Goal: Task Accomplishment & Management: Manage account settings

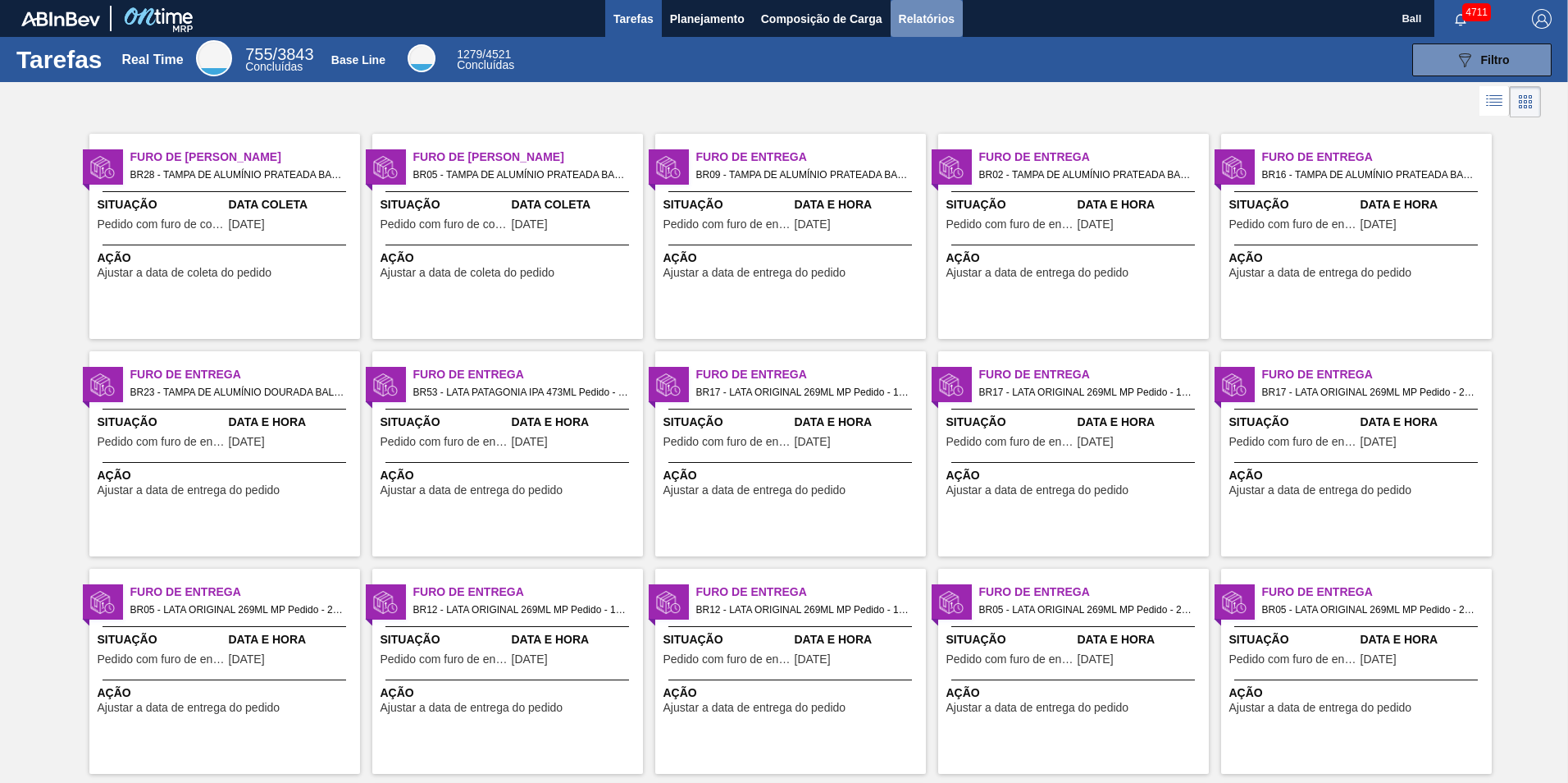
click at [923, 17] on span "Relatórios" at bounding box center [926, 18] width 56 height 19
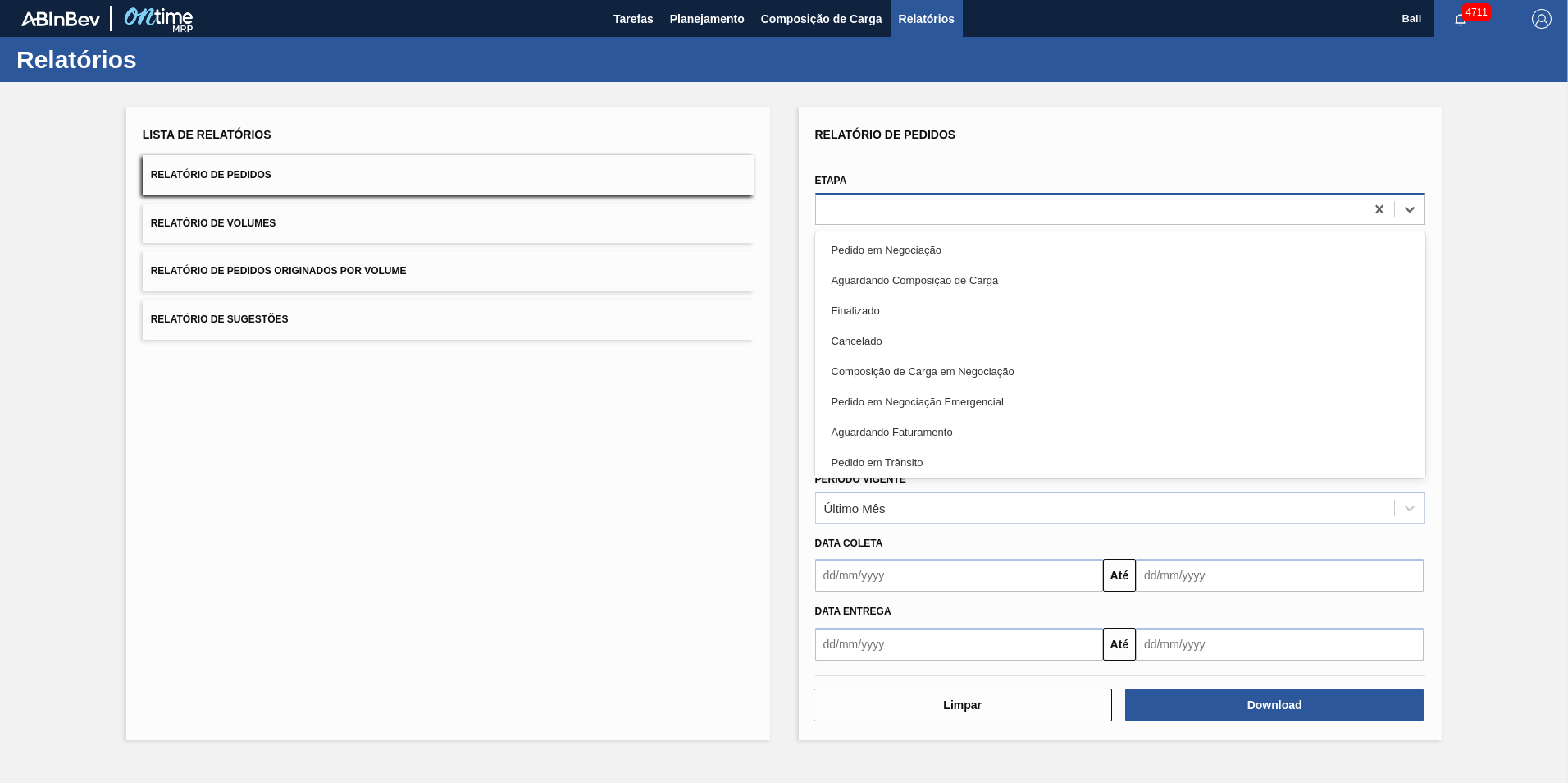
click at [910, 204] on div at bounding box center [1090, 209] width 549 height 24
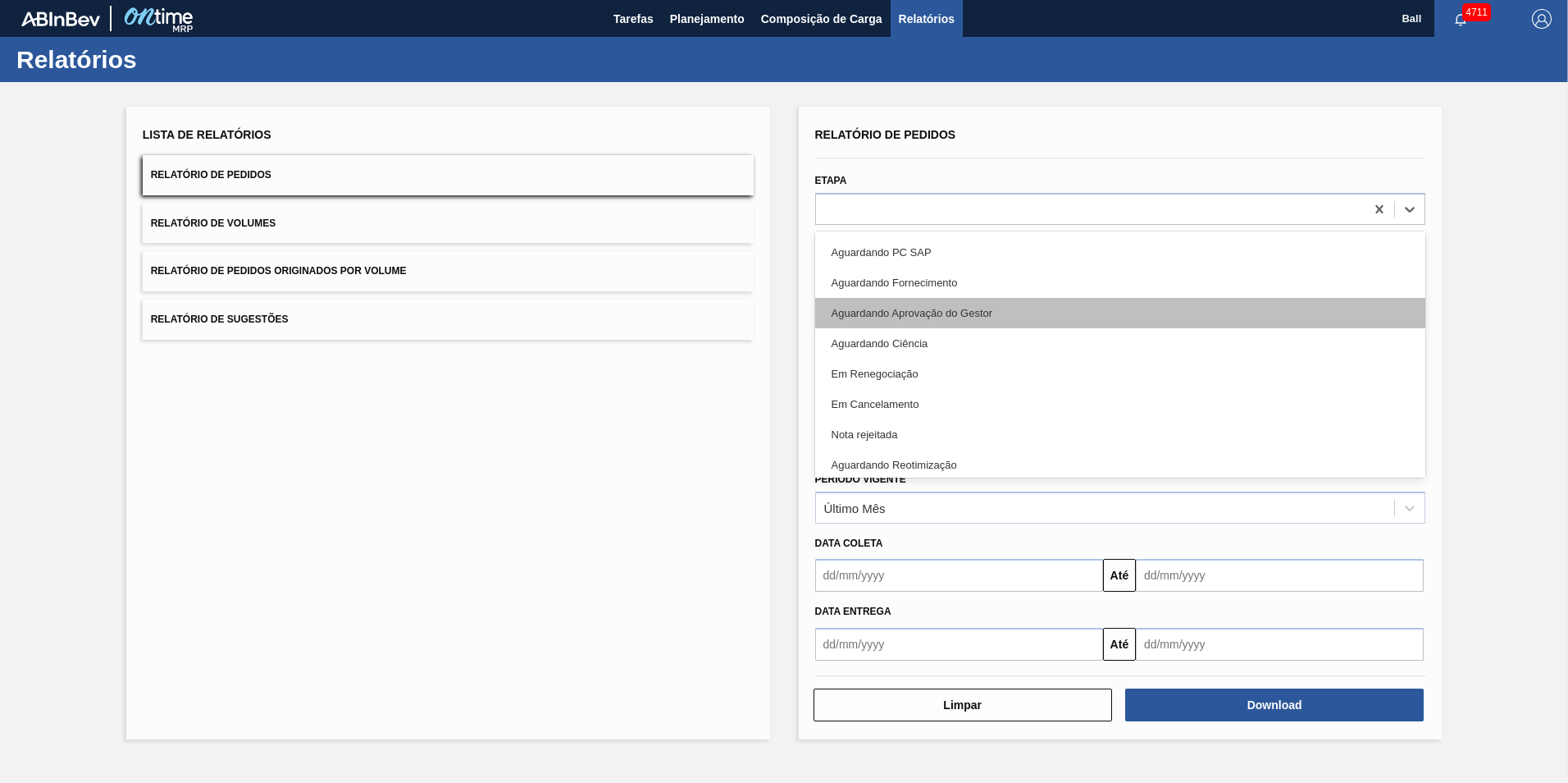
scroll to position [367, 0]
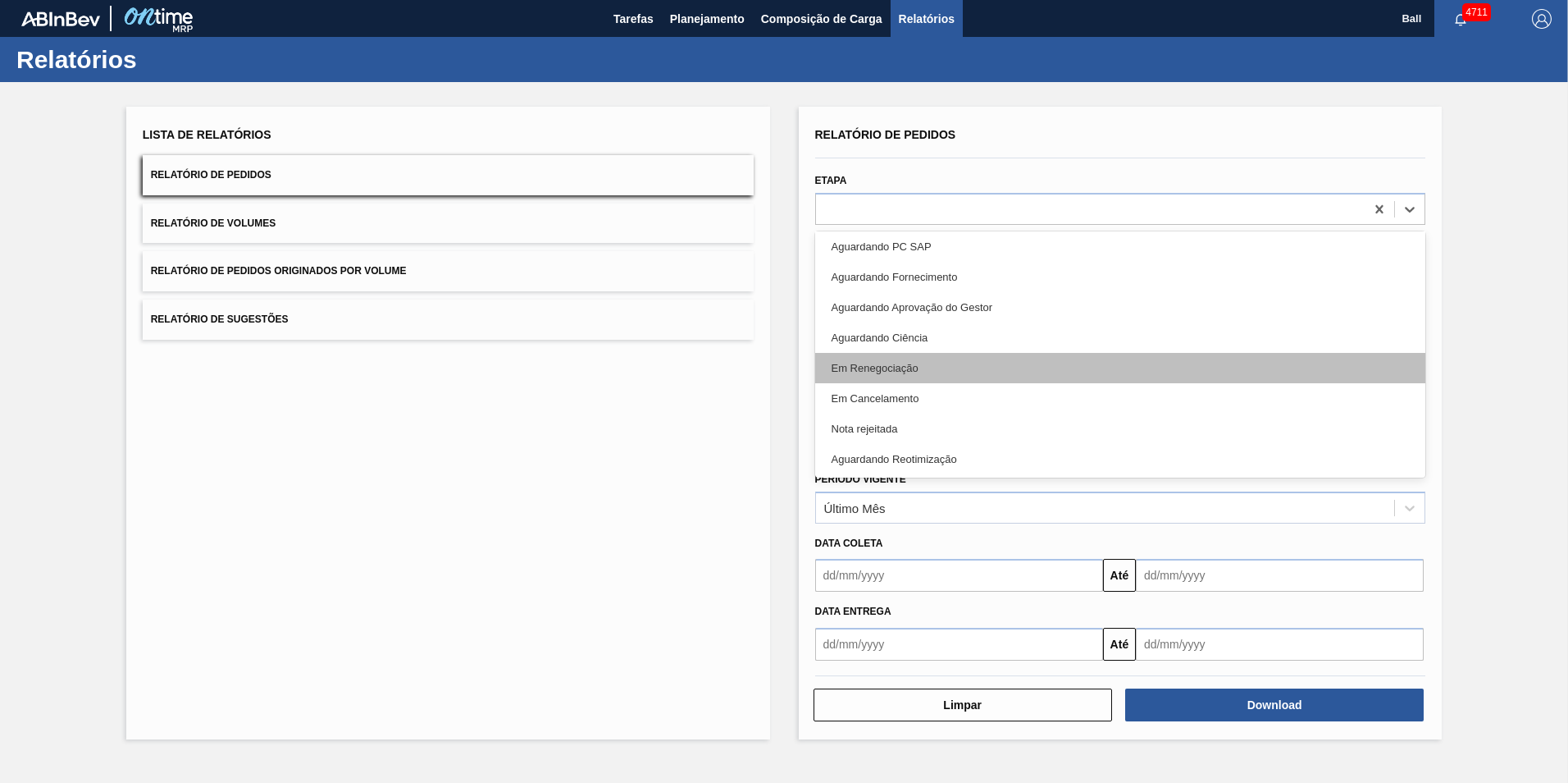
click at [940, 371] on div "Em Renegociação" at bounding box center [1120, 367] width 611 height 30
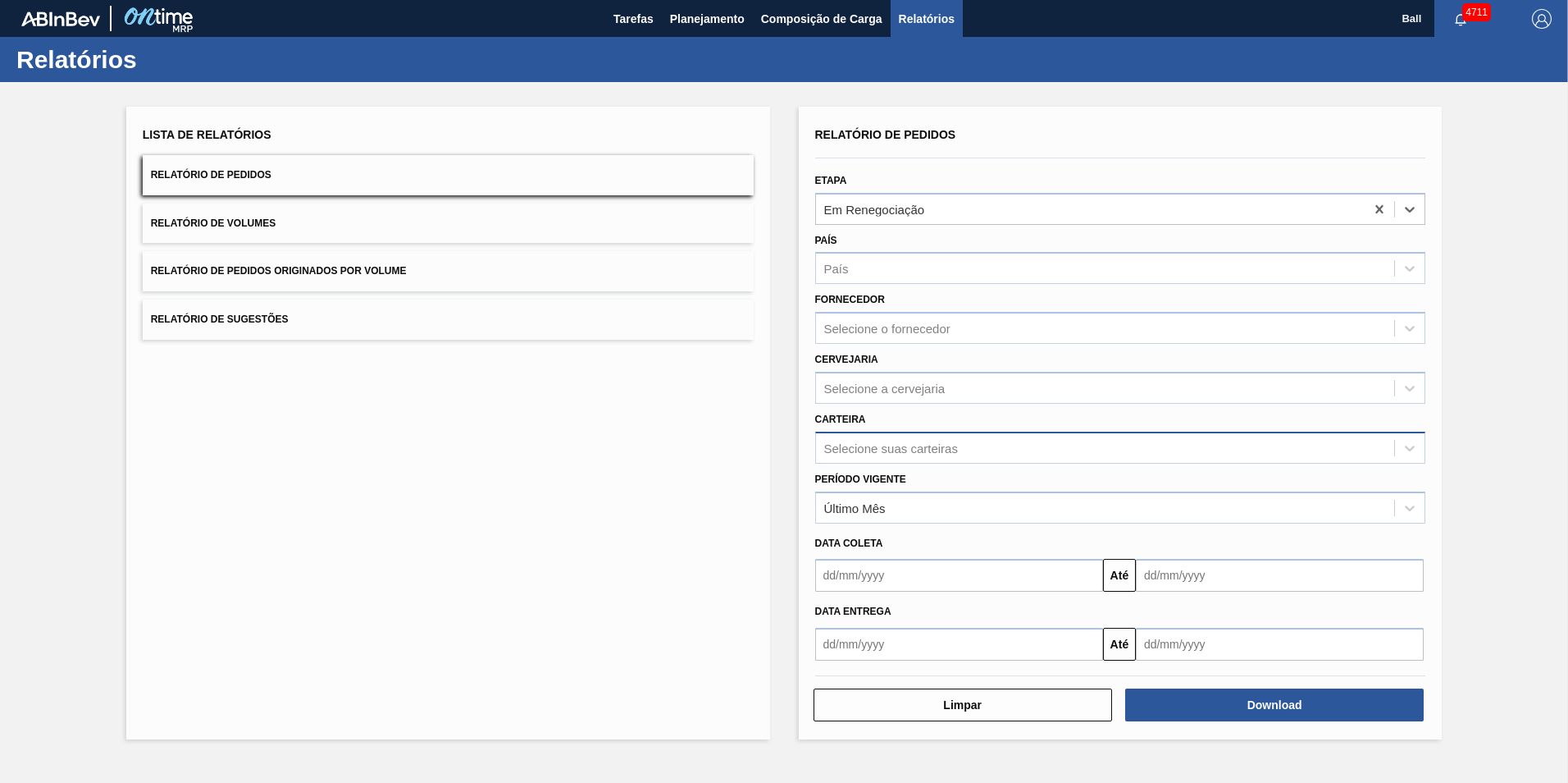
click at [923, 435] on div "Selecione suas carteiras" at bounding box center [1104, 447] width 578 height 24
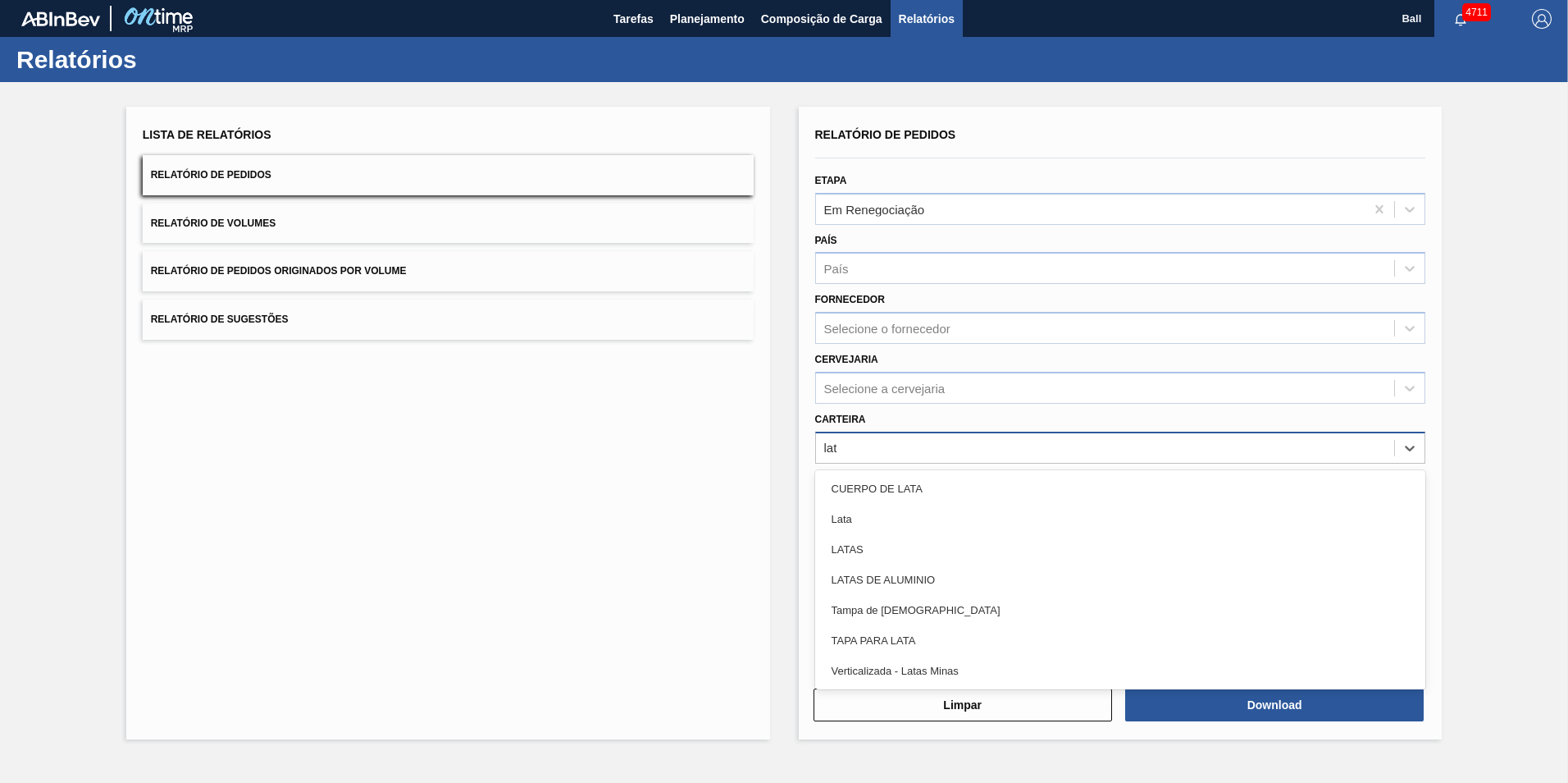
type input "lata"
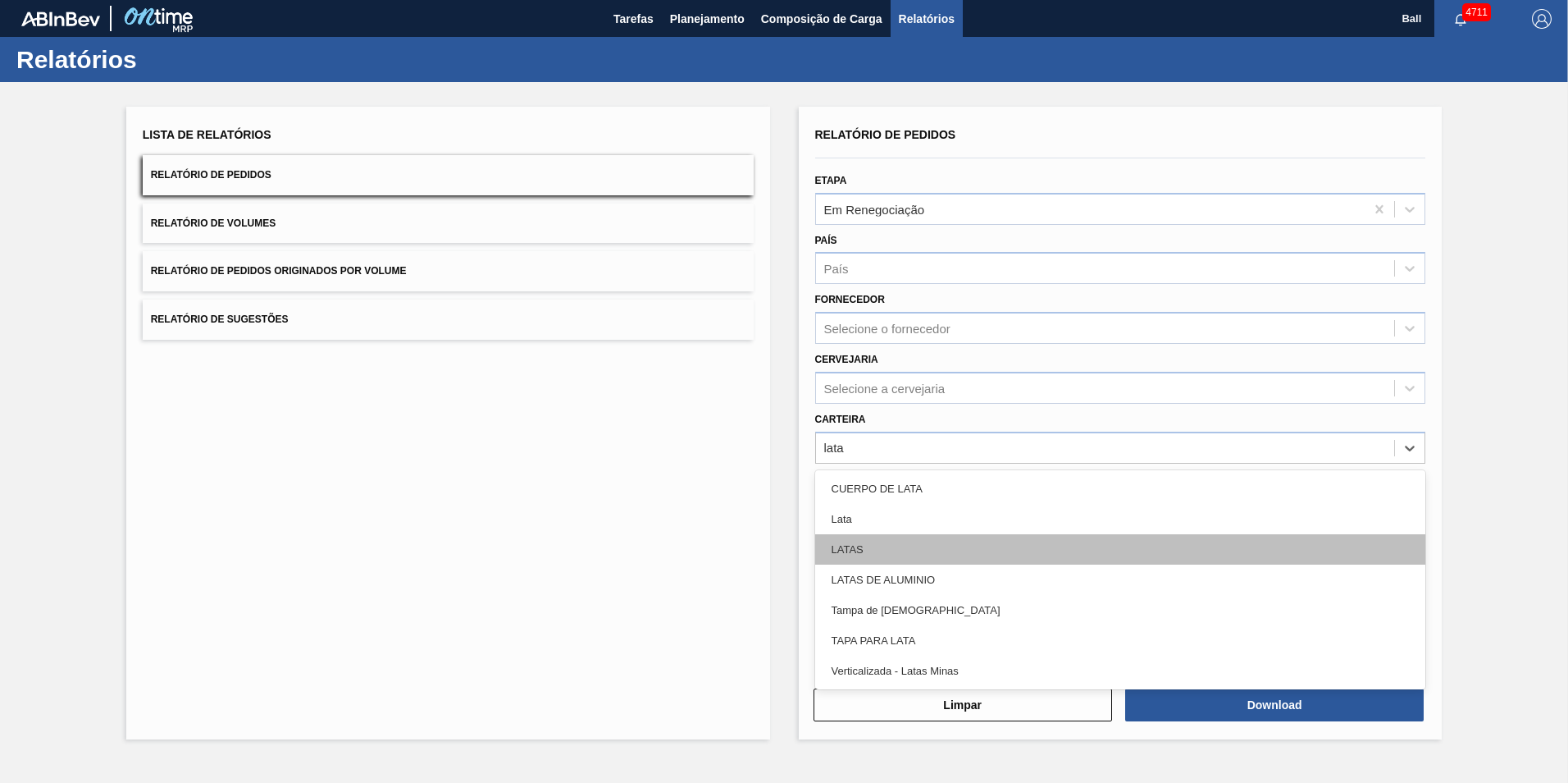
click at [898, 544] on div "LATAS" at bounding box center [1120, 548] width 611 height 30
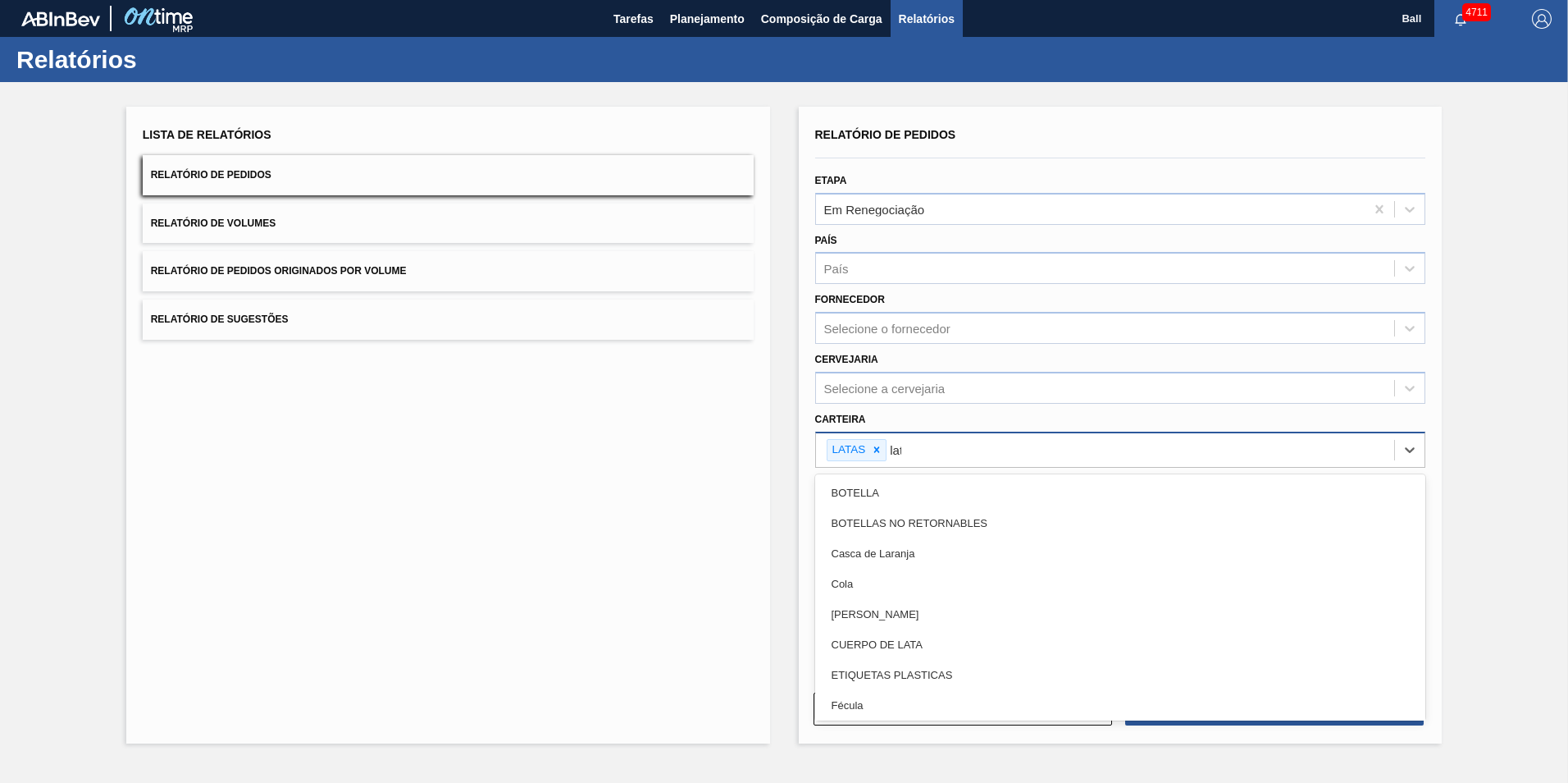
type input "lata"
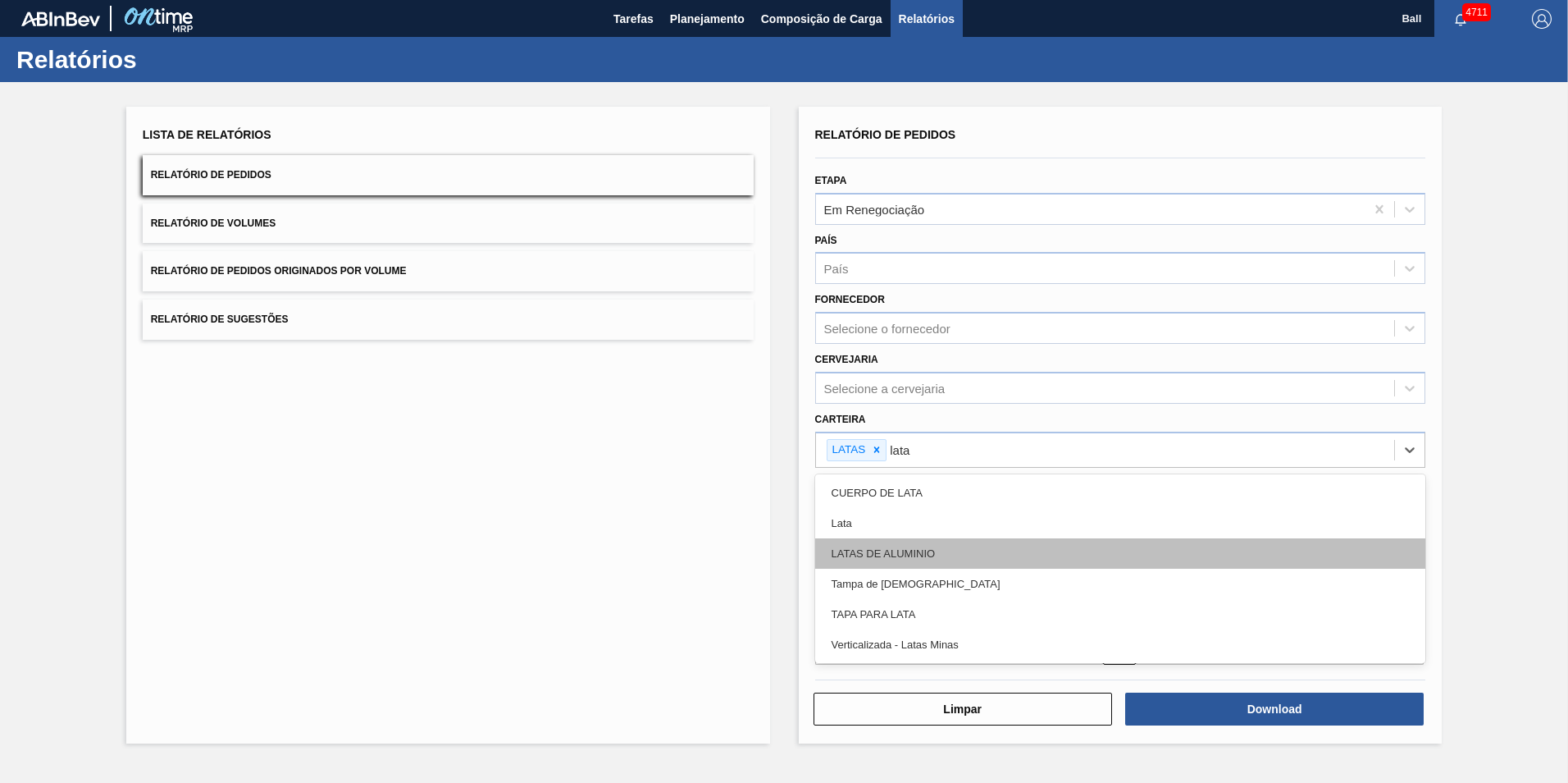
click at [953, 549] on div "LATAS DE ALUMINIO" at bounding box center [1120, 553] width 611 height 30
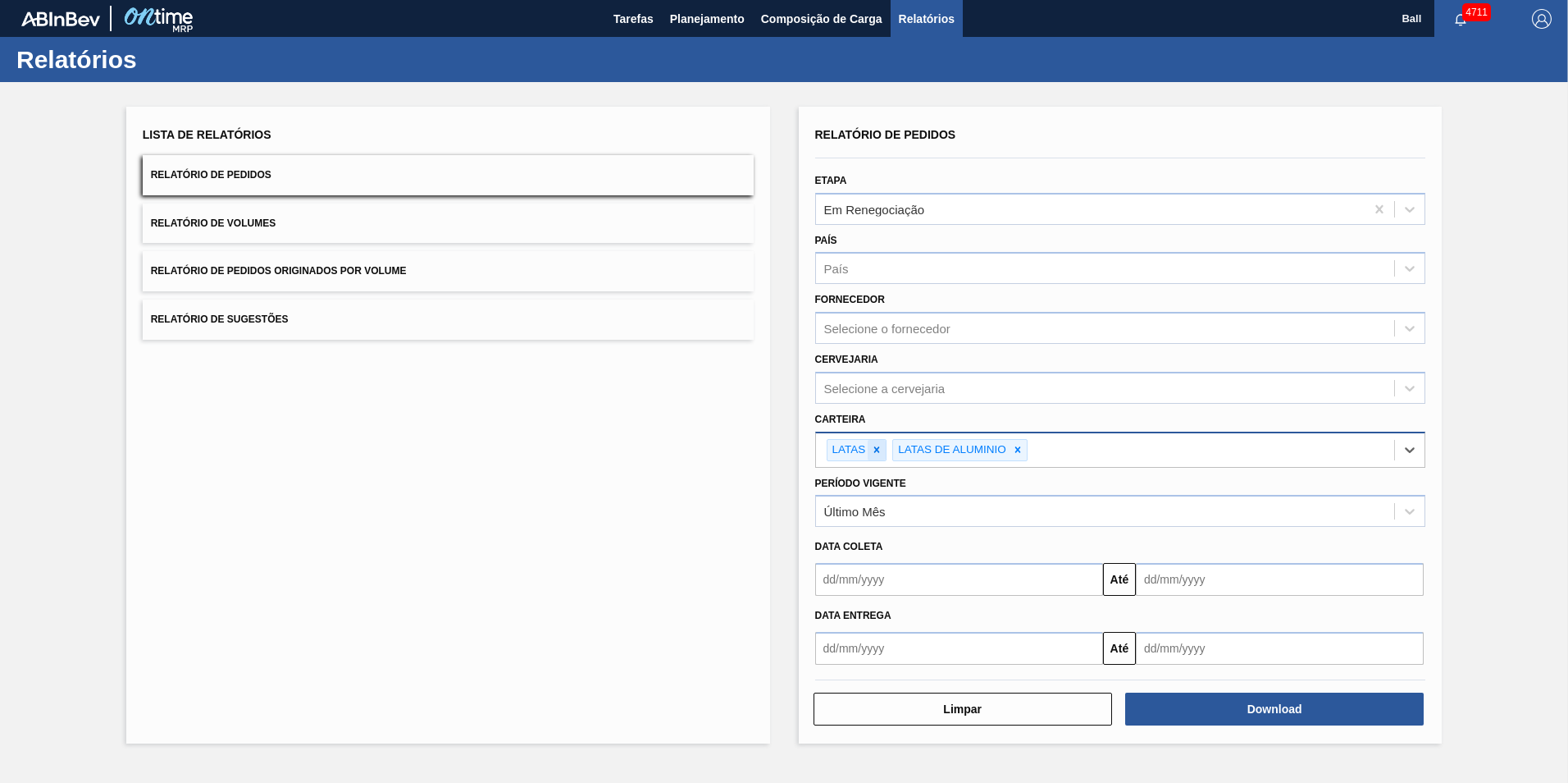
click at [878, 448] on icon at bounding box center [876, 450] width 6 height 6
click at [999, 447] on div "LATAS DE ALUMINIO" at bounding box center [1104, 450] width 578 height 34
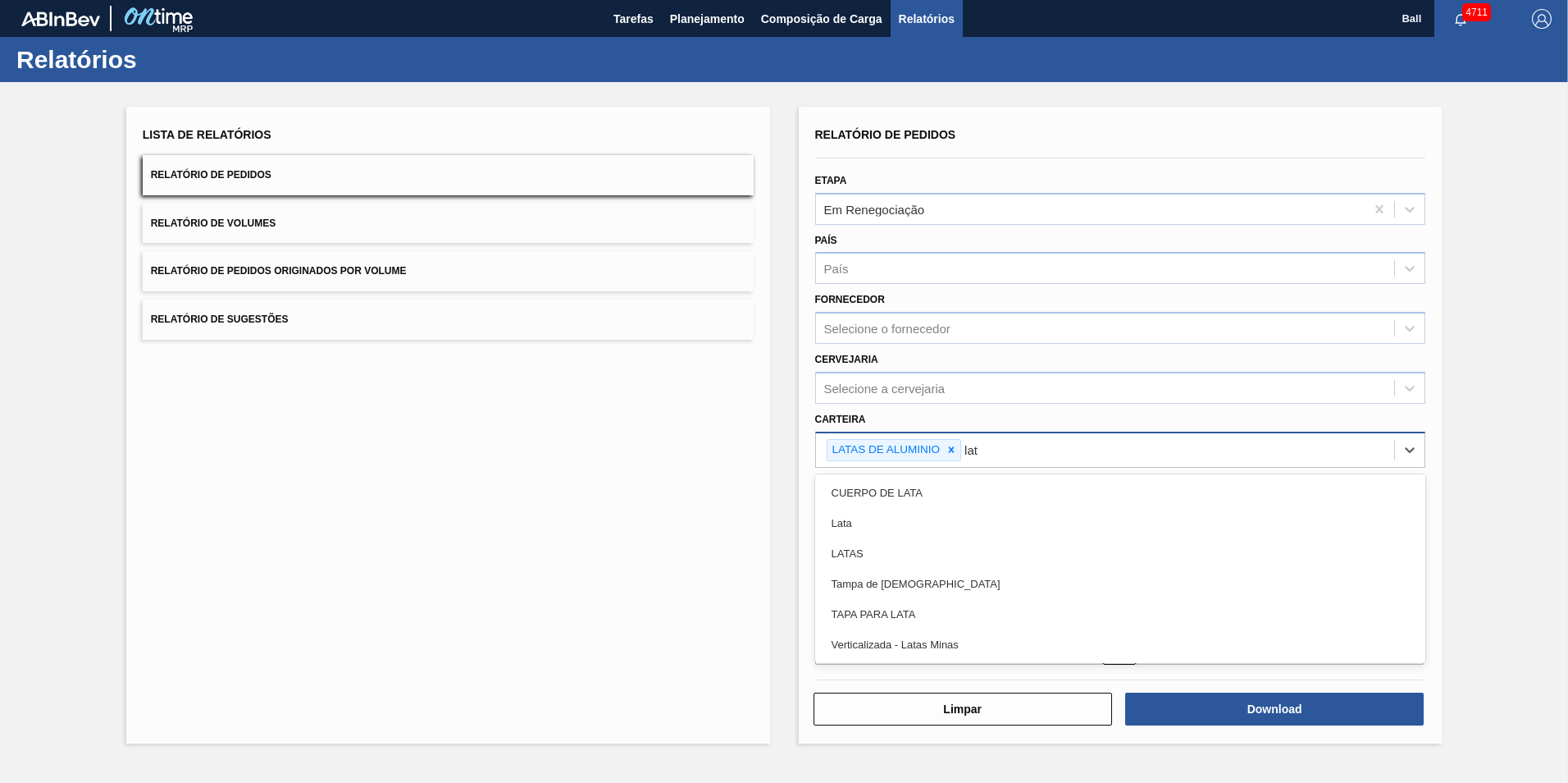
type input "lata"
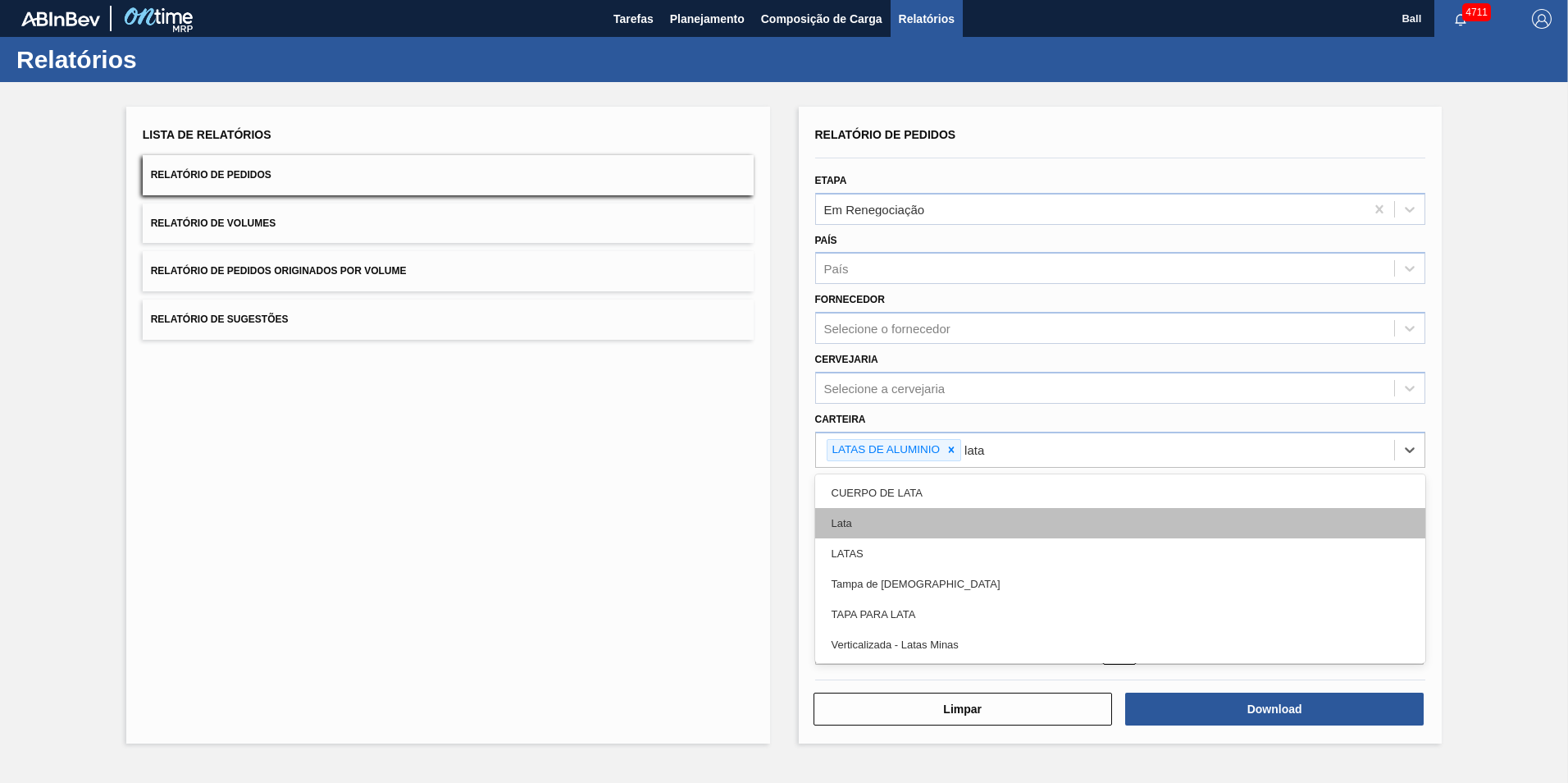
click at [910, 518] on div "Lata" at bounding box center [1120, 523] width 611 height 30
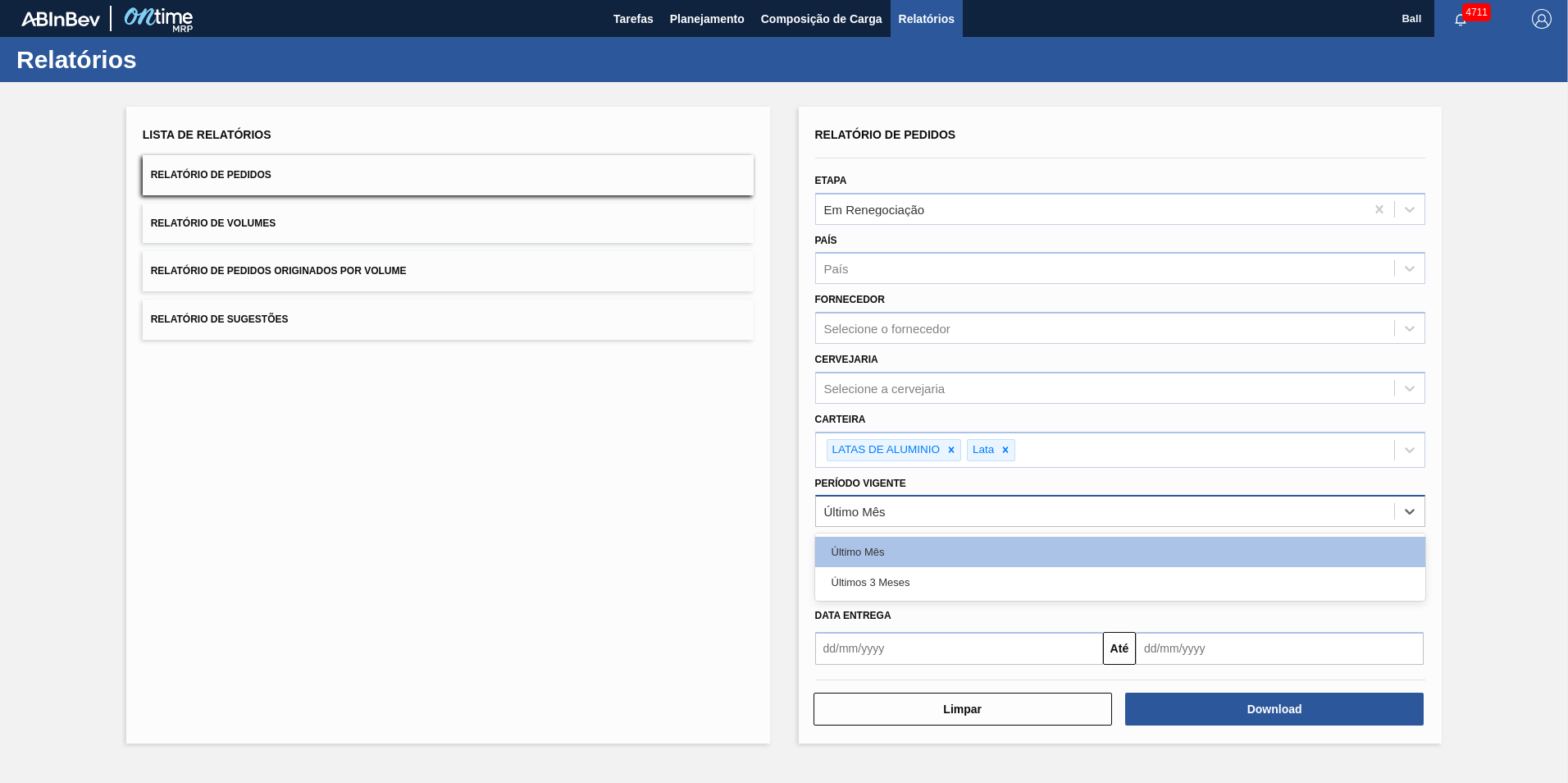
click at [964, 511] on div "Último Mês" at bounding box center [1104, 512] width 578 height 24
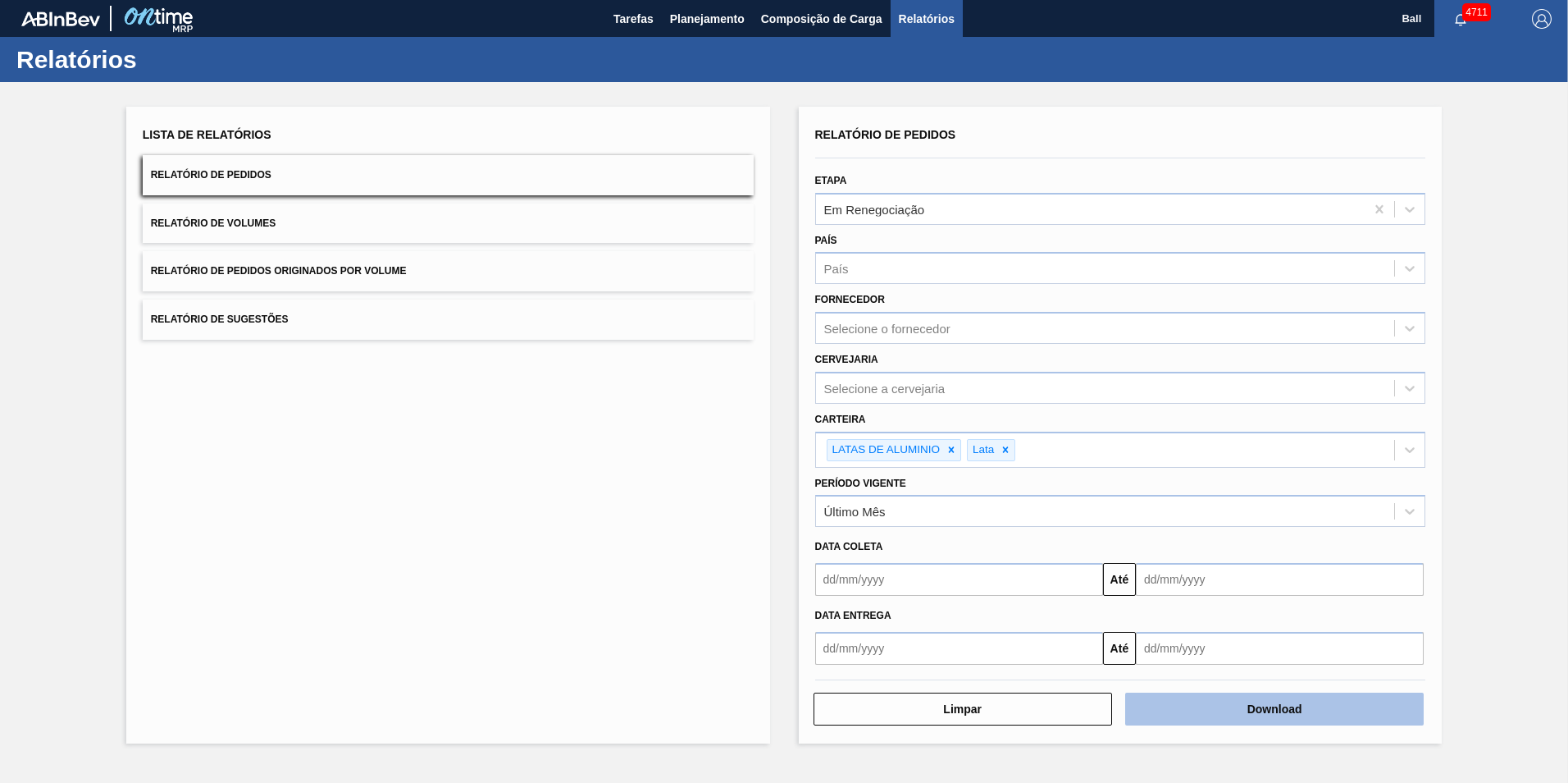
click at [1265, 709] on button "Download" at bounding box center [1274, 708] width 299 height 33
click at [594, 549] on div "Lista de Relatórios Relatório de Pedidos Relatório de Volumes Relatório de Pedi…" at bounding box center [448, 425] width 644 height 637
click at [383, 364] on div "Lista de Relatórios Relatório de Pedidos Relatório de Volumes Relatório de Pedi…" at bounding box center [448, 425] width 644 height 637
click at [921, 22] on span "Relatórios" at bounding box center [926, 18] width 56 height 19
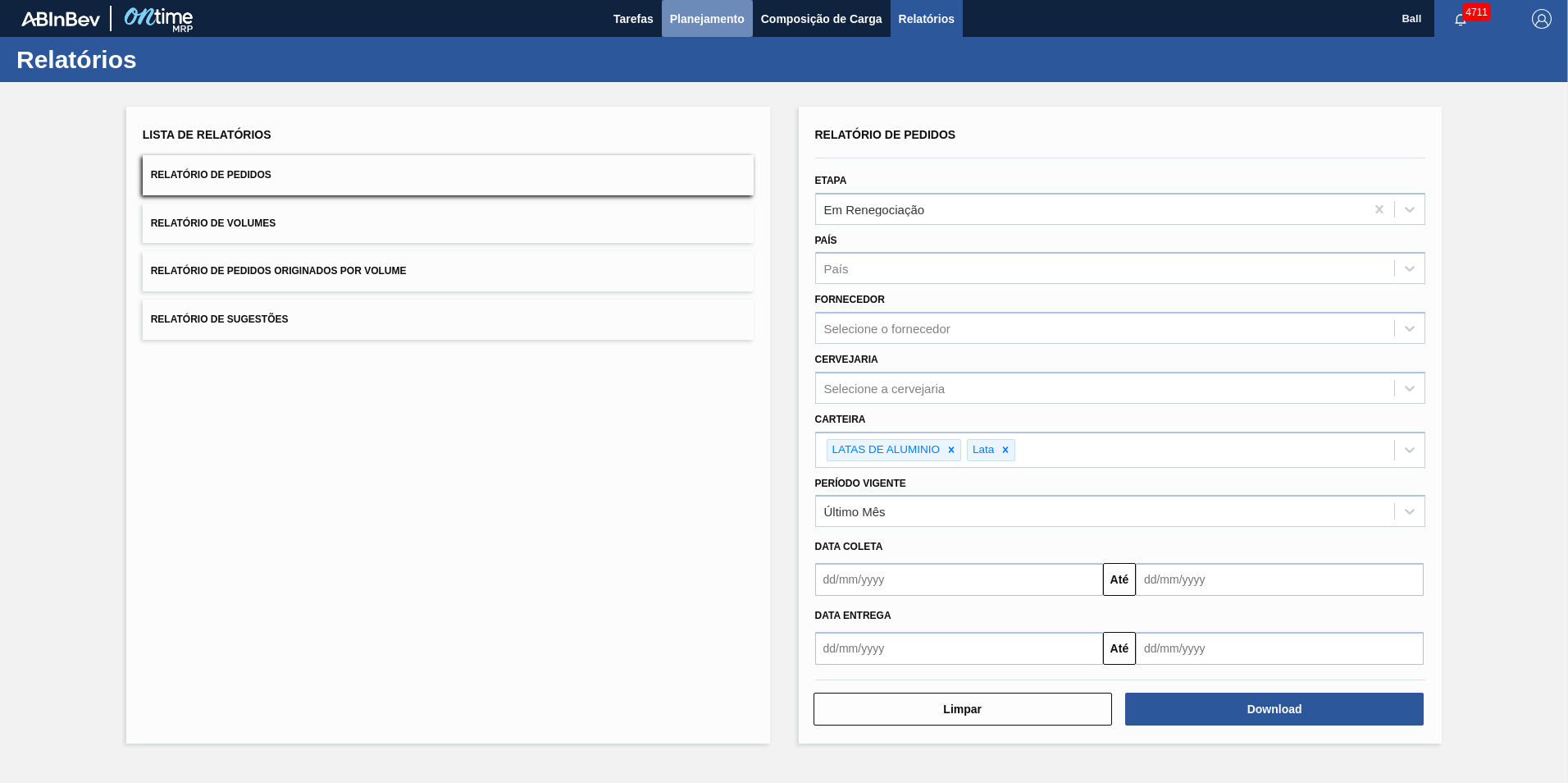
click at [715, 16] on span "Planejamento" at bounding box center [706, 18] width 74 height 19
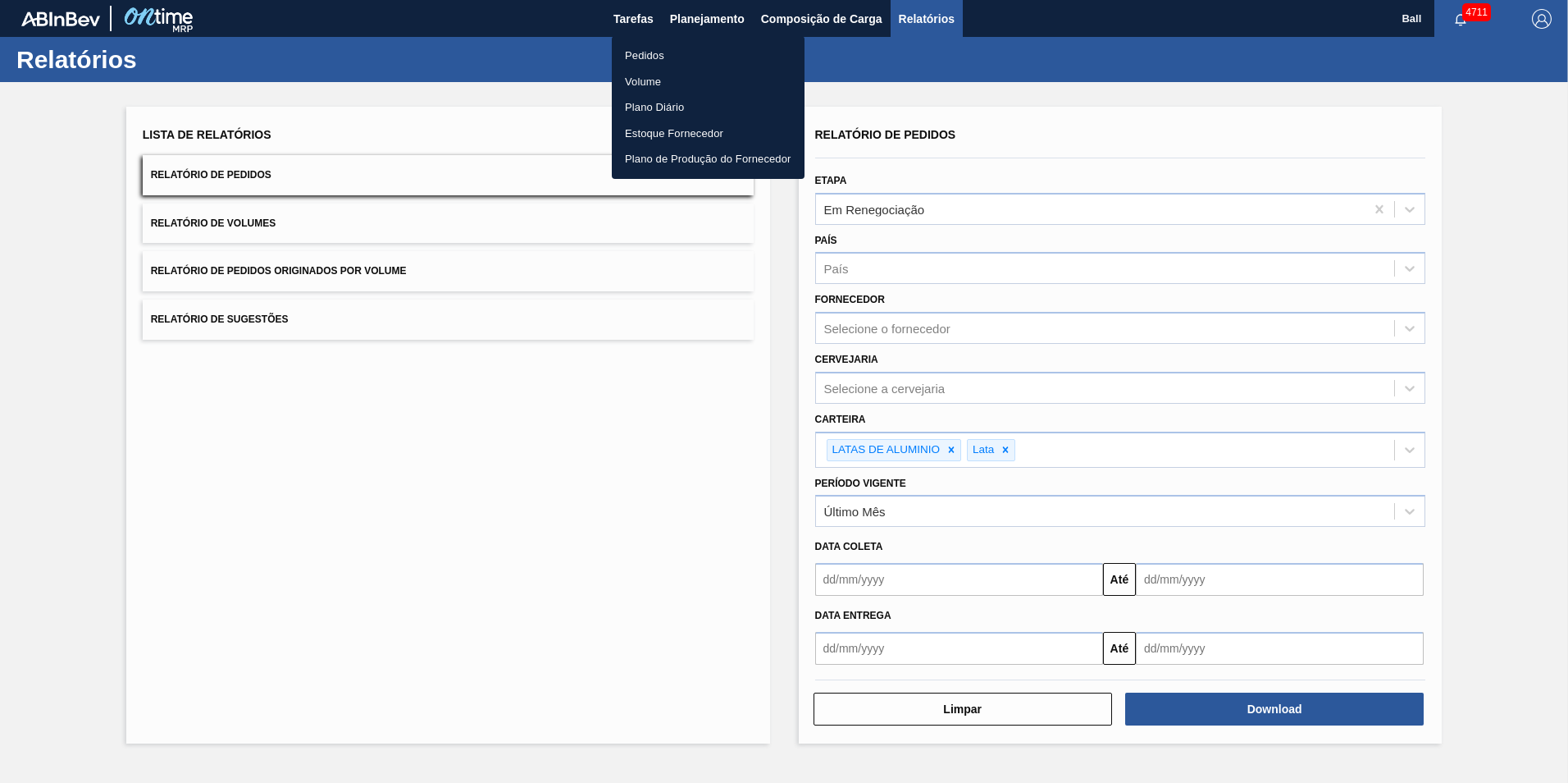
click at [637, 51] on li "Pedidos" at bounding box center [708, 55] width 193 height 27
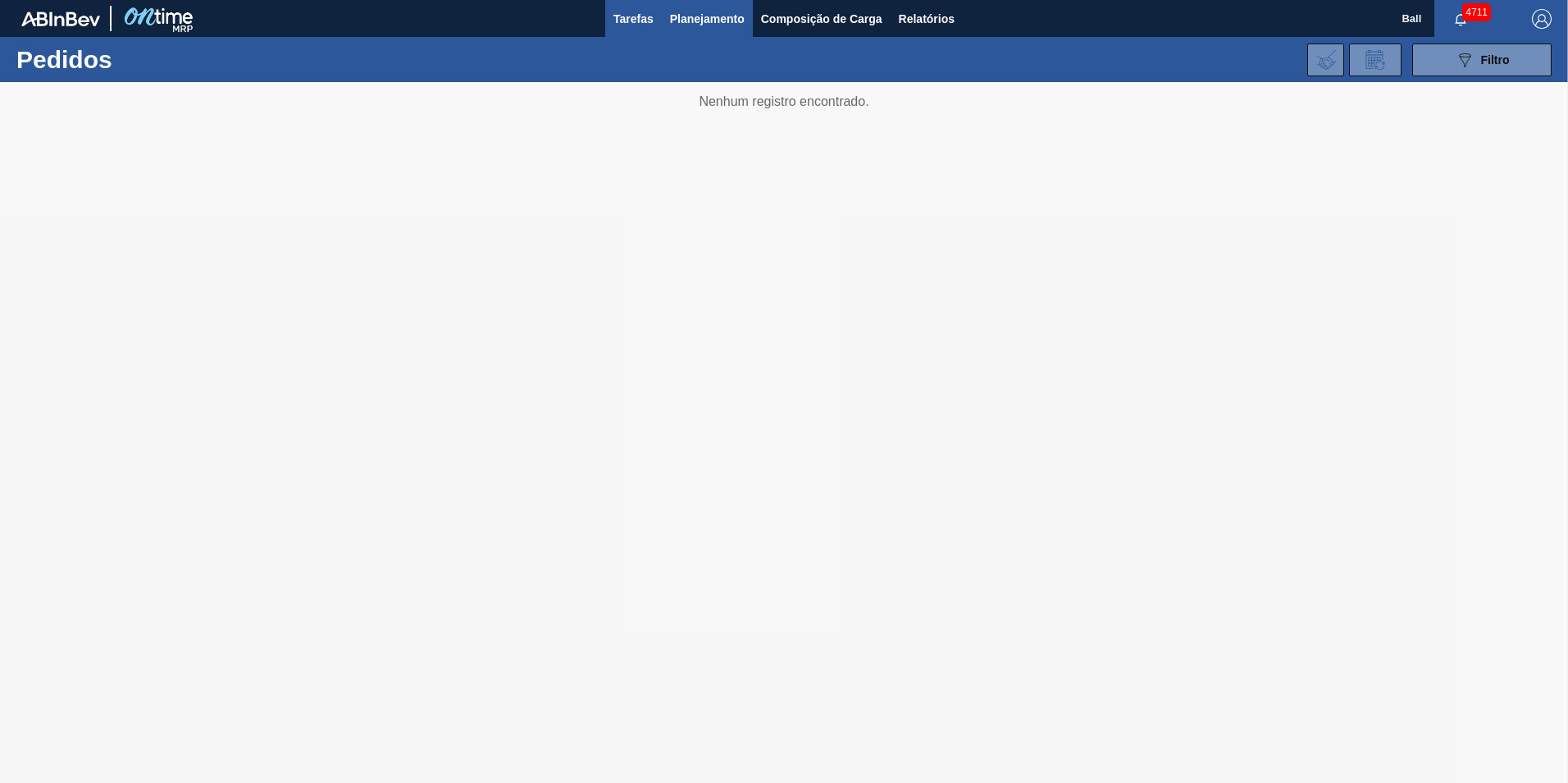
click at [647, 19] on span "Tarefas" at bounding box center [634, 18] width 40 height 19
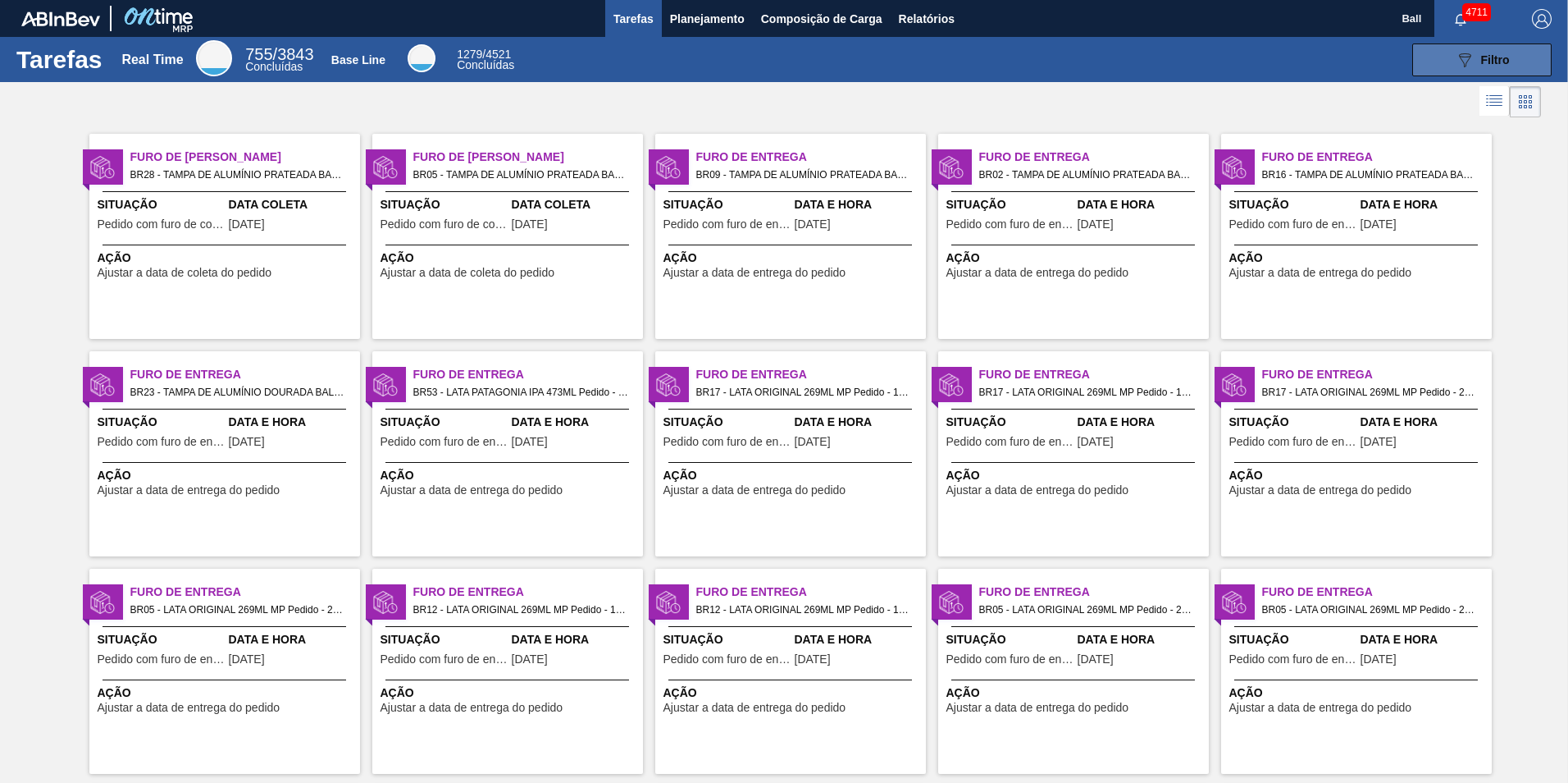
click at [1471, 54] on icon "089F7B8B-B2A5-4AFE-B5C0-19BA573D28AC" at bounding box center [1464, 59] width 19 height 19
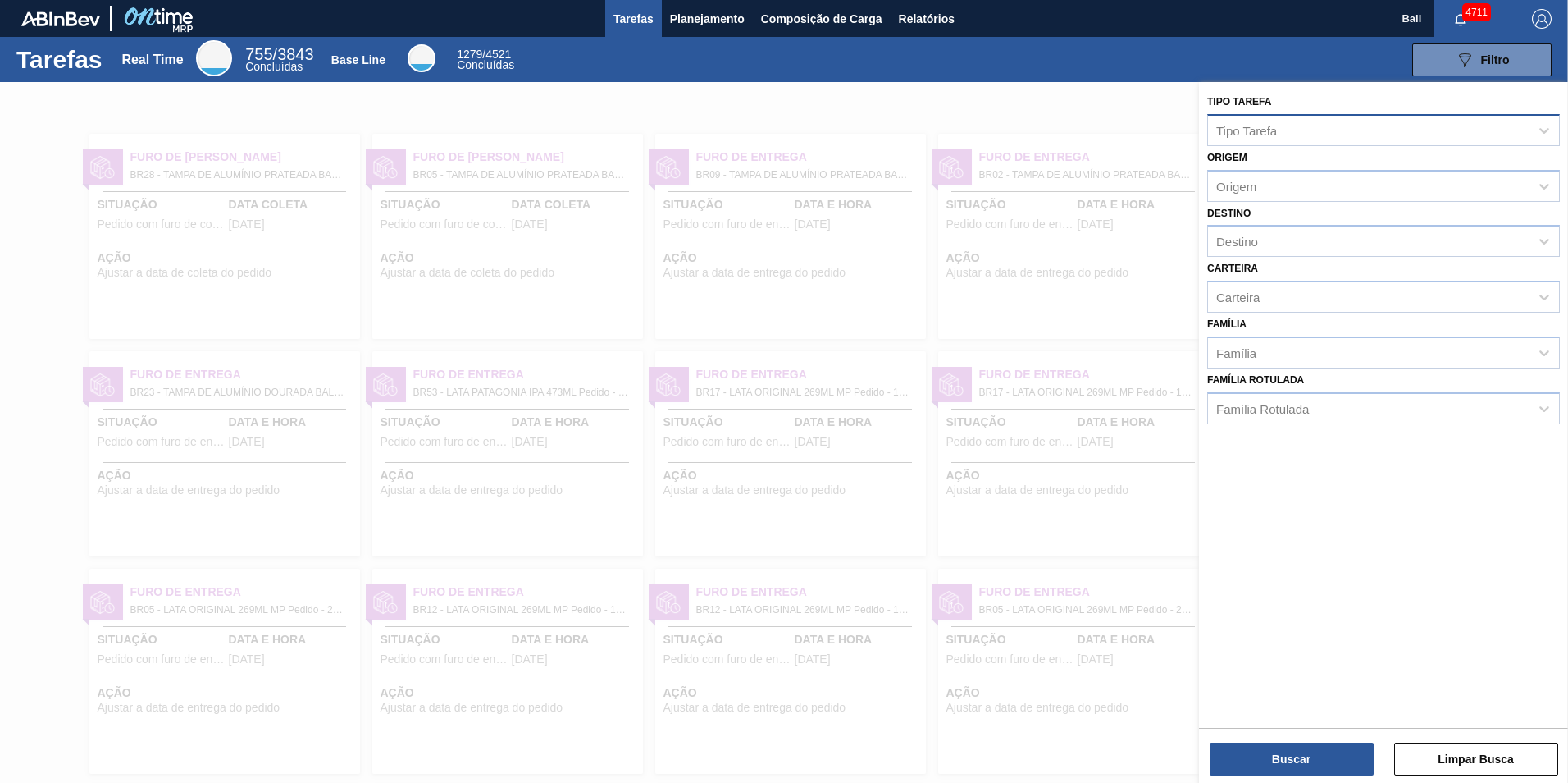
click at [1380, 131] on div "Tipo Tarefa" at bounding box center [1368, 130] width 321 height 24
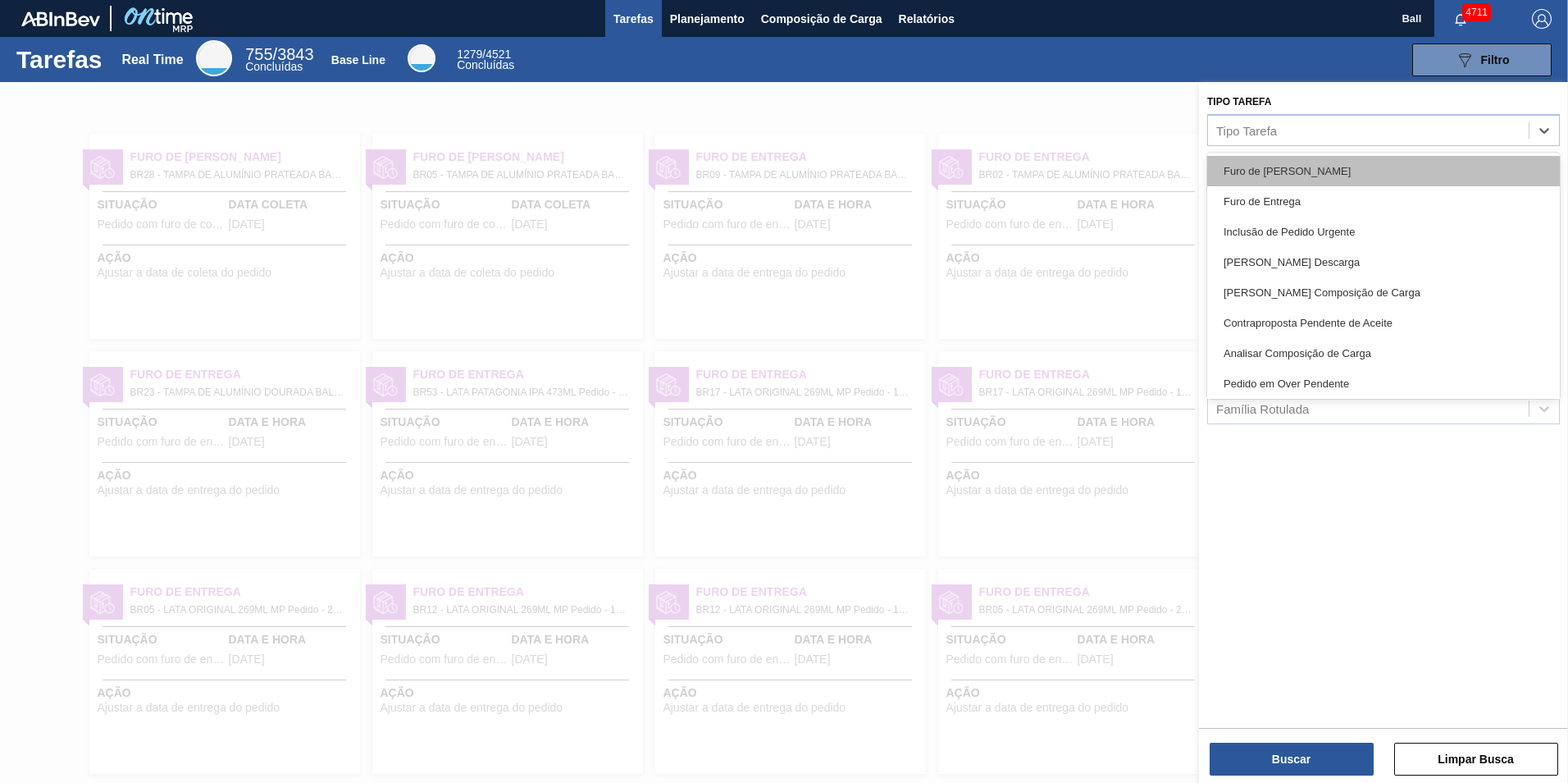
click at [1304, 170] on div "Furo de Coleta" at bounding box center [1382, 170] width 352 height 30
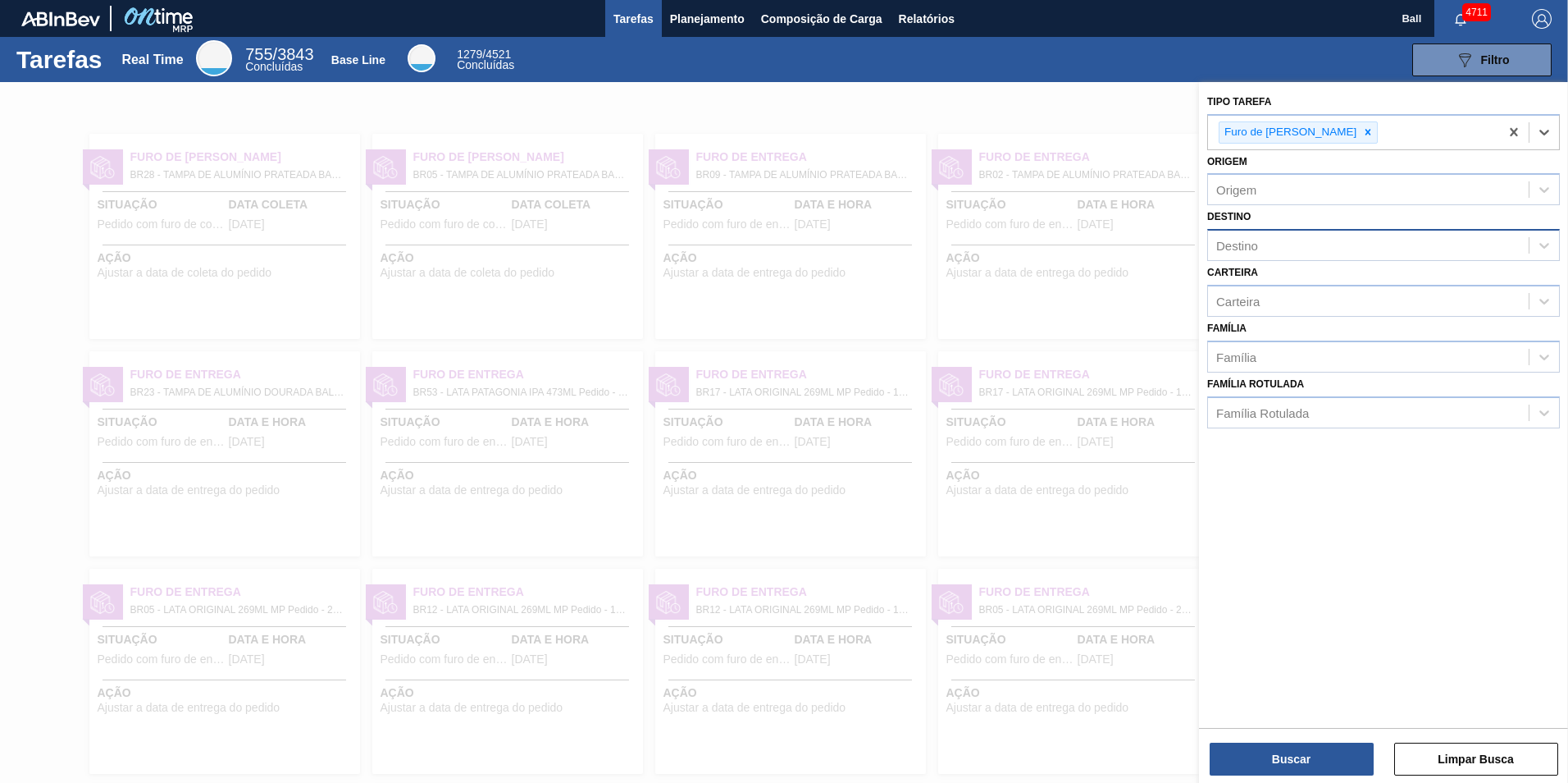
click at [1342, 249] on div "Destino" at bounding box center [1368, 246] width 321 height 24
type input "lage"
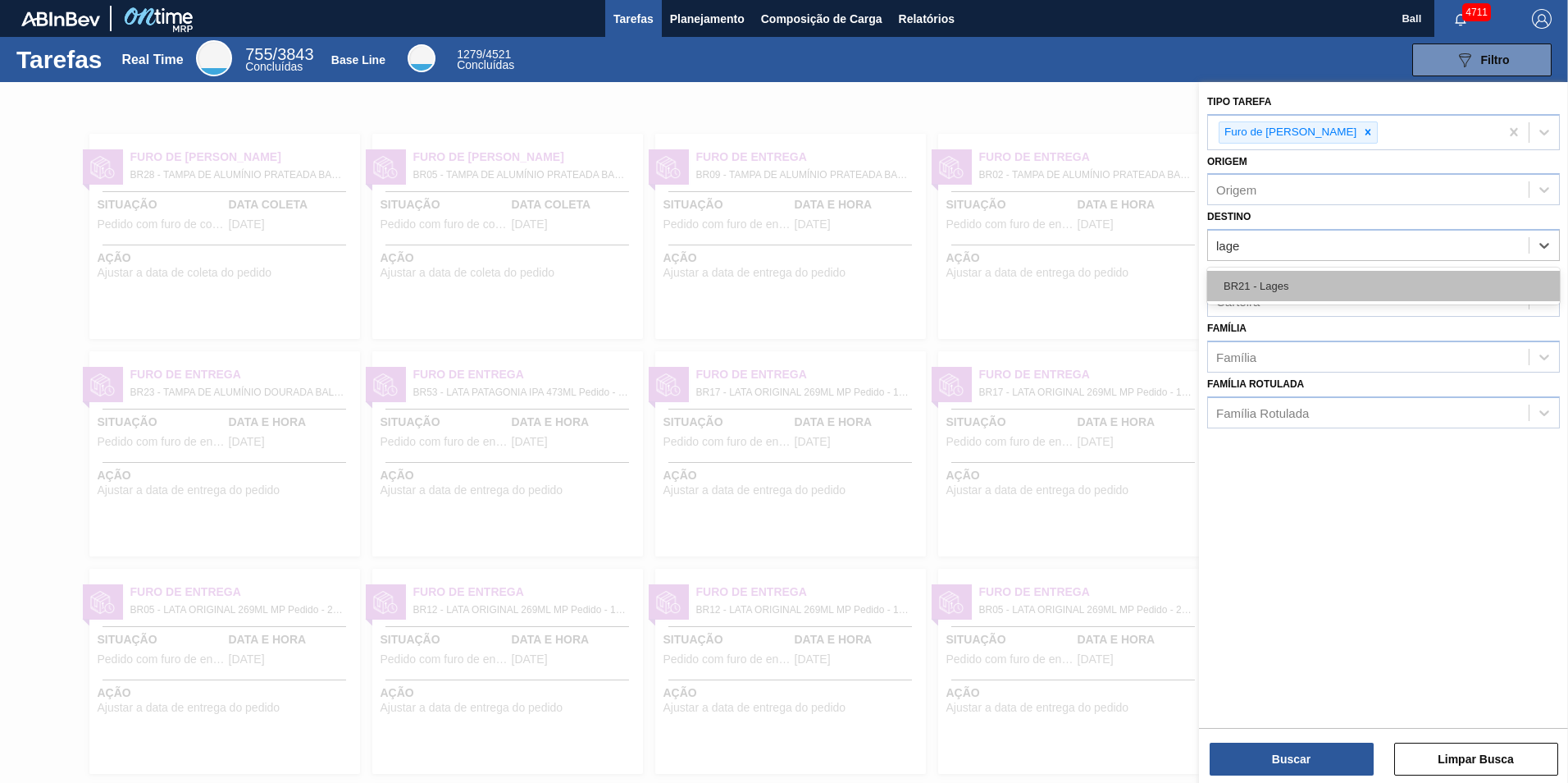
click at [1352, 279] on div "BR21 - Lages" at bounding box center [1382, 285] width 352 height 30
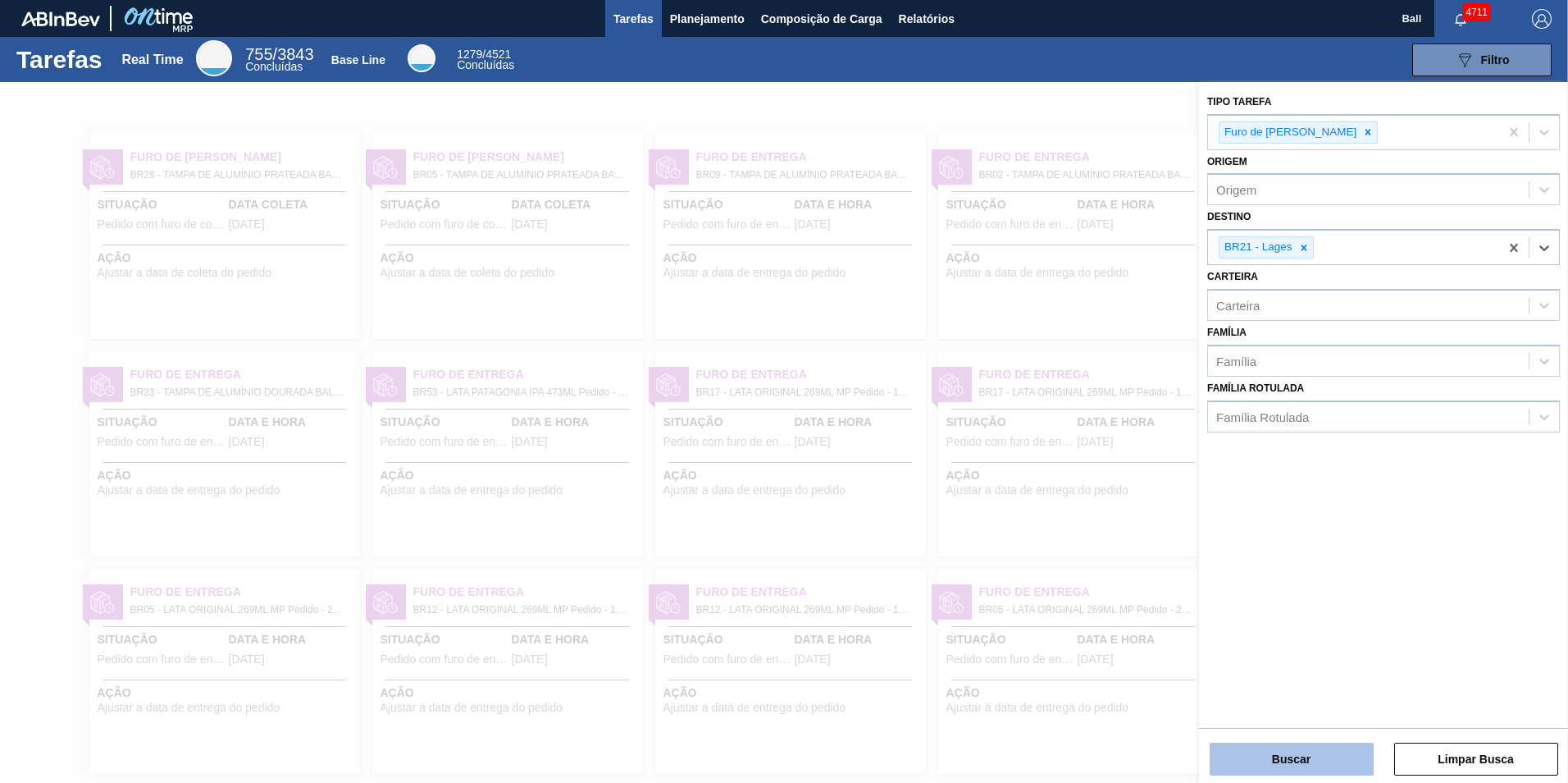
click at [1316, 745] on button "Buscar" at bounding box center [1291, 759] width 164 height 33
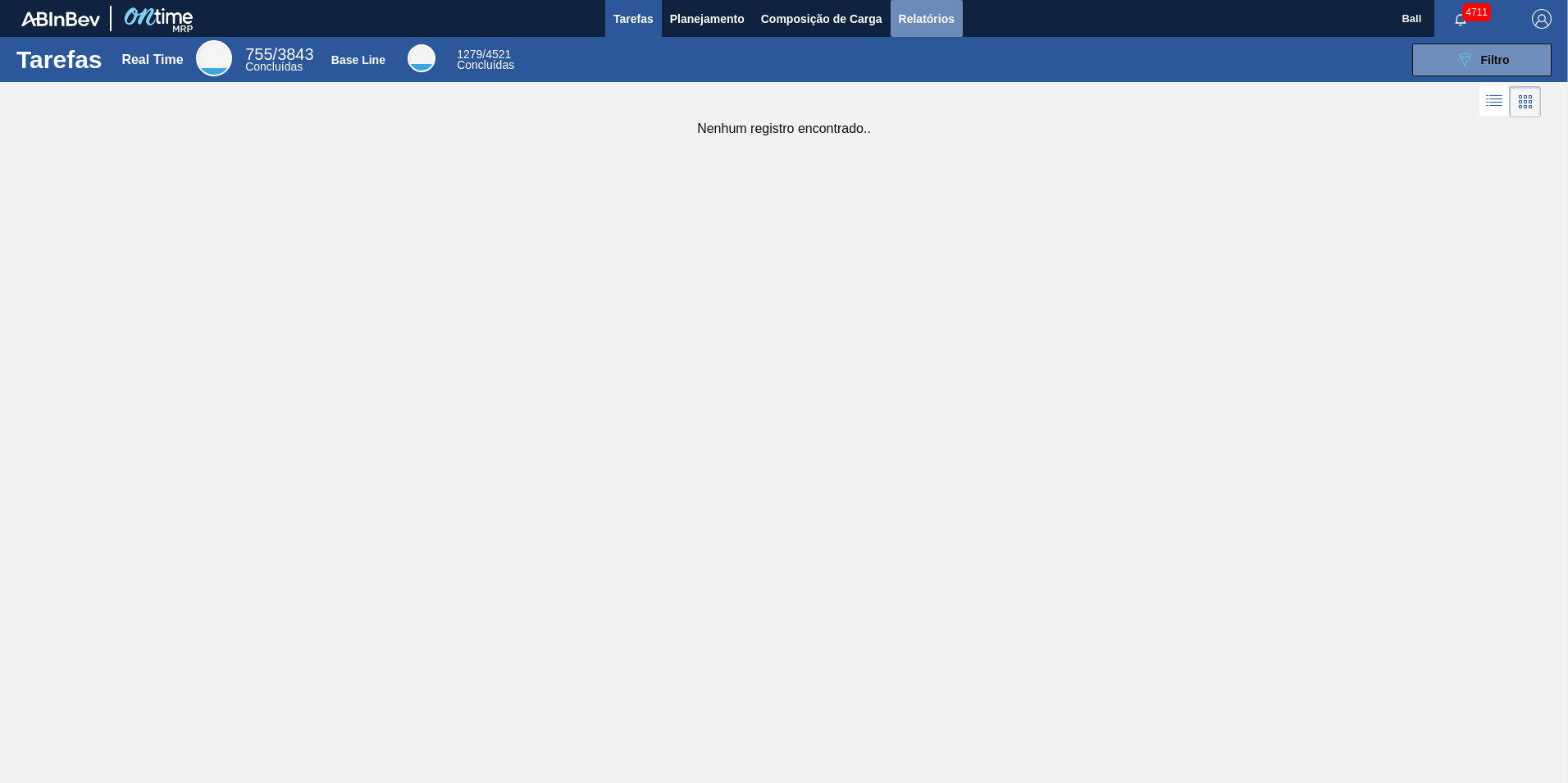
click at [917, 20] on span "Relatórios" at bounding box center [926, 18] width 56 height 19
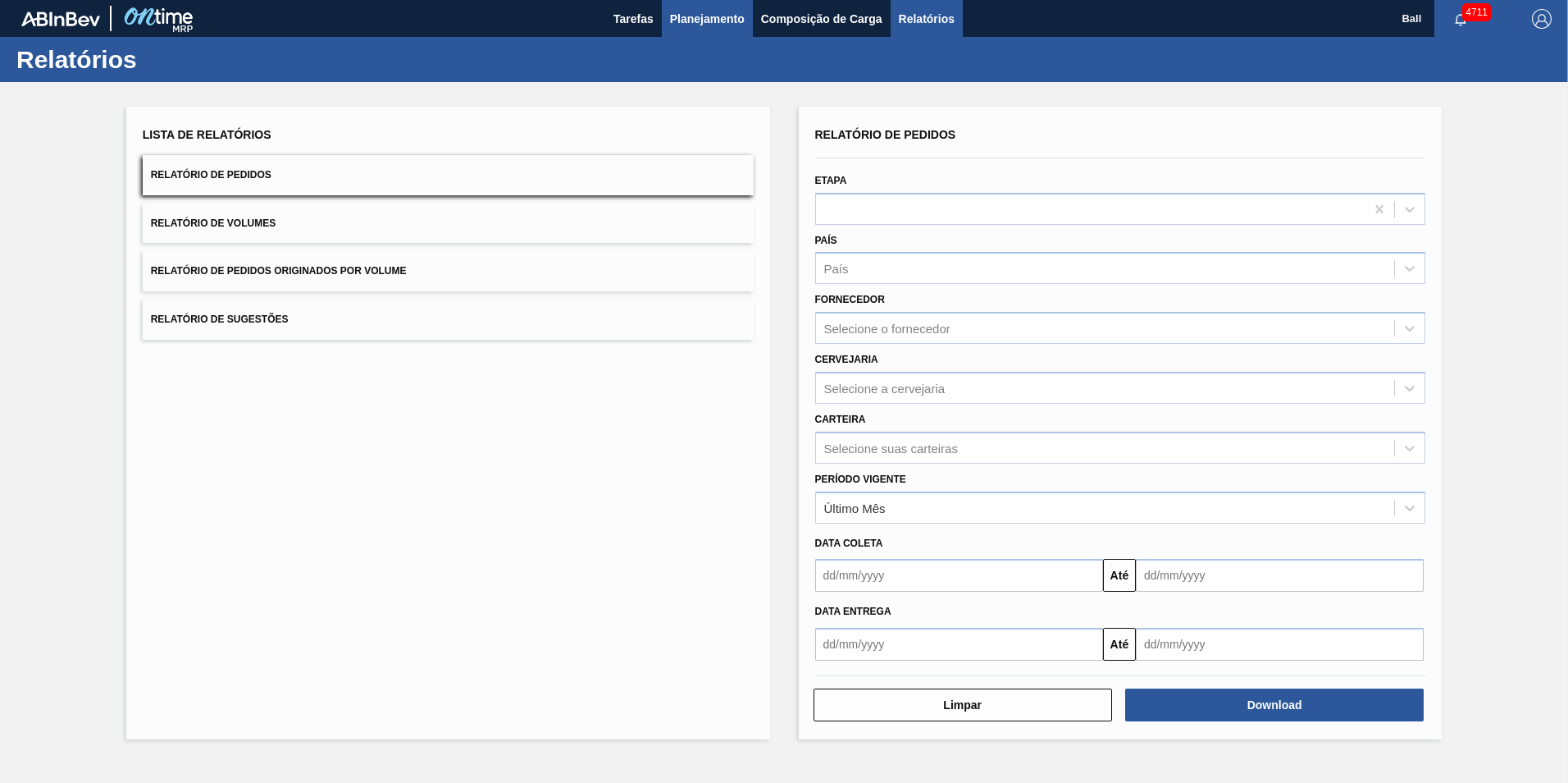
click at [700, 16] on span "Planejamento" at bounding box center [706, 18] width 74 height 19
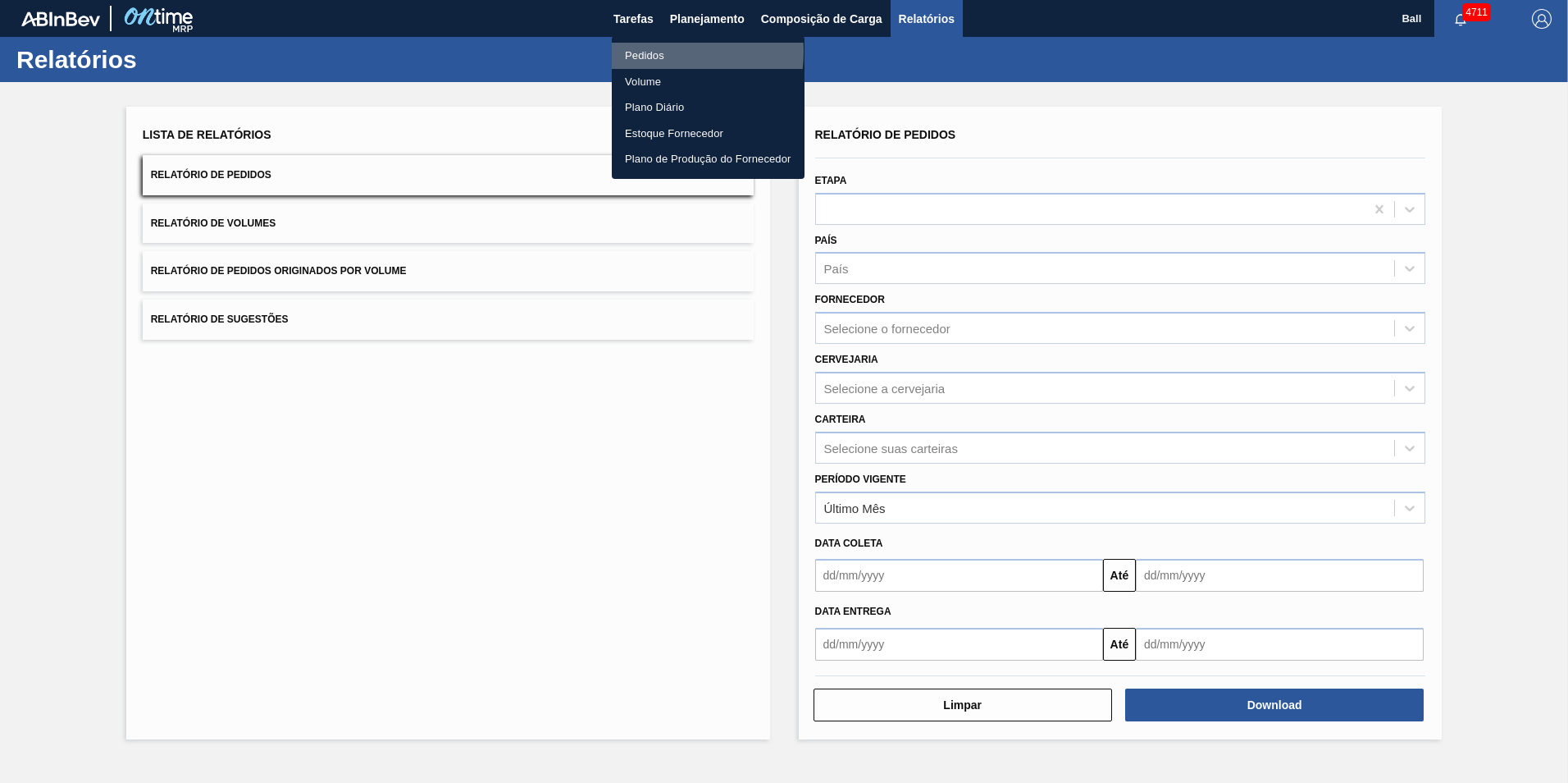
click at [658, 52] on li "Pedidos" at bounding box center [708, 55] width 193 height 27
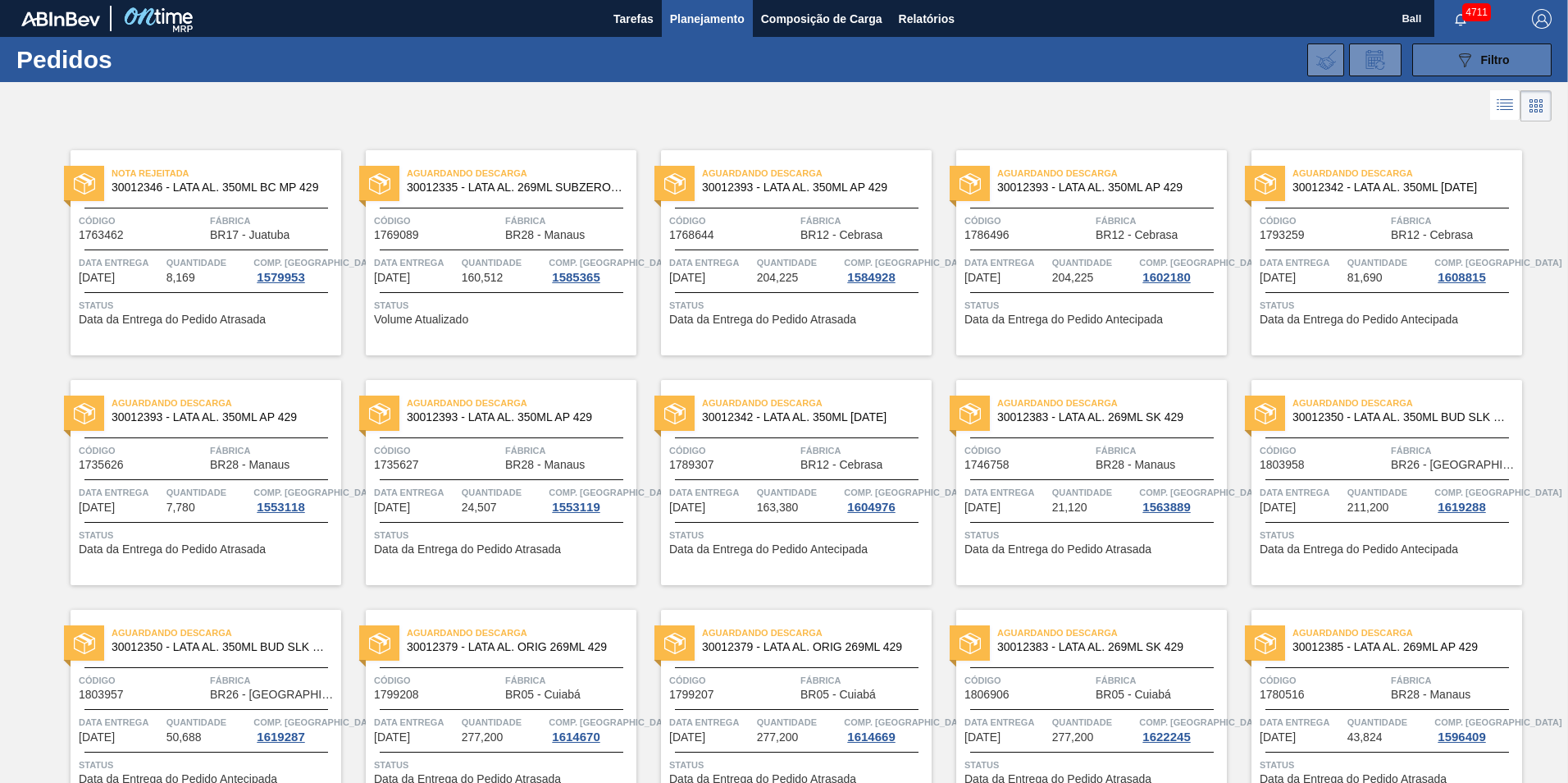
click at [1412, 56] on button "089F7B8B-B2A5-4AFE-B5C0-19BA573D28AC Filtro" at bounding box center [1482, 60] width 140 height 33
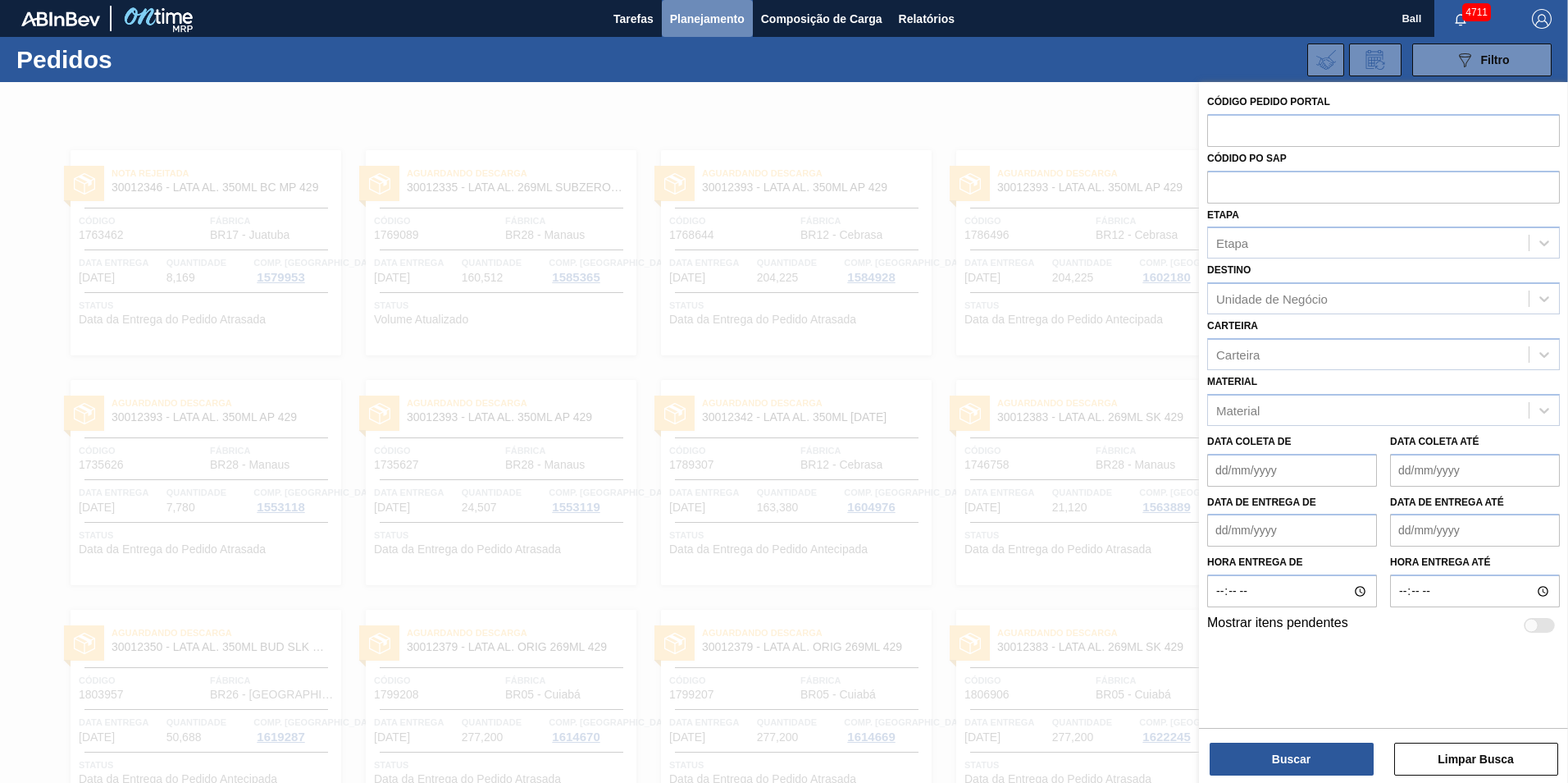
click at [720, 24] on span "Planejamento" at bounding box center [706, 18] width 74 height 19
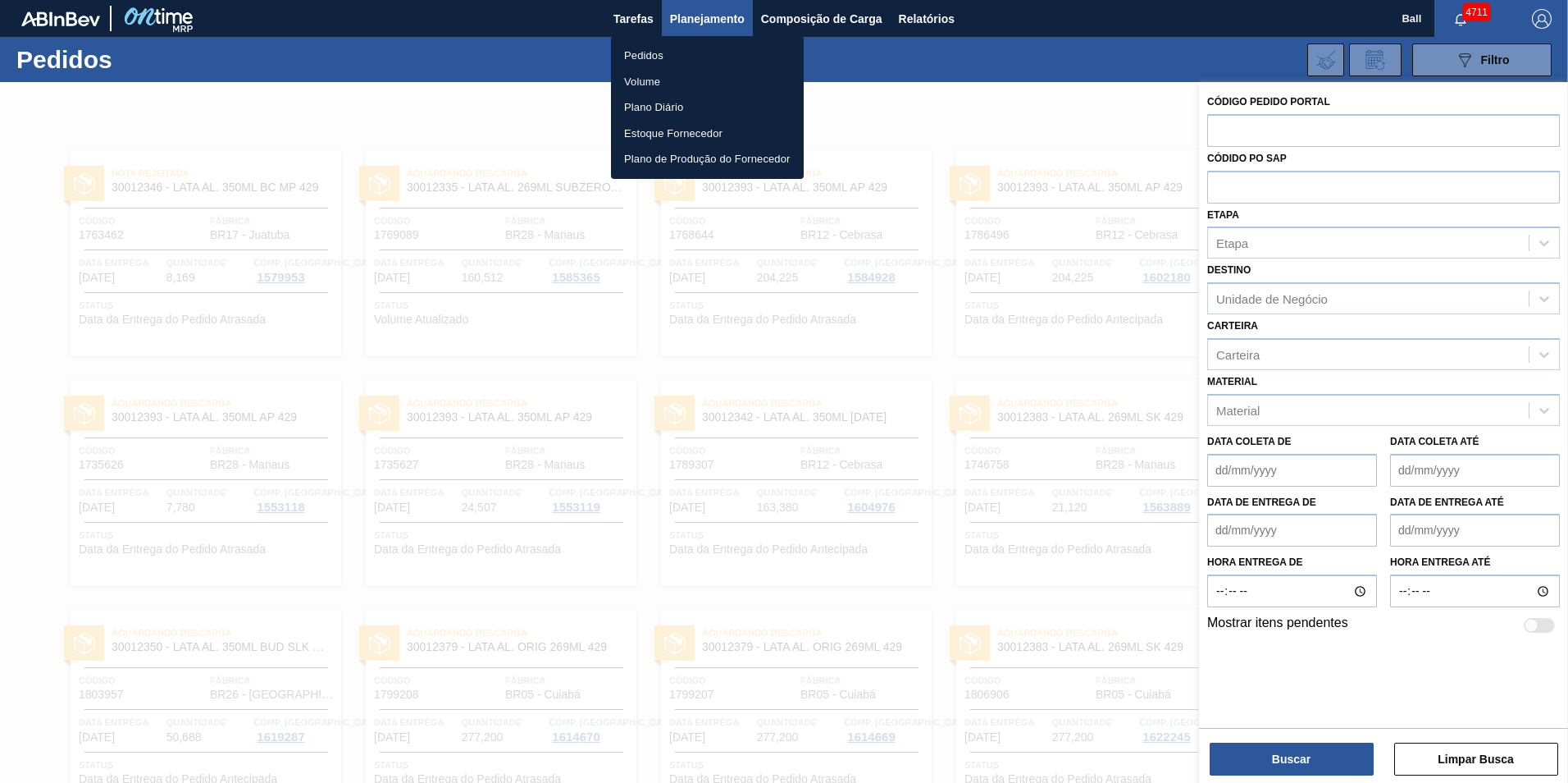
click at [898, 55] on div at bounding box center [784, 391] width 1568 height 783
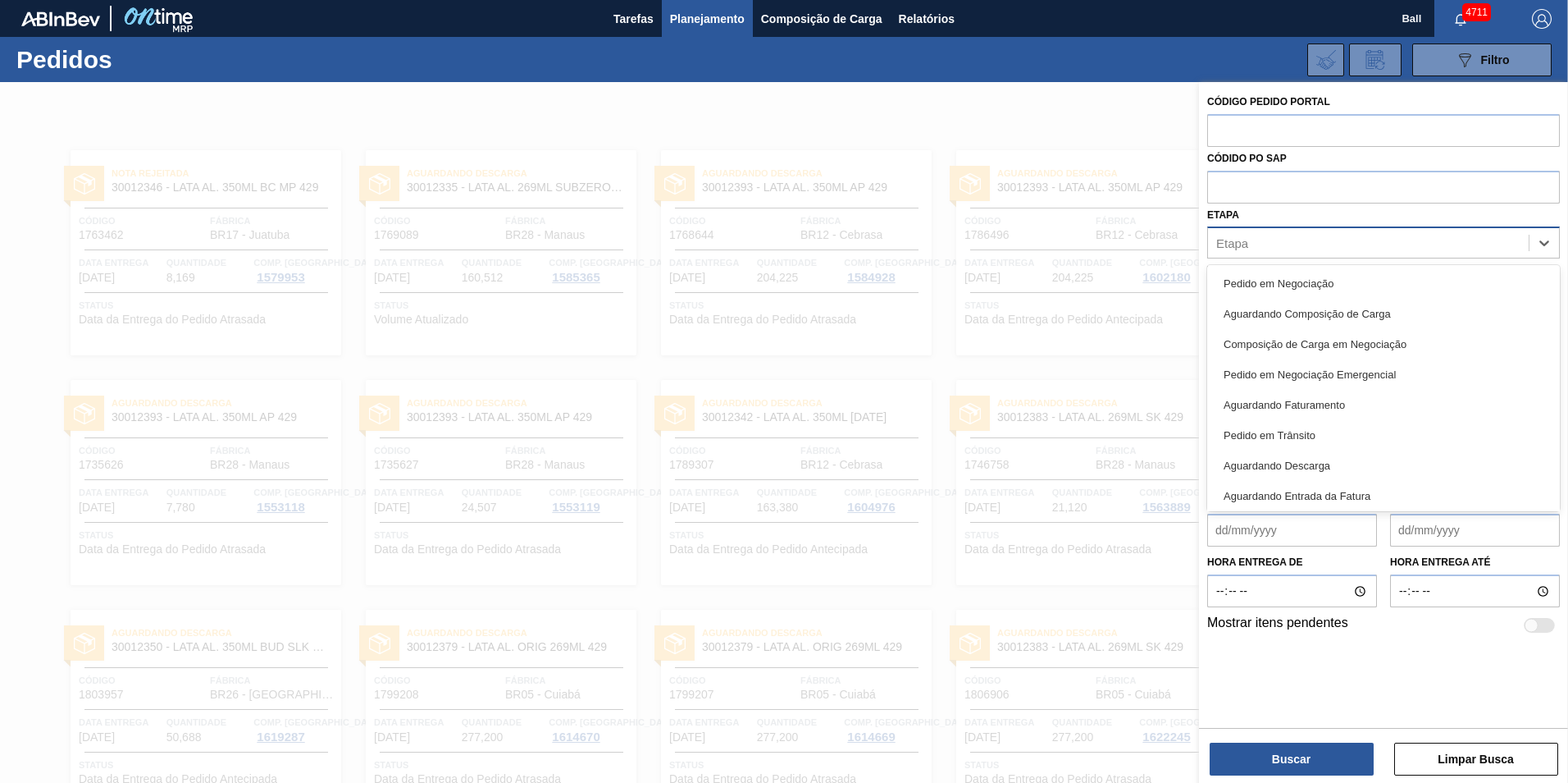
click at [1295, 245] on div "Etapa" at bounding box center [1368, 243] width 321 height 24
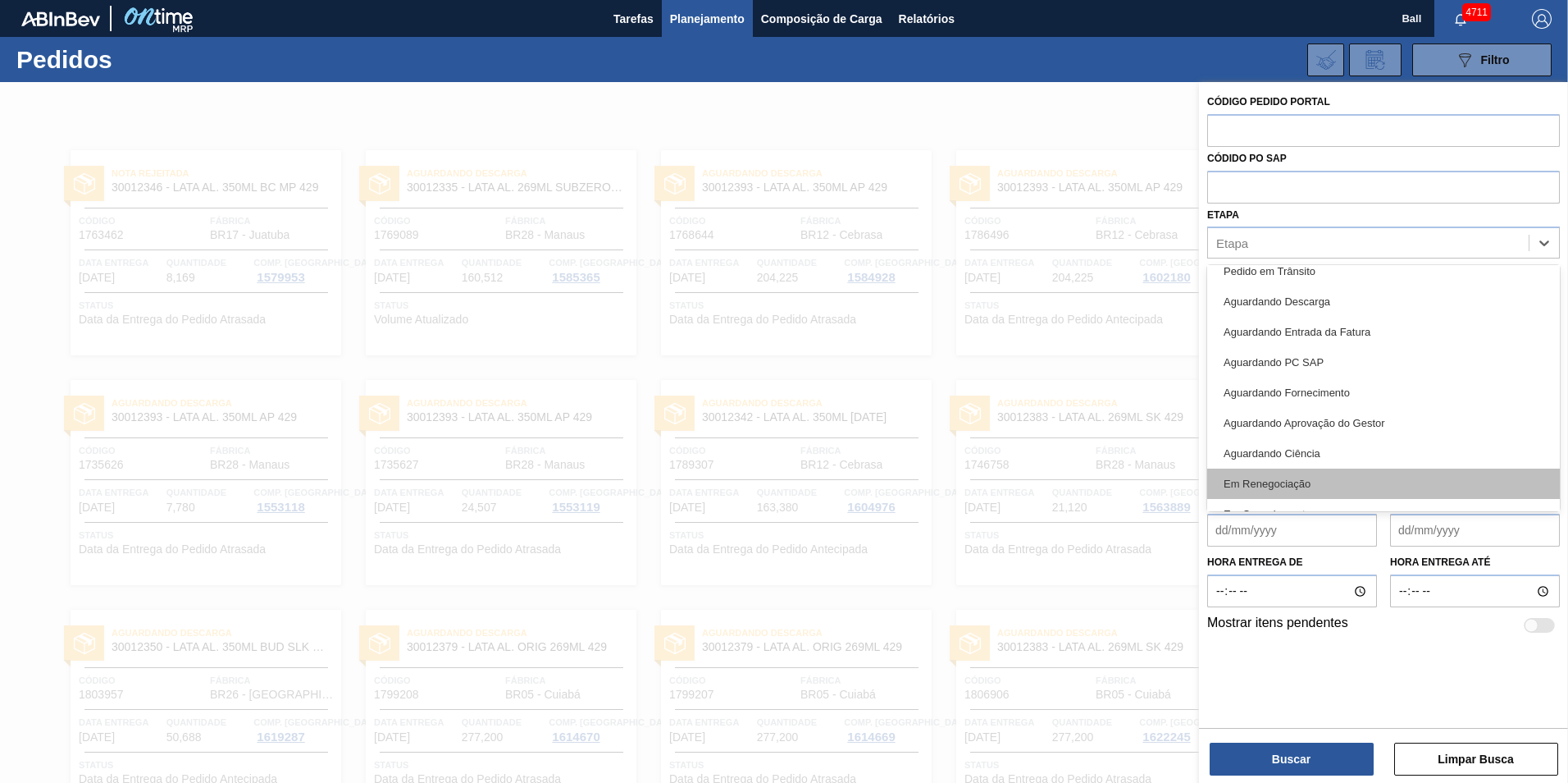
scroll to position [215, 0]
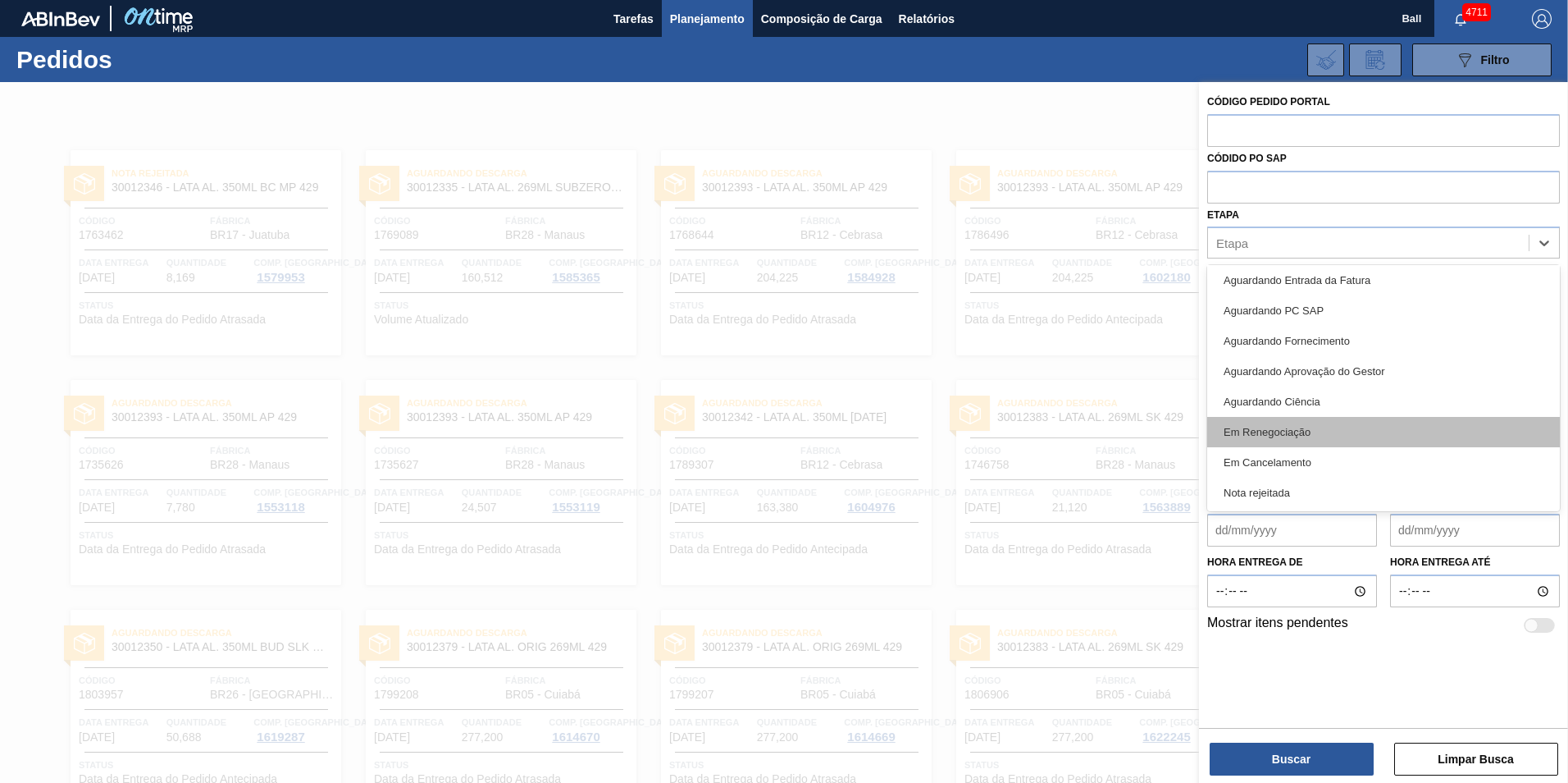
click at [1322, 428] on div "Em Renegociação" at bounding box center [1382, 432] width 352 height 30
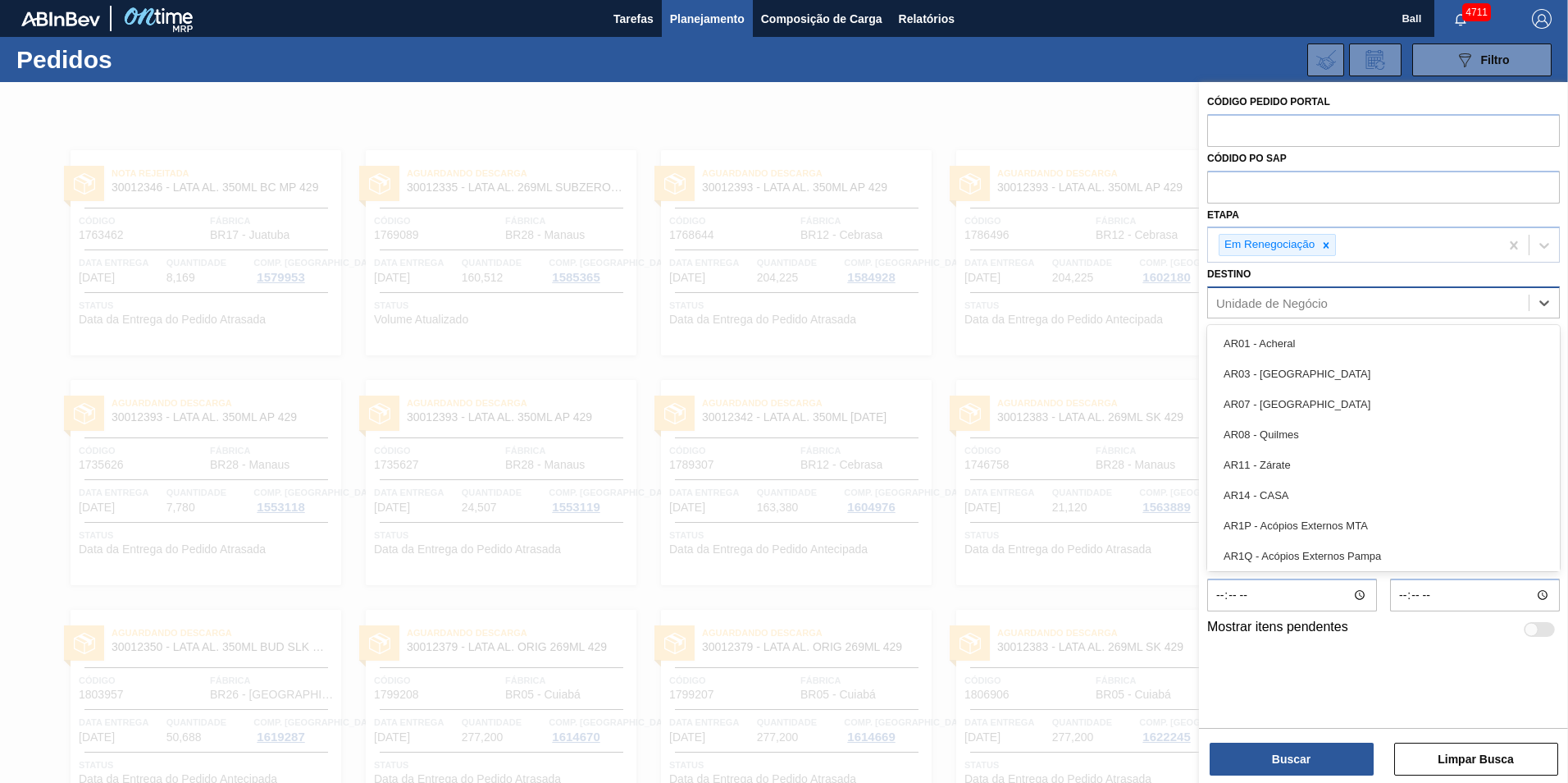
click at [1298, 302] on div "Unidade de Negócio" at bounding box center [1271, 303] width 111 height 14
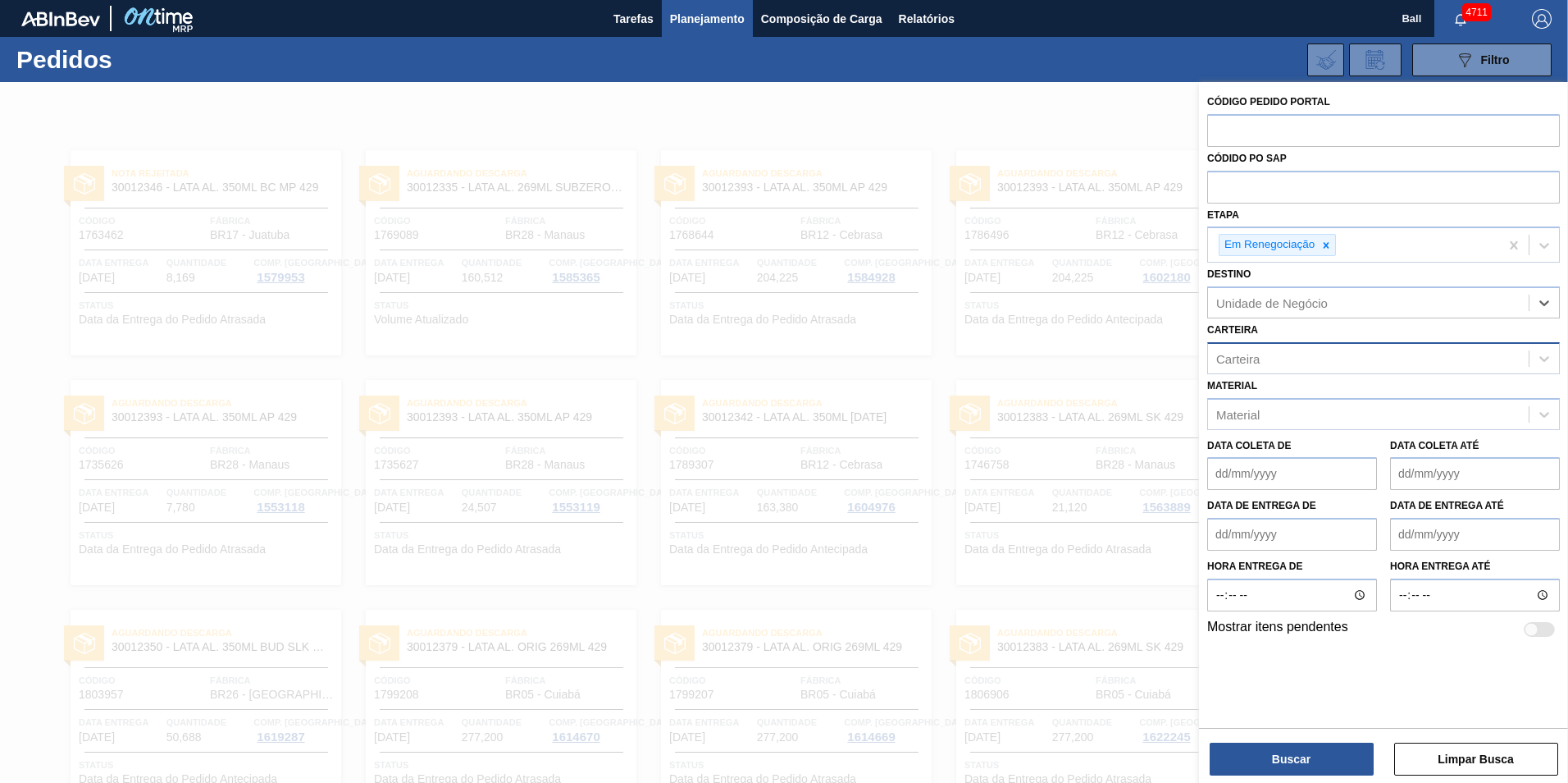
click at [1308, 367] on div "Carteira" at bounding box center [1368, 358] width 321 height 24
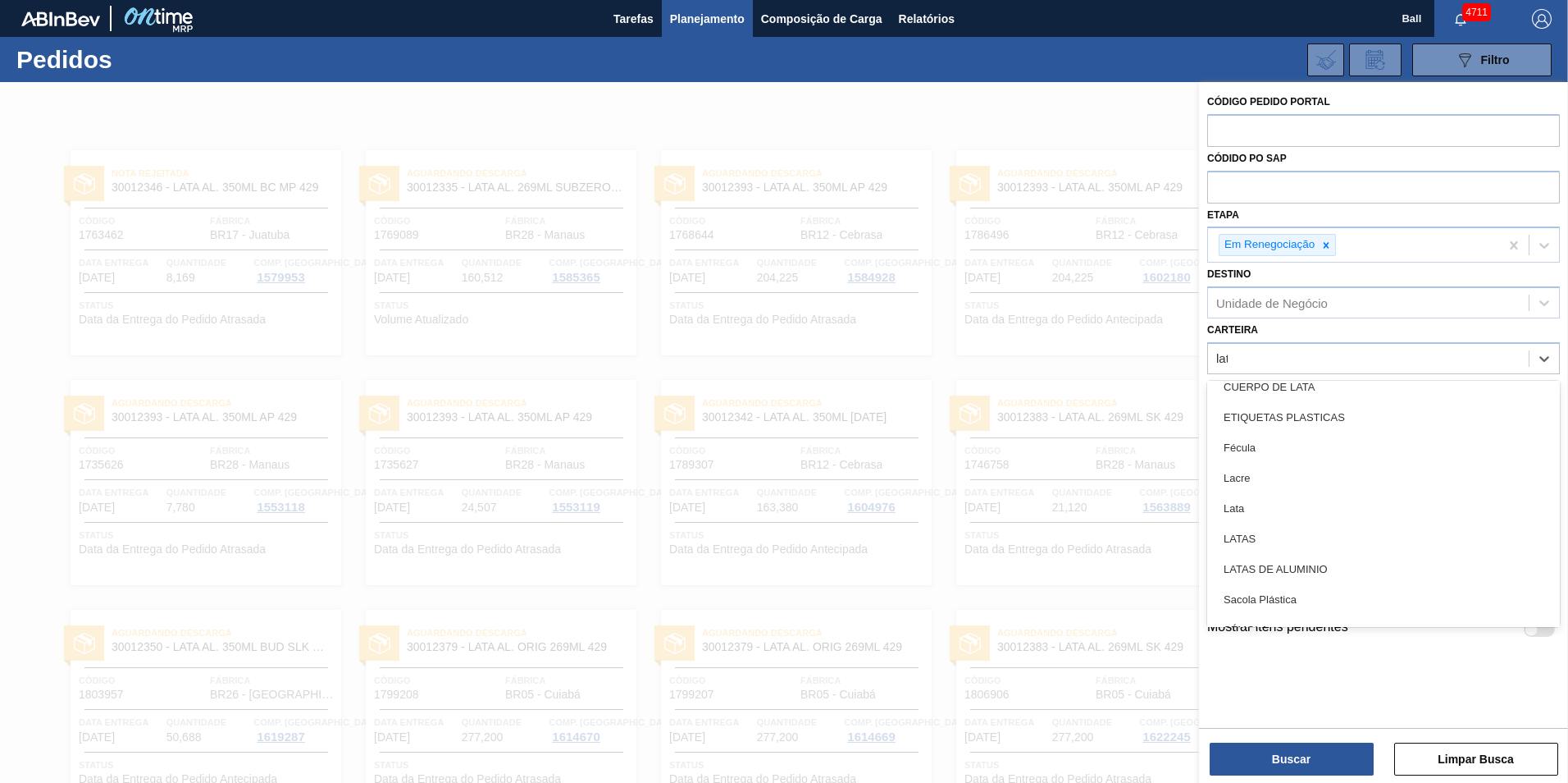
scroll to position [0, 0]
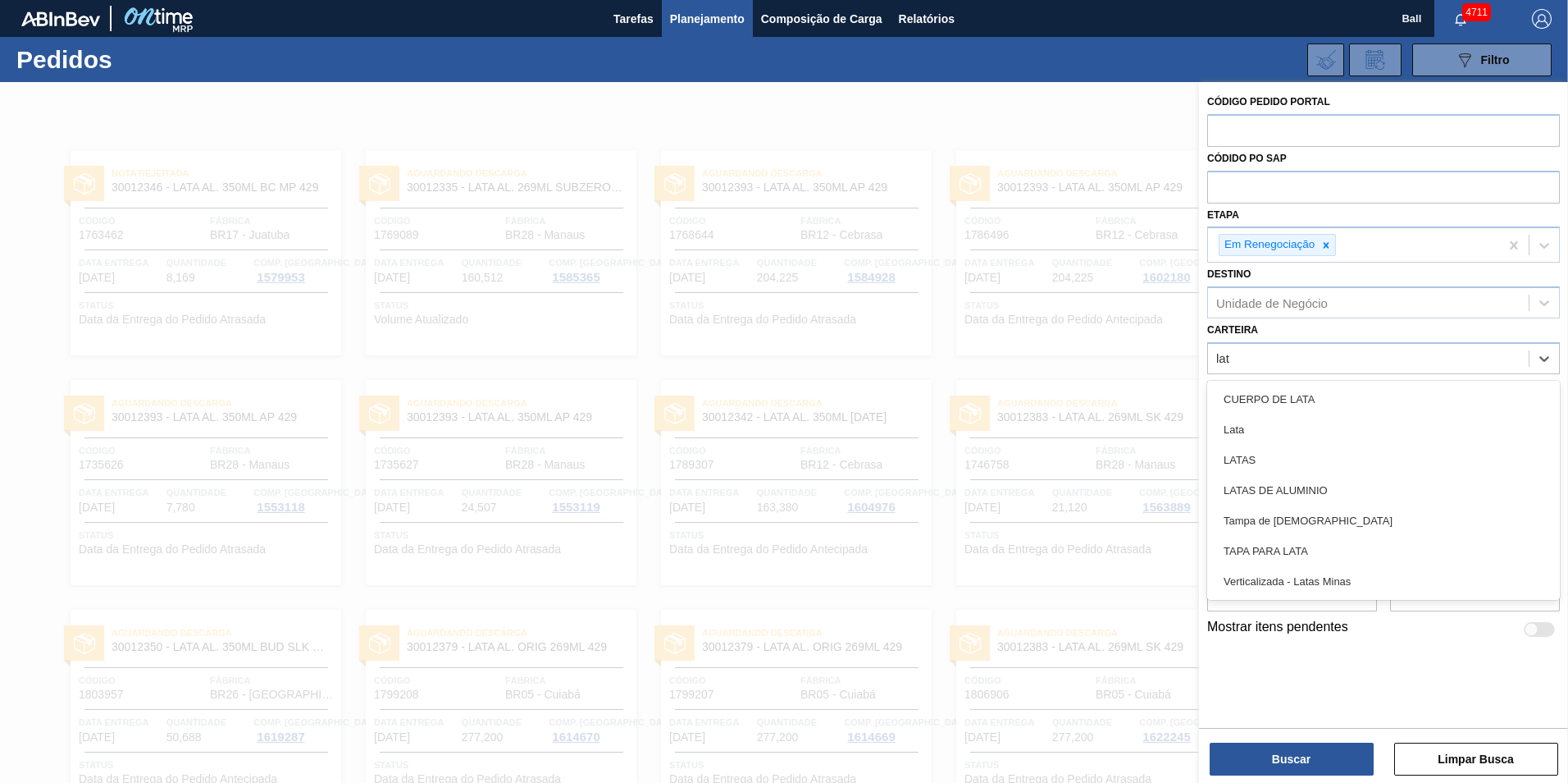
type input "lata"
click at [1280, 420] on div "Lata" at bounding box center [1382, 429] width 352 height 30
type input "lat"
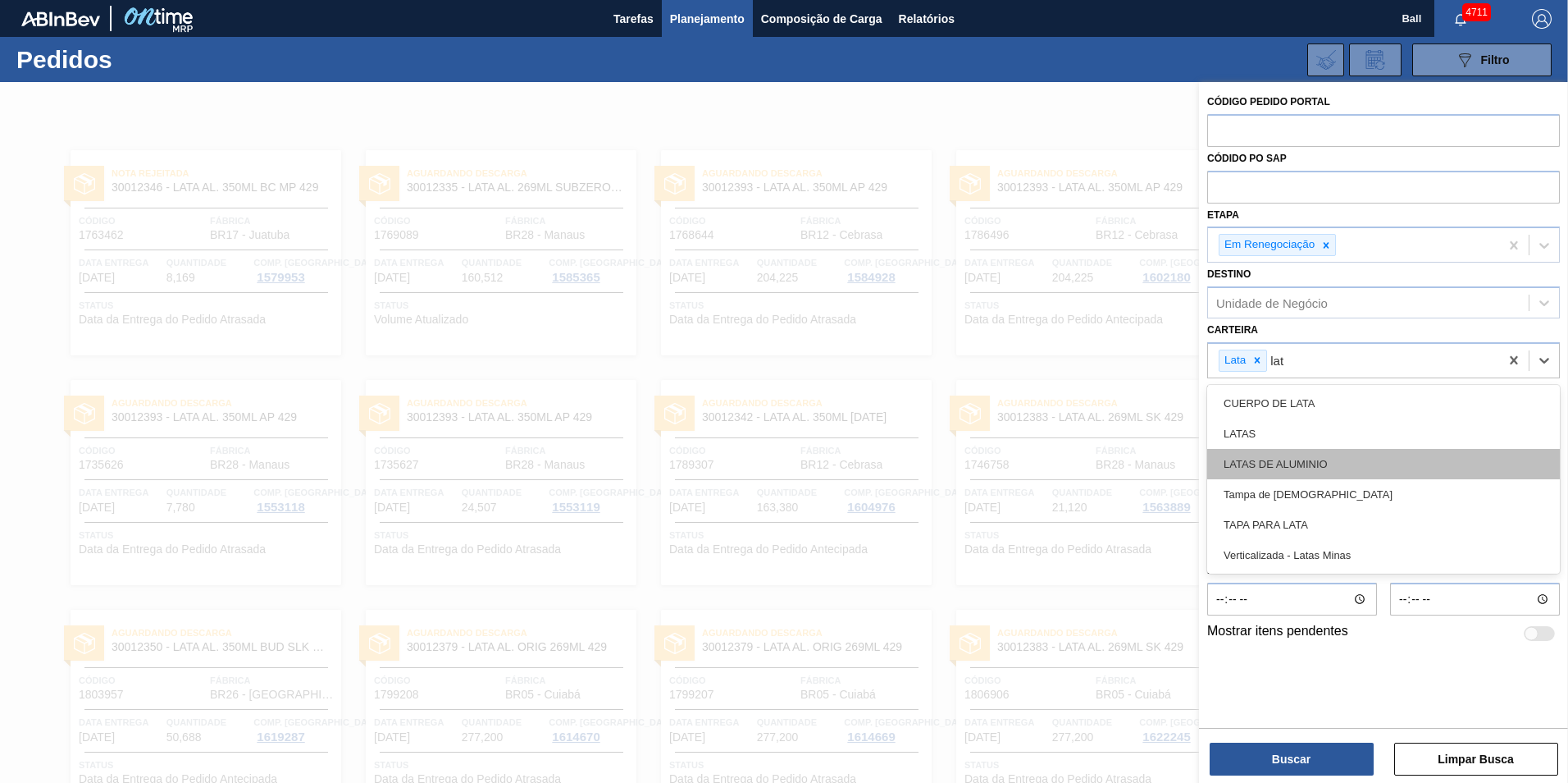
click at [1322, 455] on div "LATAS DE ALUMINIO" at bounding box center [1382, 464] width 352 height 30
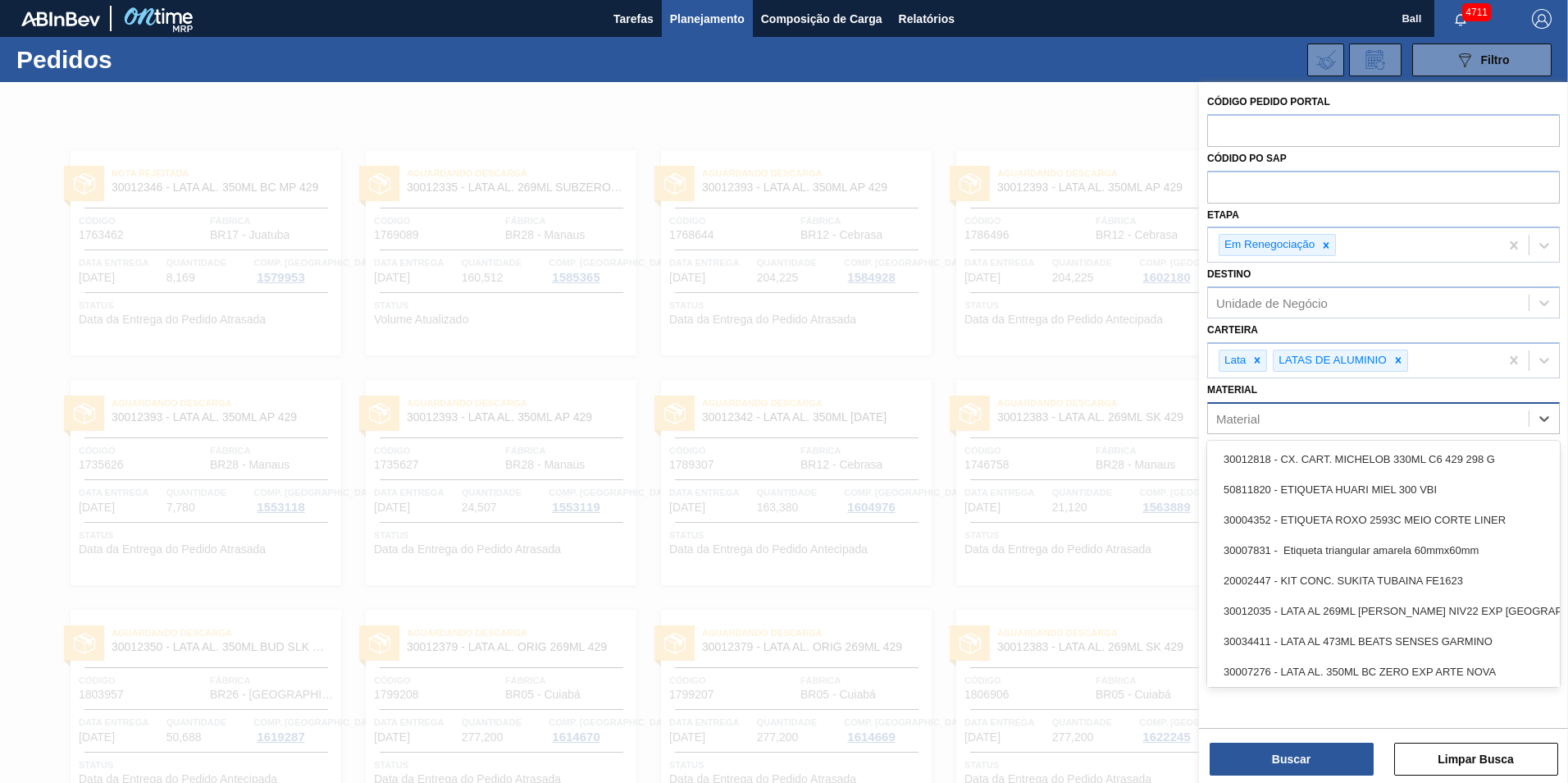
click at [1335, 417] on div "Material" at bounding box center [1368, 418] width 321 height 24
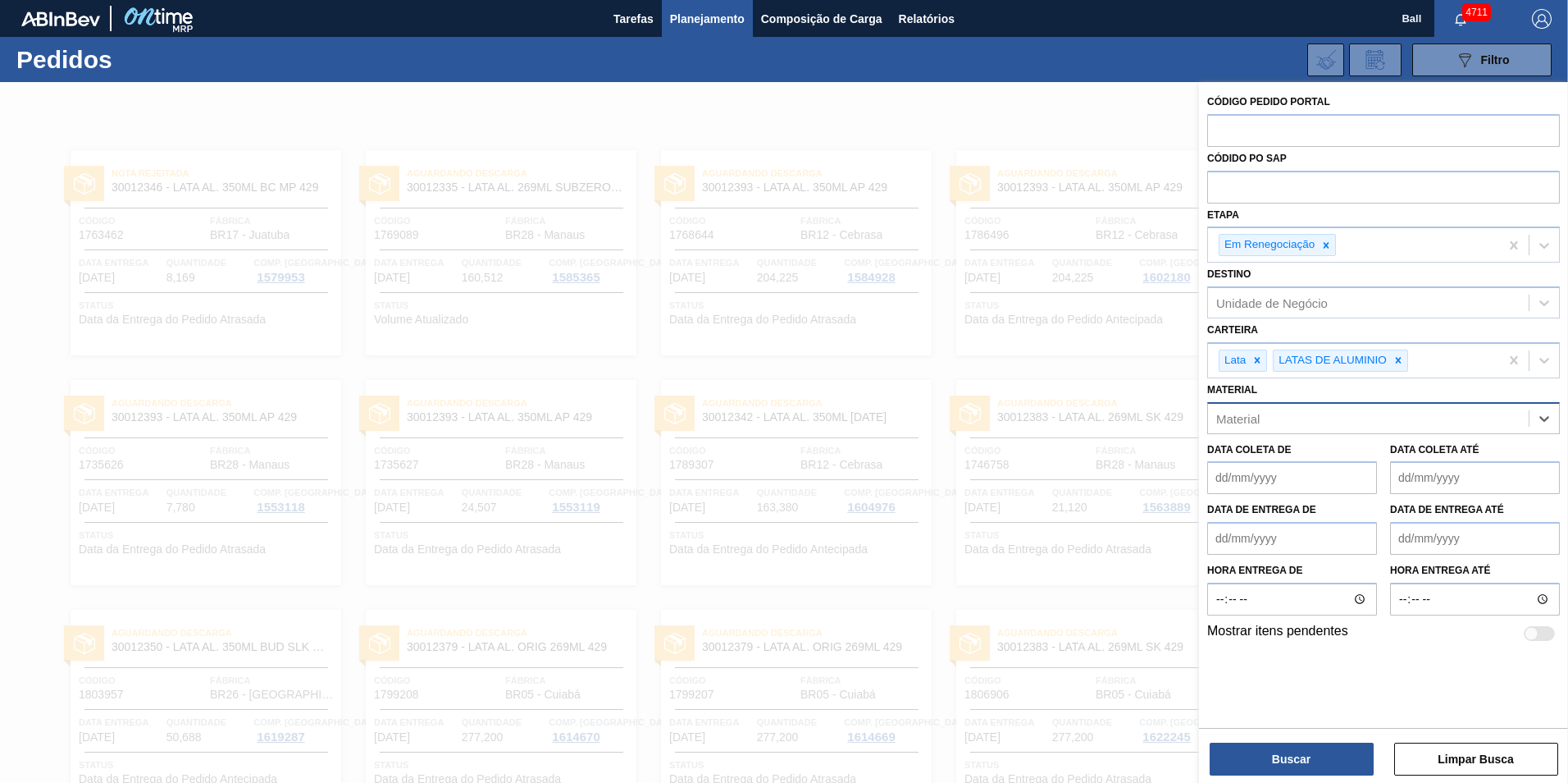
click at [1335, 417] on div "Material" at bounding box center [1368, 418] width 321 height 24
click at [1266, 757] on button "Buscar" at bounding box center [1291, 759] width 164 height 33
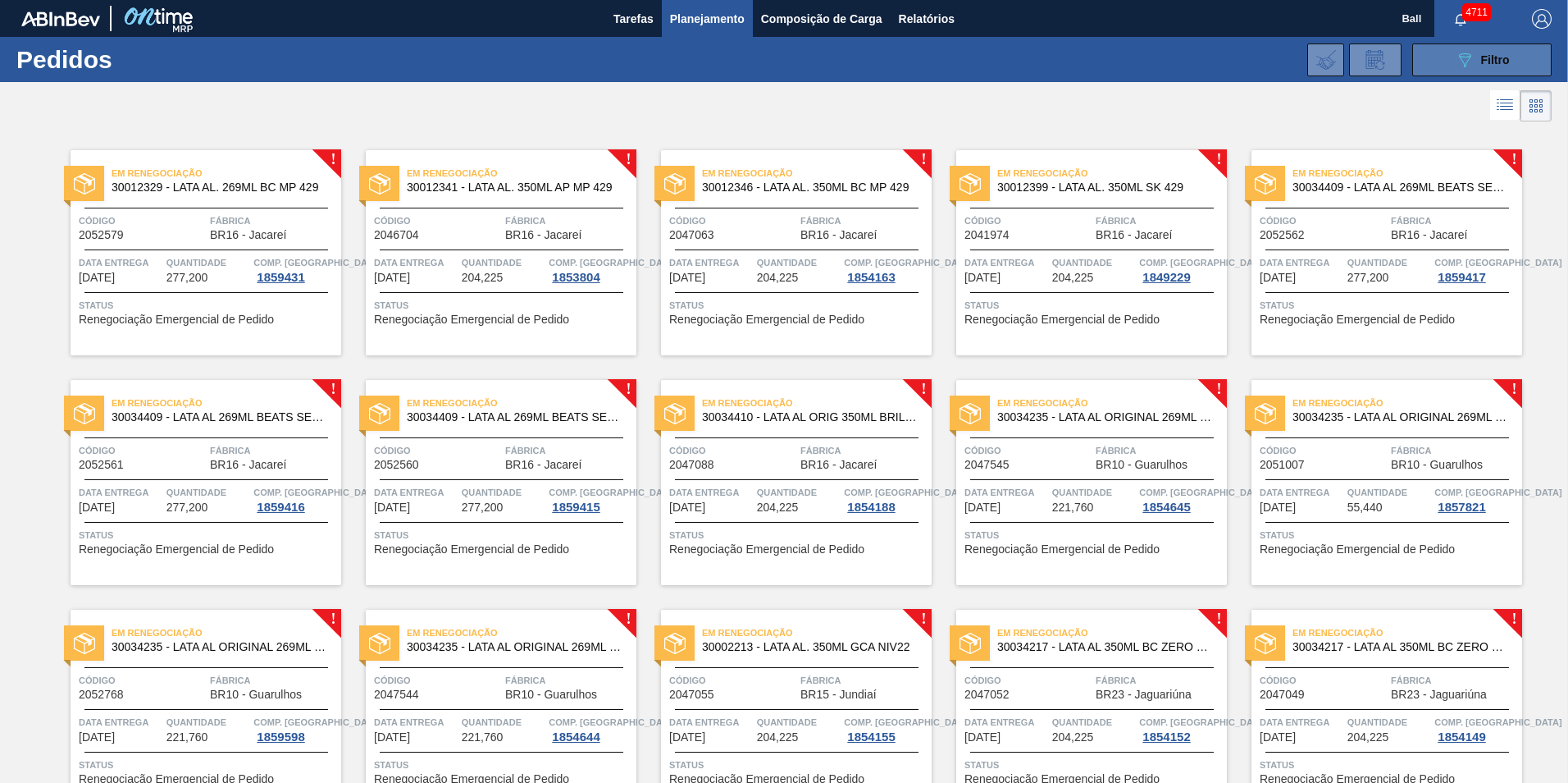
click at [1485, 64] on span "Filtro" at bounding box center [1494, 60] width 29 height 13
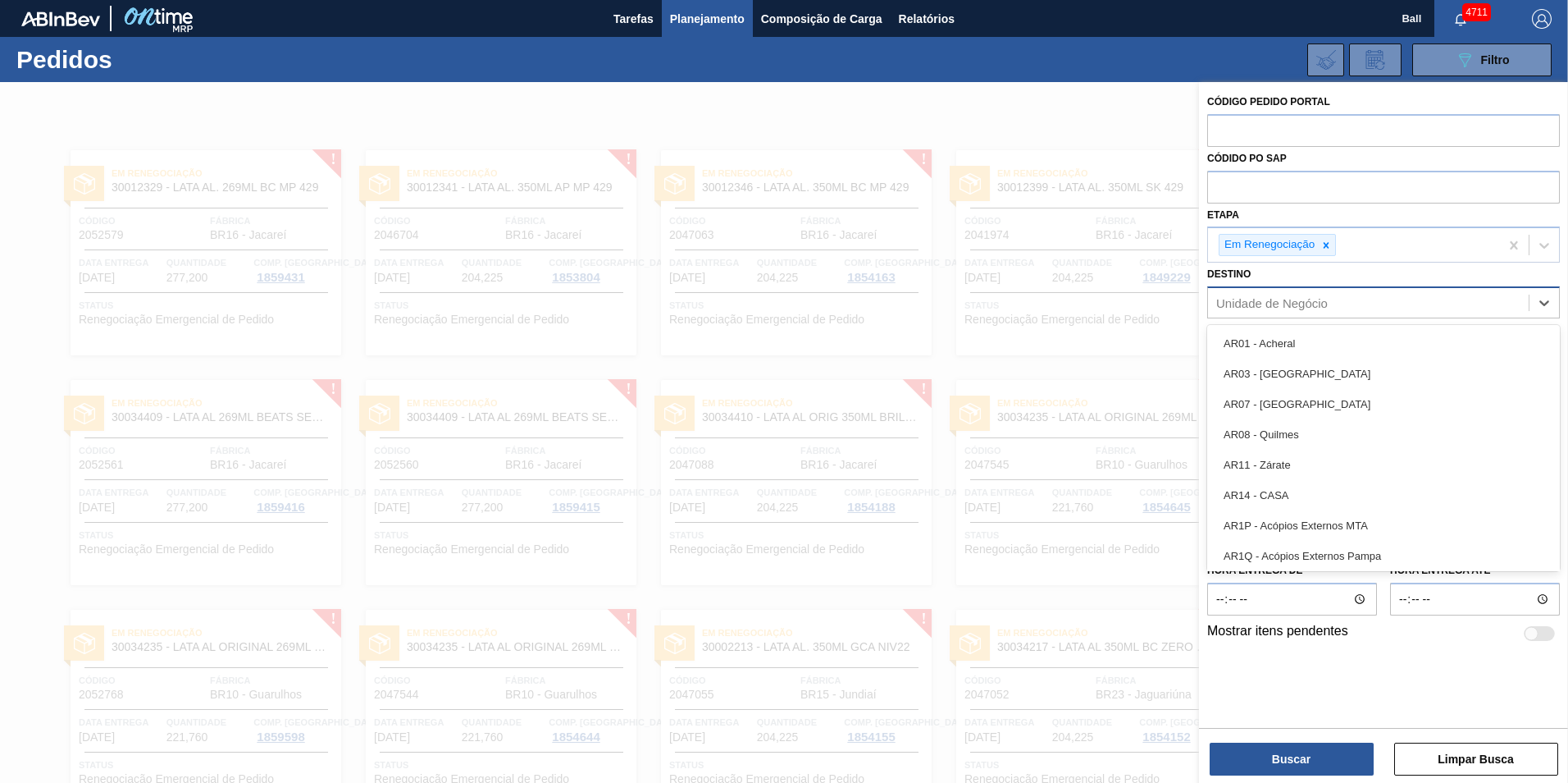
click at [1343, 300] on div "Unidade de Negócio" at bounding box center [1368, 304] width 321 height 24
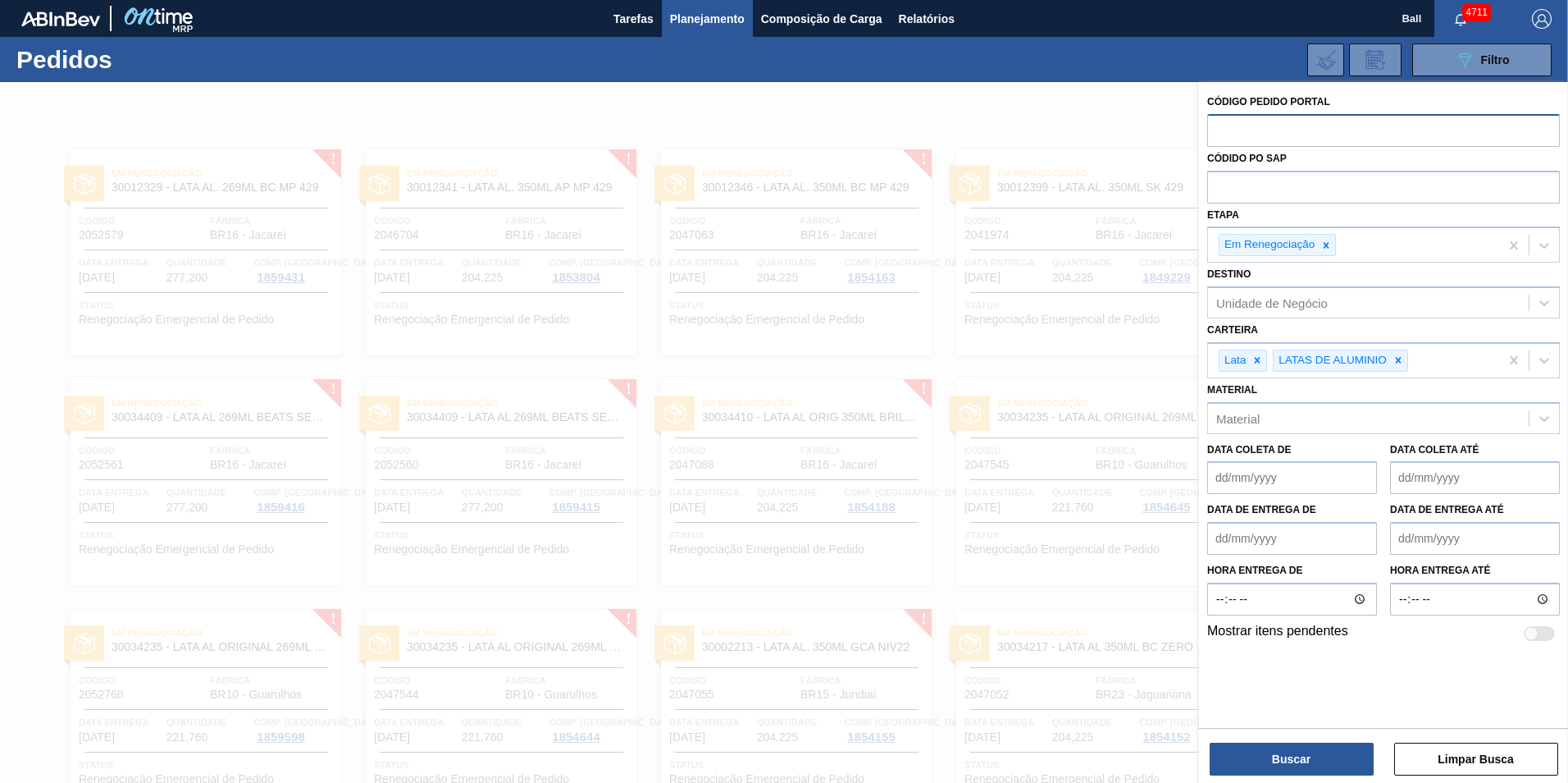
click at [1340, 121] on input "text" at bounding box center [1382, 130] width 352 height 31
paste input "5800385846"
type input "5800385846"
click at [1302, 766] on button "Buscar" at bounding box center [1291, 759] width 164 height 33
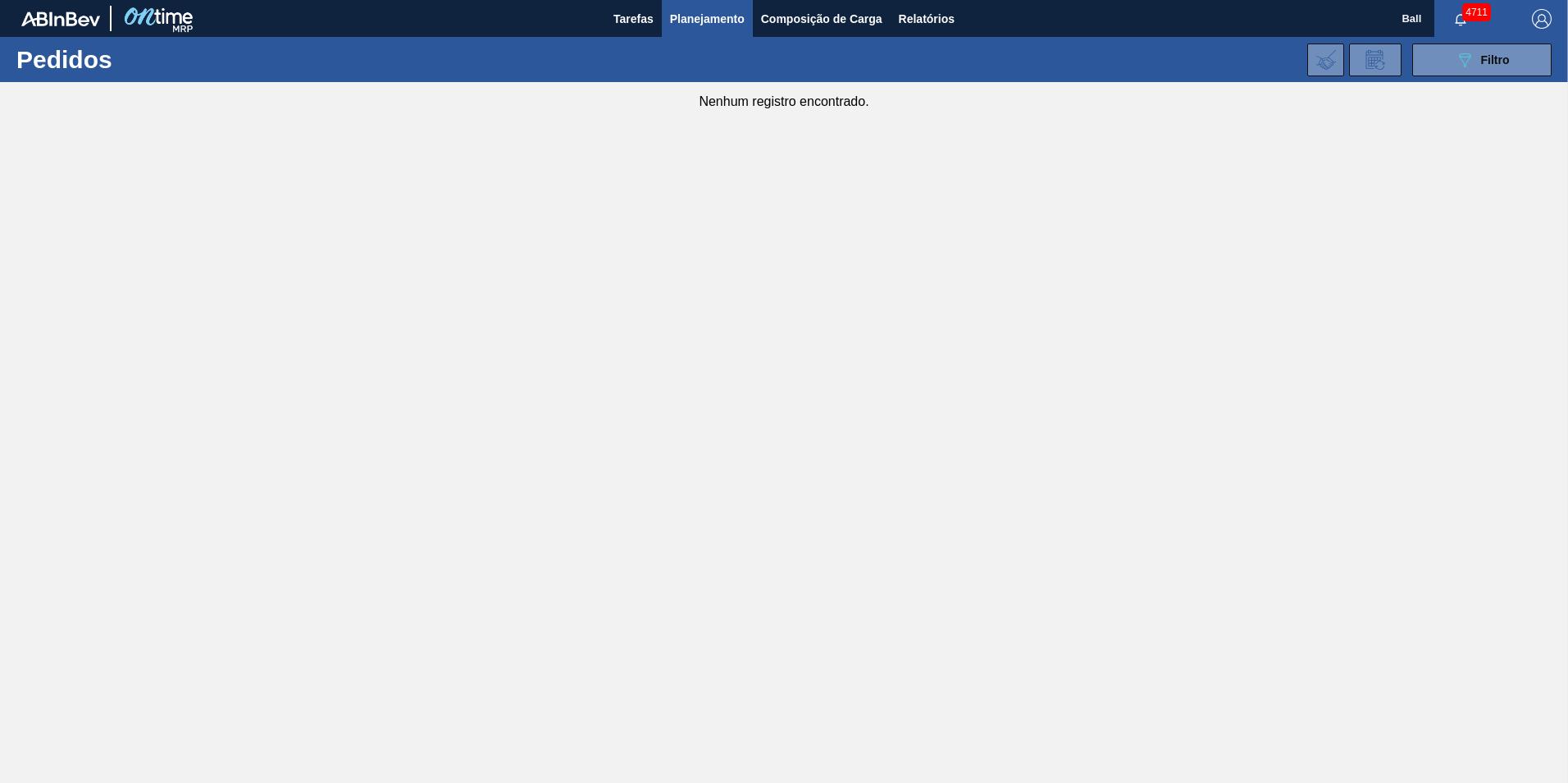
click at [721, 22] on span "Planejamento" at bounding box center [706, 18] width 74 height 19
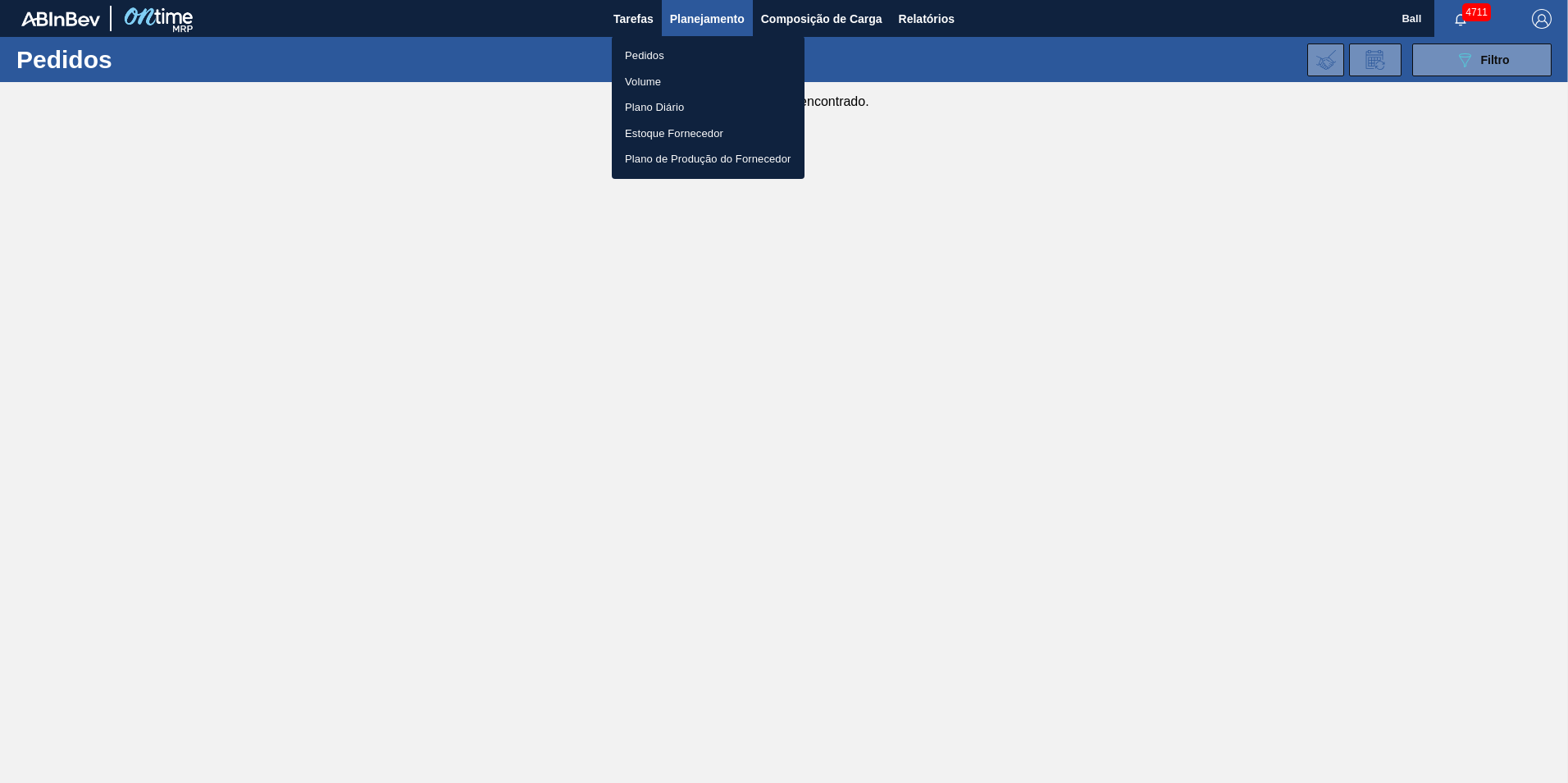
click at [636, 23] on div at bounding box center [784, 391] width 1568 height 783
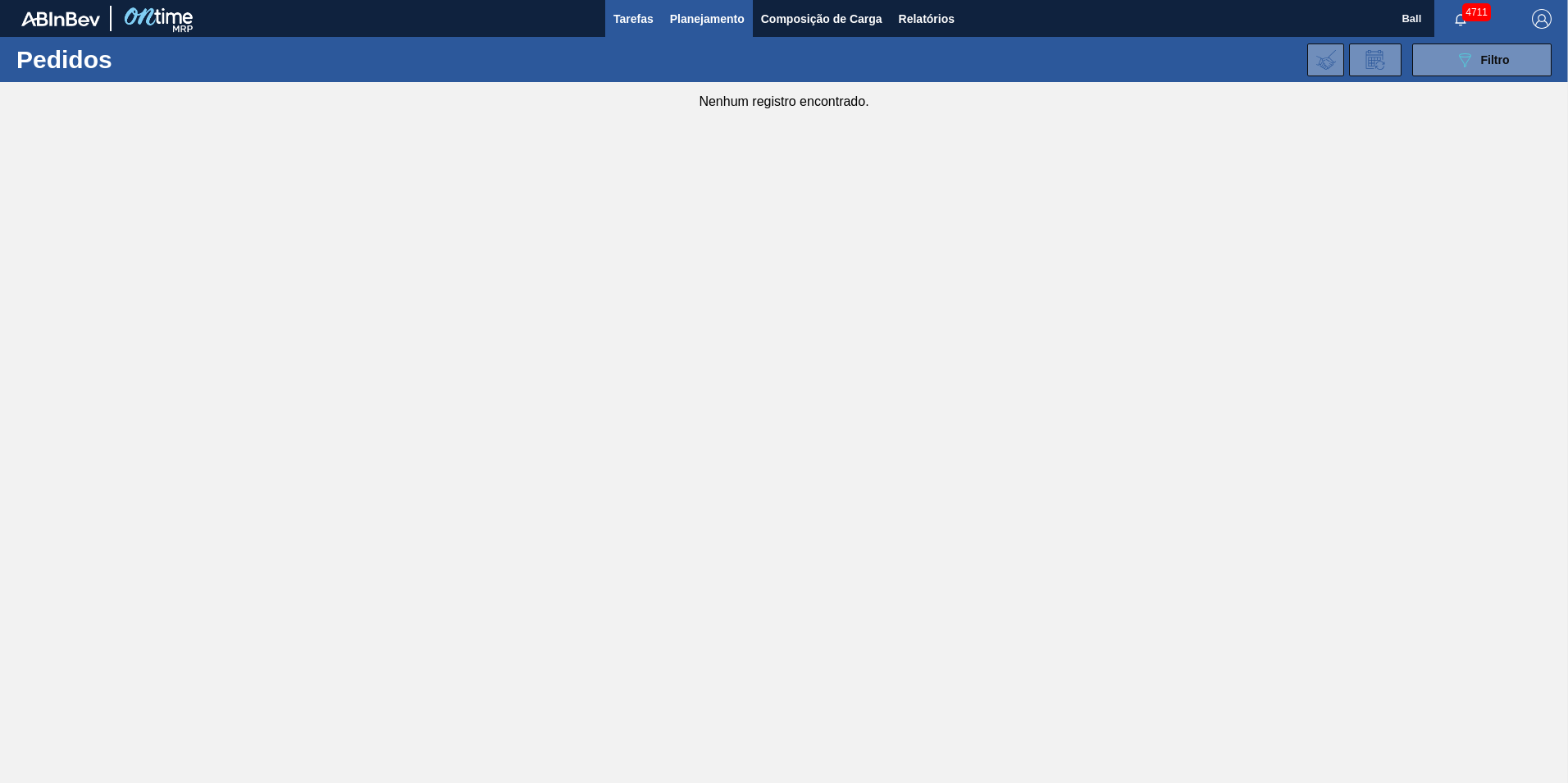
click at [633, 19] on span "Tarefas" at bounding box center [634, 18] width 40 height 19
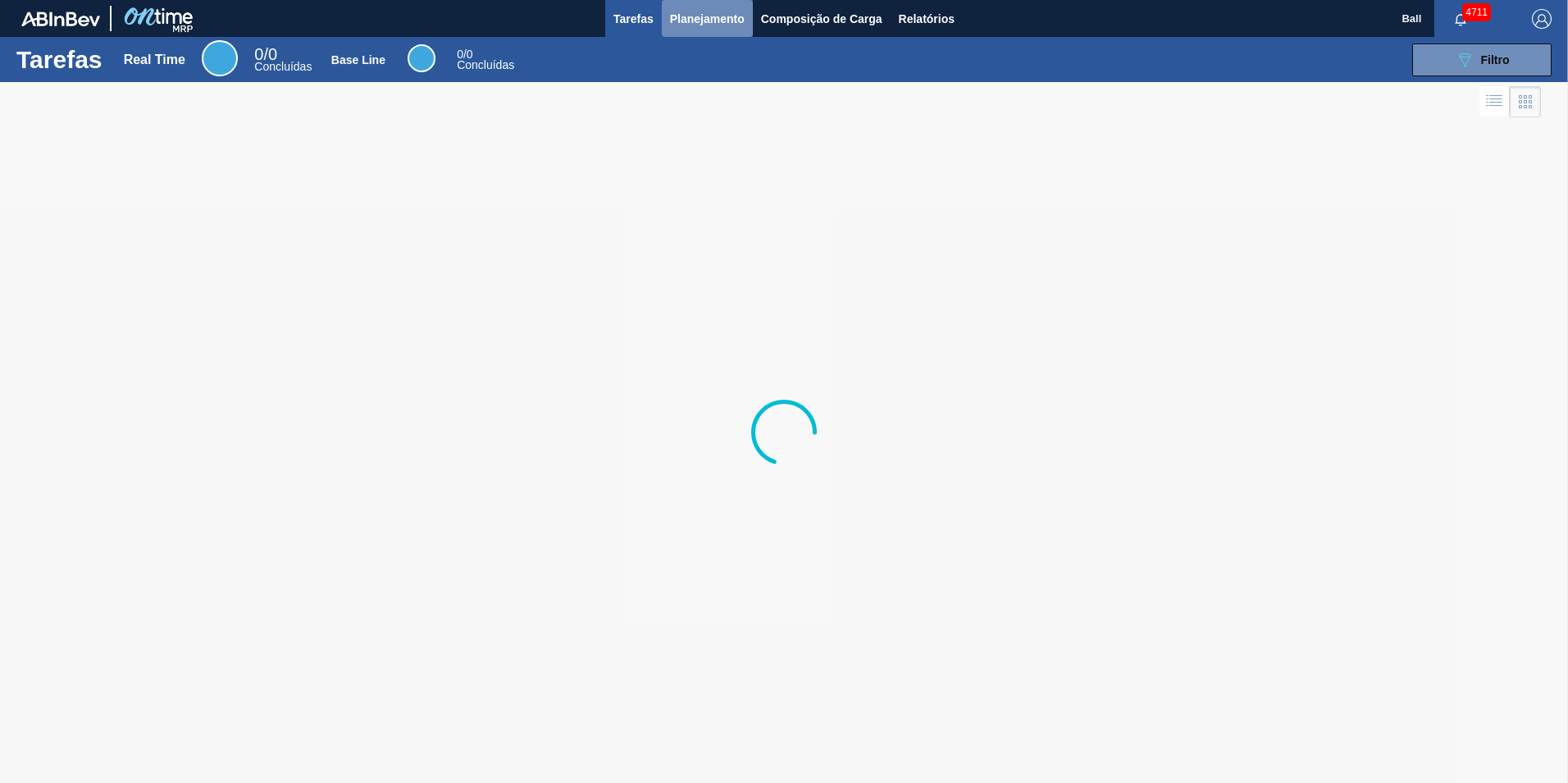
click at [681, 17] on span "Planejamento" at bounding box center [706, 18] width 74 height 19
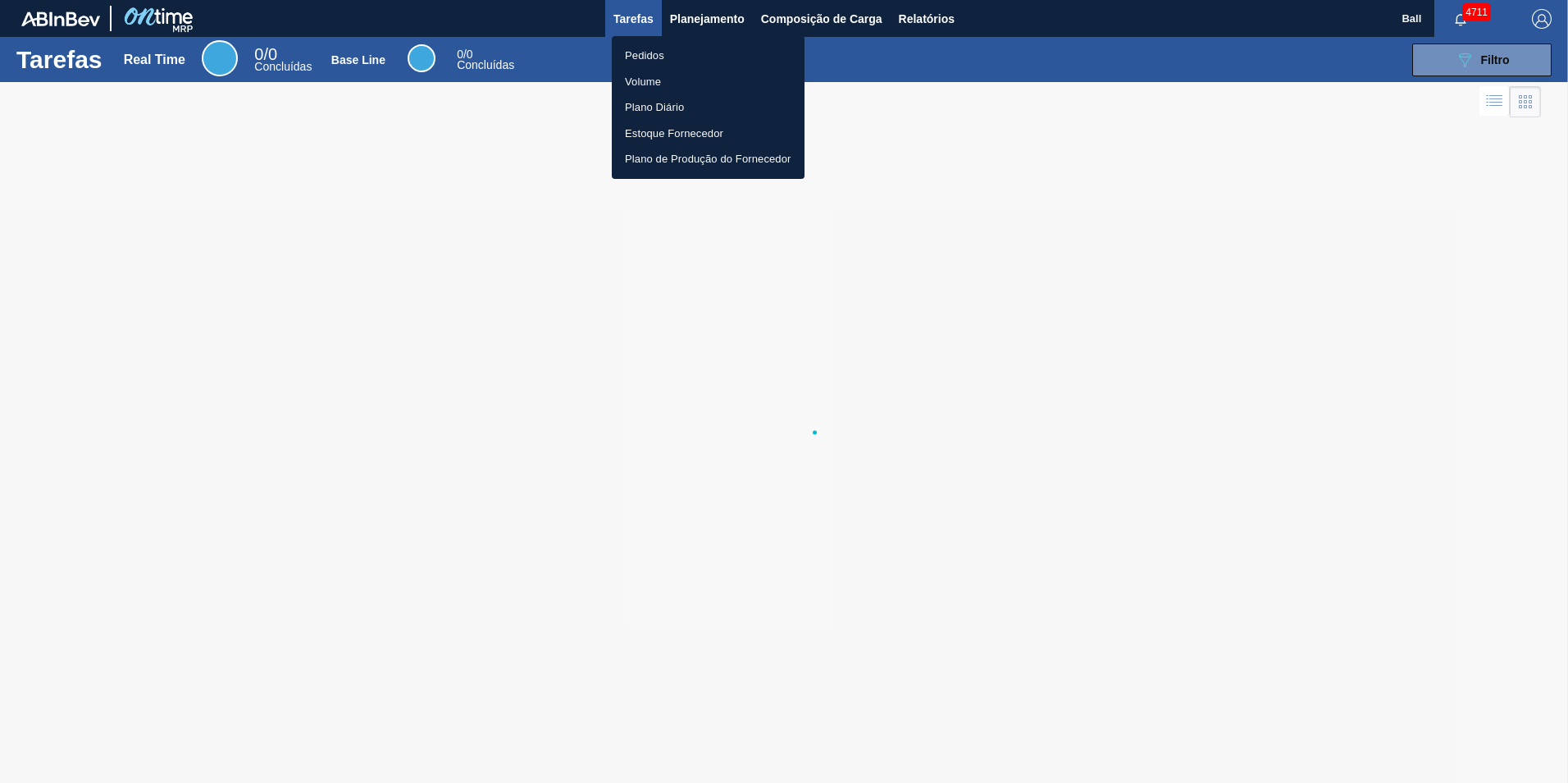
click at [649, 52] on li "Pedidos" at bounding box center [708, 55] width 193 height 27
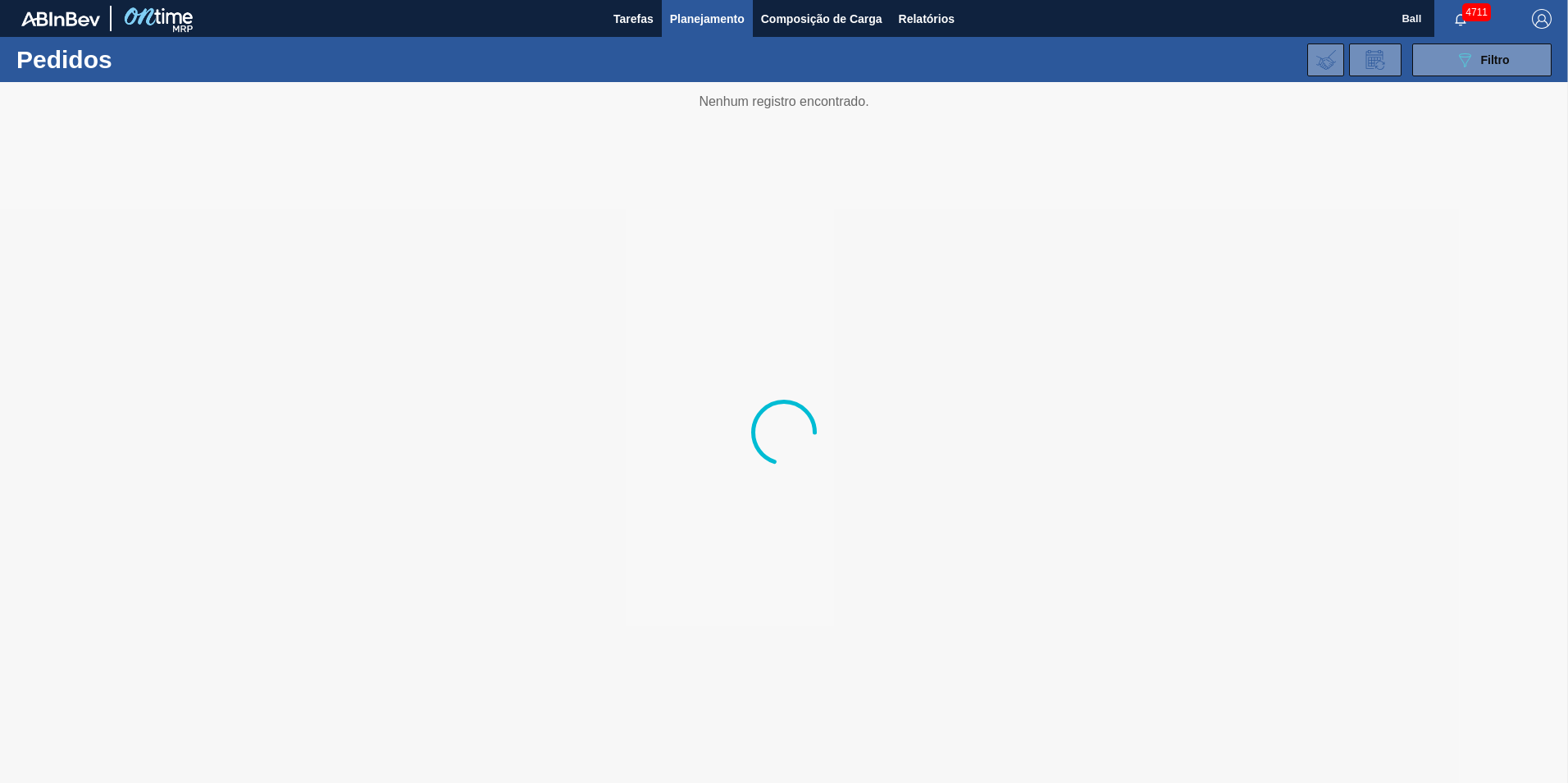
click at [726, 24] on span "Planejamento" at bounding box center [706, 18] width 74 height 19
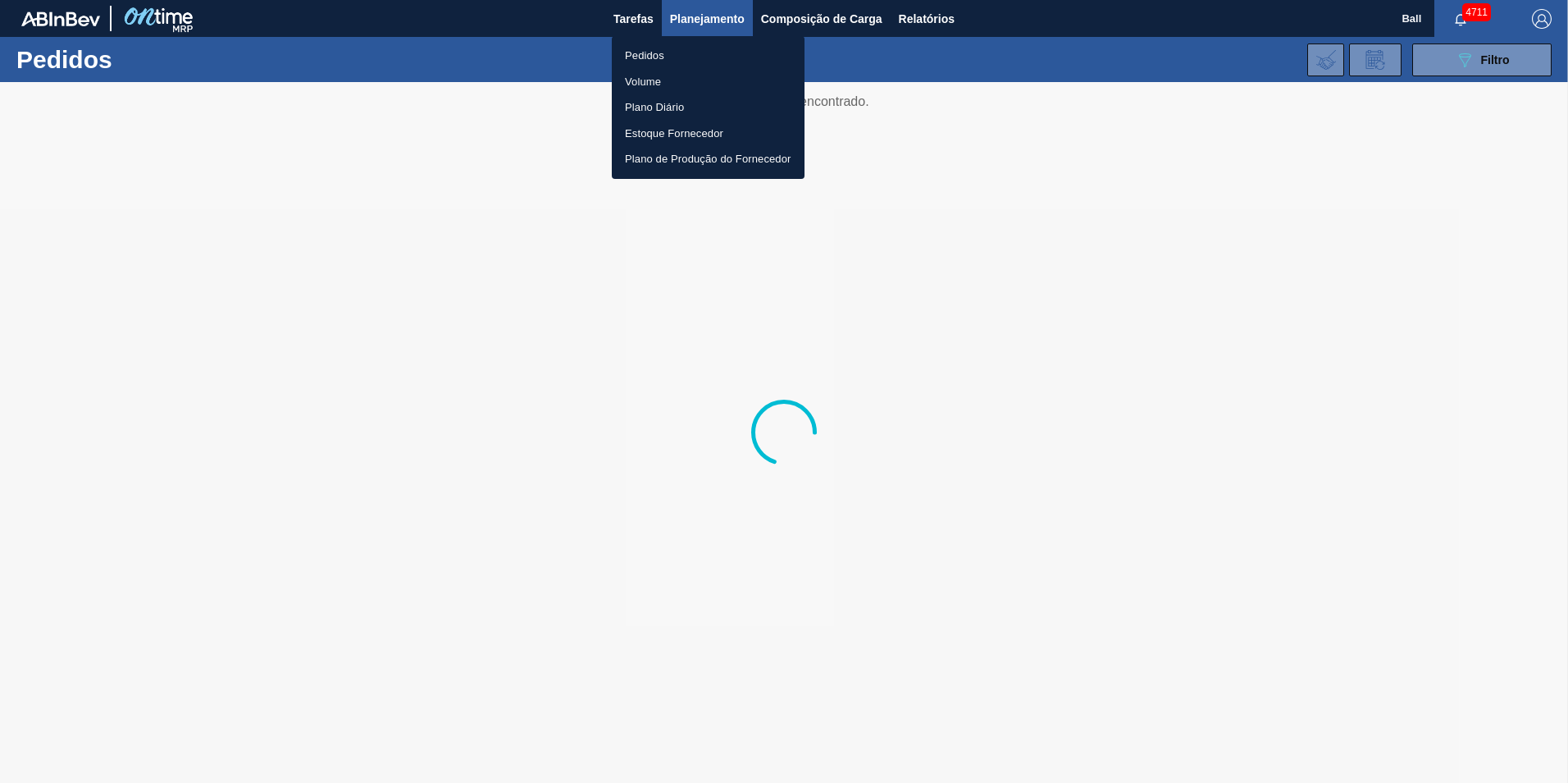
click at [635, 58] on li "Pedidos" at bounding box center [708, 55] width 193 height 27
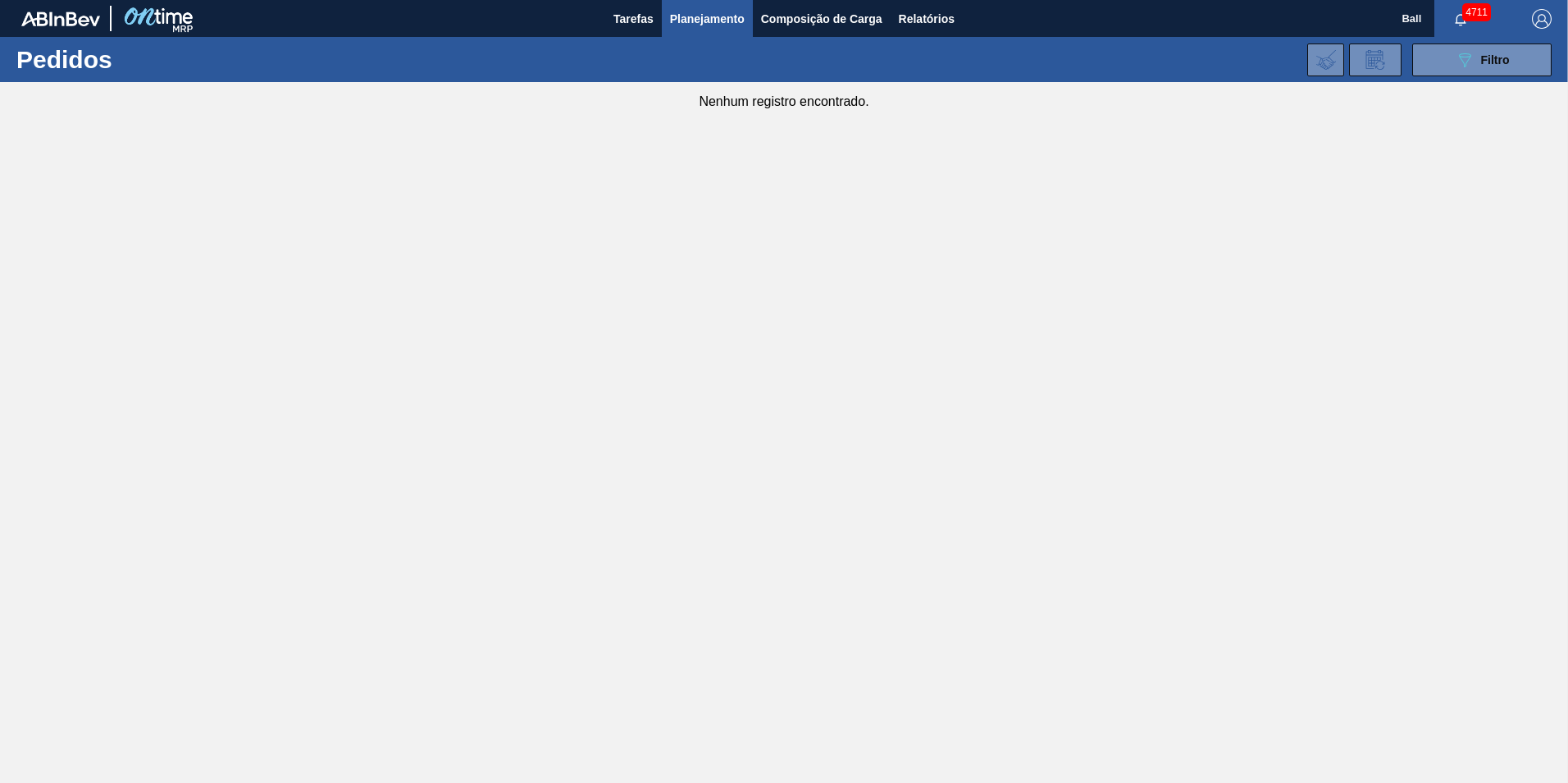
click at [718, 16] on span "Planejamento" at bounding box center [706, 18] width 74 height 19
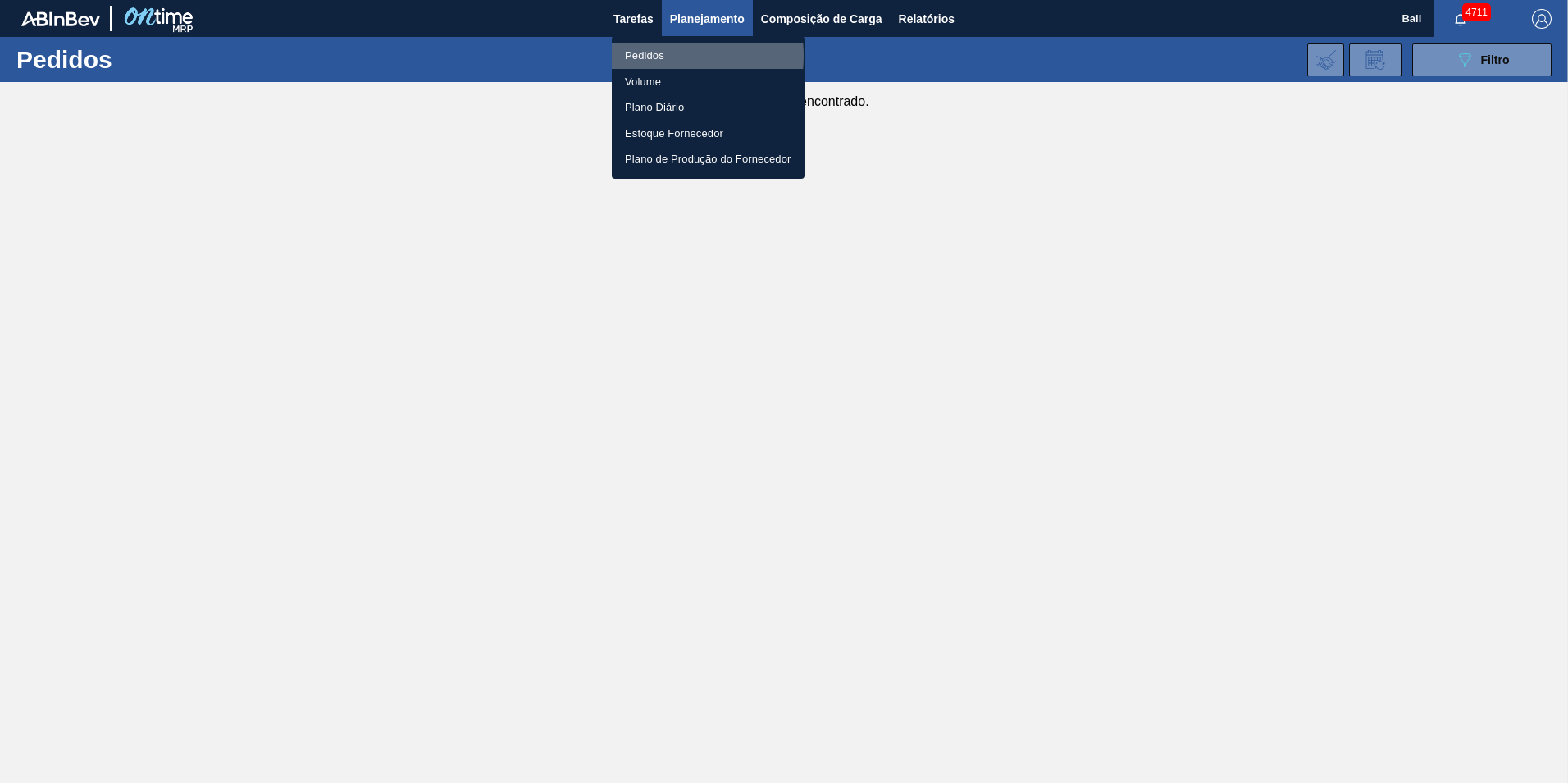
click at [649, 56] on li "Pedidos" at bounding box center [708, 55] width 193 height 27
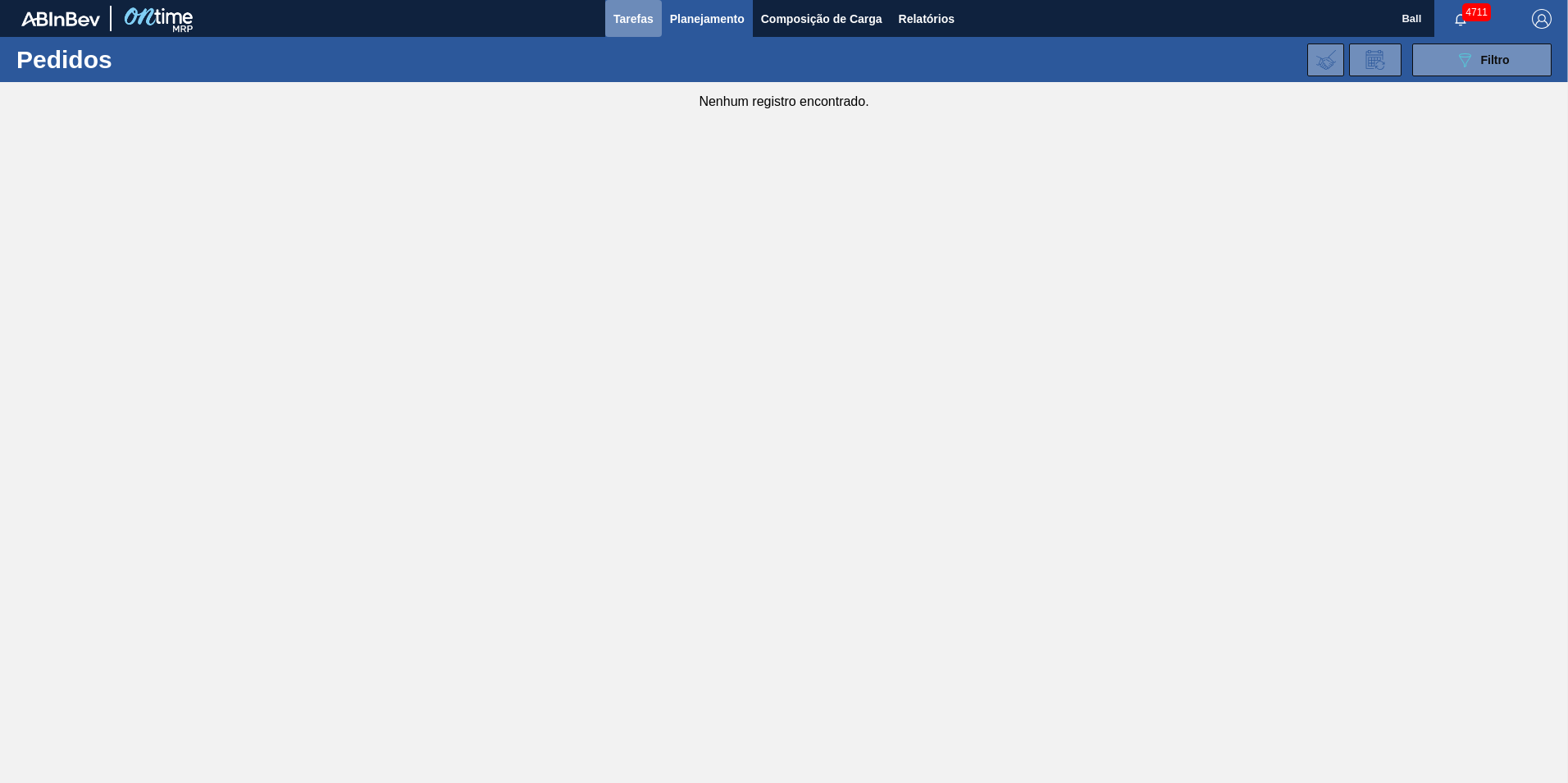
click at [647, 19] on span "Tarefas" at bounding box center [634, 18] width 40 height 19
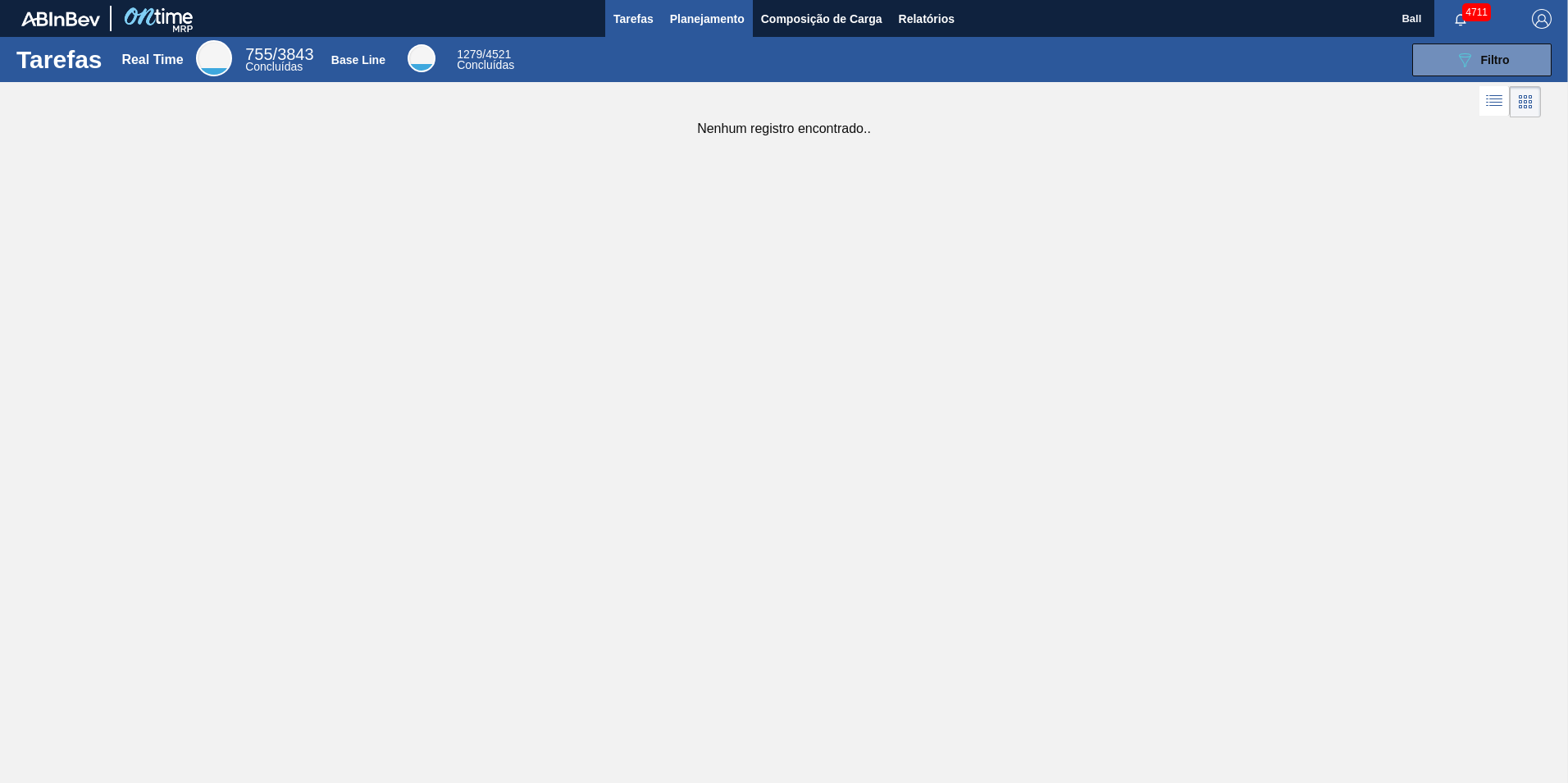
click at [708, 17] on span "Planejamento" at bounding box center [706, 18] width 74 height 19
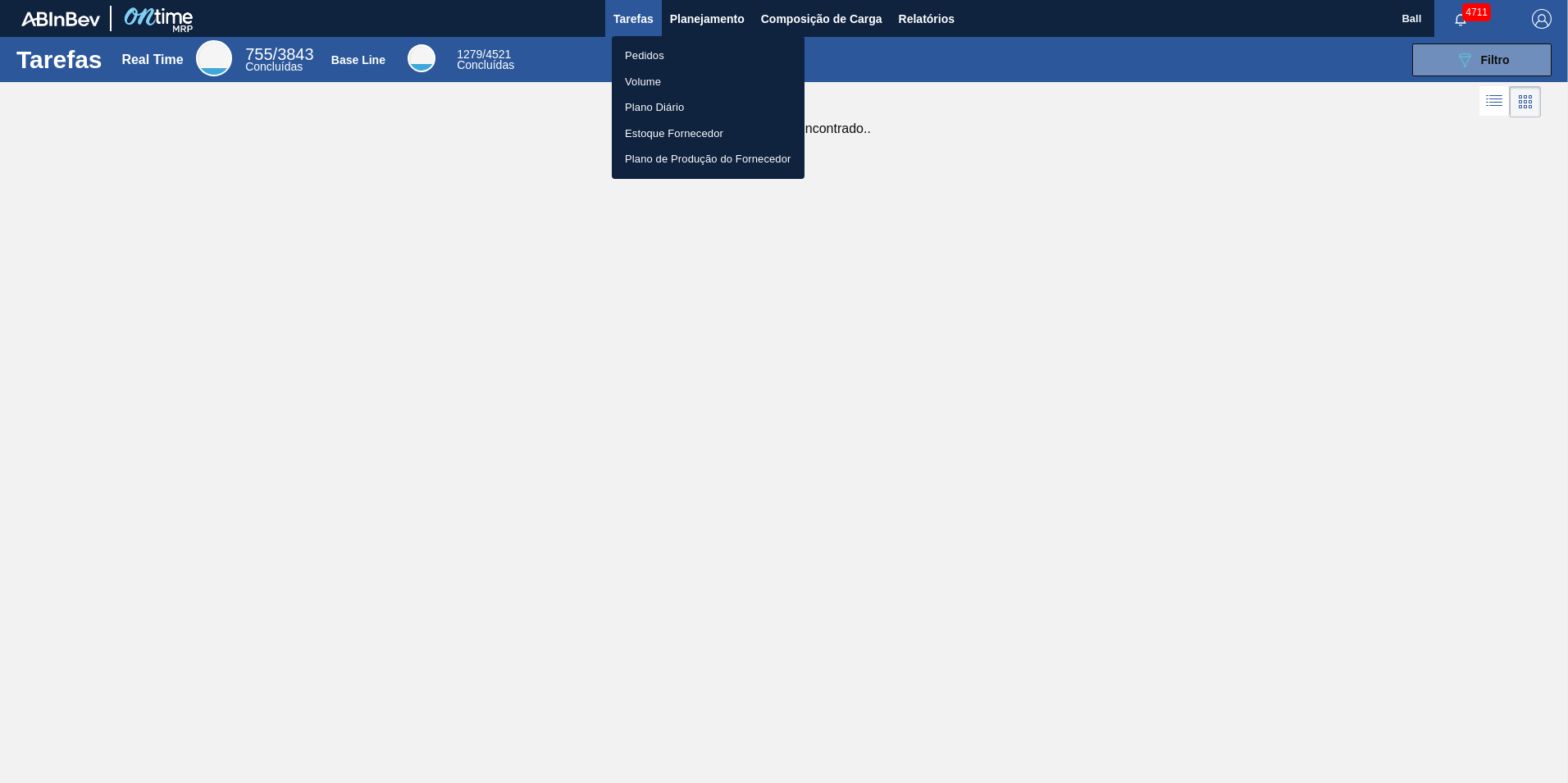
click at [712, 11] on div at bounding box center [784, 391] width 1568 height 783
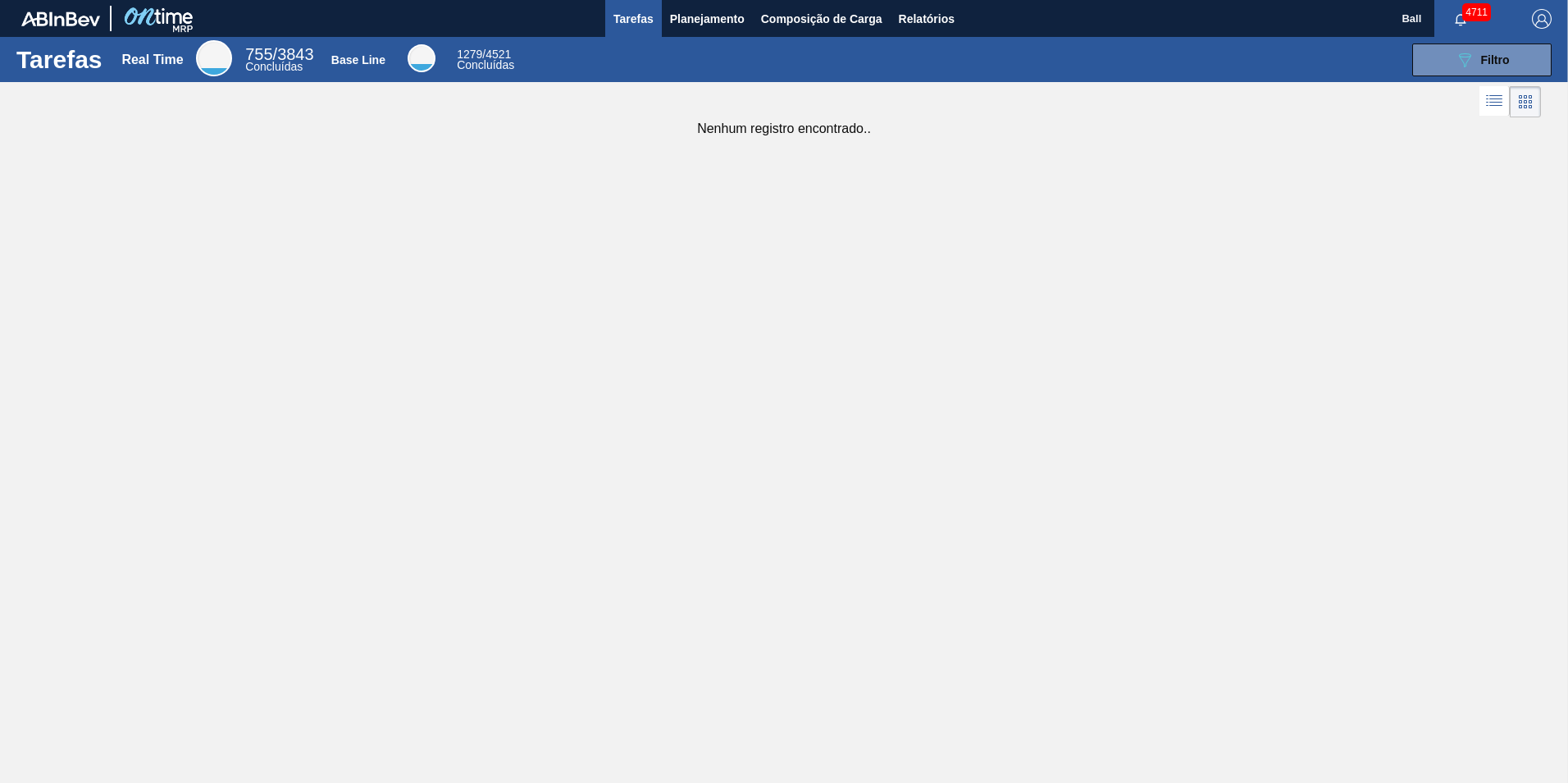
click at [711, 14] on span "Planejamento" at bounding box center [706, 18] width 74 height 19
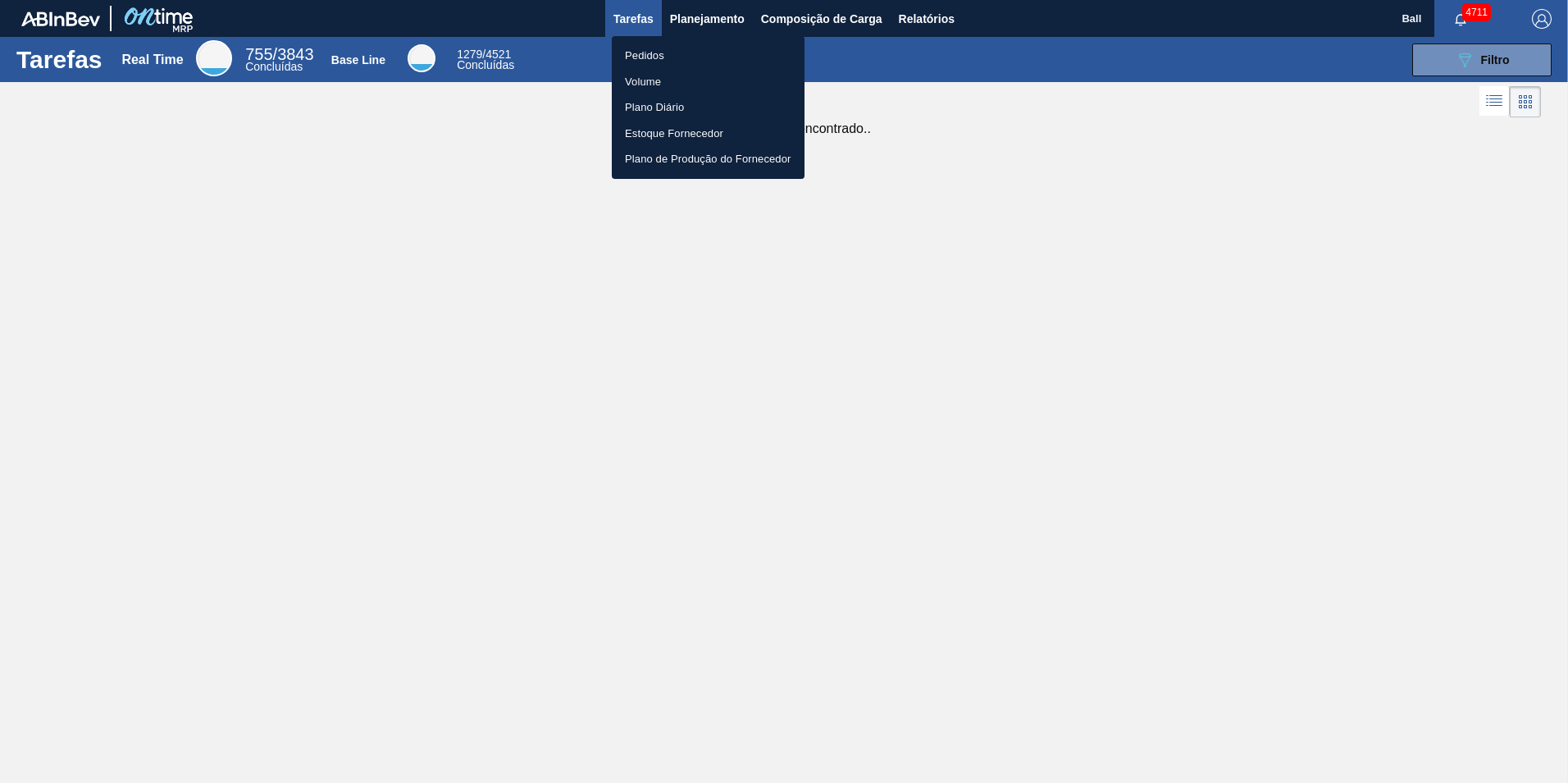
click at [716, 19] on div at bounding box center [784, 391] width 1568 height 783
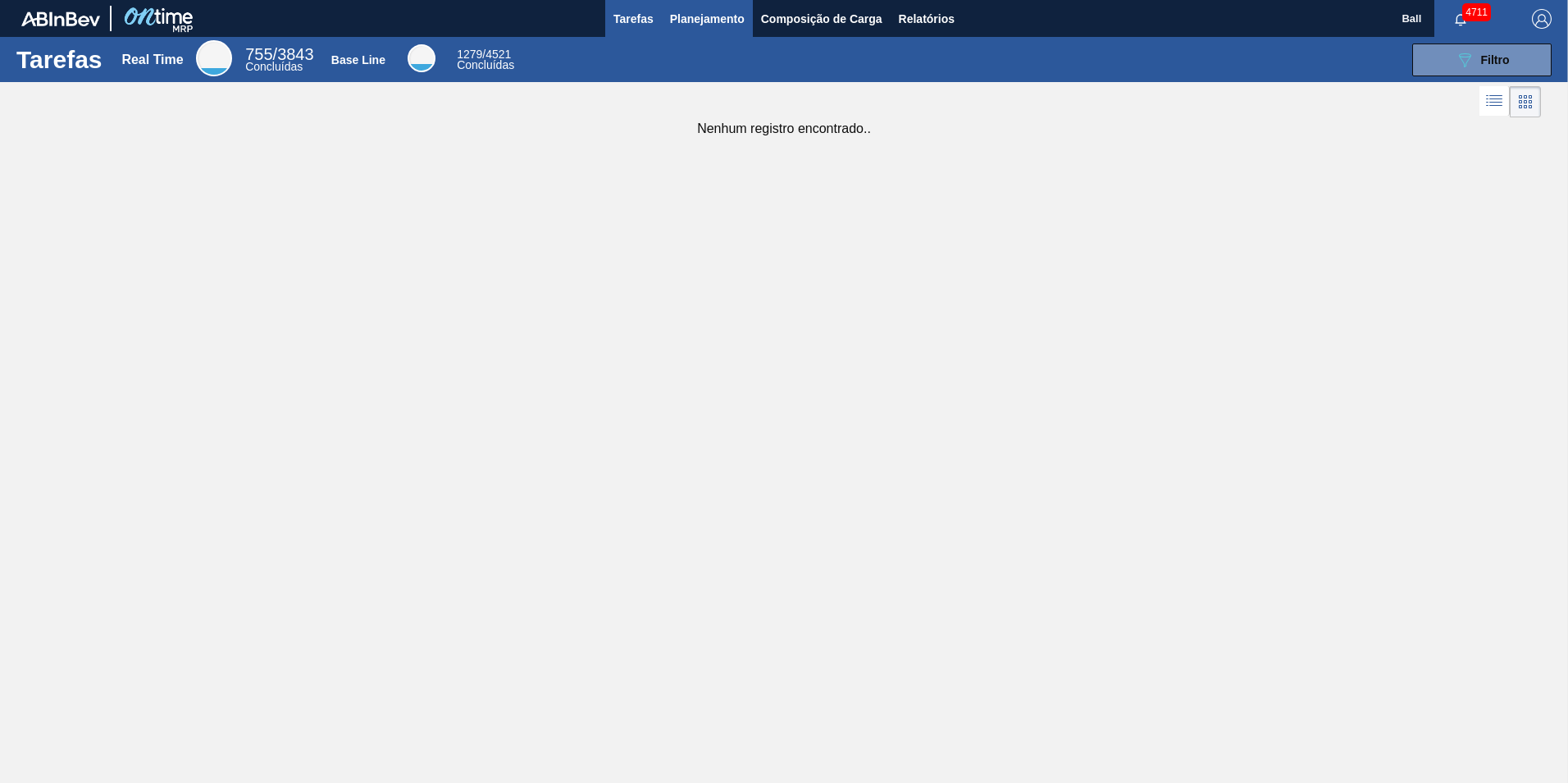
click at [715, 17] on span "Planejamento" at bounding box center [706, 18] width 74 height 19
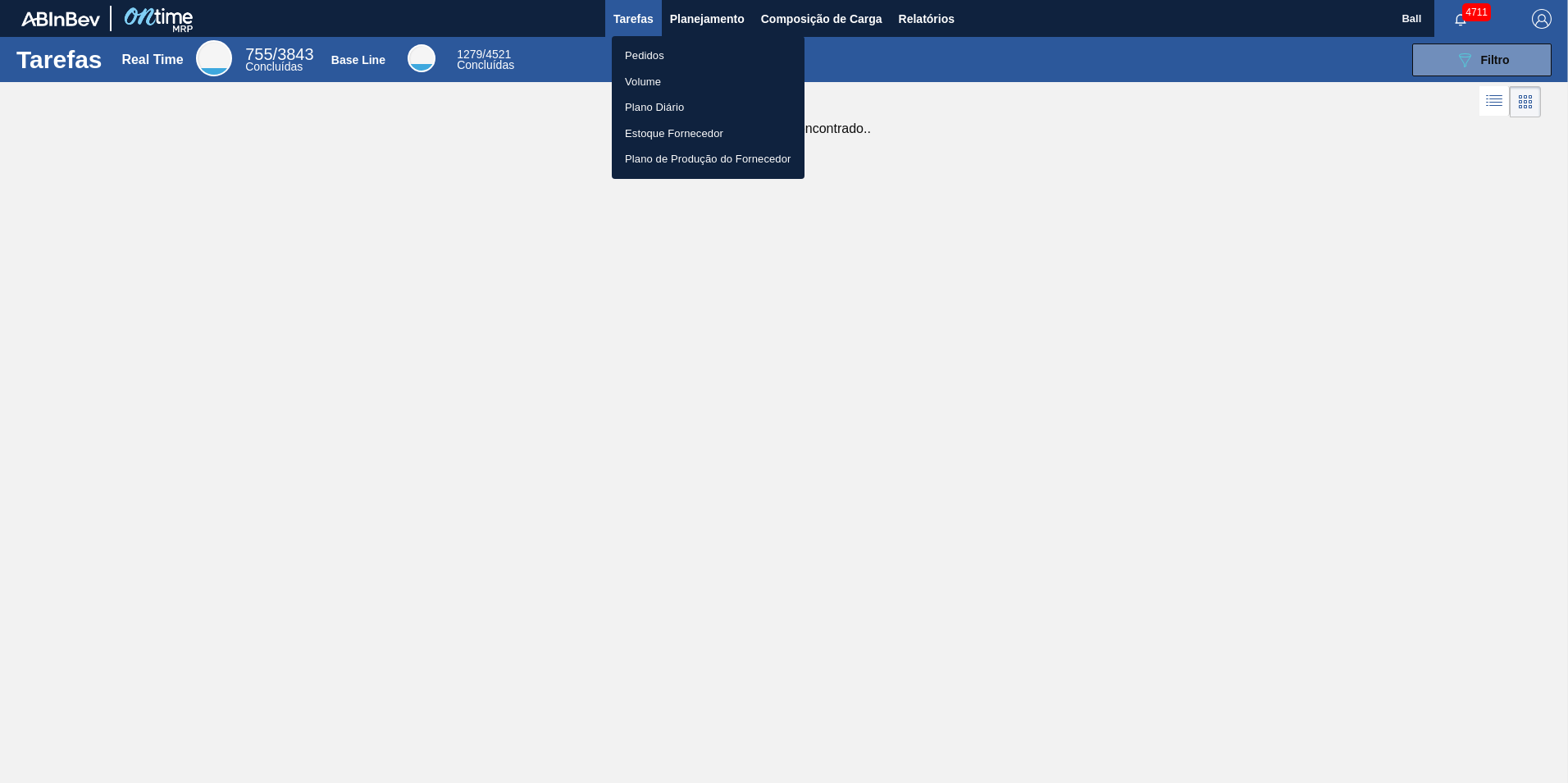
click at [707, 19] on div at bounding box center [784, 391] width 1568 height 783
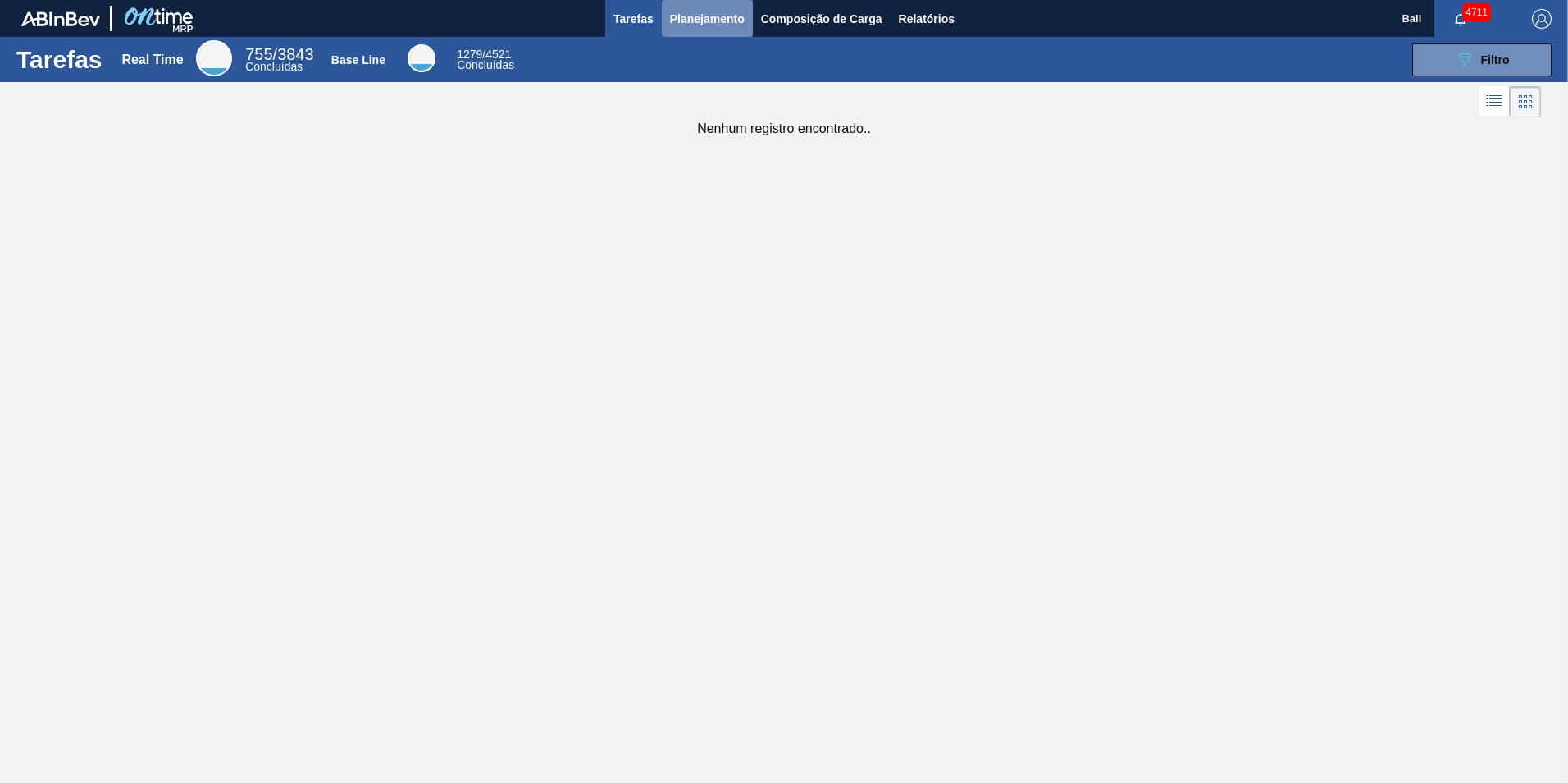
click at [715, 19] on span "Planejamento" at bounding box center [706, 18] width 74 height 19
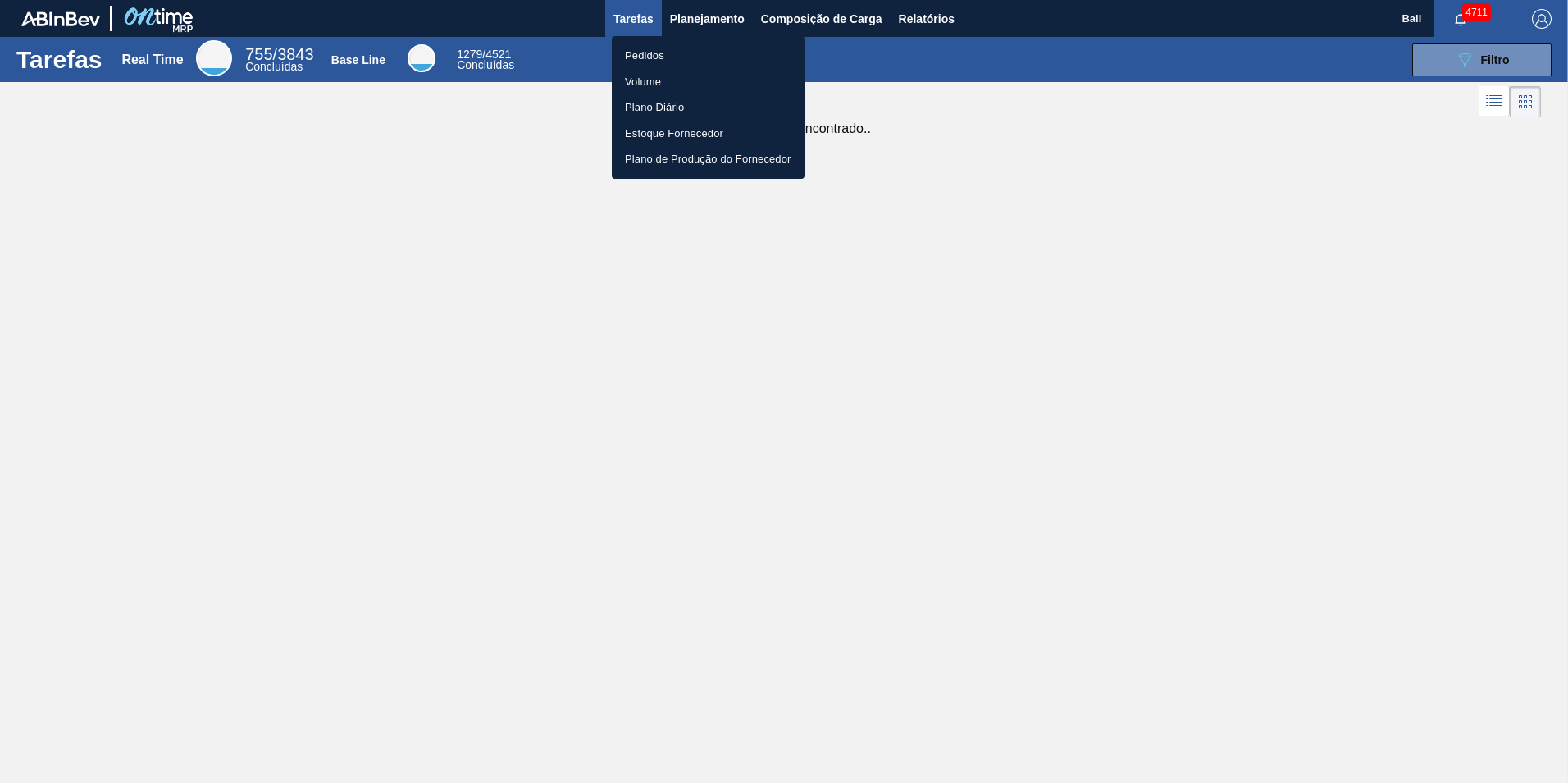
click at [658, 55] on li "Pedidos" at bounding box center [708, 55] width 193 height 27
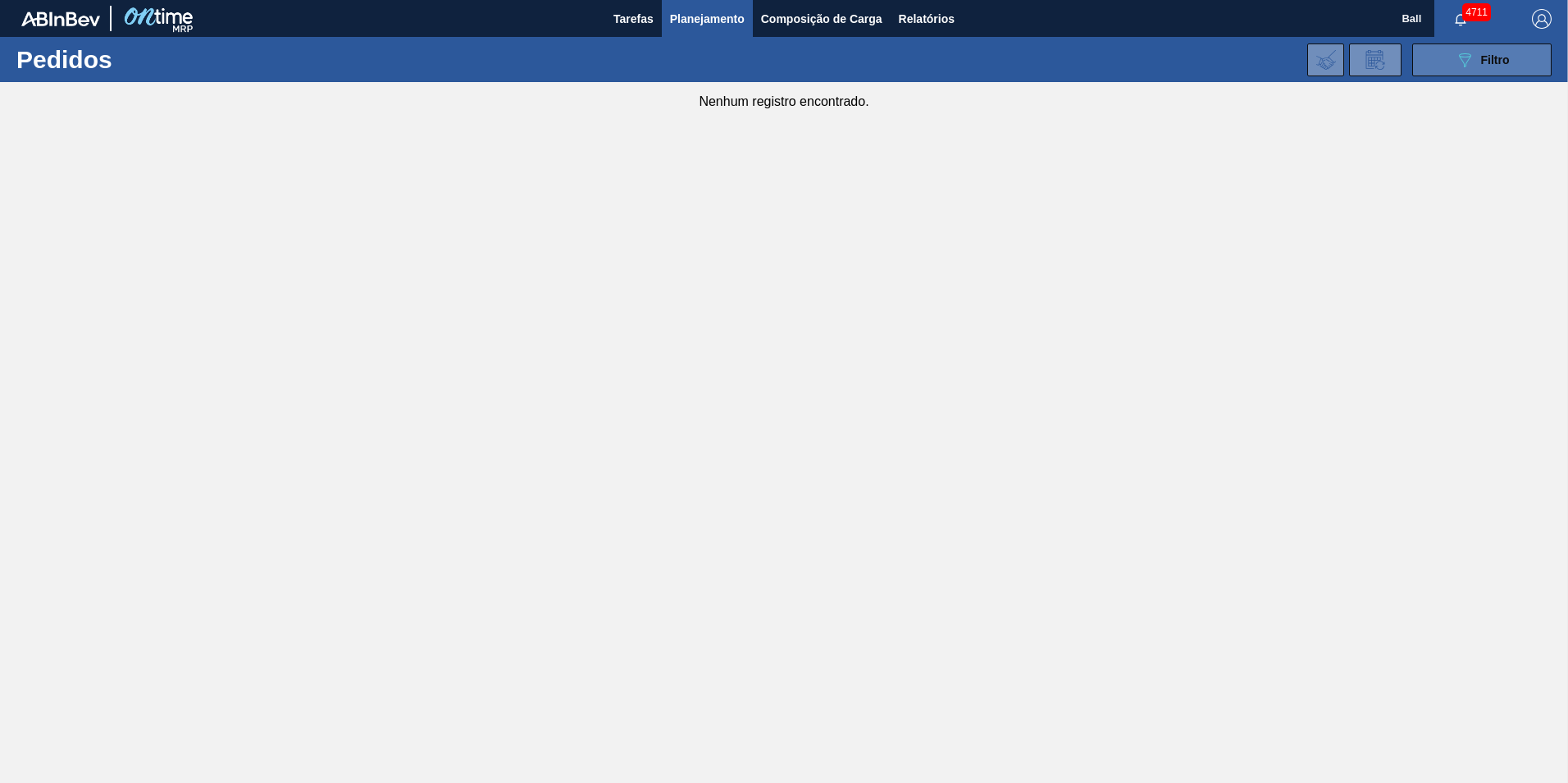
click at [1439, 64] on button "089F7B8B-B2A5-4AFE-B5C0-19BA573D28AC Filtro" at bounding box center [1482, 60] width 140 height 33
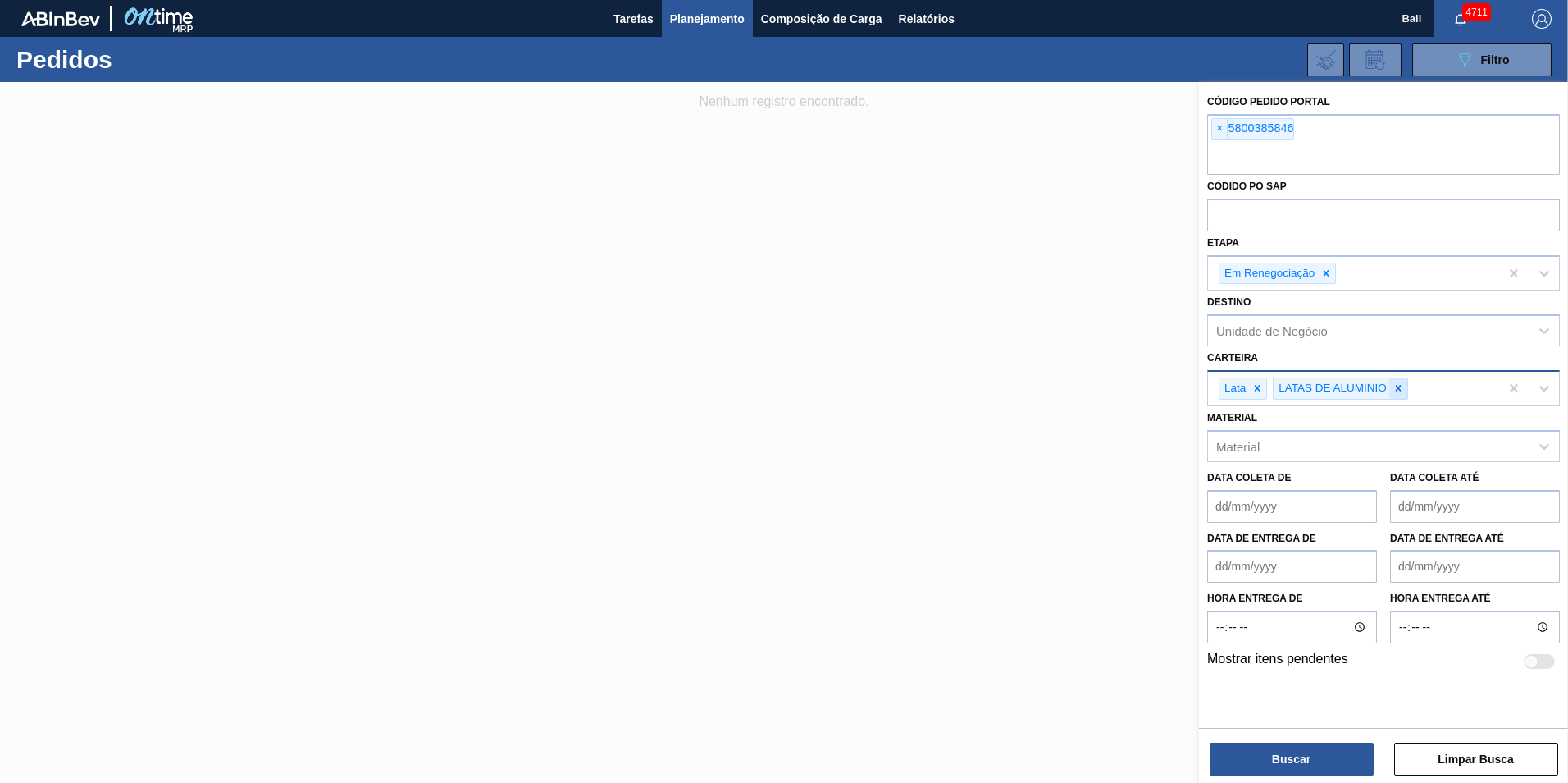
click at [1394, 387] on icon at bounding box center [1398, 387] width 11 height 11
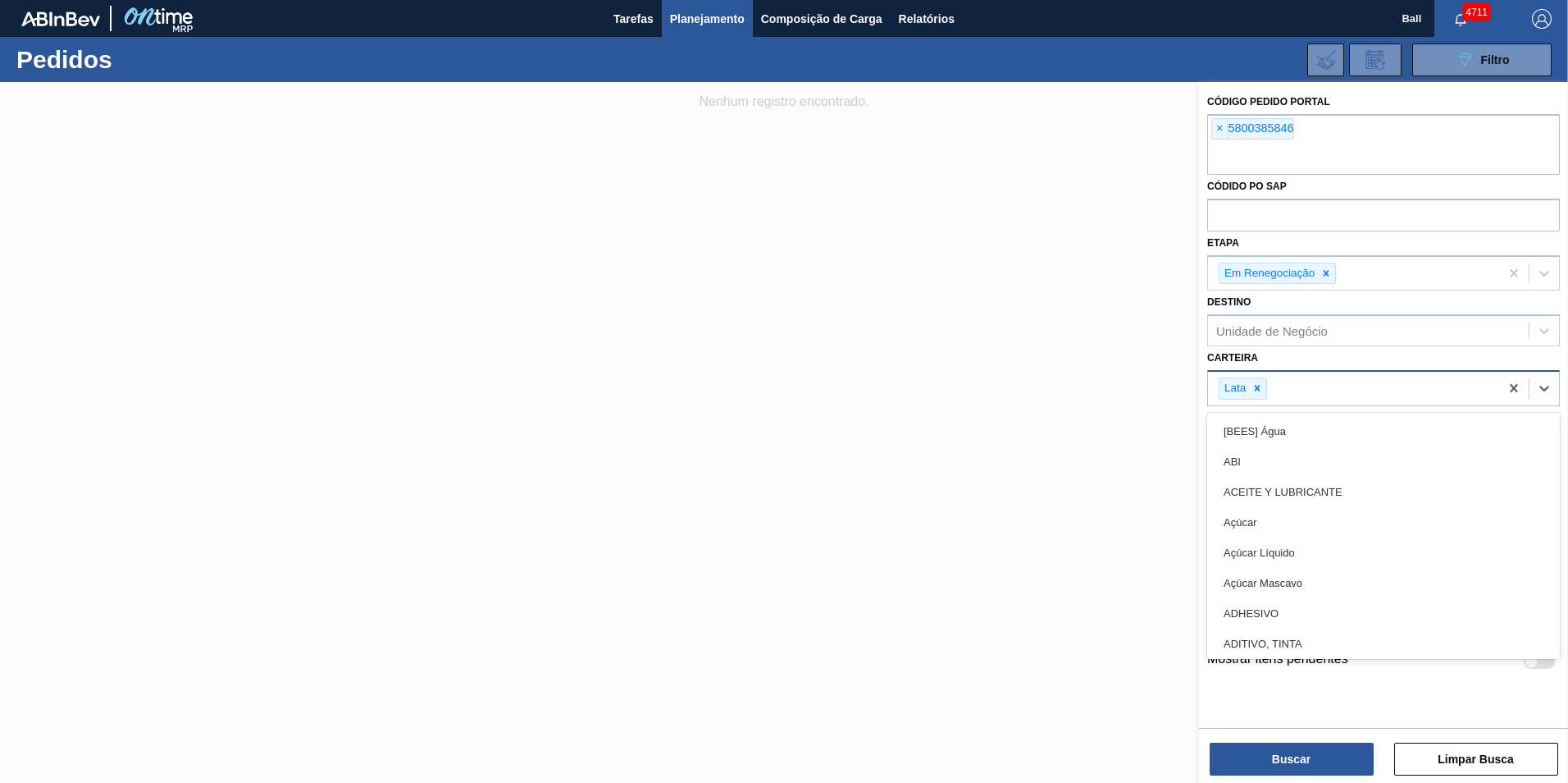
click at [1394, 387] on div "Lata" at bounding box center [1353, 388] width 292 height 34
click at [1300, 384] on div "Lata" at bounding box center [1353, 388] width 292 height 34
type input "latas"
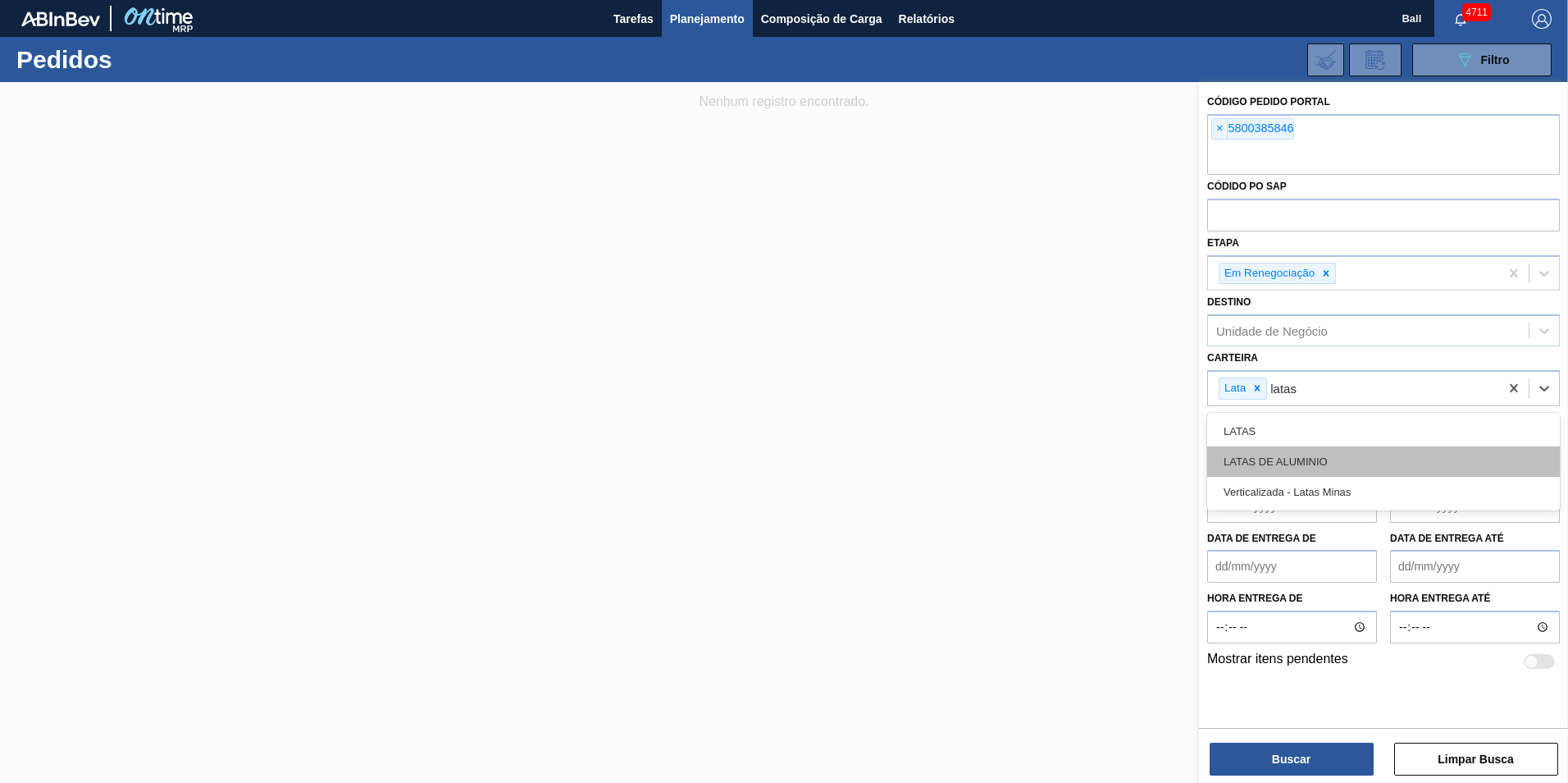
click at [1322, 465] on div "LATAS DE ALUMINIO" at bounding box center [1382, 461] width 352 height 30
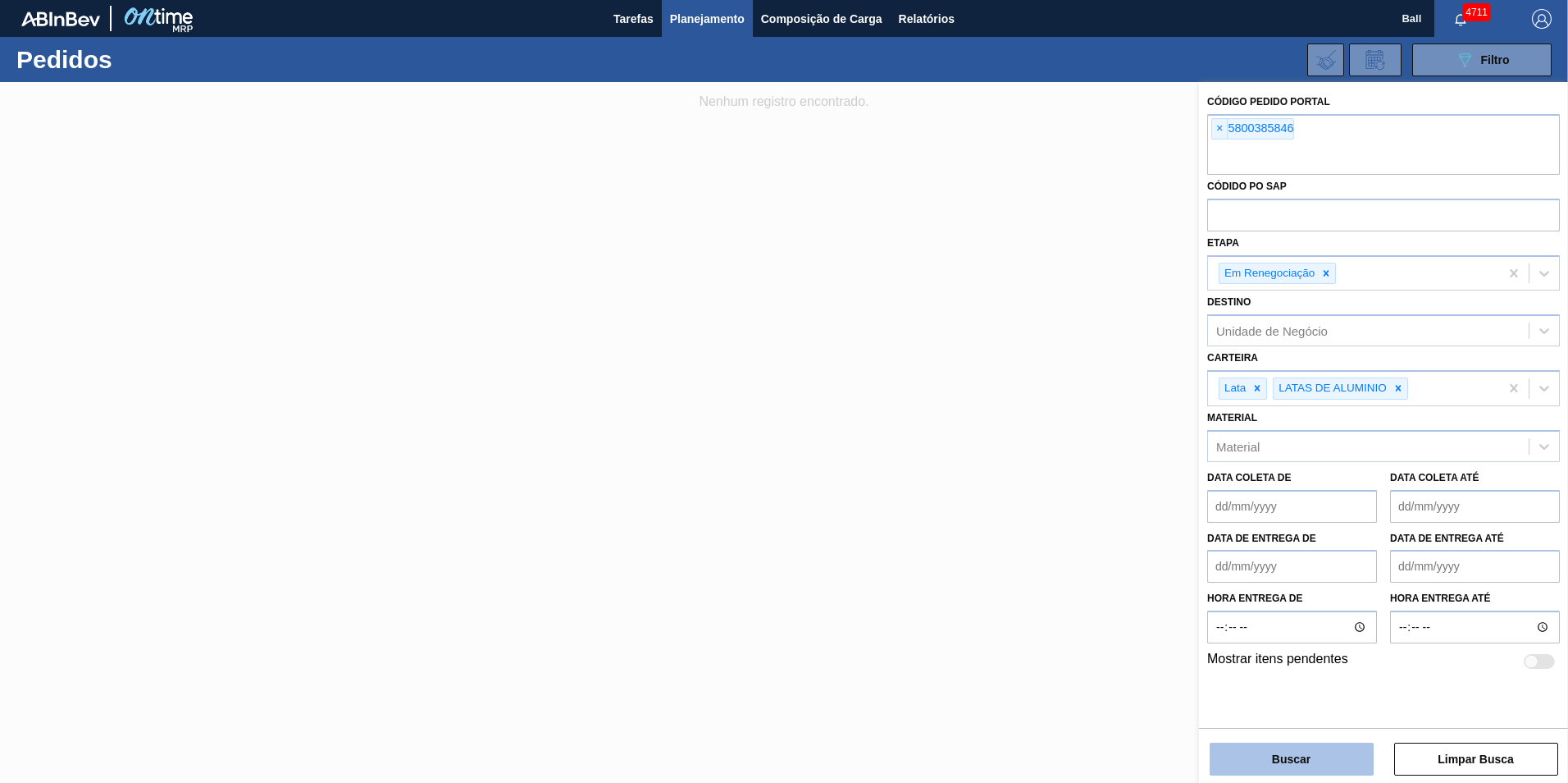
click at [1324, 753] on button "Buscar" at bounding box center [1291, 759] width 164 height 33
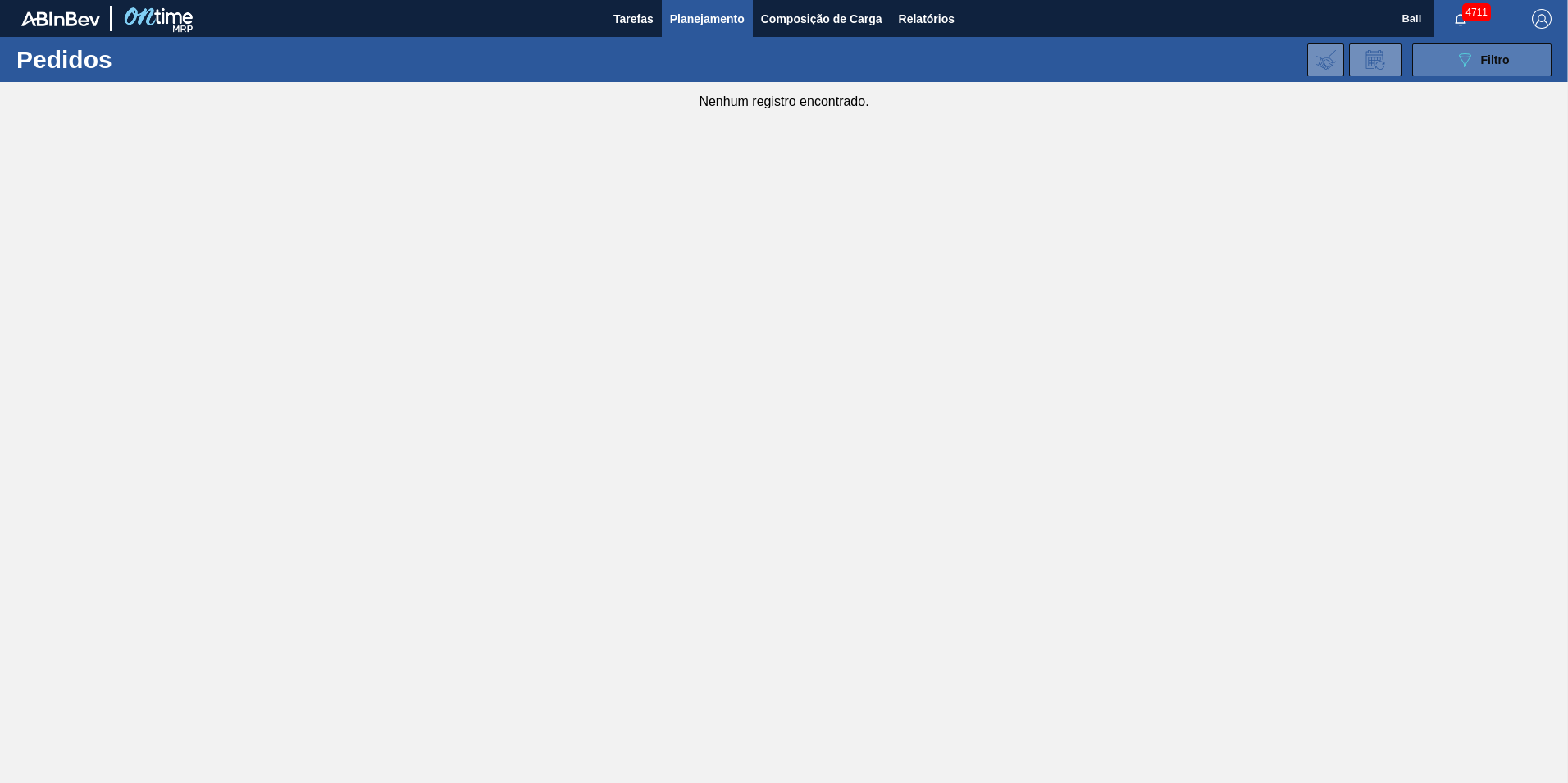
click at [1477, 55] on div "089F7B8B-B2A5-4AFE-B5C0-19BA573D28AC Filtro" at bounding box center [1482, 59] width 55 height 19
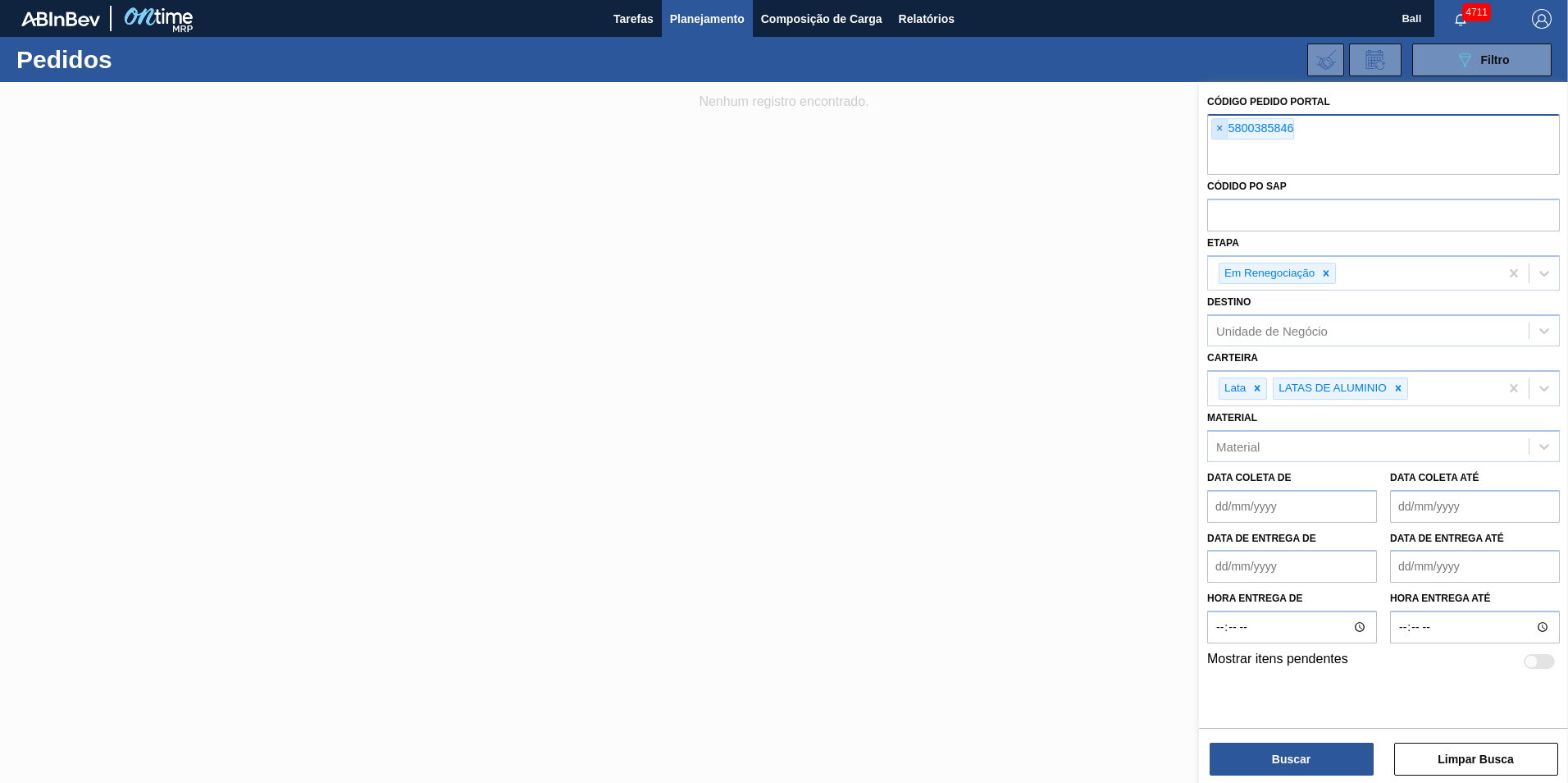
click at [1220, 130] on span "×" at bounding box center [1219, 128] width 16 height 19
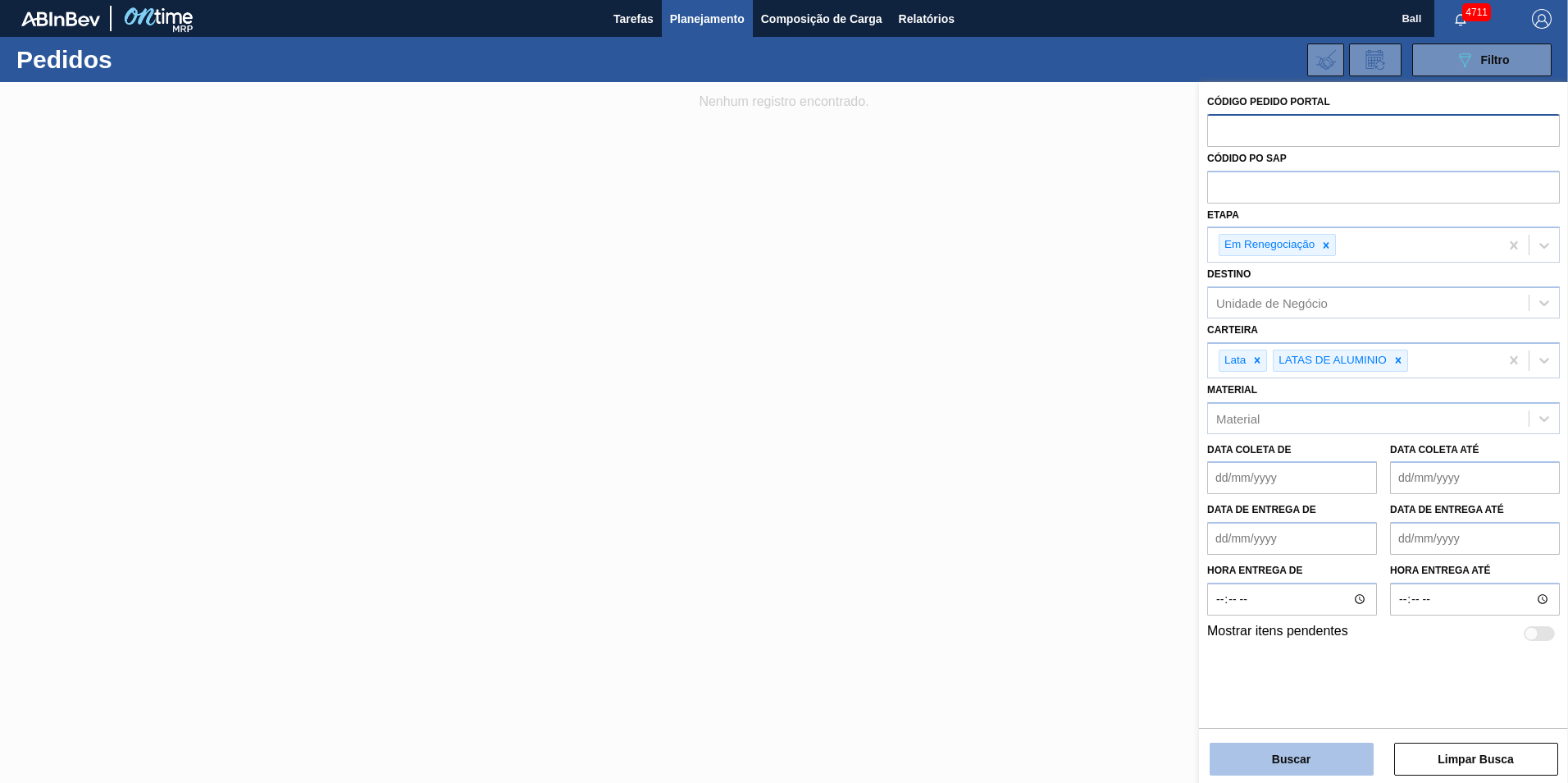
click at [1310, 743] on button "Buscar" at bounding box center [1291, 759] width 164 height 33
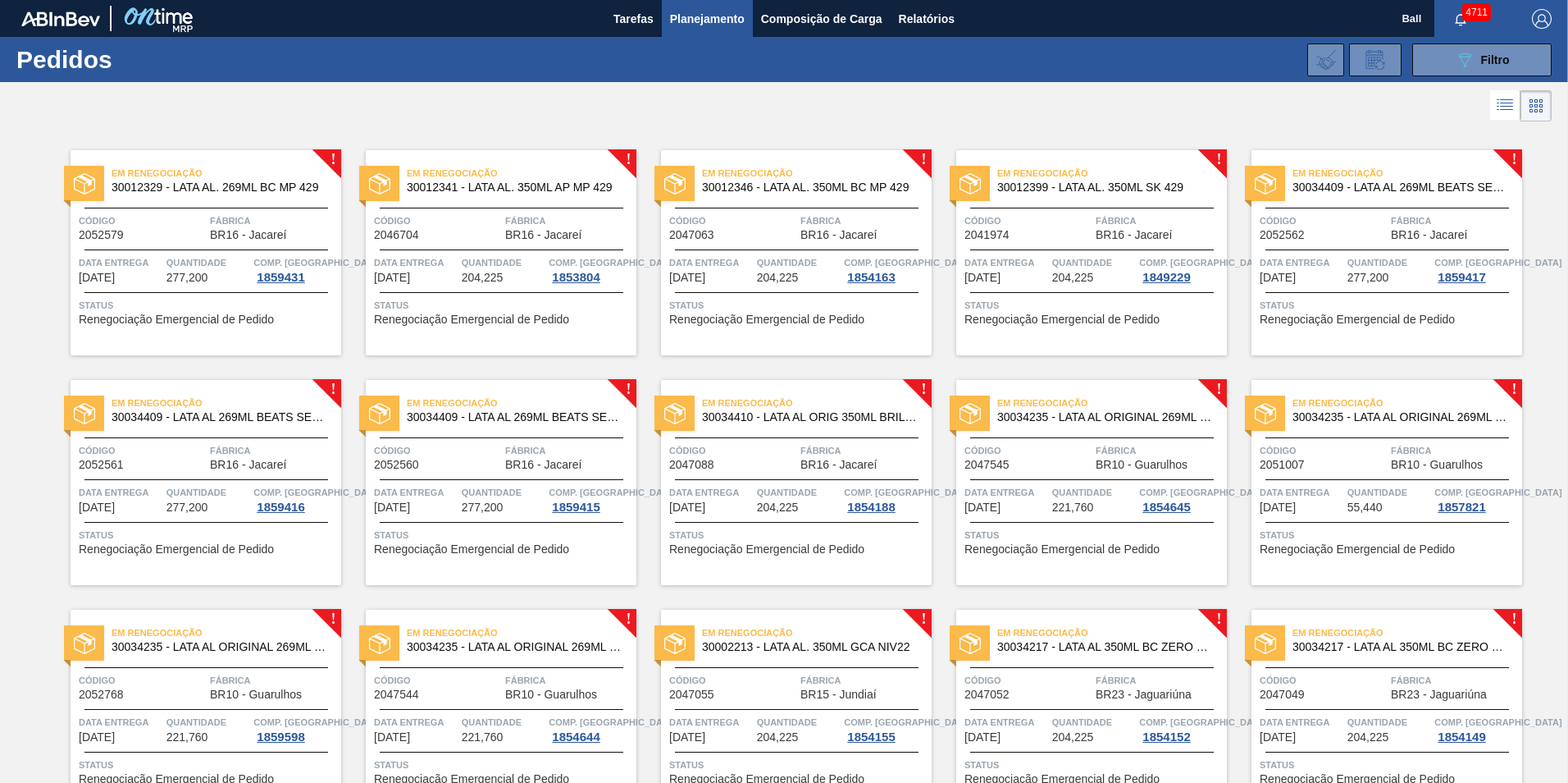
click at [236, 176] on span "Em Renegociação" at bounding box center [226, 173] width 230 height 17
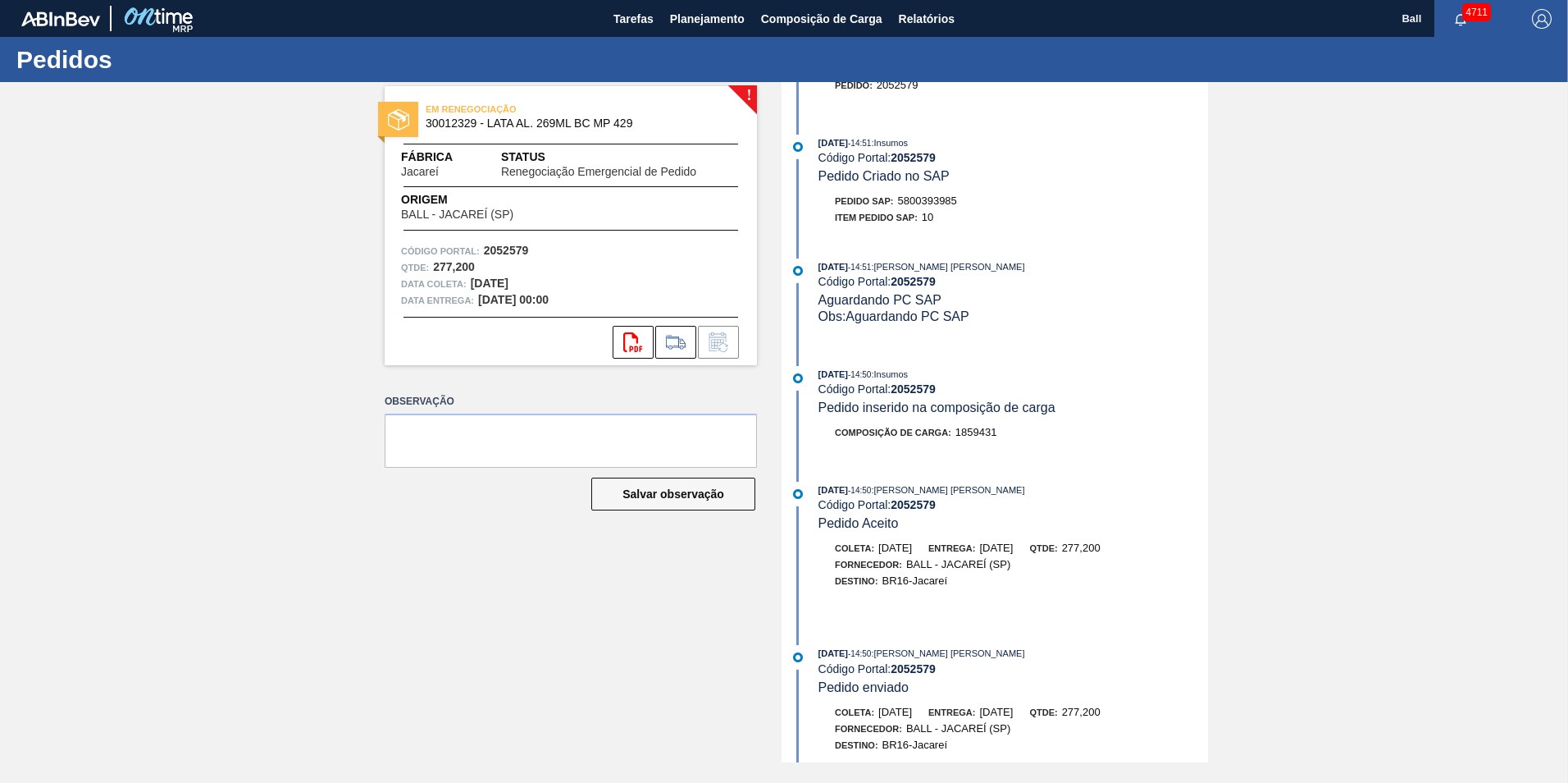
scroll to position [921, 0]
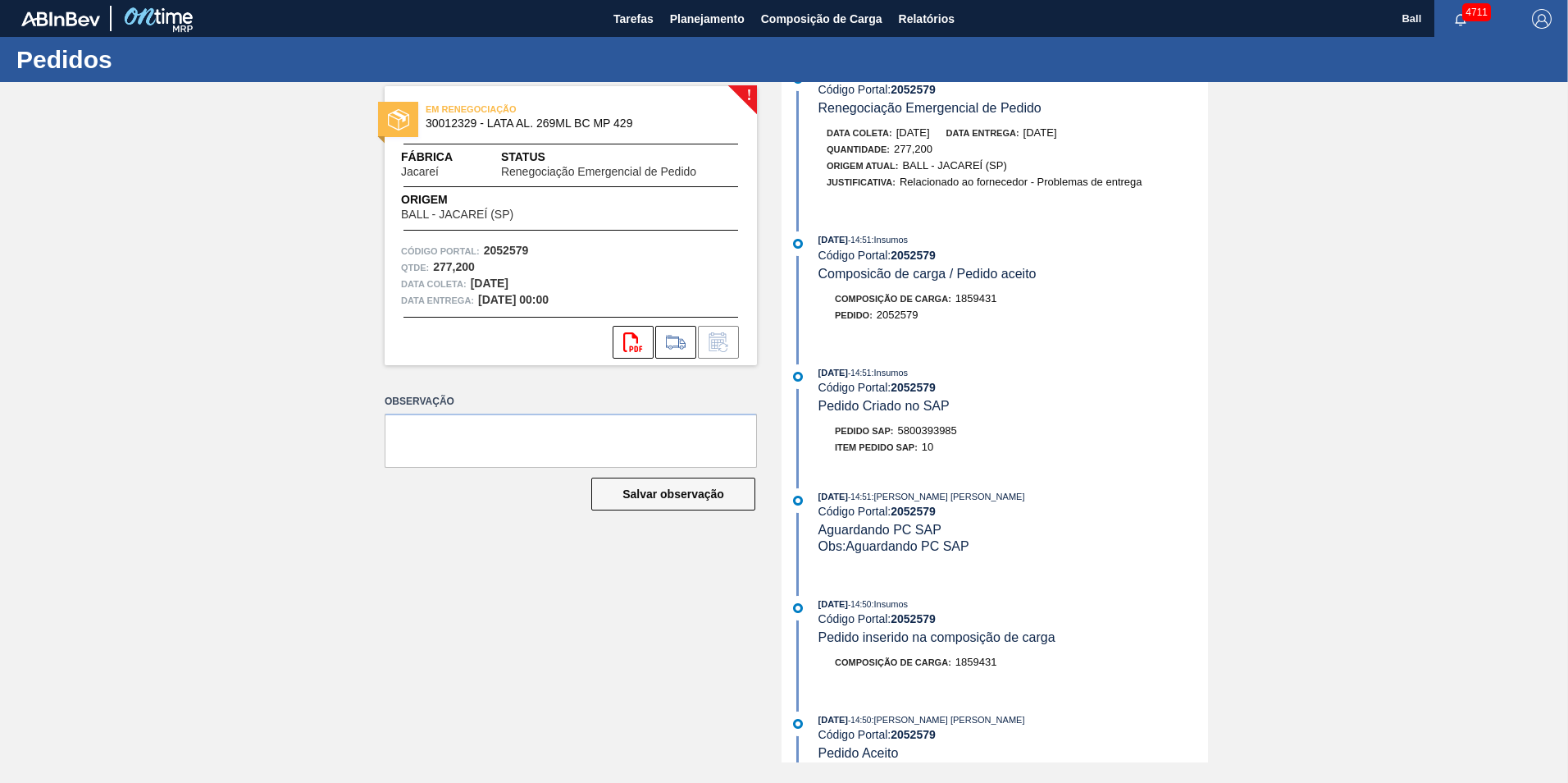
click at [972, 441] on div "Item pedido SAP: 10" at bounding box center [1013, 447] width 390 height 17
drag, startPoint x: 898, startPoint y: 422, endPoint x: 963, endPoint y: 428, distance: 65.3
click at [963, 428] on div "Pedido SAP: 5800393985" at bounding box center [1013, 431] width 390 height 17
drag, startPoint x: 963, startPoint y: 428, endPoint x: 945, endPoint y: 424, distance: 18.4
copy span "5800393985"
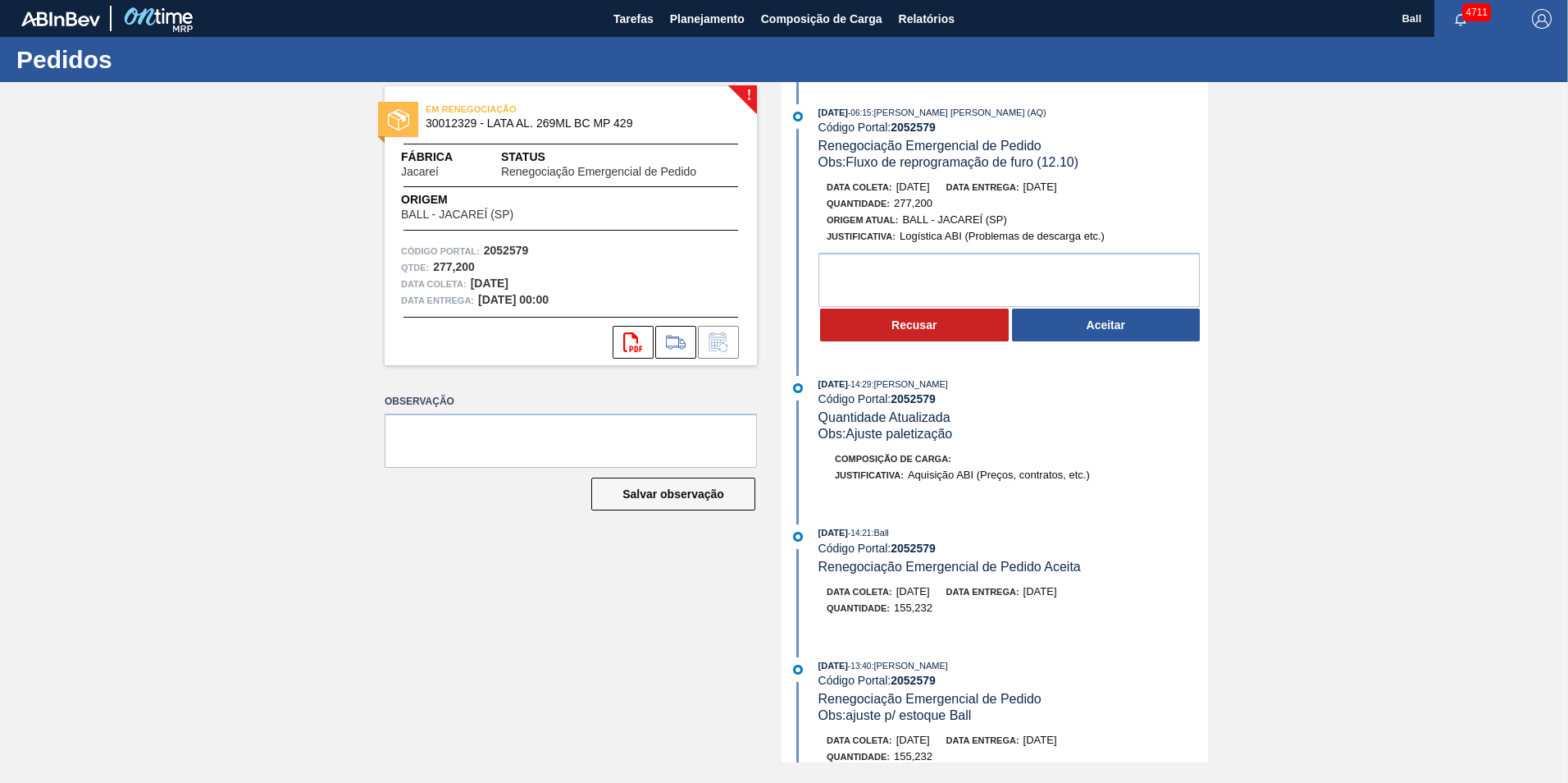
scroll to position [0, 0]
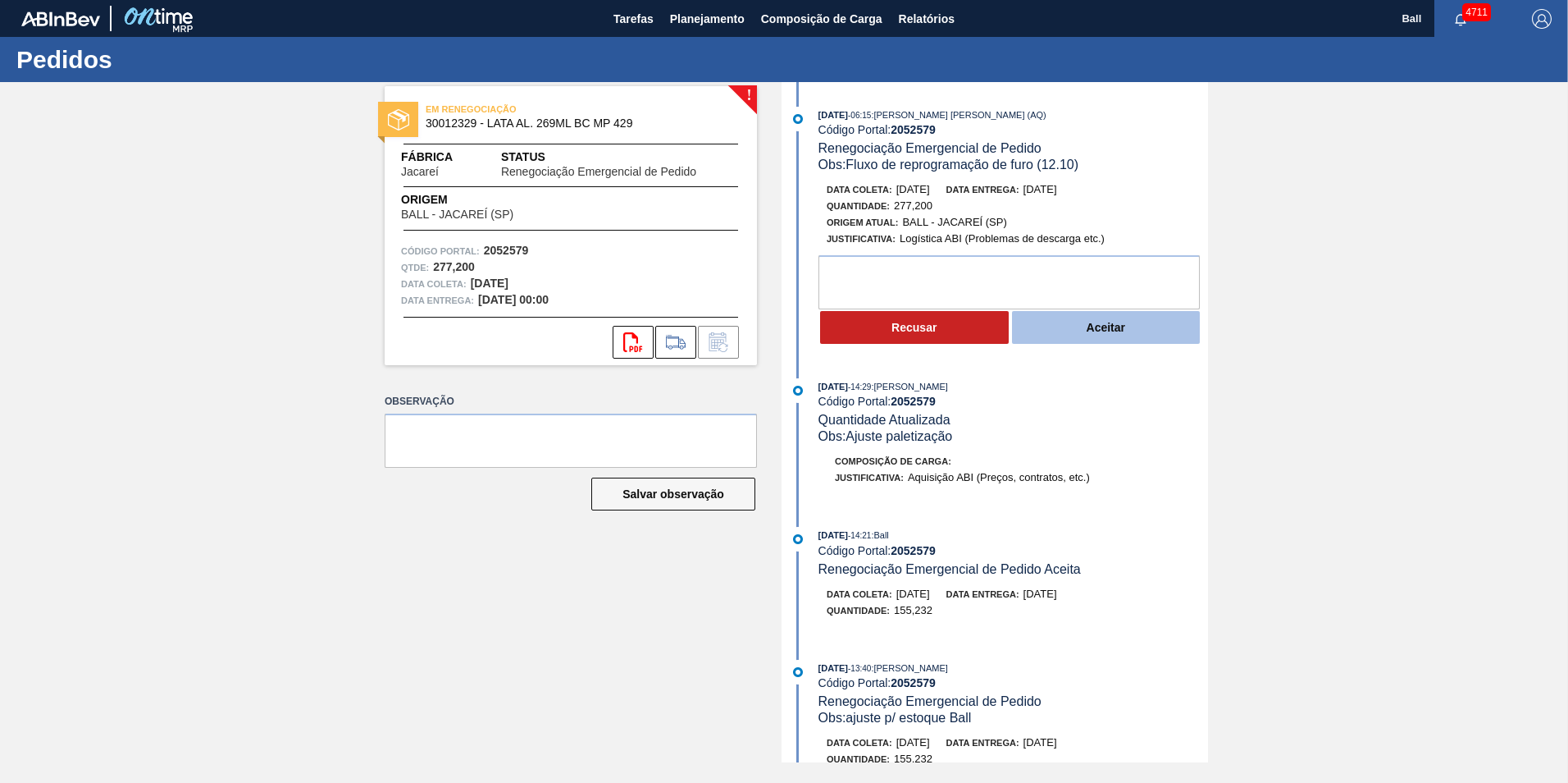
click at [1107, 328] on button "Aceitar" at bounding box center [1105, 328] width 189 height 33
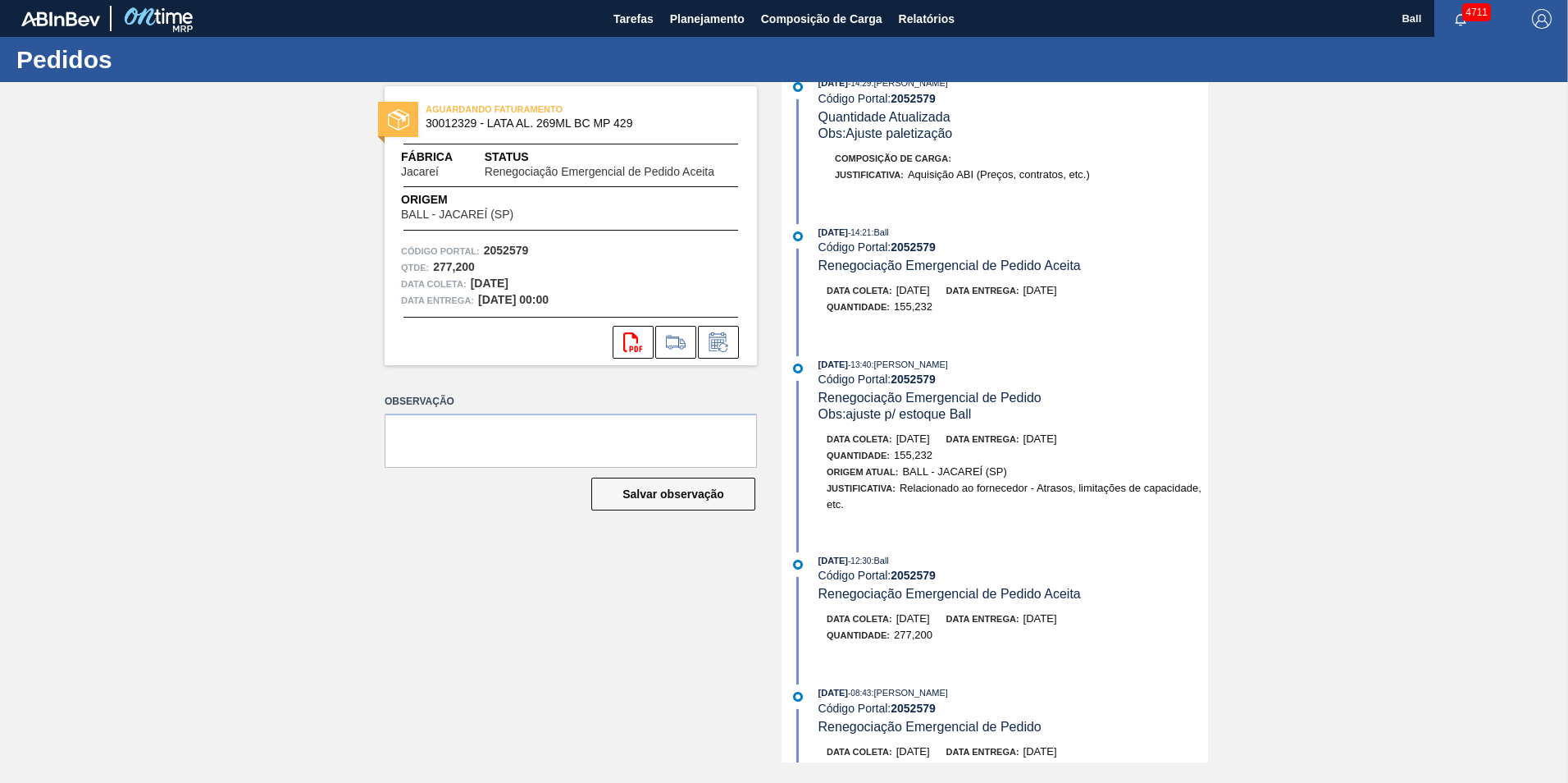
scroll to position [241, 0]
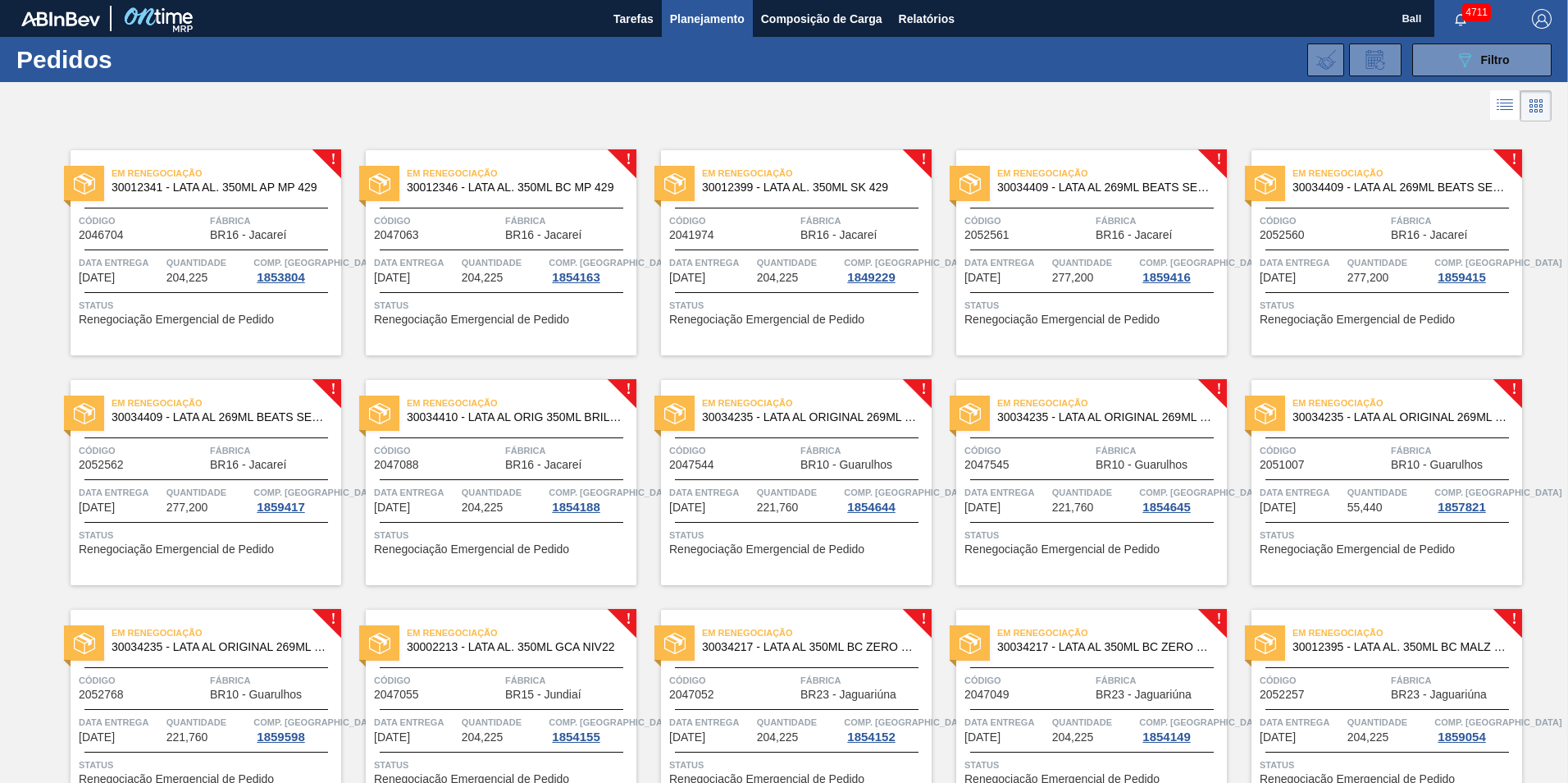
click at [209, 195] on div "Em Renegociação 30012341 - LATA AL. 350ML AP MP 429" at bounding box center [206, 181] width 270 height 37
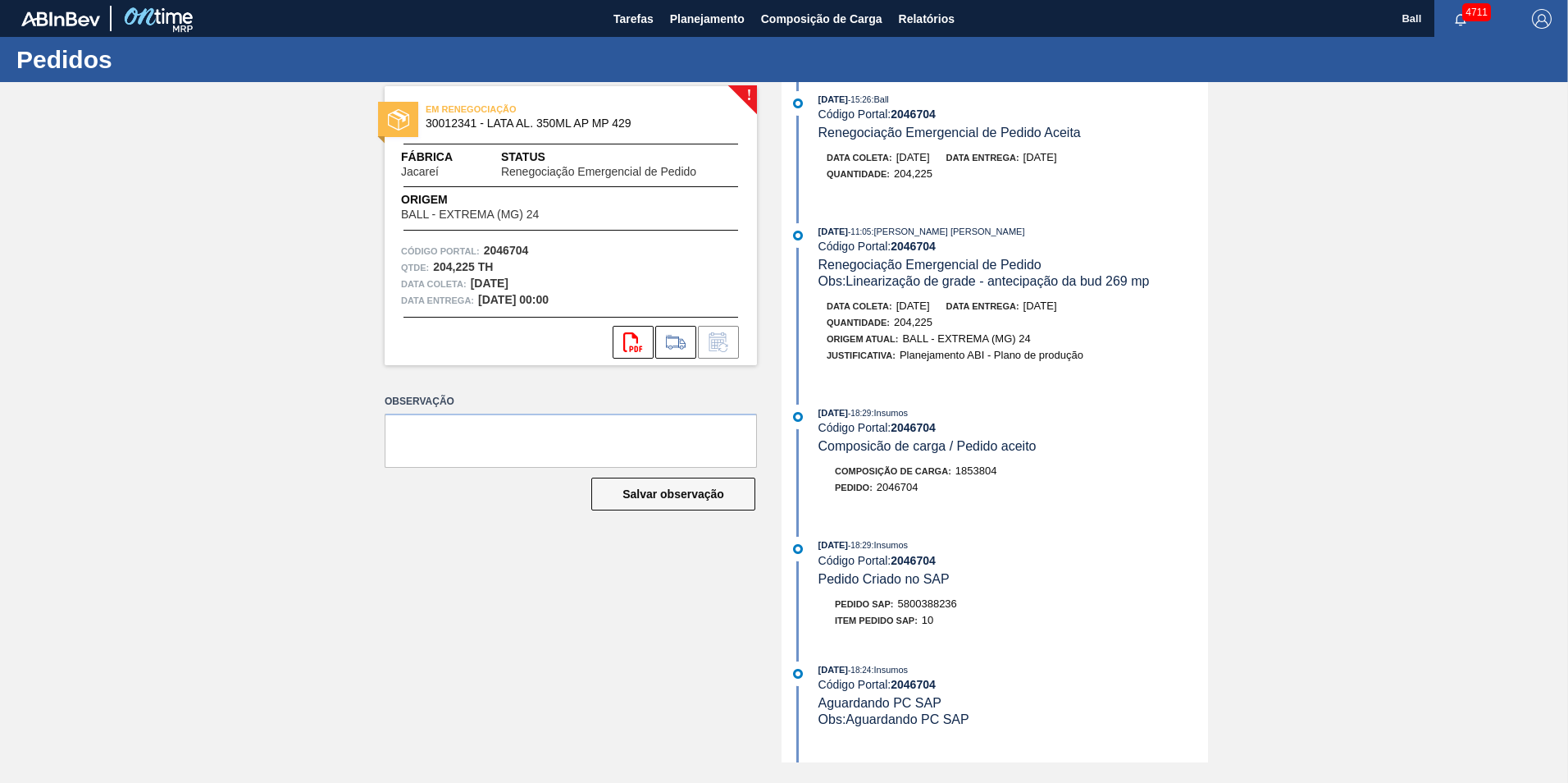
scroll to position [749, 0]
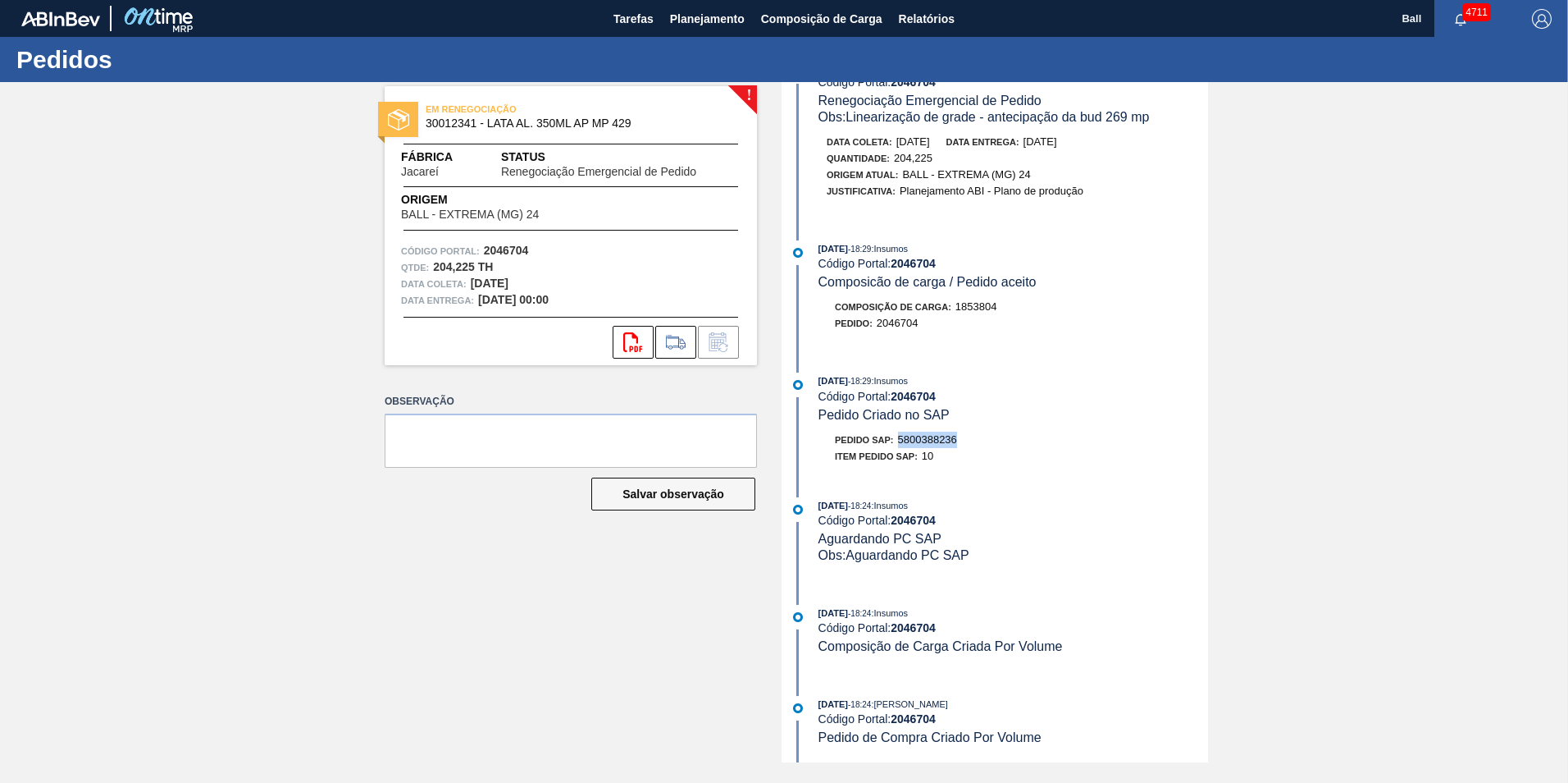
drag, startPoint x: 898, startPoint y: 439, endPoint x: 964, endPoint y: 435, distance: 66.1
click at [964, 435] on div "Pedido SAP: 5800388236" at bounding box center [1013, 440] width 390 height 17
drag, startPoint x: 964, startPoint y: 435, endPoint x: 944, endPoint y: 432, distance: 20.2
copy span "5800388236"
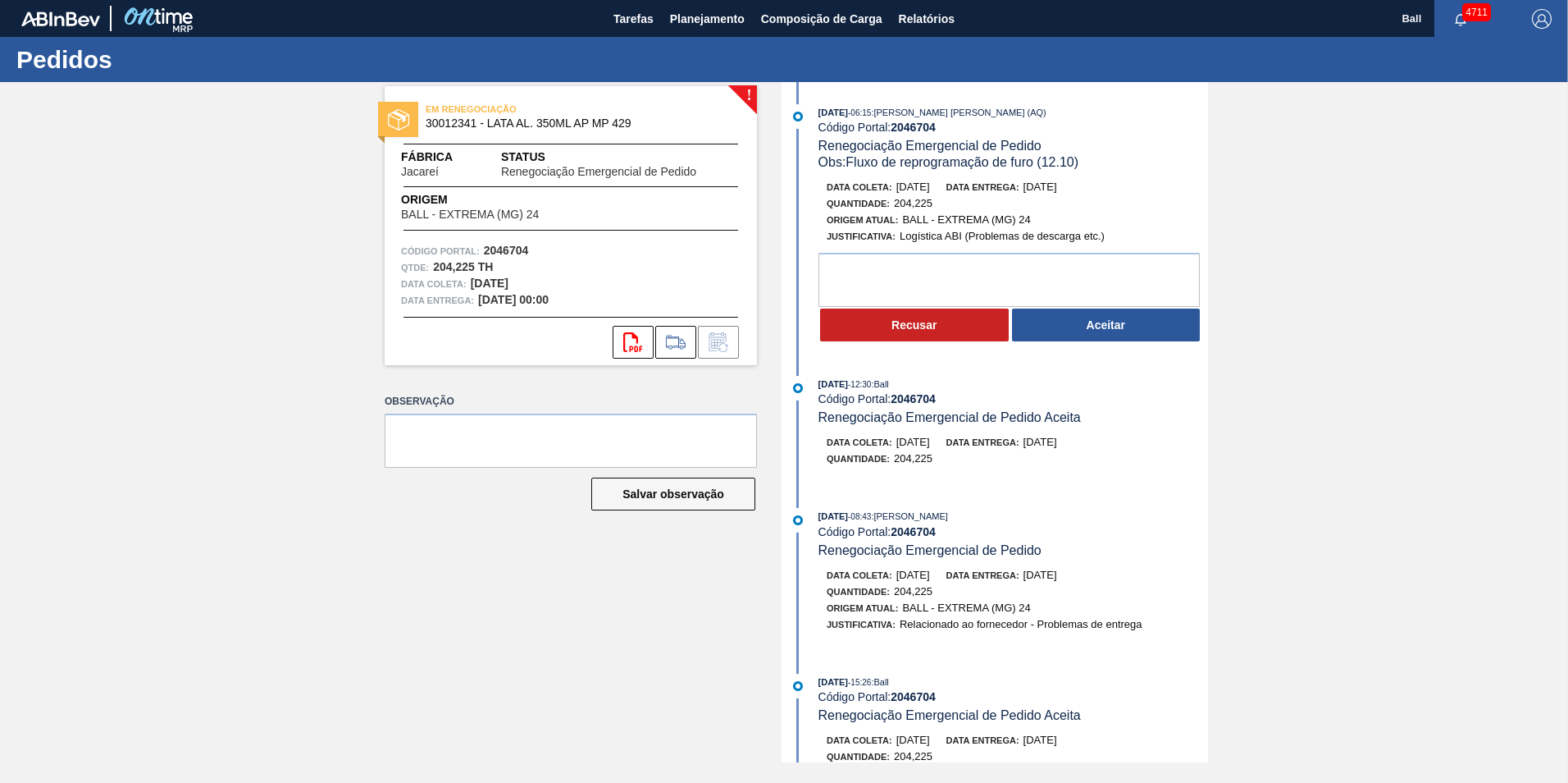
scroll to position [0, 0]
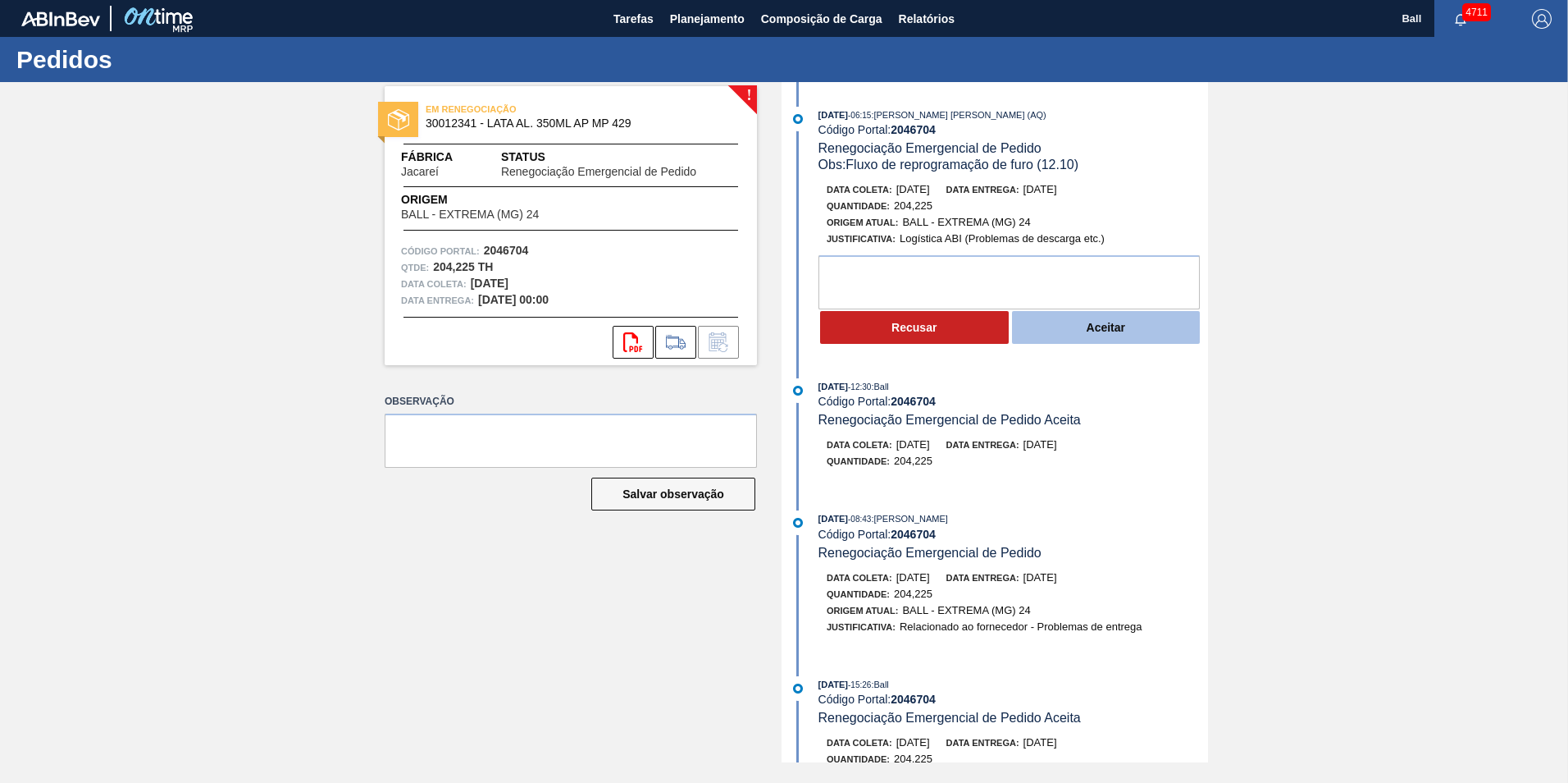
click at [1070, 334] on button "Aceitar" at bounding box center [1105, 328] width 189 height 33
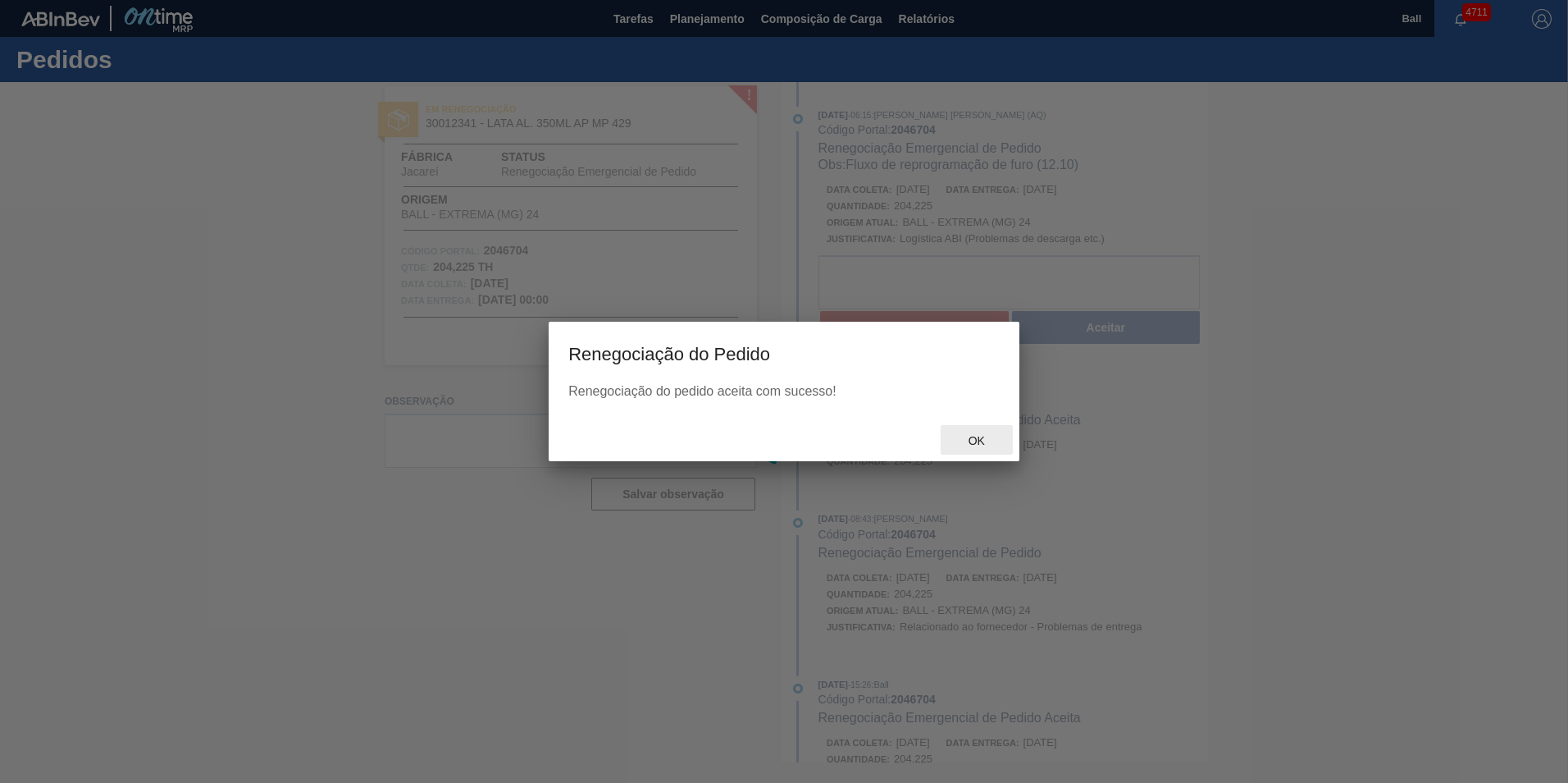
click at [970, 433] on div "Ok" at bounding box center [977, 440] width 72 height 30
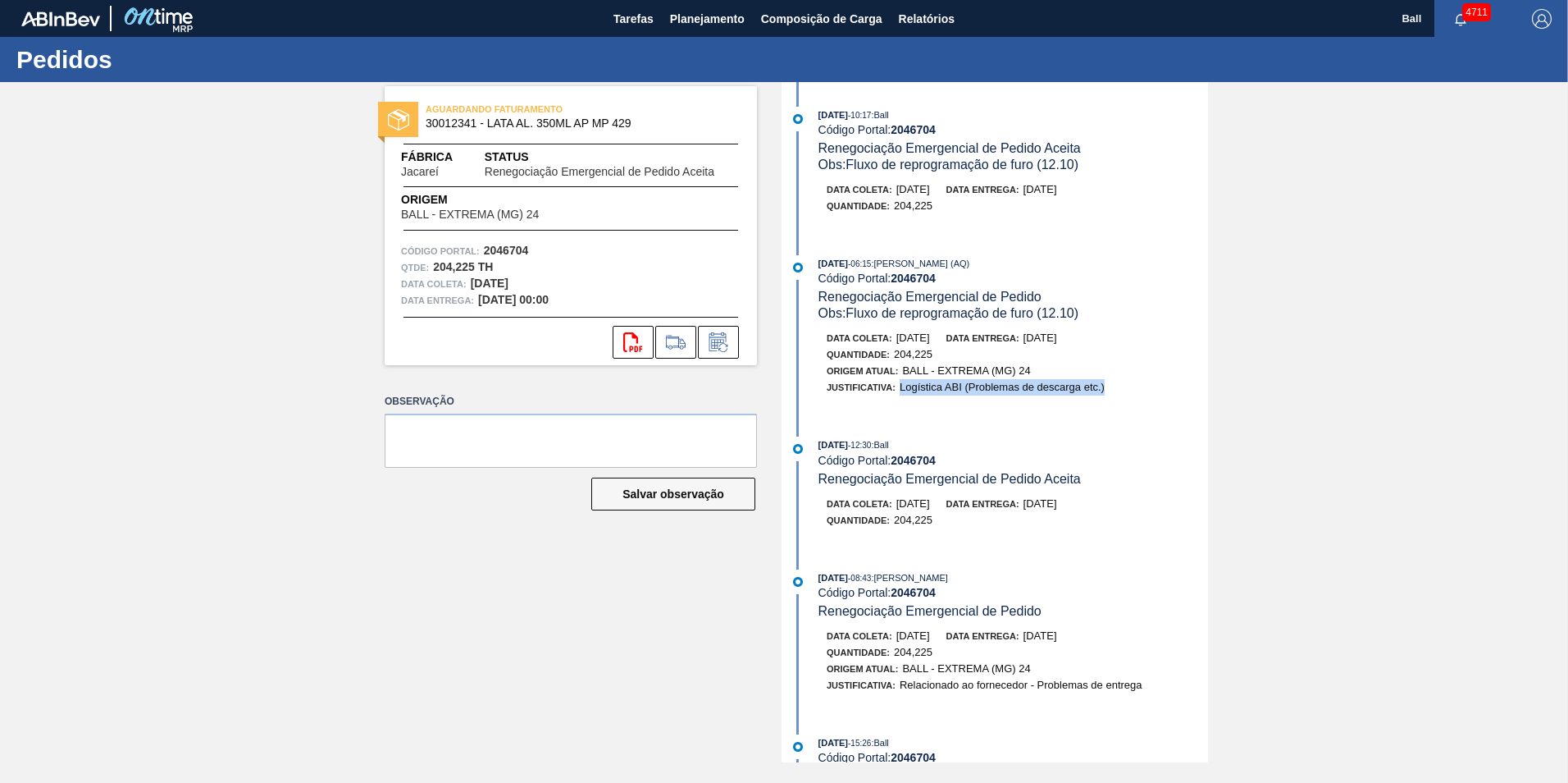
drag, startPoint x: 899, startPoint y: 386, endPoint x: 1106, endPoint y: 389, distance: 207.0
click at [1106, 389] on div "Justificativa: Logística ABI (Problemas de descarga etc.)" at bounding box center [1022, 387] width 390 height 17
copy span "Logística ABI (Problemas de descarga etc.)"
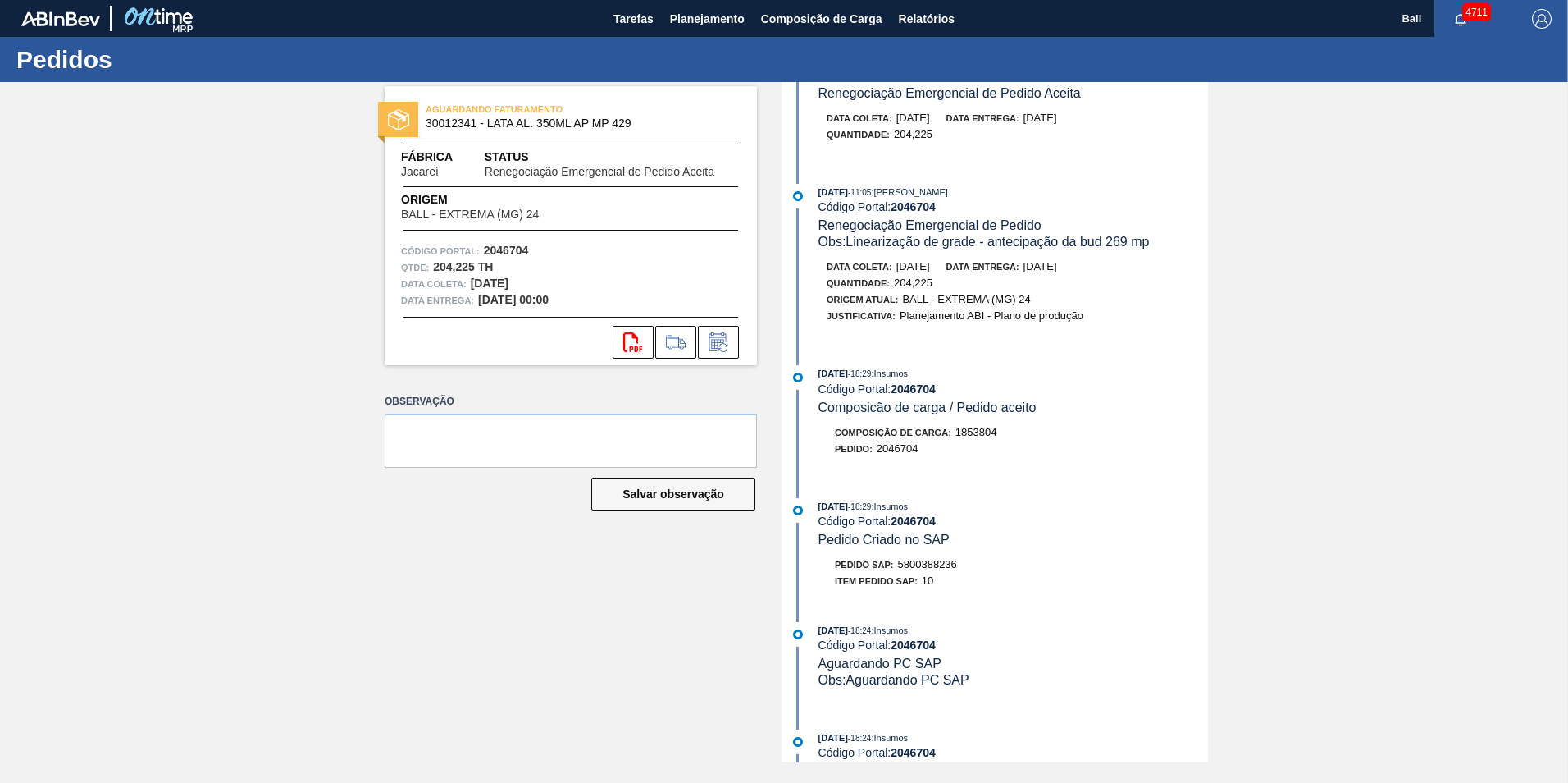
scroll to position [807, 0]
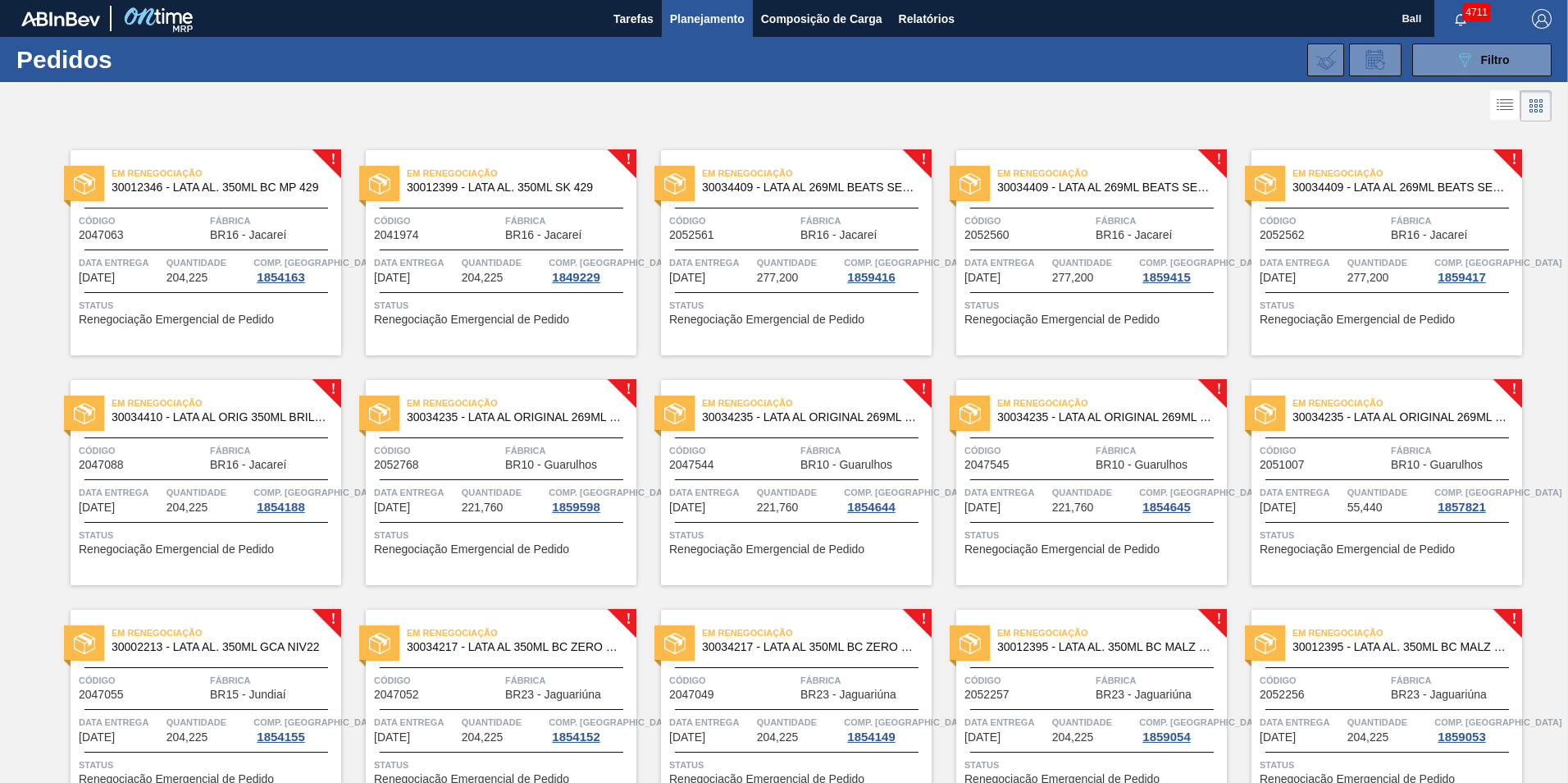
click at [211, 199] on div "Em Renegociação 30012346 - LATA AL. 350ML BC MP 429" at bounding box center [206, 181] width 270 height 37
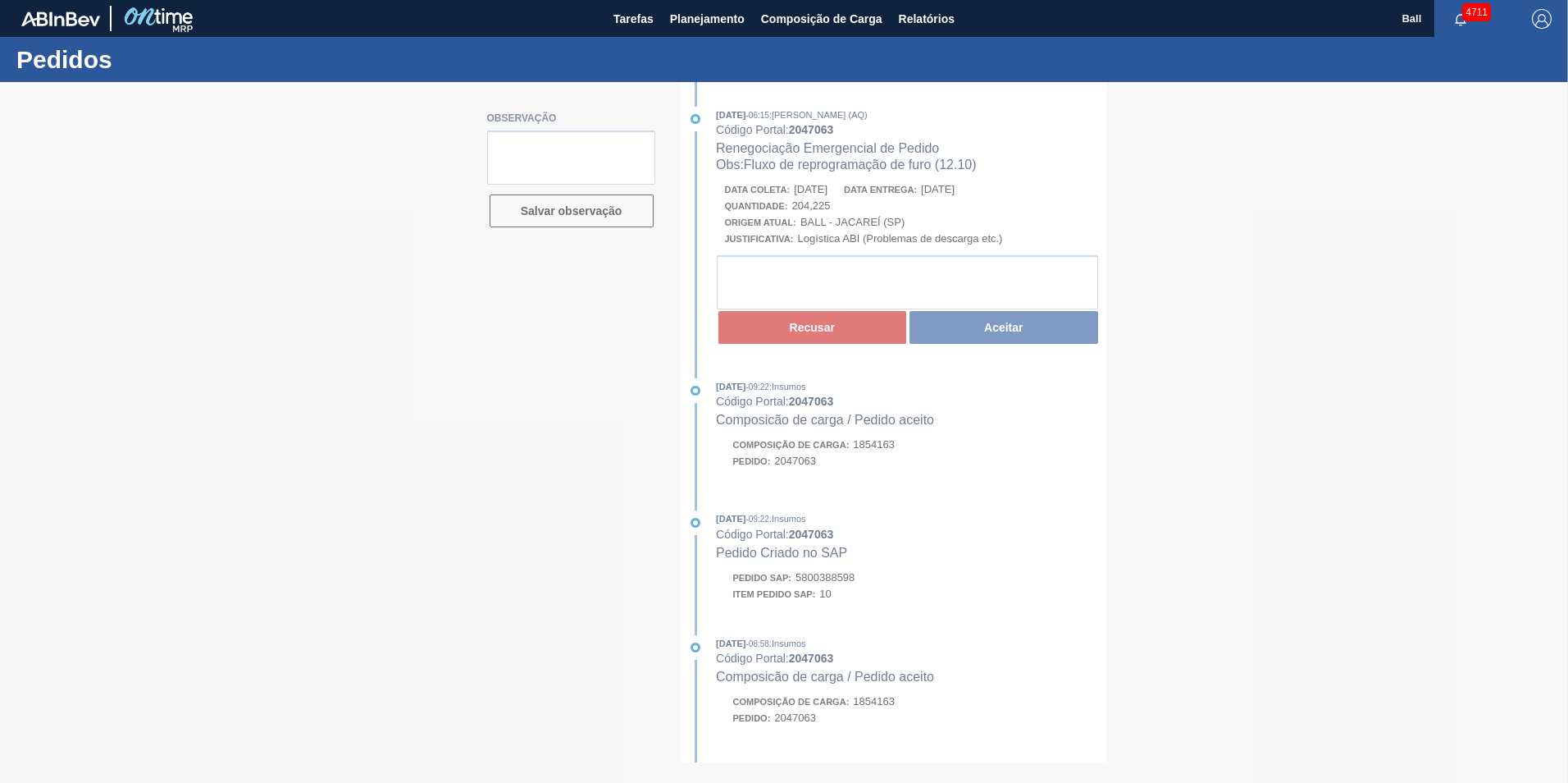
type textarea "AG CAÇAPAVA"
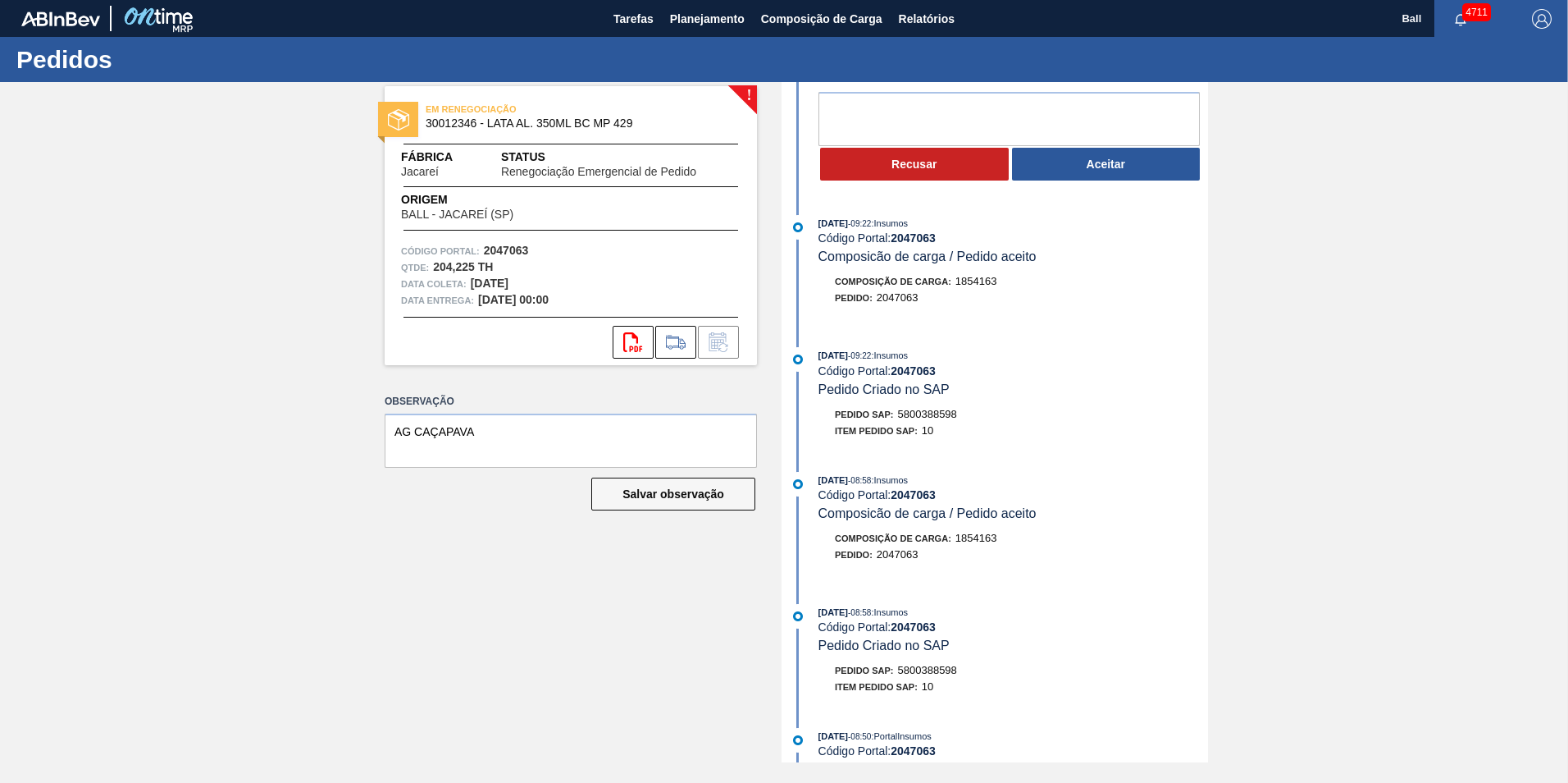
scroll to position [164, 0]
drag, startPoint x: 896, startPoint y: 411, endPoint x: 961, endPoint y: 411, distance: 65.0
click at [961, 411] on div "Pedido SAP: 5800388598" at bounding box center [1013, 413] width 390 height 17
drag, startPoint x: 961, startPoint y: 411, endPoint x: 946, endPoint y: 410, distance: 15.0
copy span "5800388598"
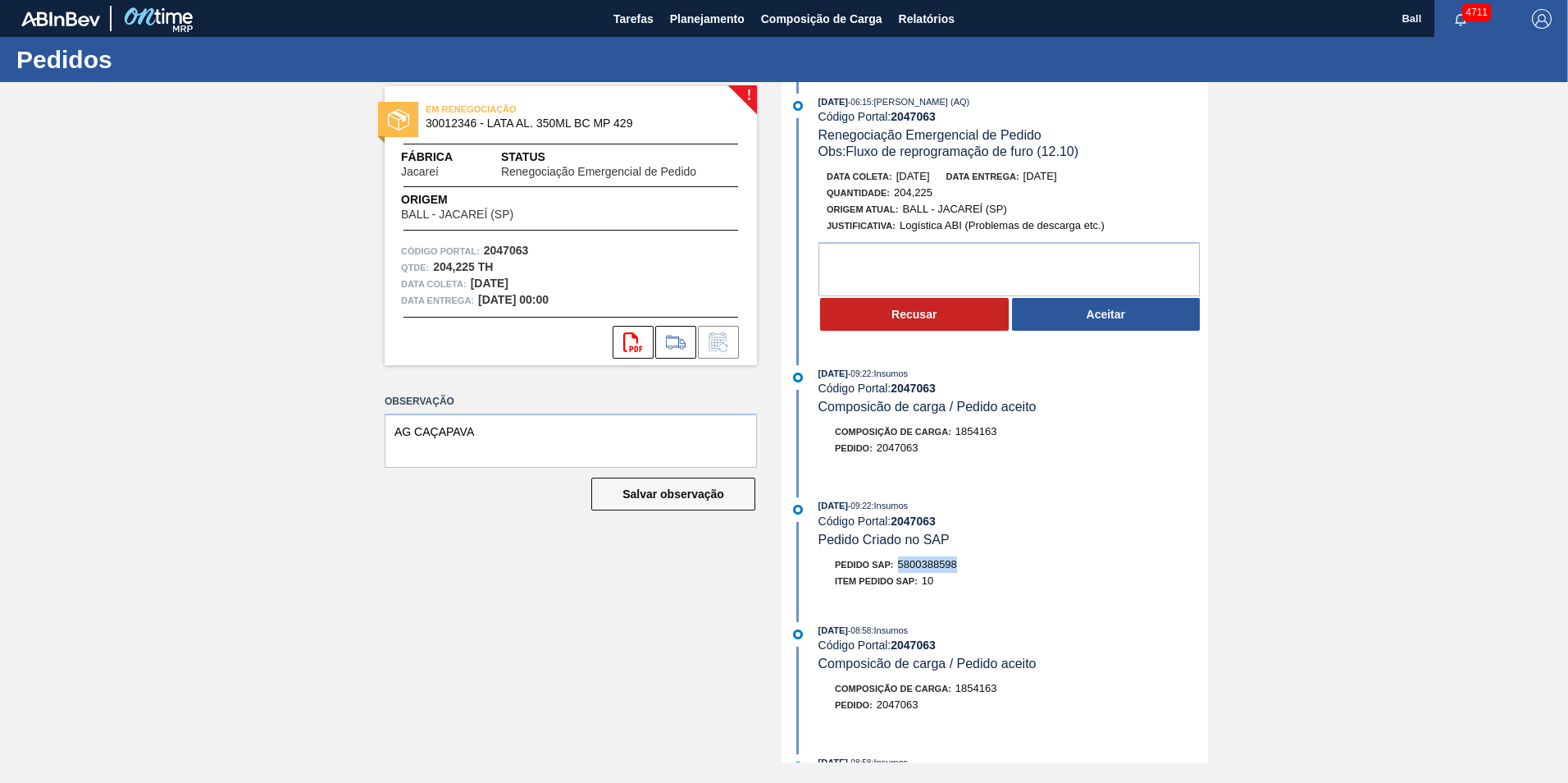
scroll to position [0, 0]
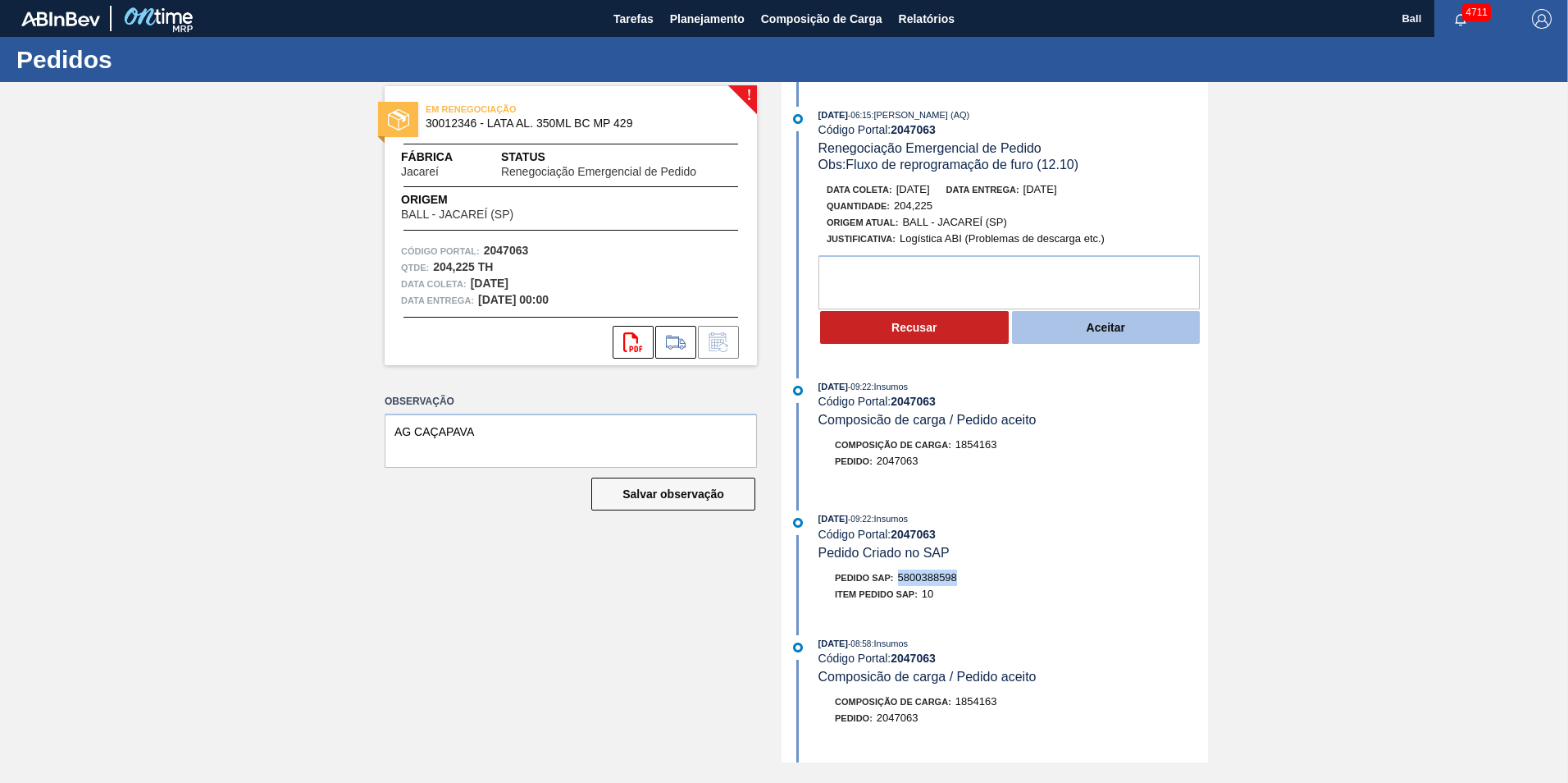
click at [1104, 336] on button "Aceitar" at bounding box center [1105, 328] width 189 height 33
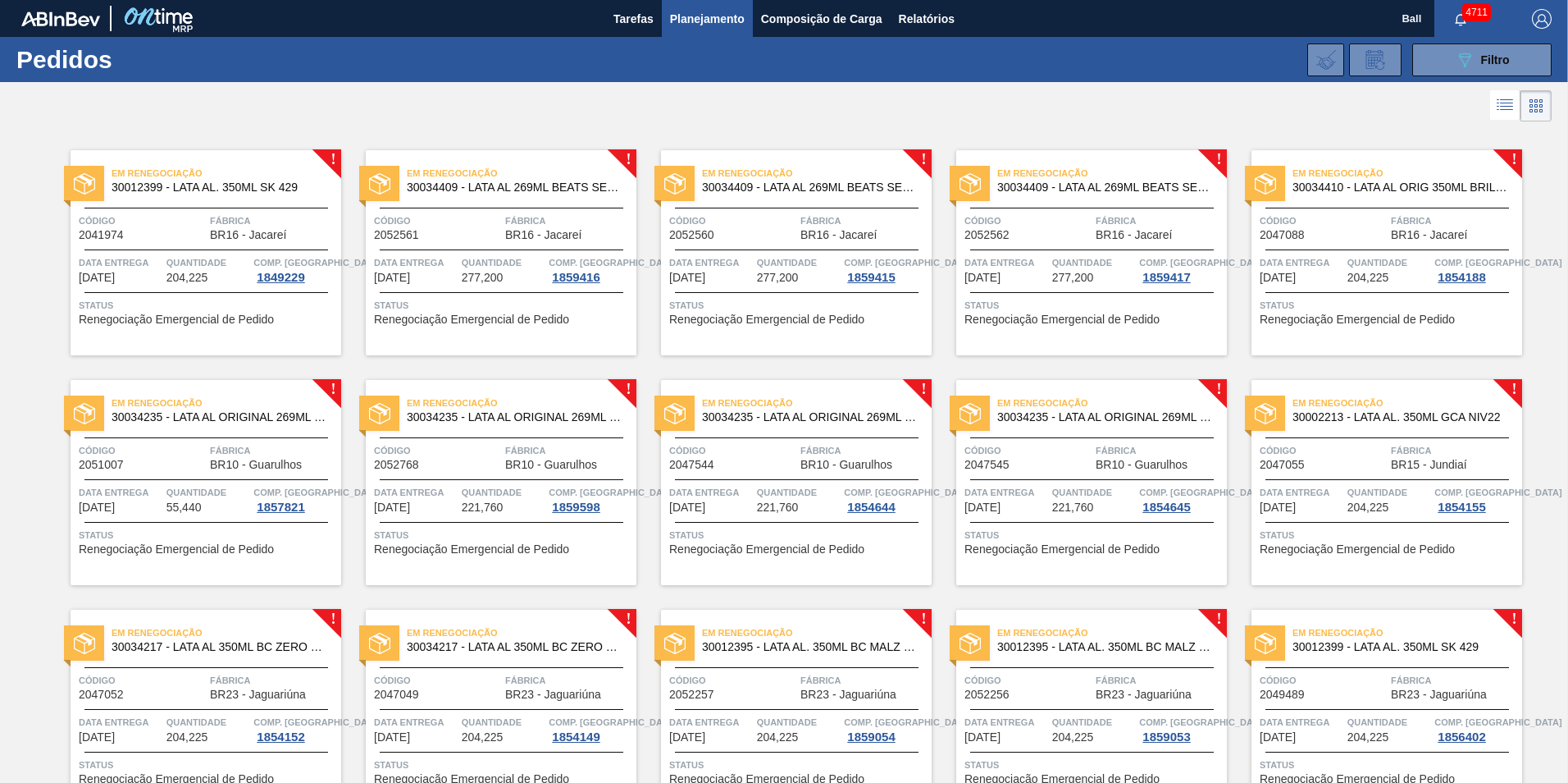
click at [249, 176] on span "Em Renegociação" at bounding box center [226, 173] width 230 height 17
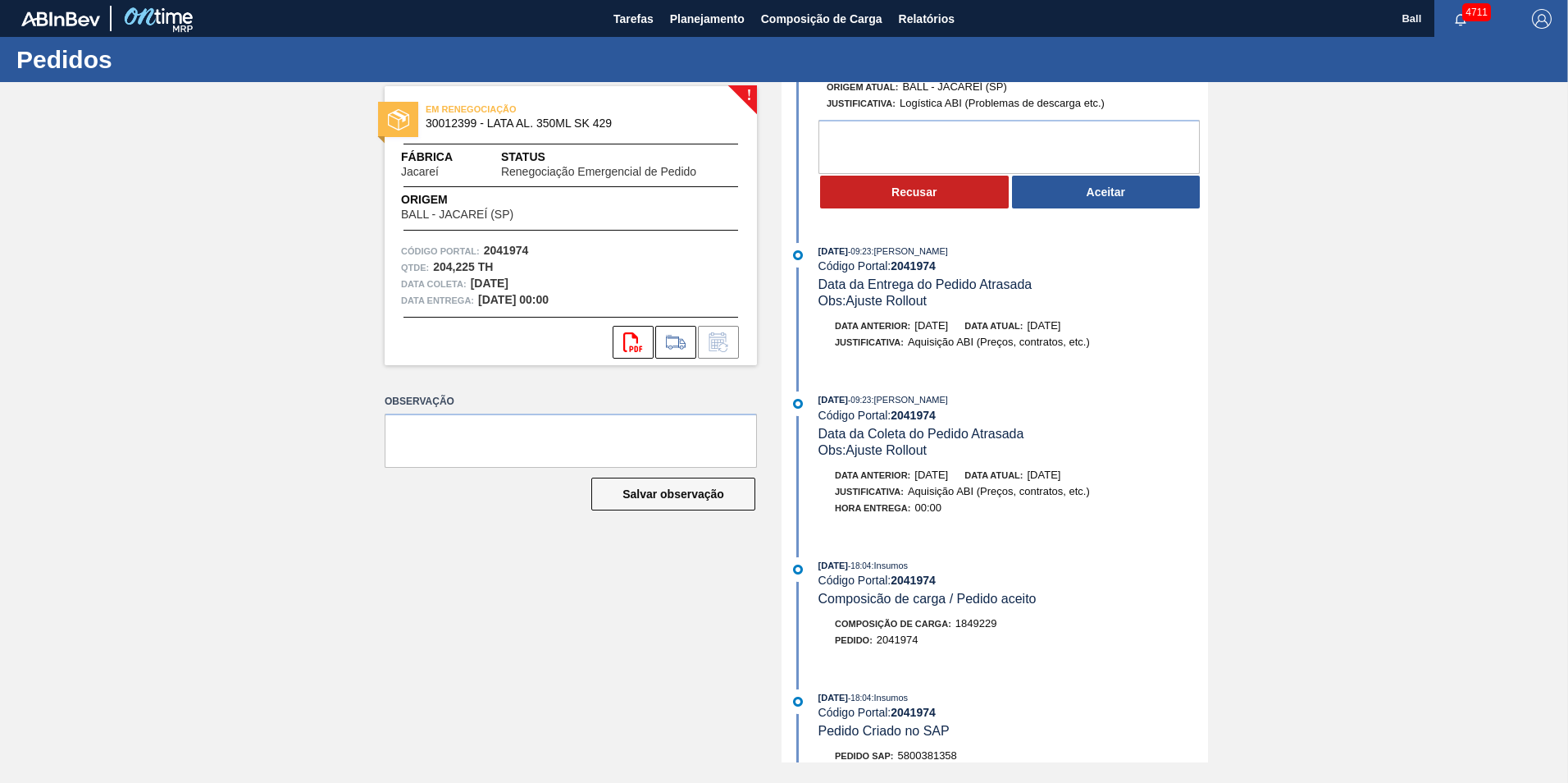
scroll to position [246, 0]
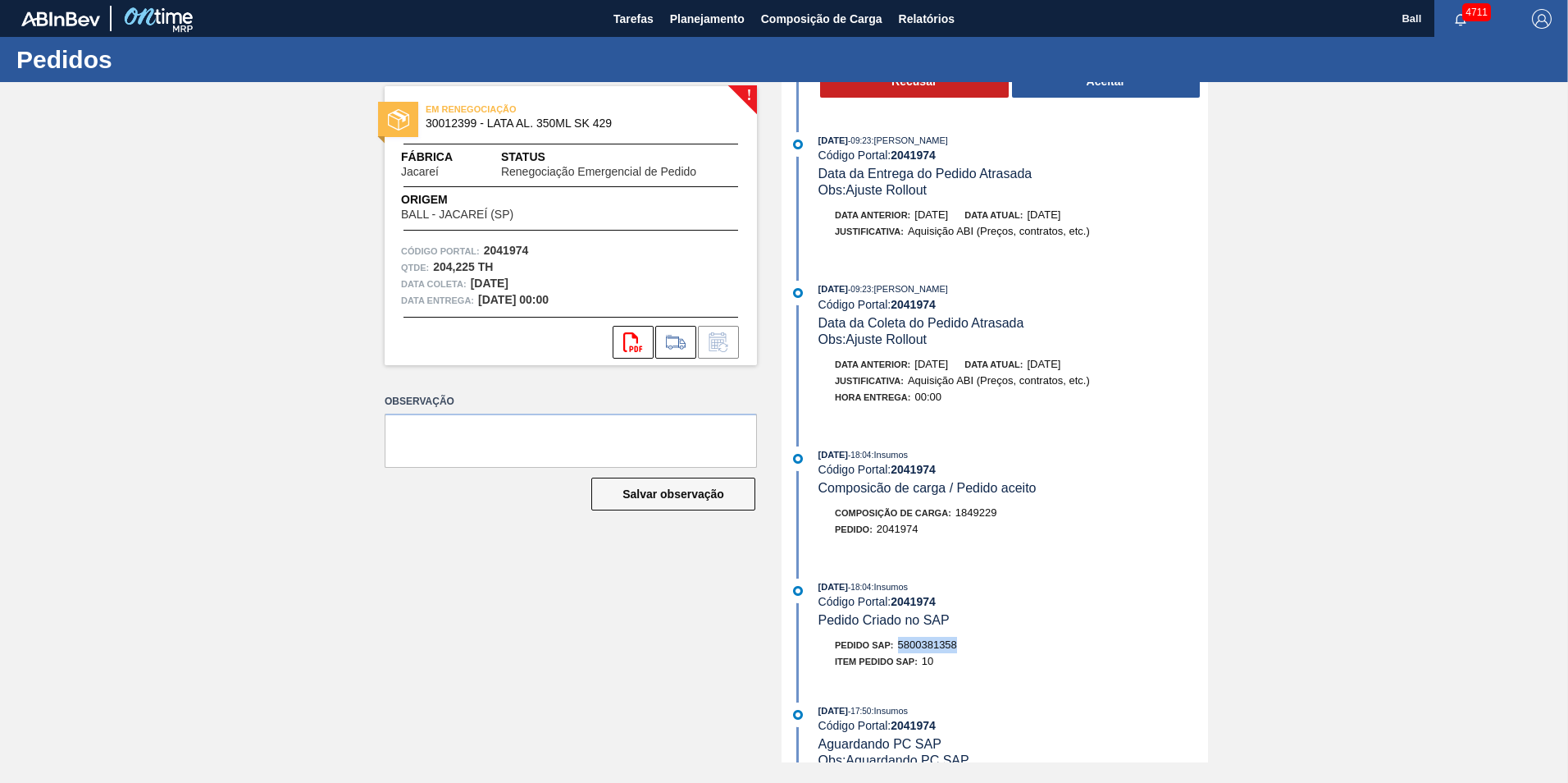
drag, startPoint x: 898, startPoint y: 641, endPoint x: 959, endPoint y: 641, distance: 61.0
click at [959, 641] on div "Pedido SAP: 5800381358" at bounding box center [1013, 645] width 390 height 17
drag, startPoint x: 959, startPoint y: 641, endPoint x: 945, endPoint y: 639, distance: 14.1
copy span "5800381358"
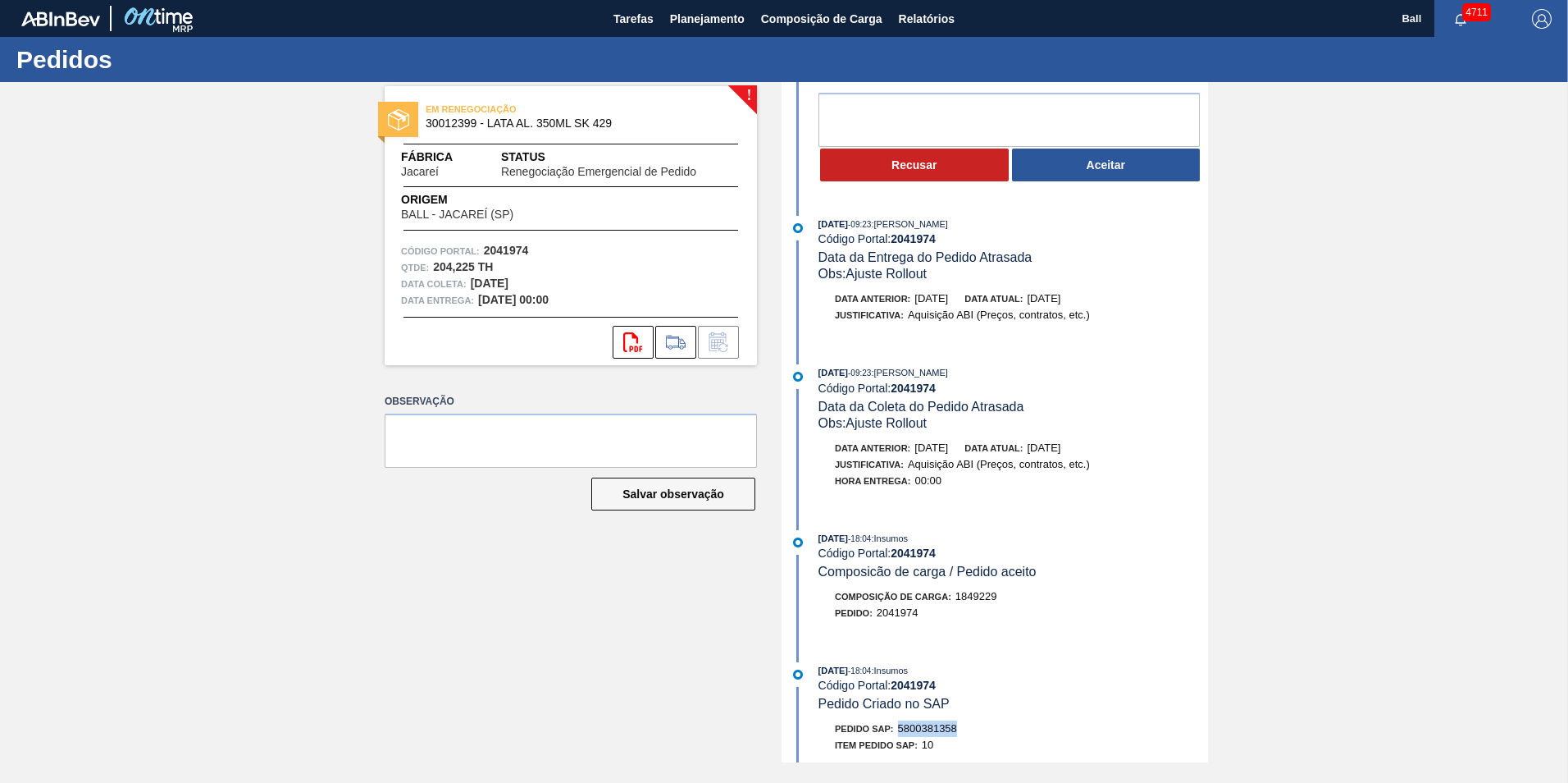
scroll to position [0, 0]
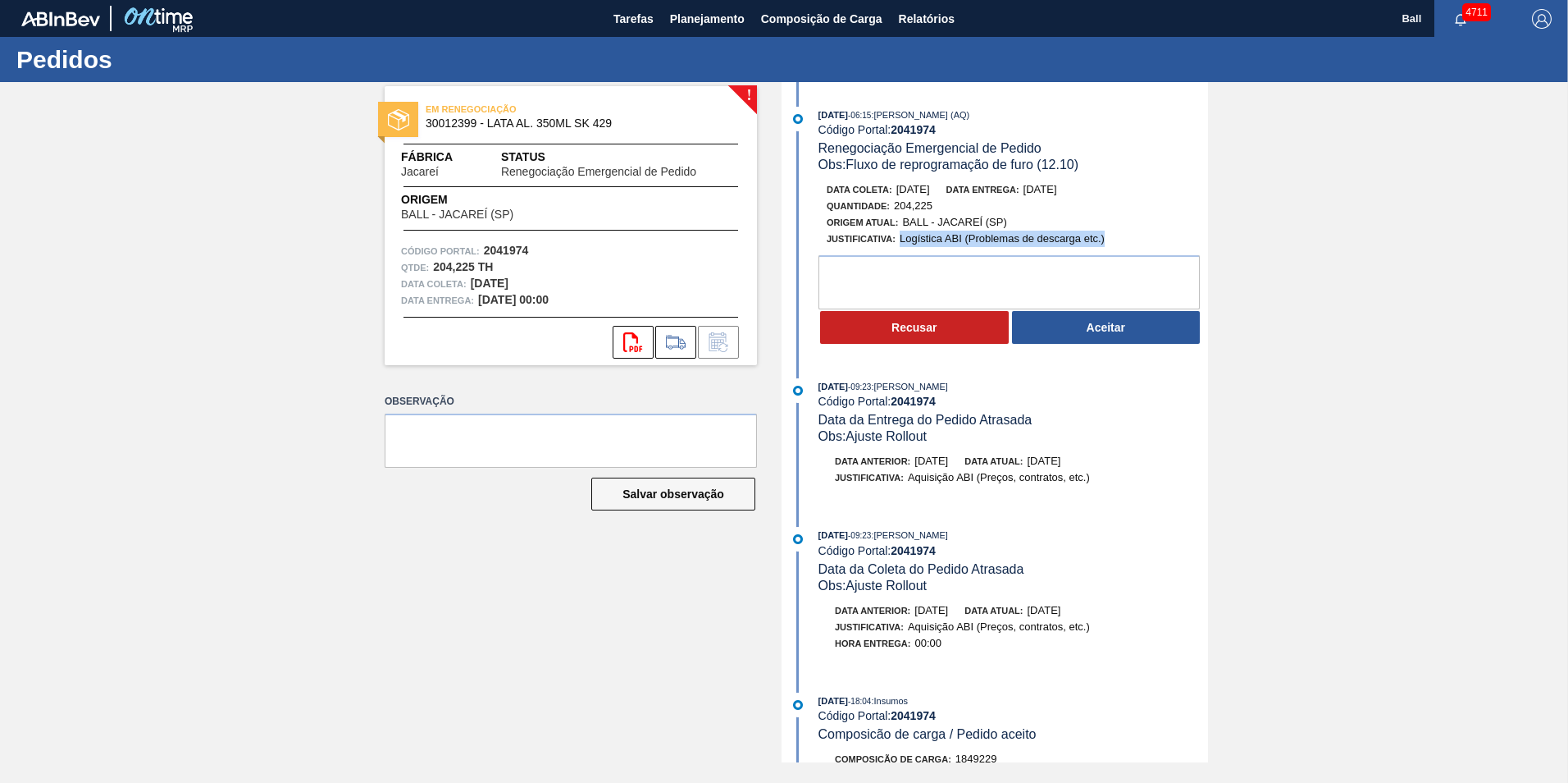
drag, startPoint x: 896, startPoint y: 234, endPoint x: 1113, endPoint y: 236, distance: 217.0
click at [1113, 236] on div "Justificativa: Logística ABI (Problemas de descarga etc.)" at bounding box center [1022, 239] width 390 height 17
drag, startPoint x: 1113, startPoint y: 236, endPoint x: 1083, endPoint y: 230, distance: 30.6
drag, startPoint x: 1083, startPoint y: 230, endPoint x: 875, endPoint y: 245, distance: 208.5
click at [875, 245] on div "Justificativa: Logística ABI (Problemas de descarga etc.)" at bounding box center [966, 239] width 278 height 17
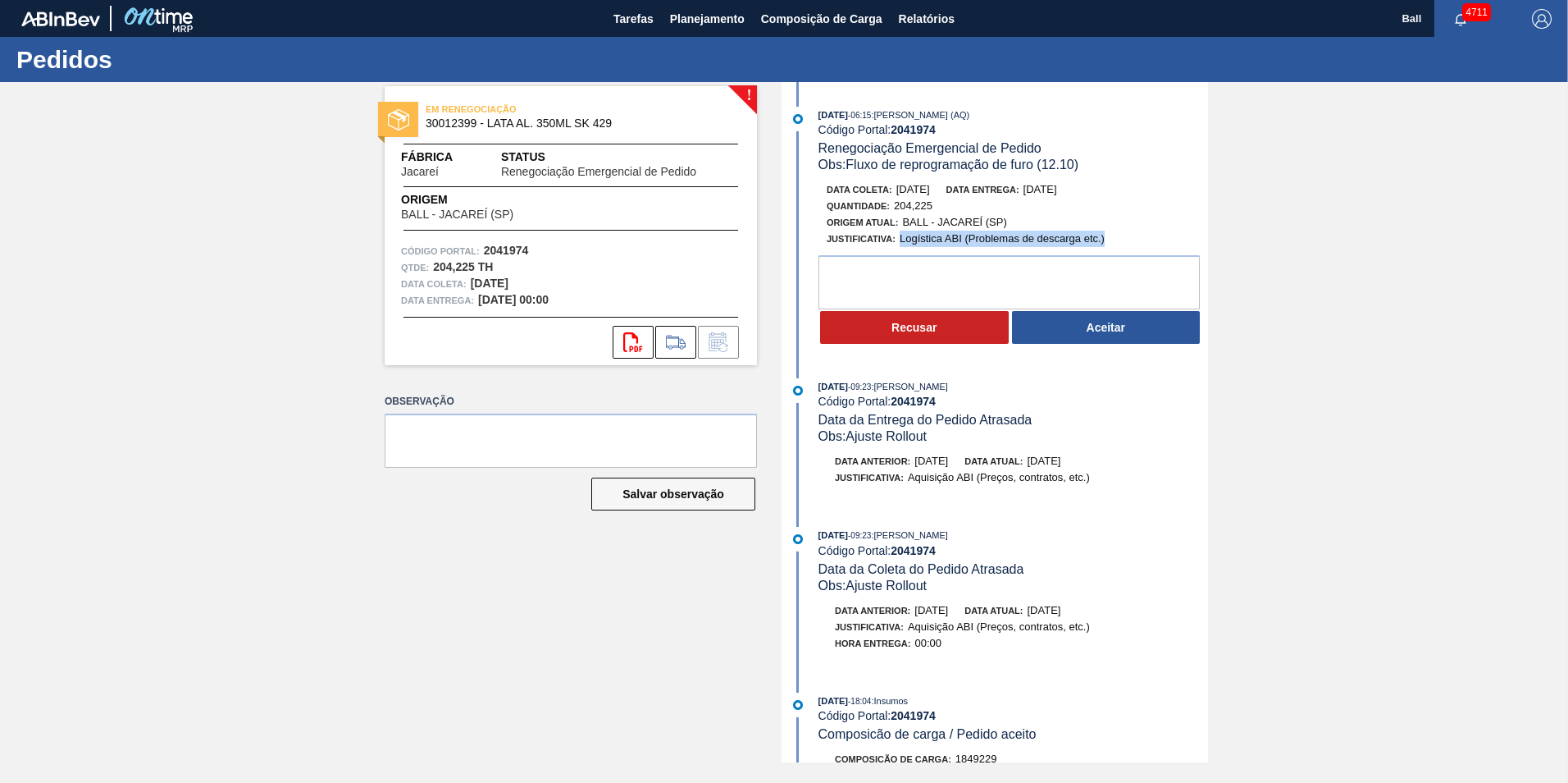
drag, startPoint x: 898, startPoint y: 237, endPoint x: 1118, endPoint y: 241, distance: 220.0
click at [1118, 241] on div "Justificativa: Logística ABI (Problemas de descarga etc.)" at bounding box center [1022, 239] width 390 height 17
drag, startPoint x: 1118, startPoint y: 241, endPoint x: 1091, endPoint y: 238, distance: 27.2
copy span "Logística ABI (Problemas de descarga etc.)"
click at [1086, 322] on button "Aceitar" at bounding box center [1105, 328] width 189 height 33
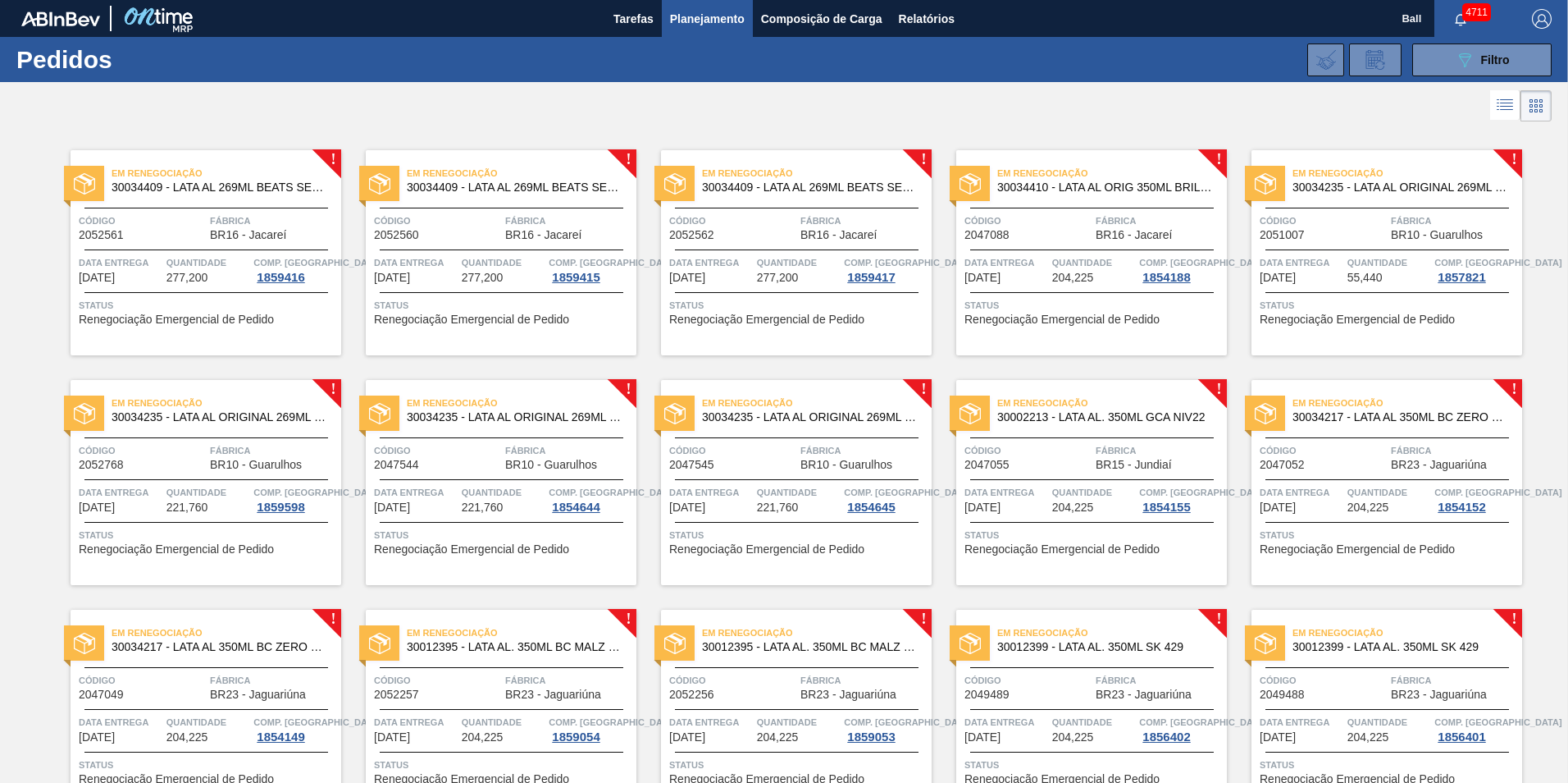
click at [235, 201] on div "Em Renegociação 30034409 - LATA AL 269ML BEATS SENSES GARMINO Código 2052561 Fá…" at bounding box center [206, 252] width 270 height 205
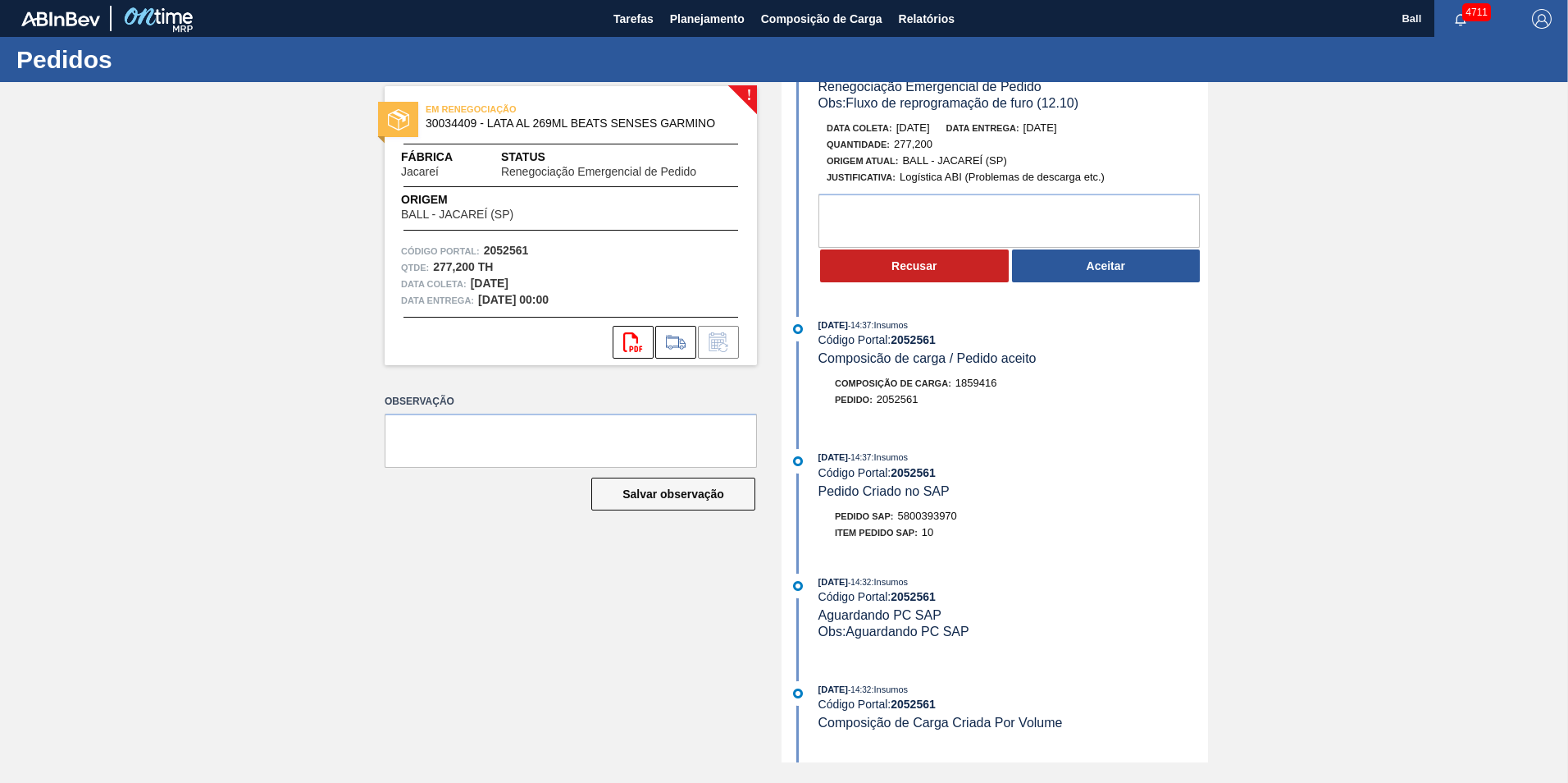
scroll to position [138, 0]
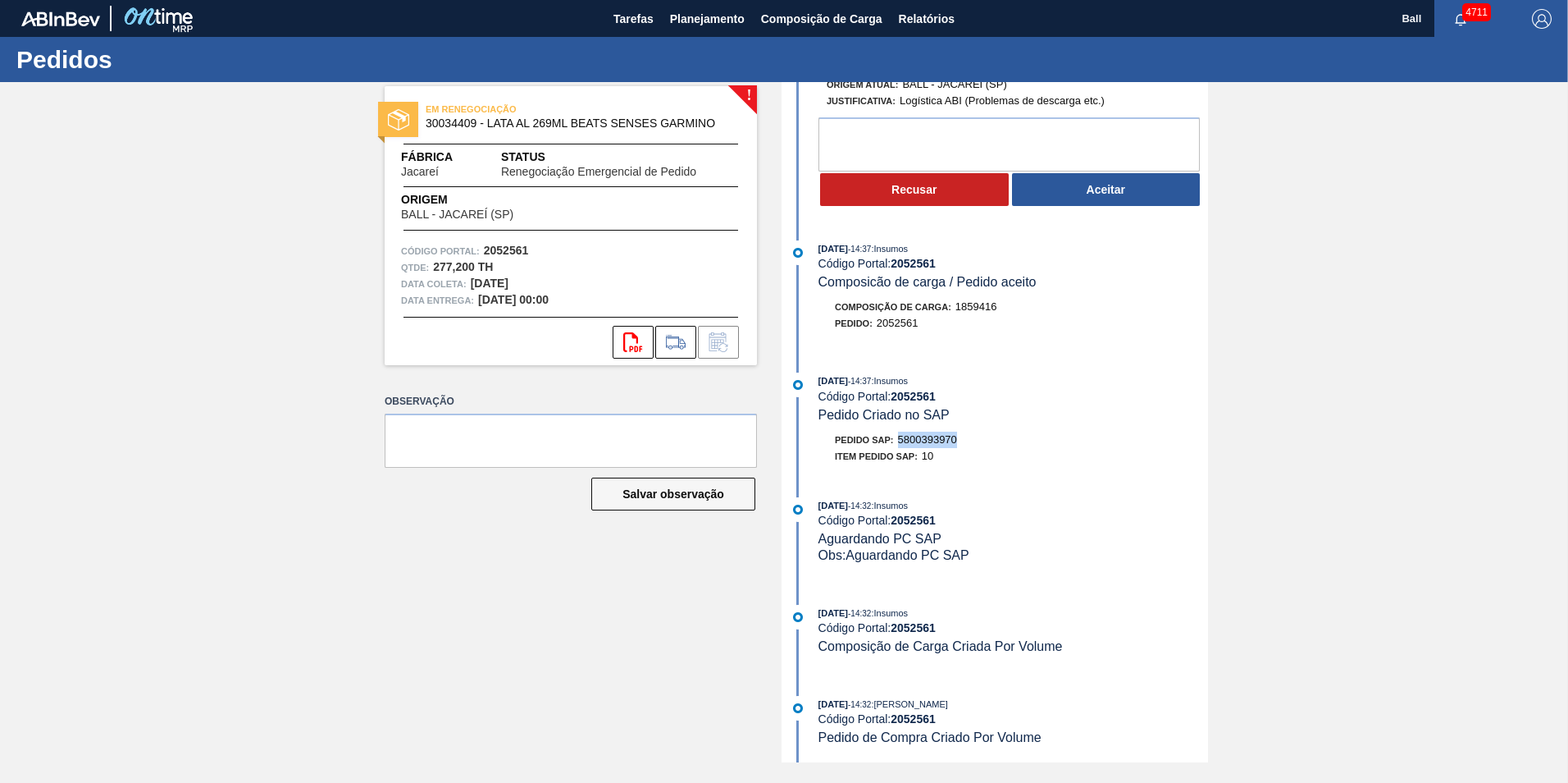
drag, startPoint x: 896, startPoint y: 440, endPoint x: 962, endPoint y: 438, distance: 66.0
click at [962, 438] on div "Pedido SAP: 5800393970" at bounding box center [1013, 440] width 390 height 17
drag, startPoint x: 962, startPoint y: 438, endPoint x: 951, endPoint y: 438, distance: 11.0
copy span "5800393970"
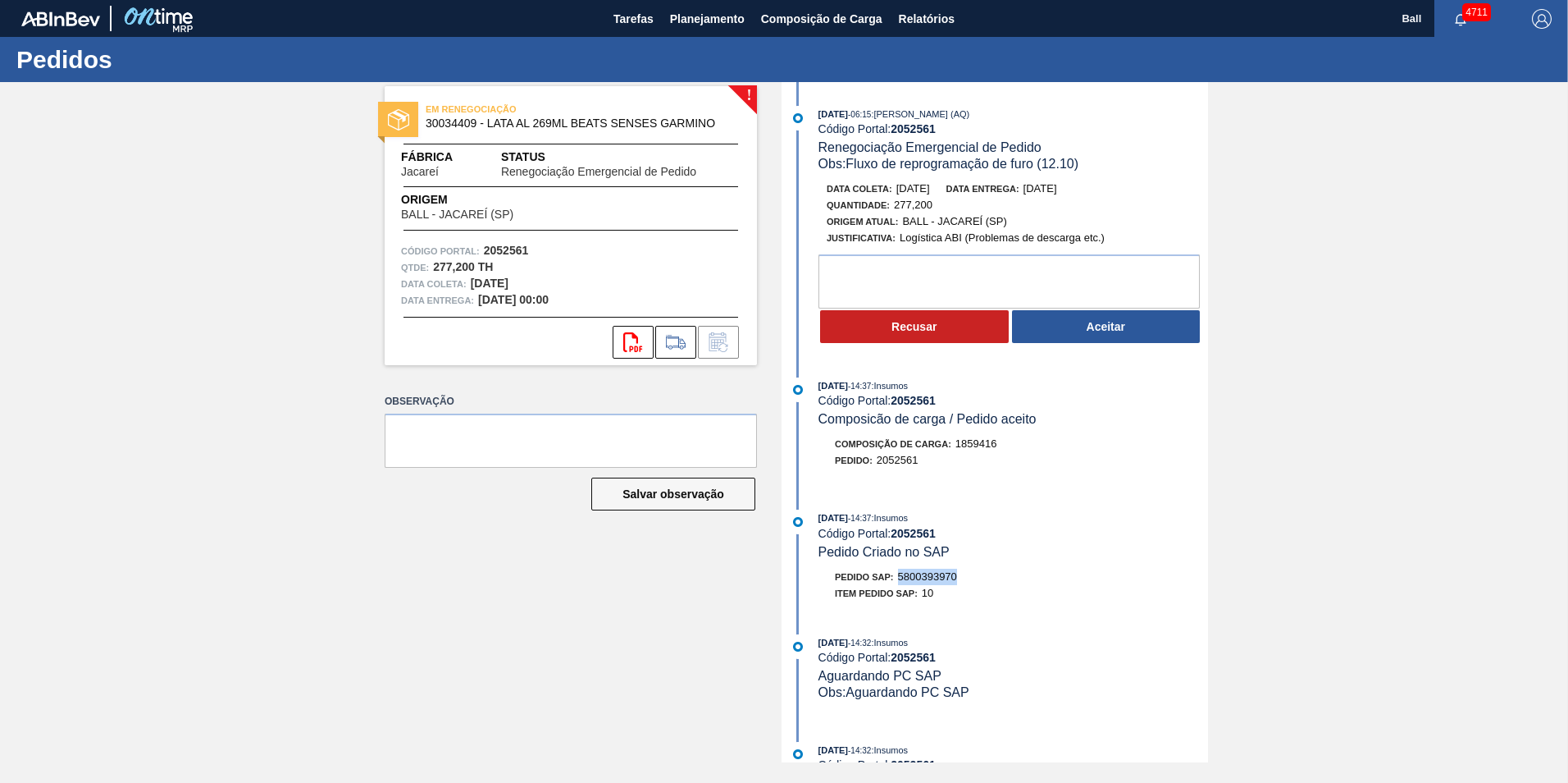
scroll to position [0, 0]
click at [1101, 330] on button "Aceitar" at bounding box center [1105, 328] width 189 height 33
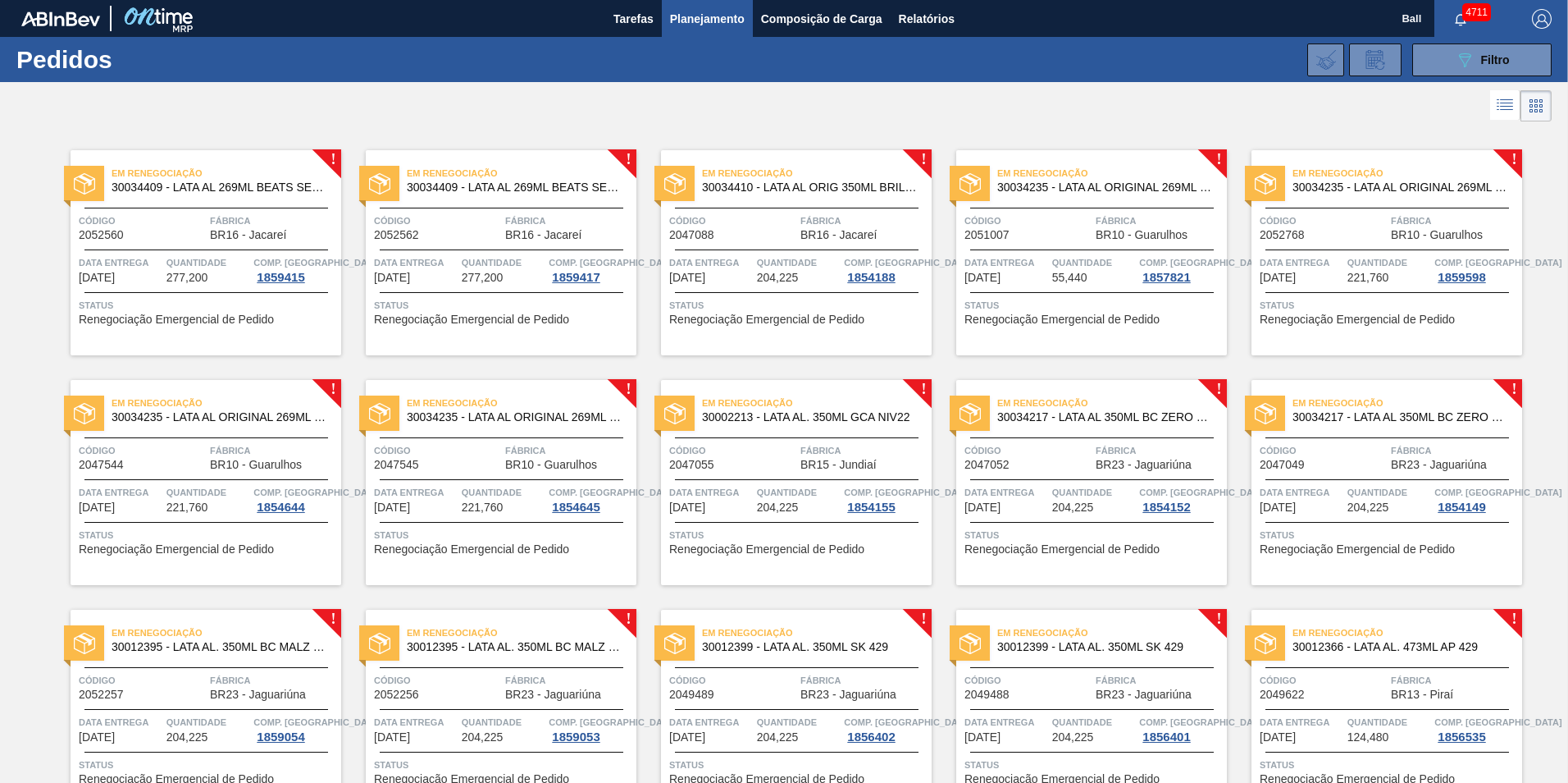
click at [222, 206] on div "Em Renegociação 30034409 - LATA AL 269ML BEATS SENSES GARMINO Código 2052560 Fá…" at bounding box center [206, 252] width 270 height 205
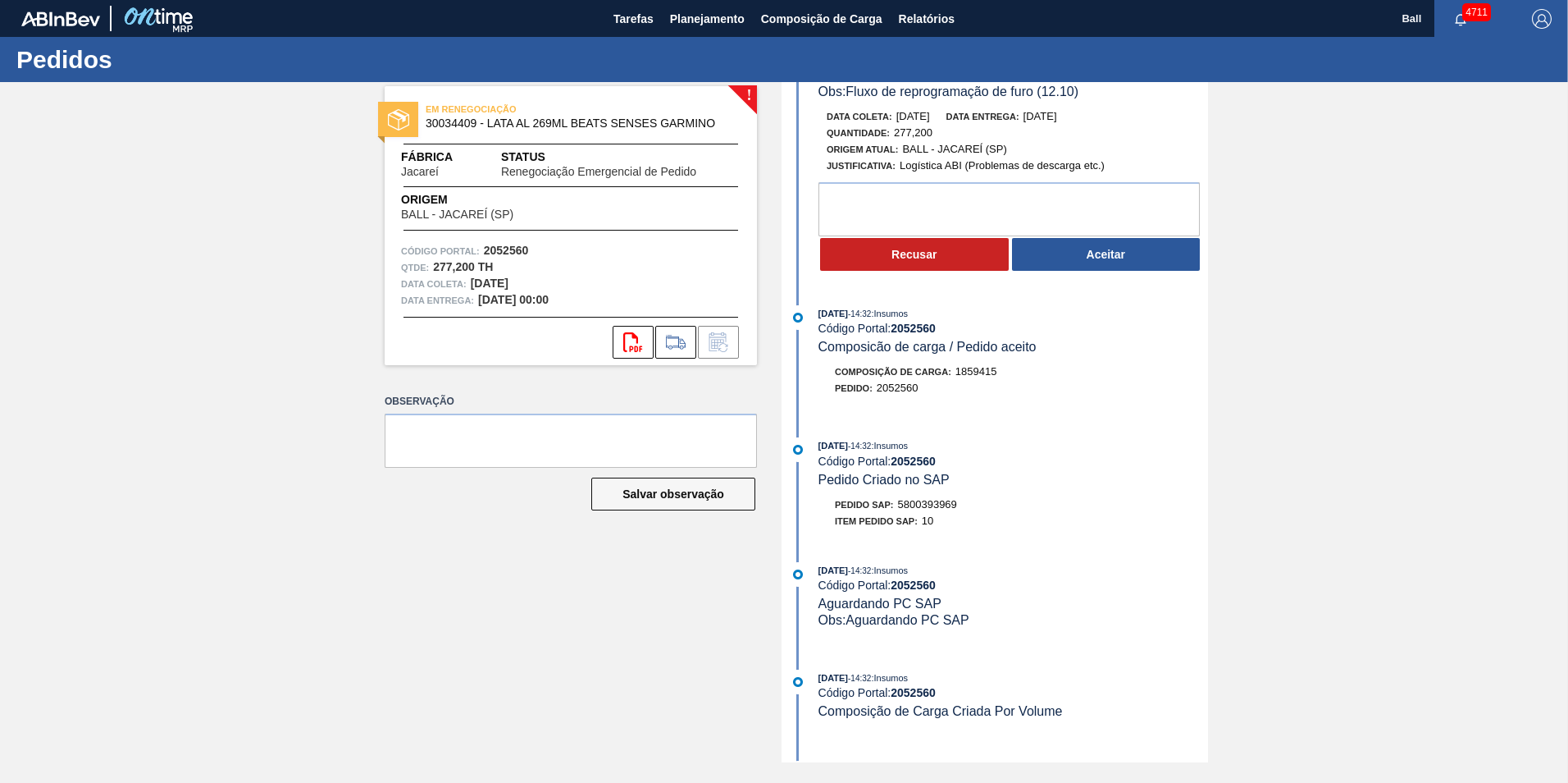
scroll to position [138, 0]
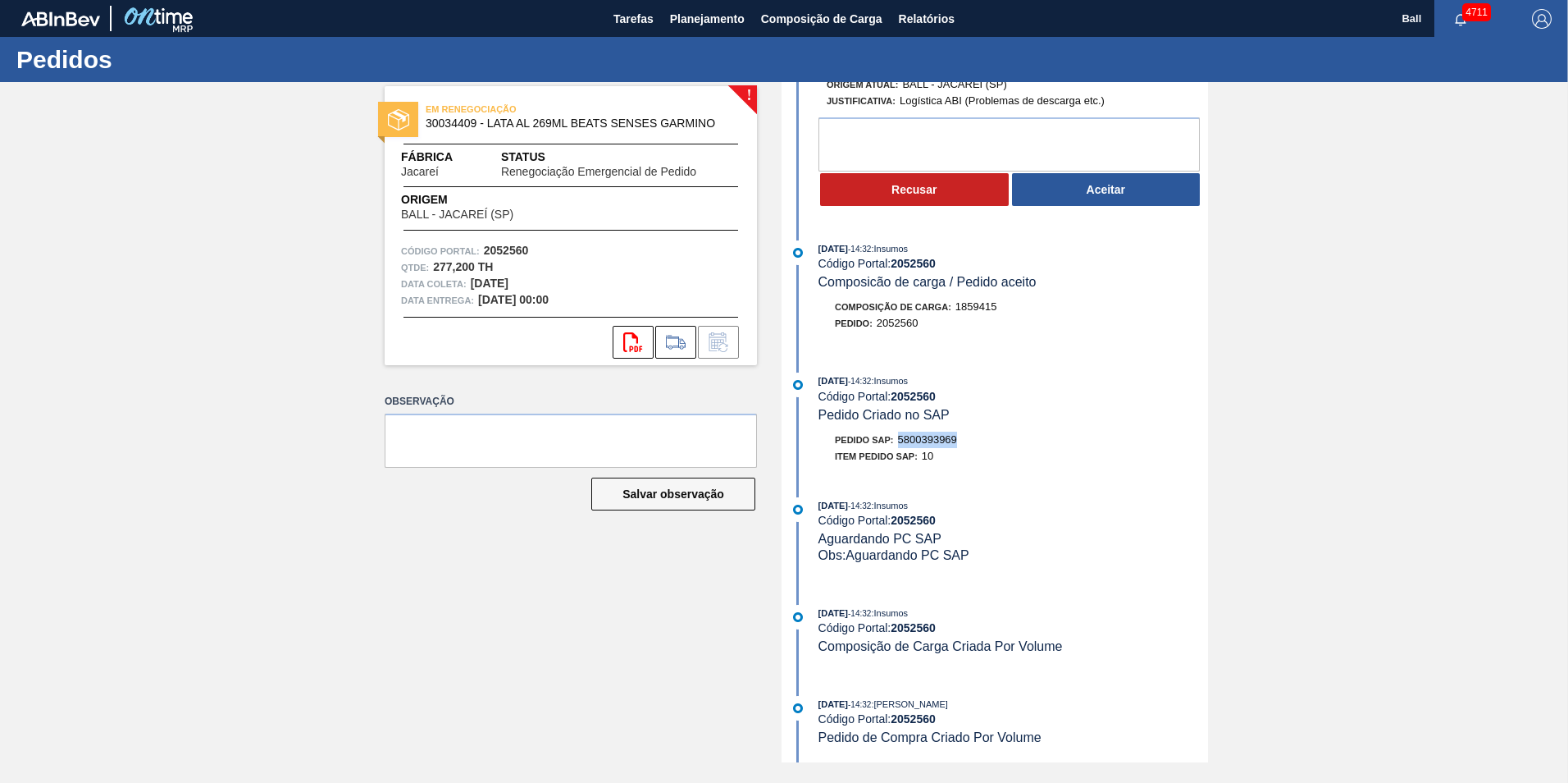
drag, startPoint x: 896, startPoint y: 438, endPoint x: 964, endPoint y: 439, distance: 68.0
click at [964, 439] on div "Pedido SAP: 5800393969" at bounding box center [1013, 440] width 390 height 17
drag, startPoint x: 964, startPoint y: 439, endPoint x: 944, endPoint y: 436, distance: 20.2
copy span "5800393969"
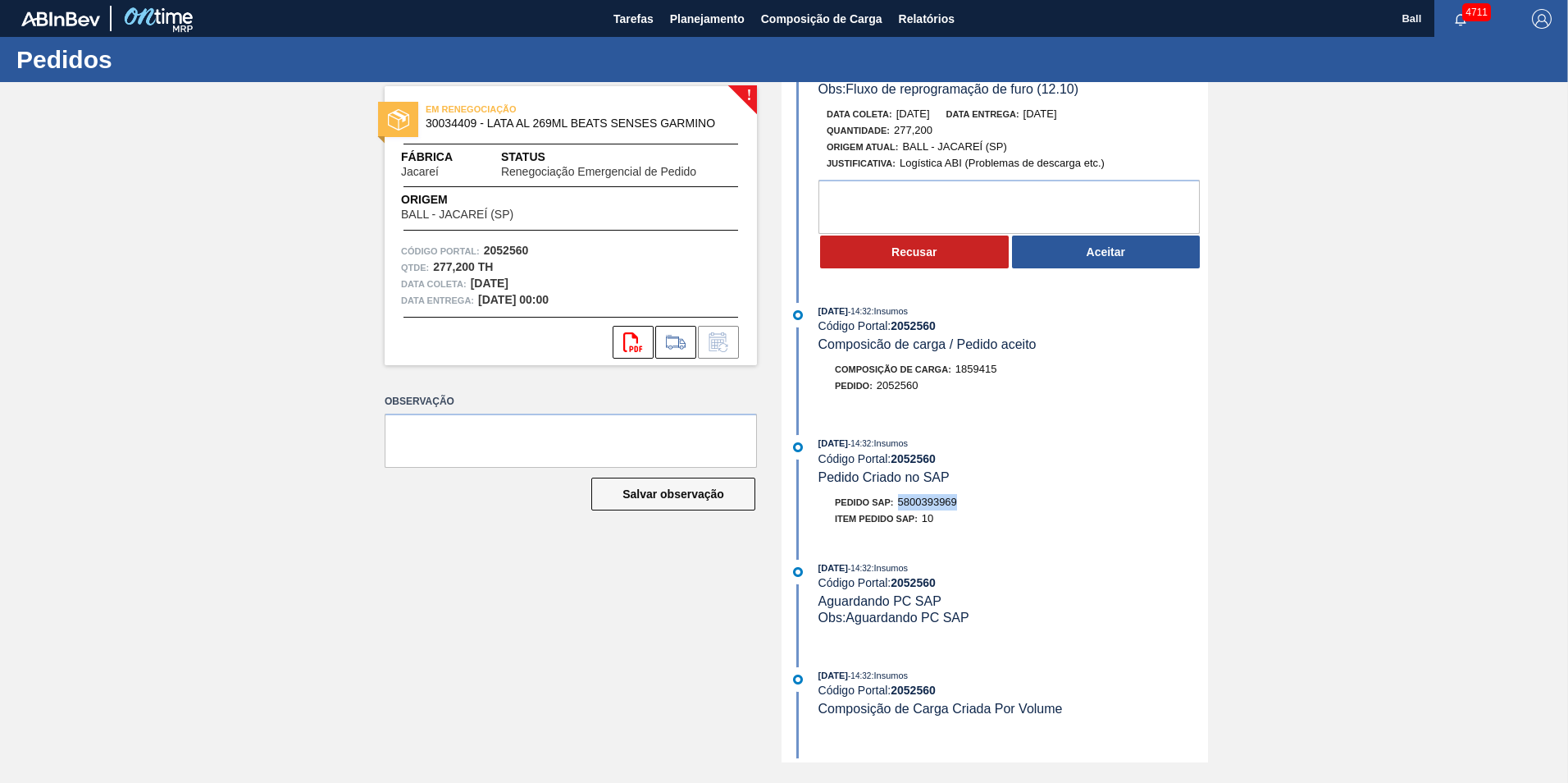
scroll to position [0, 0]
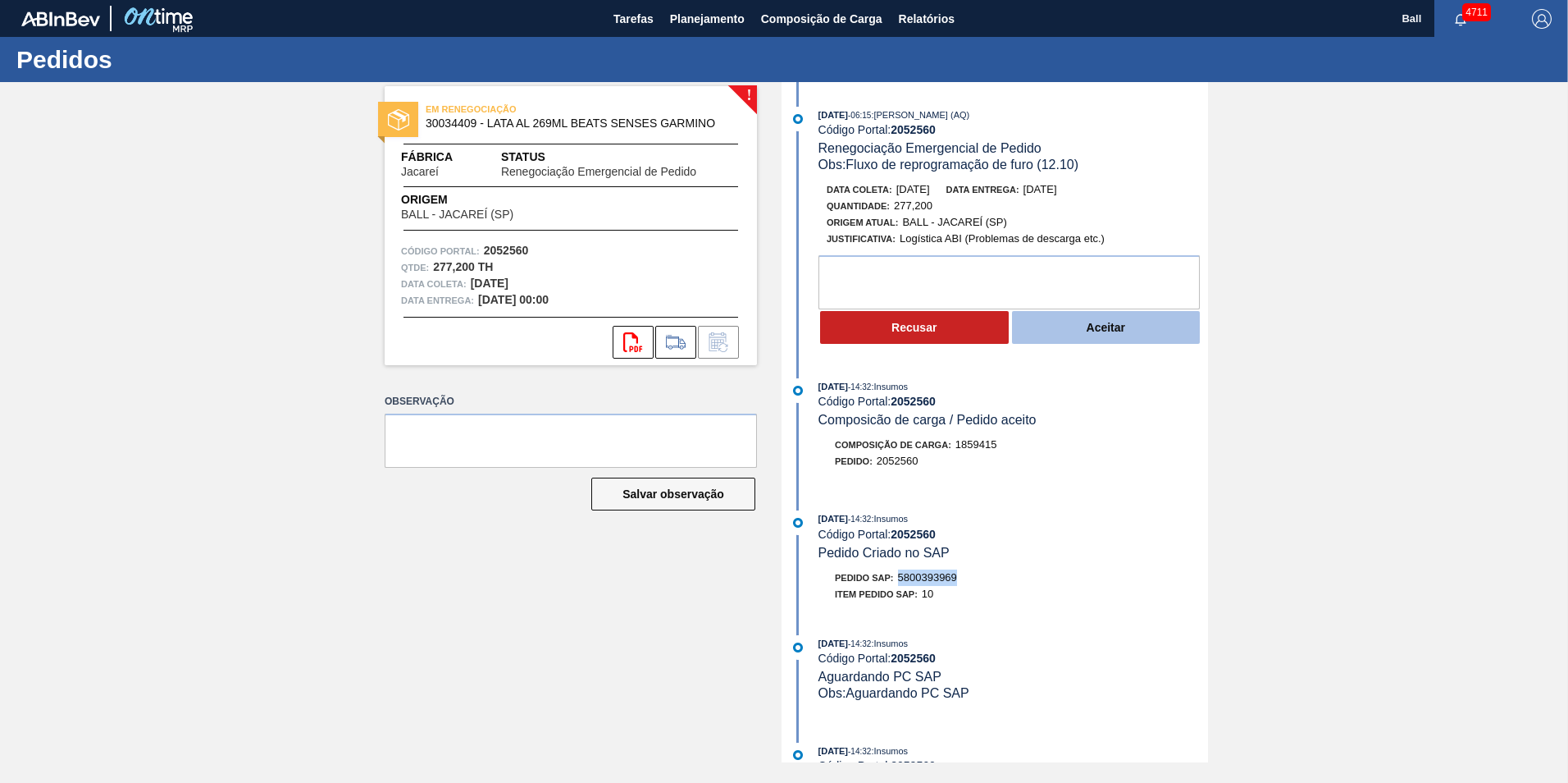
click at [1101, 324] on button "Aceitar" at bounding box center [1105, 328] width 189 height 33
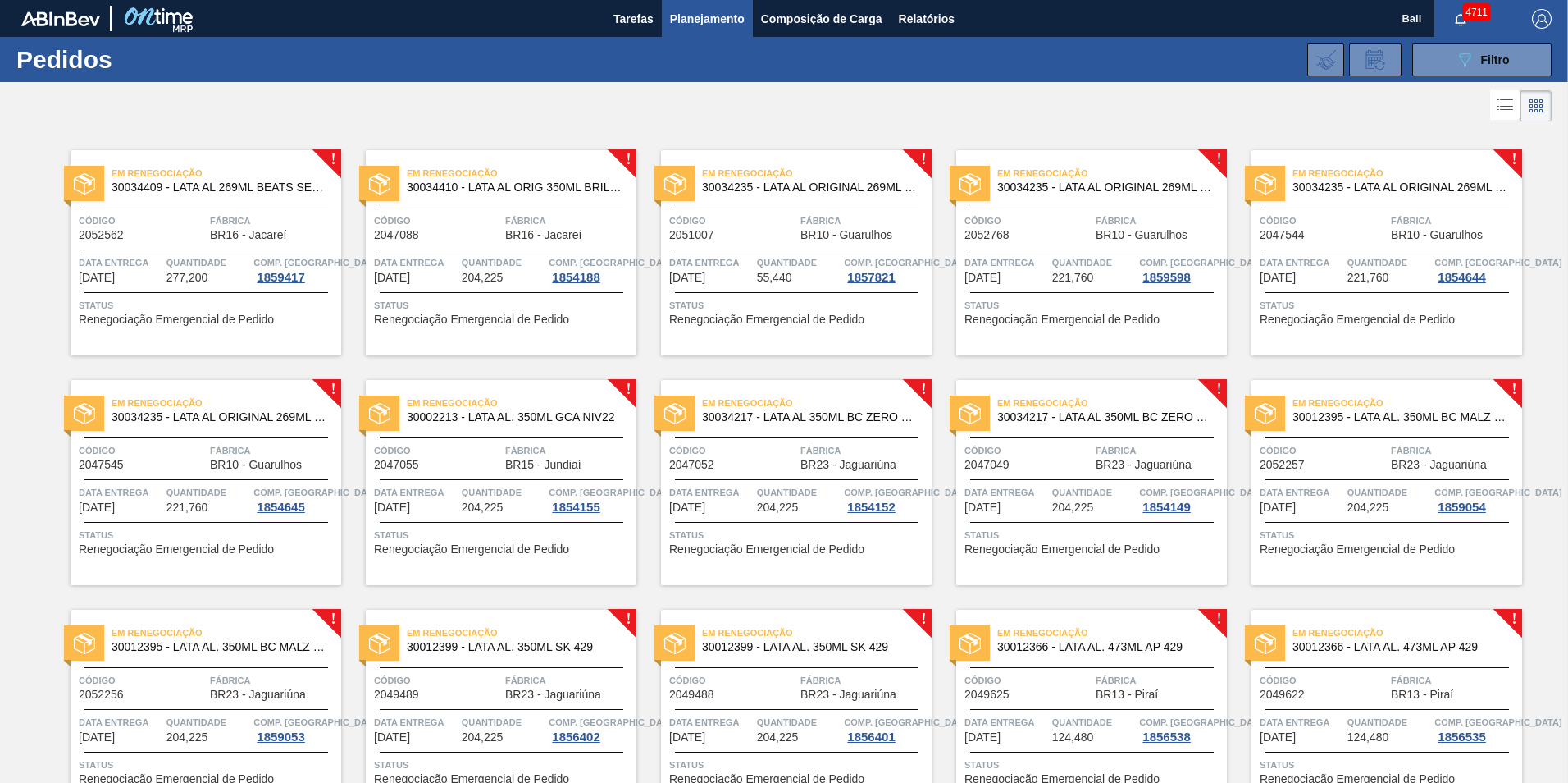
click at [205, 226] on div "Código 2052562 Fábrica BR16 - Jacareí" at bounding box center [206, 226] width 270 height 29
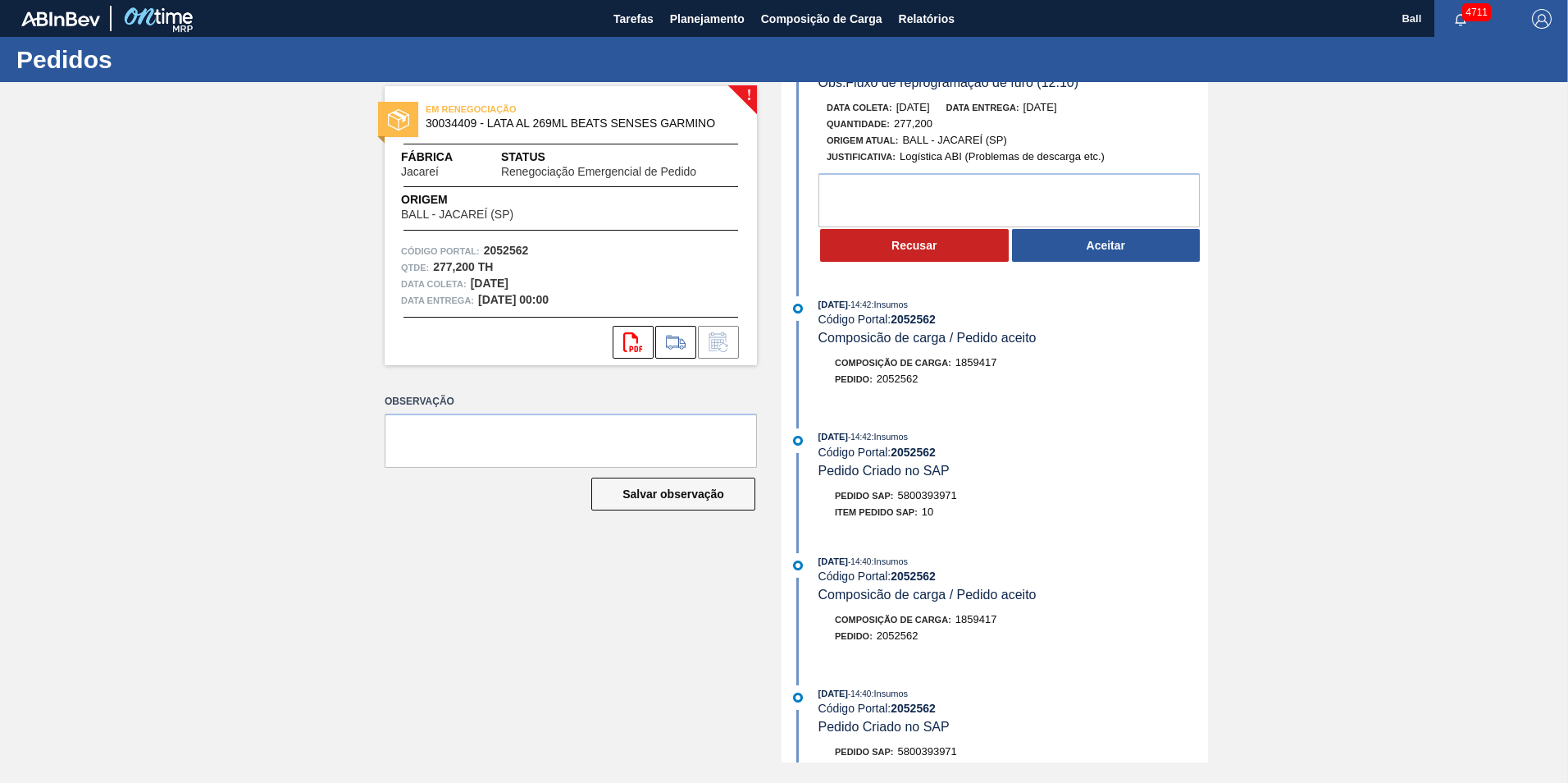
scroll to position [246, 0]
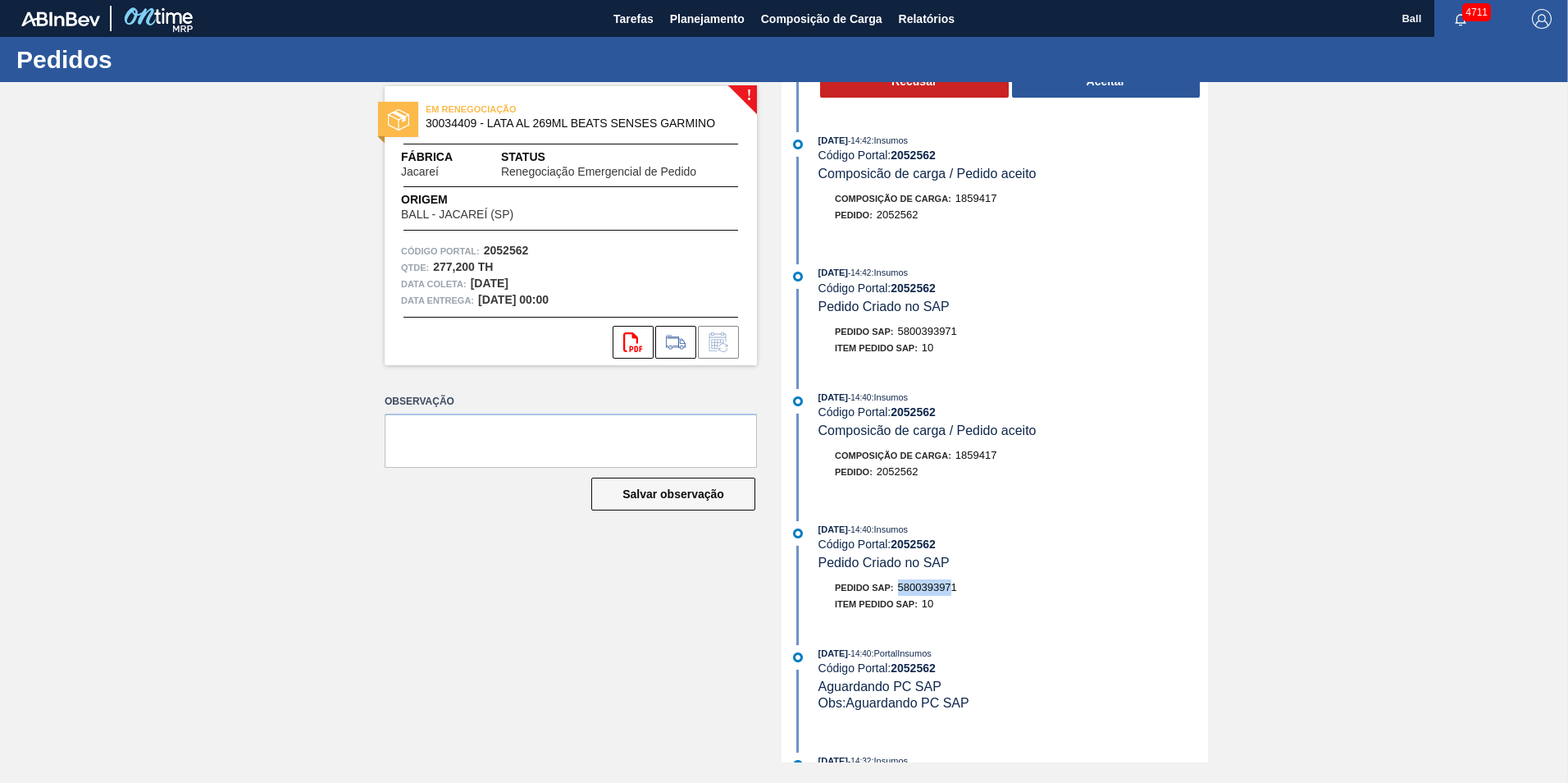
drag, startPoint x: 898, startPoint y: 589, endPoint x: 956, endPoint y: 589, distance: 58.0
click at [956, 589] on div "Pedido SAP: 5800393971" at bounding box center [896, 587] width 122 height 17
drag, startPoint x: 956, startPoint y: 589, endPoint x: 902, endPoint y: 589, distance: 54.0
click at [902, 589] on div "Pedido SAP: 5800393971" at bounding box center [1013, 587] width 390 height 17
copy span "5800393971"
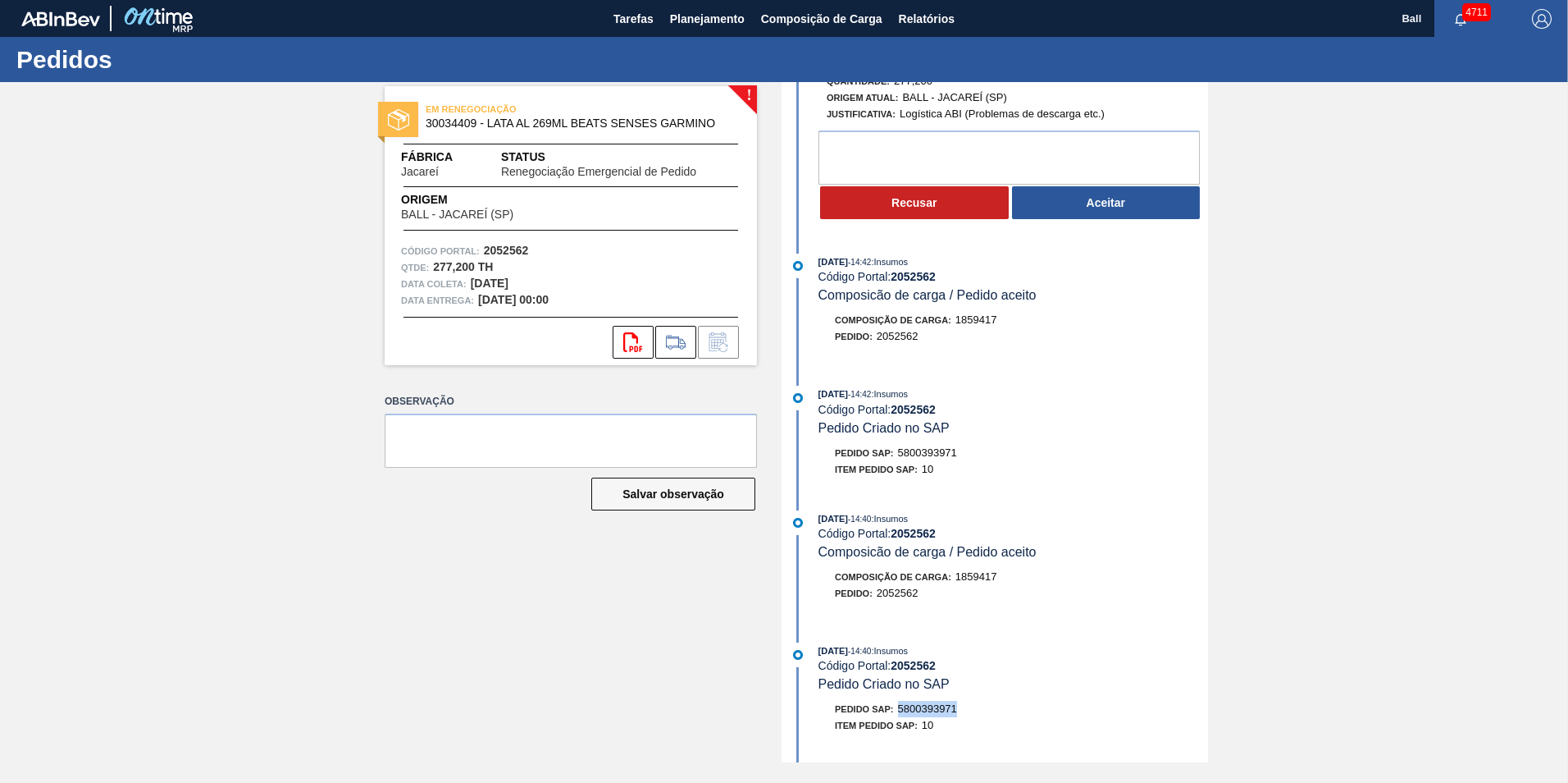
scroll to position [0, 0]
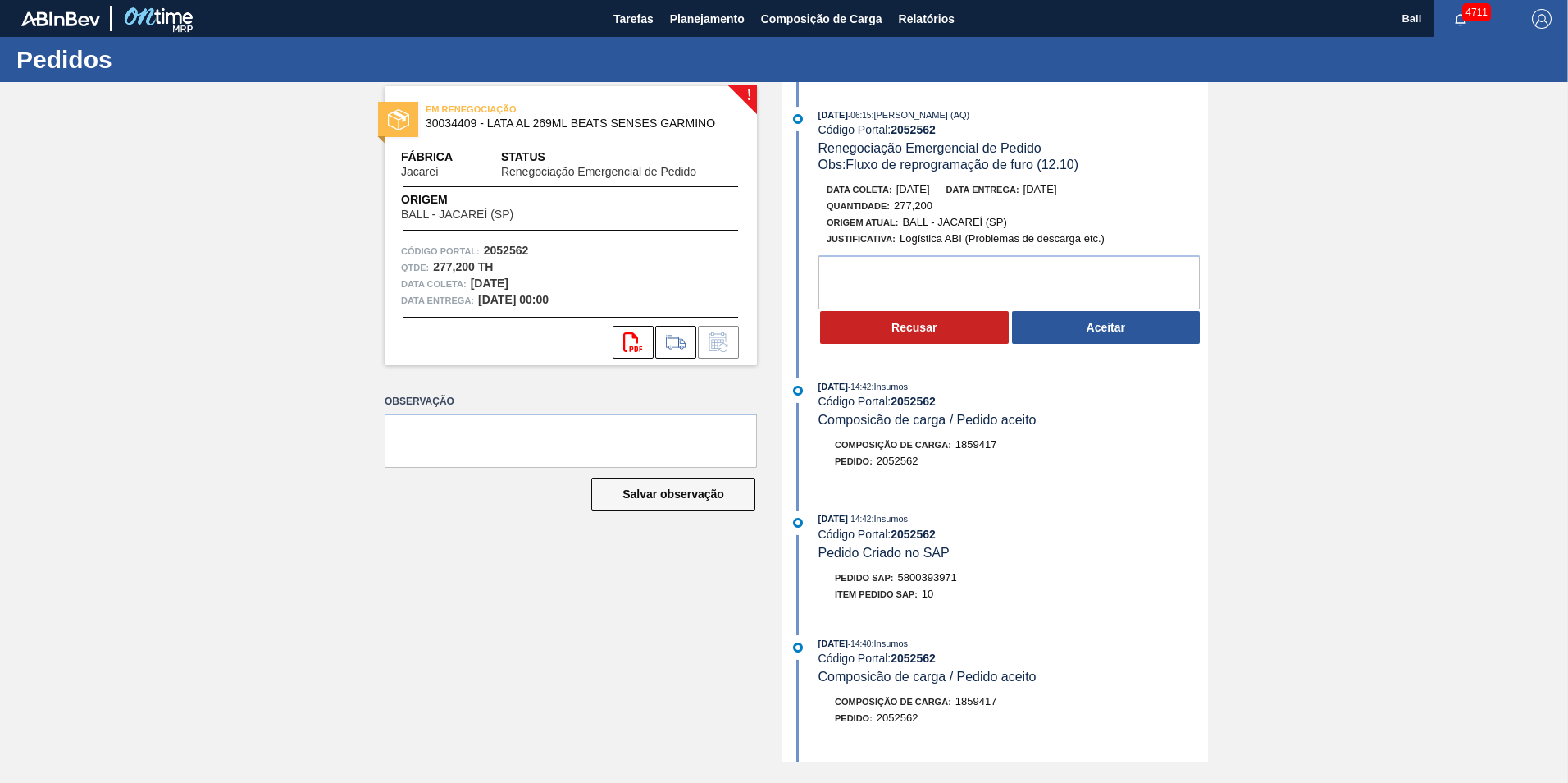
click at [1091, 347] on div "12/10/2025 - 06:15 : Arthur Candeia Diniz (AQ) Código Portal: 2052562 Renegocia…" at bounding box center [996, 230] width 422 height 247
click at [1093, 321] on button "Aceitar" at bounding box center [1105, 328] width 189 height 33
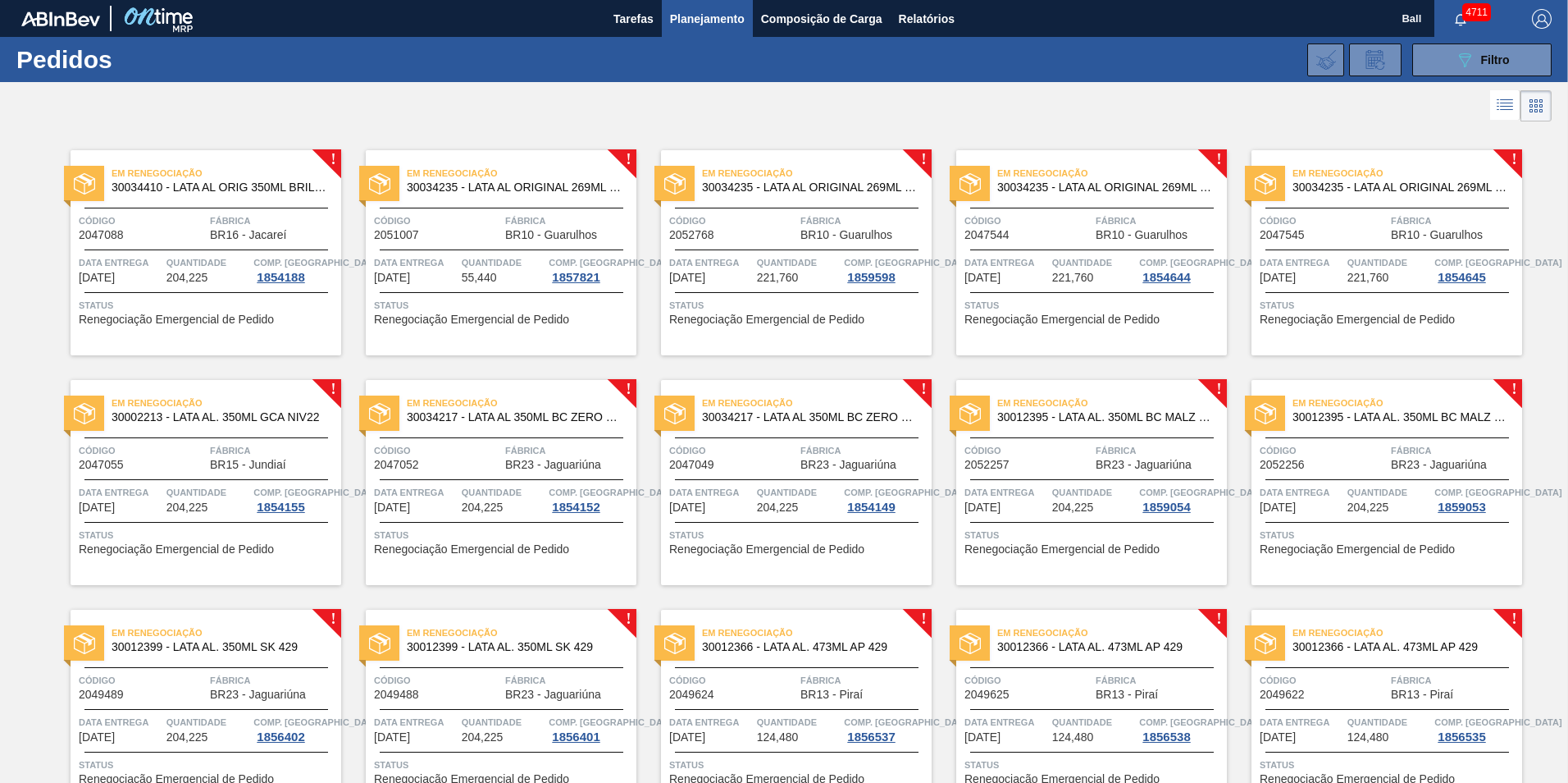
click at [231, 223] on span "Fábrica" at bounding box center [273, 221] width 127 height 17
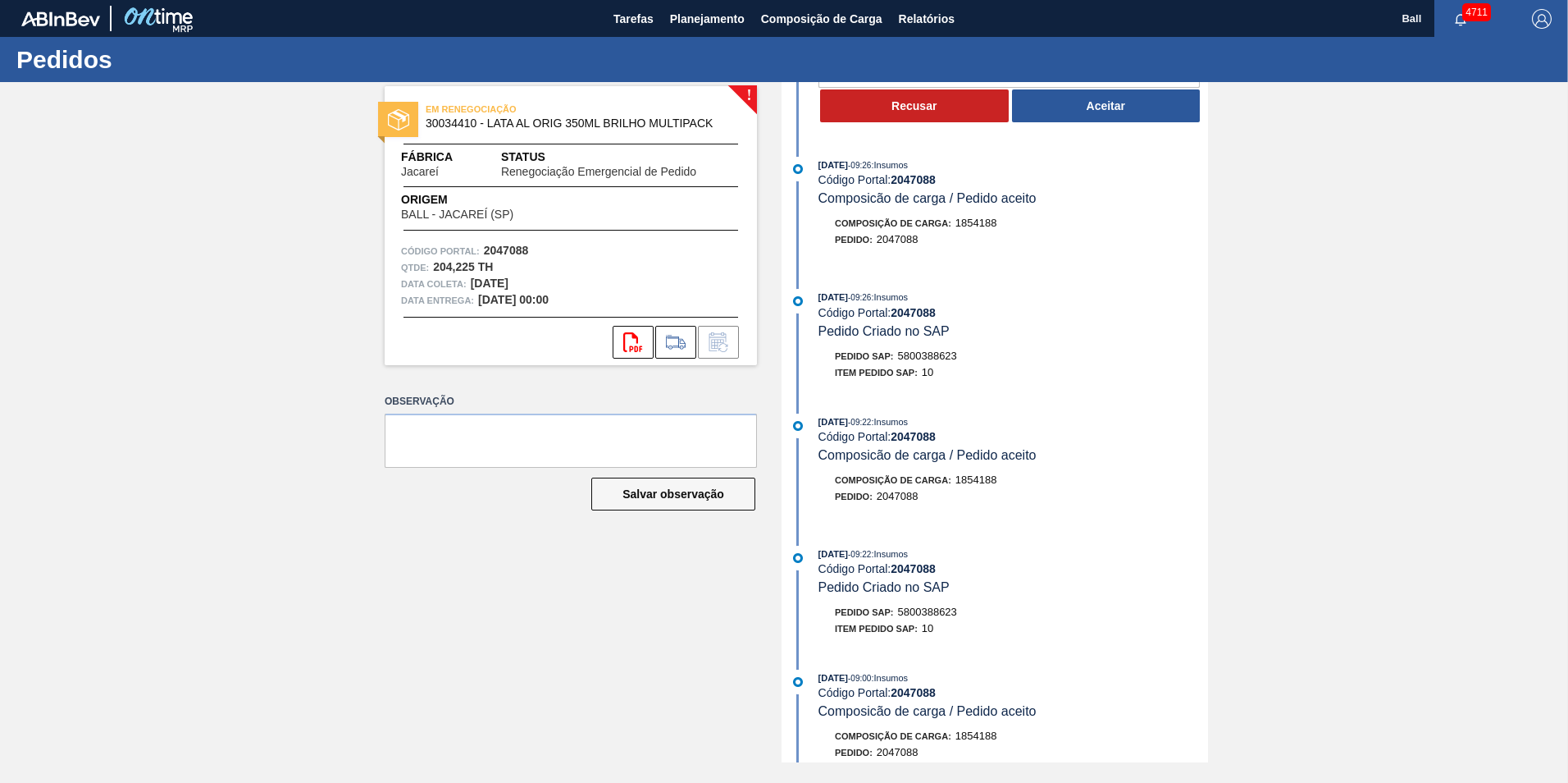
scroll to position [246, 0]
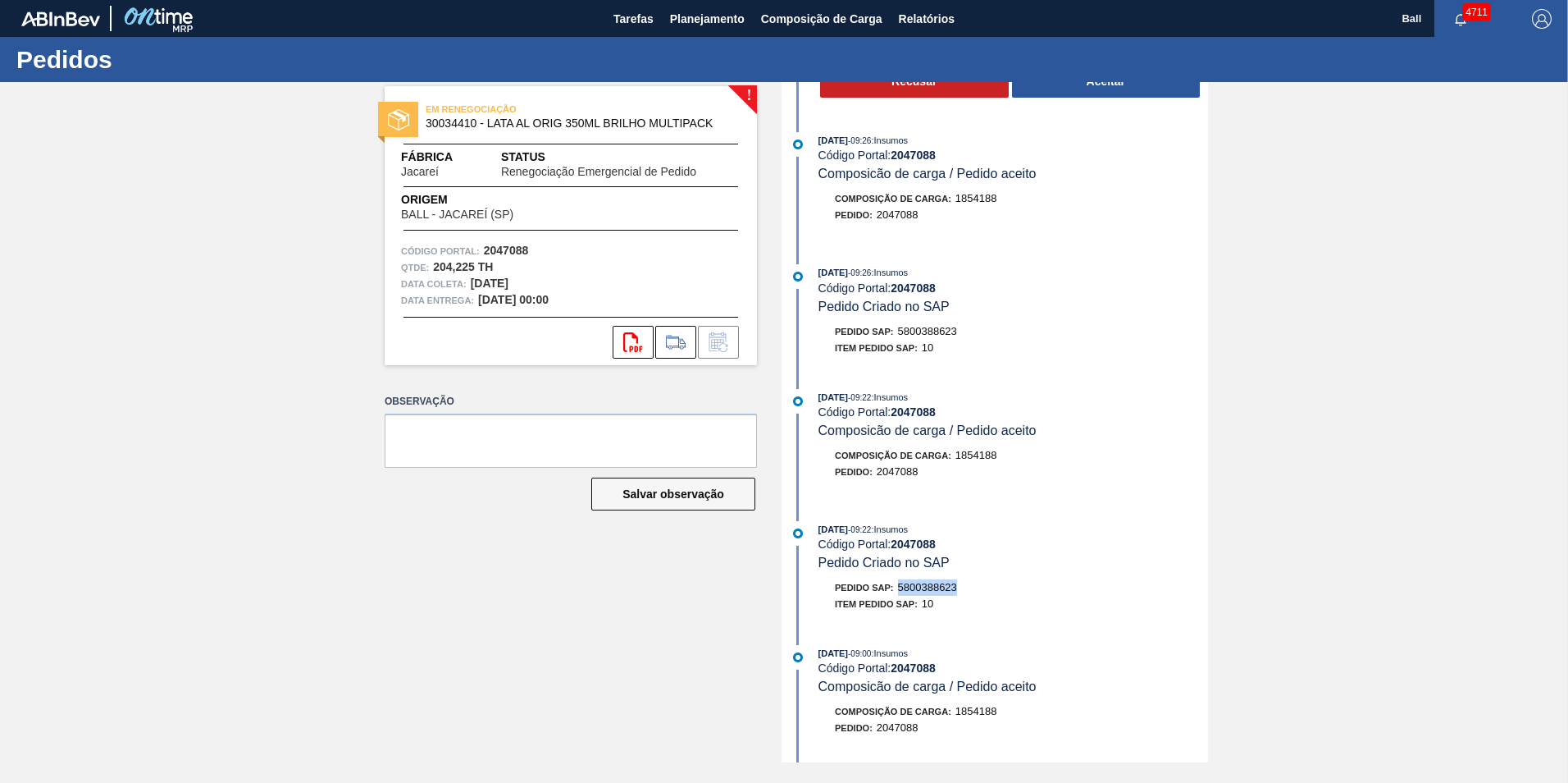
drag, startPoint x: 895, startPoint y: 589, endPoint x: 972, endPoint y: 589, distance: 77.0
click at [972, 589] on div "Pedido SAP: 5800388623" at bounding box center [1013, 587] width 390 height 17
drag, startPoint x: 972, startPoint y: 589, endPoint x: 946, endPoint y: 587, distance: 26.1
click at [946, 587] on span "5800388623" at bounding box center [927, 586] width 59 height 12
drag, startPoint x: 899, startPoint y: 585, endPoint x: 965, endPoint y: 586, distance: 66.0
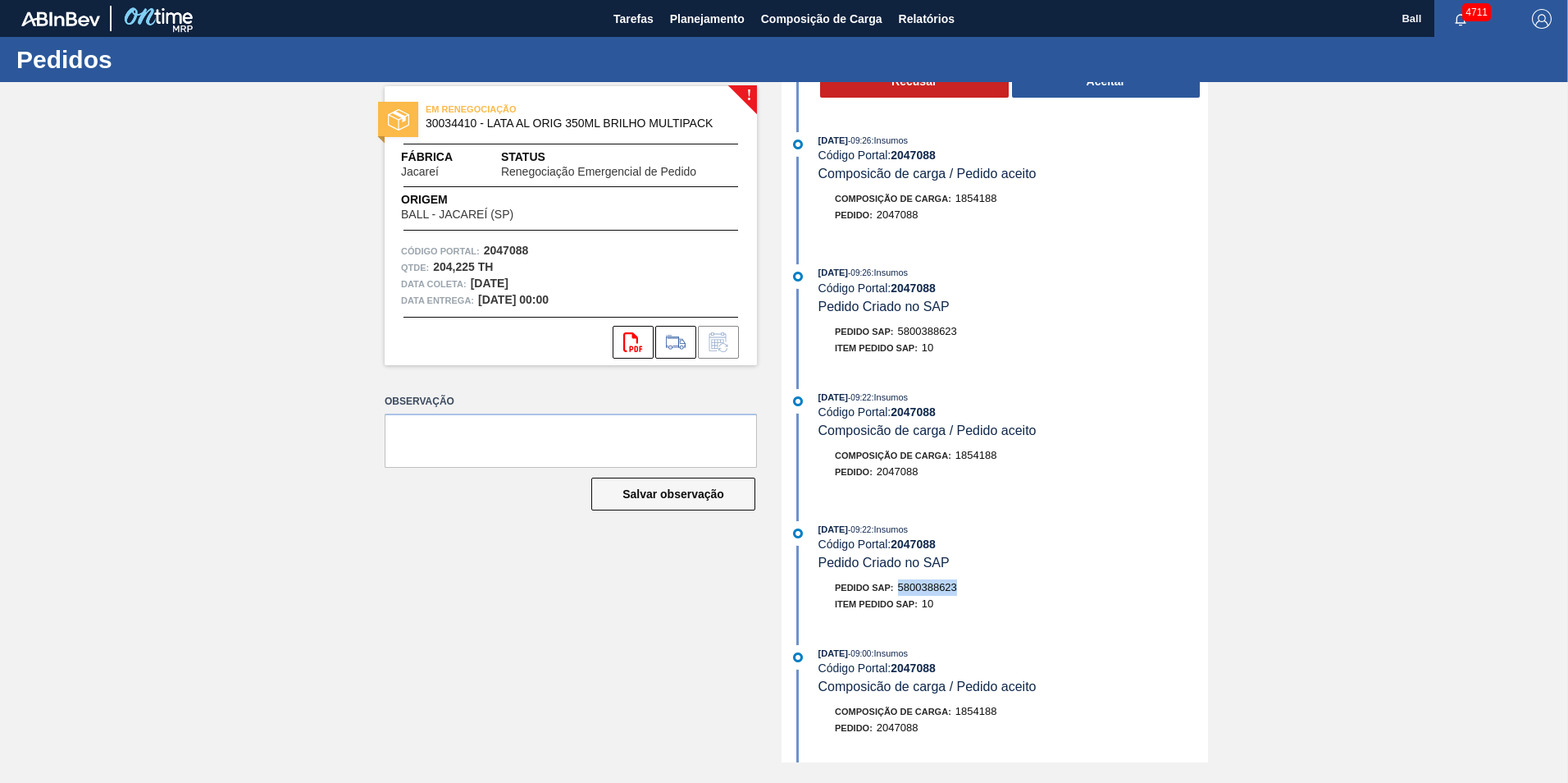
click at [965, 586] on div "Pedido SAP: 5800388623" at bounding box center [1013, 587] width 390 height 17
drag, startPoint x: 965, startPoint y: 586, endPoint x: 949, endPoint y: 587, distance: 16.0
copy span "5800388623"
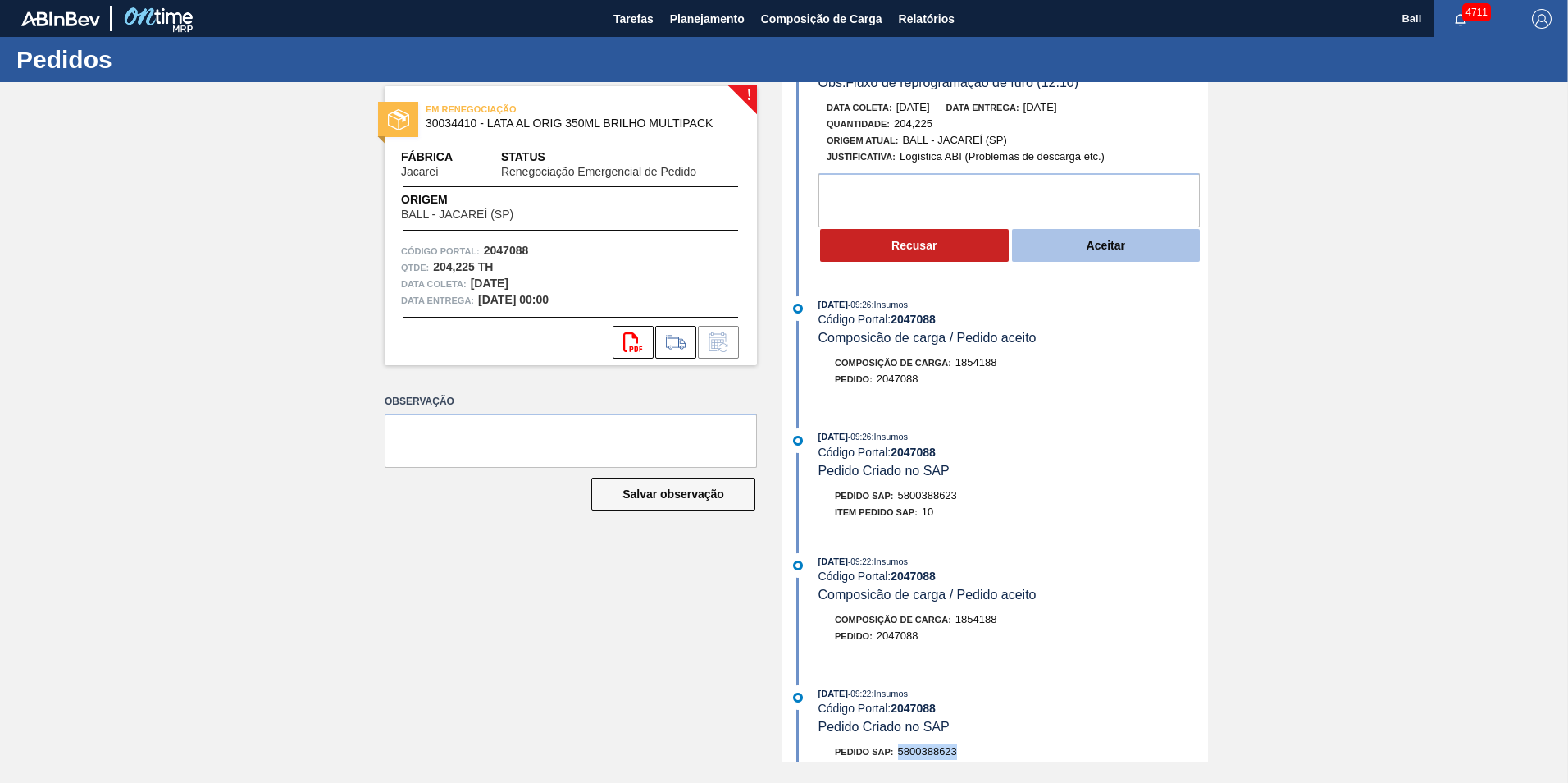
click at [1128, 235] on button "Aceitar" at bounding box center [1105, 246] width 189 height 33
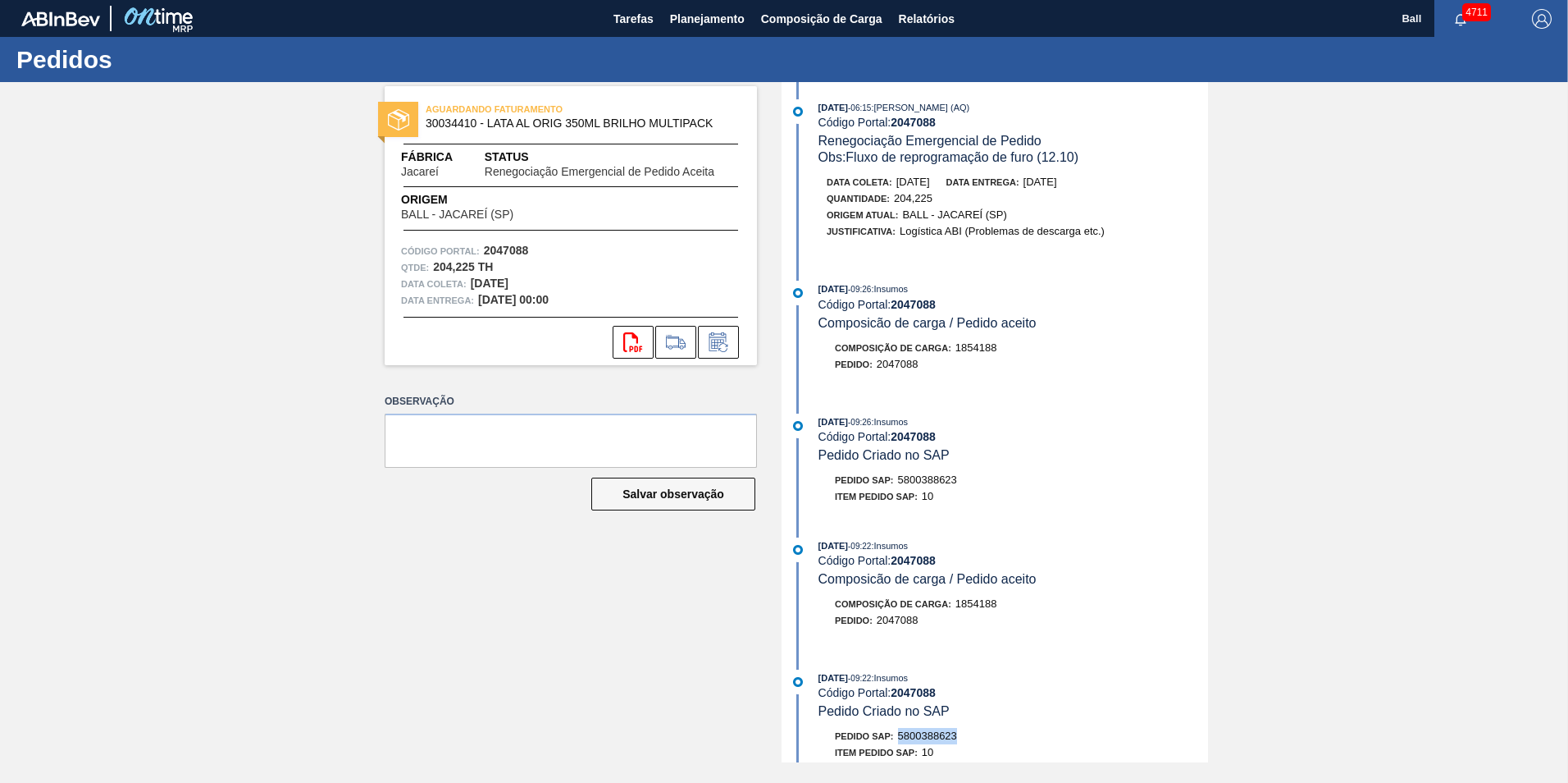
scroll to position [0, 0]
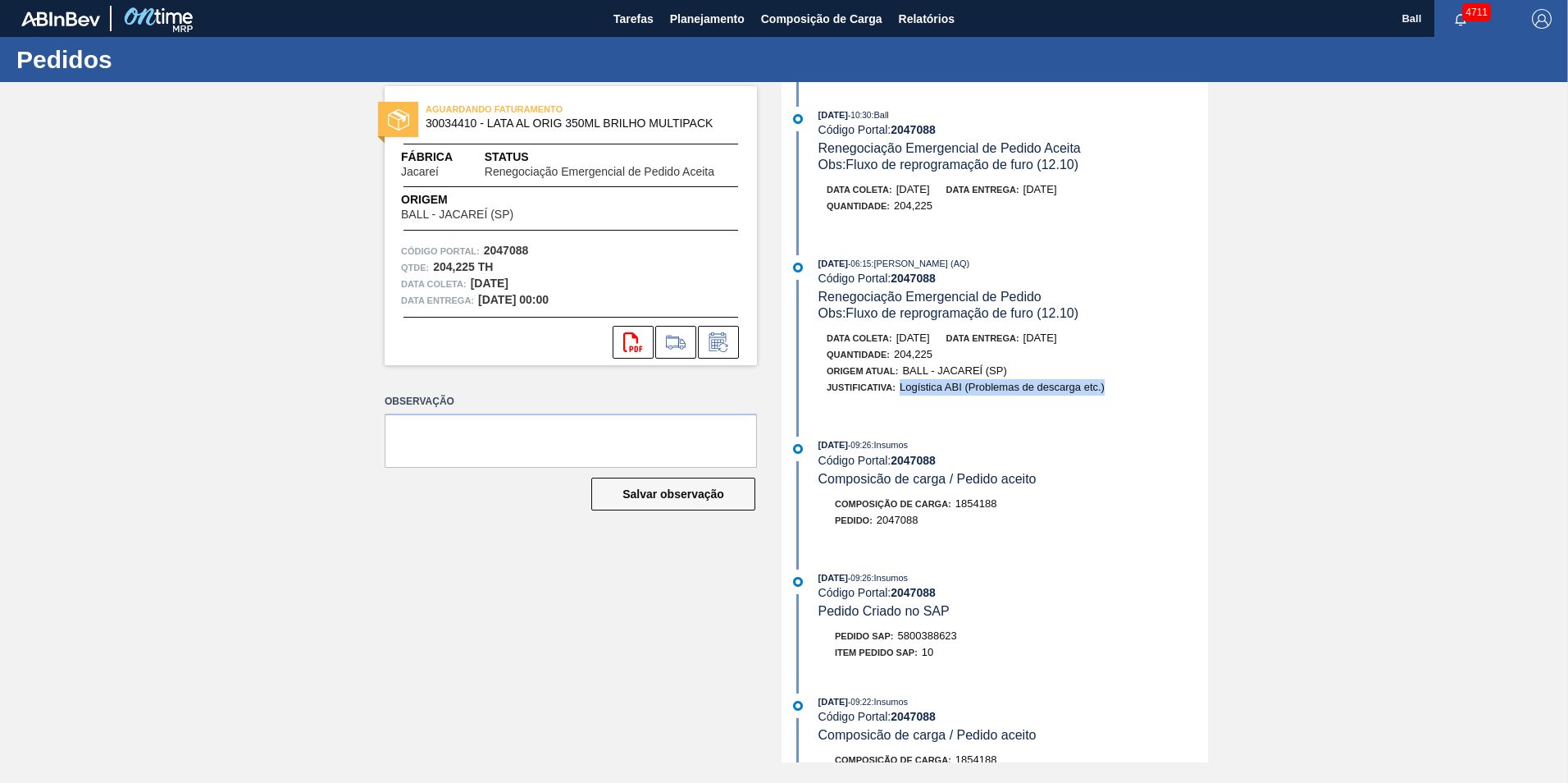
drag, startPoint x: 896, startPoint y: 382, endPoint x: 1112, endPoint y: 384, distance: 216.0
click at [1112, 384] on div "Justificativa: Logística ABI (Problemas de descarga etc.)" at bounding box center [1022, 387] width 390 height 17
drag, startPoint x: 1112, startPoint y: 384, endPoint x: 1086, endPoint y: 382, distance: 26.1
copy span "Logística ABI (Problemas de descarga etc.)"
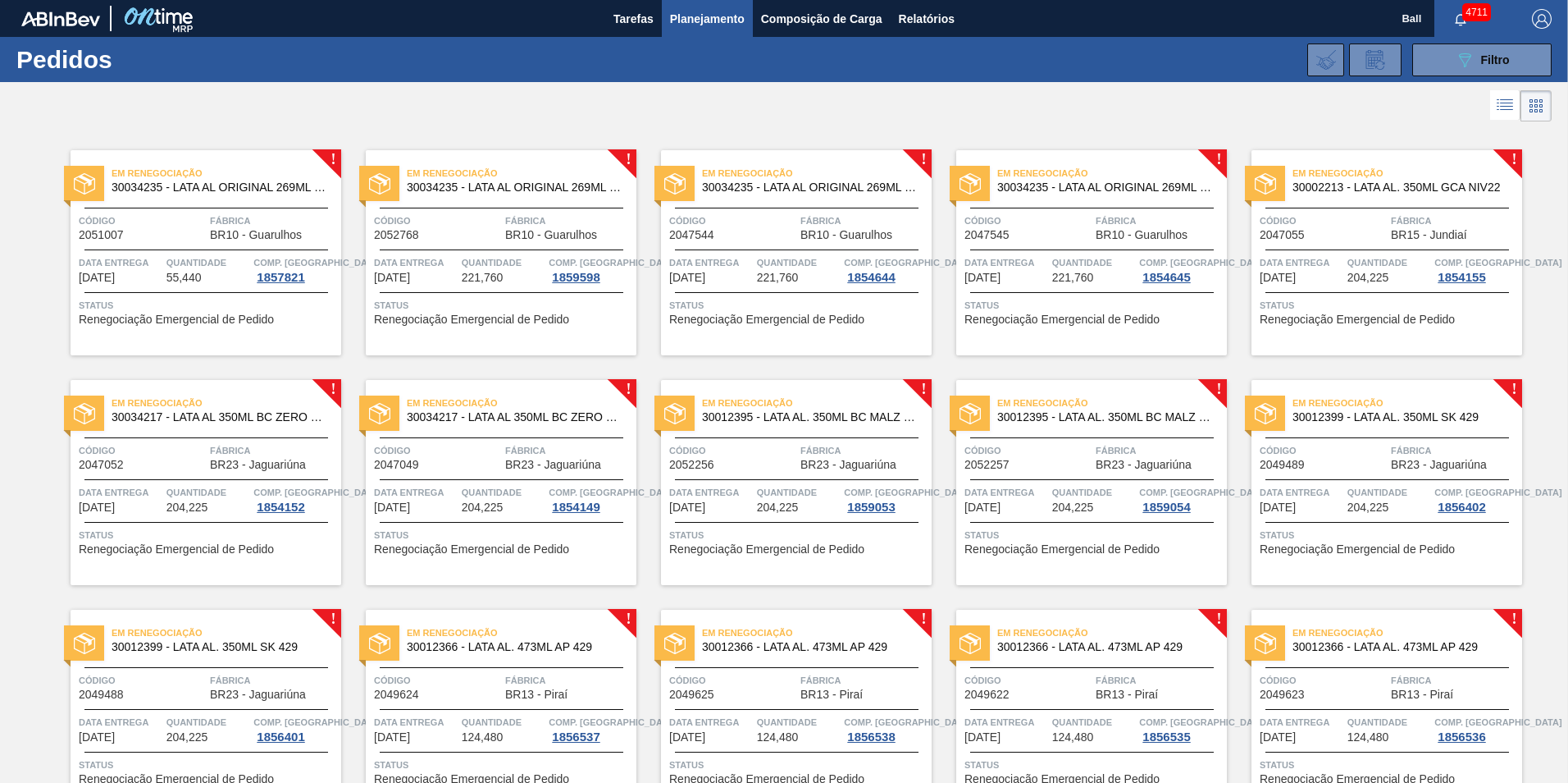
click at [228, 223] on span "Fábrica" at bounding box center [273, 221] width 127 height 17
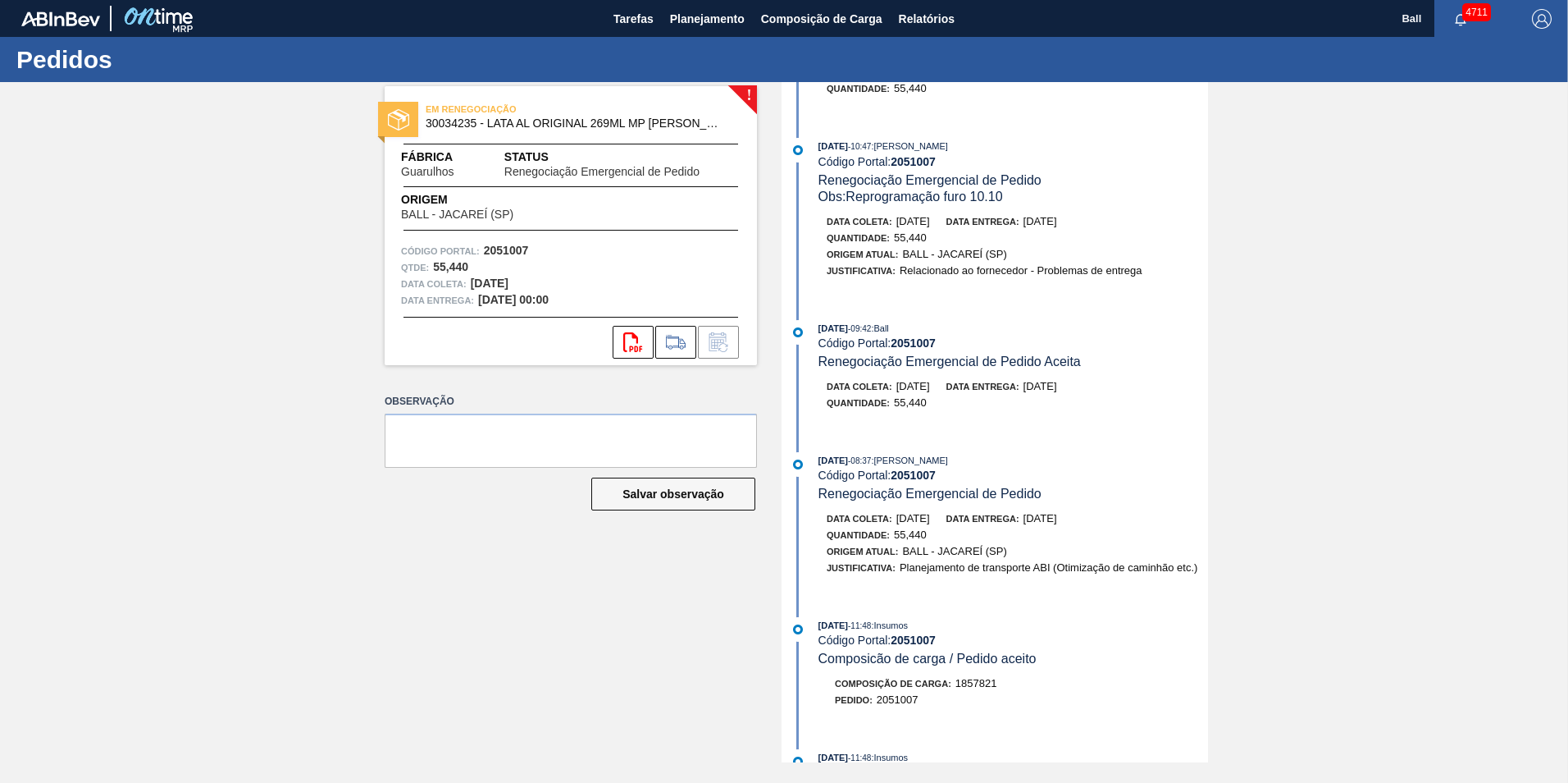
scroll to position [574, 0]
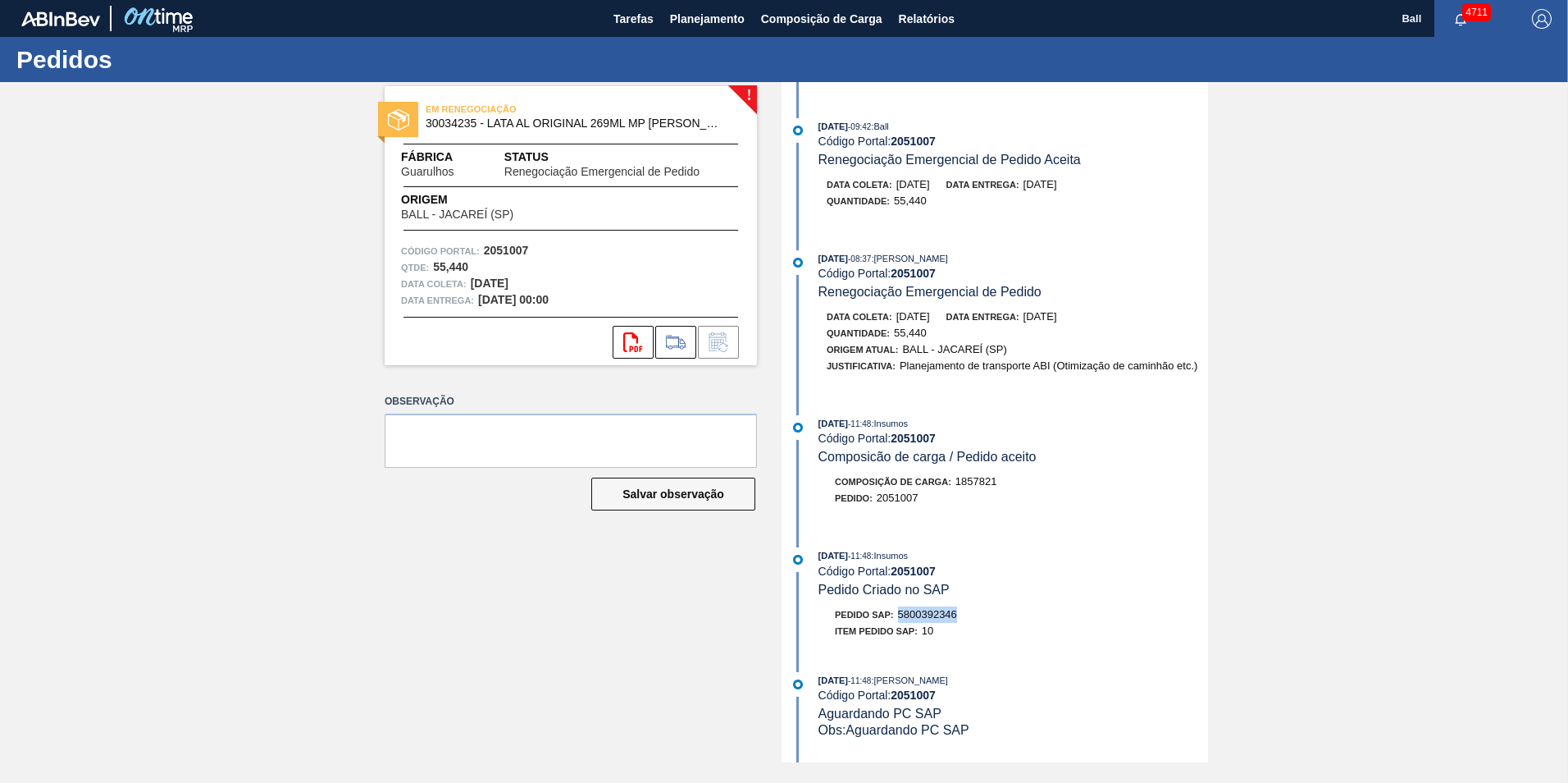
drag, startPoint x: 900, startPoint y: 612, endPoint x: 966, endPoint y: 613, distance: 66.0
click at [966, 613] on div "Pedido SAP: 5800392346" at bounding box center [1013, 615] width 390 height 17
drag, startPoint x: 966, startPoint y: 613, endPoint x: 954, endPoint y: 612, distance: 12.0
copy span "5800392346"
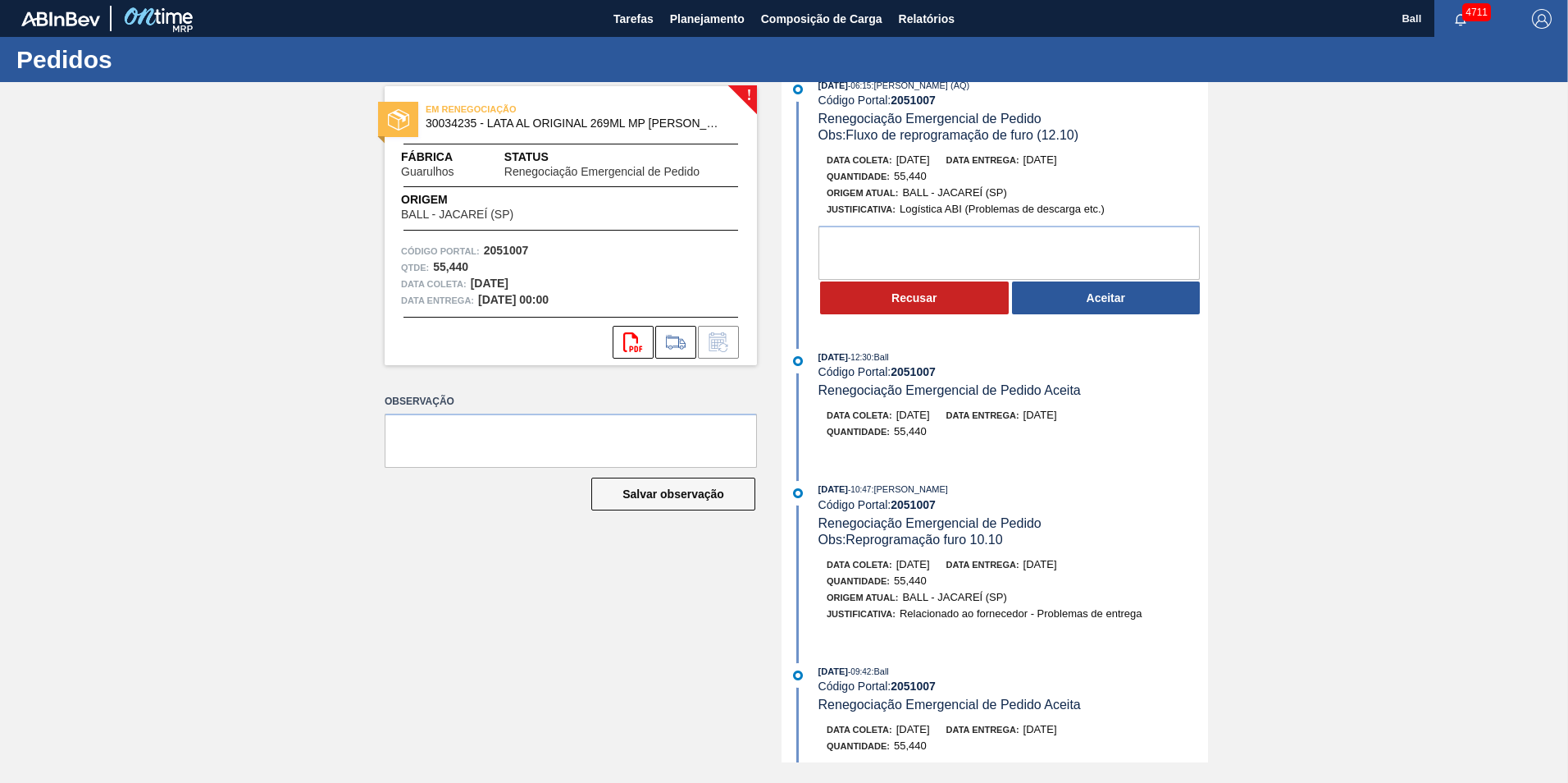
scroll to position [0, 0]
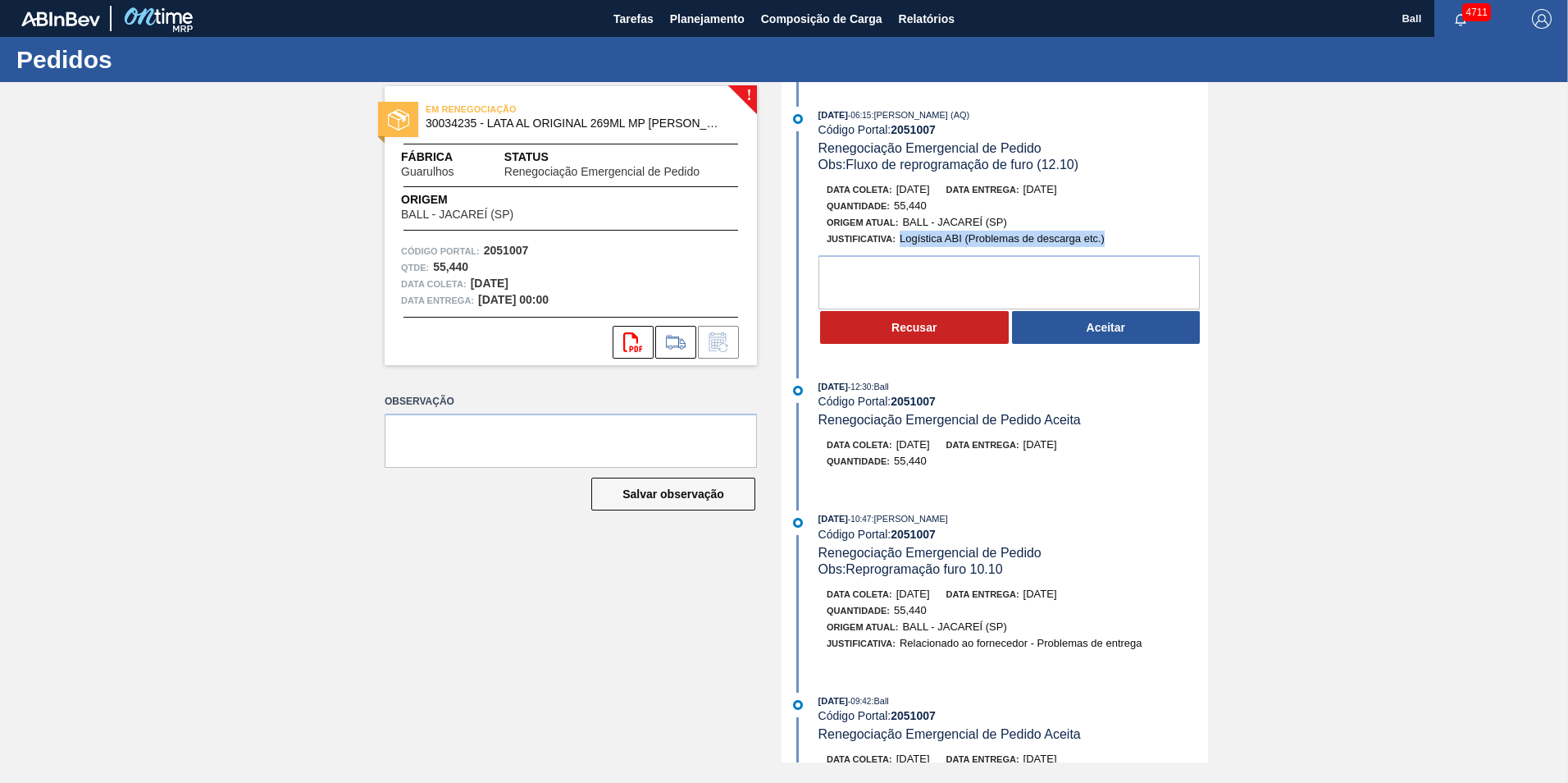
drag, startPoint x: 897, startPoint y: 233, endPoint x: 1107, endPoint y: 233, distance: 210.0
click at [1107, 233] on div "Justificativa: Logística ABI (Problemas de descarga etc.)" at bounding box center [1022, 239] width 390 height 17
drag, startPoint x: 1107, startPoint y: 233, endPoint x: 1098, endPoint y: 233, distance: 9.0
click at [1091, 334] on button "Aceitar" at bounding box center [1105, 328] width 189 height 33
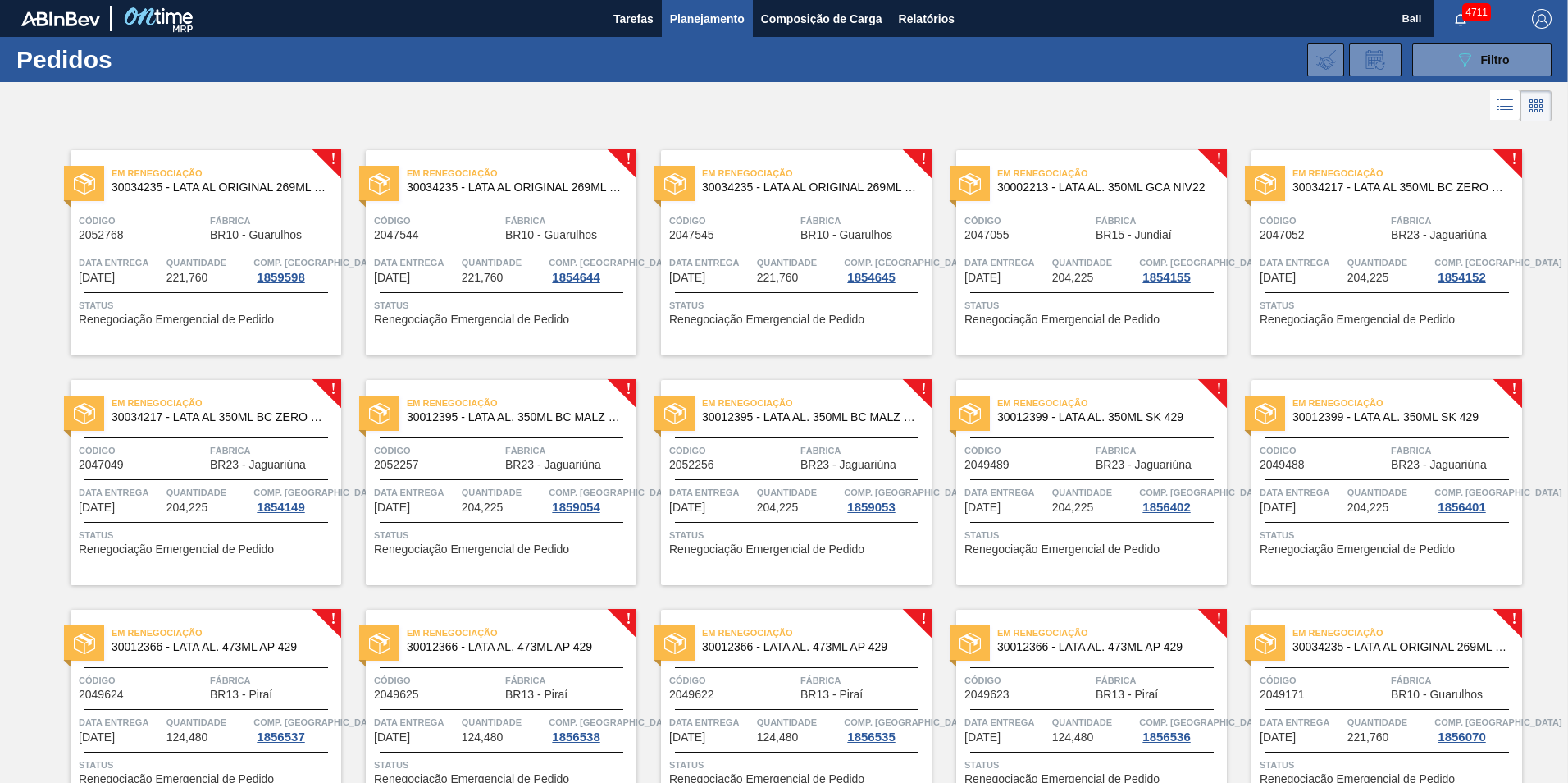
click at [164, 236] on div "Código 2052768" at bounding box center [143, 226] width 127 height 29
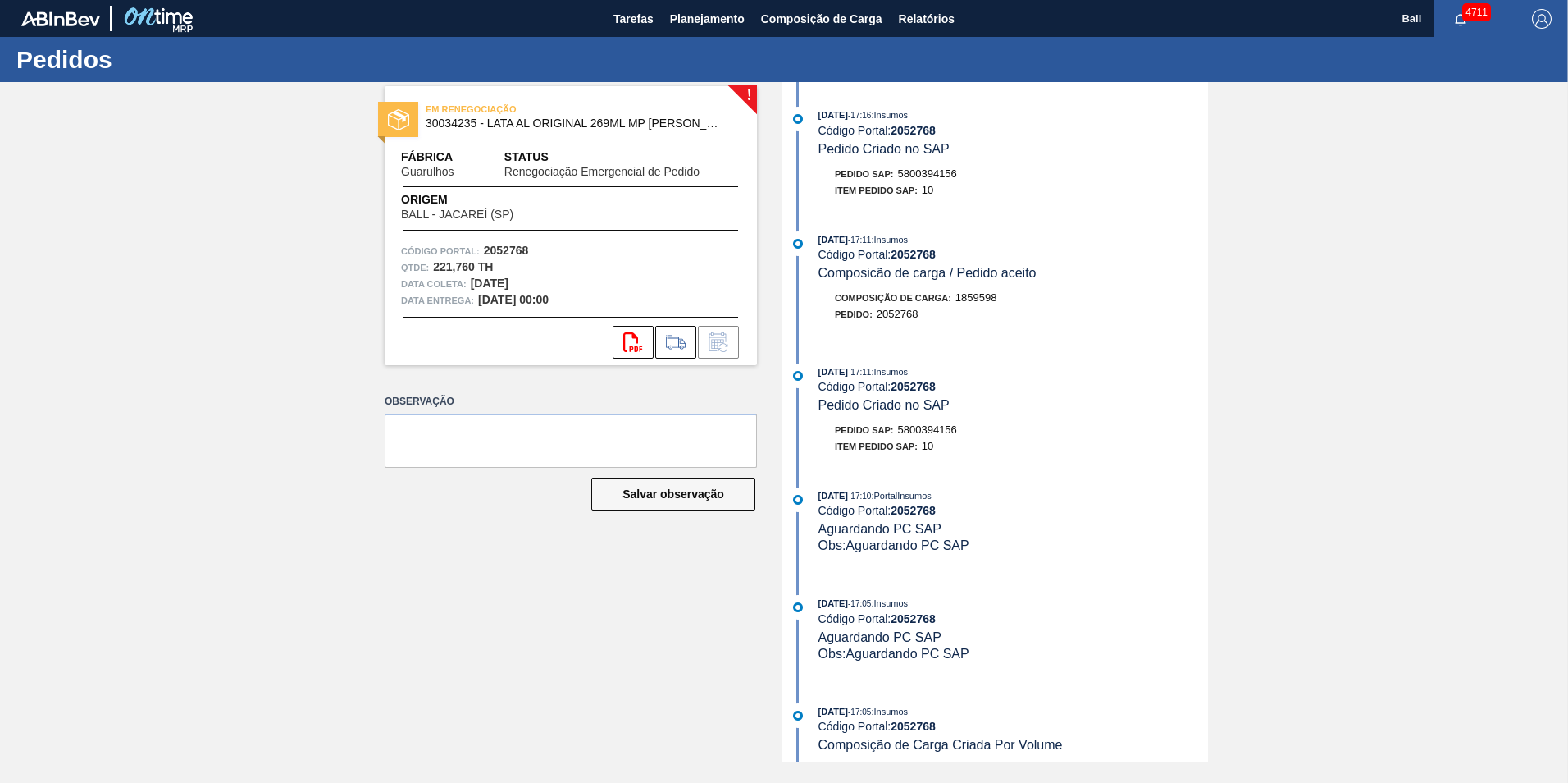
scroll to position [502, 0]
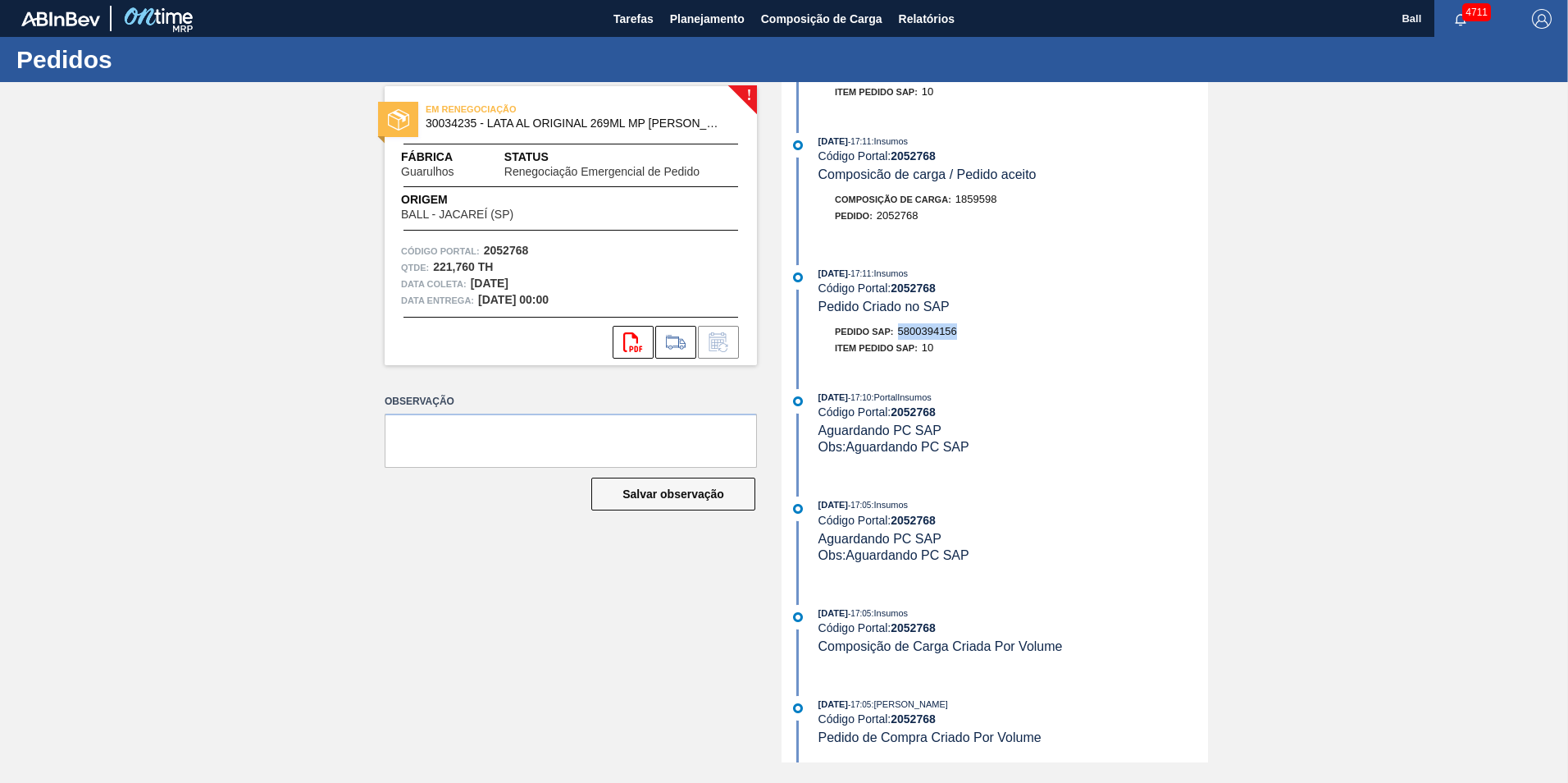
drag, startPoint x: 900, startPoint y: 327, endPoint x: 961, endPoint y: 331, distance: 61.1
click at [966, 330] on div "Pedido SAP: 5800394156" at bounding box center [1013, 331] width 390 height 17
drag, startPoint x: 961, startPoint y: 331, endPoint x: 949, endPoint y: 334, distance: 12.4
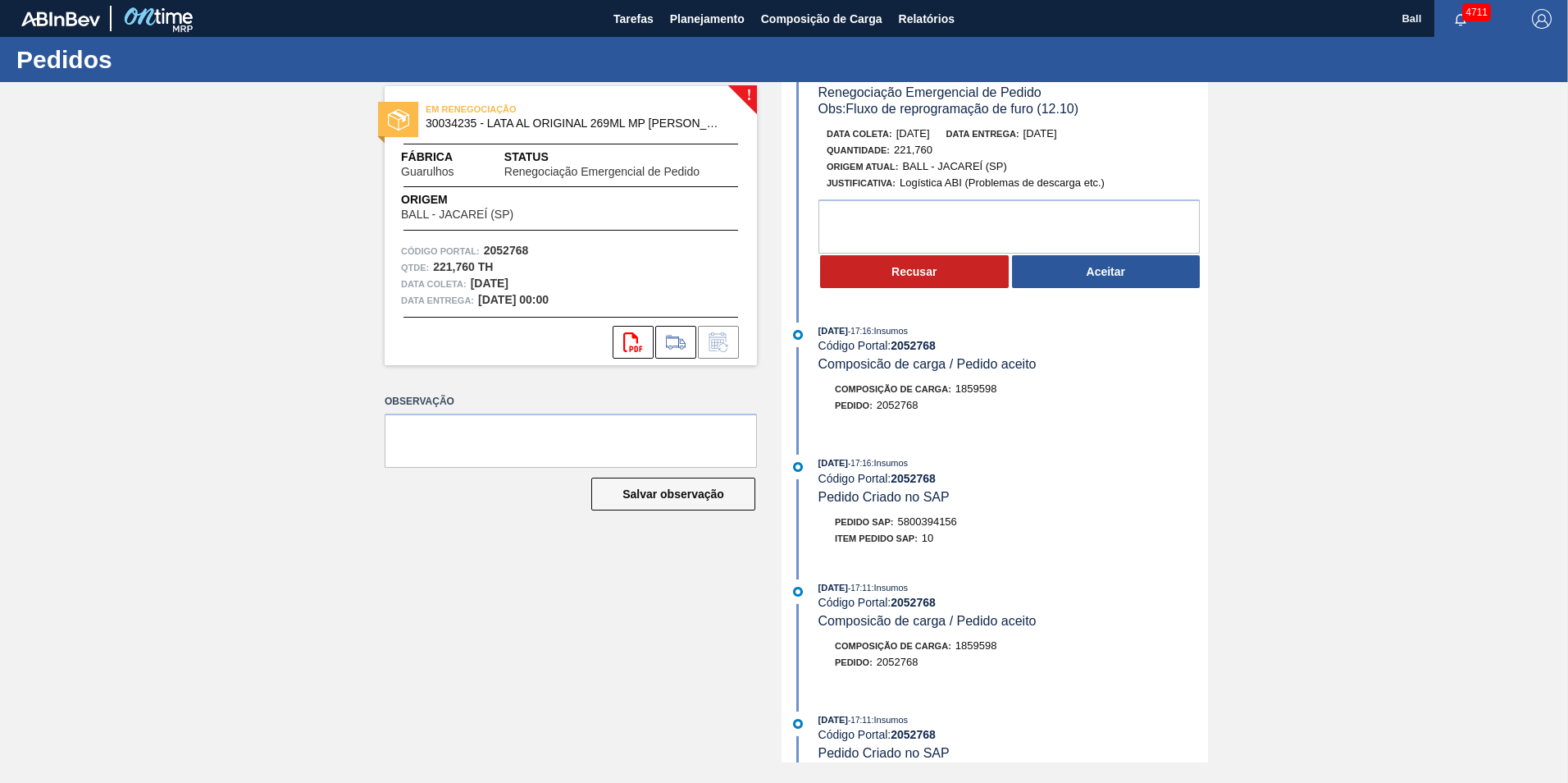
scroll to position [0, 0]
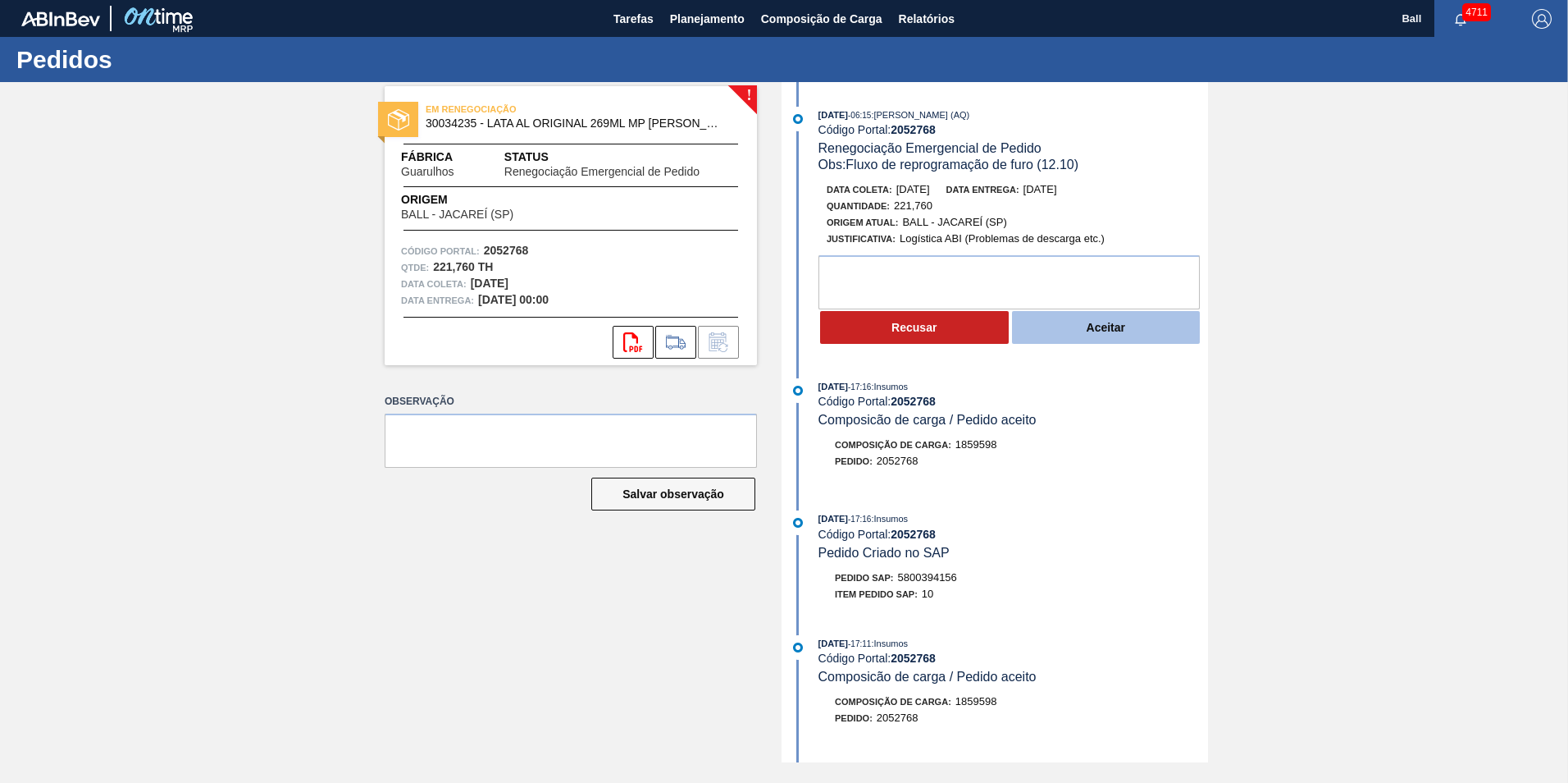
click at [1093, 328] on button "Aceitar" at bounding box center [1105, 328] width 189 height 33
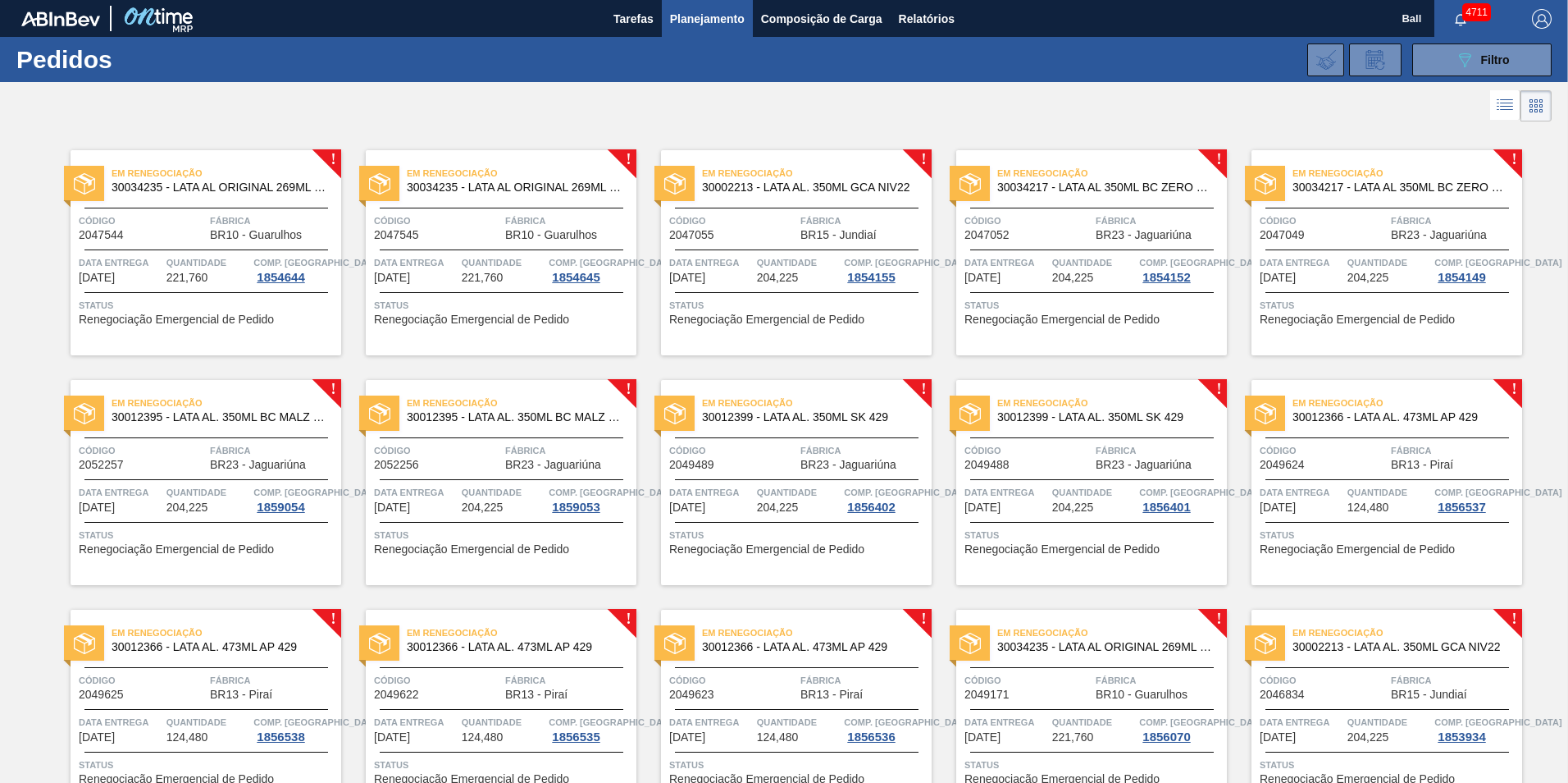
click at [253, 209] on div "Em Renegociação 30034235 - LATA AL ORIGINAL 269ML MP BRILHO Código 2047544 Fábr…" at bounding box center [206, 252] width 270 height 205
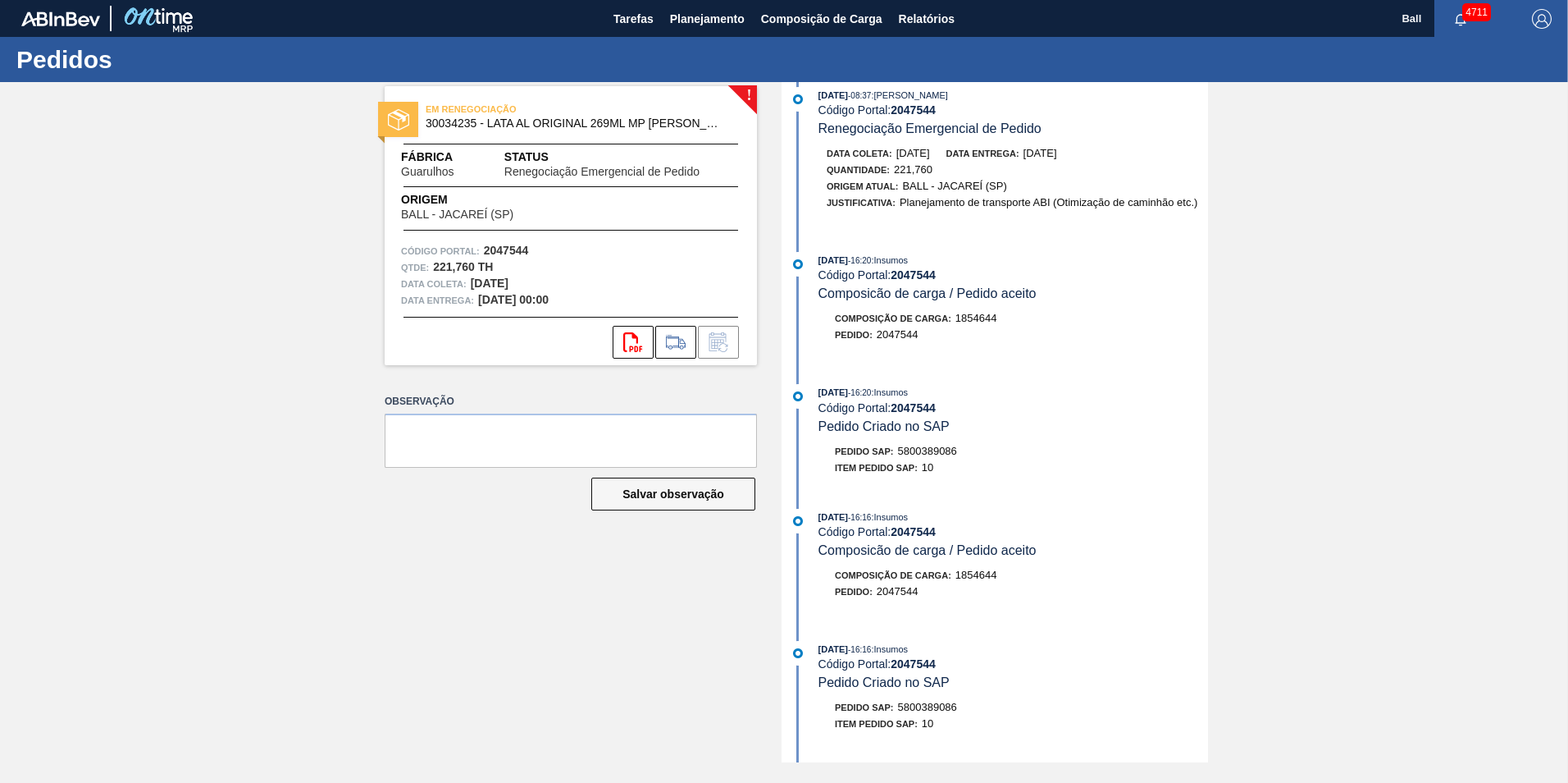
scroll to position [738, 0]
drag, startPoint x: 898, startPoint y: 448, endPoint x: 961, endPoint y: 449, distance: 63.0
click at [961, 449] on div "Pedido SAP: 5800389086" at bounding box center [1013, 451] width 390 height 17
drag, startPoint x: 961, startPoint y: 449, endPoint x: 945, endPoint y: 449, distance: 16.0
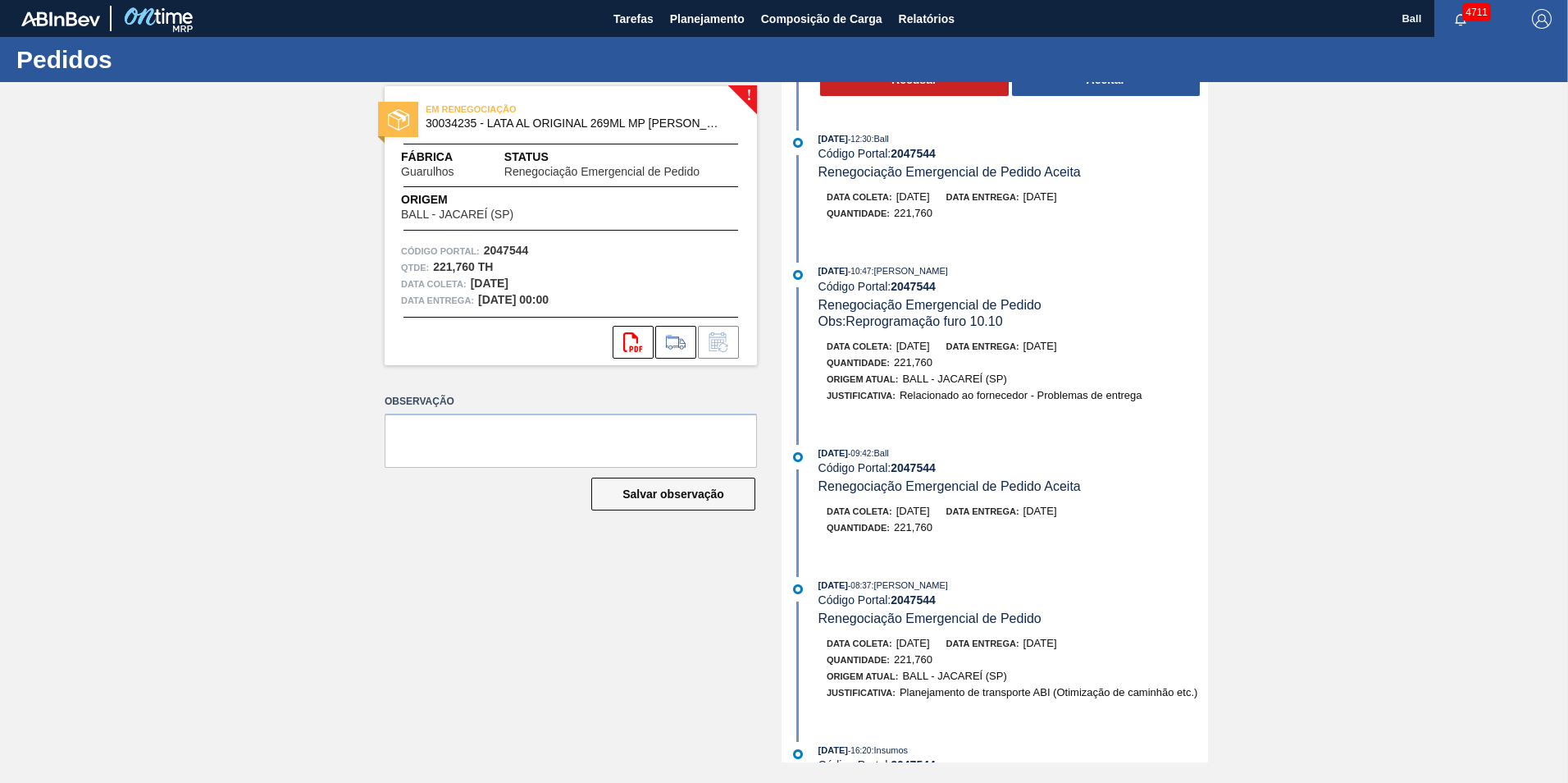
scroll to position [0, 0]
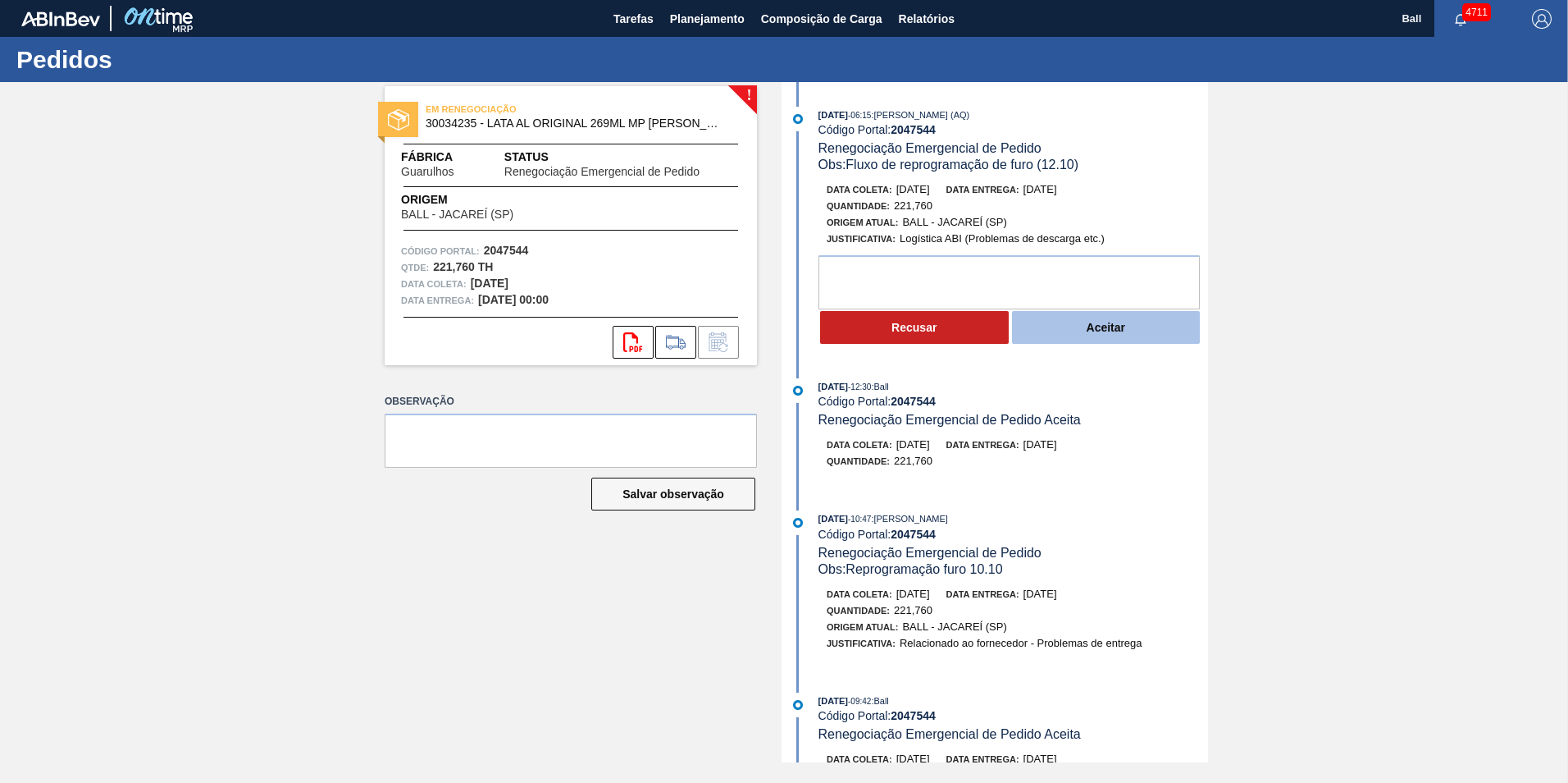
click at [1096, 327] on button "Aceitar" at bounding box center [1105, 328] width 189 height 33
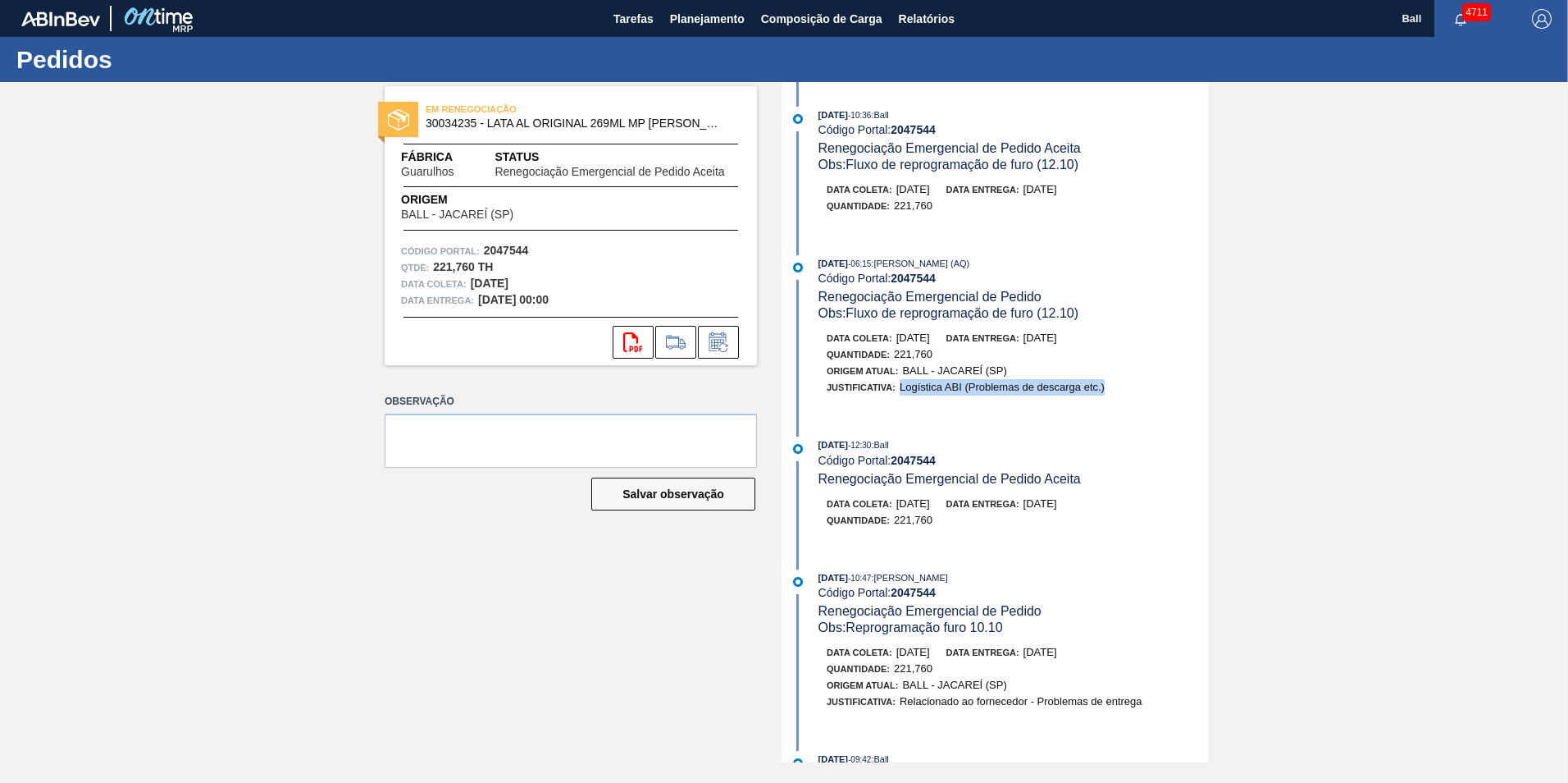
drag, startPoint x: 897, startPoint y: 386, endPoint x: 1114, endPoint y: 387, distance: 217.0
click at [1114, 387] on div "Justificativa: Logística ABI (Problemas de descarga etc.)" at bounding box center [1022, 387] width 390 height 17
click at [1023, 391] on span "Logística ABI (Problemas de descarga etc.)" at bounding box center [1001, 386] width 205 height 12
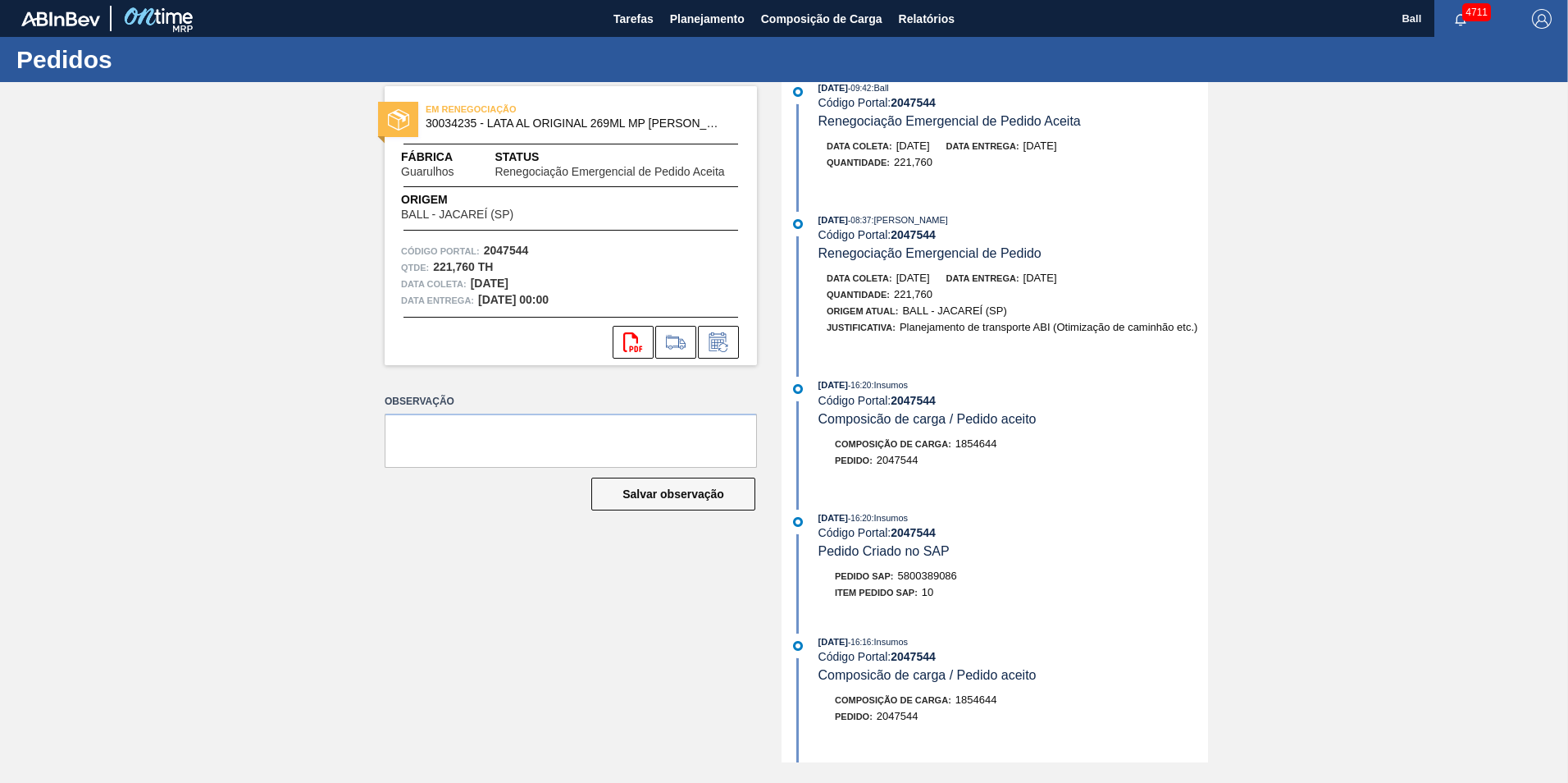
scroll to position [821, 0]
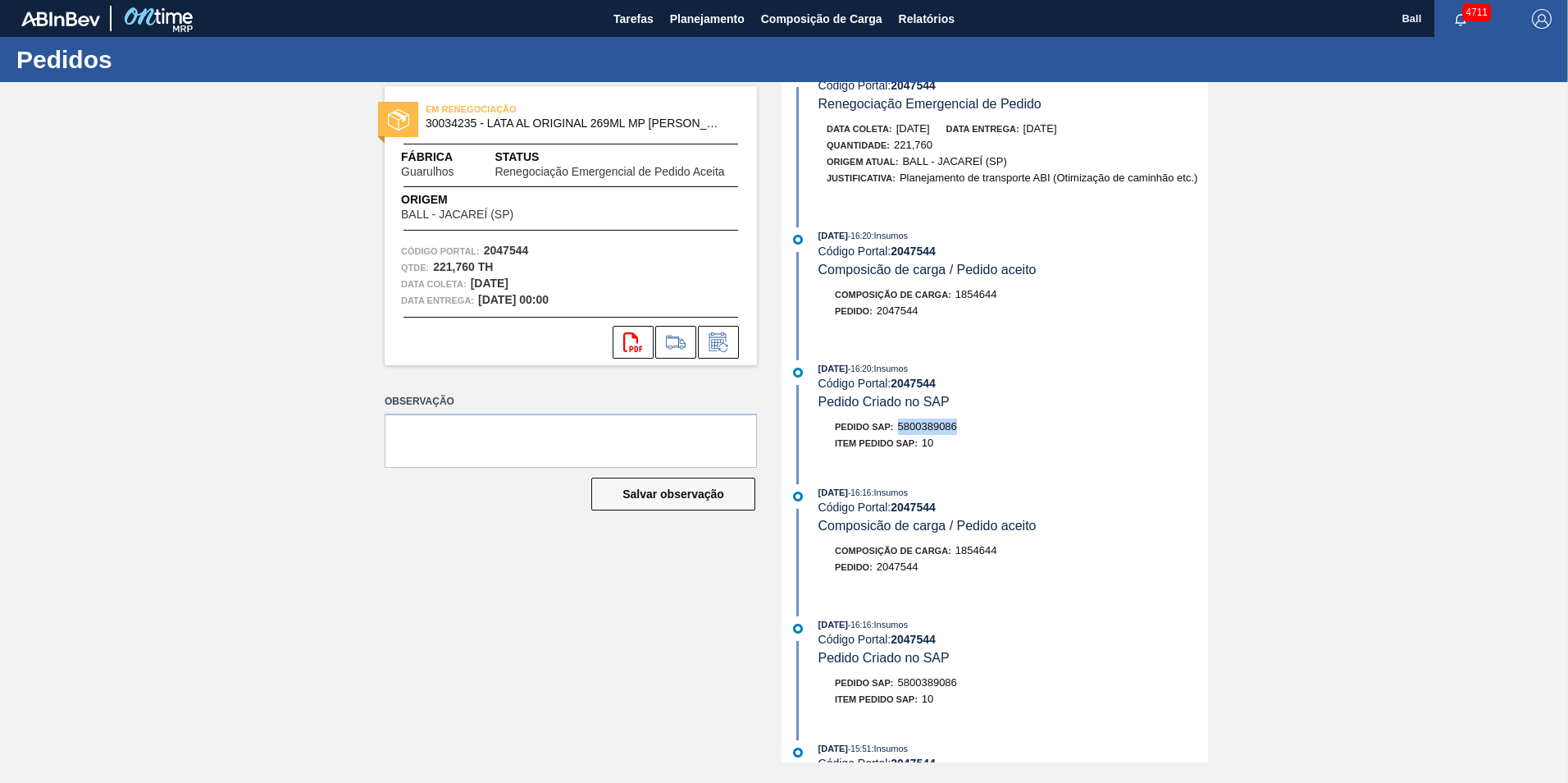
drag, startPoint x: 897, startPoint y: 423, endPoint x: 972, endPoint y: 420, distance: 75.1
click at [972, 420] on div "Pedido SAP: 5800389086" at bounding box center [1013, 427] width 390 height 17
drag, startPoint x: 972, startPoint y: 420, endPoint x: 944, endPoint y: 421, distance: 28.0
click at [948, 421] on span "5800389086" at bounding box center [927, 425] width 59 height 12
drag, startPoint x: 896, startPoint y: 422, endPoint x: 965, endPoint y: 423, distance: 69.0
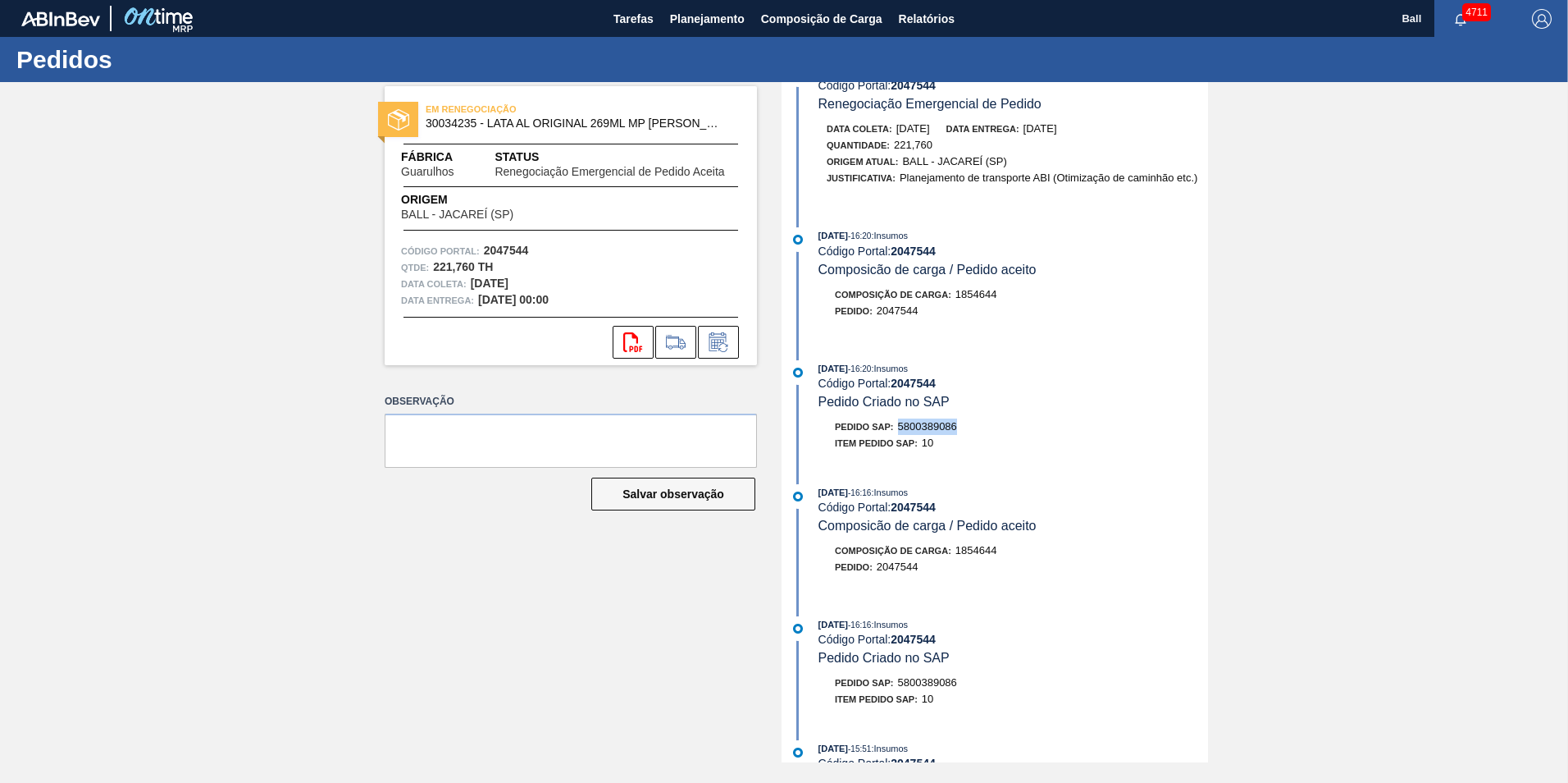
click at [965, 423] on div "Pedido SAP: 5800389086" at bounding box center [1013, 427] width 390 height 17
drag, startPoint x: 965, startPoint y: 423, endPoint x: 944, endPoint y: 423, distance: 21.0
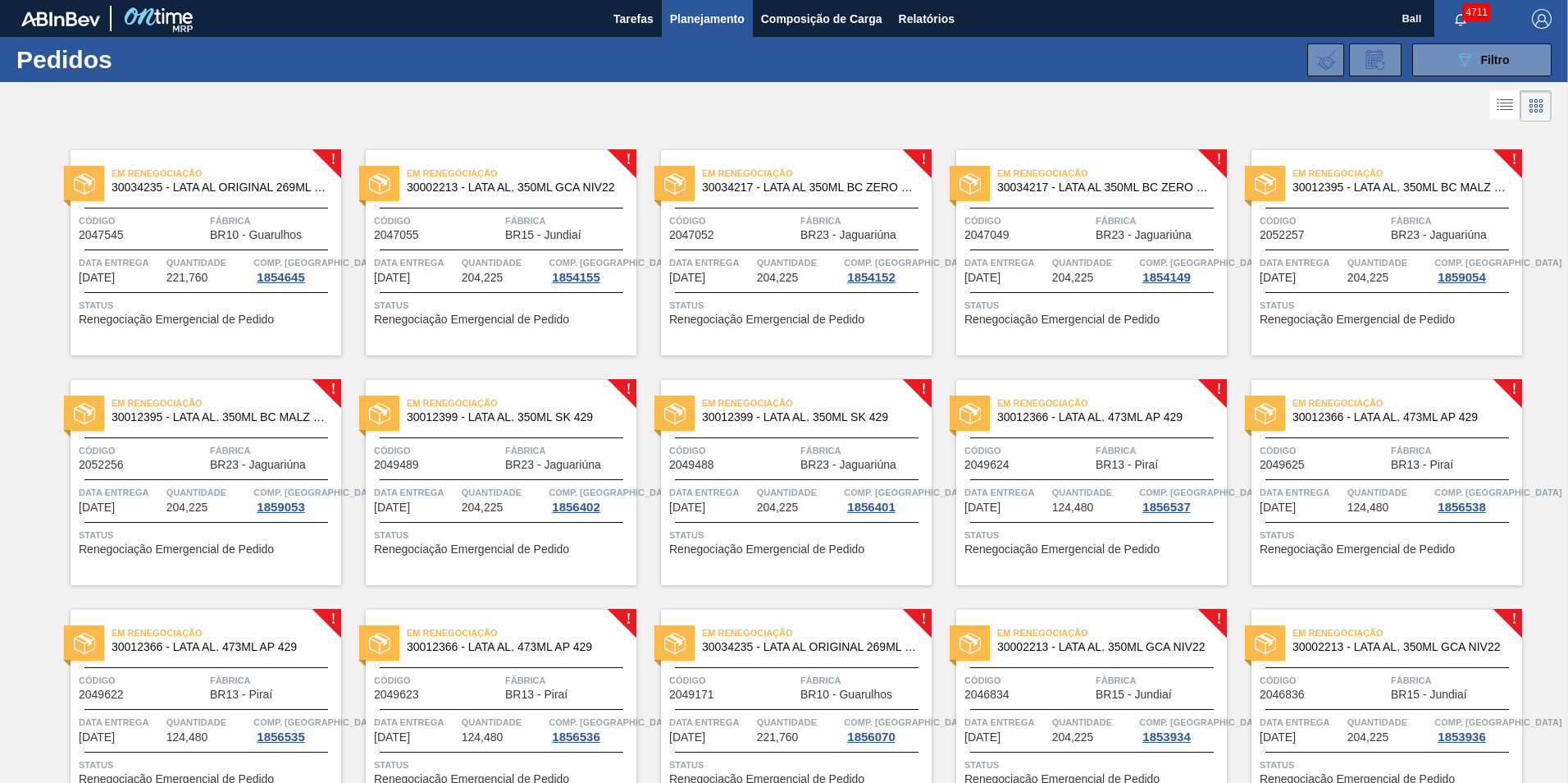
click at [254, 232] on span "BR10 - Guarulhos" at bounding box center [256, 235] width 92 height 12
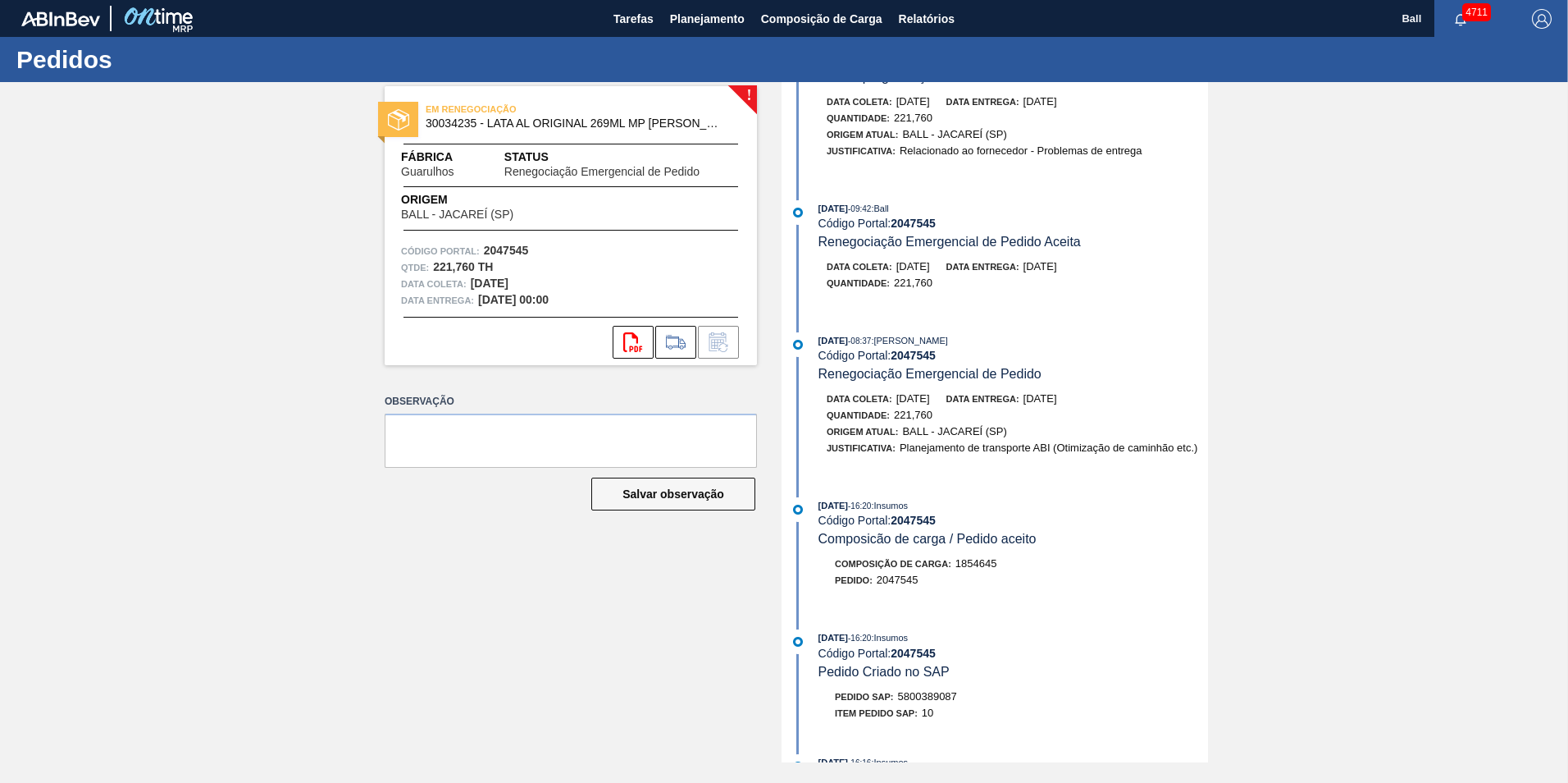
scroll to position [738, 0]
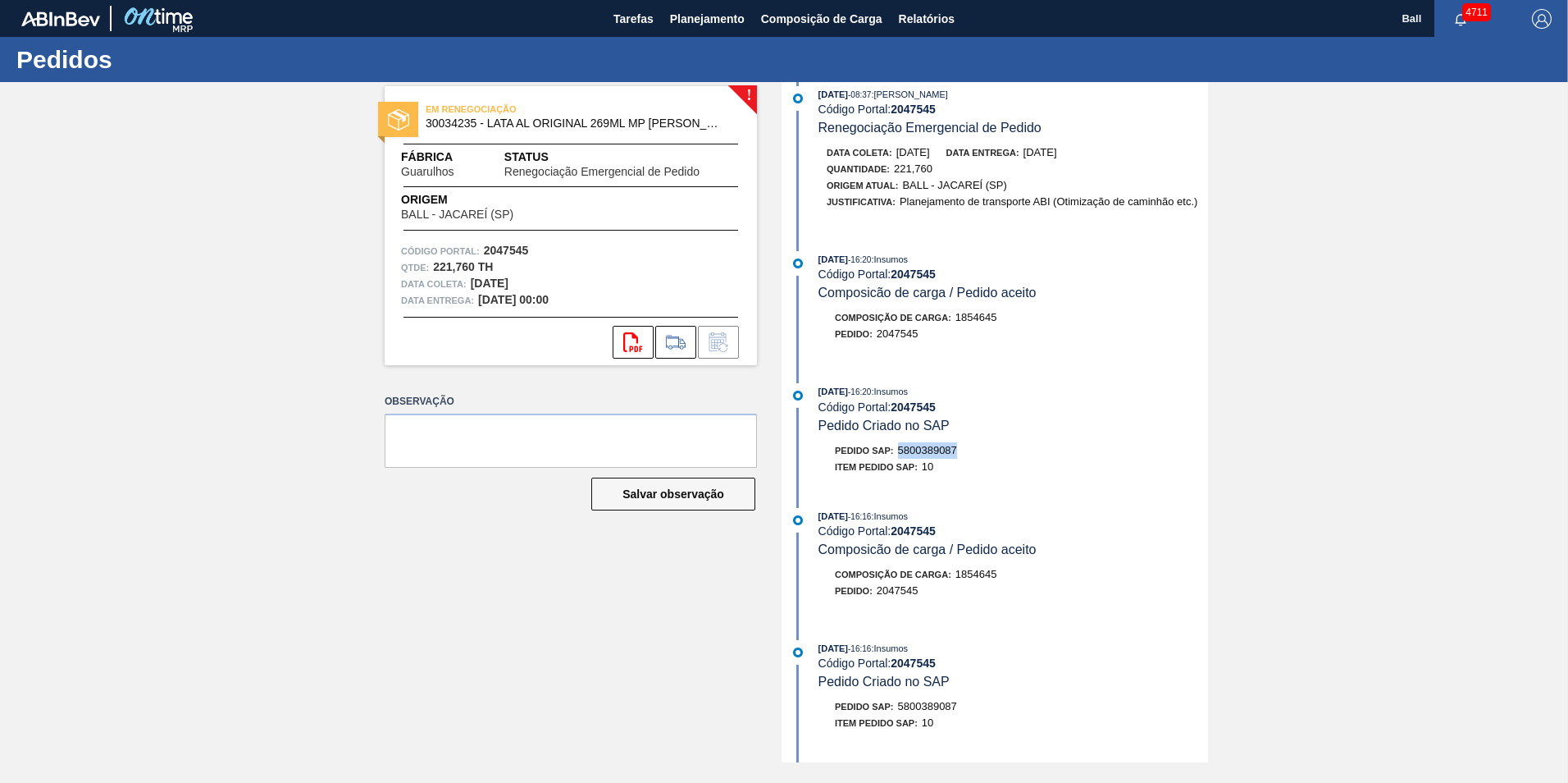
drag, startPoint x: 898, startPoint y: 452, endPoint x: 965, endPoint y: 450, distance: 67.0
click at [965, 450] on div "Pedido SAP: 5800389087" at bounding box center [1013, 451] width 390 height 17
drag, startPoint x: 965, startPoint y: 450, endPoint x: 945, endPoint y: 450, distance: 20.0
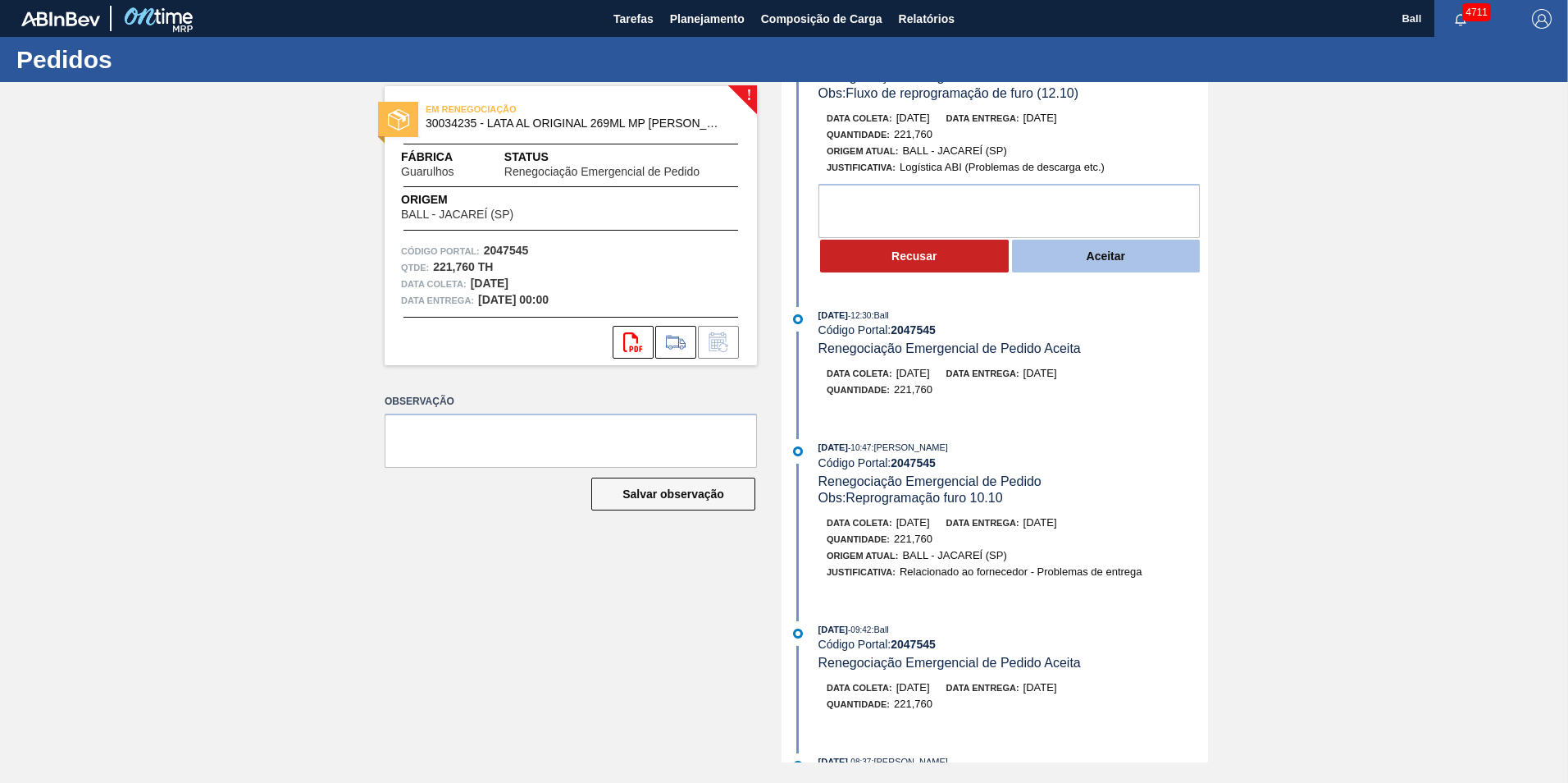
scroll to position [0, 0]
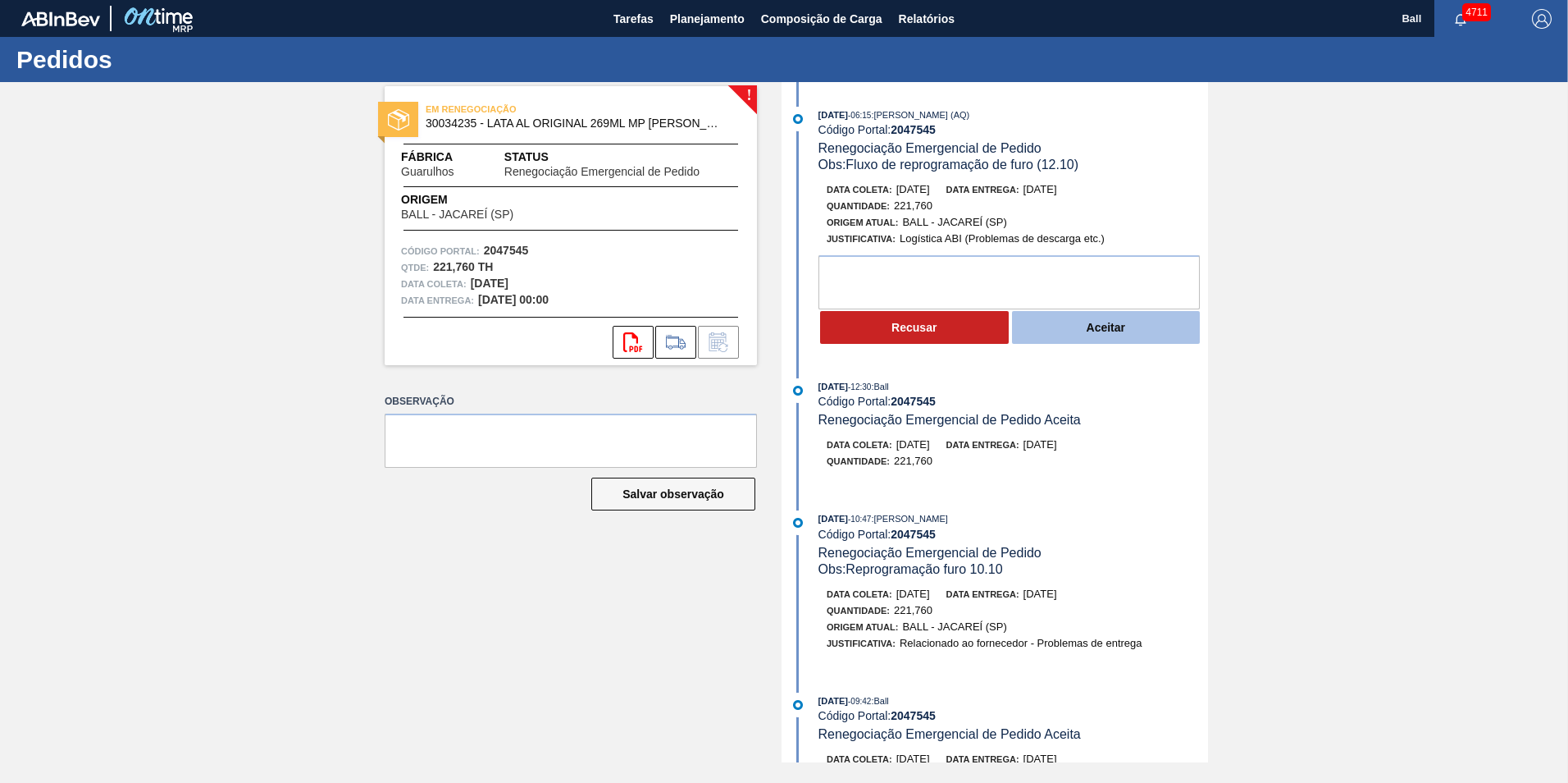
click at [1088, 332] on button "Aceitar" at bounding box center [1105, 328] width 189 height 33
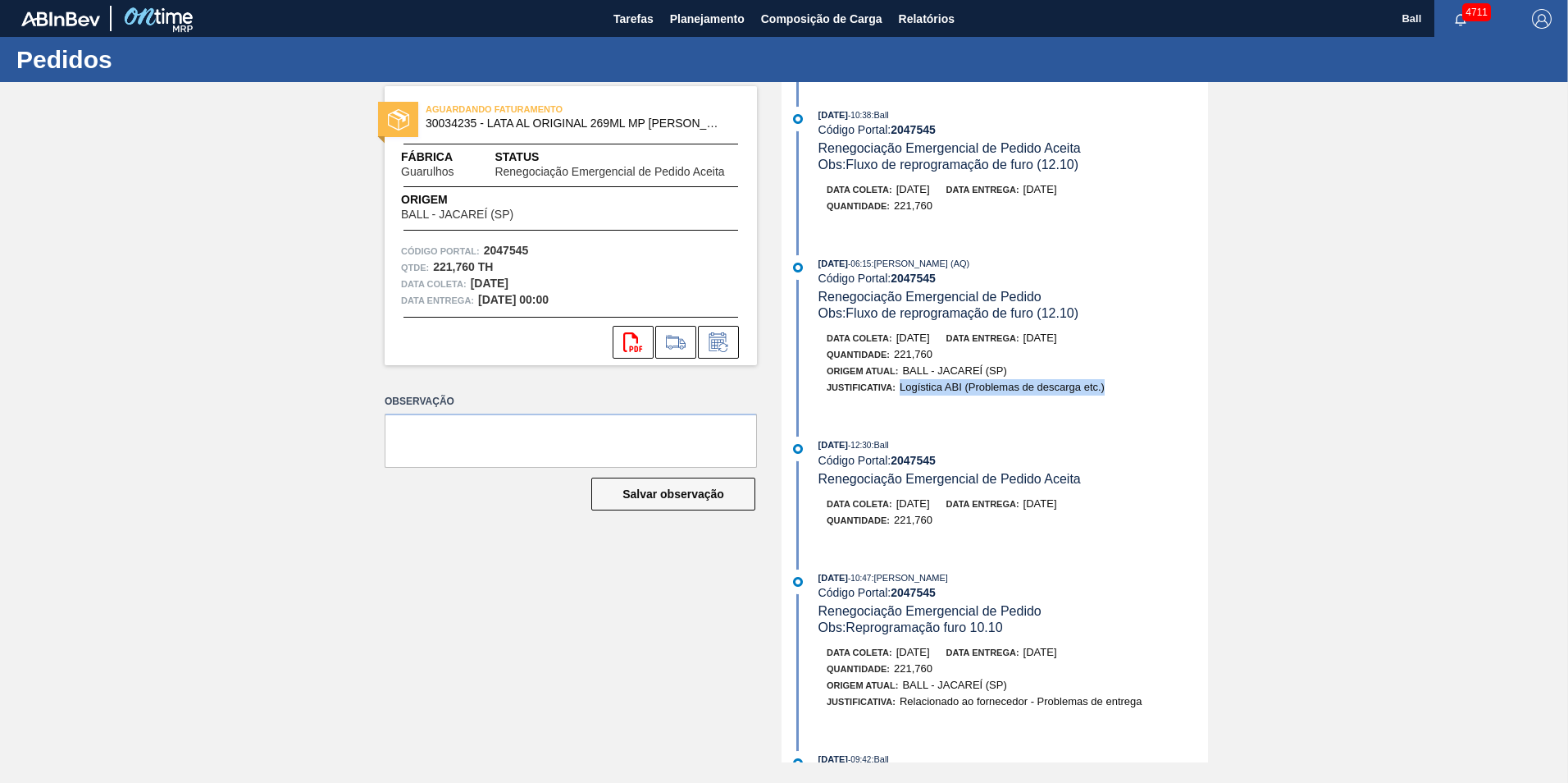
drag, startPoint x: 896, startPoint y: 386, endPoint x: 1103, endPoint y: 394, distance: 207.2
click at [1103, 394] on div "Justificativa: Logística ABI (Problemas de descarga etc.)" at bounding box center [966, 387] width 278 height 17
drag, startPoint x: 1103, startPoint y: 394, endPoint x: 1089, endPoint y: 390, distance: 14.6
drag, startPoint x: 11, startPoint y: 3, endPoint x: 200, endPoint y: 227, distance: 293.1
click at [219, 244] on div "AGUARDANDO FATURAMENTO 30034235 - LATA AL ORIGINAL 269ML MP BRILHO Fábrica Guar…" at bounding box center [784, 421] width 1568 height 680
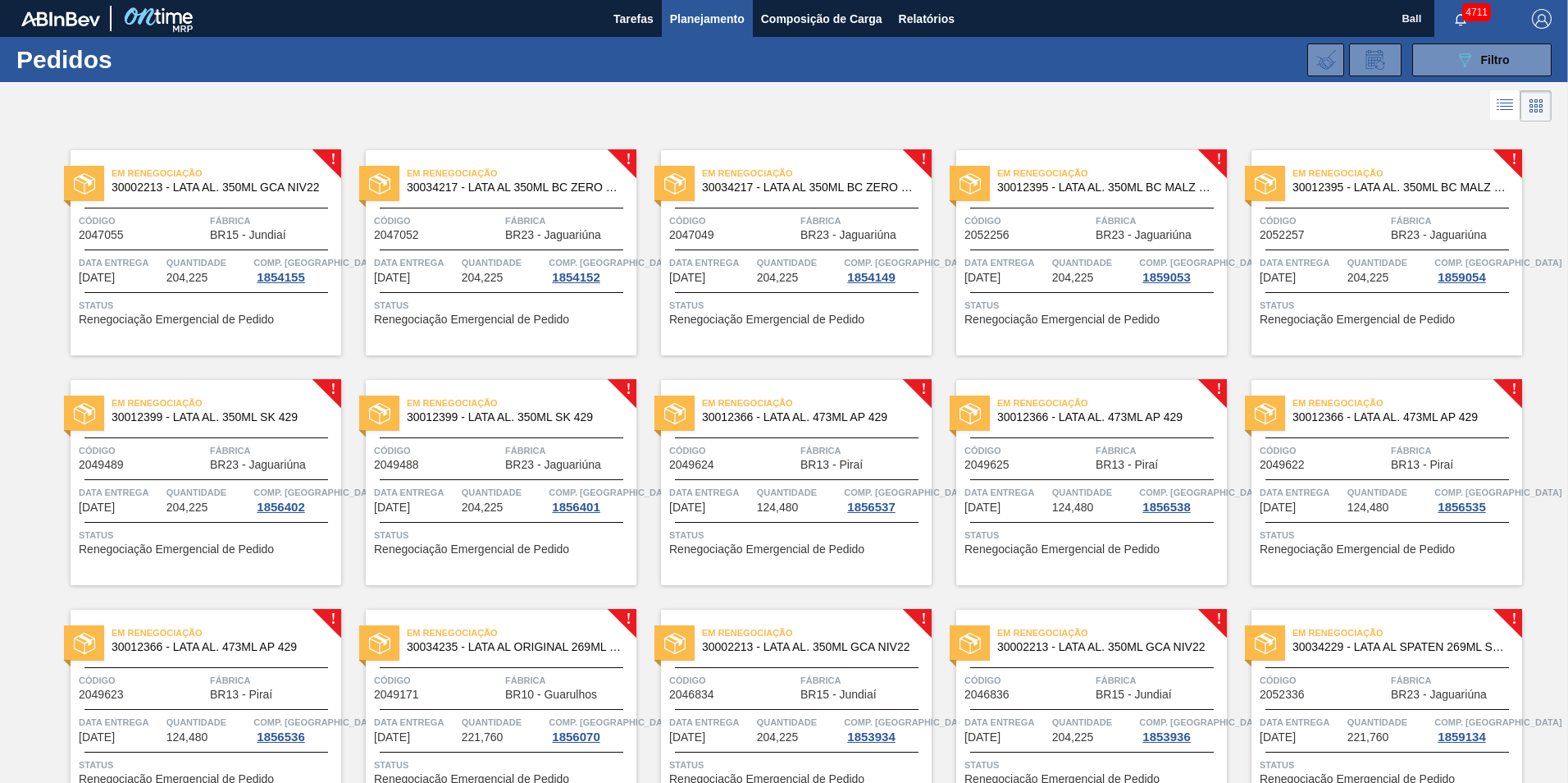
click at [192, 267] on span "Quantidade" at bounding box center [208, 262] width 84 height 17
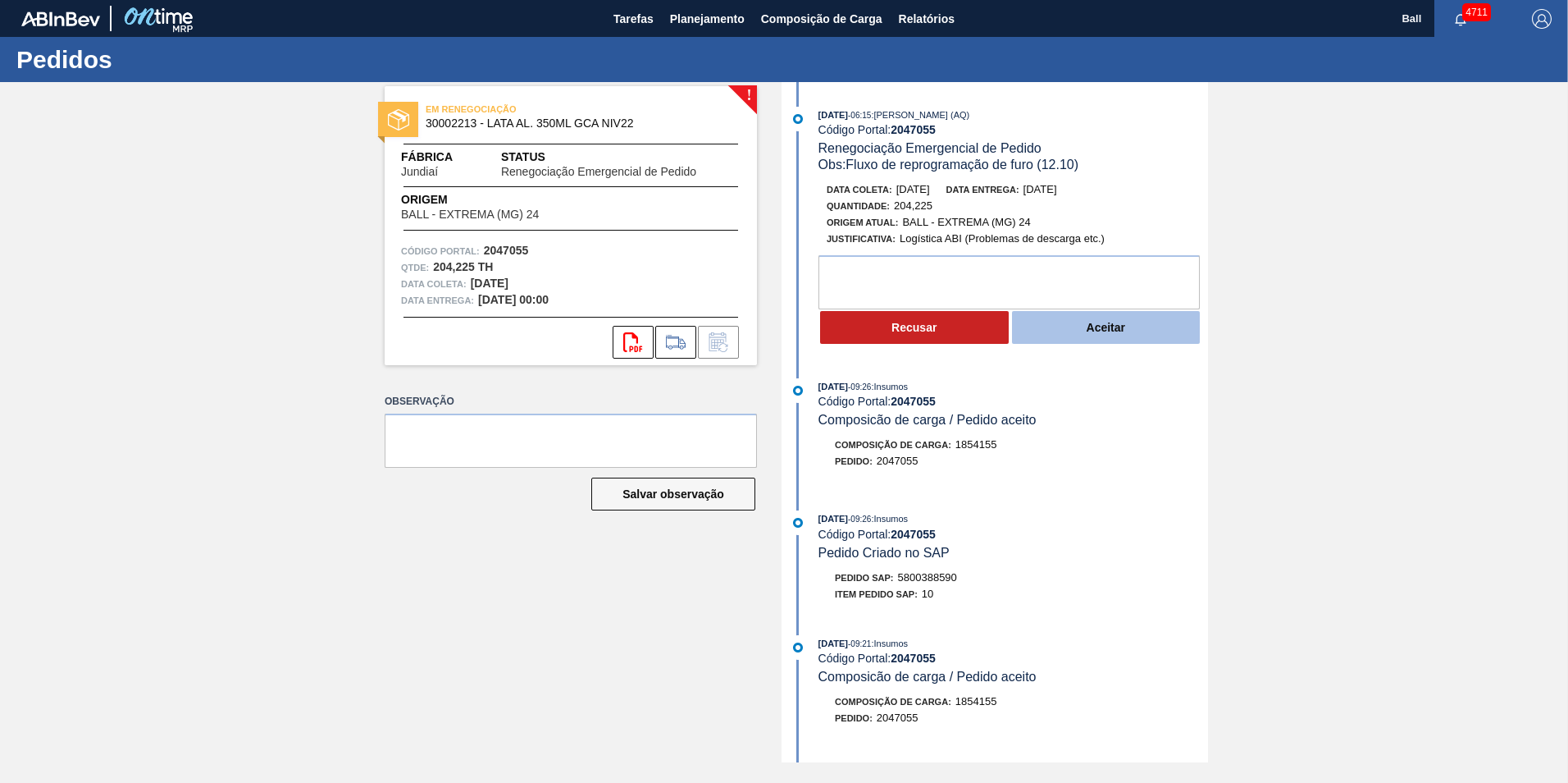
click at [1121, 326] on button "Aceitar" at bounding box center [1105, 328] width 189 height 33
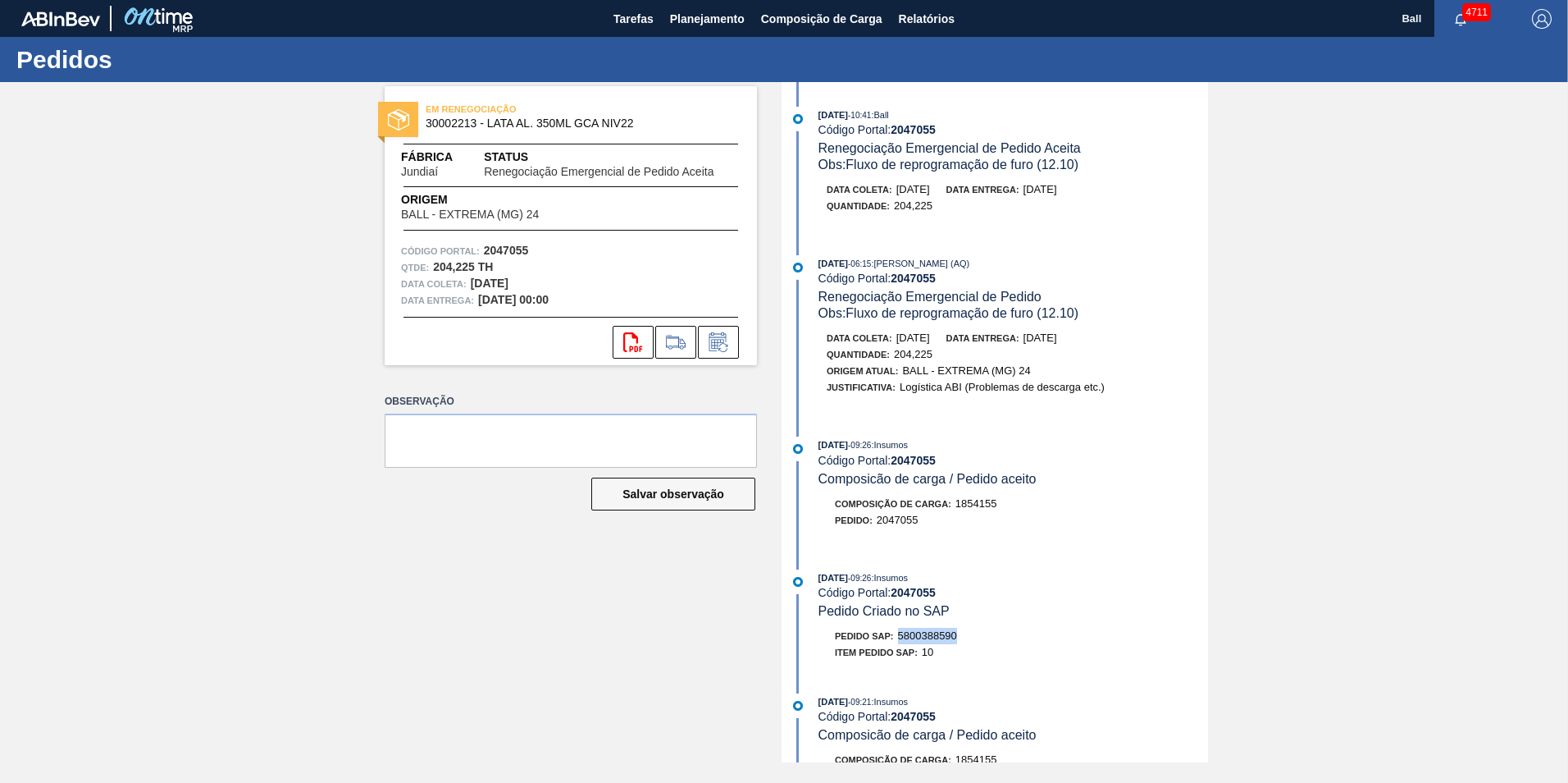
drag, startPoint x: 897, startPoint y: 633, endPoint x: 965, endPoint y: 633, distance: 68.0
click at [965, 633] on div "Pedido SAP: 5800388590" at bounding box center [1013, 636] width 390 height 17
drag, startPoint x: 965, startPoint y: 633, endPoint x: 938, endPoint y: 637, distance: 27.3
click at [1066, 246] on div "12/10/2025 - 10:41 : Ball Código Portal: 2047055 Renegociação Emergencial de Pe…" at bounding box center [996, 421] width 422 height 680
drag, startPoint x: 896, startPoint y: 387, endPoint x: 1108, endPoint y: 390, distance: 212.0
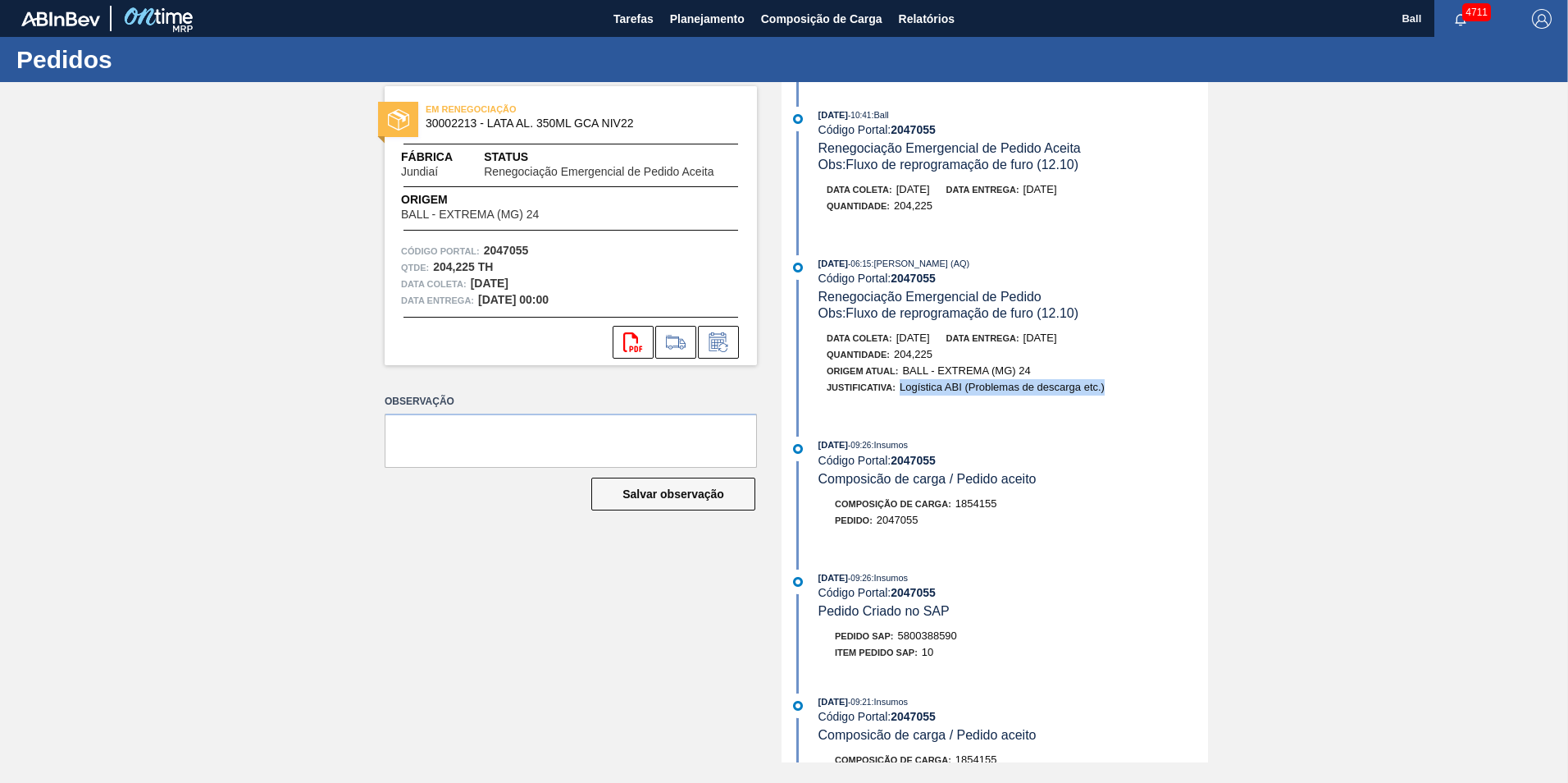
click at [1108, 390] on div "Justificativa: Logística ABI (Problemas de descarga etc.)" at bounding box center [1022, 387] width 390 height 17
drag, startPoint x: 1108, startPoint y: 390, endPoint x: 1098, endPoint y: 388, distance: 10.2
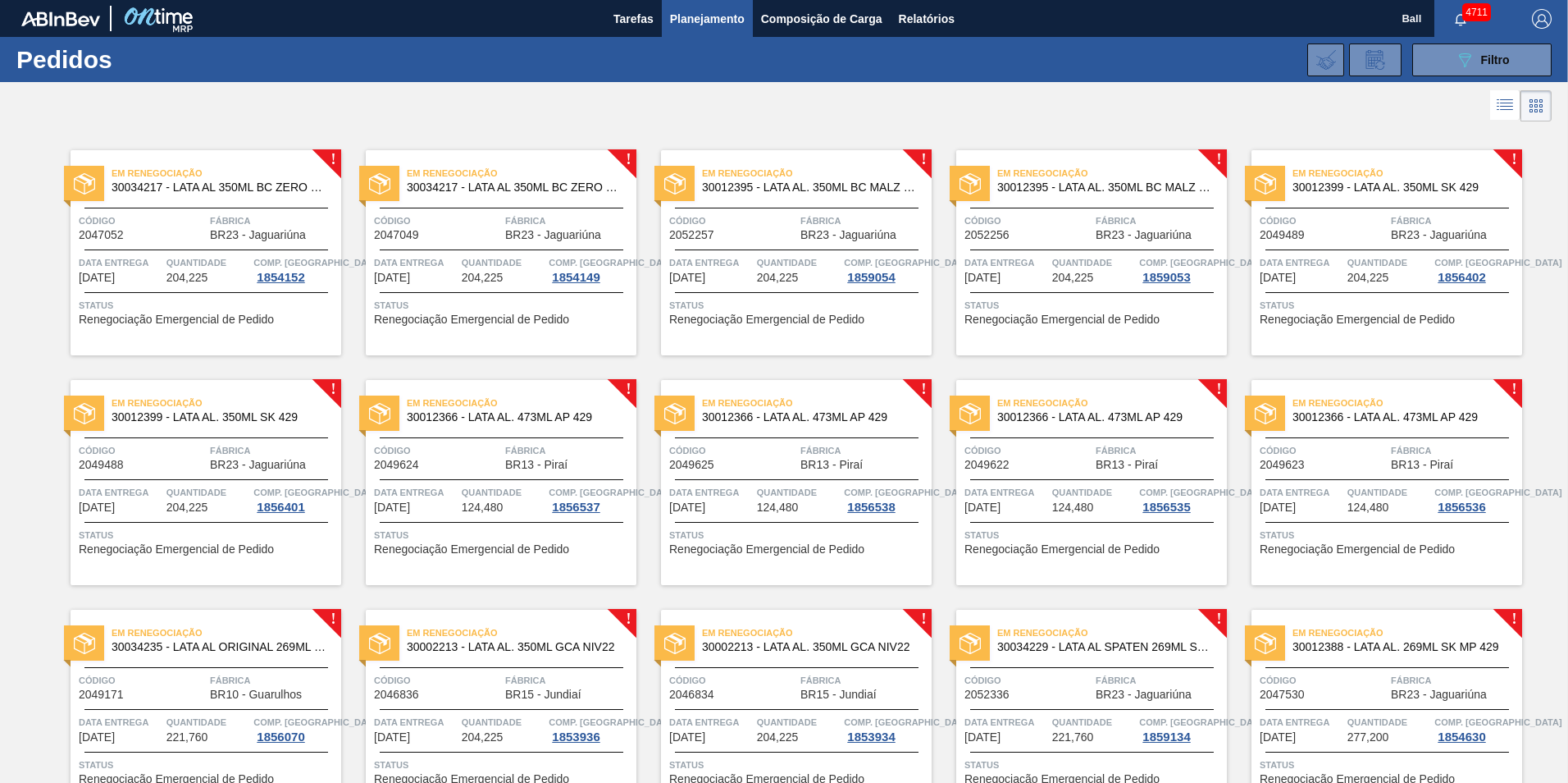
click at [185, 241] on div "Em Renegociação 30034217 - LATA AL 350ML BC ZERO NF25 Código 2047052 Fábrica BR…" at bounding box center [206, 252] width 270 height 205
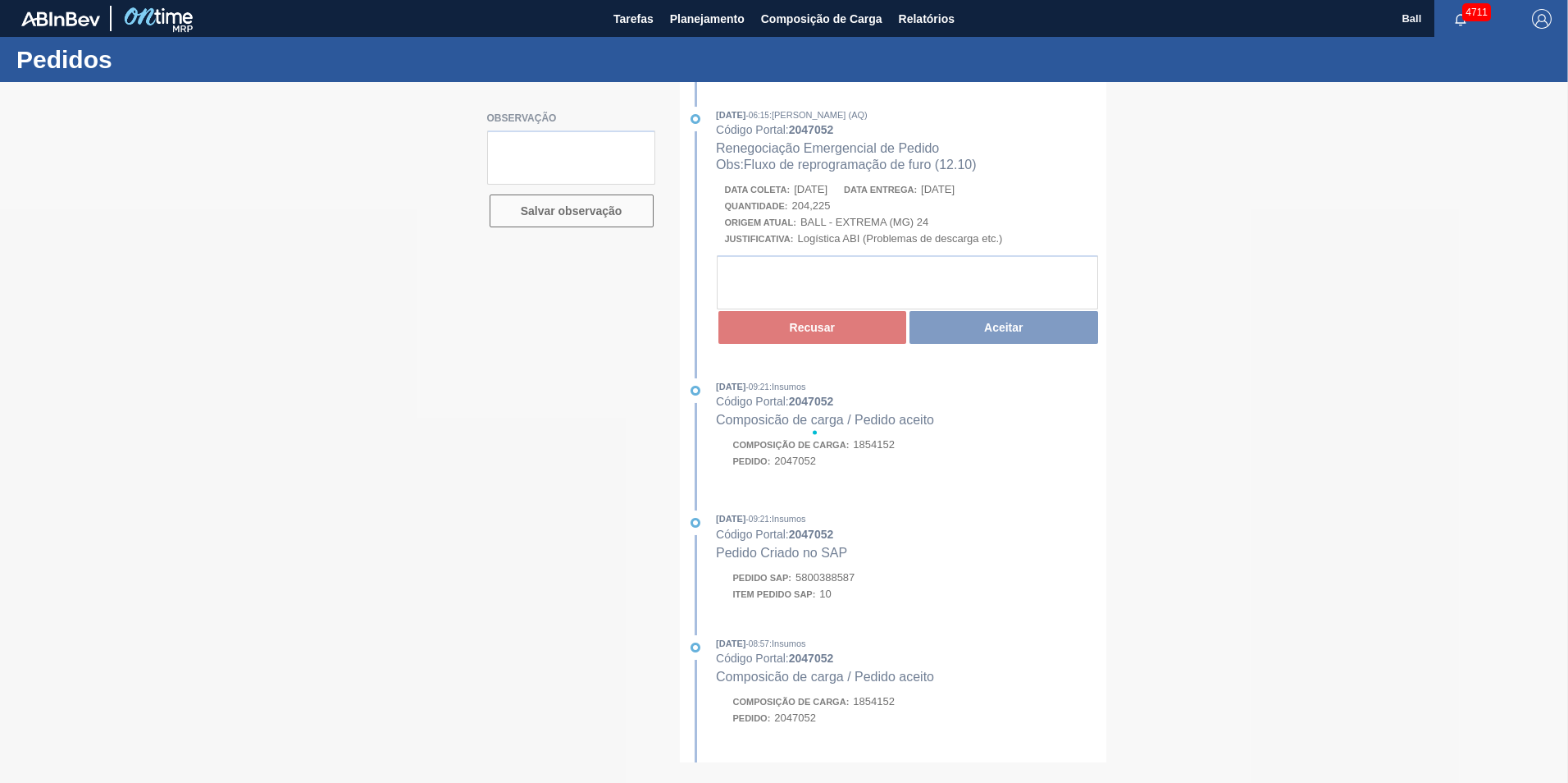
type textarea "AG 72742"
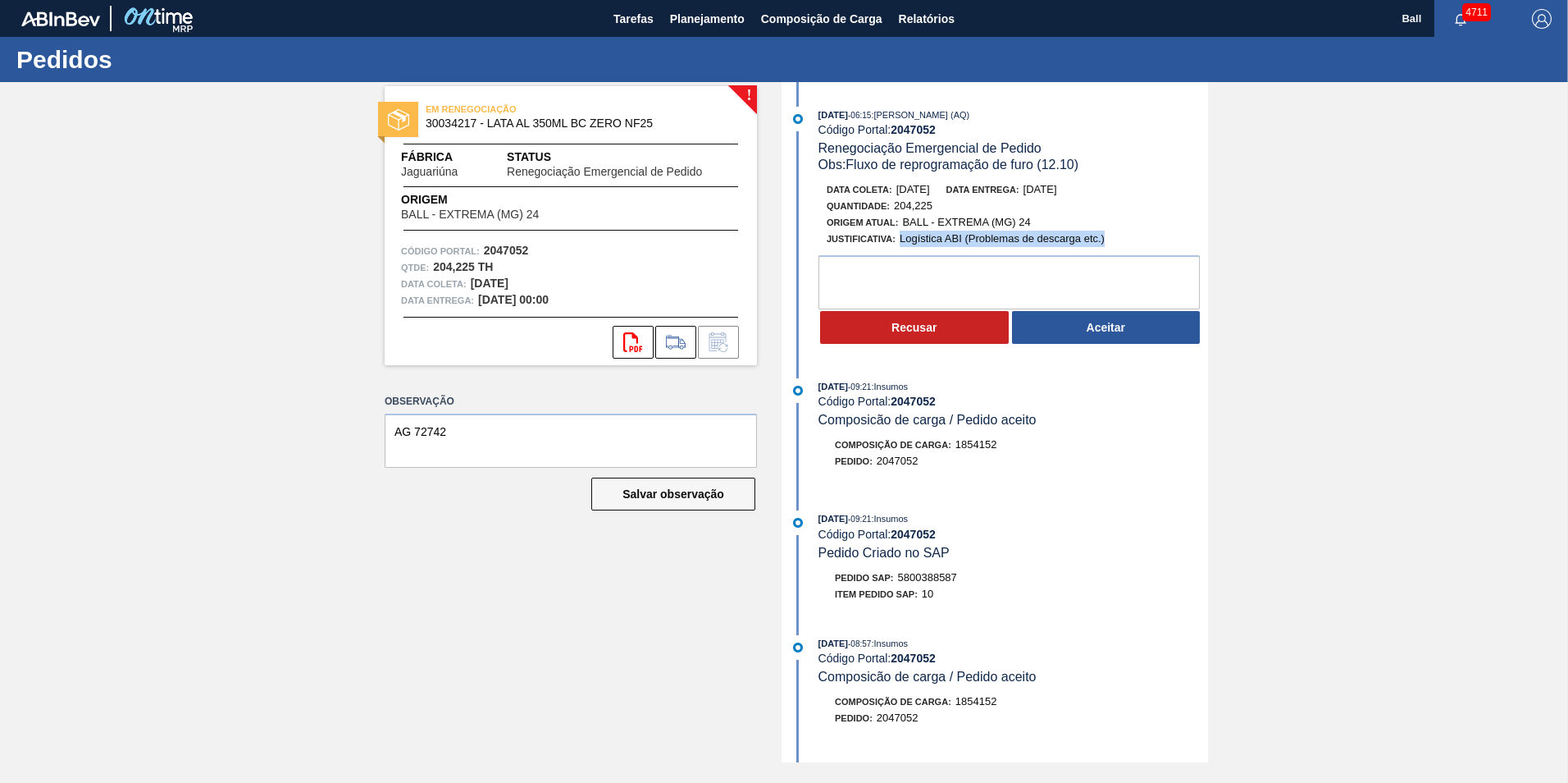
drag, startPoint x: 896, startPoint y: 231, endPoint x: 1118, endPoint y: 244, distance: 222.4
click at [1118, 244] on div "Justificativa: Logística ABI (Problemas de descarga etc.)" at bounding box center [1022, 239] width 390 height 17
drag, startPoint x: 1118, startPoint y: 244, endPoint x: 1093, endPoint y: 239, distance: 25.5
click at [1120, 330] on button "Aceitar" at bounding box center [1105, 328] width 189 height 33
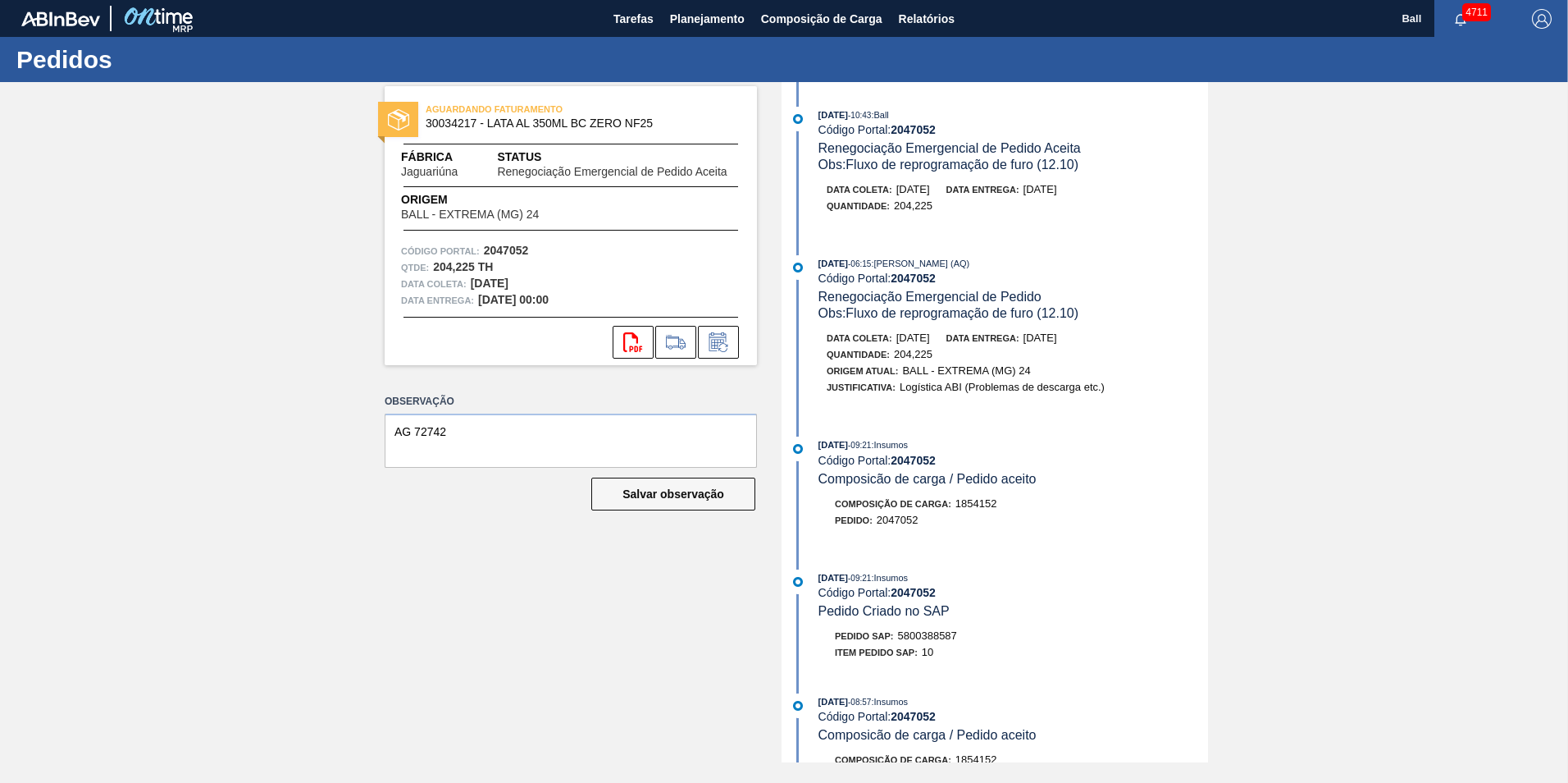
click at [968, 283] on div "Código Portal: 2047052" at bounding box center [1013, 278] width 390 height 13
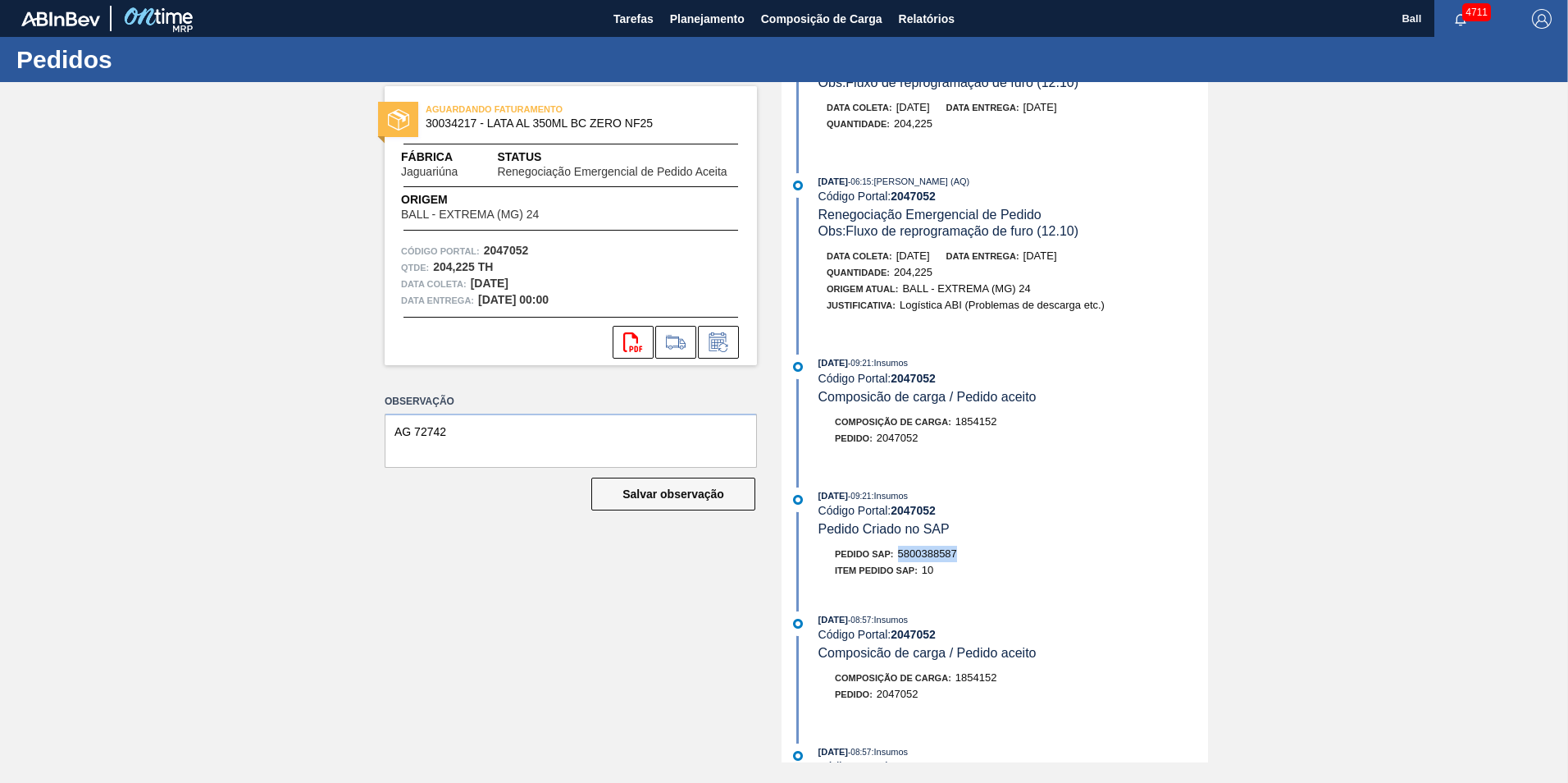
drag, startPoint x: 916, startPoint y: 553, endPoint x: 965, endPoint y: 547, distance: 49.4
click at [965, 547] on div "Pedido SAP: 5800388587" at bounding box center [1013, 554] width 390 height 17
drag, startPoint x: 965, startPoint y: 547, endPoint x: 951, endPoint y: 549, distance: 14.1
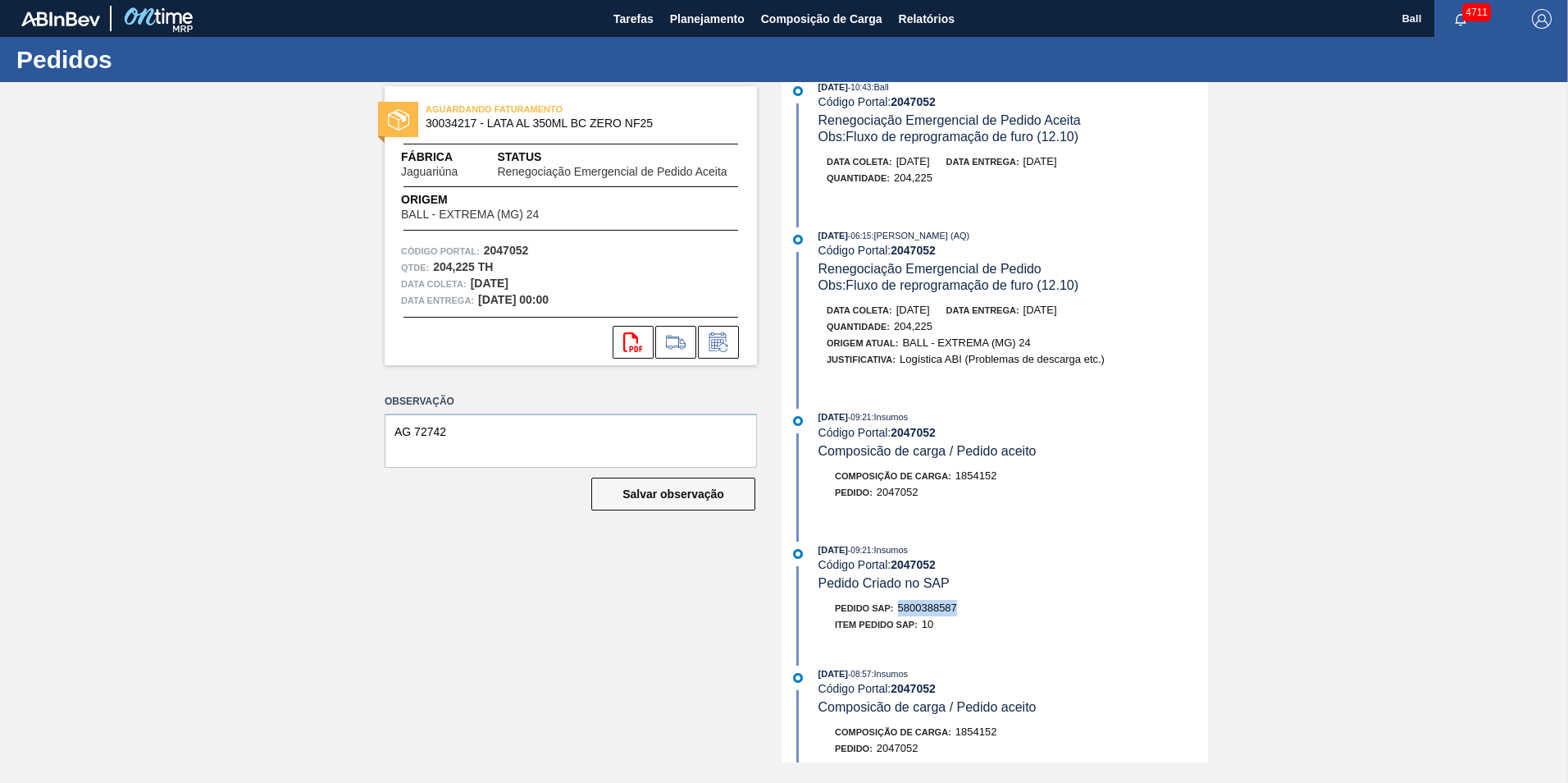
scroll to position [0, 0]
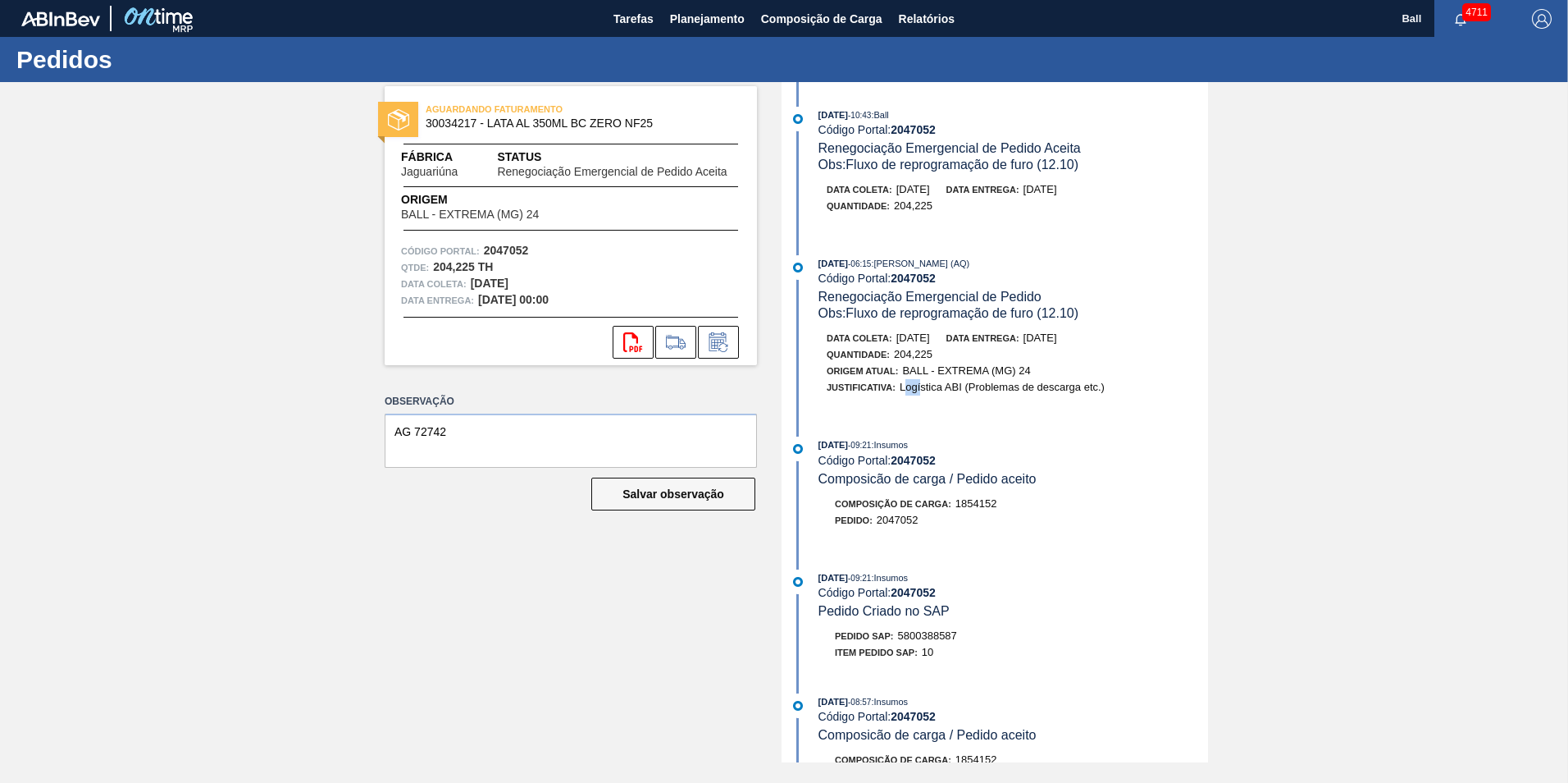
drag, startPoint x: 903, startPoint y: 386, endPoint x: 921, endPoint y: 386, distance: 18.0
click at [921, 386] on span "Logística ABI (Problemas de descarga etc.)" at bounding box center [1001, 386] width 205 height 12
drag, startPoint x: 921, startPoint y: 386, endPoint x: 1130, endPoint y: 386, distance: 209.0
click at [1130, 386] on div "Justificativa: Logística ABI (Problemas de descarga etc.)" at bounding box center [1022, 387] width 390 height 17
drag, startPoint x: 1130, startPoint y: 386, endPoint x: 1067, endPoint y: 389, distance: 63.1
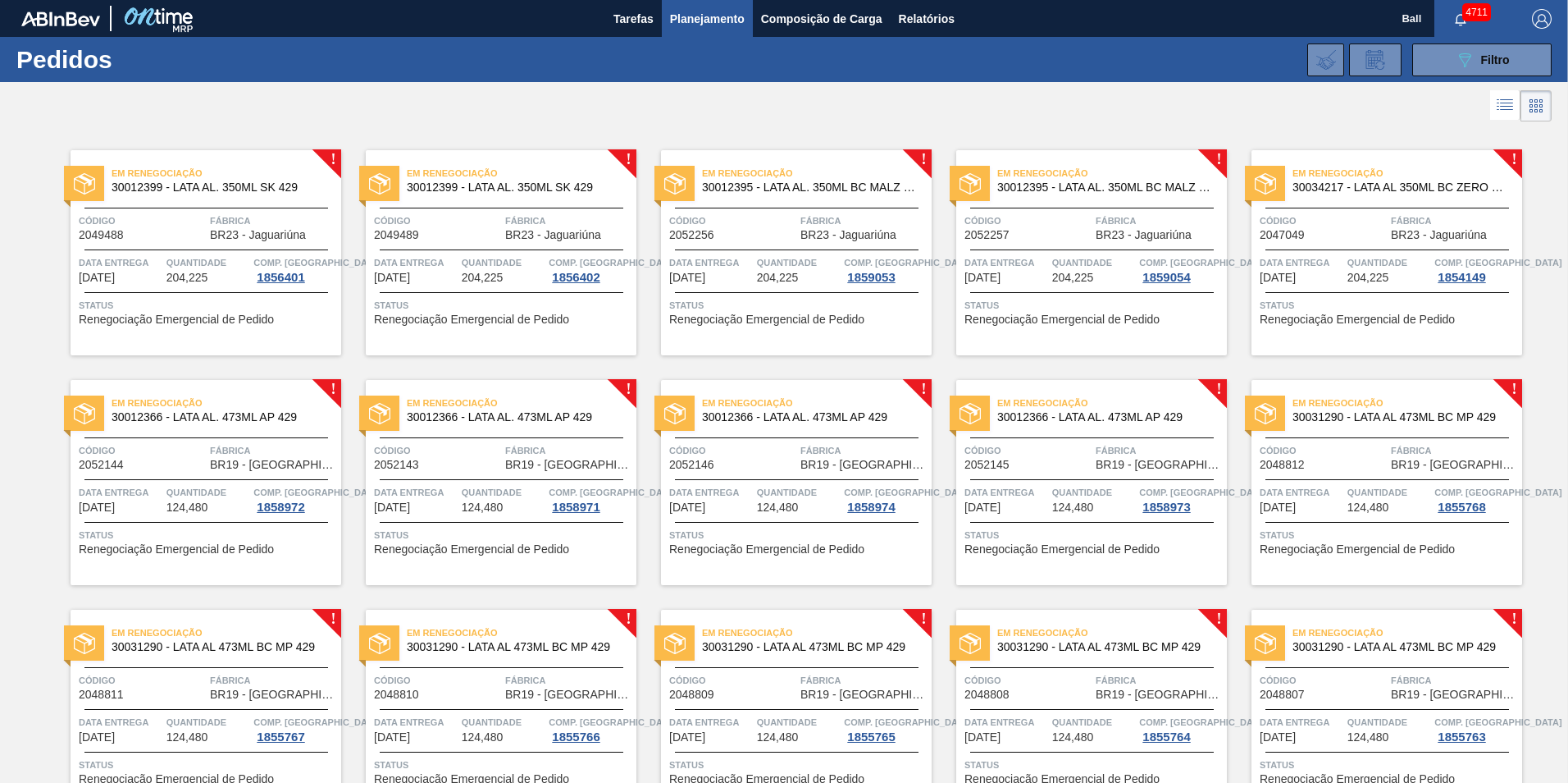
click at [177, 222] on span "Código" at bounding box center [143, 221] width 127 height 17
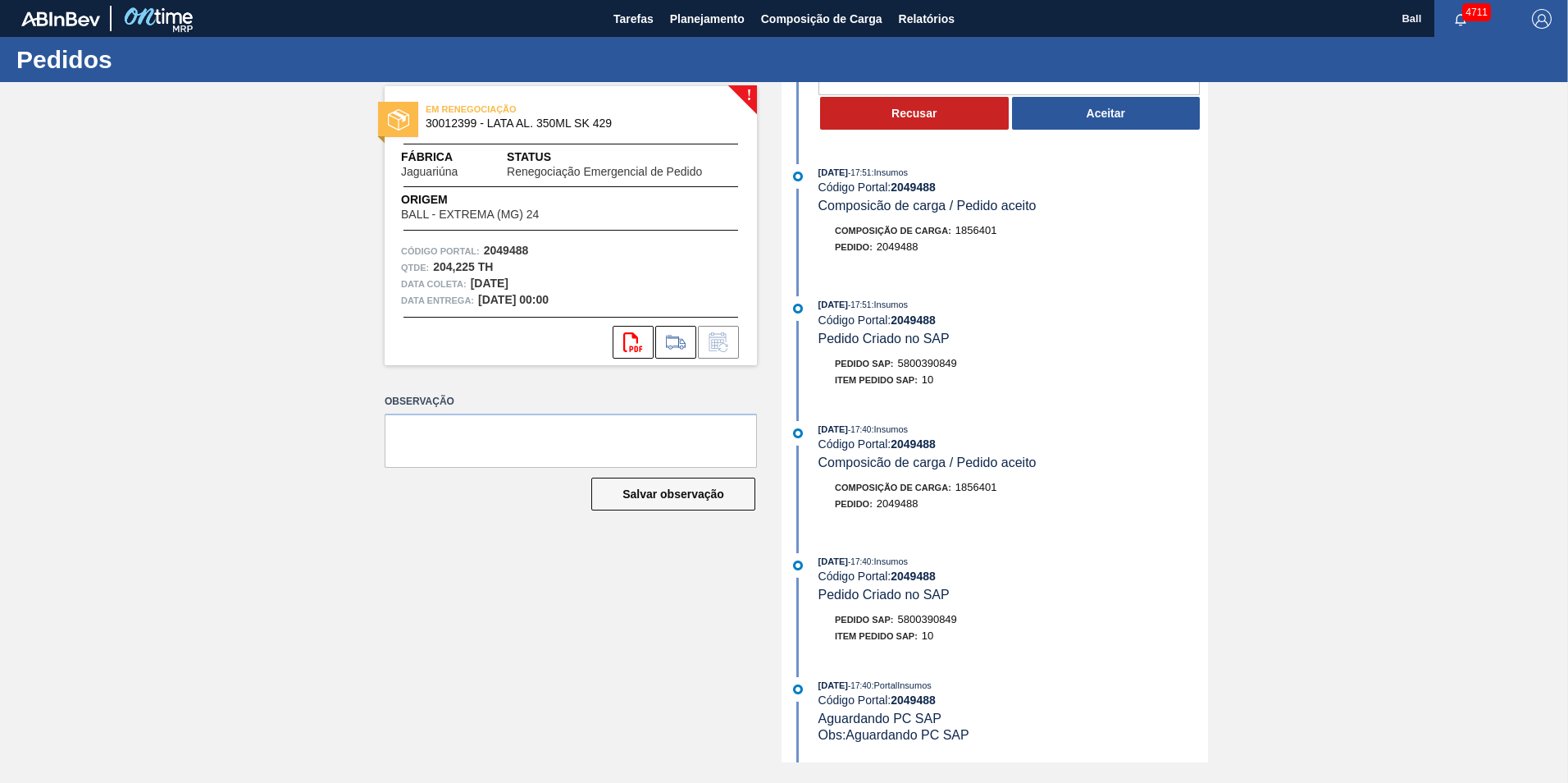
scroll to position [328, 0]
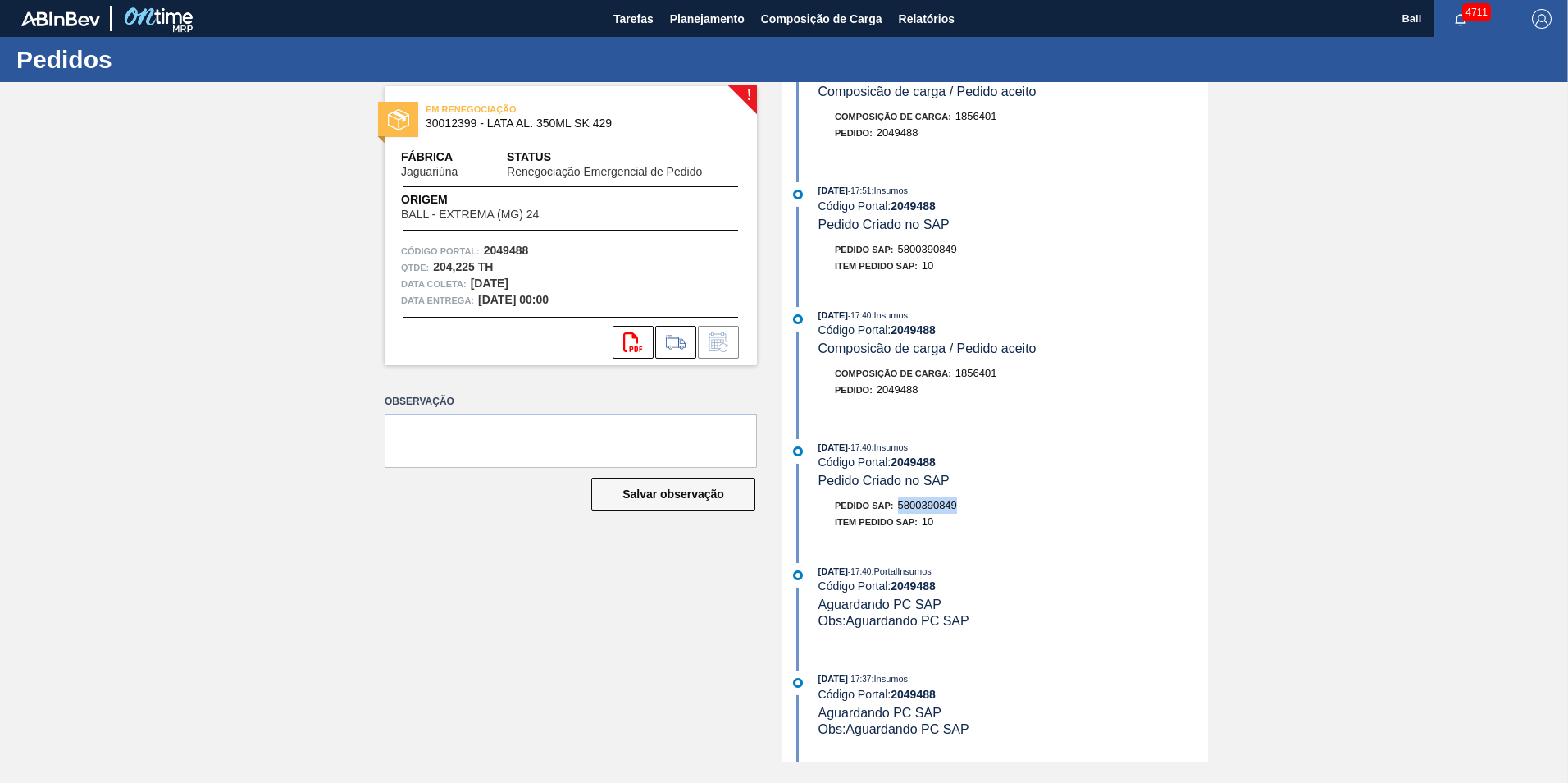
drag, startPoint x: 898, startPoint y: 500, endPoint x: 971, endPoint y: 501, distance: 73.0
click at [971, 501] on div "Pedido SAP: 5800390849" at bounding box center [1013, 505] width 390 height 17
drag, startPoint x: 971, startPoint y: 501, endPoint x: 944, endPoint y: 506, distance: 27.5
drag, startPoint x: 1109, startPoint y: 340, endPoint x: 1085, endPoint y: 324, distance: 28.8
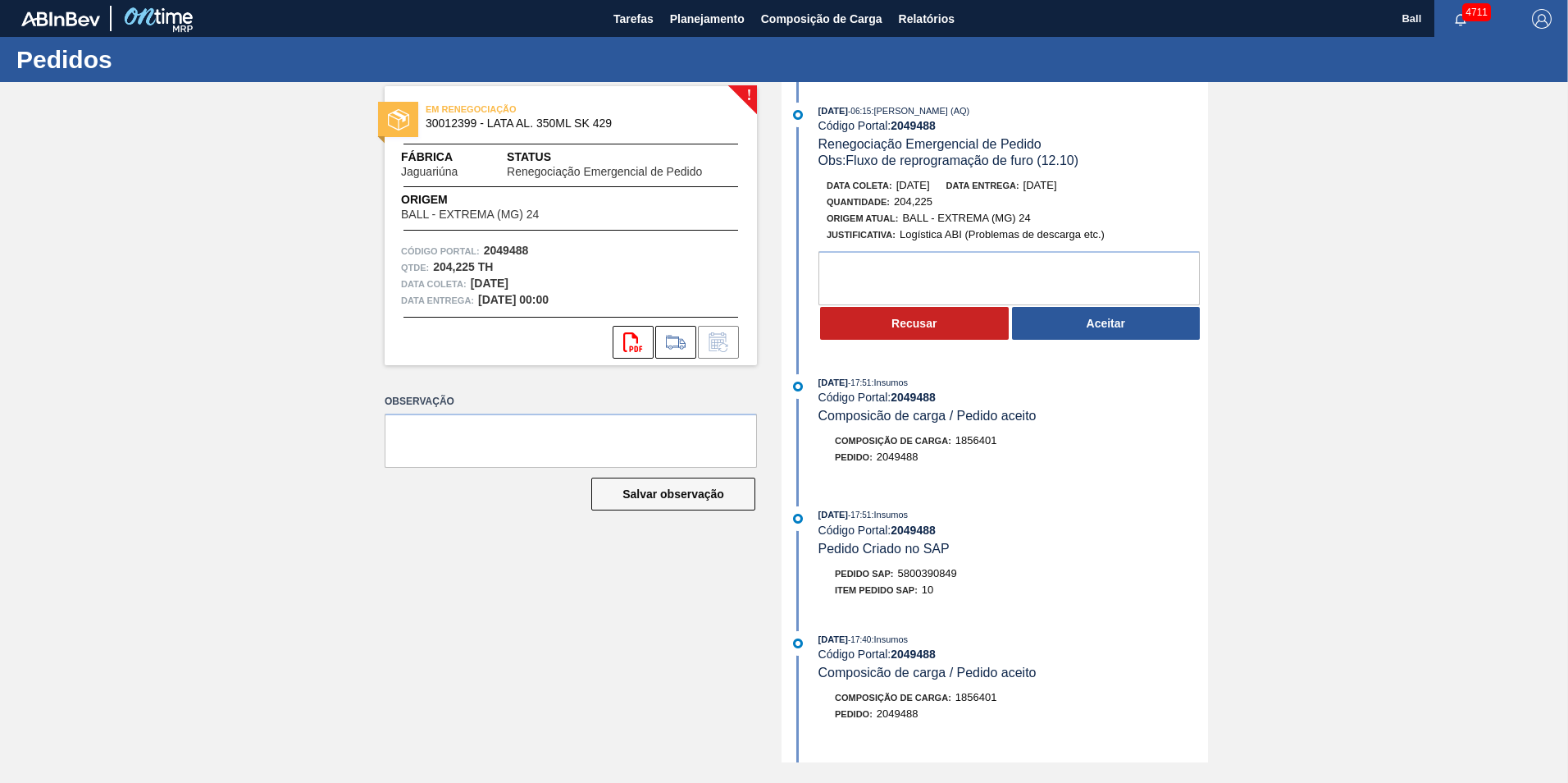
scroll to position [0, 0]
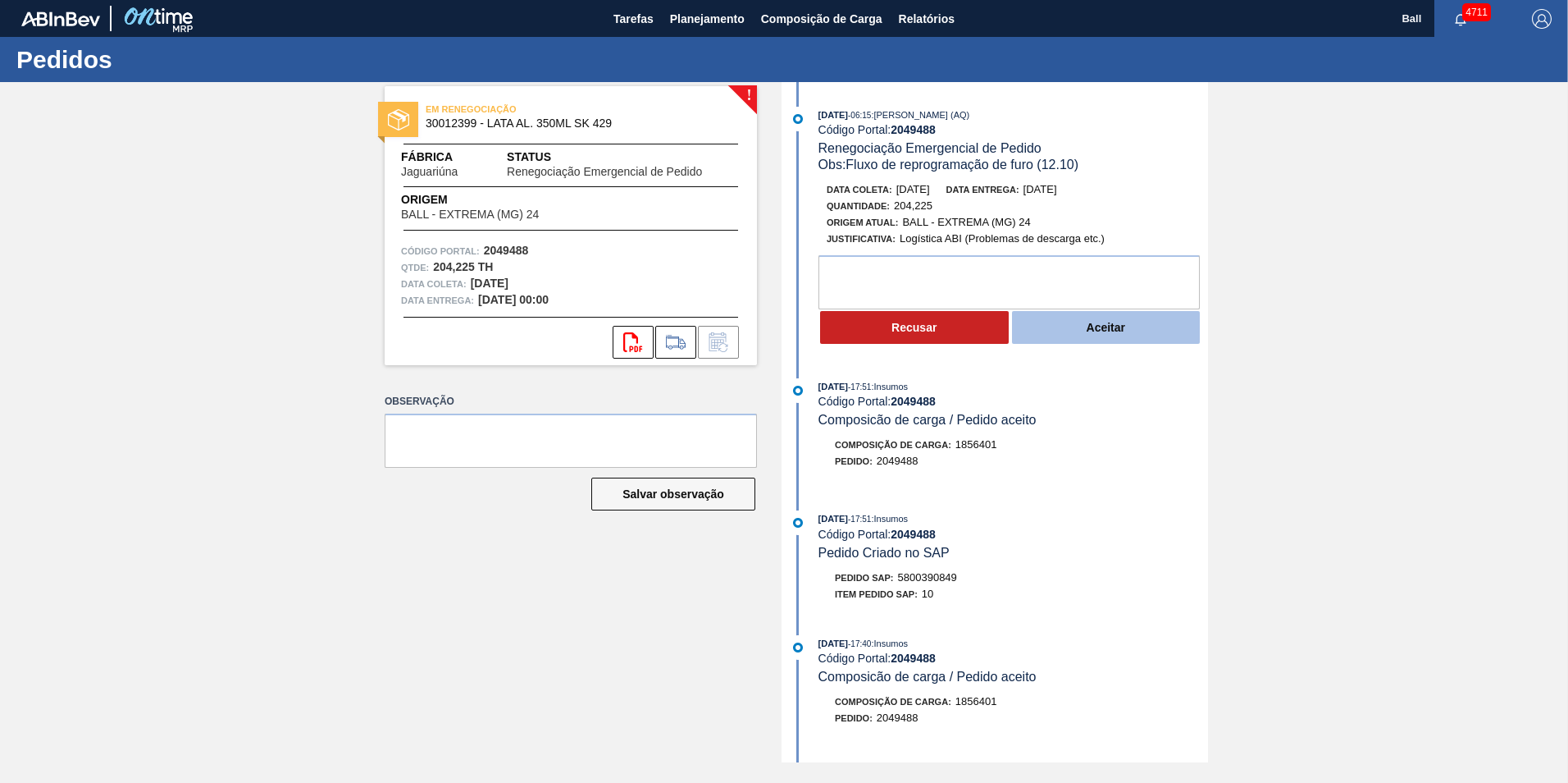
click at [1133, 313] on button "Aceitar" at bounding box center [1105, 328] width 189 height 33
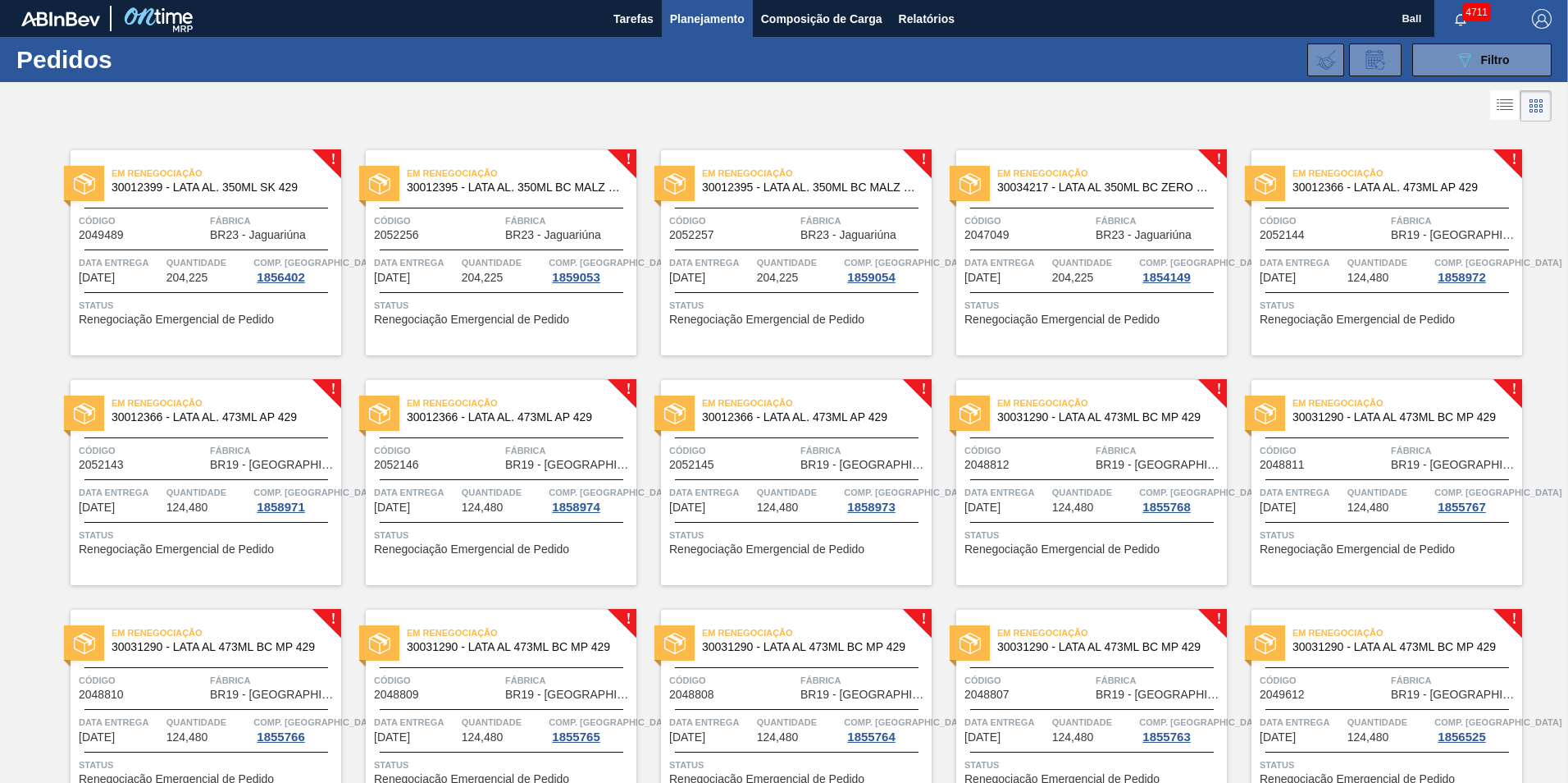
click at [263, 226] on span "Fábrica" at bounding box center [273, 221] width 127 height 17
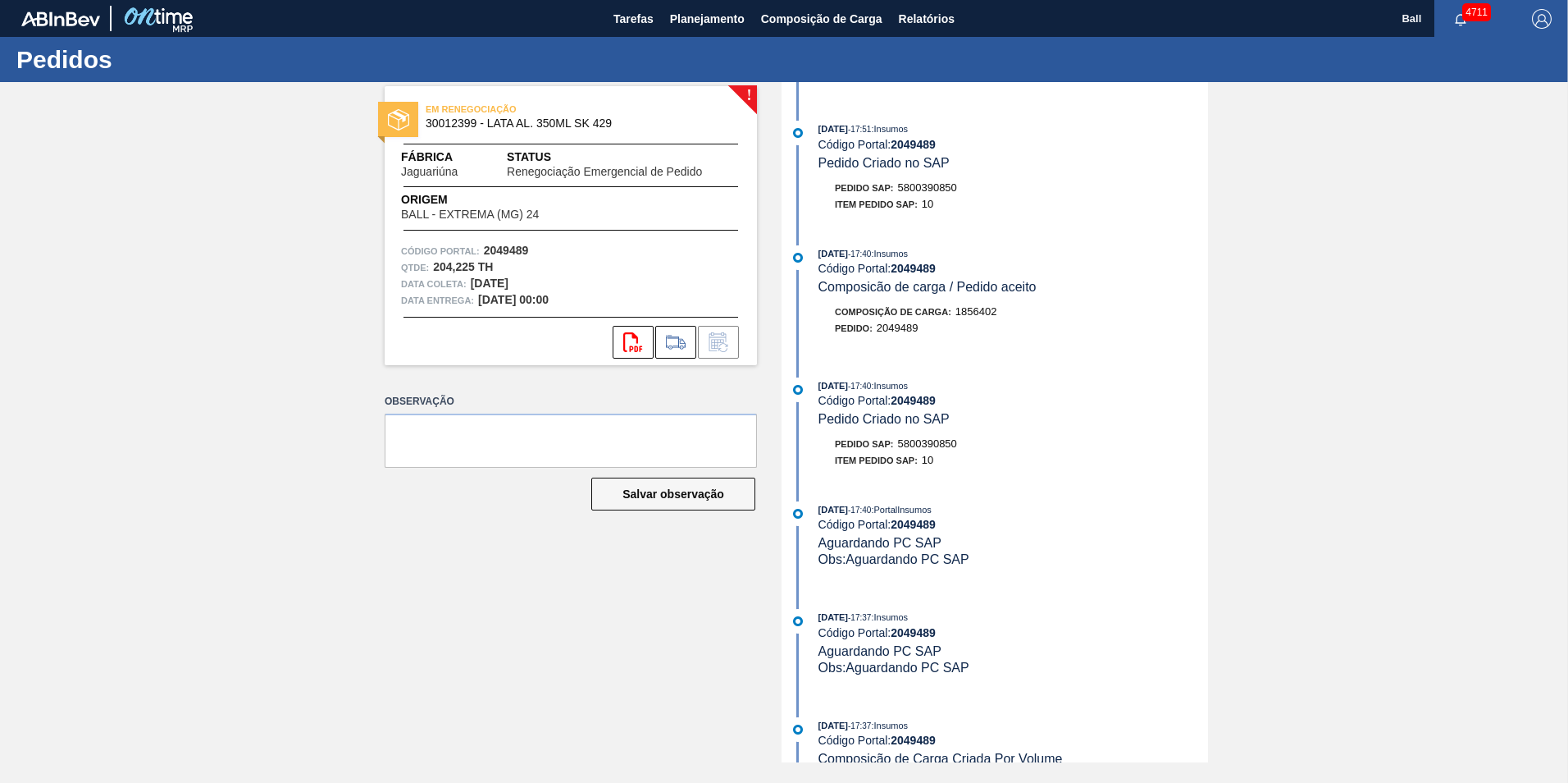
scroll to position [492, 0]
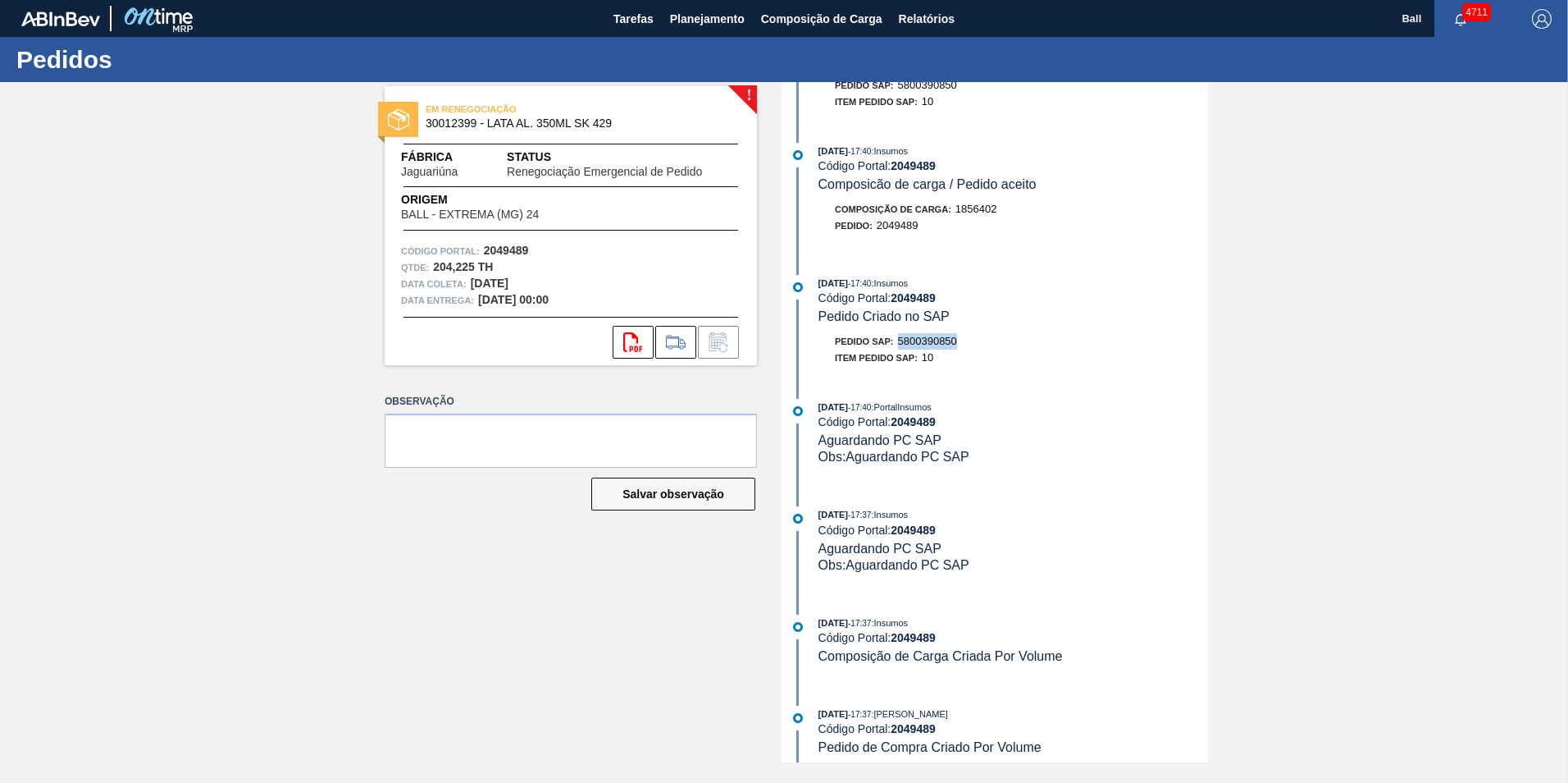
drag, startPoint x: 897, startPoint y: 339, endPoint x: 971, endPoint y: 338, distance: 74.0
click at [971, 338] on div "Pedido SAP: 5800390850" at bounding box center [1013, 341] width 390 height 17
drag, startPoint x: 971, startPoint y: 338, endPoint x: 938, endPoint y: 338, distance: 33.0
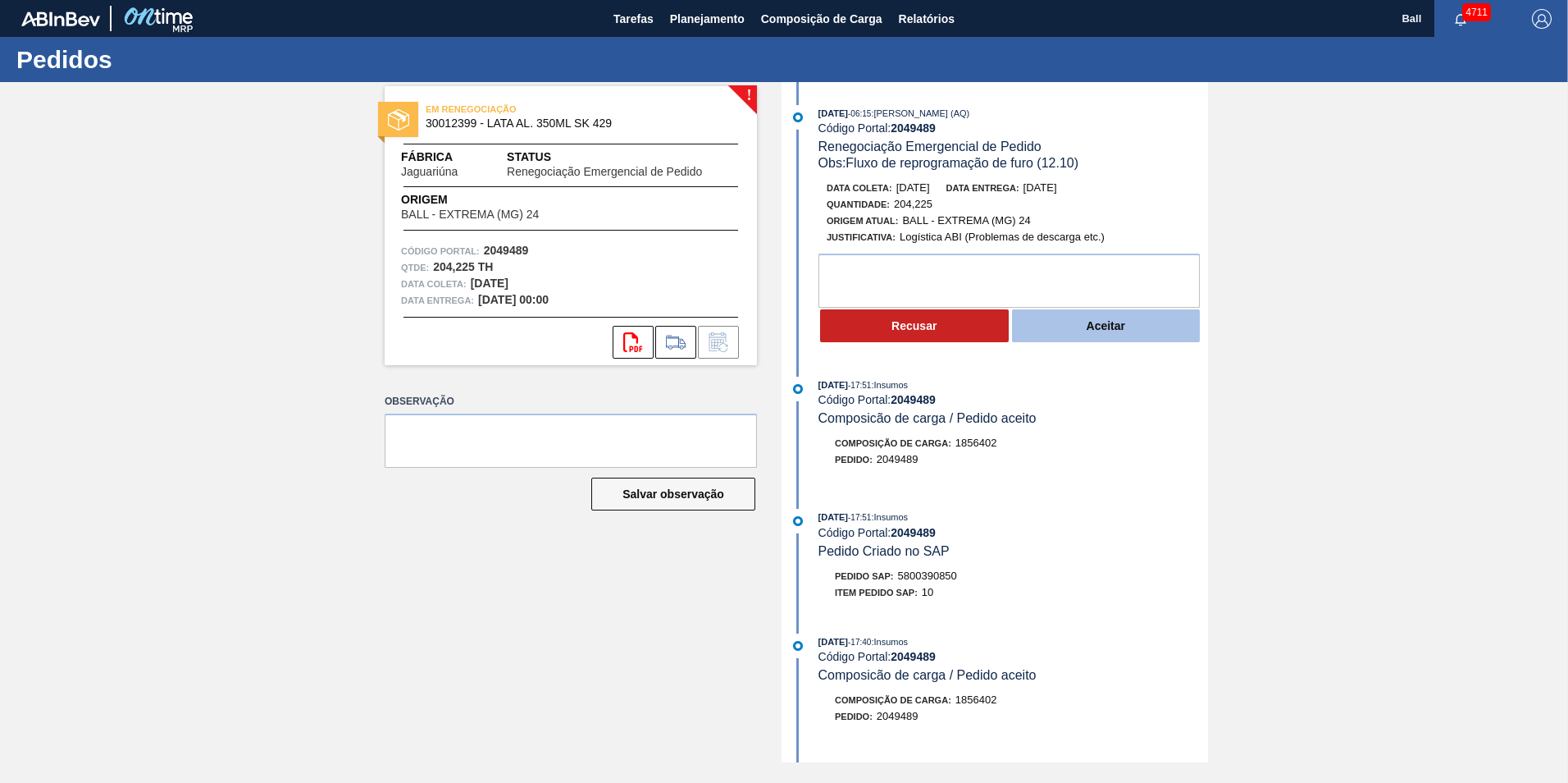
scroll to position [0, 0]
click at [1094, 328] on button "Aceitar" at bounding box center [1105, 328] width 189 height 33
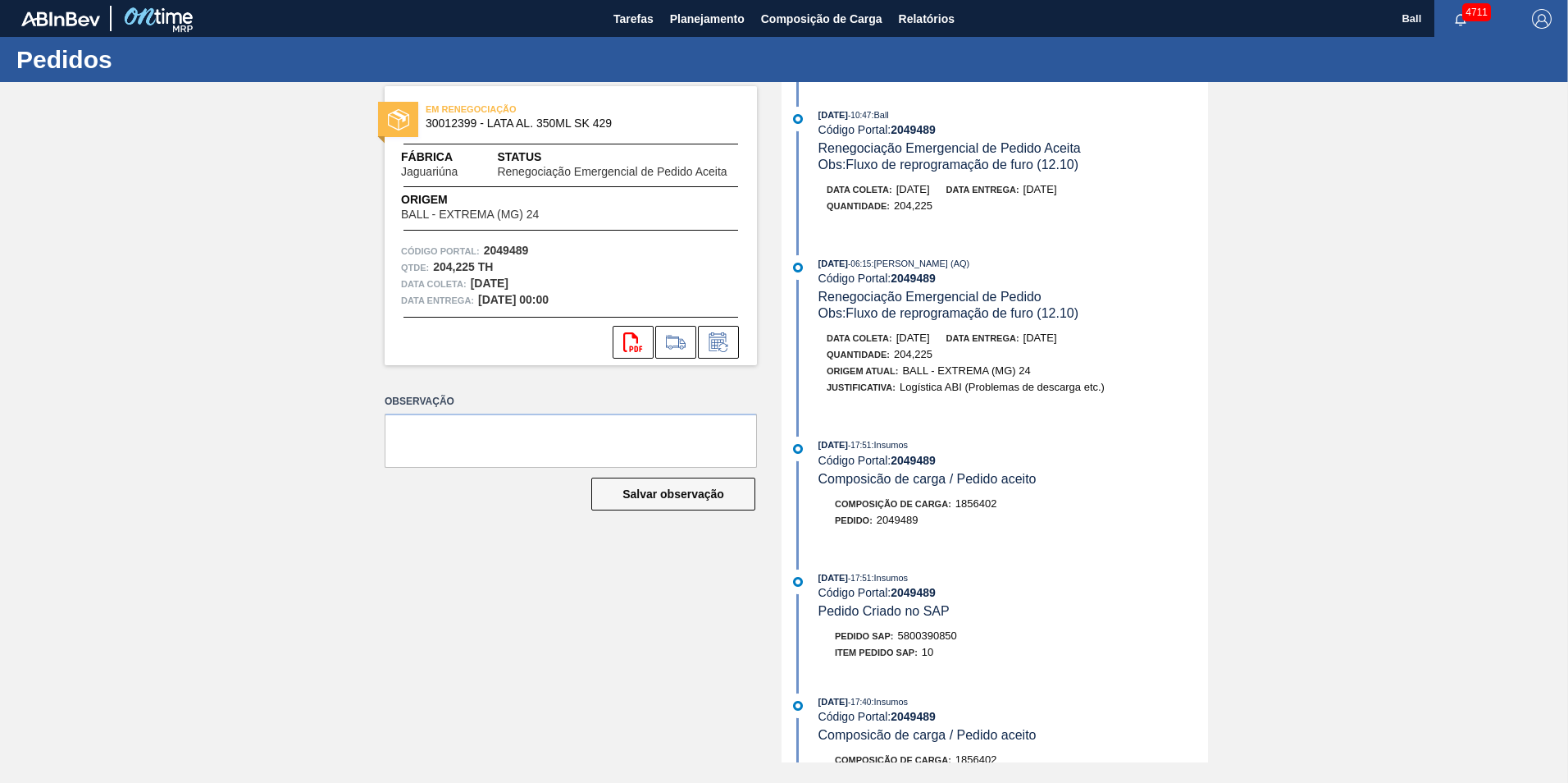
click at [902, 385] on span "Logística ABI (Problemas de descarga etc.)" at bounding box center [1001, 386] width 205 height 12
drag, startPoint x: 902, startPoint y: 385, endPoint x: 912, endPoint y: 385, distance: 10.0
click at [912, 385] on span "Logística ABI (Problemas de descarga etc.)" at bounding box center [1001, 386] width 205 height 12
drag, startPoint x: 1139, startPoint y: 390, endPoint x: 899, endPoint y: 386, distance: 240.0
click at [899, 386] on div "Justificativa: Logística ABI (Problemas de descarga etc.)" at bounding box center [1022, 387] width 390 height 17
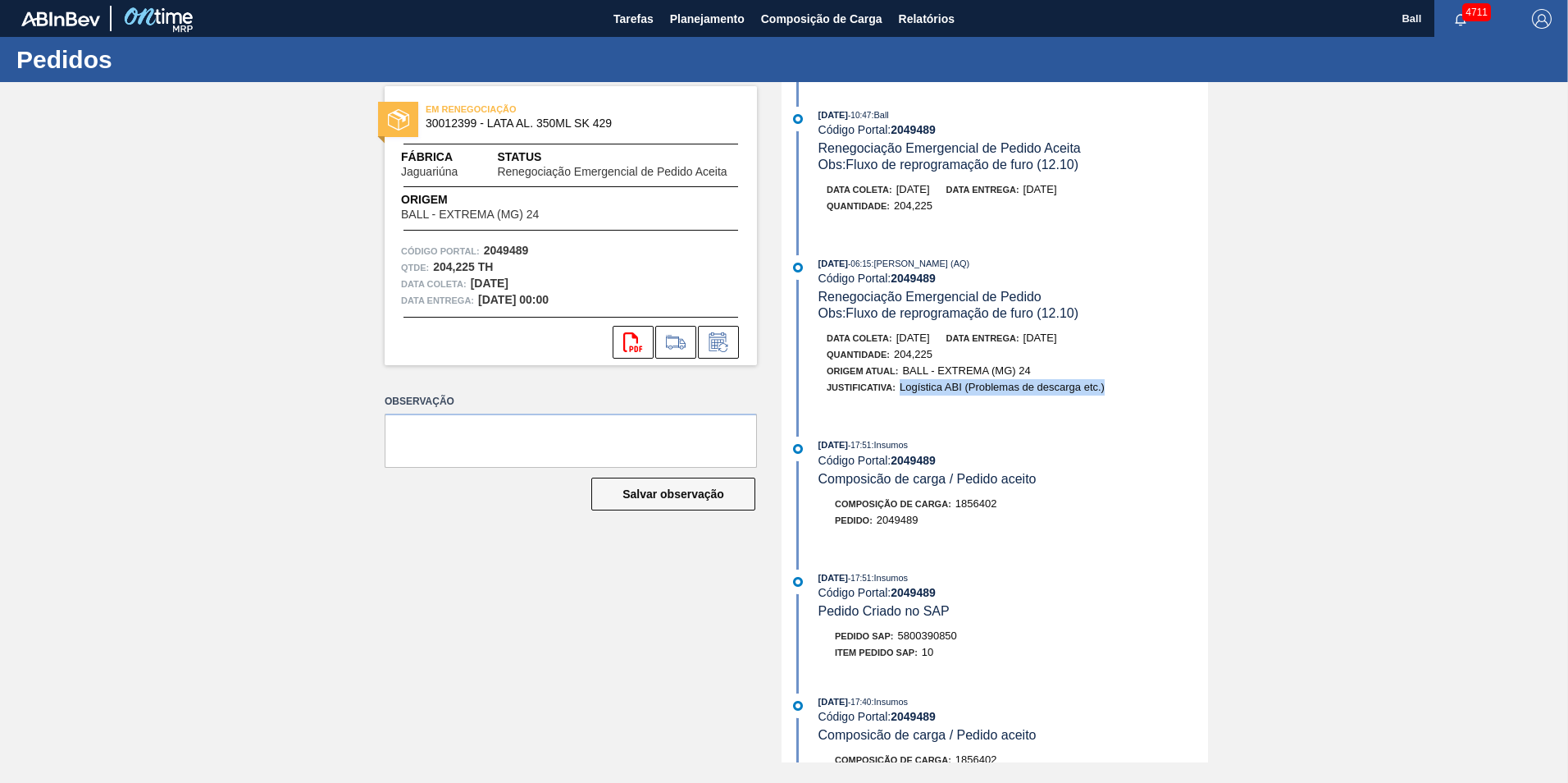
drag, startPoint x: 899, startPoint y: 386, endPoint x: 915, endPoint y: 382, distance: 16.5
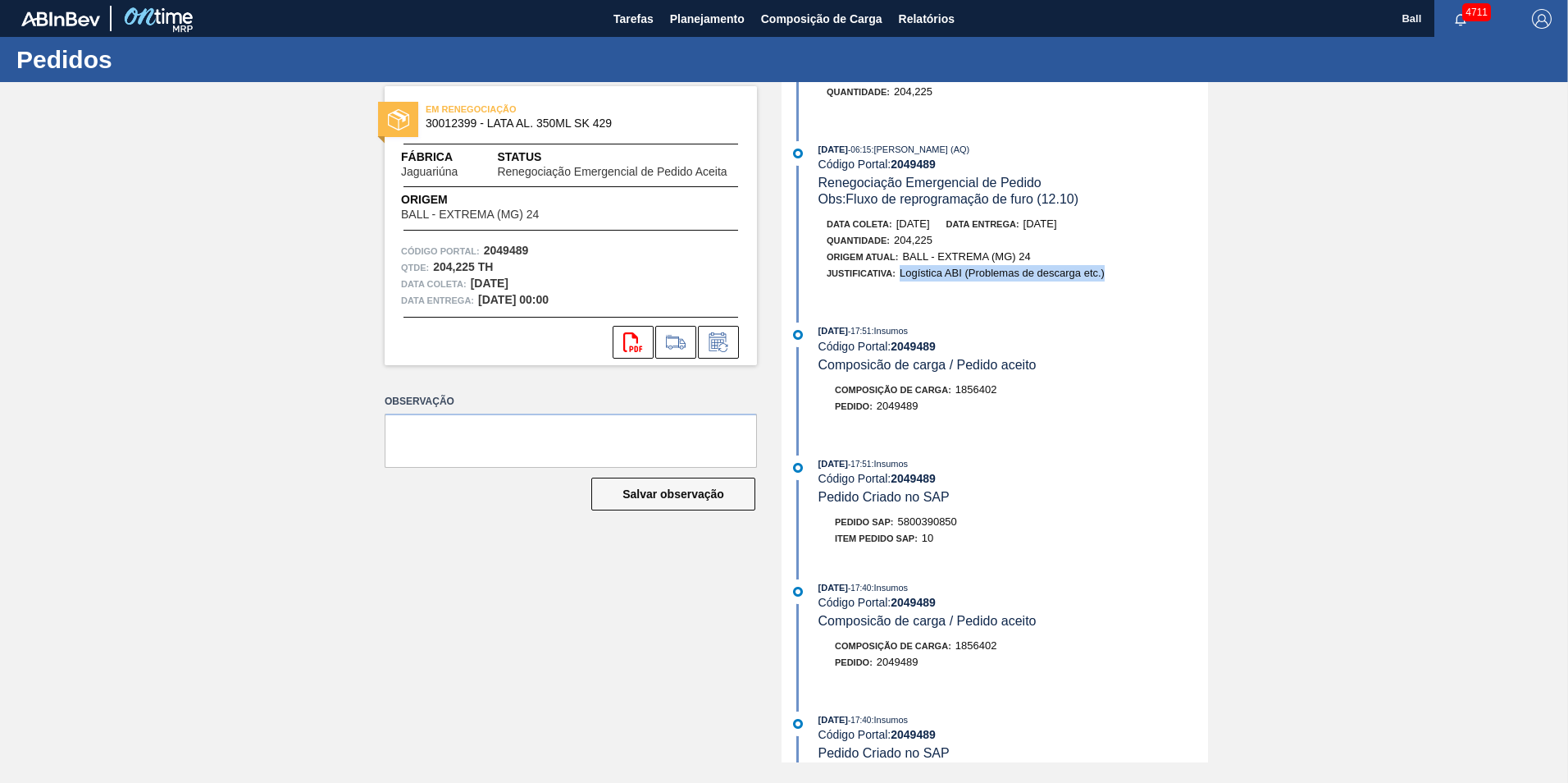
scroll to position [246, 0]
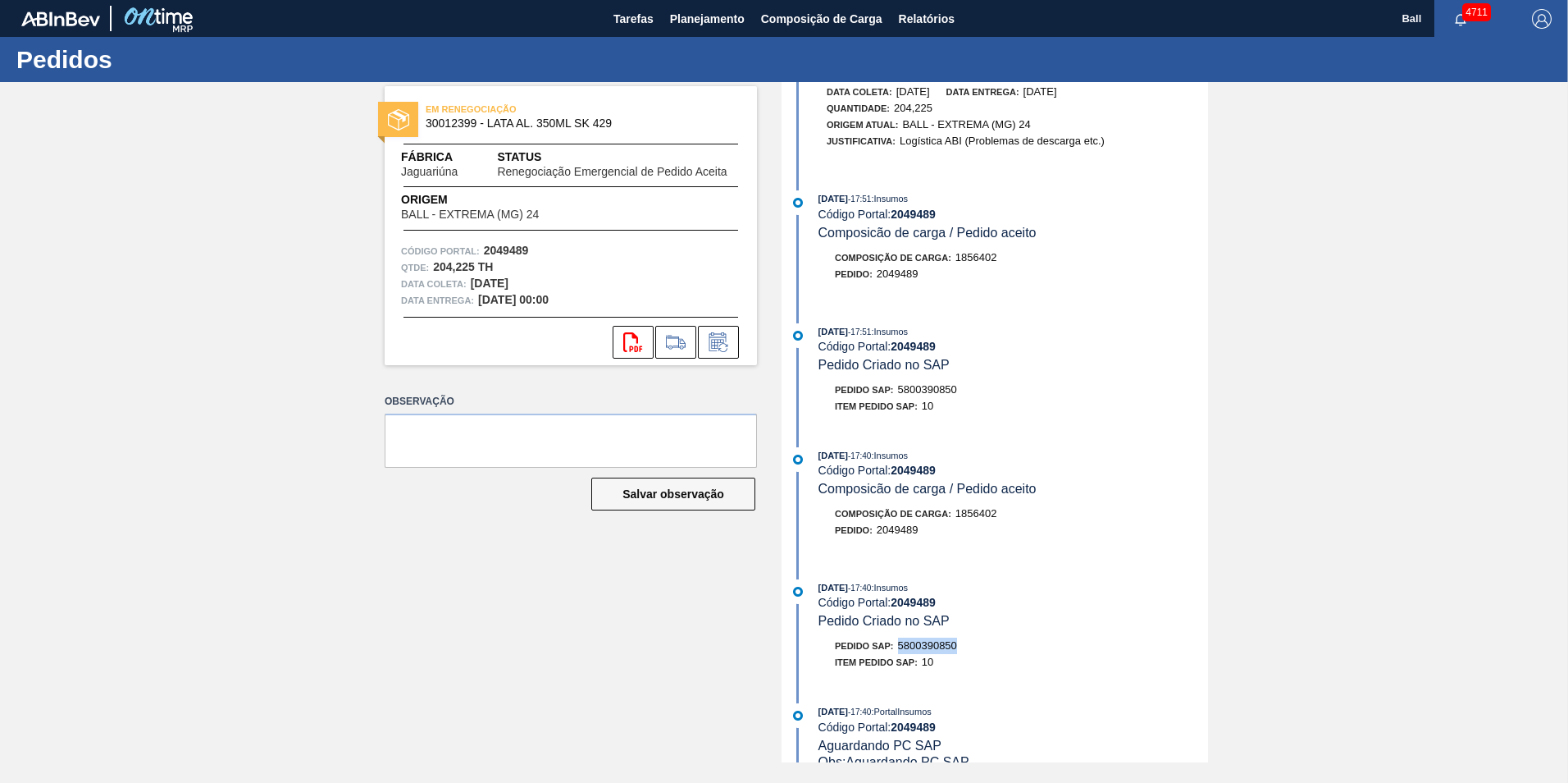
drag, startPoint x: 902, startPoint y: 641, endPoint x: 968, endPoint y: 642, distance: 66.0
click at [968, 642] on div "Pedido SAP: 5800390850" at bounding box center [1013, 646] width 390 height 17
drag, startPoint x: 968, startPoint y: 642, endPoint x: 952, endPoint y: 645, distance: 16.3
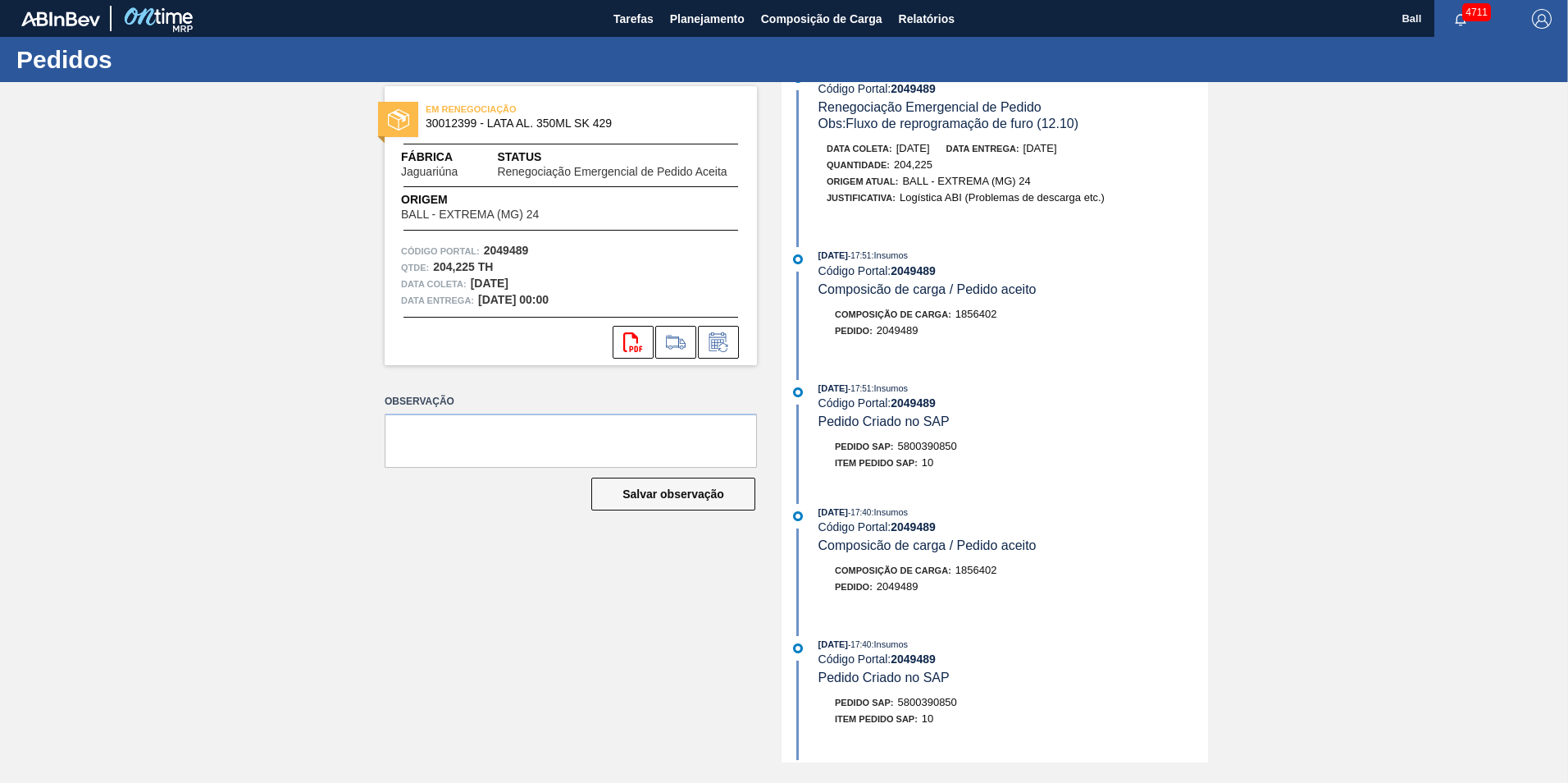
scroll to position [0, 0]
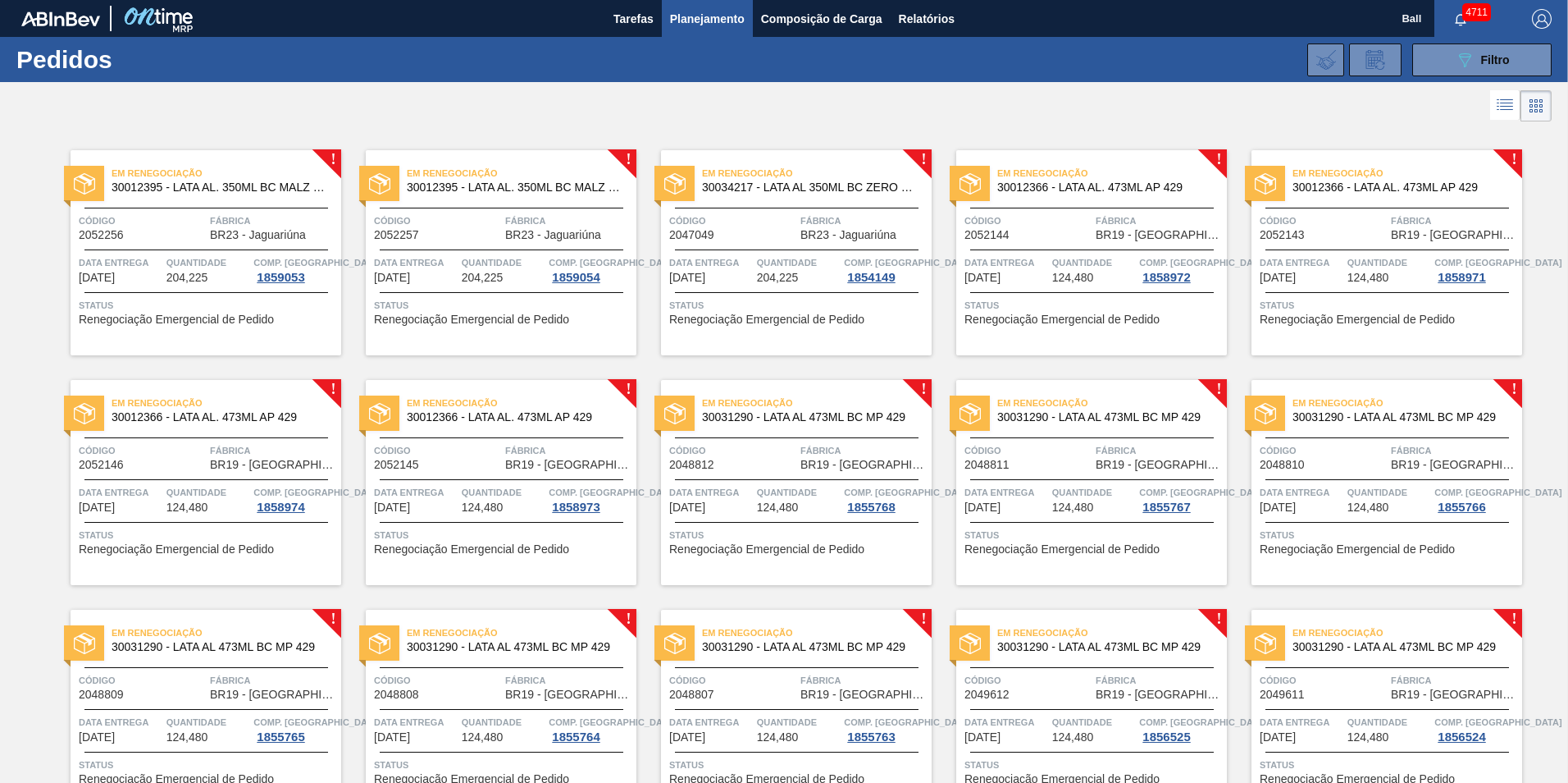
click at [219, 243] on div "Em Renegociação 30012395 - LATA AL. 350ML BC MALZ 429 Código 2052256 Fábrica BR…" at bounding box center [206, 252] width 270 height 205
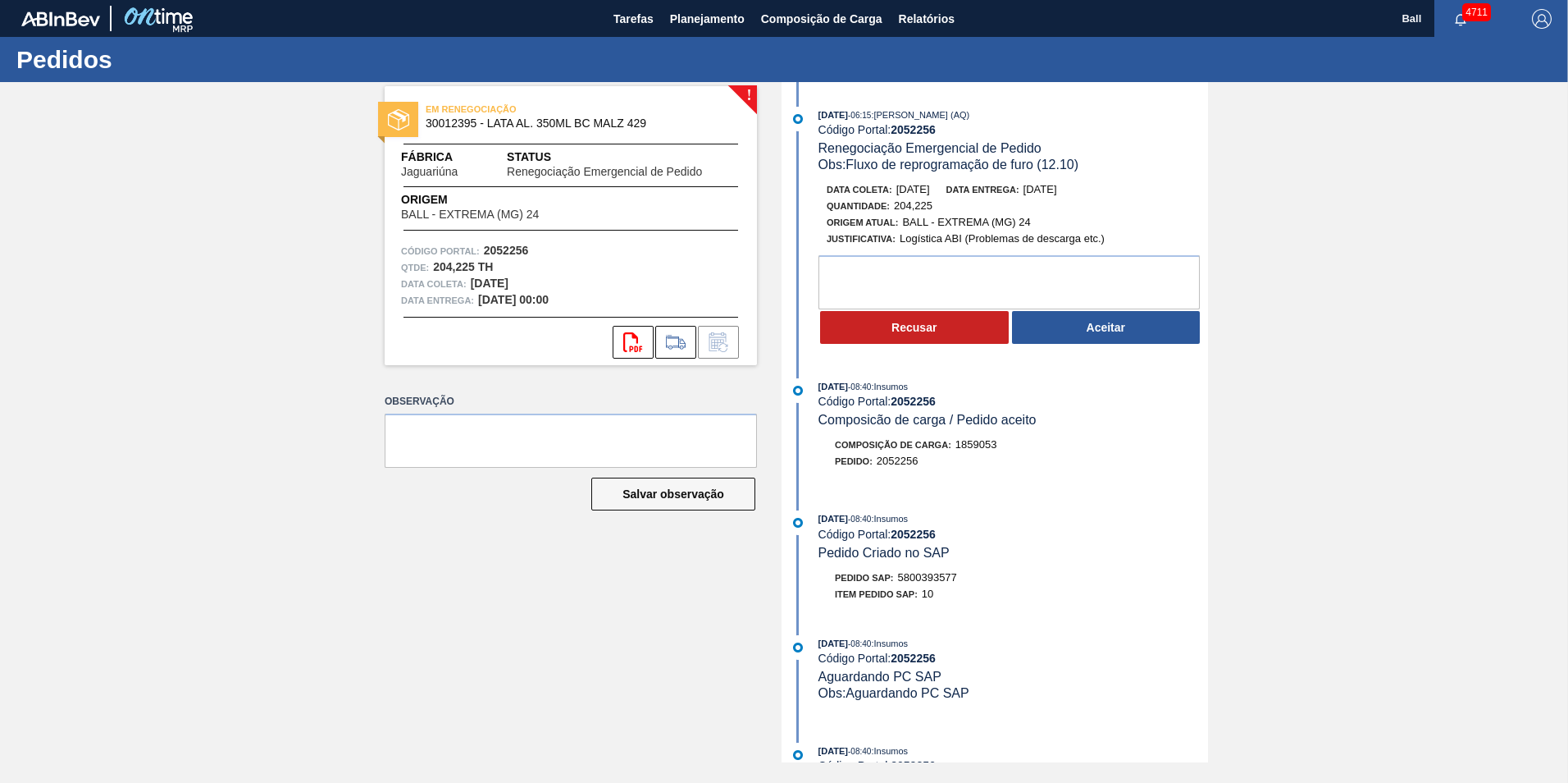
click at [899, 576] on div "Pedido SAP: 5800393577" at bounding box center [896, 578] width 122 height 17
click at [969, 577] on div "Pedido SAP: 5800393577" at bounding box center [1013, 578] width 390 height 17
click at [1106, 330] on button "Aceitar" at bounding box center [1105, 328] width 189 height 33
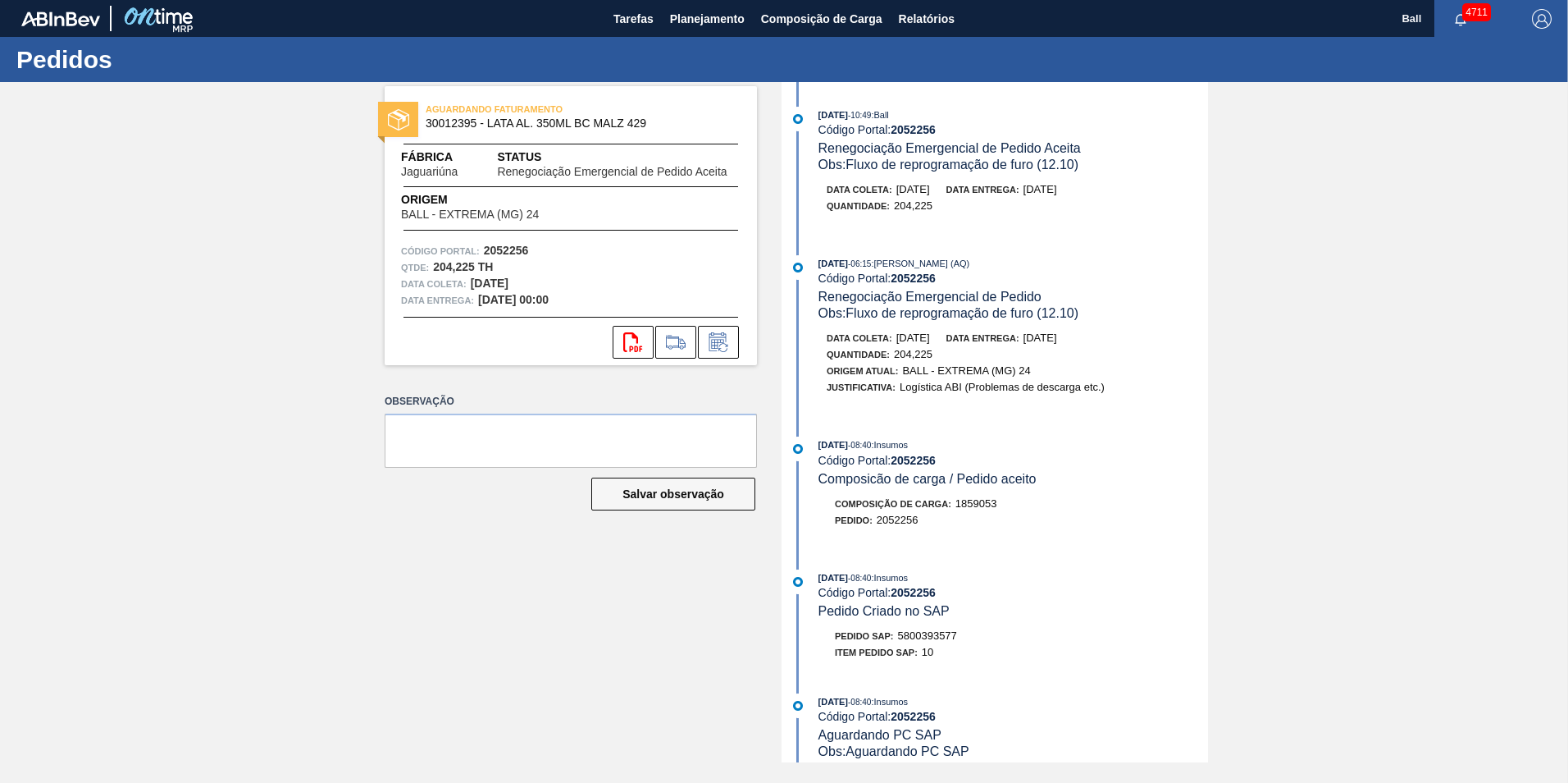
click at [956, 639] on span "5800393577" at bounding box center [927, 635] width 59 height 12
click at [957, 621] on div "10/10/2025 - 08:40 : Insumos Código Portal: 2052256 Pedido Criado no SAP Pedido…" at bounding box center [996, 619] width 422 height 99
click at [965, 502] on span "1859053" at bounding box center [976, 502] width 41 height 12
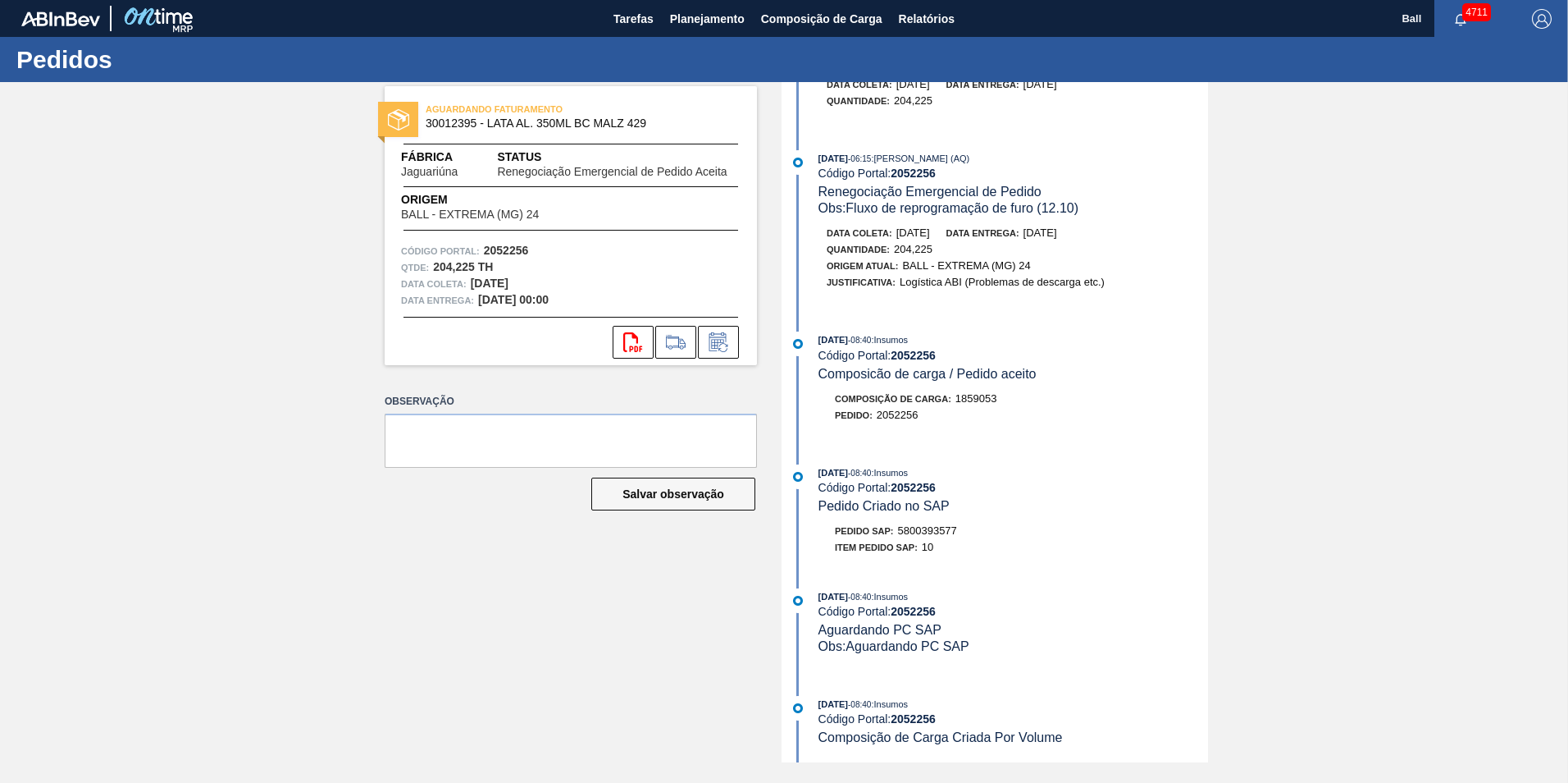
scroll to position [196, 0]
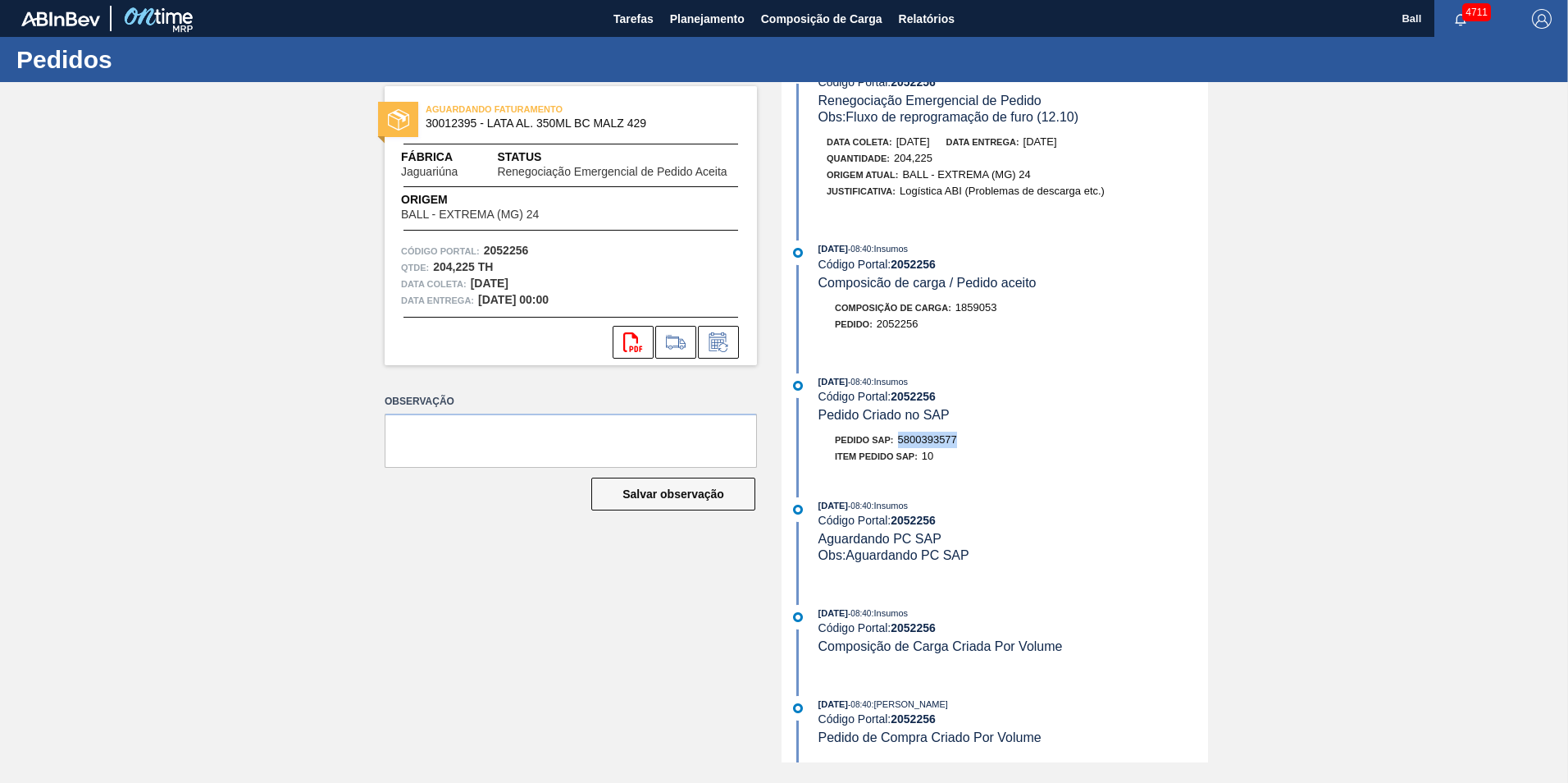
drag, startPoint x: 896, startPoint y: 441, endPoint x: 965, endPoint y: 438, distance: 69.1
click at [965, 438] on div "Pedido SAP: 5800393577" at bounding box center [1013, 440] width 390 height 17
drag, startPoint x: 965, startPoint y: 438, endPoint x: 947, endPoint y: 442, distance: 18.4
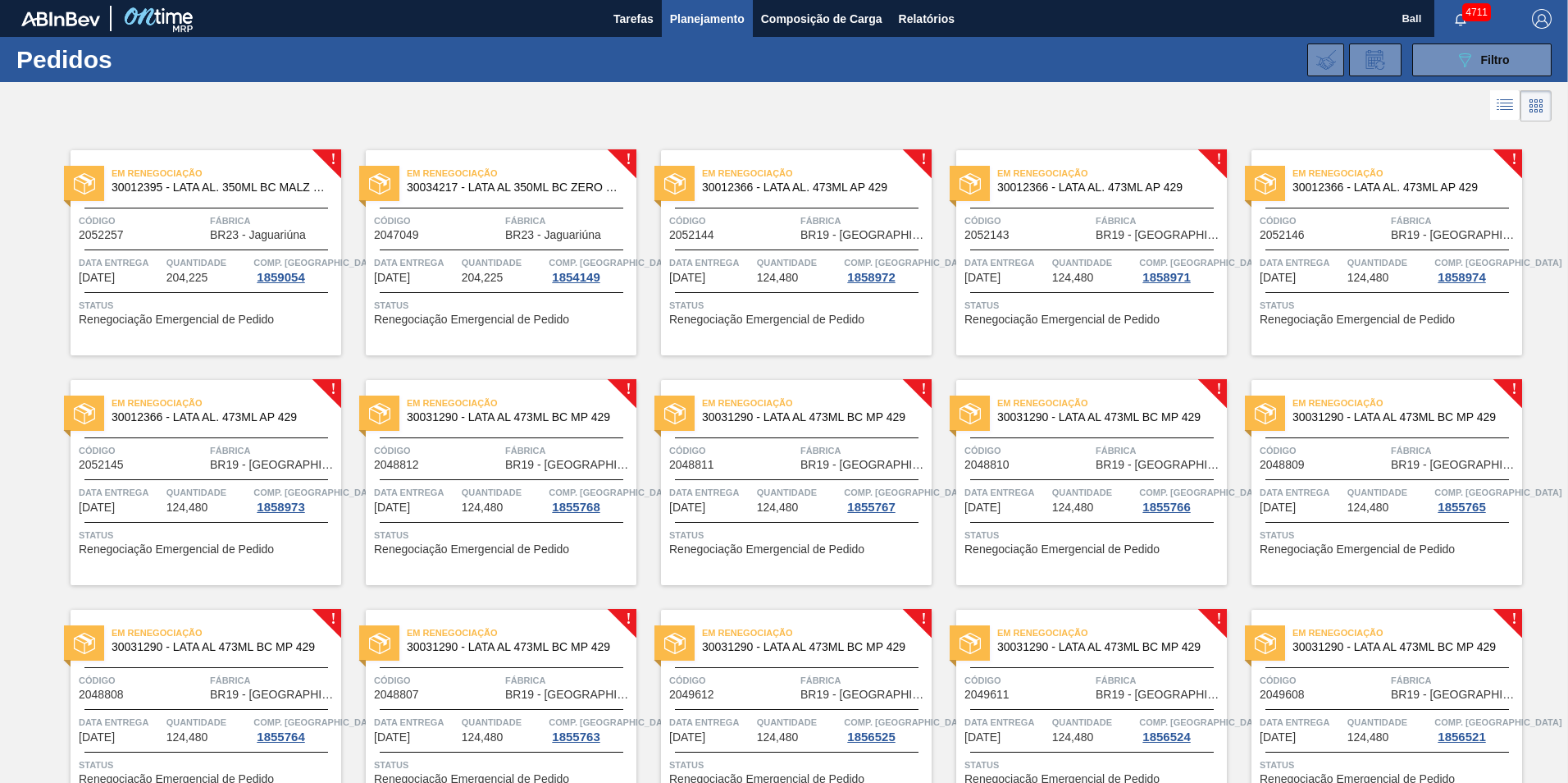
click at [205, 241] on div "Em Renegociação 30012395 - LATA AL. 350ML BC MALZ 429 Código 2052257 Fábrica BR…" at bounding box center [206, 252] width 270 height 205
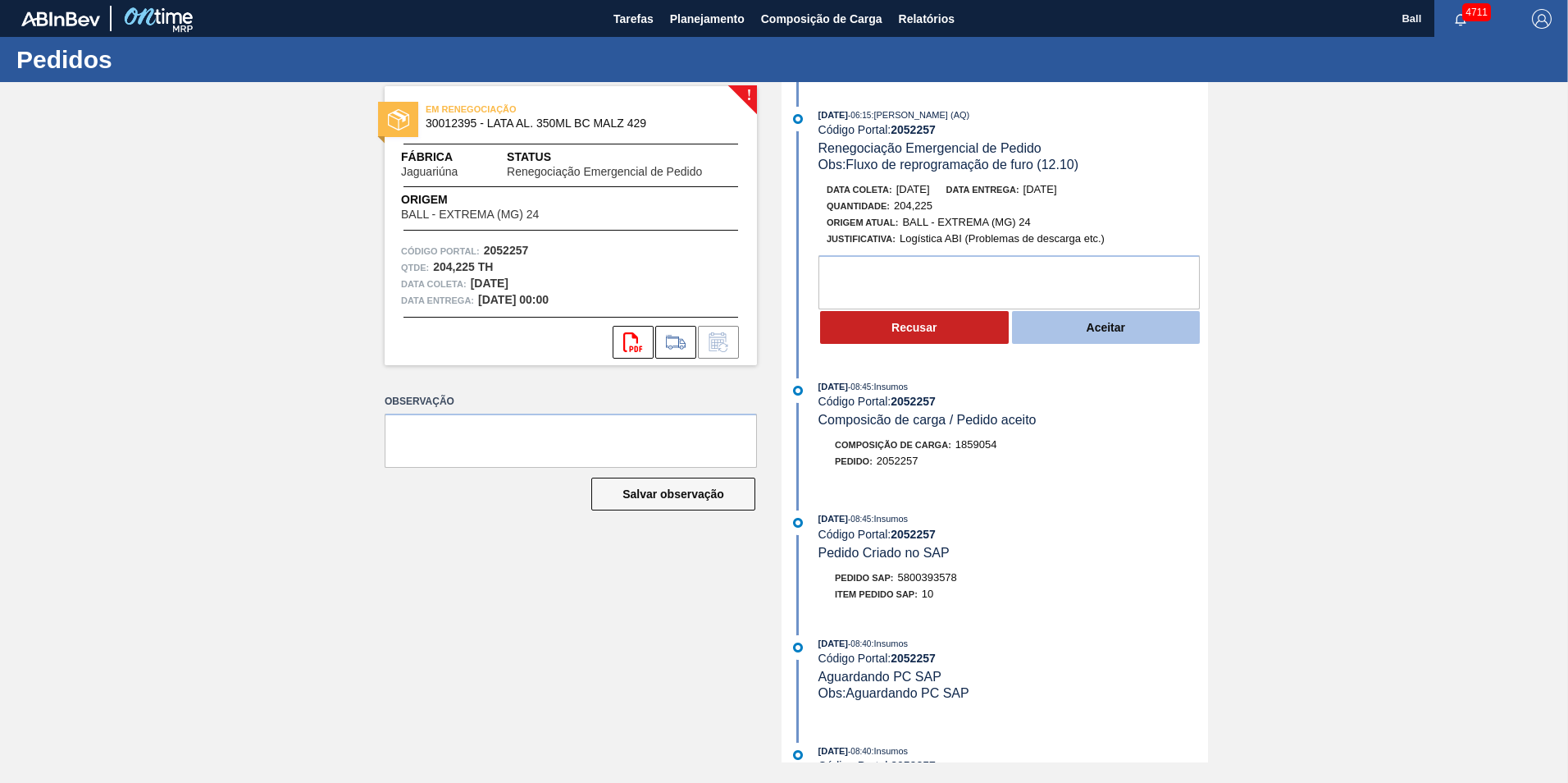
click at [1091, 329] on button "Aceitar" at bounding box center [1105, 328] width 189 height 33
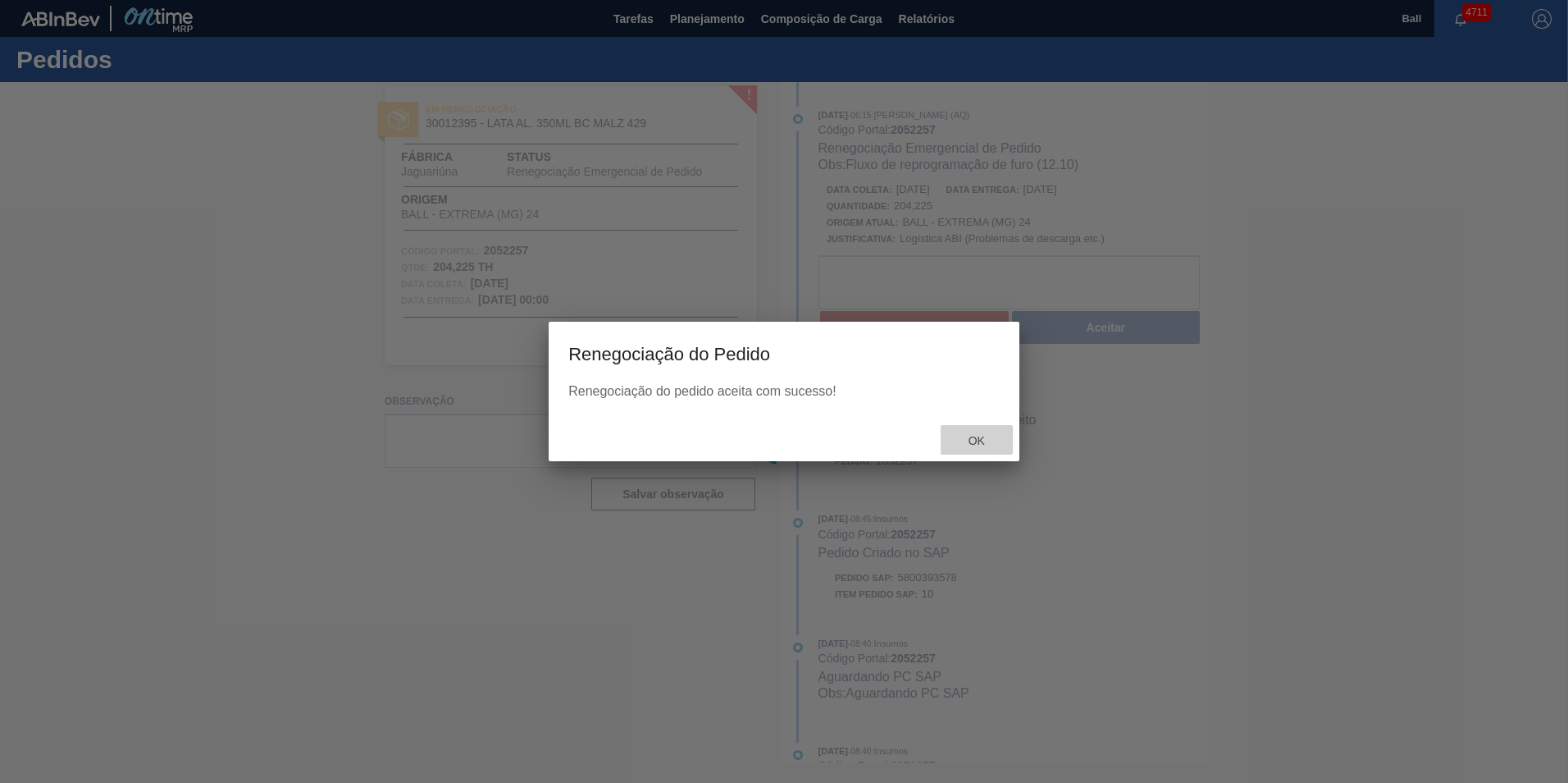
click at [974, 441] on span "Ok" at bounding box center [977, 441] width 42 height 13
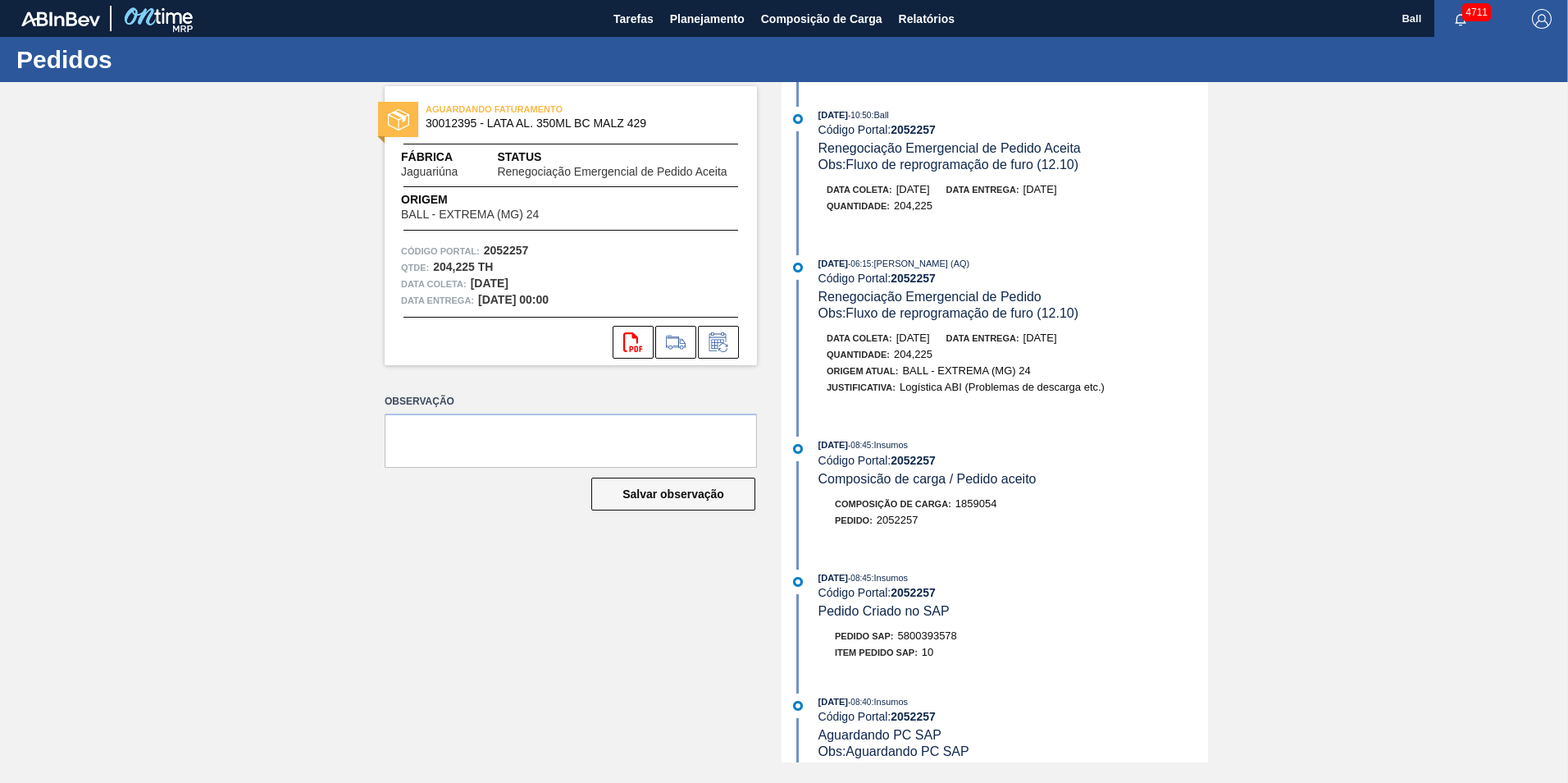
click at [892, 636] on span "Pedido SAP:" at bounding box center [864, 636] width 59 height 10
drag, startPoint x: 898, startPoint y: 636, endPoint x: 959, endPoint y: 639, distance: 61.1
click at [959, 639] on div "Pedido SAP: 5800393578" at bounding box center [1013, 636] width 390 height 17
drag, startPoint x: 959, startPoint y: 639, endPoint x: 948, endPoint y: 639, distance: 11.0
copy span "5800393578"
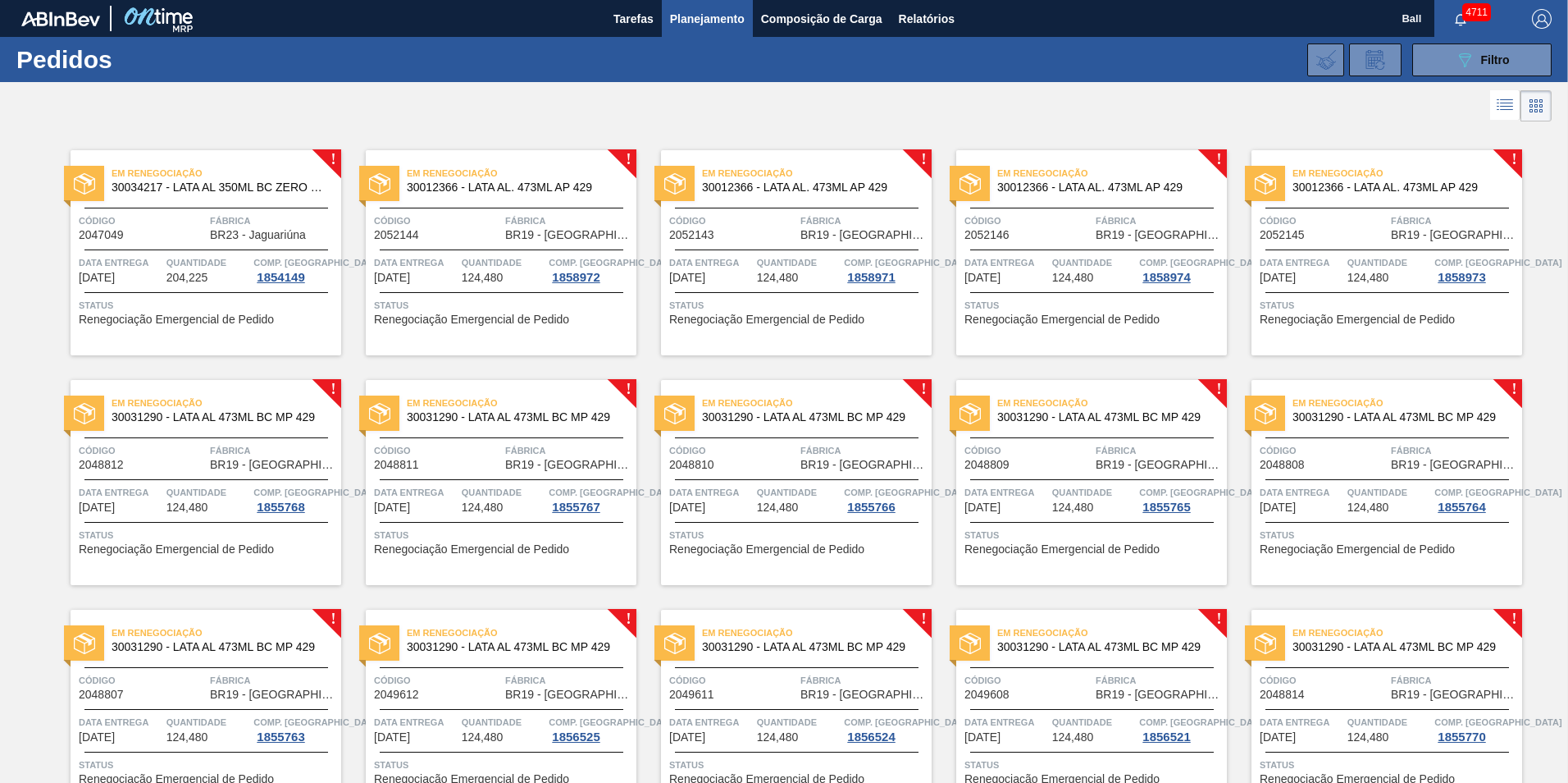
click at [210, 167] on span "Em Renegociação" at bounding box center [226, 173] width 230 height 17
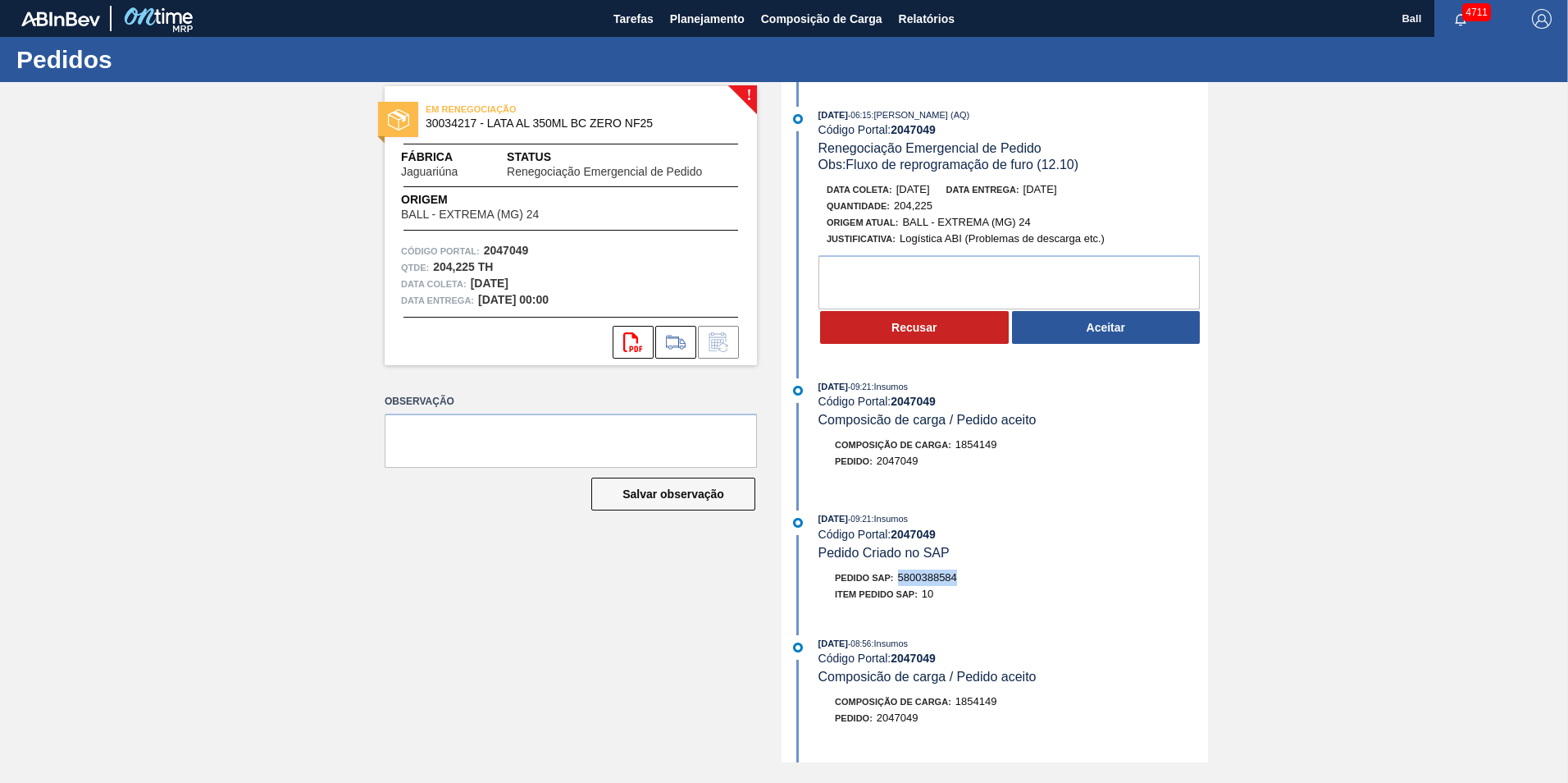
drag, startPoint x: 898, startPoint y: 575, endPoint x: 960, endPoint y: 575, distance: 62.0
click at [960, 575] on div "Pedido SAP: 5800388584" at bounding box center [1013, 578] width 390 height 17
drag, startPoint x: 960, startPoint y: 575, endPoint x: 946, endPoint y: 580, distance: 14.9
copy span "5800388584"
click at [1068, 327] on button "Aceitar" at bounding box center [1105, 328] width 189 height 33
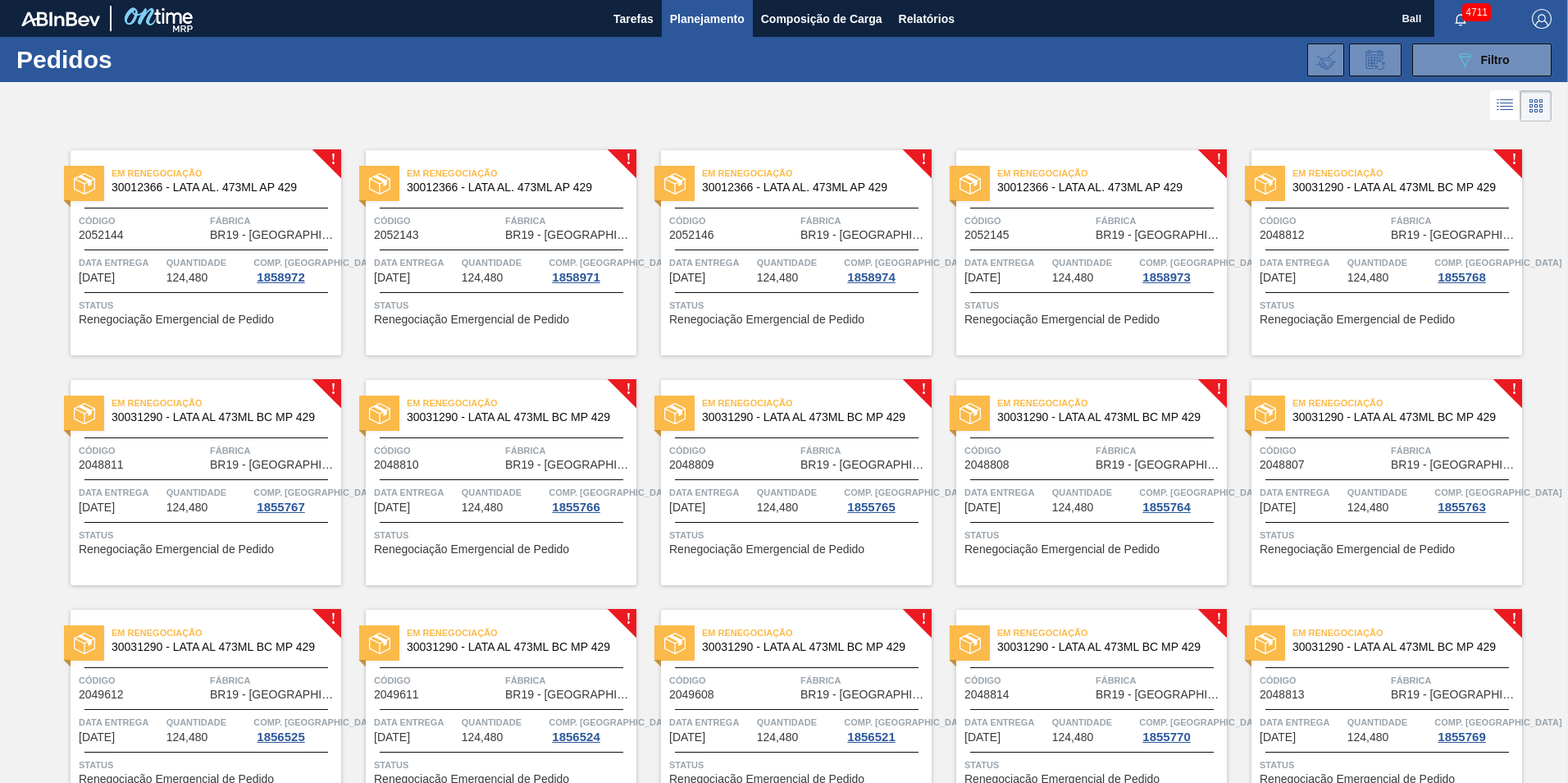
click at [193, 264] on span "Quantidade" at bounding box center [208, 262] width 84 height 17
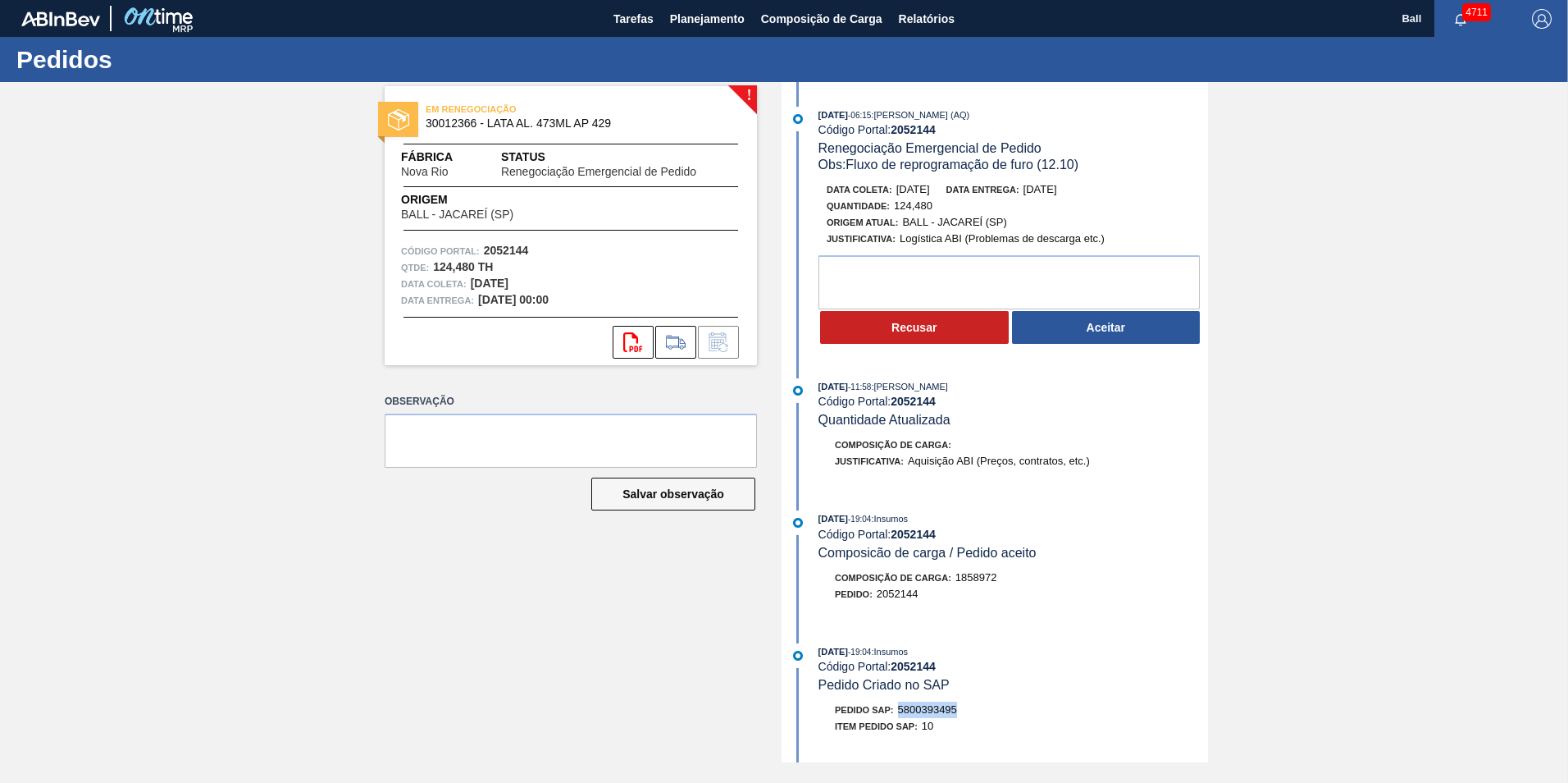
drag, startPoint x: 898, startPoint y: 709, endPoint x: 967, endPoint y: 712, distance: 69.1
click at [967, 712] on div "Pedido SAP: 5800393495" at bounding box center [1013, 709] width 390 height 17
drag, startPoint x: 967, startPoint y: 712, endPoint x: 955, endPoint y: 711, distance: 12.0
copy span "5800393495"
click at [1119, 322] on button "Aceitar" at bounding box center [1105, 328] width 189 height 33
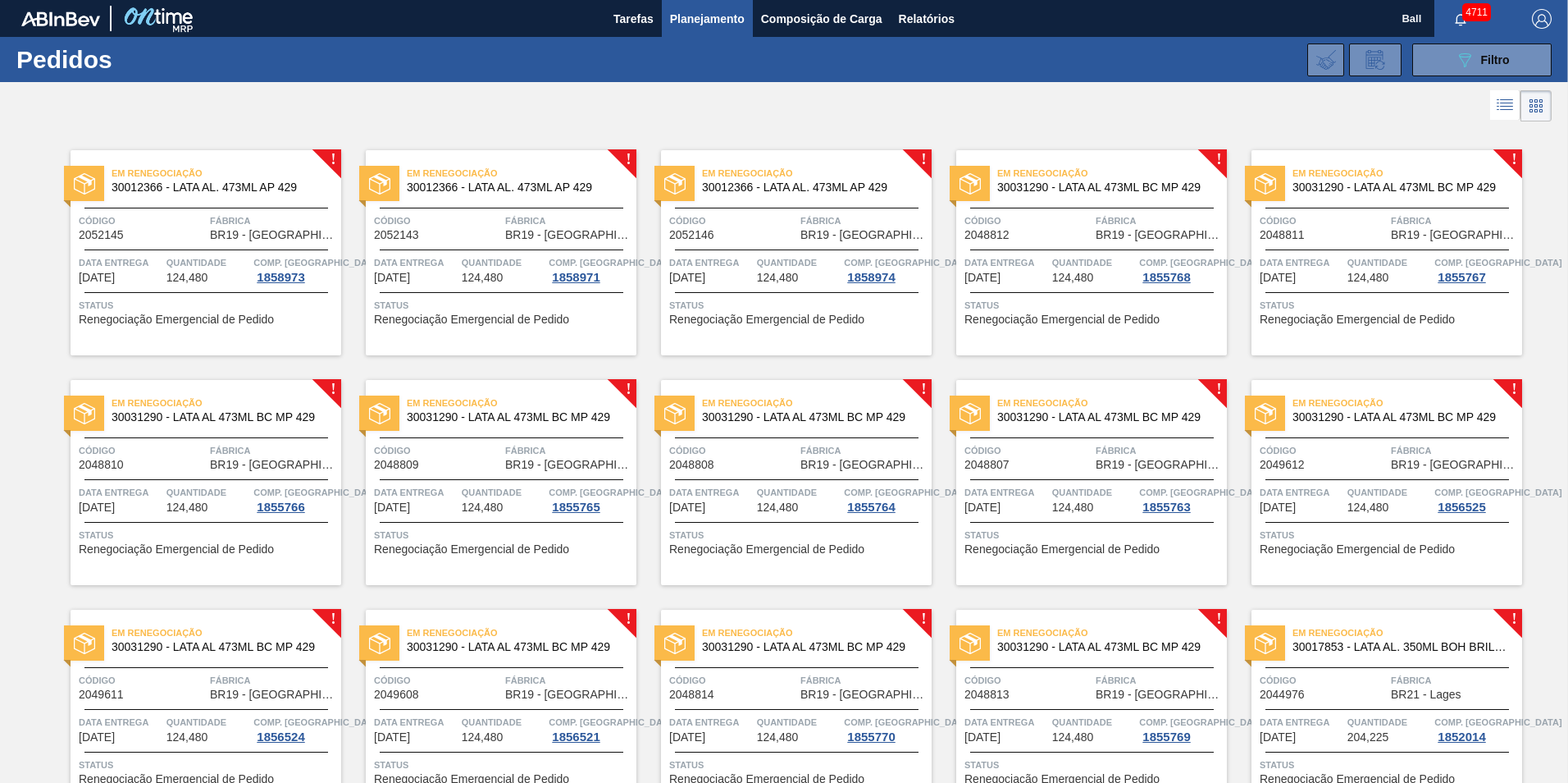
click at [202, 243] on div "Em Renegociação 30012366 - LATA AL. 473ML AP 429 Código 2052145 Fábrica BR19 - …" at bounding box center [206, 252] width 270 height 205
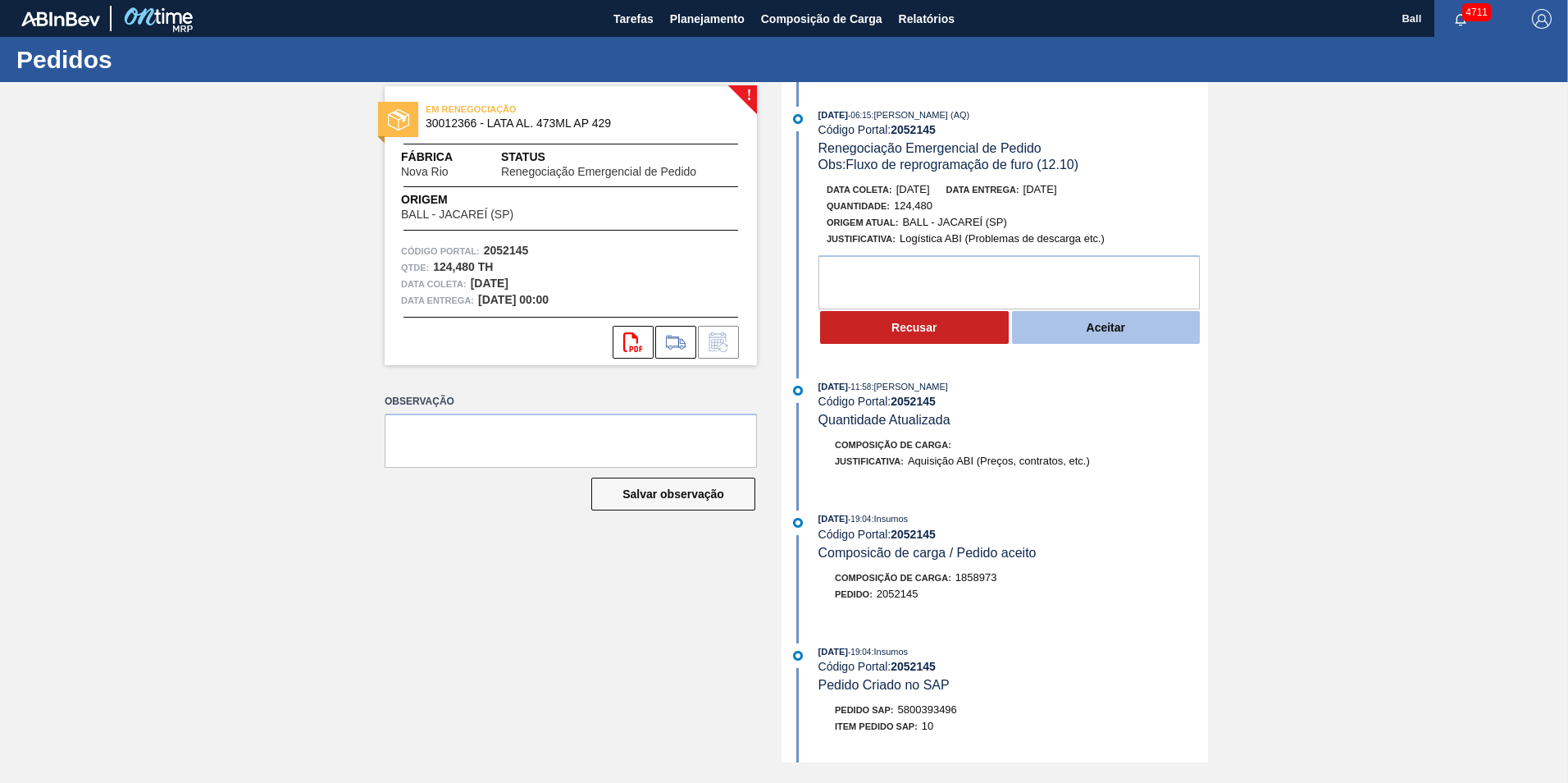
click at [1148, 328] on button "Aceitar" at bounding box center [1105, 328] width 189 height 33
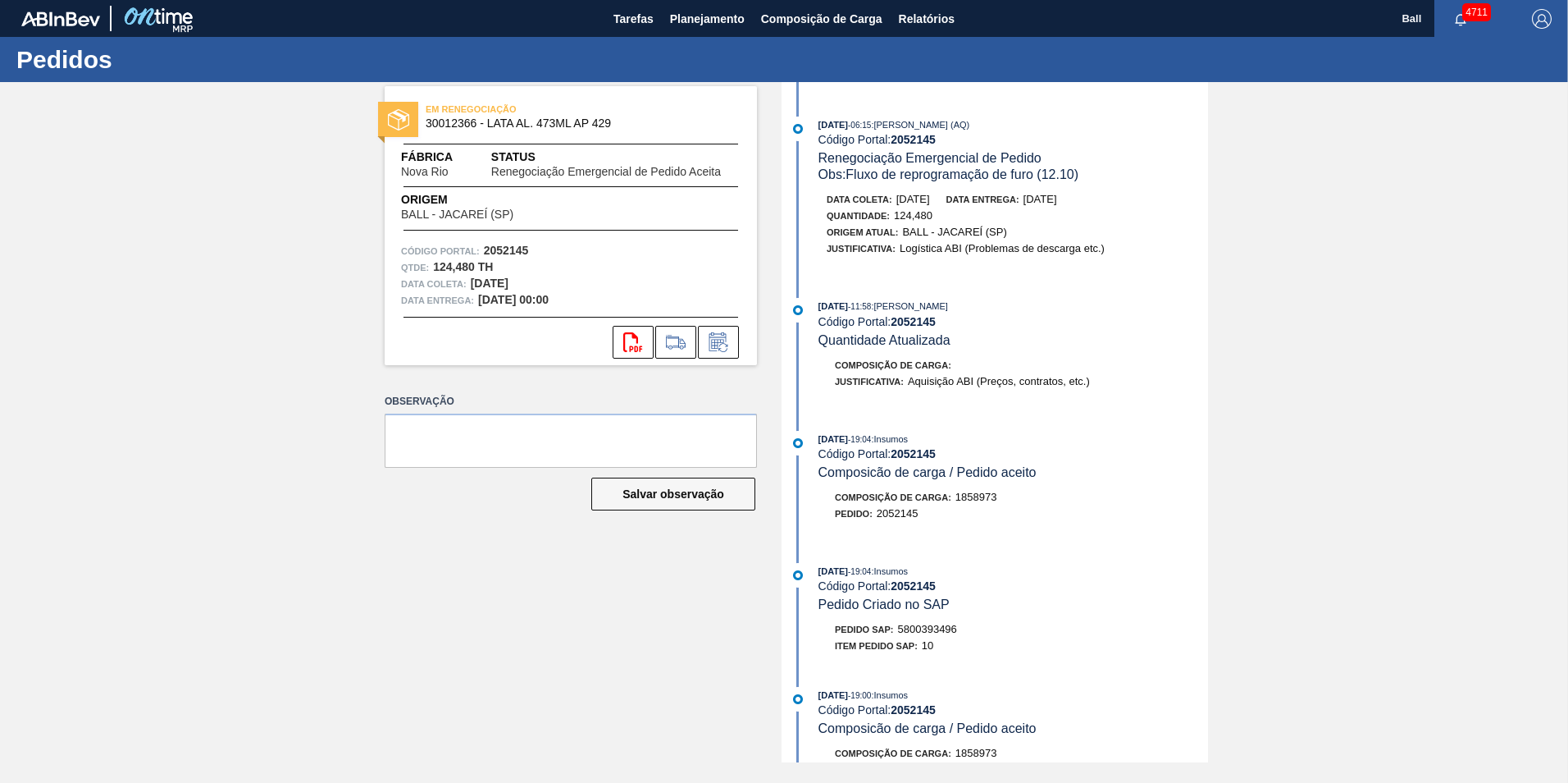
scroll to position [246, 0]
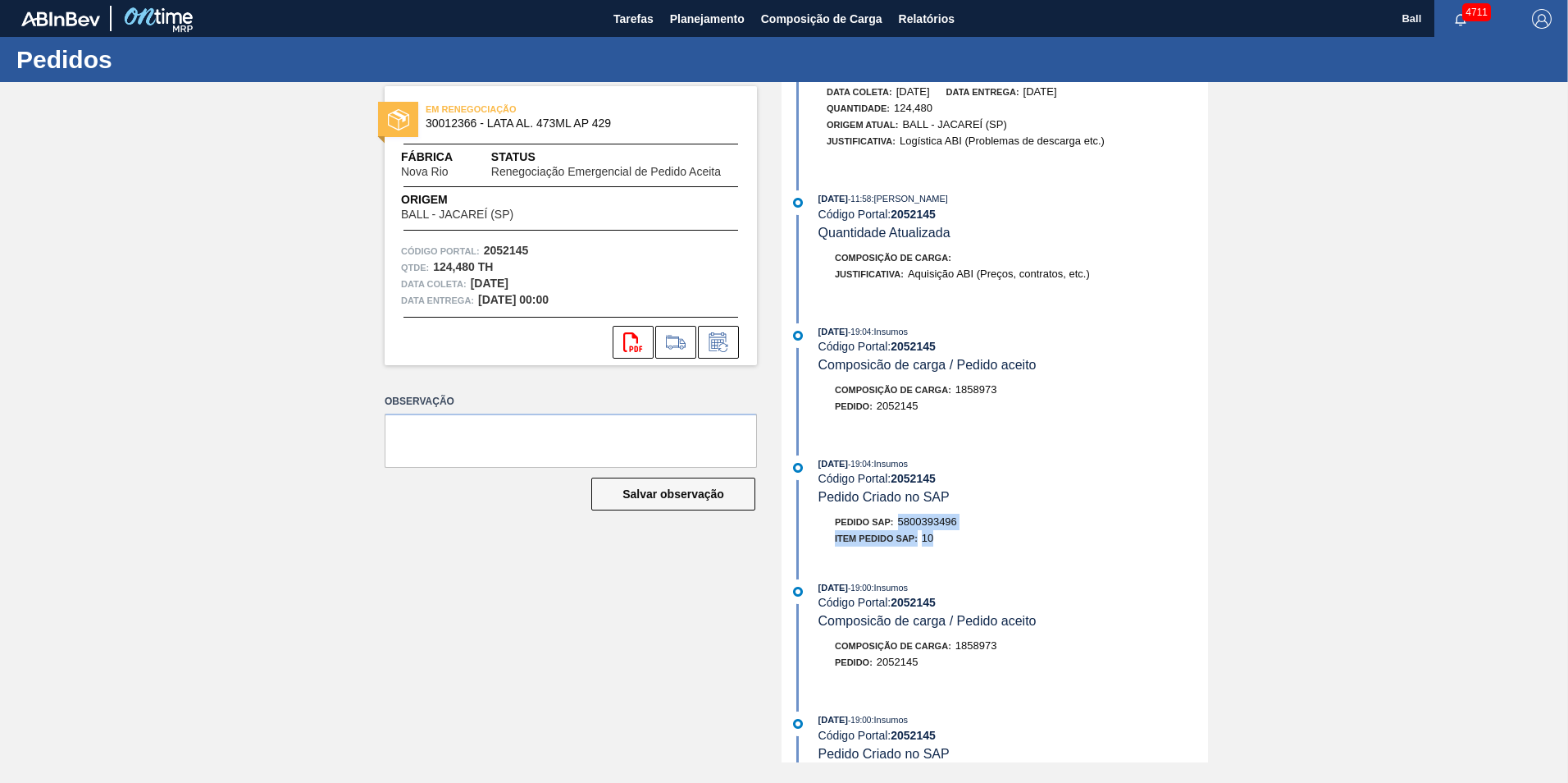
drag, startPoint x: 897, startPoint y: 518, endPoint x: 979, endPoint y: 531, distance: 83.0
click at [979, 531] on div "Pedido SAP: 5800393496 Item pedido SAP: 10" at bounding box center [1013, 530] width 390 height 33
drag, startPoint x: 979, startPoint y: 531, endPoint x: 947, endPoint y: 519, distance: 34.2
click at [947, 519] on span "5800393496" at bounding box center [927, 521] width 59 height 12
drag, startPoint x: 903, startPoint y: 514, endPoint x: 958, endPoint y: 520, distance: 55.3
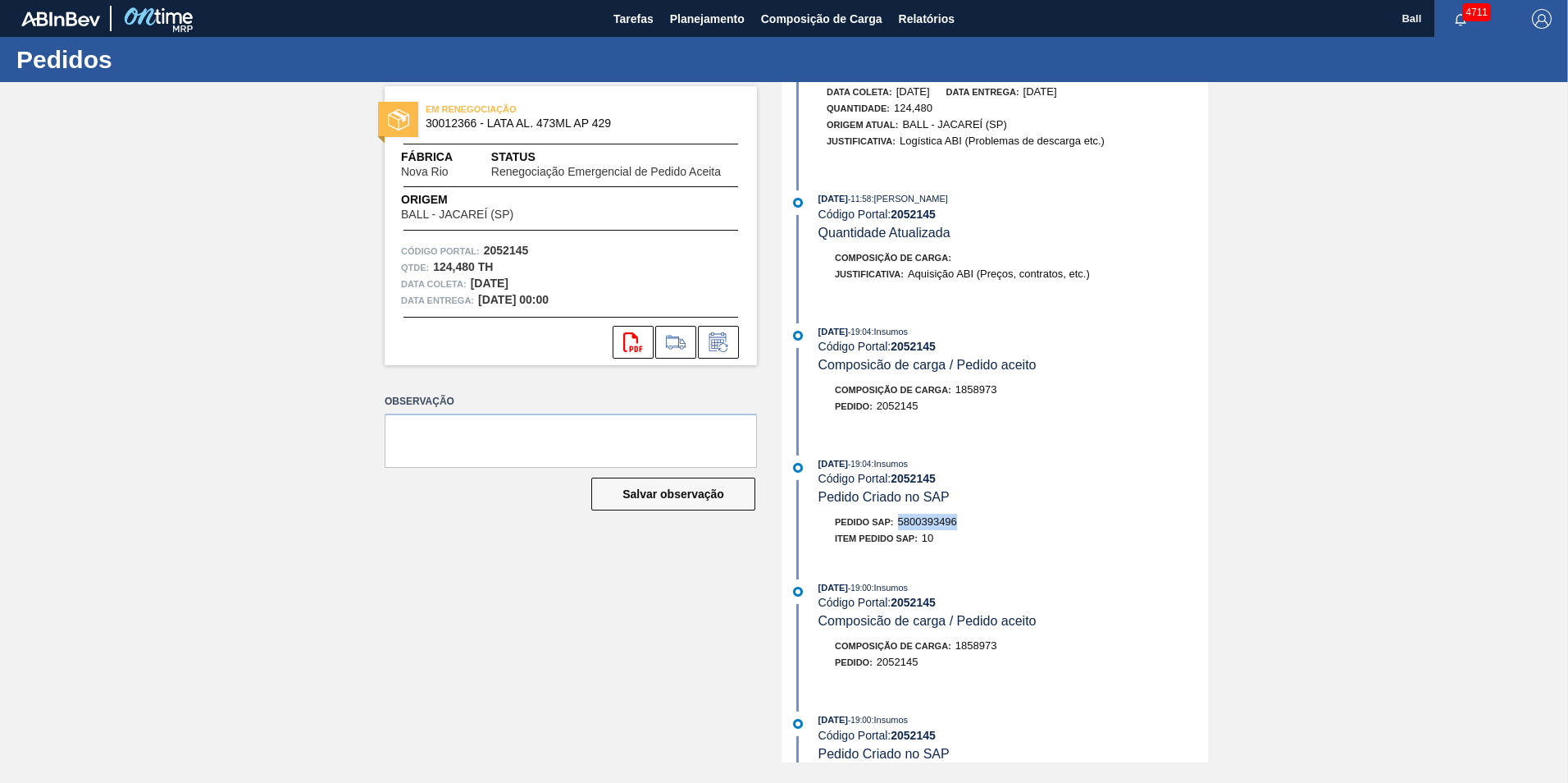
click at [956, 520] on div "Pedido SAP: 5800393496" at bounding box center [896, 522] width 122 height 17
copy span "5800393496"
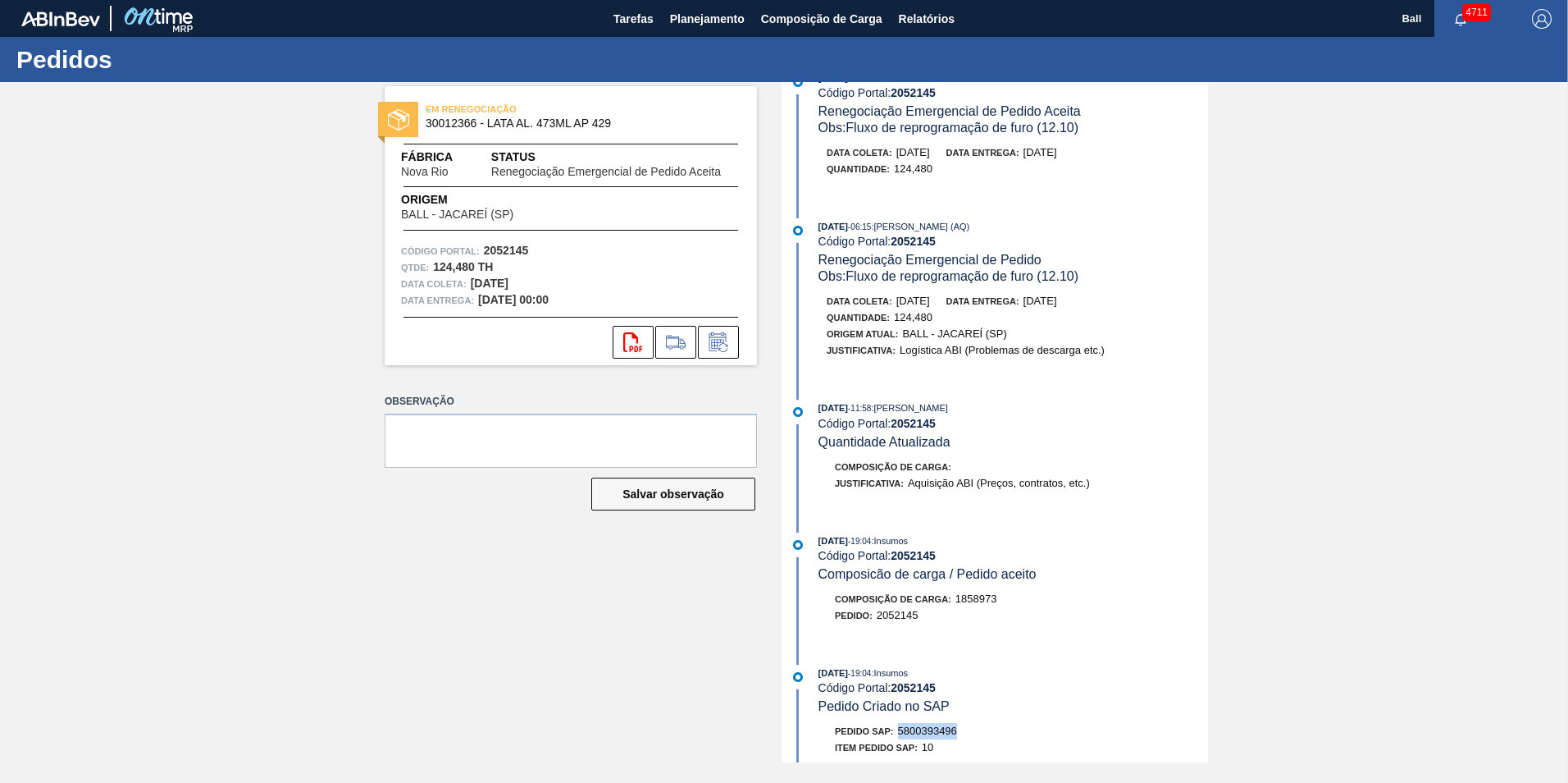
scroll to position [0, 0]
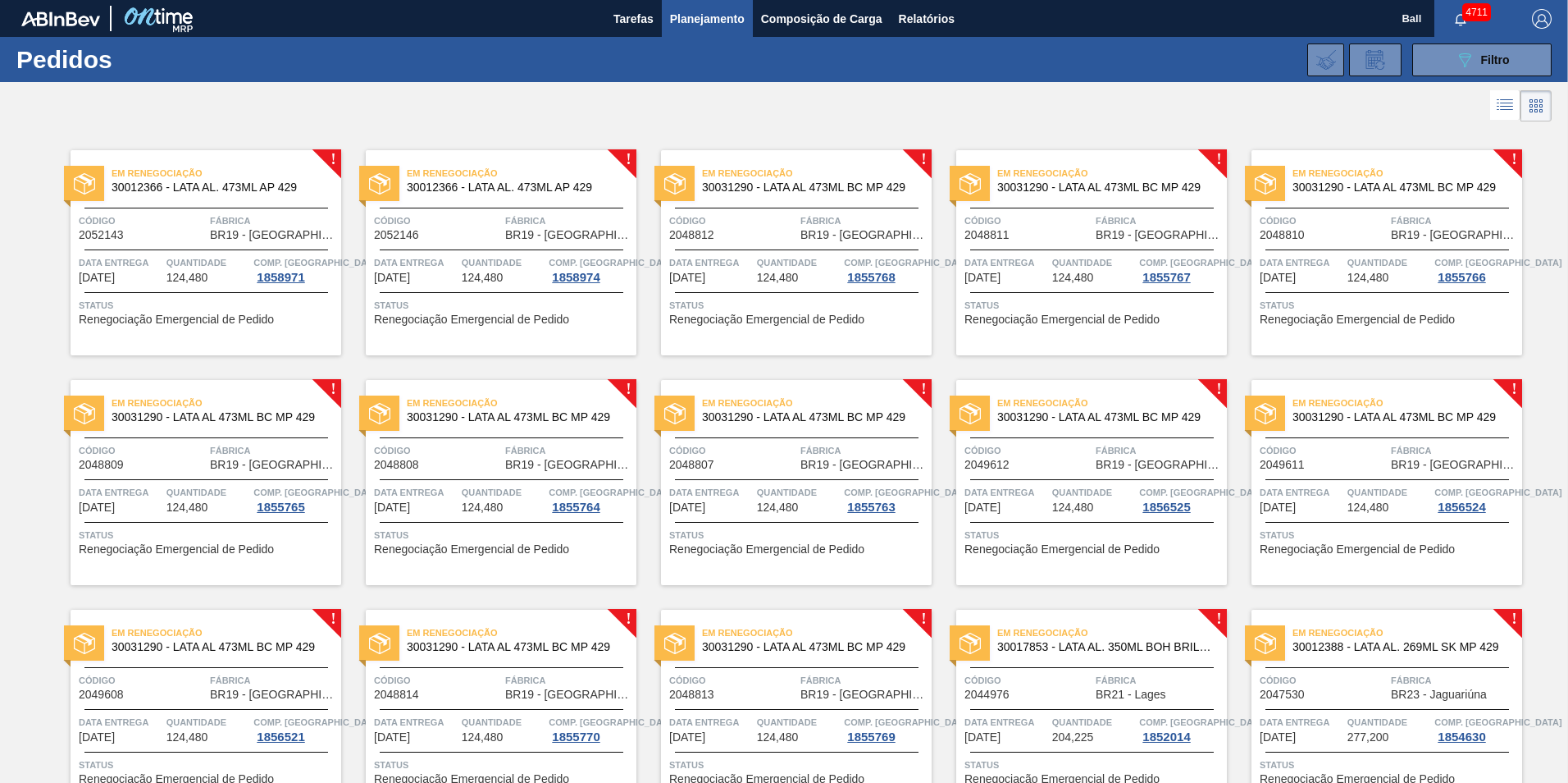
click at [231, 249] on div at bounding box center [206, 249] width 244 height 1
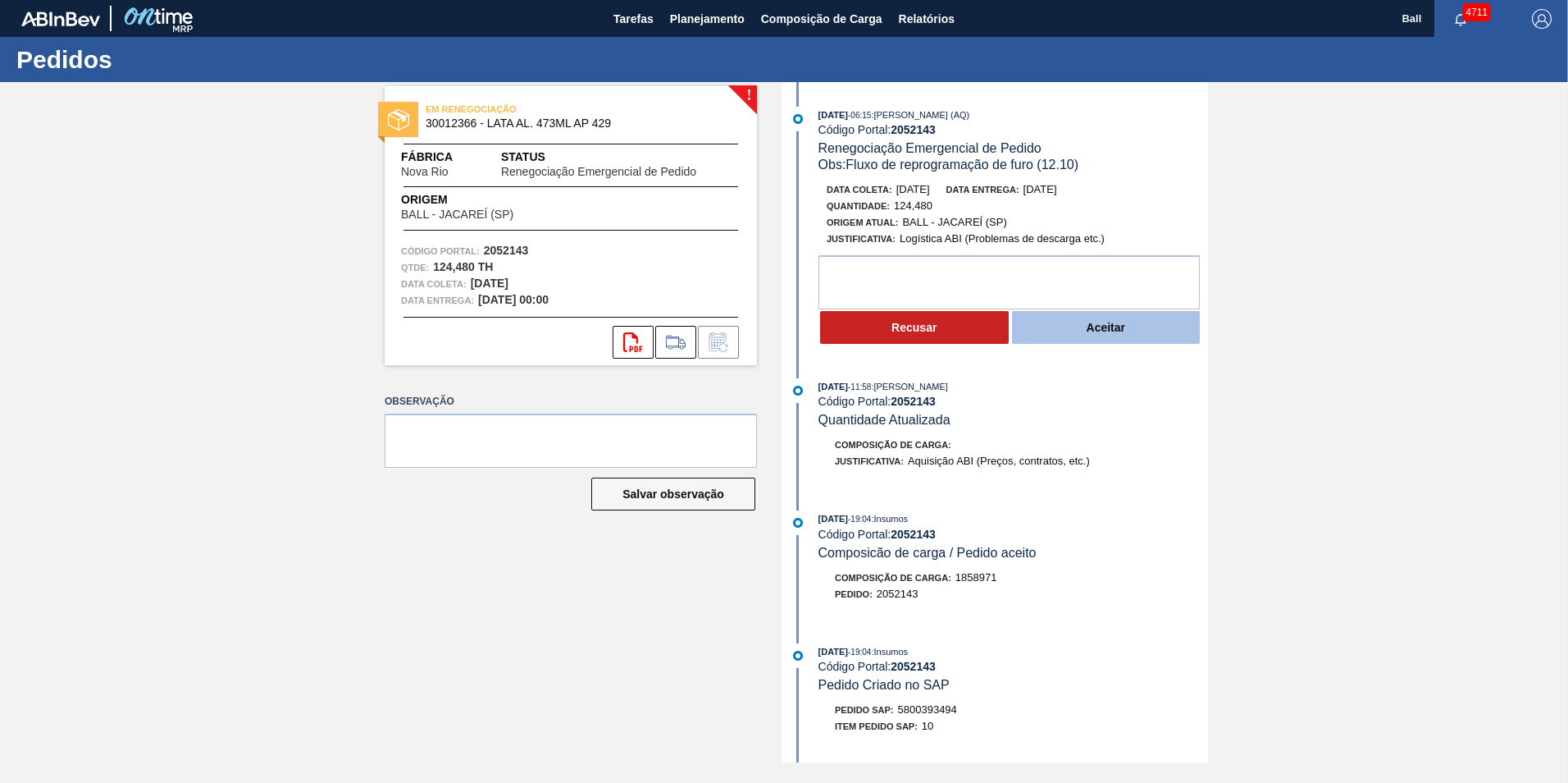
click at [1126, 336] on button "Aceitar" at bounding box center [1105, 328] width 189 height 33
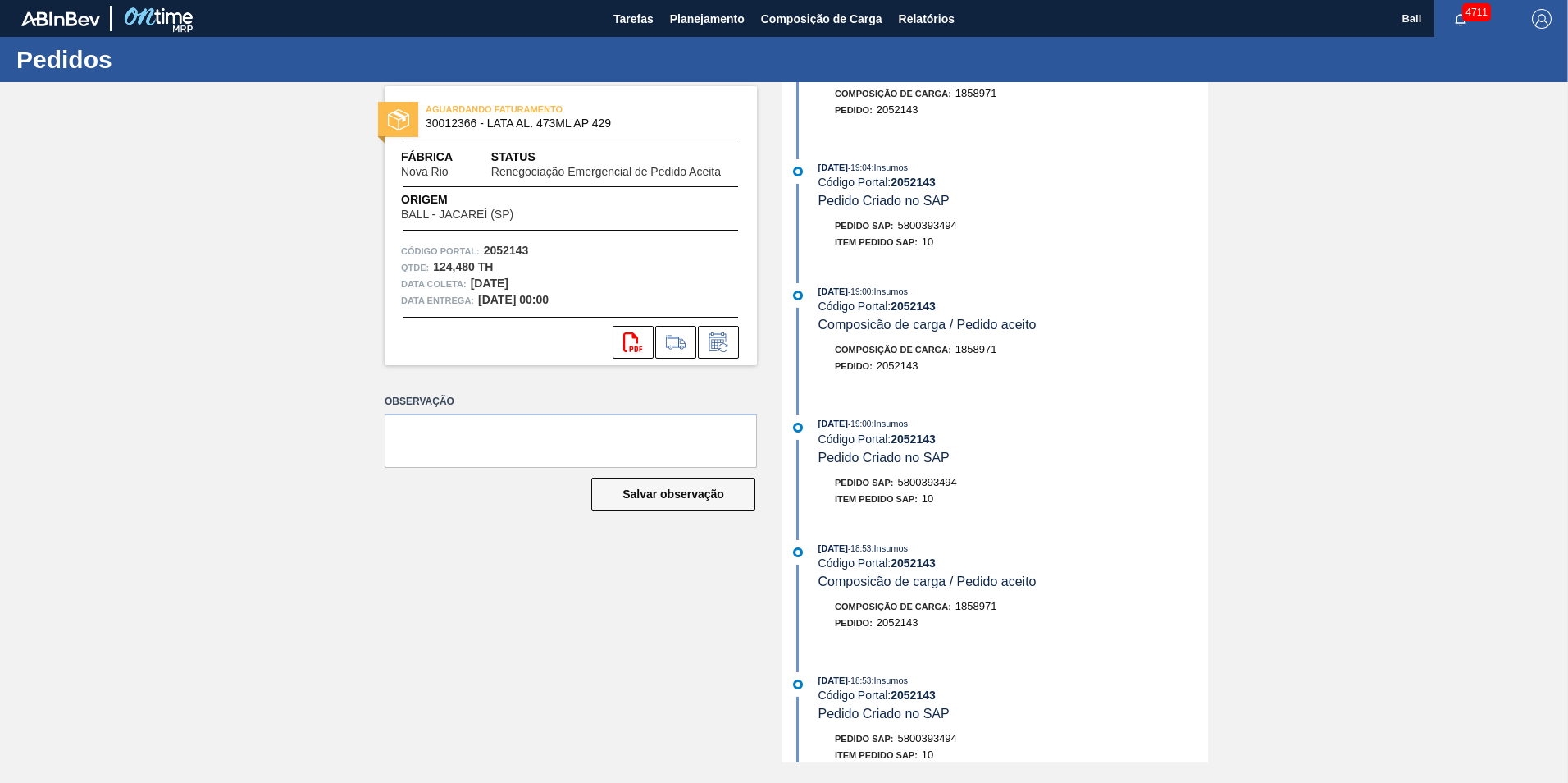
scroll to position [656, 0]
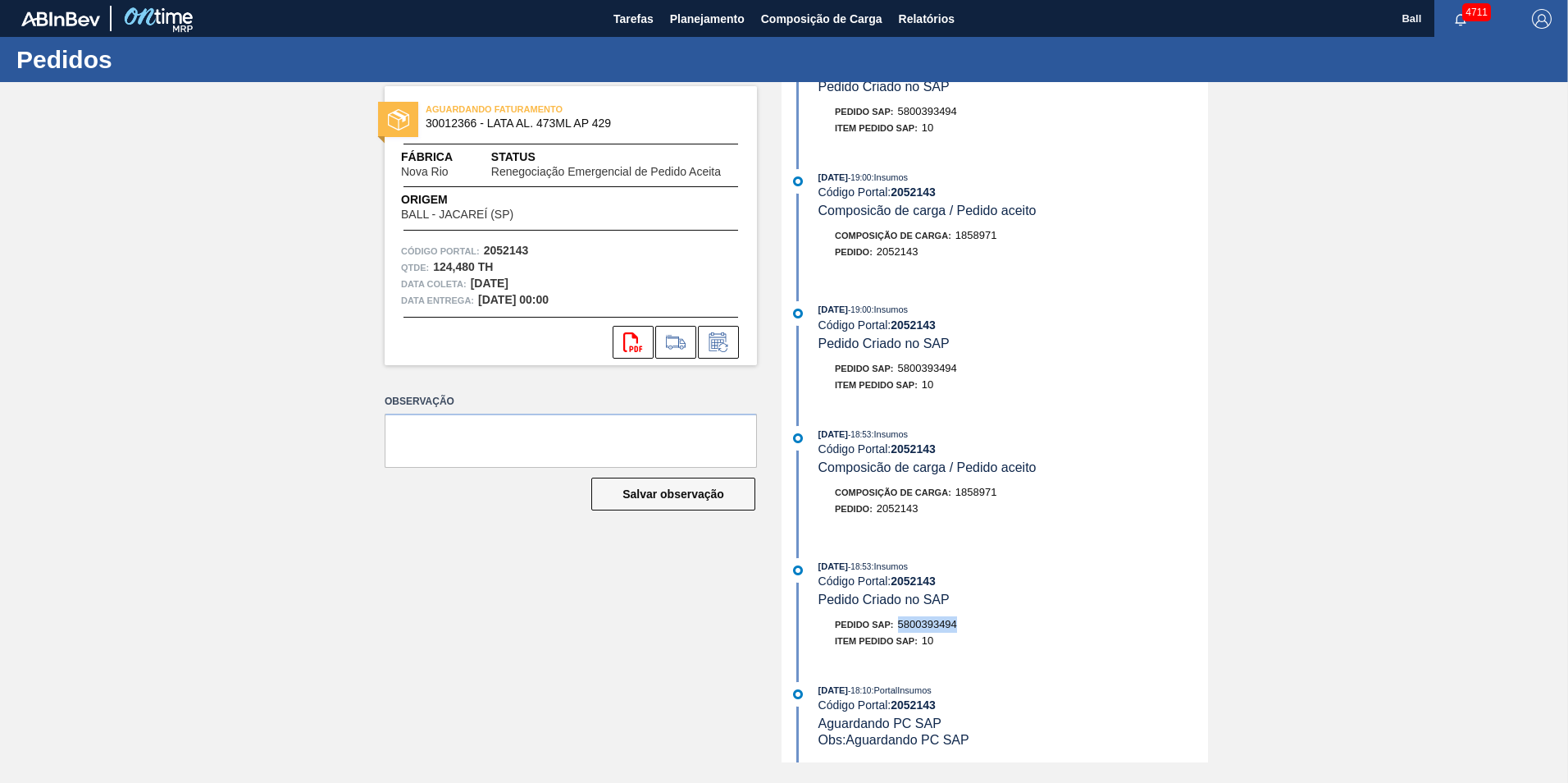
drag, startPoint x: 896, startPoint y: 621, endPoint x: 967, endPoint y: 623, distance: 71.0
click at [967, 623] on div "Pedido SAP: 5800393494" at bounding box center [1013, 625] width 390 height 17
drag, startPoint x: 967, startPoint y: 623, endPoint x: 952, endPoint y: 622, distance: 15.0
copy span "5800393494"
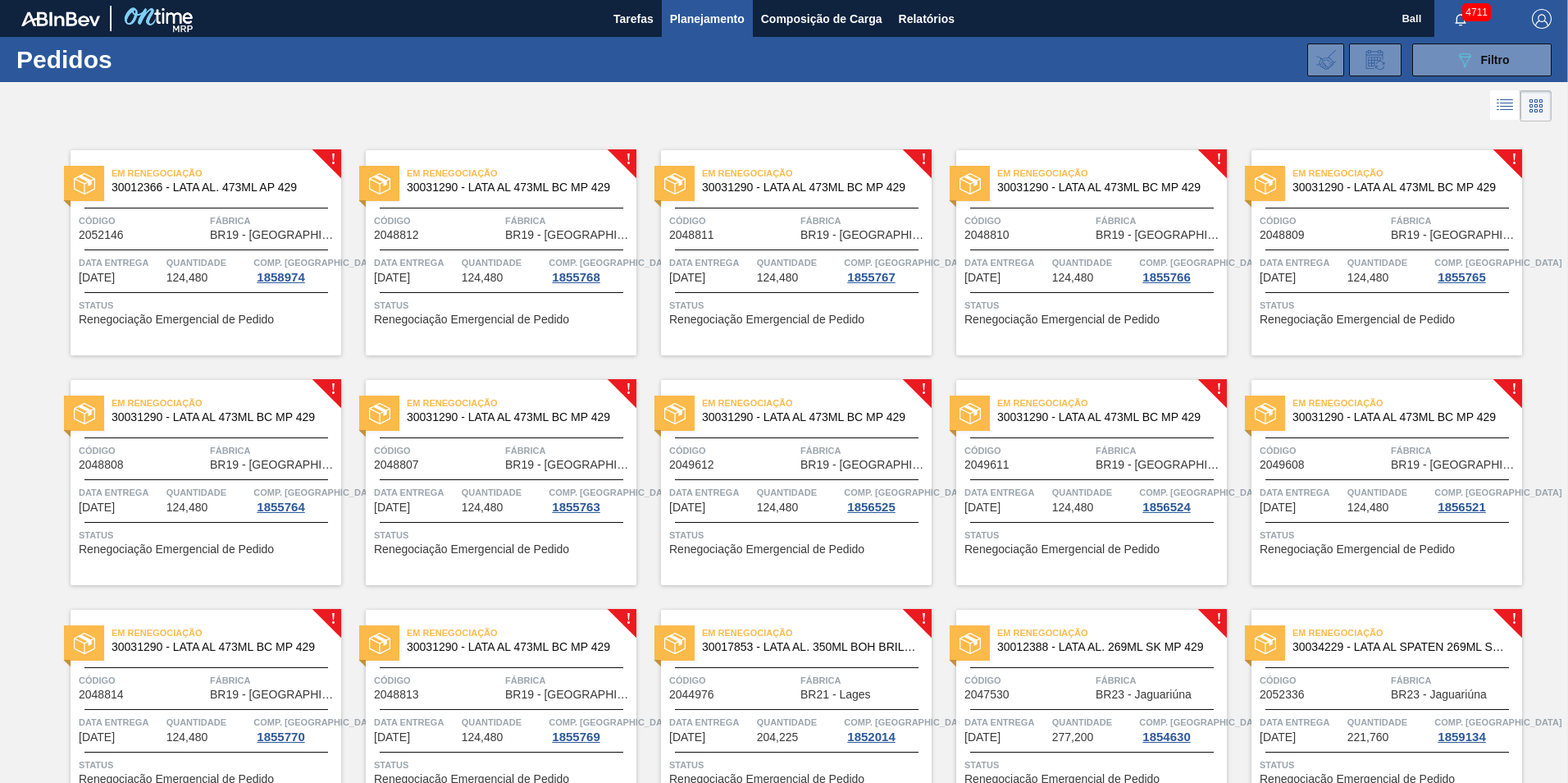
click at [232, 247] on div "Em Renegociação 30012366 - LATA AL. 473ML AP 429 Código 2052146 Fábrica BR19 - …" at bounding box center [206, 252] width 270 height 205
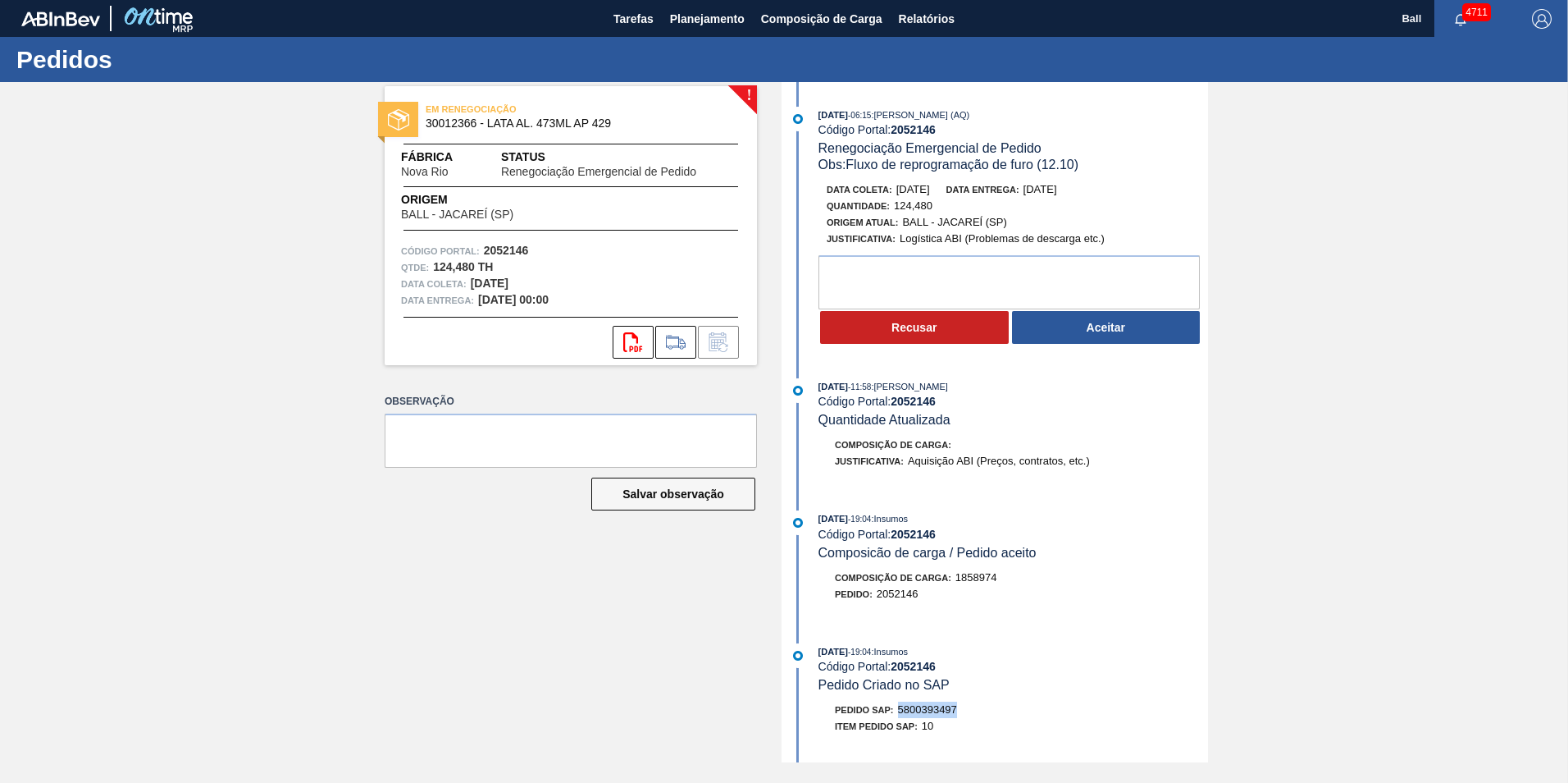
drag, startPoint x: 896, startPoint y: 708, endPoint x: 979, endPoint y: 712, distance: 83.1
click at [979, 712] on div "Pedido SAP: 5800393497" at bounding box center [1013, 709] width 390 height 17
drag, startPoint x: 979, startPoint y: 712, endPoint x: 955, endPoint y: 709, distance: 24.2
copy span "5800393497"
click at [1101, 330] on button "Aceitar" at bounding box center [1105, 328] width 189 height 33
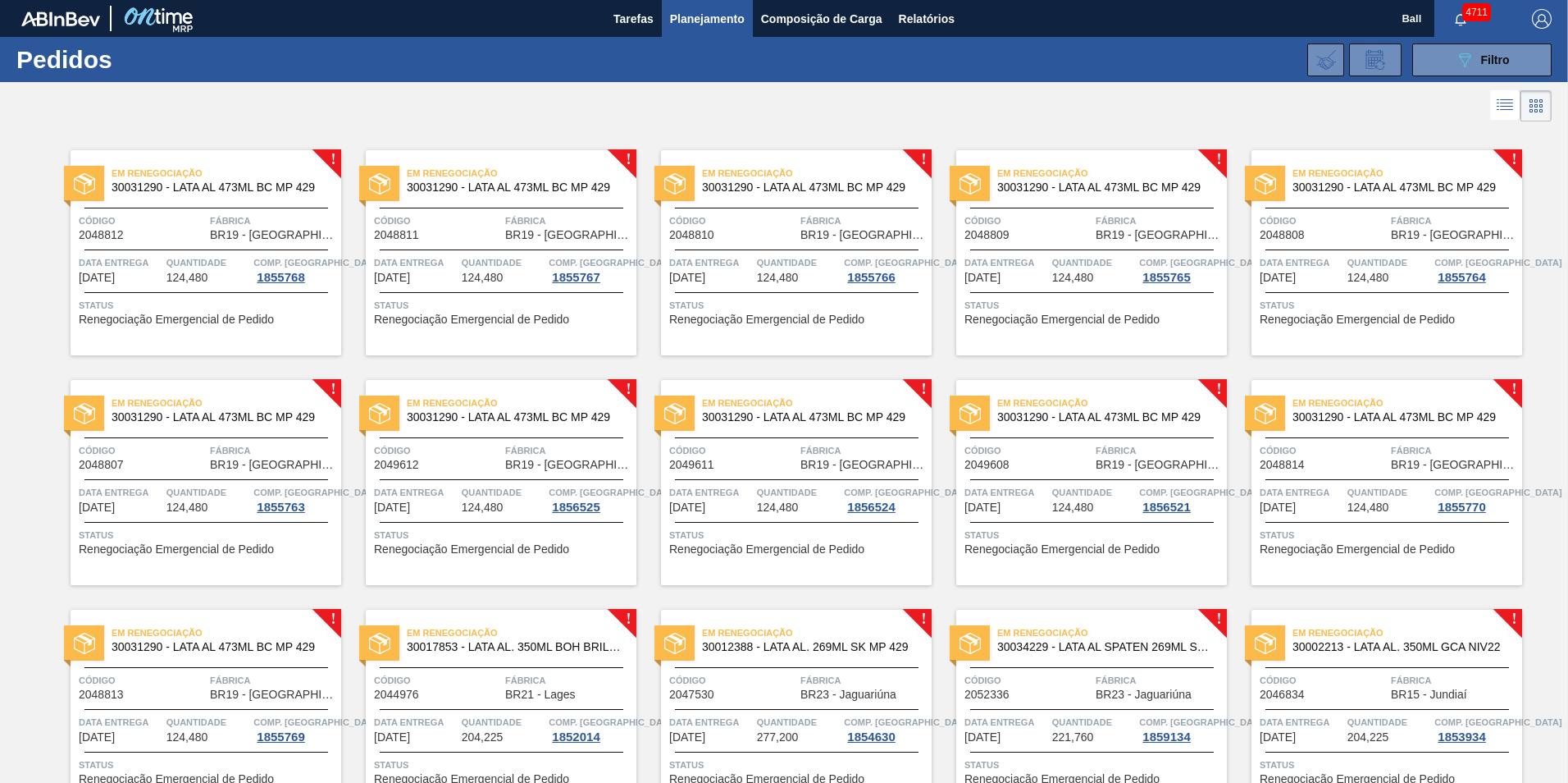
click at [278, 293] on div at bounding box center [206, 292] width 244 height 1
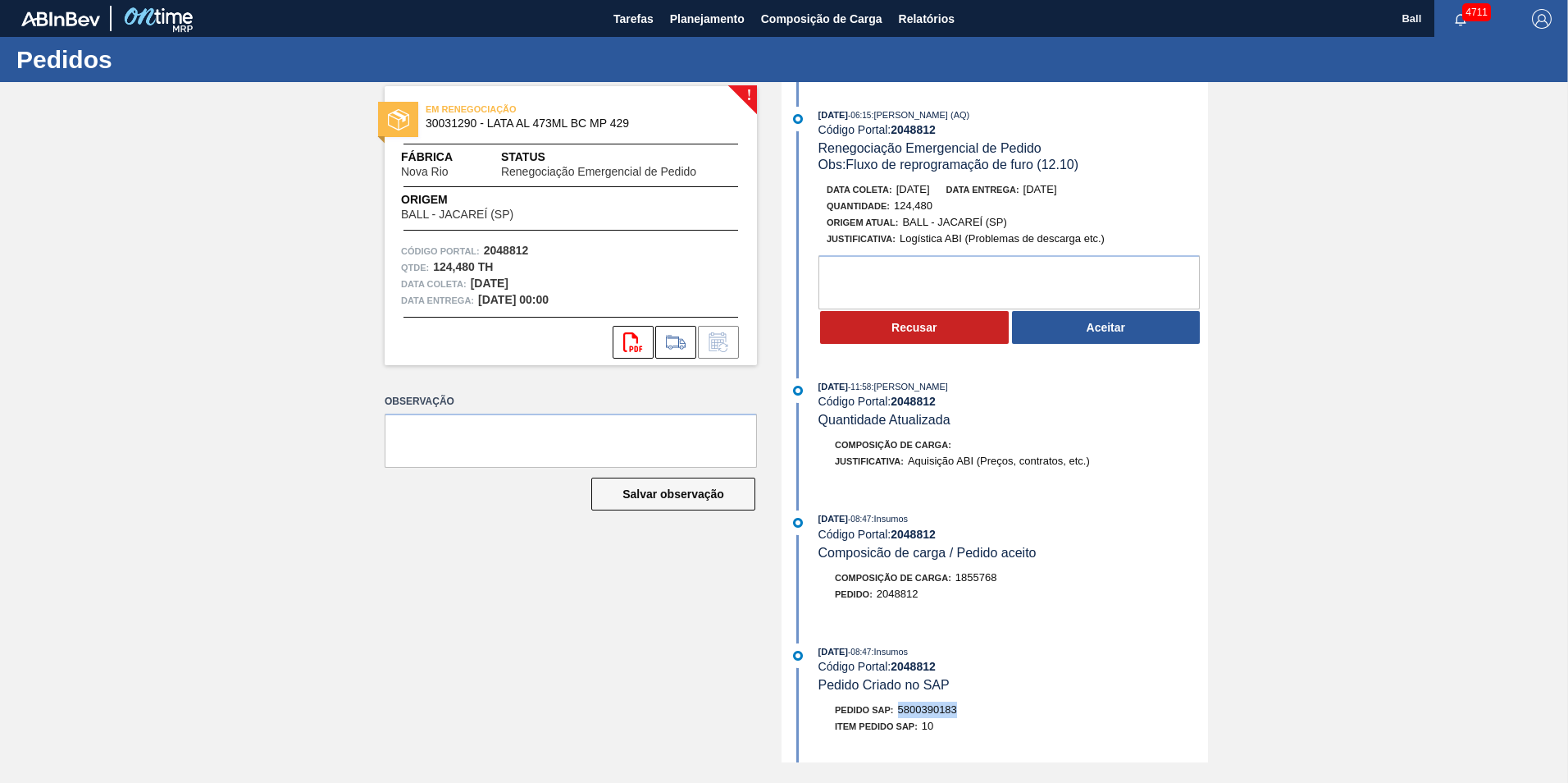
drag, startPoint x: 894, startPoint y: 705, endPoint x: 972, endPoint y: 709, distance: 78.1
click at [972, 709] on div "Pedido SAP: 5800390183" at bounding box center [1013, 709] width 390 height 17
drag, startPoint x: 972, startPoint y: 709, endPoint x: 949, endPoint y: 704, distance: 23.5
copy div "5800390183"
click at [1102, 320] on button "Aceitar" at bounding box center [1105, 328] width 189 height 33
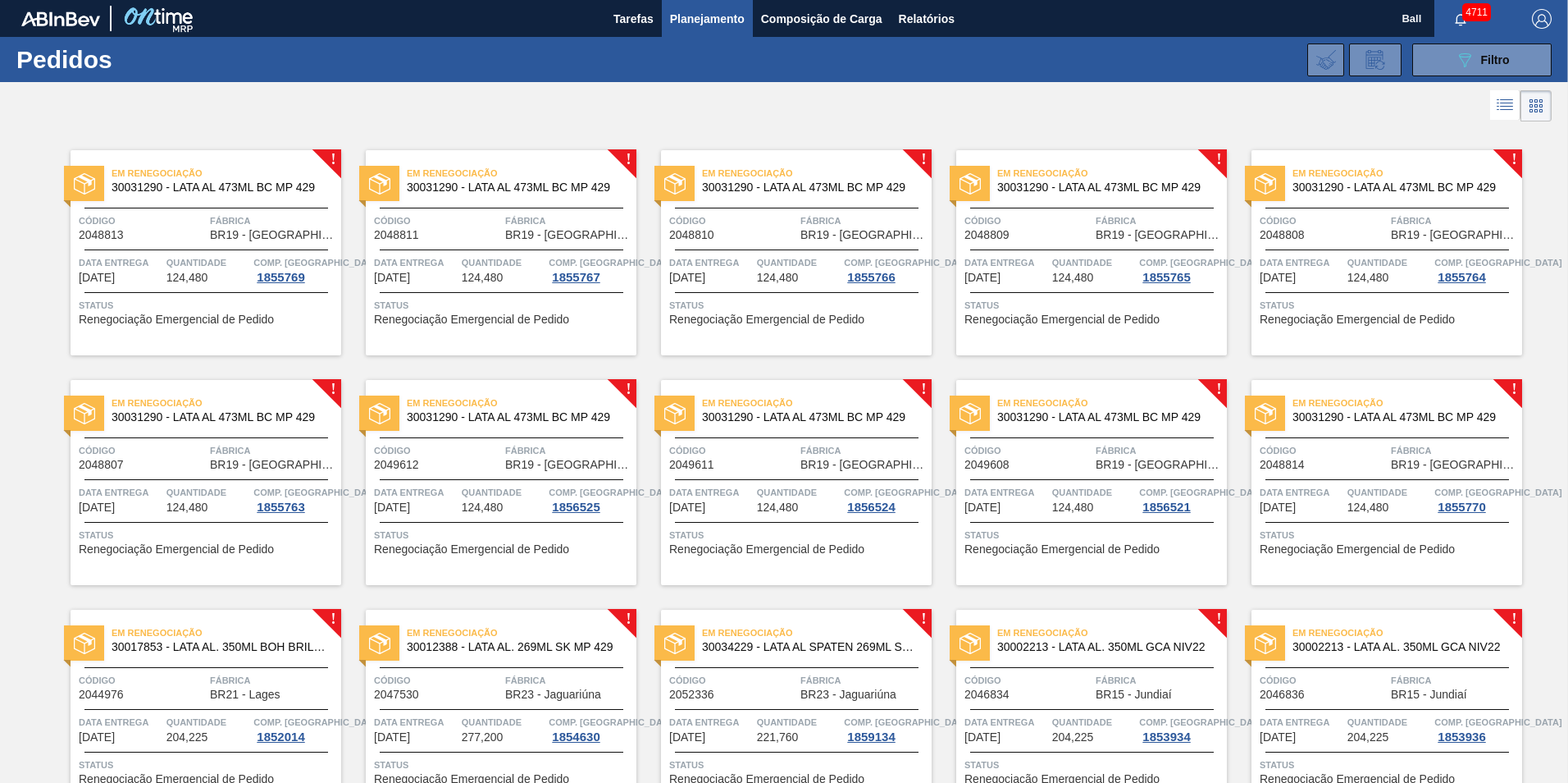
click at [160, 275] on div "Data Entrega 12/10/2025" at bounding box center [120, 269] width 84 height 29
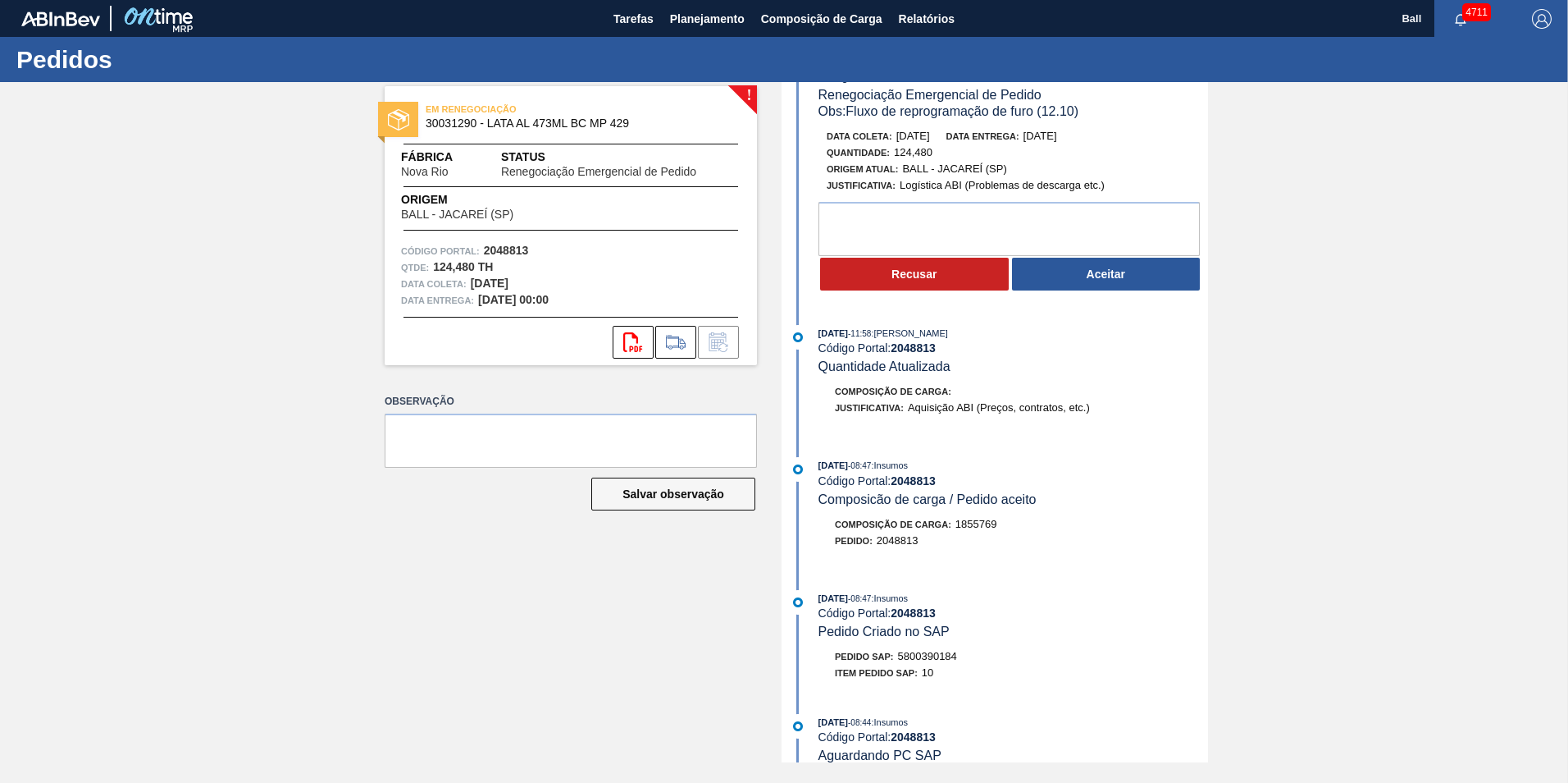
scroll to position [82, 0]
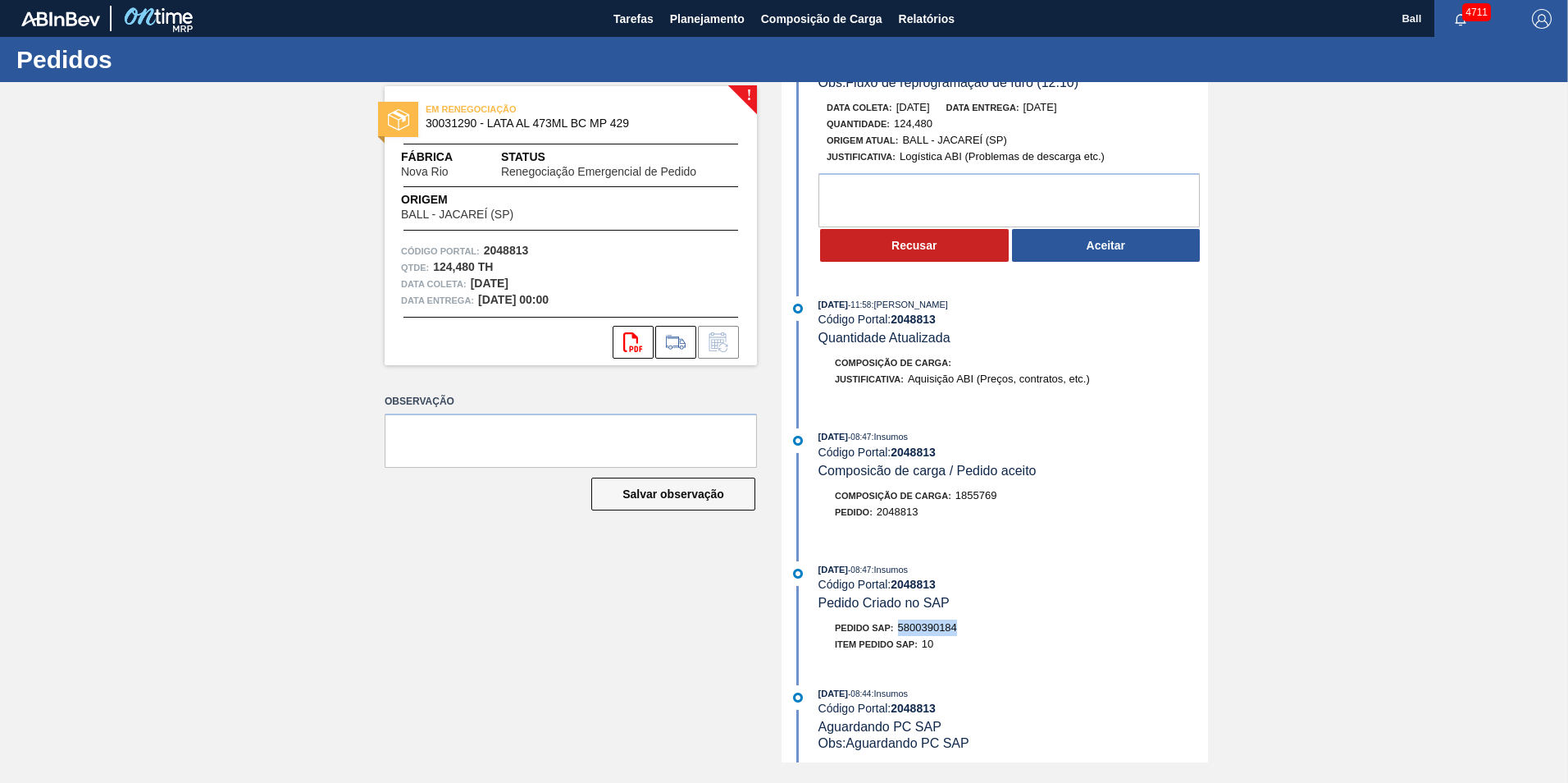
drag, startPoint x: 899, startPoint y: 625, endPoint x: 967, endPoint y: 627, distance: 68.0
click at [967, 627] on div "Pedido SAP: 5800390184" at bounding box center [1013, 628] width 390 height 17
drag, startPoint x: 967, startPoint y: 627, endPoint x: 951, endPoint y: 625, distance: 16.1
copy span "5800390184"
click at [1076, 255] on button "Aceitar" at bounding box center [1105, 246] width 189 height 33
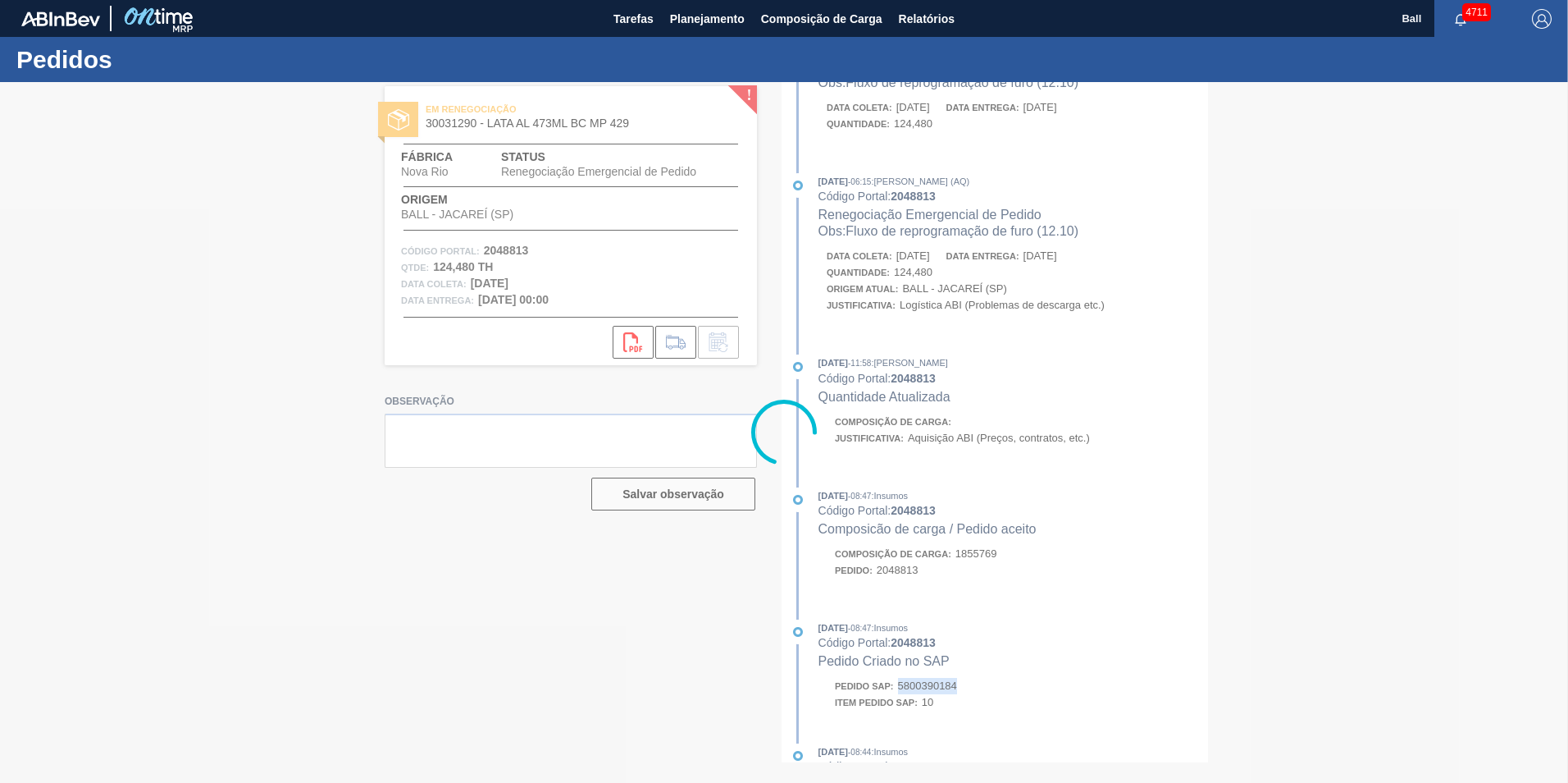
scroll to position [231, 0]
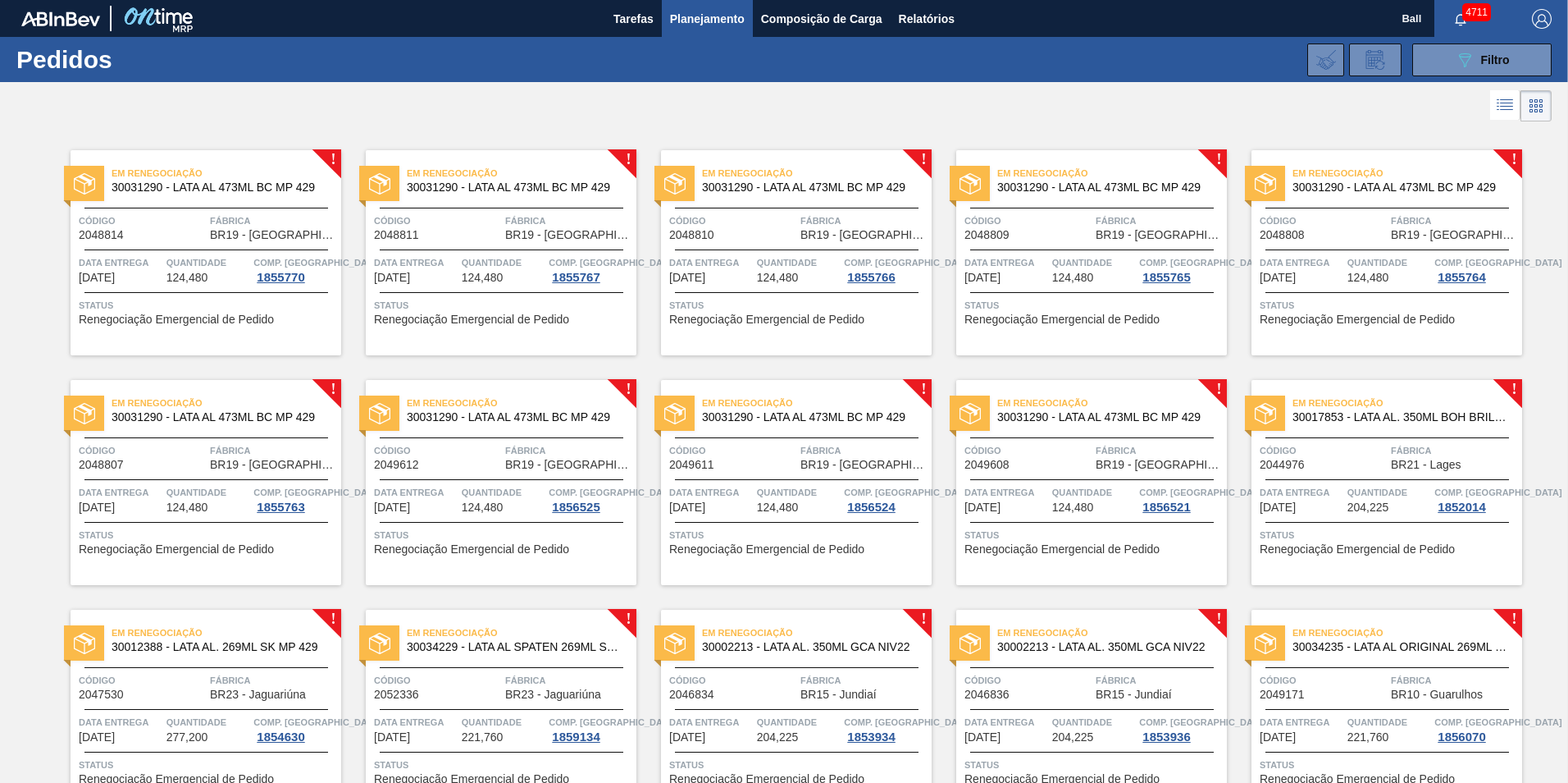
click at [589, 79] on div "089F7B8B-B2A5-4AFE-B5C0-19BA573D28AC Filtro Código Pedido Portal Códido PO SAP …" at bounding box center [910, 59] width 1298 height 49
click at [245, 249] on div at bounding box center [206, 249] width 244 height 1
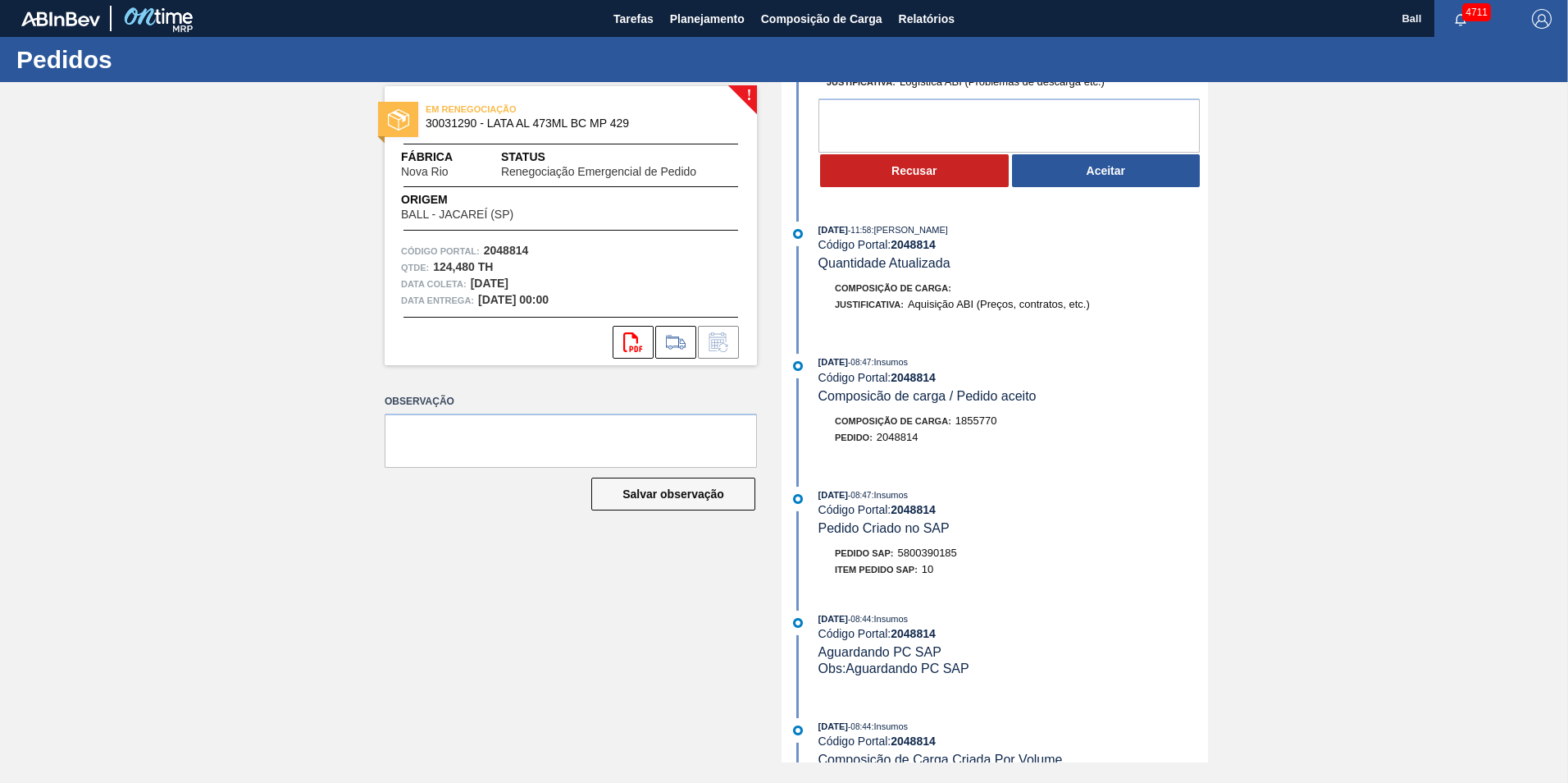
scroll to position [246, 0]
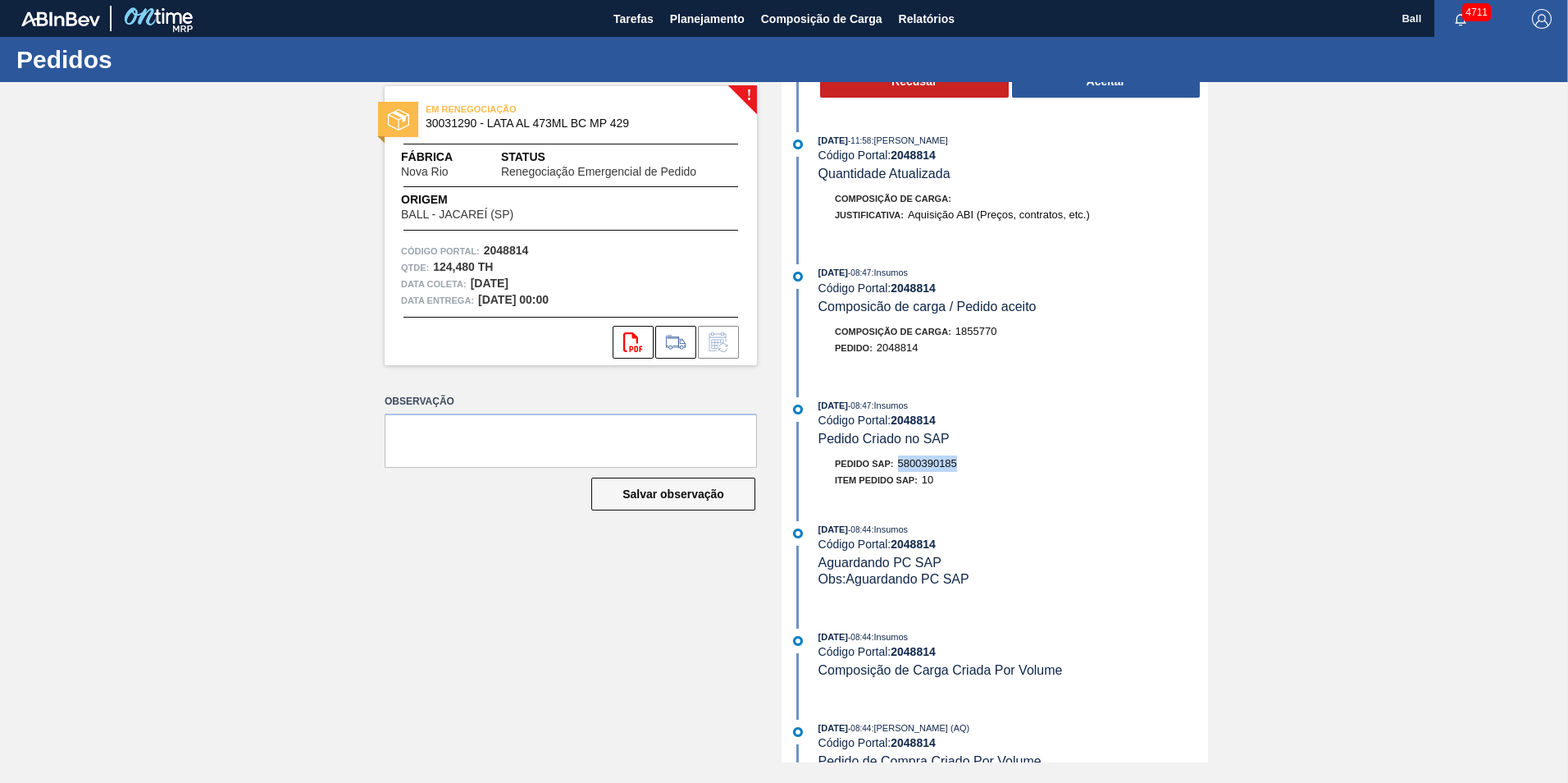
drag, startPoint x: 899, startPoint y: 463, endPoint x: 965, endPoint y: 464, distance: 66.0
click at [965, 464] on div "Pedido SAP: 5800390185" at bounding box center [1013, 464] width 390 height 17
drag, startPoint x: 965, startPoint y: 464, endPoint x: 949, endPoint y: 461, distance: 16.3
copy span "5800390185"
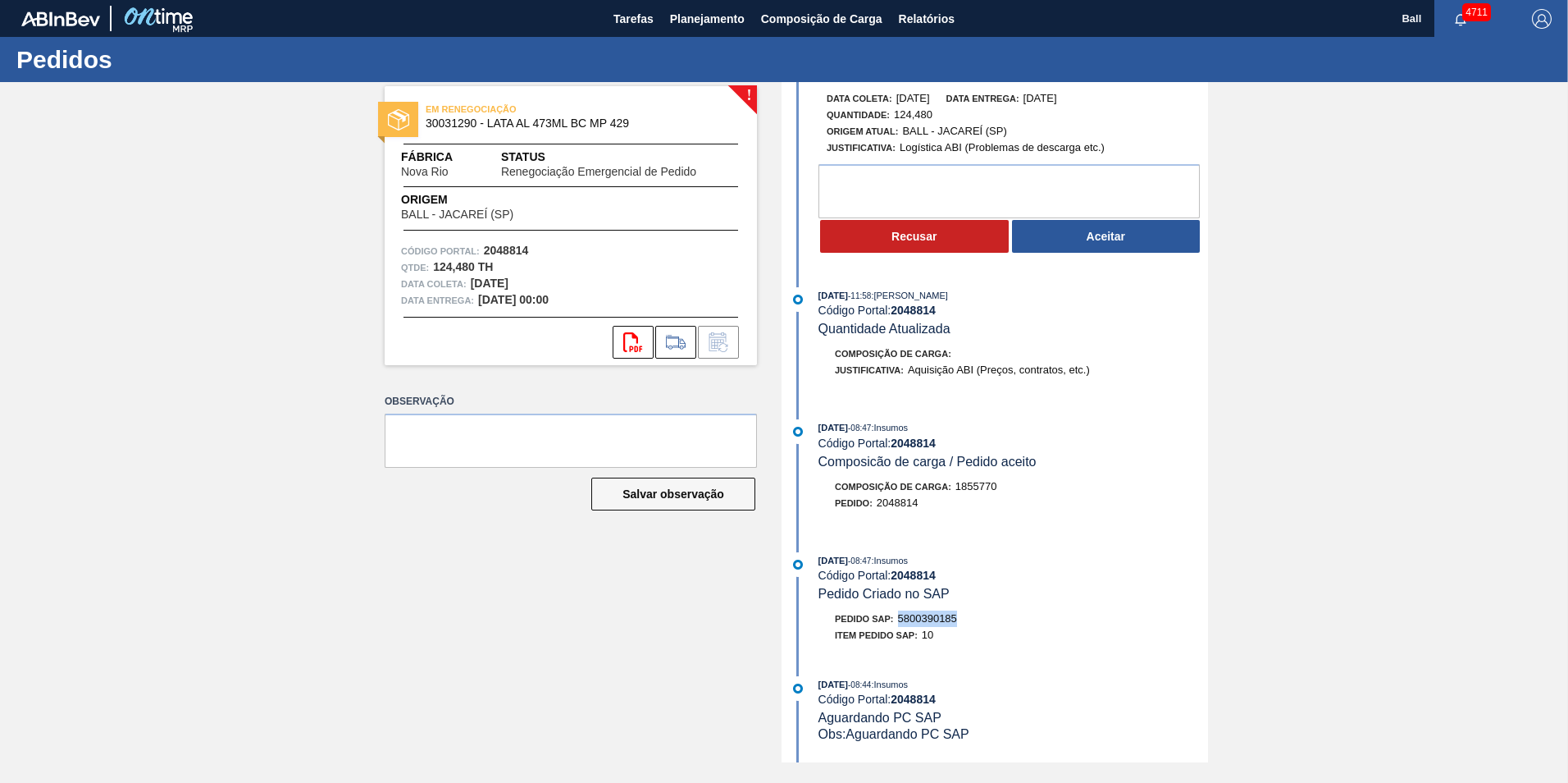
scroll to position [0, 0]
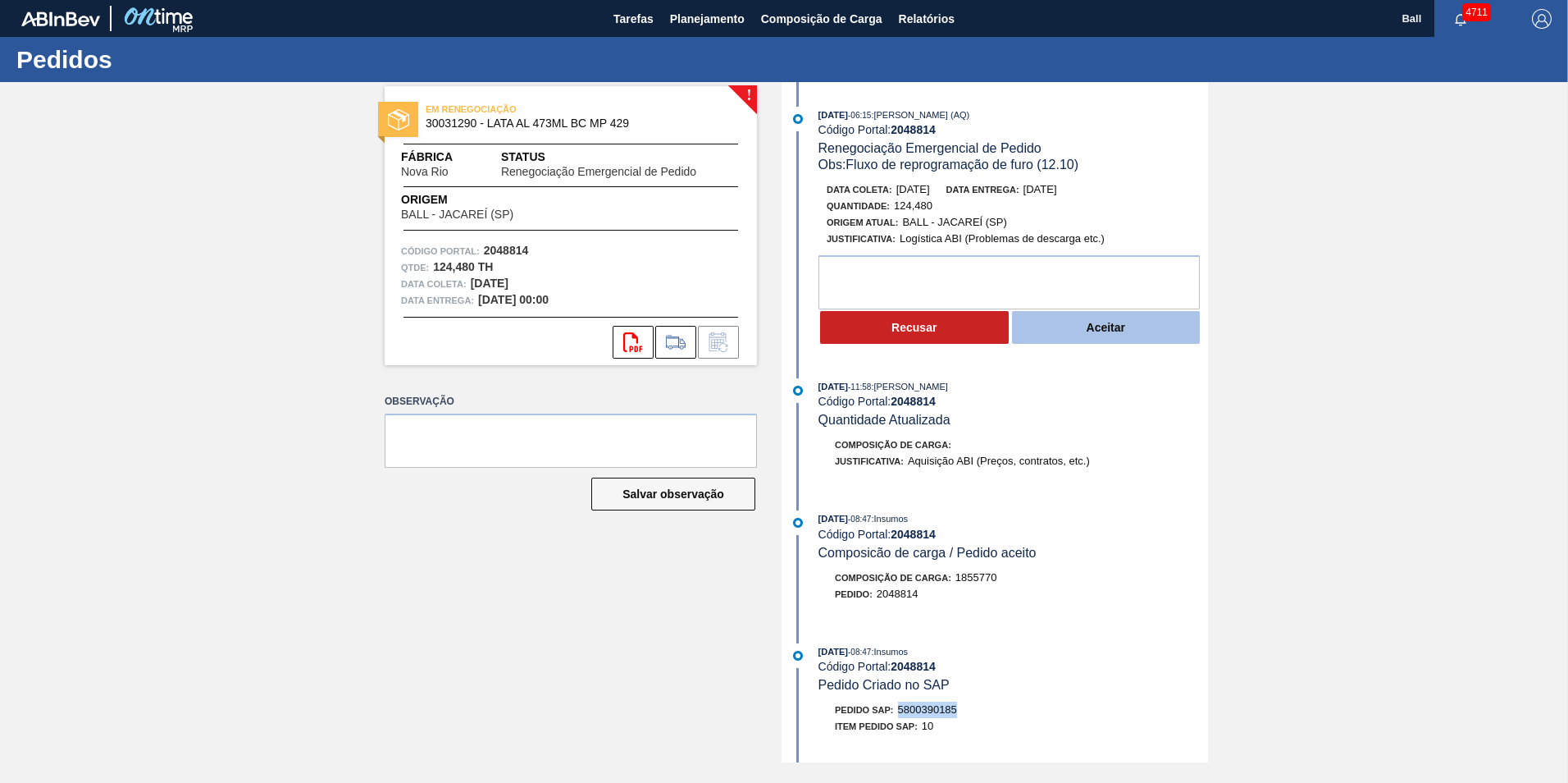
click at [1093, 331] on button "Aceitar" at bounding box center [1105, 328] width 189 height 33
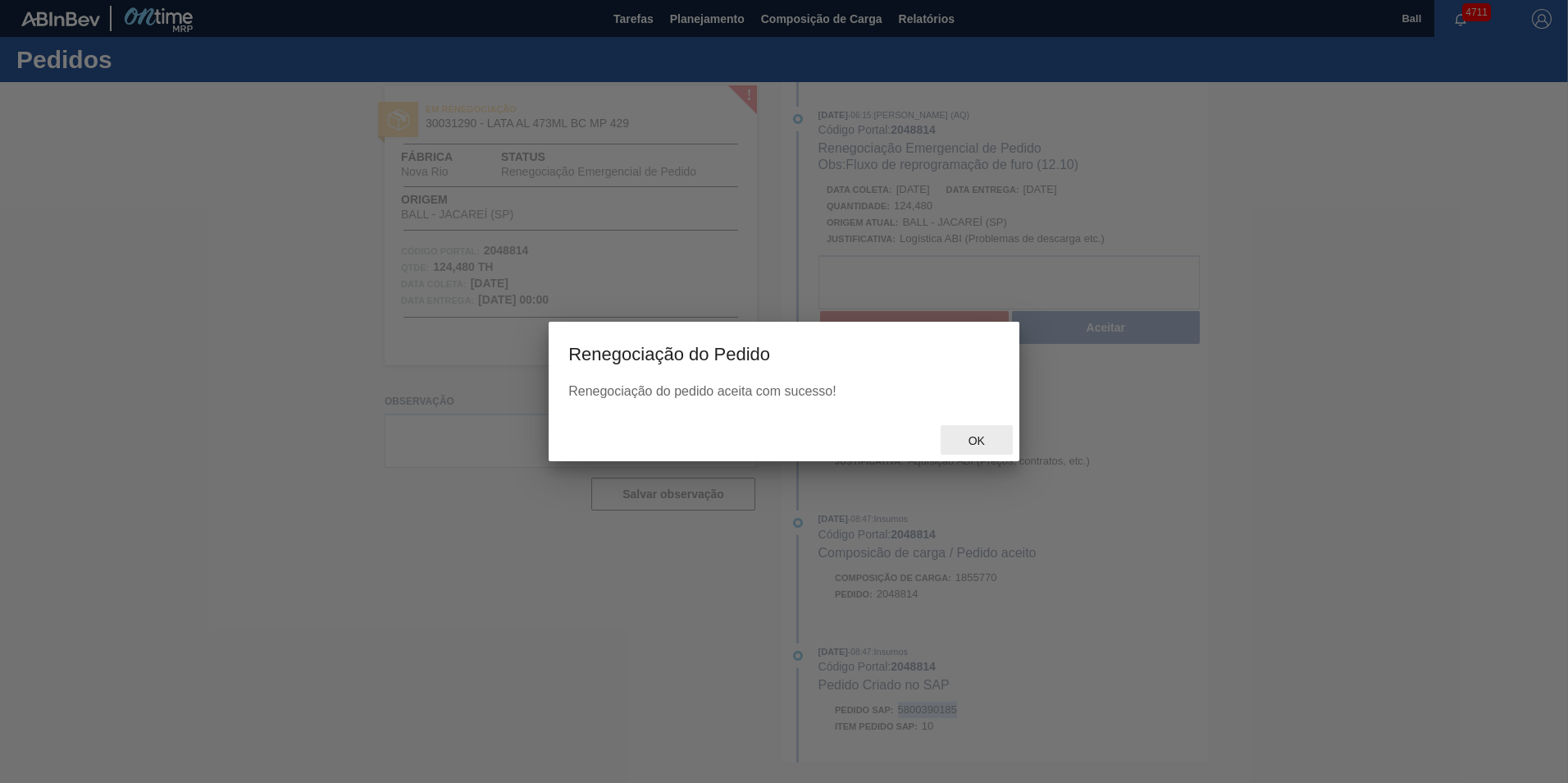
click at [979, 434] on span "Ok" at bounding box center [977, 441] width 42 height 13
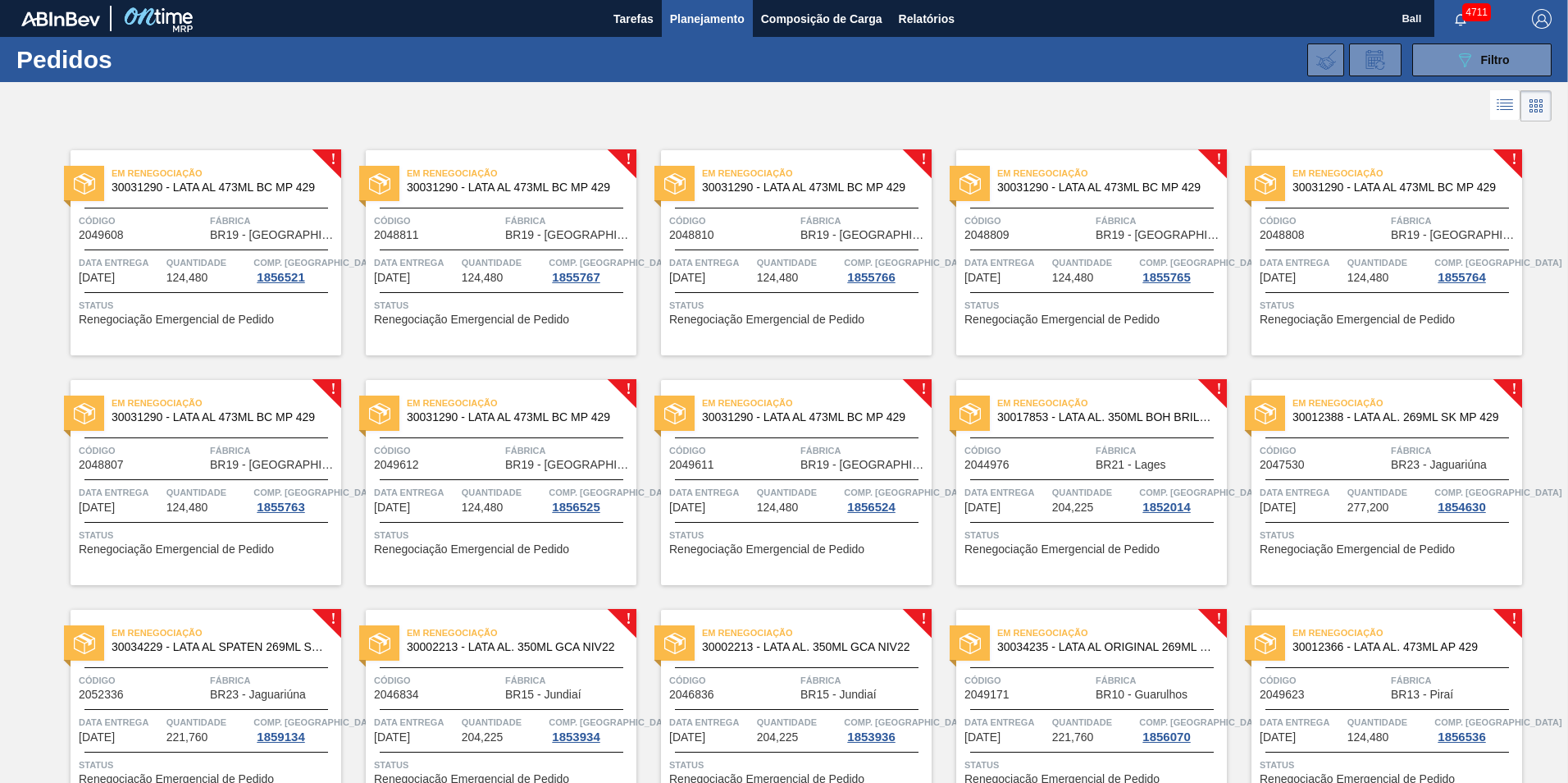
click at [216, 213] on span "Fábrica" at bounding box center [273, 221] width 127 height 17
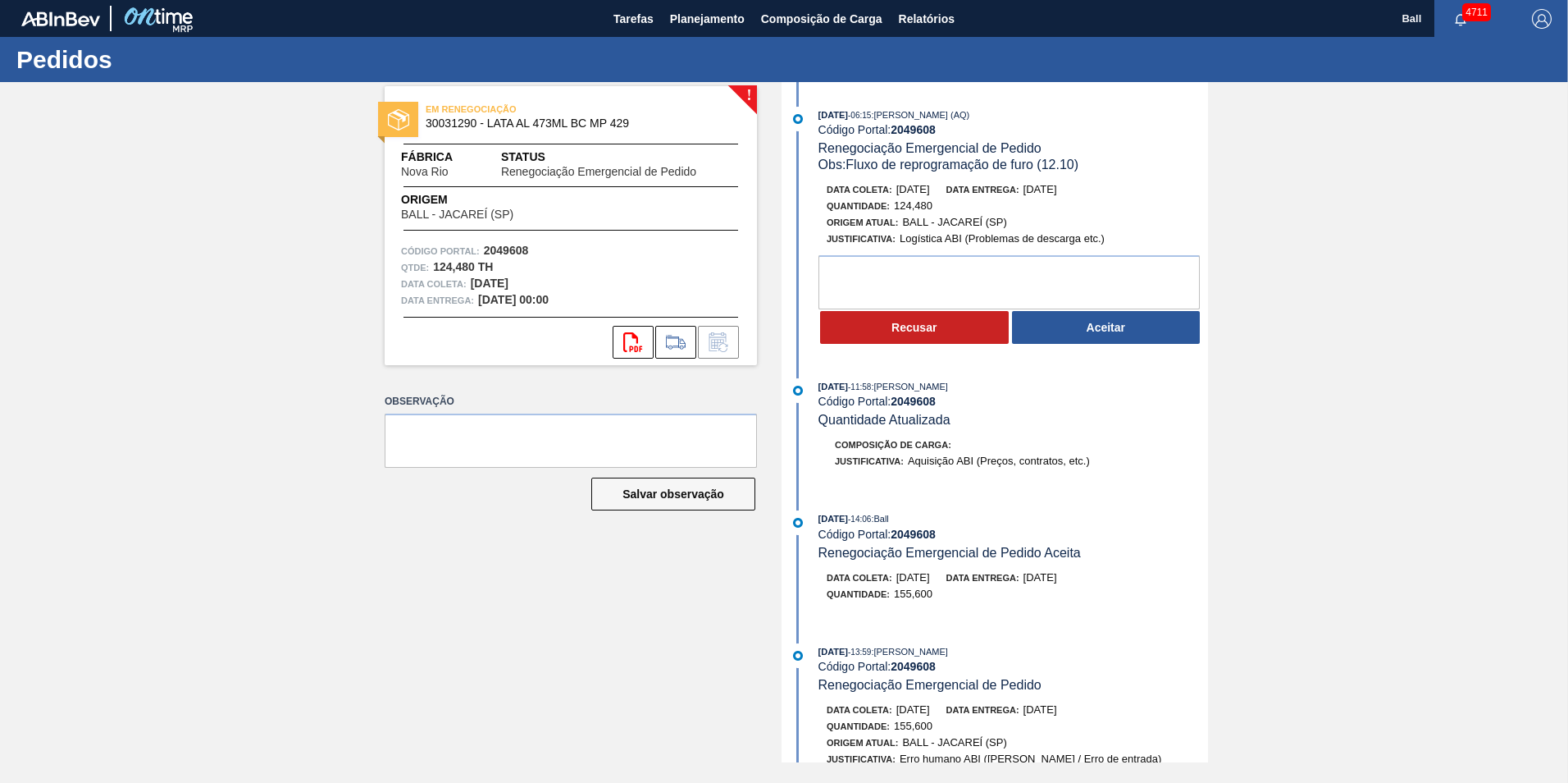
click at [1053, 518] on div "[DATE] 14:06 : Ball" at bounding box center [1013, 519] width 390 height 17
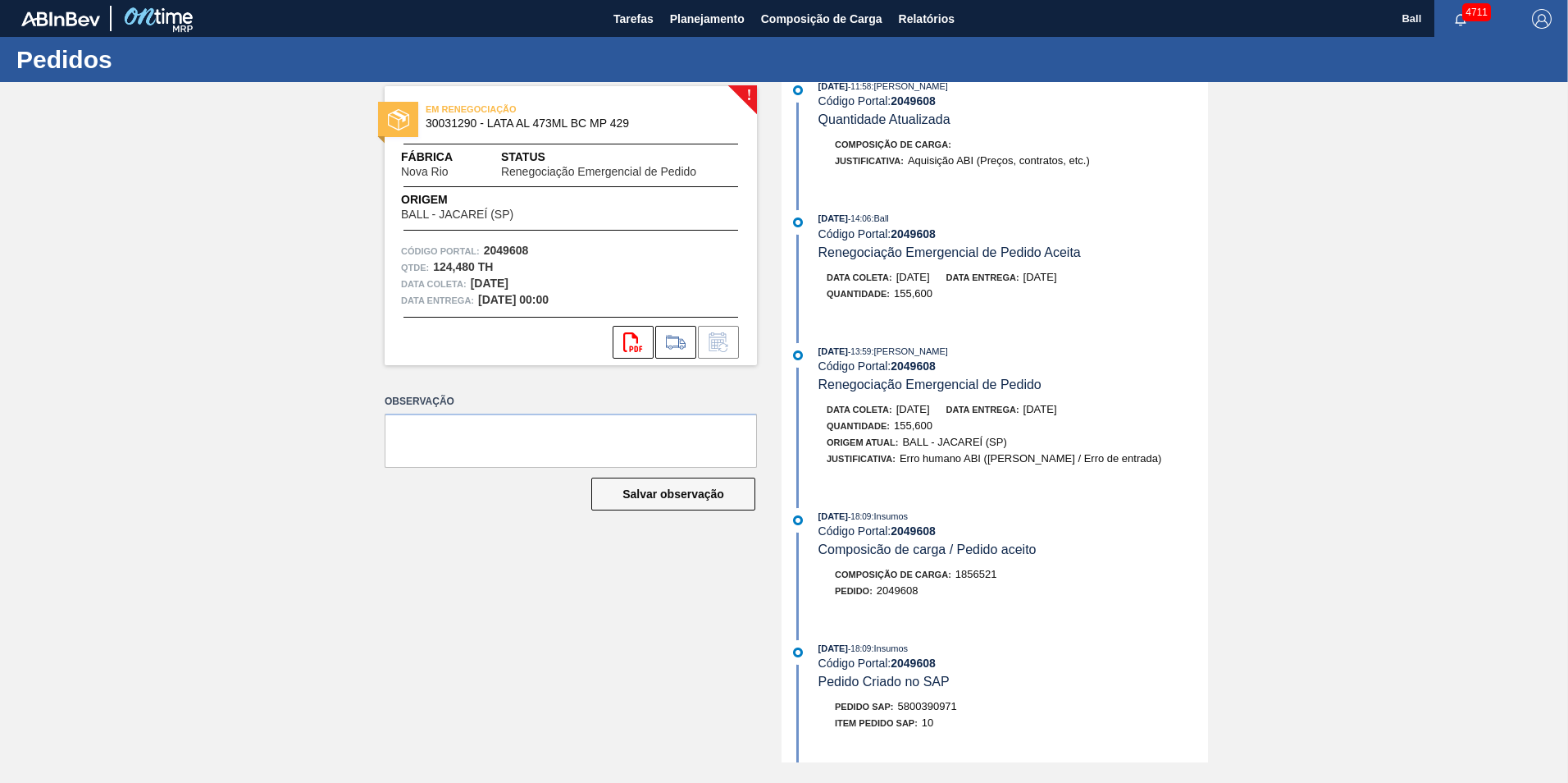
scroll to position [328, 0]
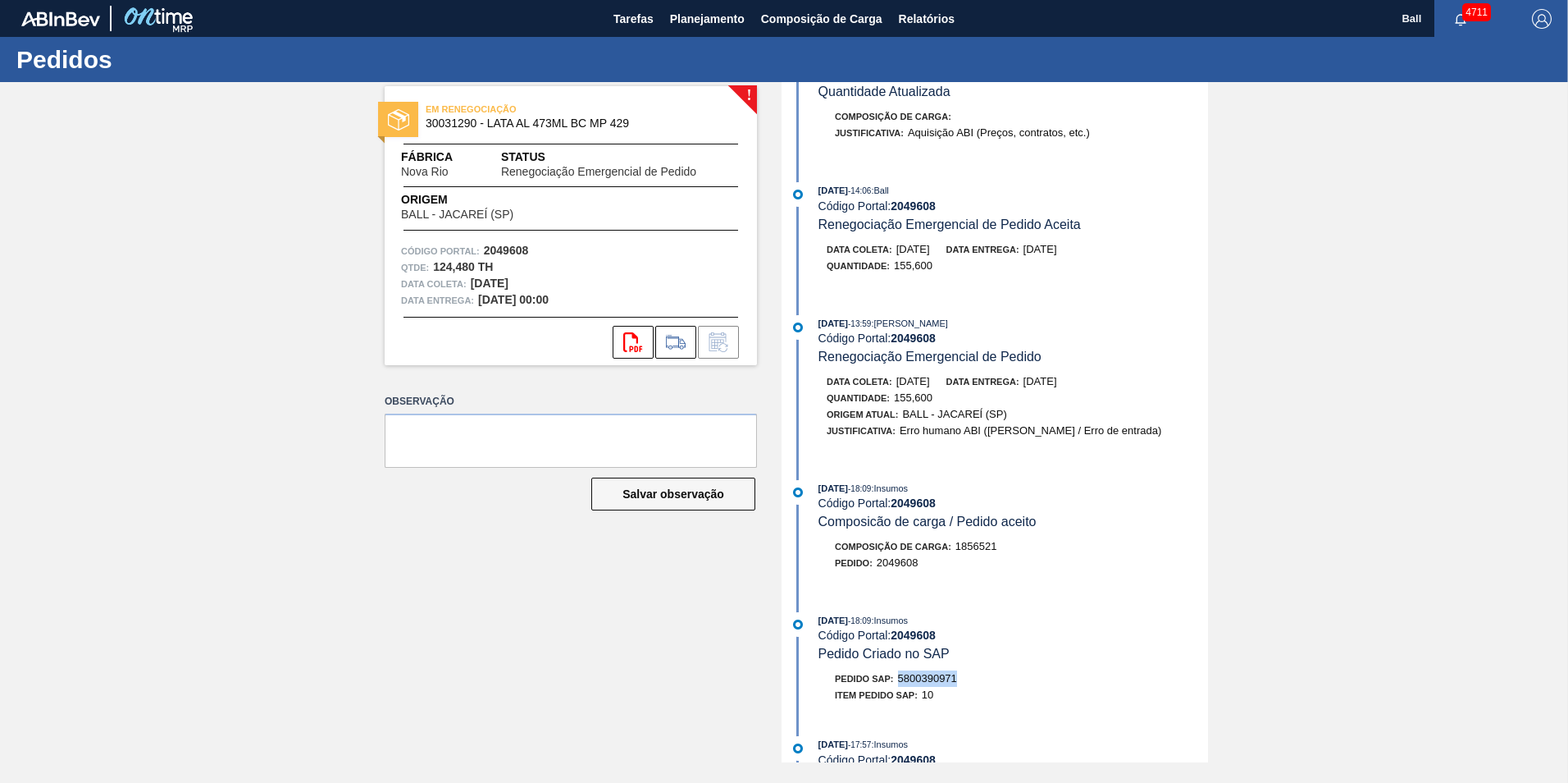
drag, startPoint x: 896, startPoint y: 674, endPoint x: 967, endPoint y: 674, distance: 71.0
click at [967, 674] on div "Pedido SAP: 5800390971" at bounding box center [1013, 678] width 390 height 17
drag, startPoint x: 967, startPoint y: 674, endPoint x: 947, endPoint y: 674, distance: 20.0
copy span "5800390971"
drag, startPoint x: 1009, startPoint y: 306, endPoint x: 1022, endPoint y: 294, distance: 17.7
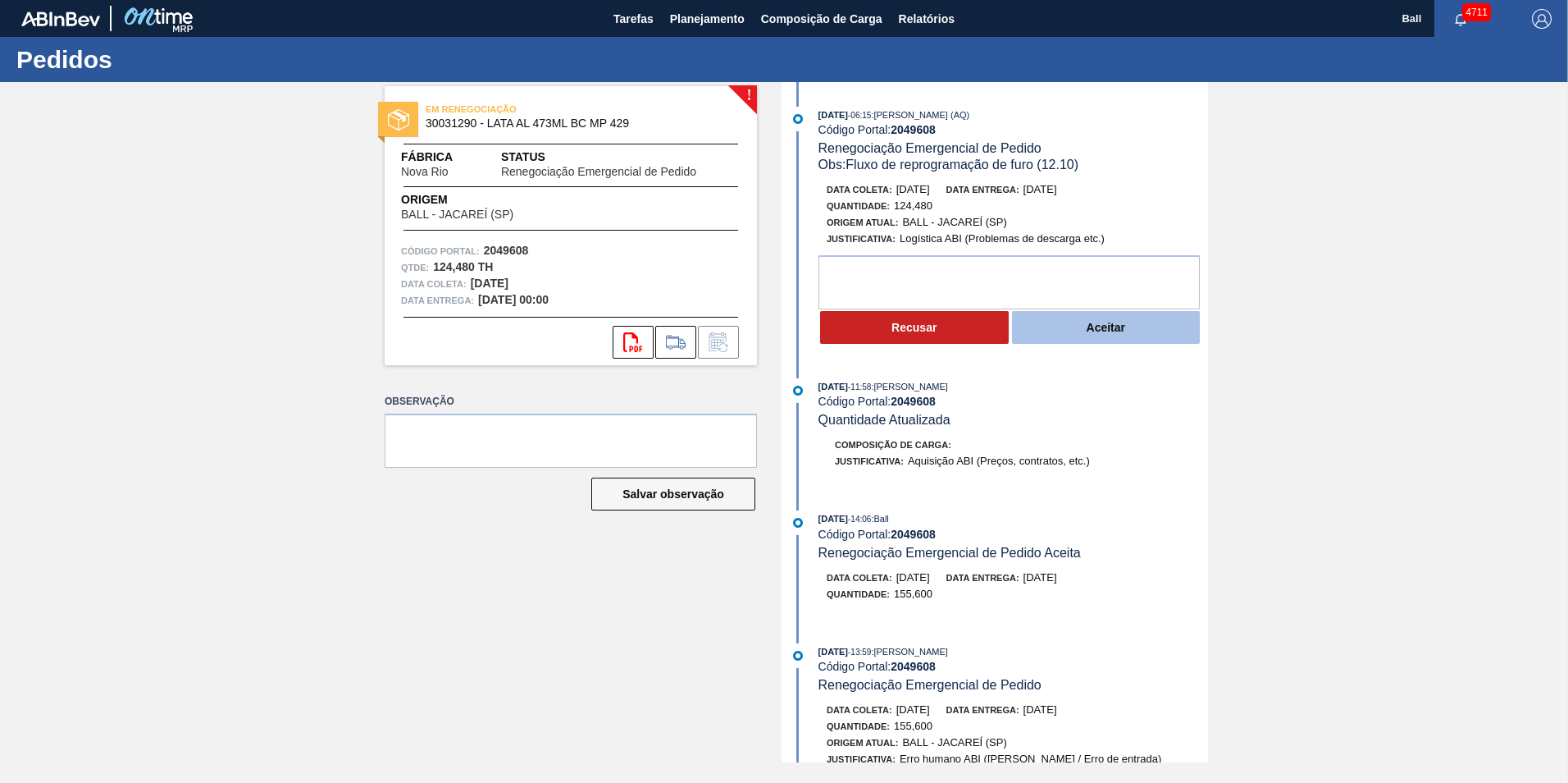
scroll to position [6, 0]
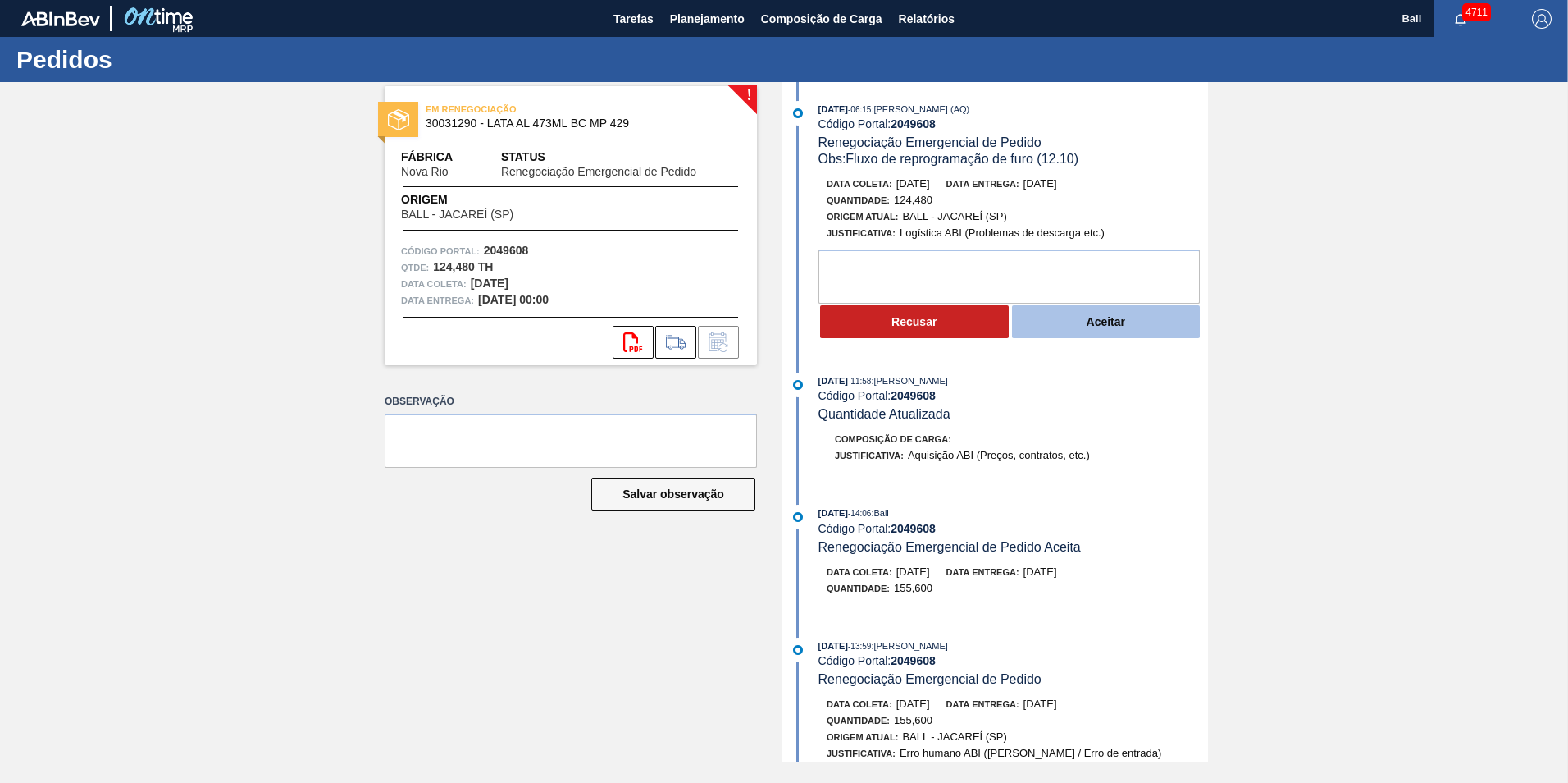
click at [1072, 321] on button "Aceitar" at bounding box center [1105, 322] width 189 height 33
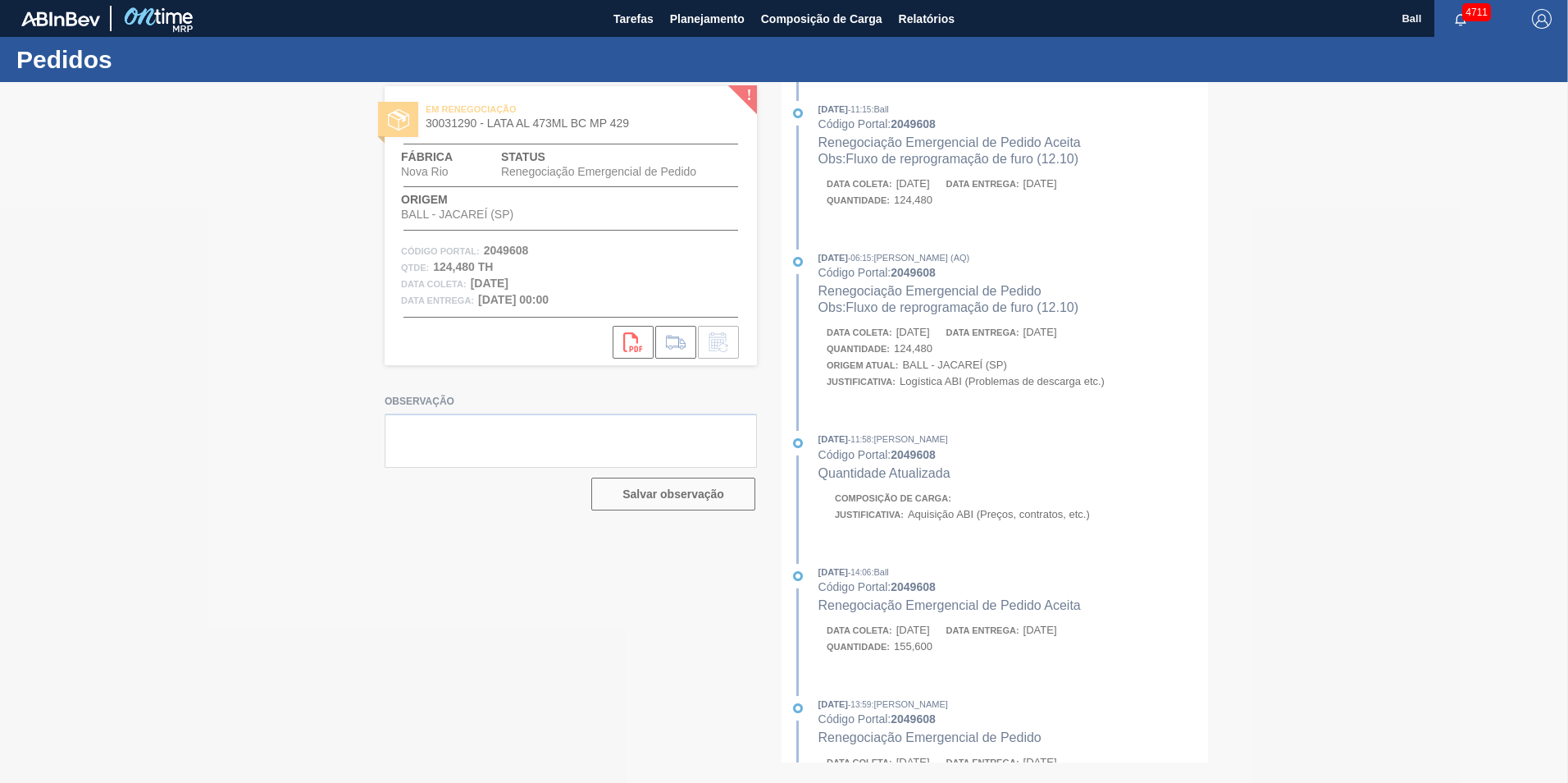
scroll to position [155, 0]
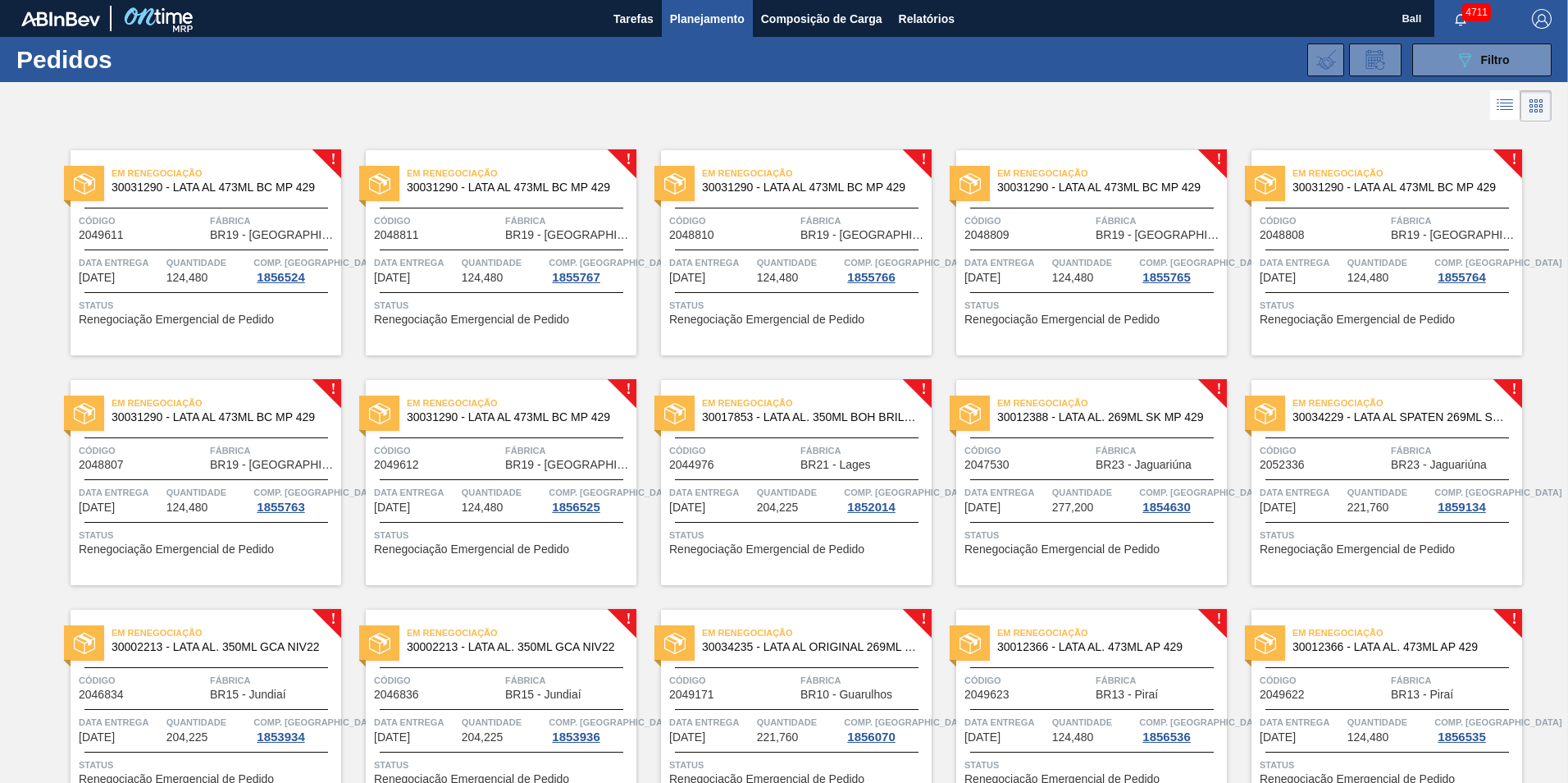
click at [234, 280] on div "Quantidade 124,480" at bounding box center [208, 269] width 84 height 29
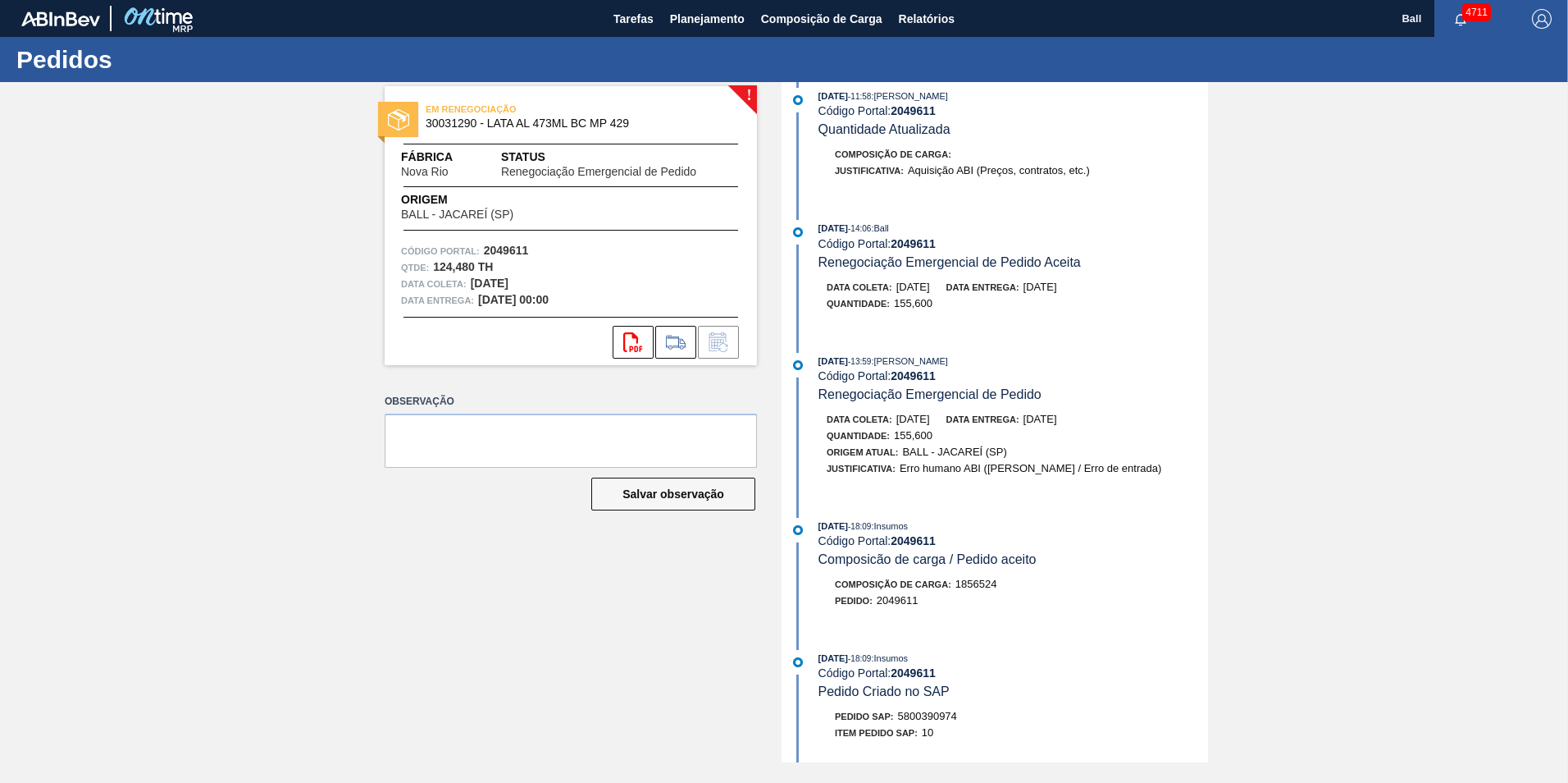
scroll to position [328, 0]
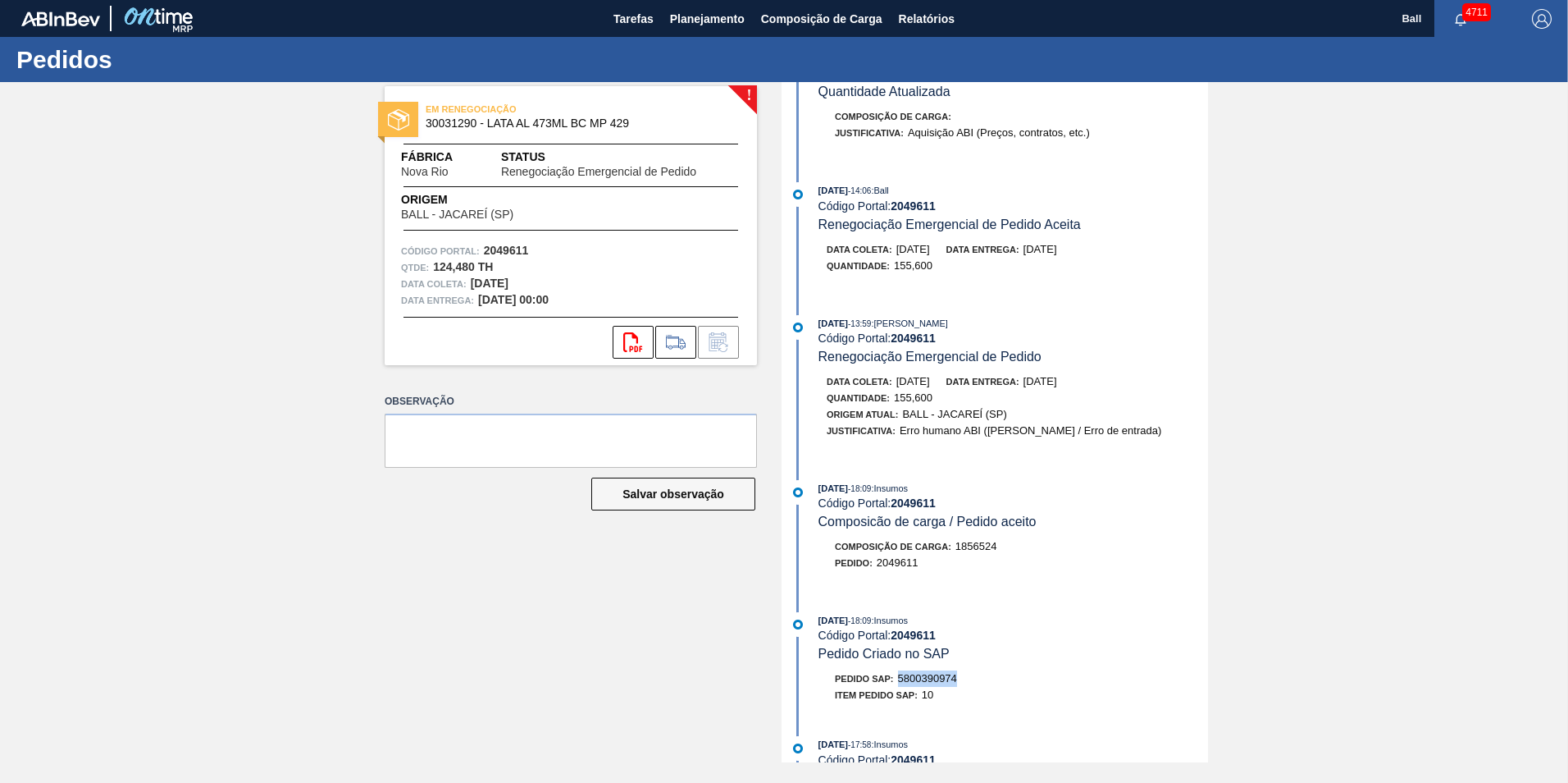
drag, startPoint x: 896, startPoint y: 677, endPoint x: 965, endPoint y: 677, distance: 69.0
click at [965, 677] on div "Pedido SAP: 5800390974" at bounding box center [1013, 678] width 390 height 17
drag, startPoint x: 965, startPoint y: 677, endPoint x: 953, endPoint y: 677, distance: 12.0
copy span "5800390974"
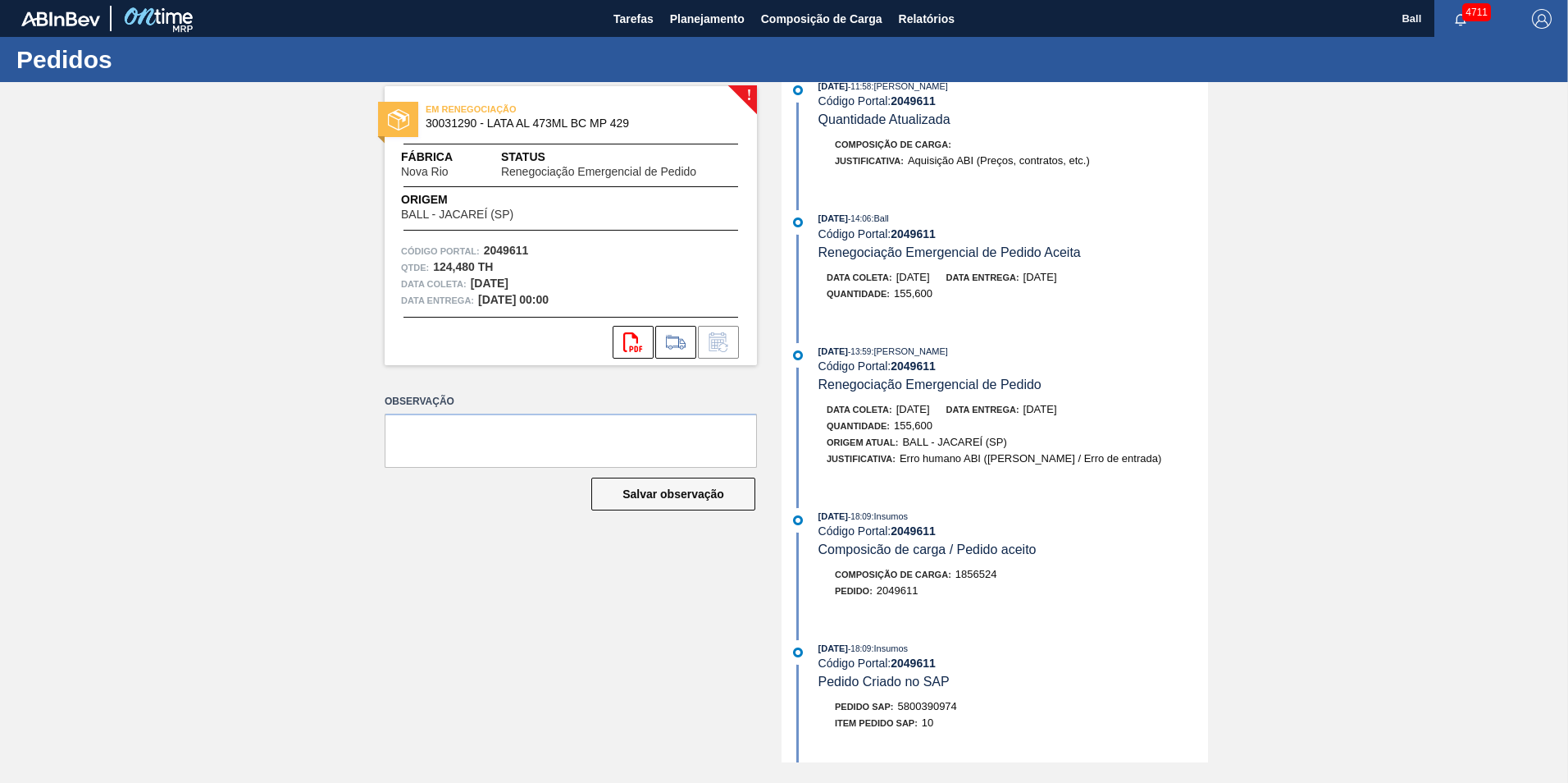
drag, startPoint x: 1048, startPoint y: 411, endPoint x: 1051, endPoint y: 378, distance: 33.1
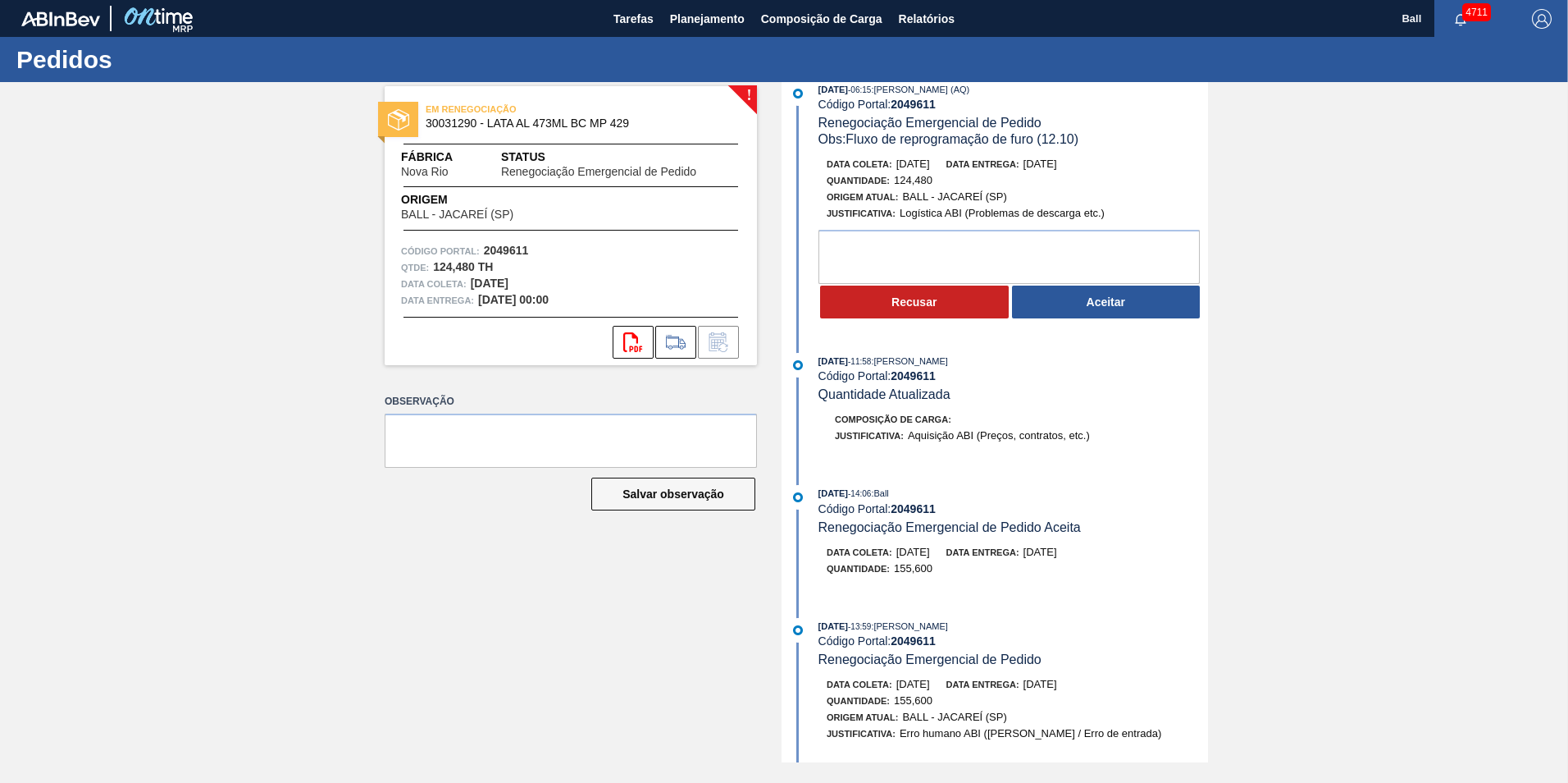
scroll to position [0, 0]
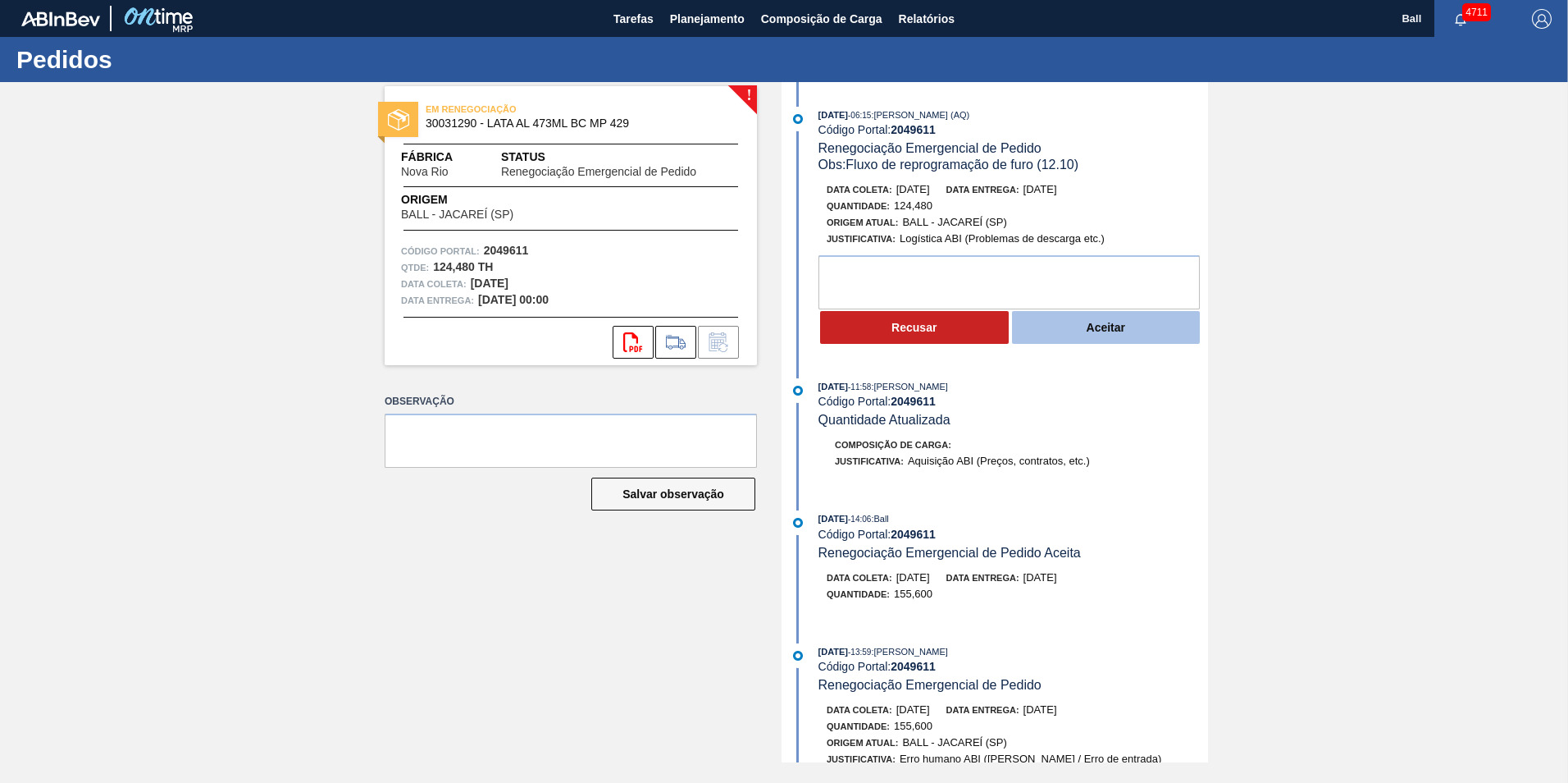
click at [1107, 333] on button "Aceitar" at bounding box center [1105, 328] width 189 height 33
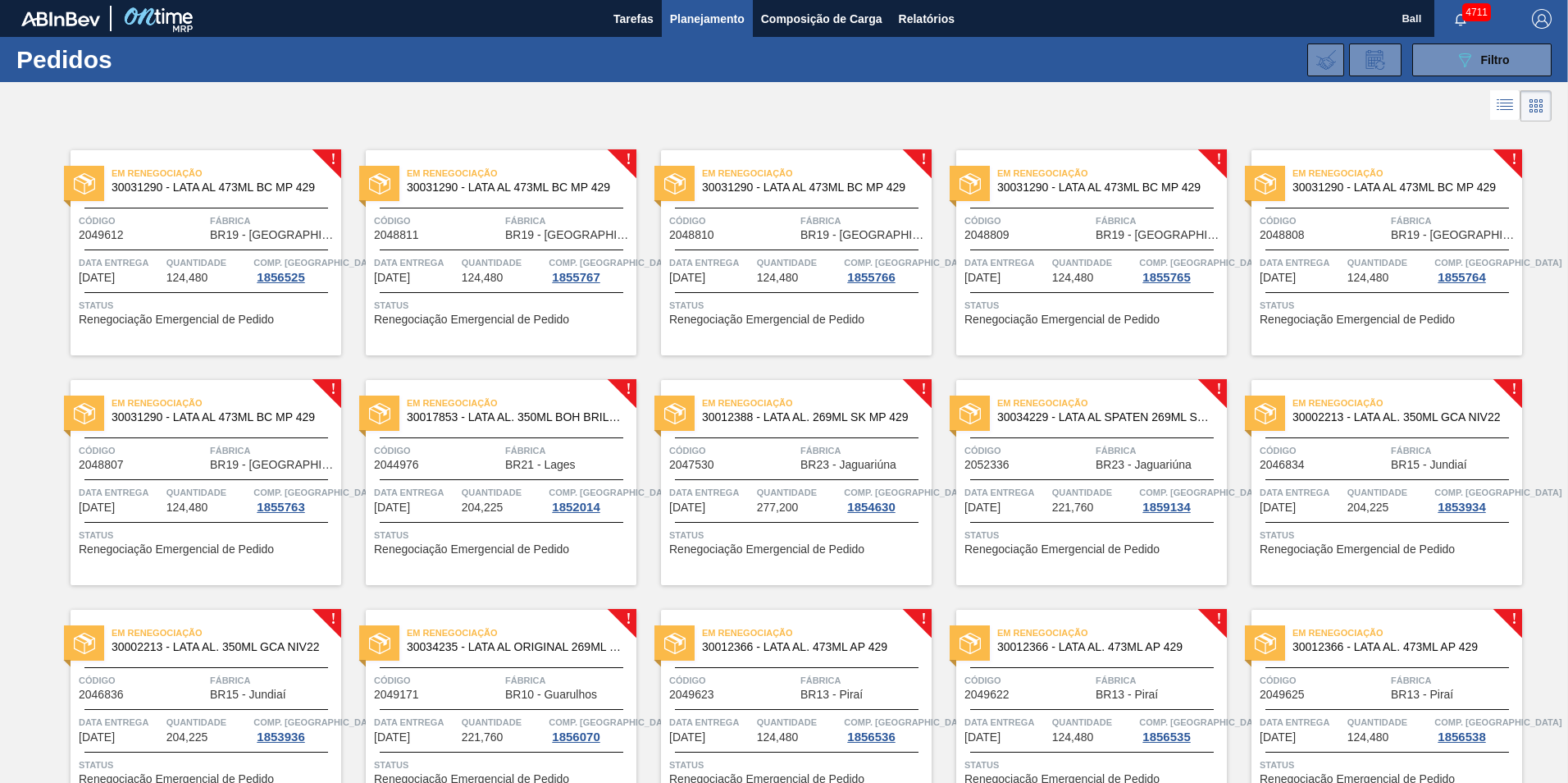
click at [219, 288] on div "Em Renegociação 30031290 - LATA AL 473ML BC MP 429 Código 2049612 Fábrica BR19 …" at bounding box center [206, 252] width 270 height 205
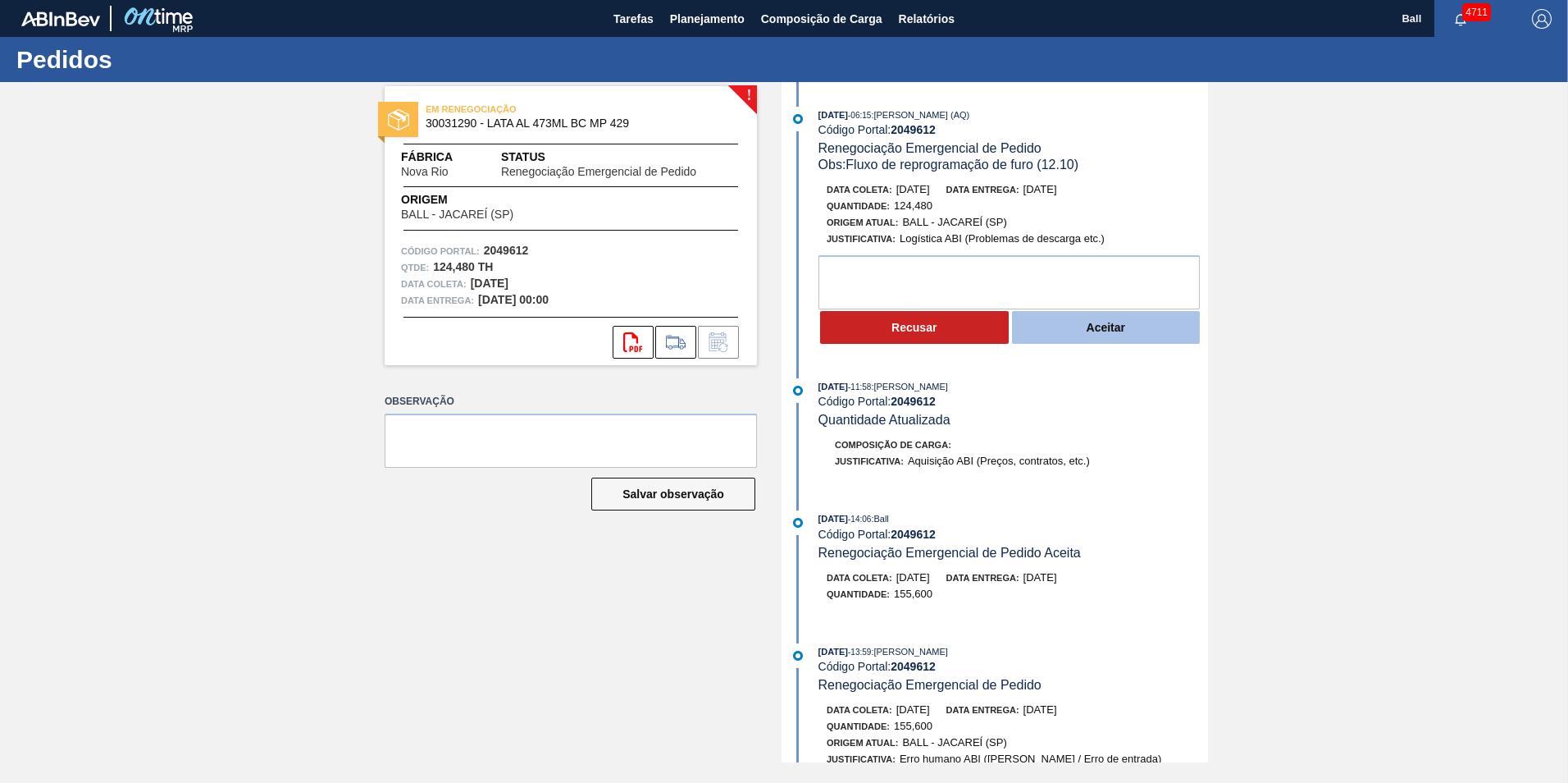
click at [1139, 322] on button "Aceitar" at bounding box center [1105, 328] width 189 height 33
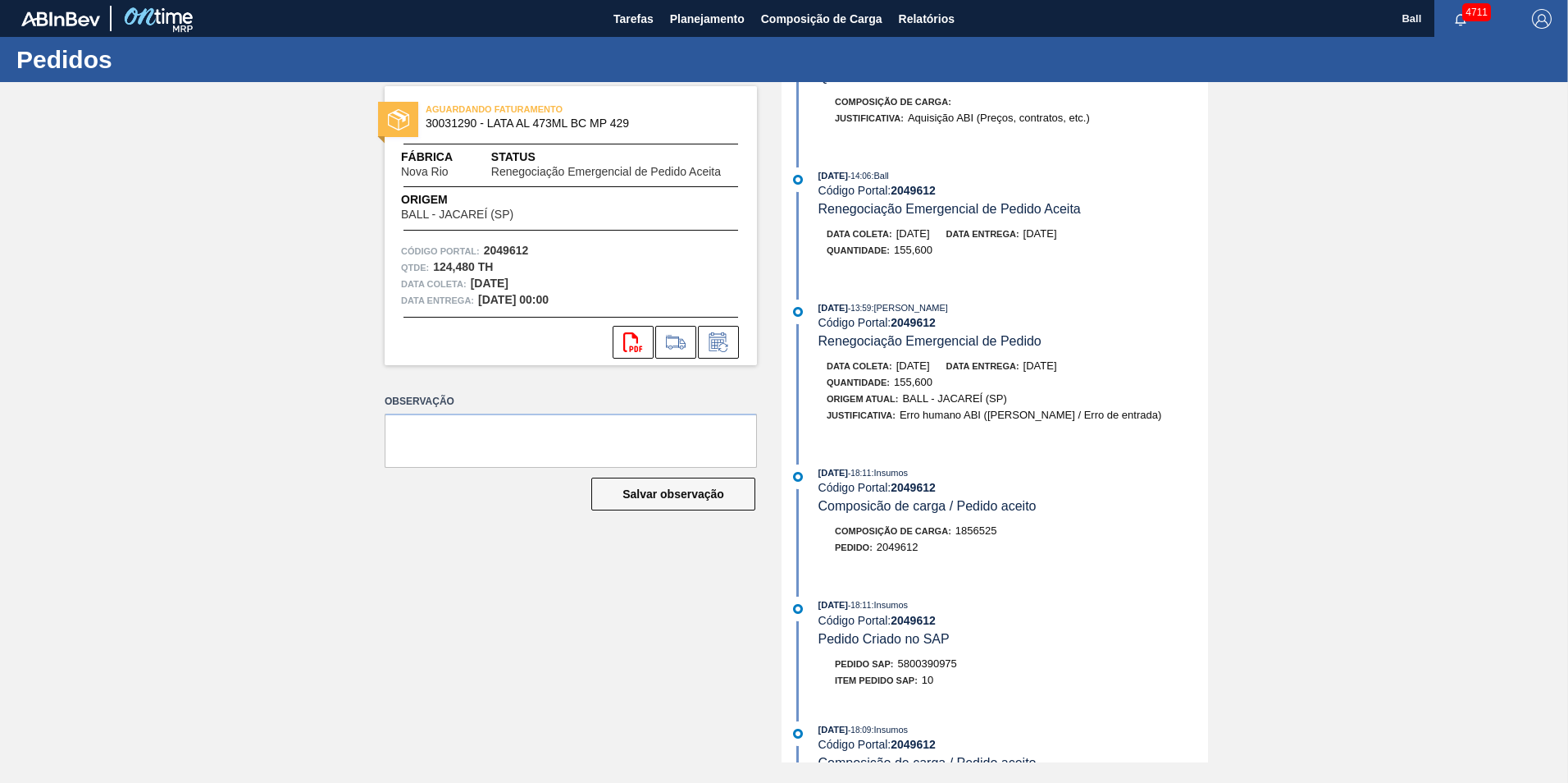
scroll to position [492, 0]
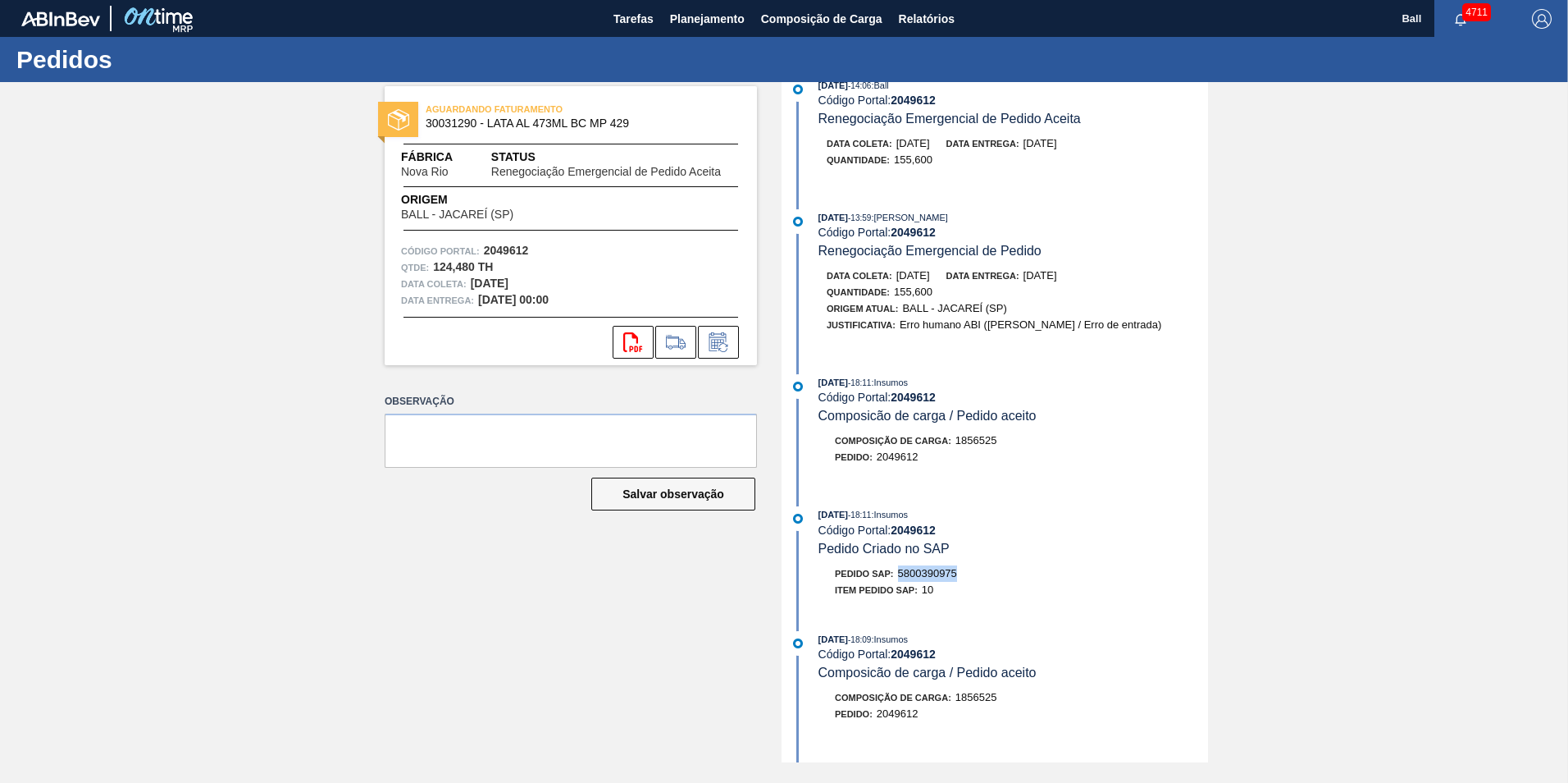
drag, startPoint x: 896, startPoint y: 571, endPoint x: 964, endPoint y: 571, distance: 68.0
click at [964, 571] on div "Pedido SAP: 5800390975" at bounding box center [1013, 573] width 390 height 17
drag, startPoint x: 964, startPoint y: 571, endPoint x: 943, endPoint y: 566, distance: 21.6
copy span "5800390975"
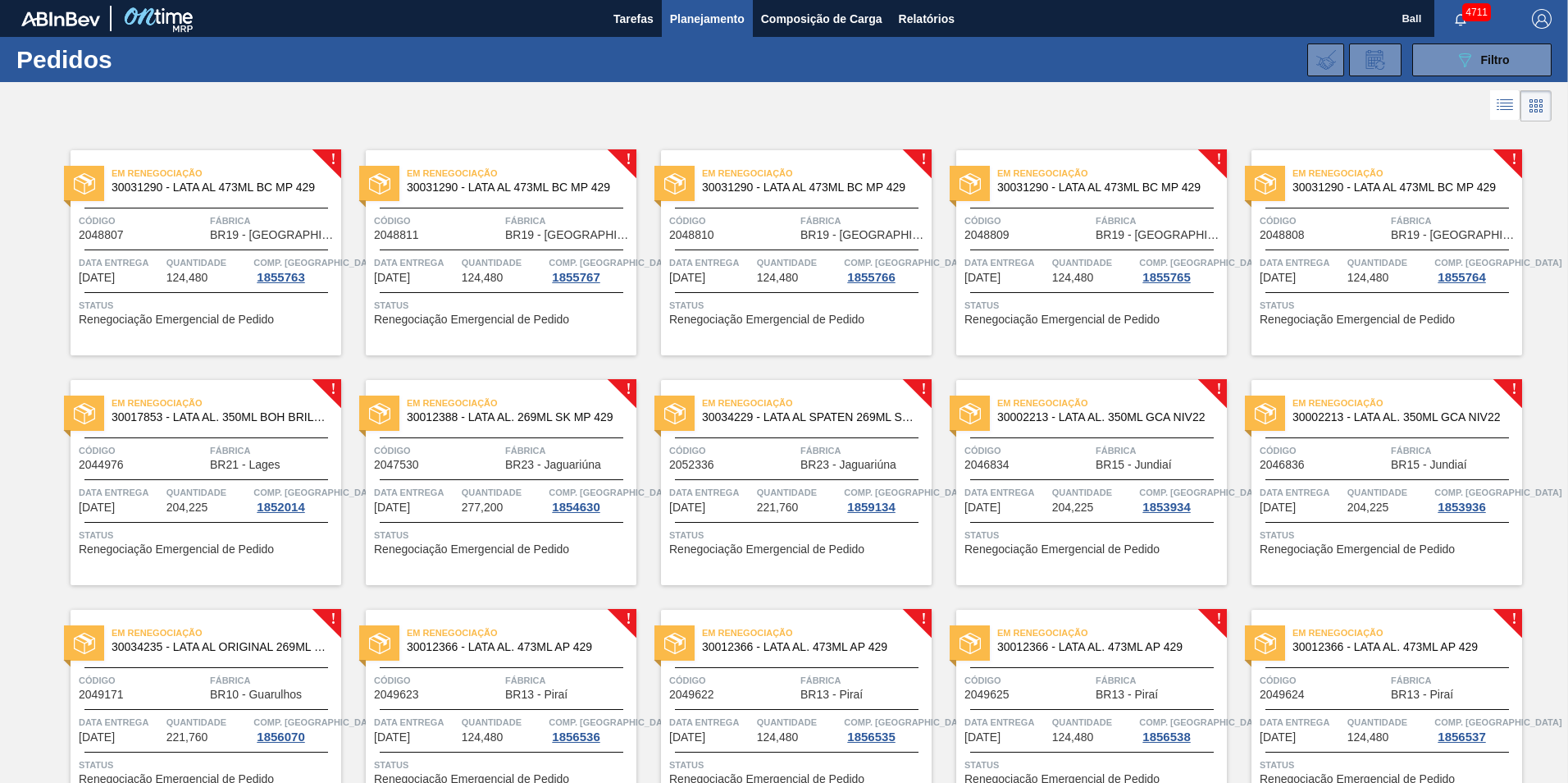
click at [153, 258] on span "Data Entrega" at bounding box center [120, 262] width 84 height 17
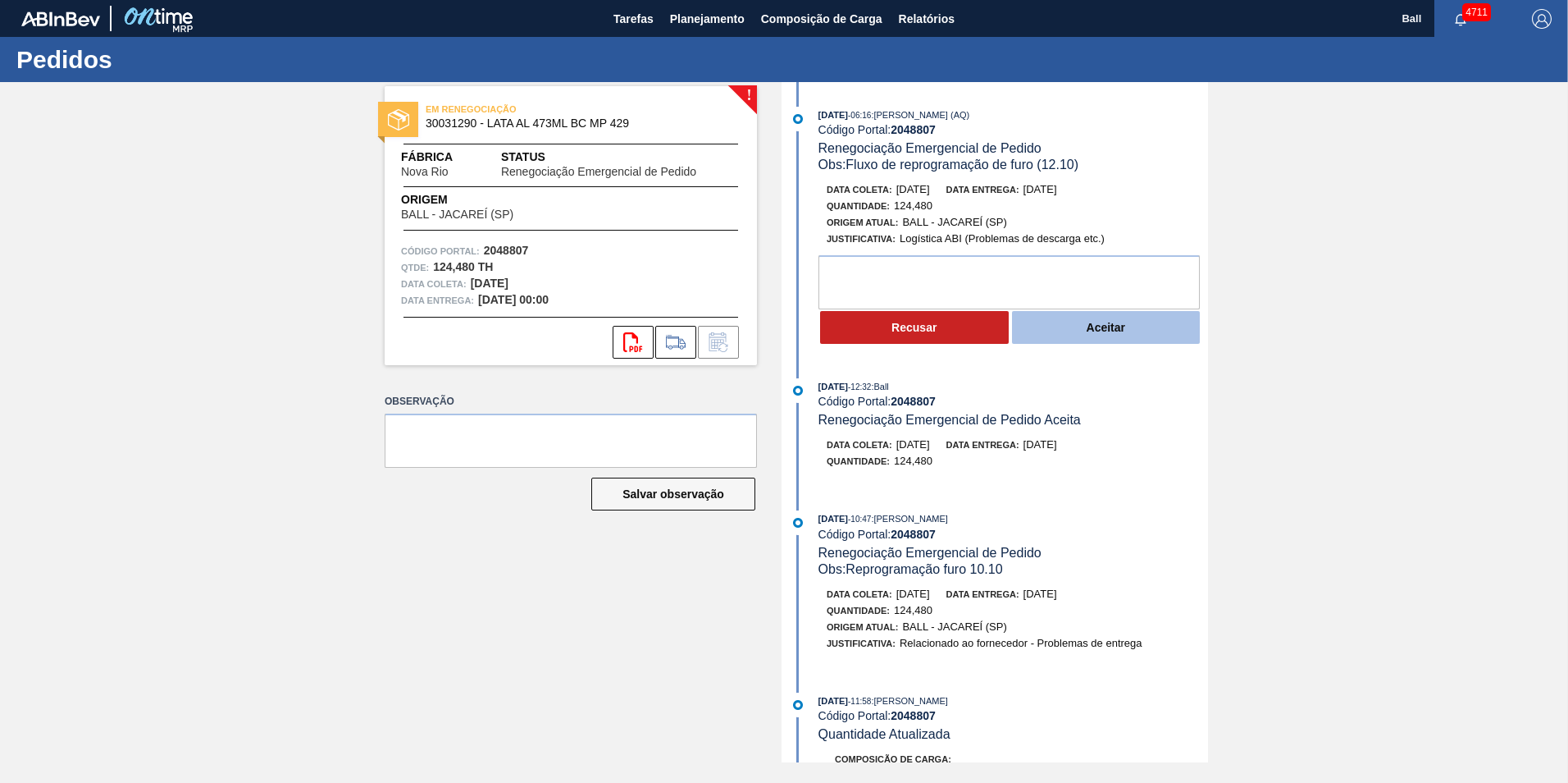
click at [1128, 329] on button "Aceitar" at bounding box center [1105, 328] width 189 height 33
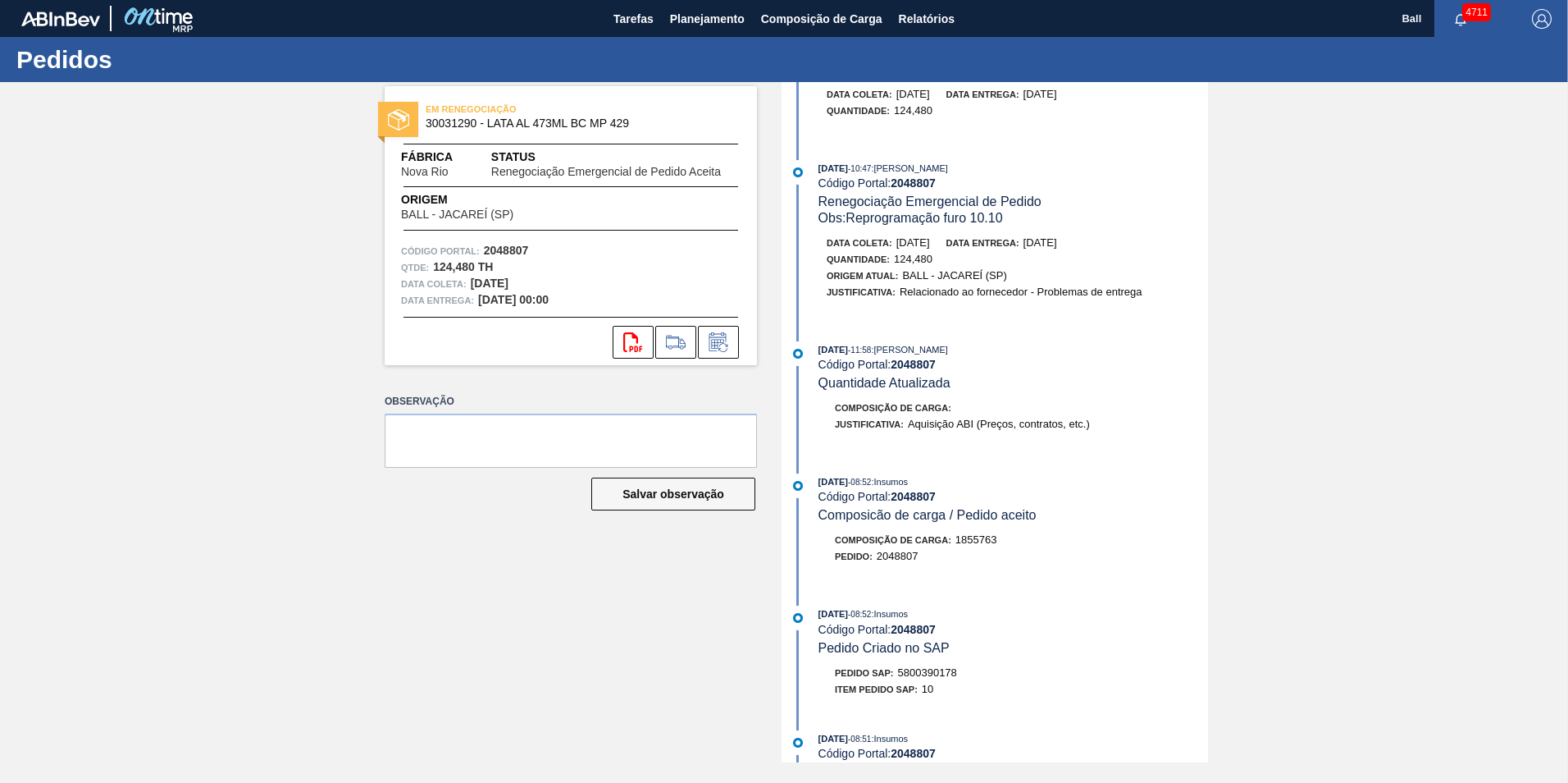
scroll to position [574, 0]
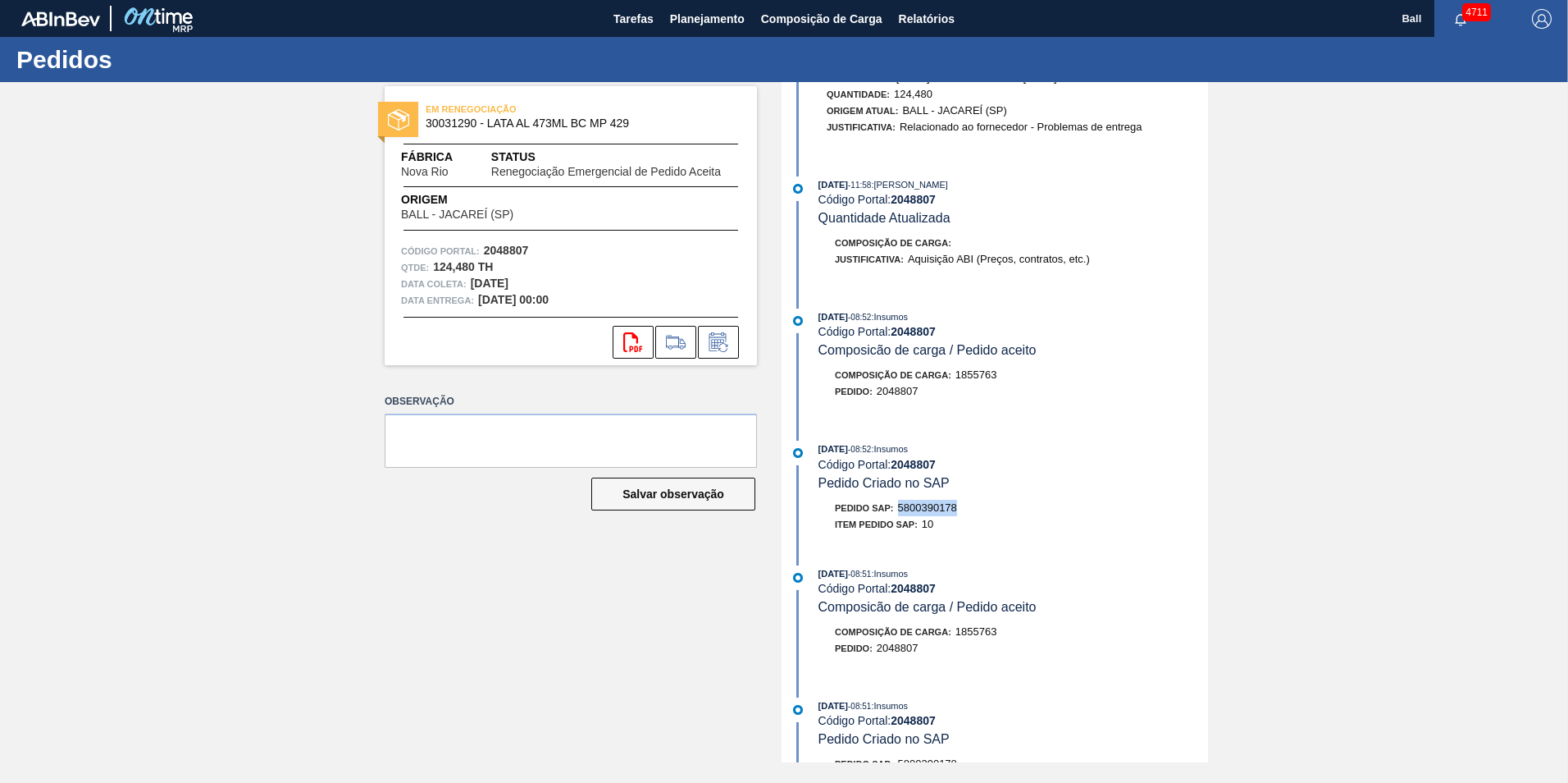
drag, startPoint x: 899, startPoint y: 506, endPoint x: 961, endPoint y: 506, distance: 62.0
click at [961, 506] on div "Pedido SAP: 5800390178" at bounding box center [1013, 508] width 390 height 17
drag, startPoint x: 961, startPoint y: 506, endPoint x: 944, endPoint y: 503, distance: 17.3
copy span "5800390178"
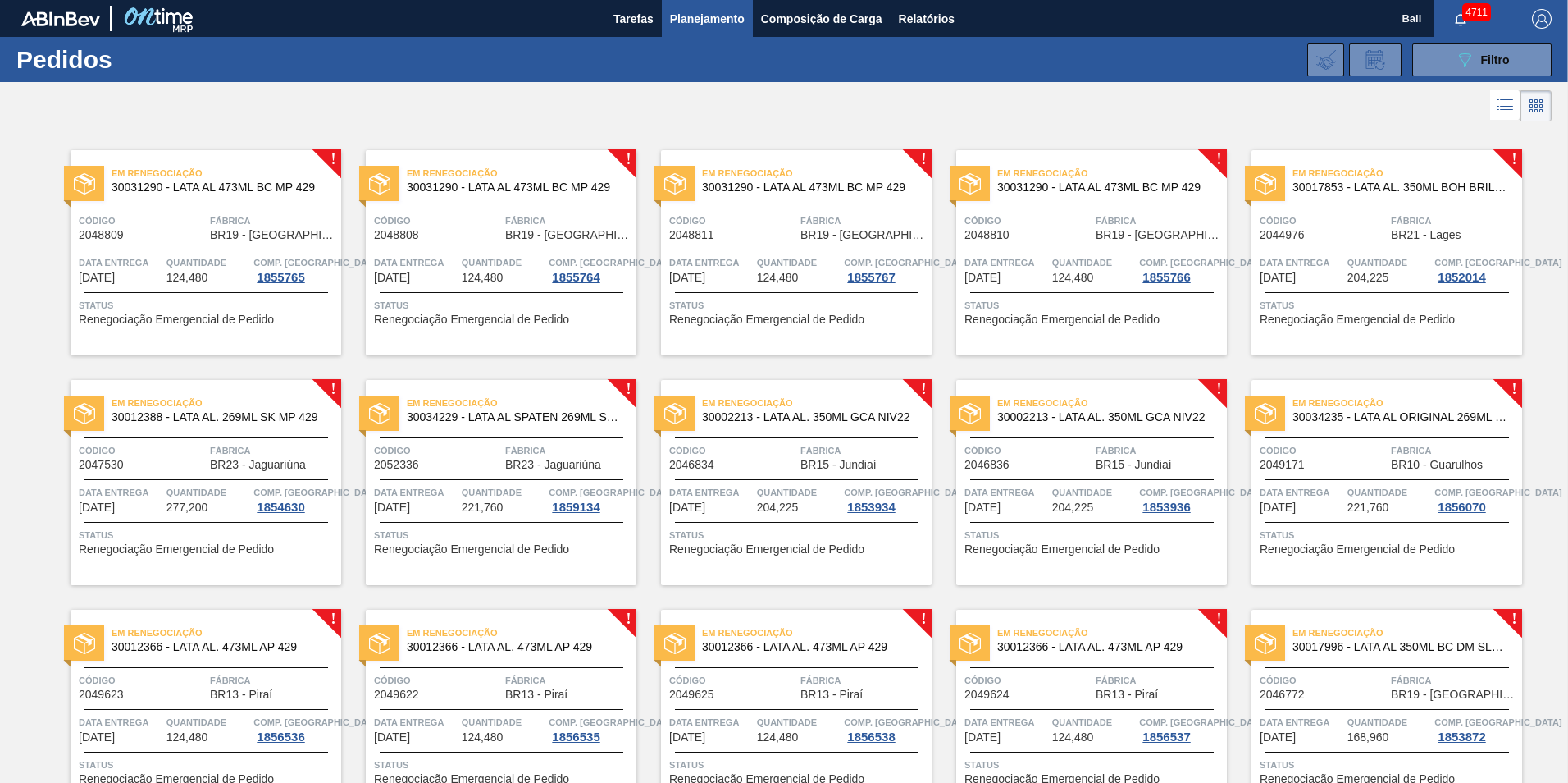
click at [235, 230] on span "BR19 - [GEOGRAPHIC_DATA]" at bounding box center [273, 235] width 127 height 12
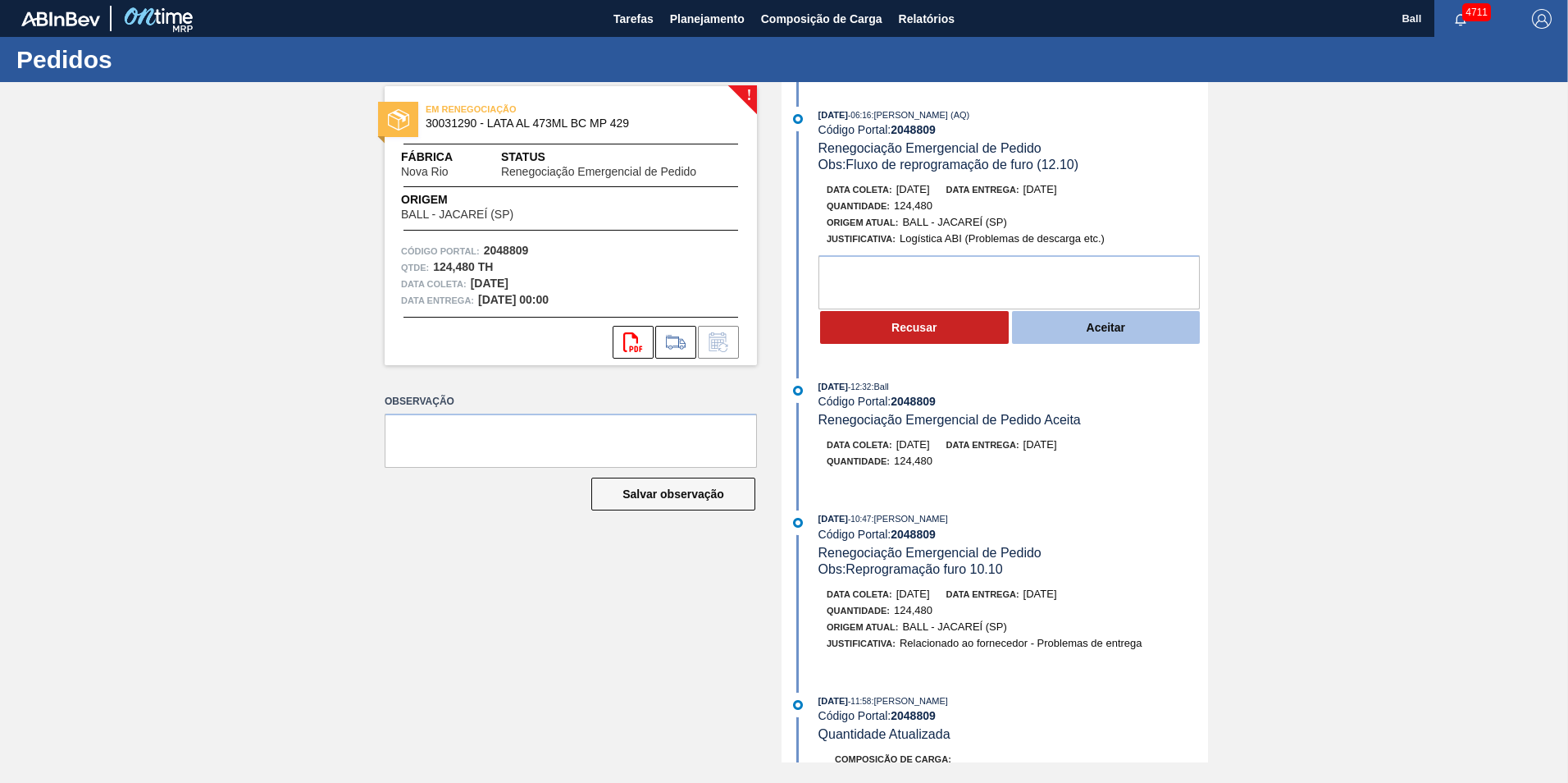
click at [1154, 337] on button "Aceitar" at bounding box center [1105, 328] width 189 height 33
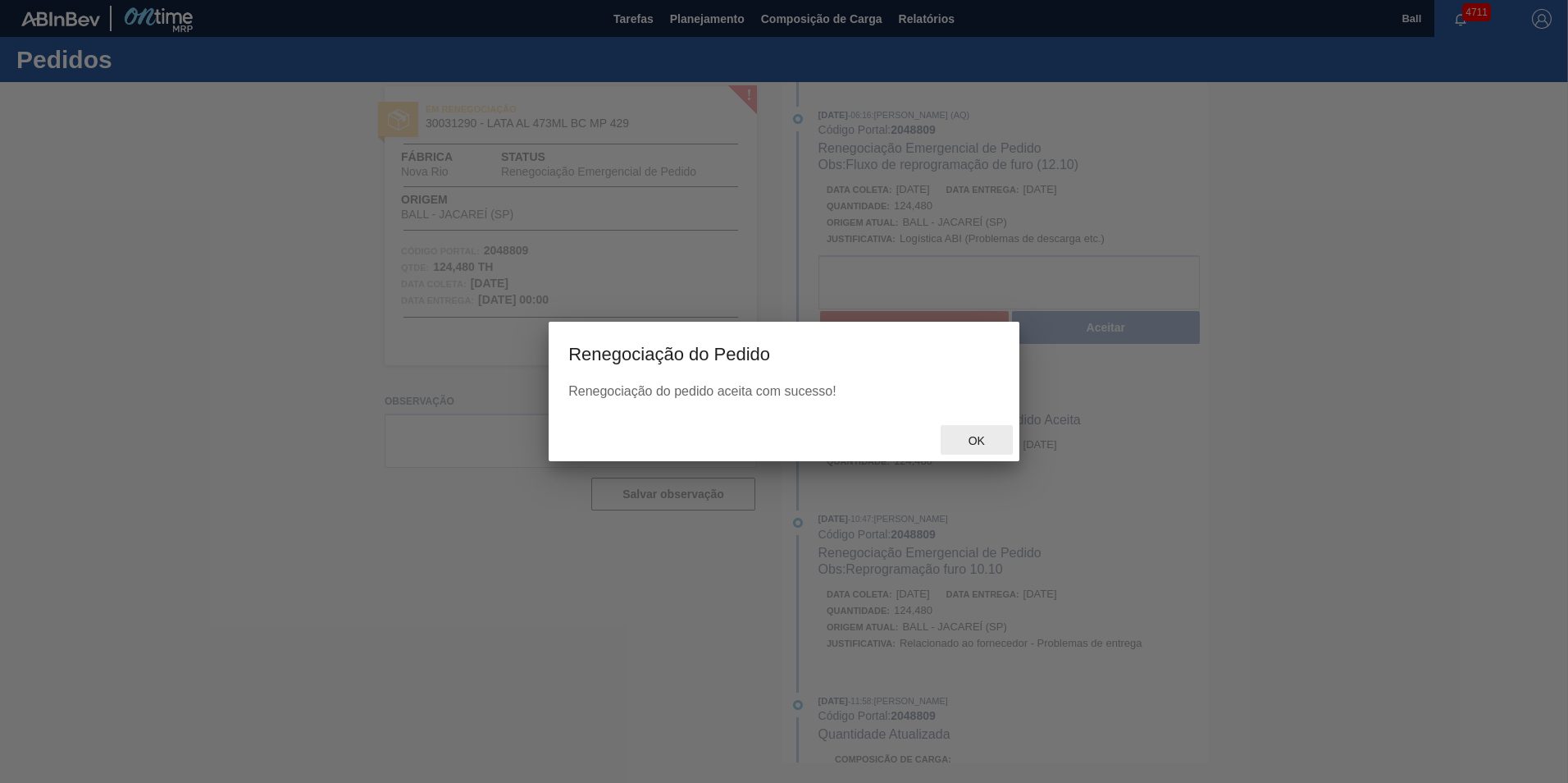
click at [985, 432] on div "Ok" at bounding box center [977, 440] width 72 height 30
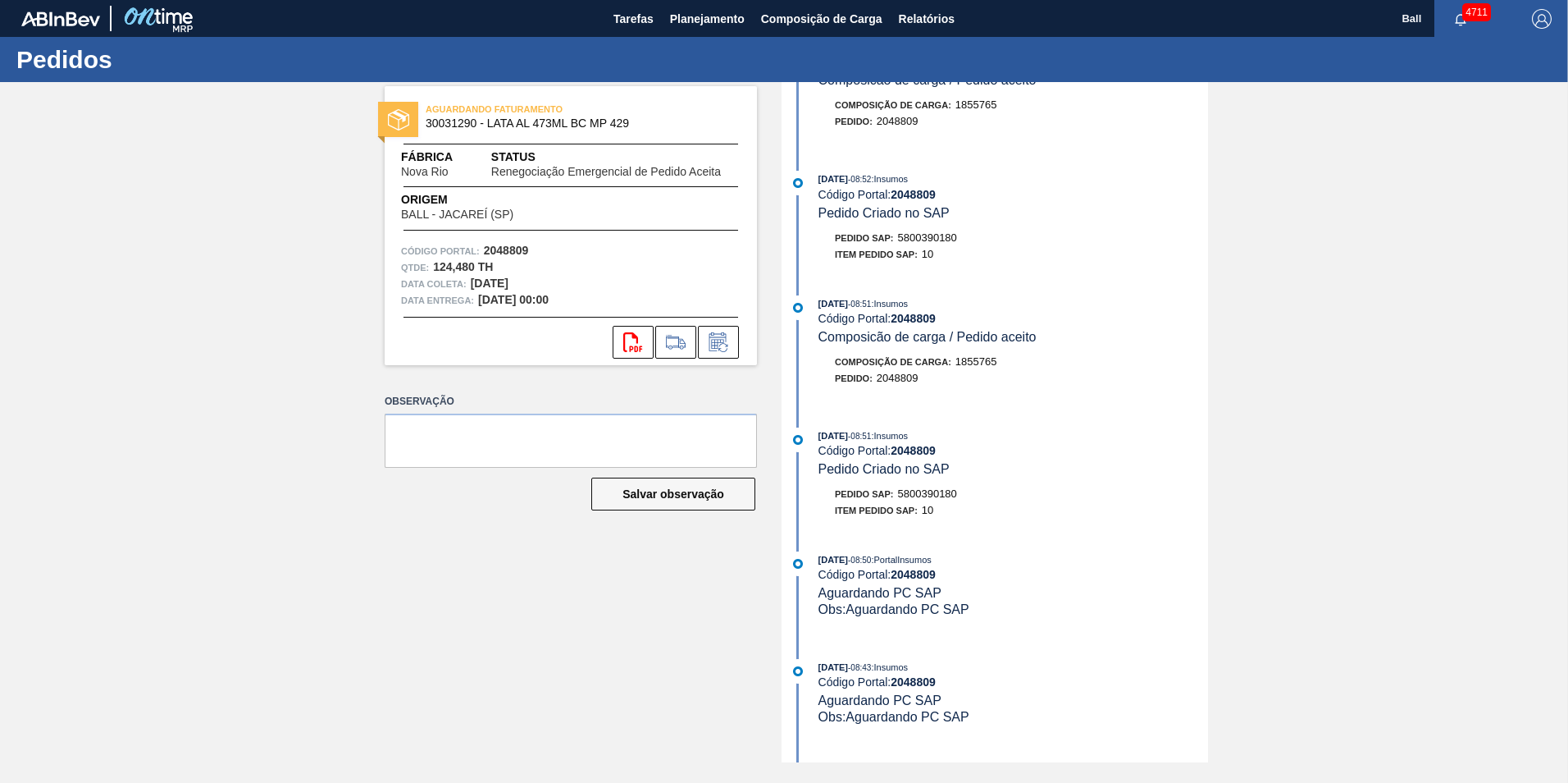
scroll to position [843, 0]
drag, startPoint x: 901, startPoint y: 489, endPoint x: 965, endPoint y: 489, distance: 64.0
click at [965, 489] on div "Pedido SAP: 5800390180" at bounding box center [1013, 496] width 390 height 17
drag, startPoint x: 965, startPoint y: 489, endPoint x: 945, endPoint y: 488, distance: 20.0
copy span "5800390180"
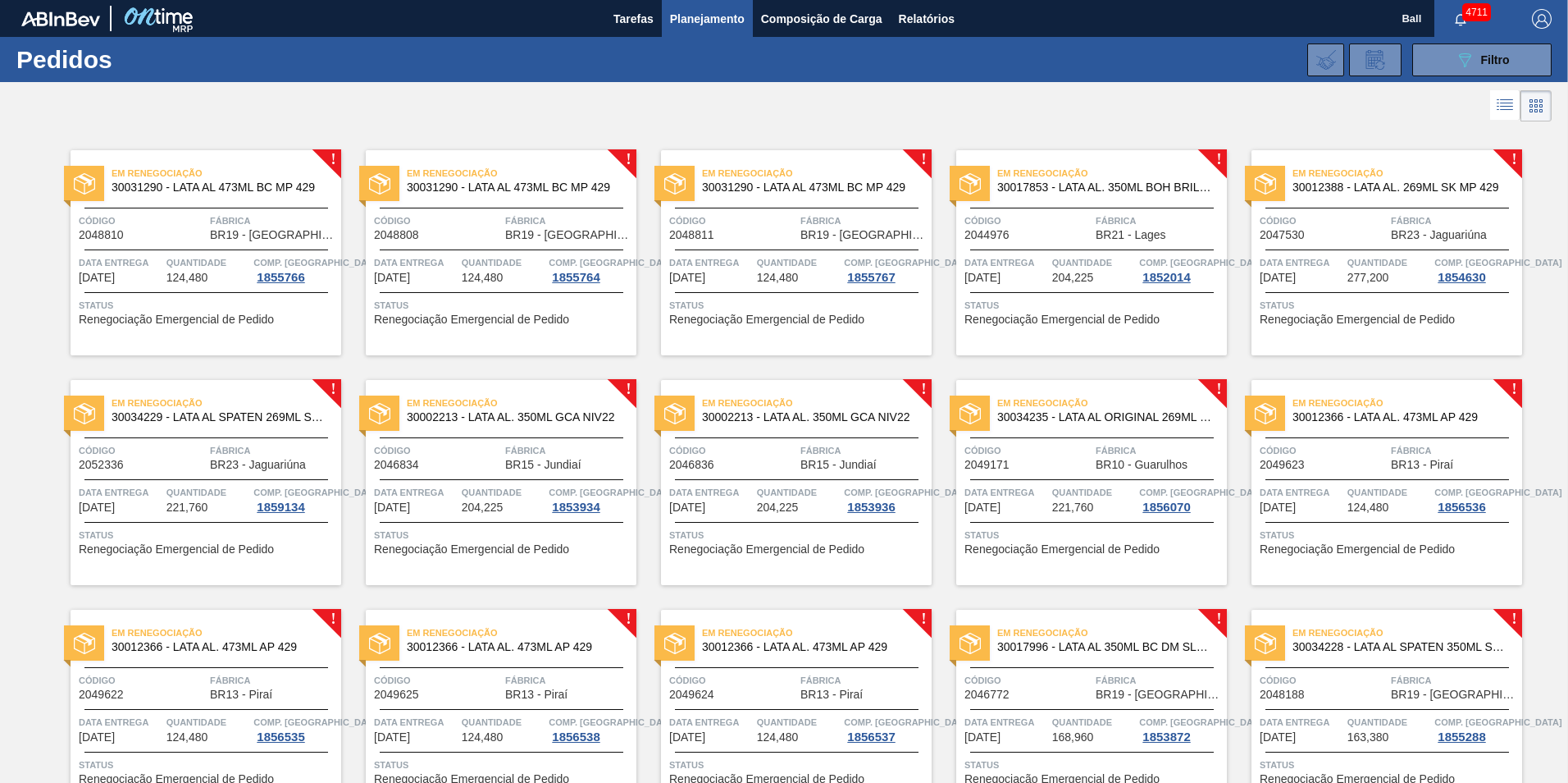
click at [164, 279] on div "Data Entrega 12/10/2025 Quantidade 124,480 Comp. Carga 1855766" at bounding box center [206, 269] width 270 height 29
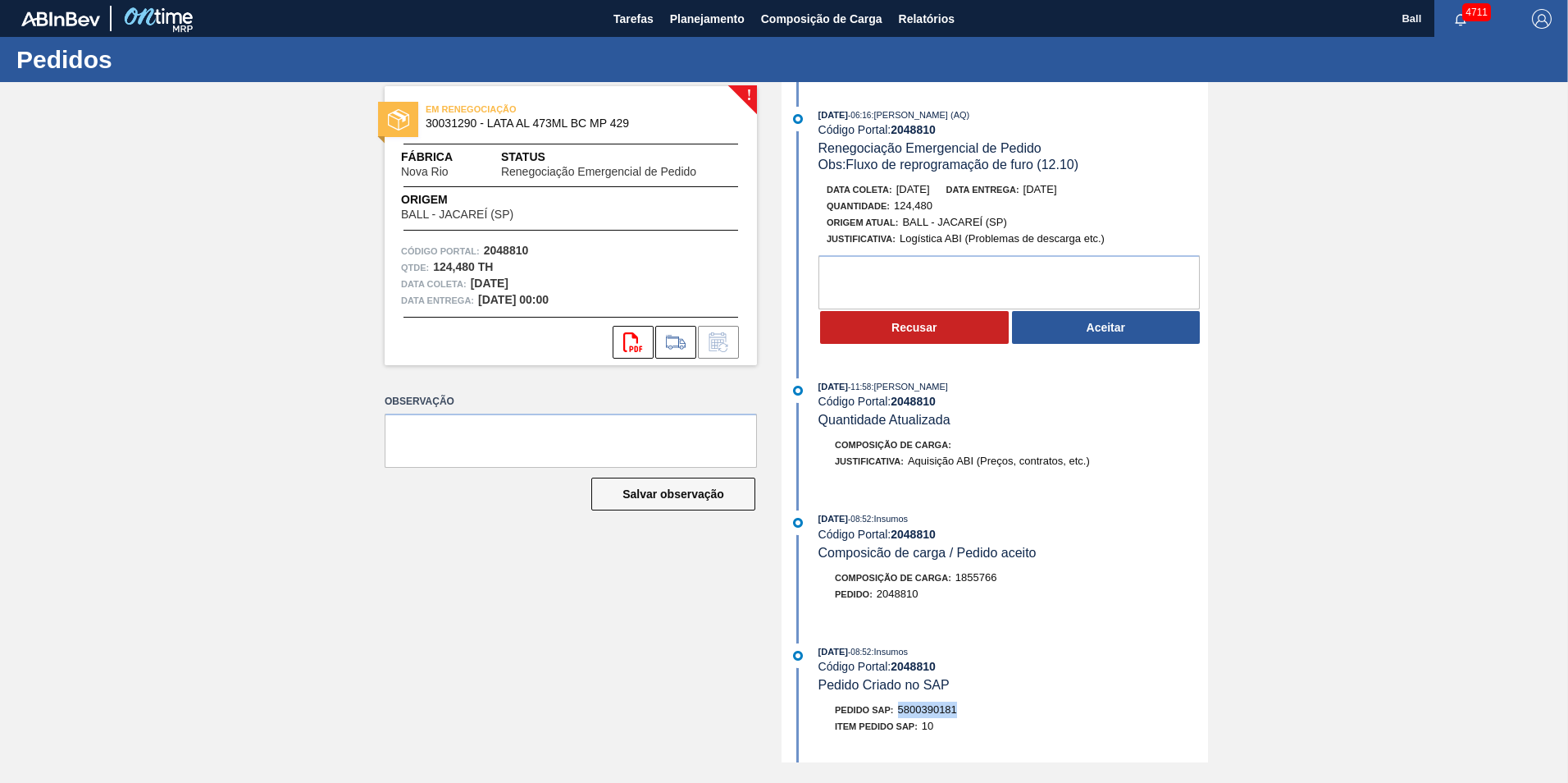
drag, startPoint x: 897, startPoint y: 709, endPoint x: 965, endPoint y: 710, distance: 68.0
click at [965, 710] on div "Pedido SAP: 5800390181" at bounding box center [1013, 709] width 390 height 17
drag, startPoint x: 965, startPoint y: 710, endPoint x: 942, endPoint y: 707, distance: 23.2
copy span "5800390181"
click at [1121, 332] on button "Aceitar" at bounding box center [1105, 328] width 189 height 33
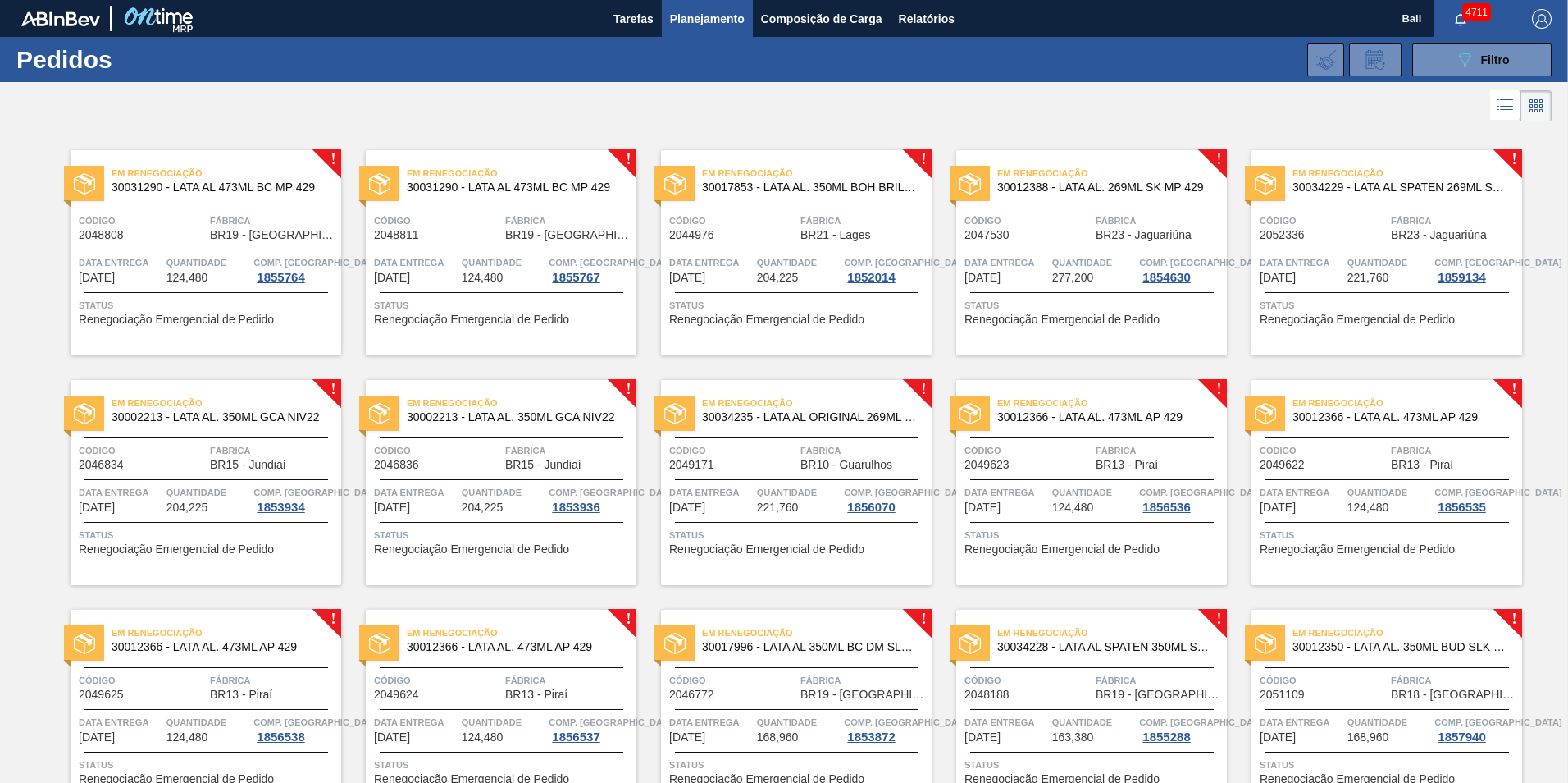
click at [259, 240] on span "BR19 - [GEOGRAPHIC_DATA]" at bounding box center [273, 235] width 127 height 12
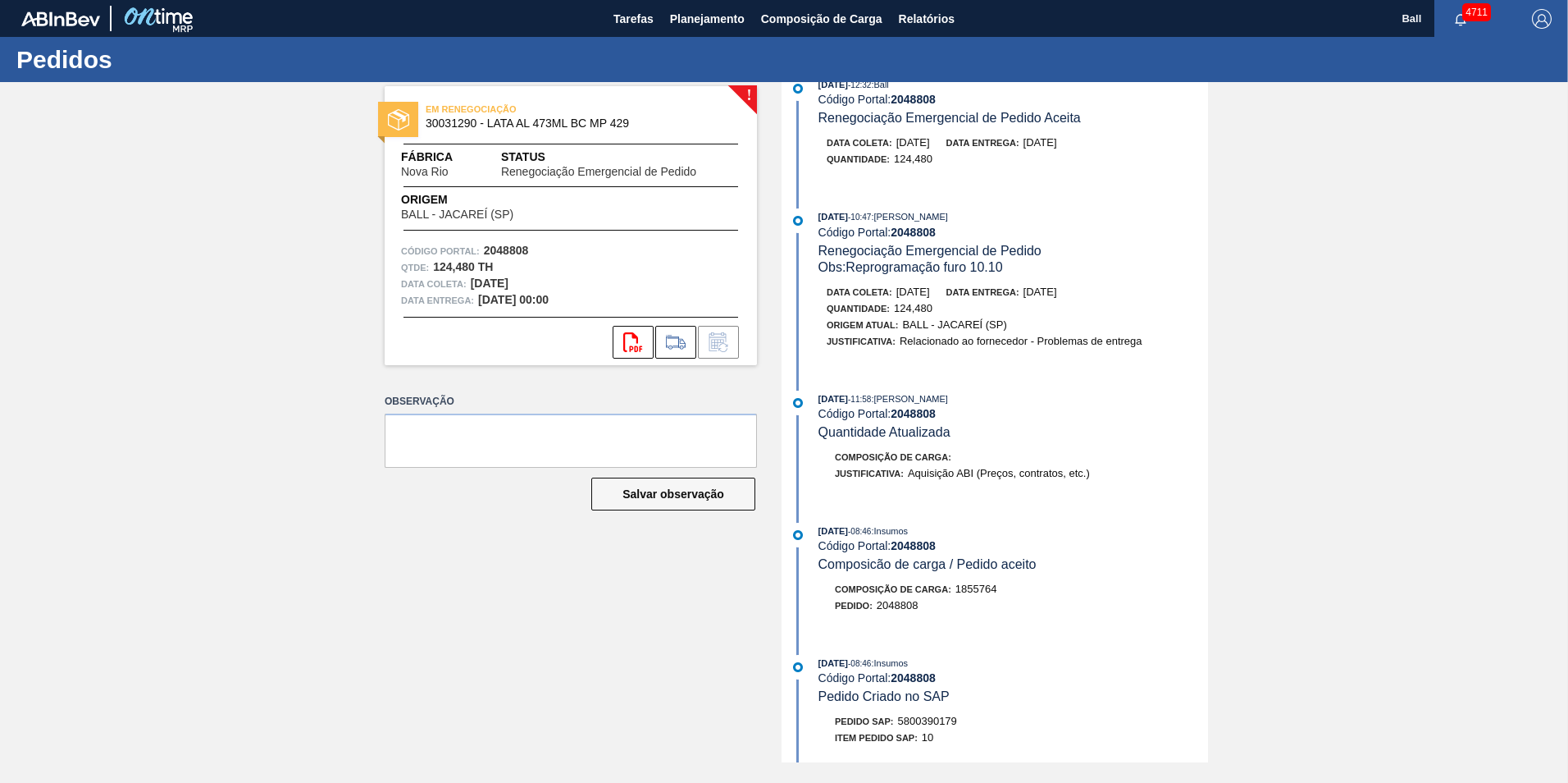
scroll to position [328, 0]
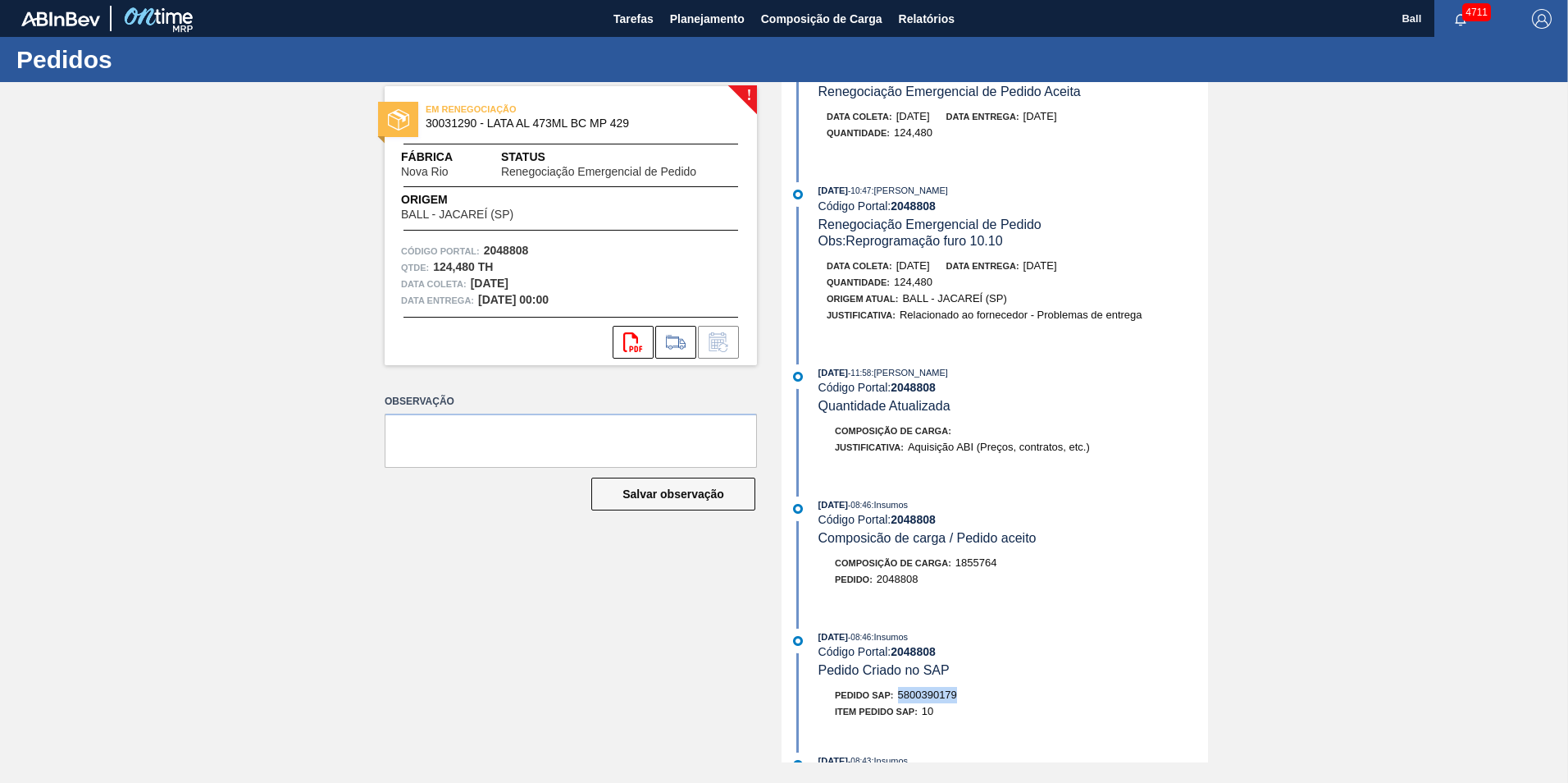
drag, startPoint x: 896, startPoint y: 689, endPoint x: 964, endPoint y: 695, distance: 68.3
click at [964, 695] on div "Pedido SAP: 5800390179" at bounding box center [1013, 695] width 390 height 17
drag, startPoint x: 964, startPoint y: 695, endPoint x: 949, endPoint y: 693, distance: 15.1
copy span "5800390179"
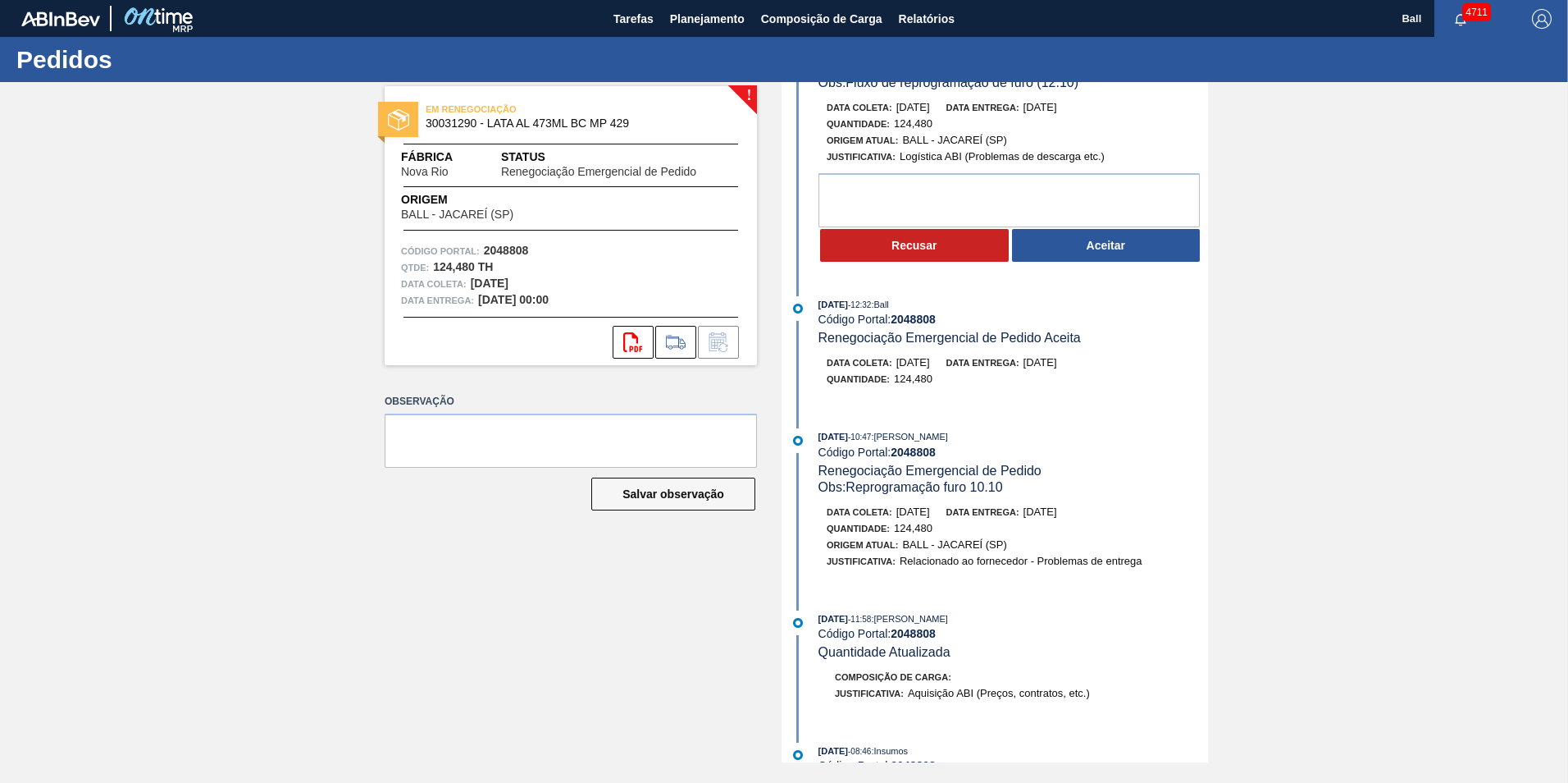
scroll to position [0, 0]
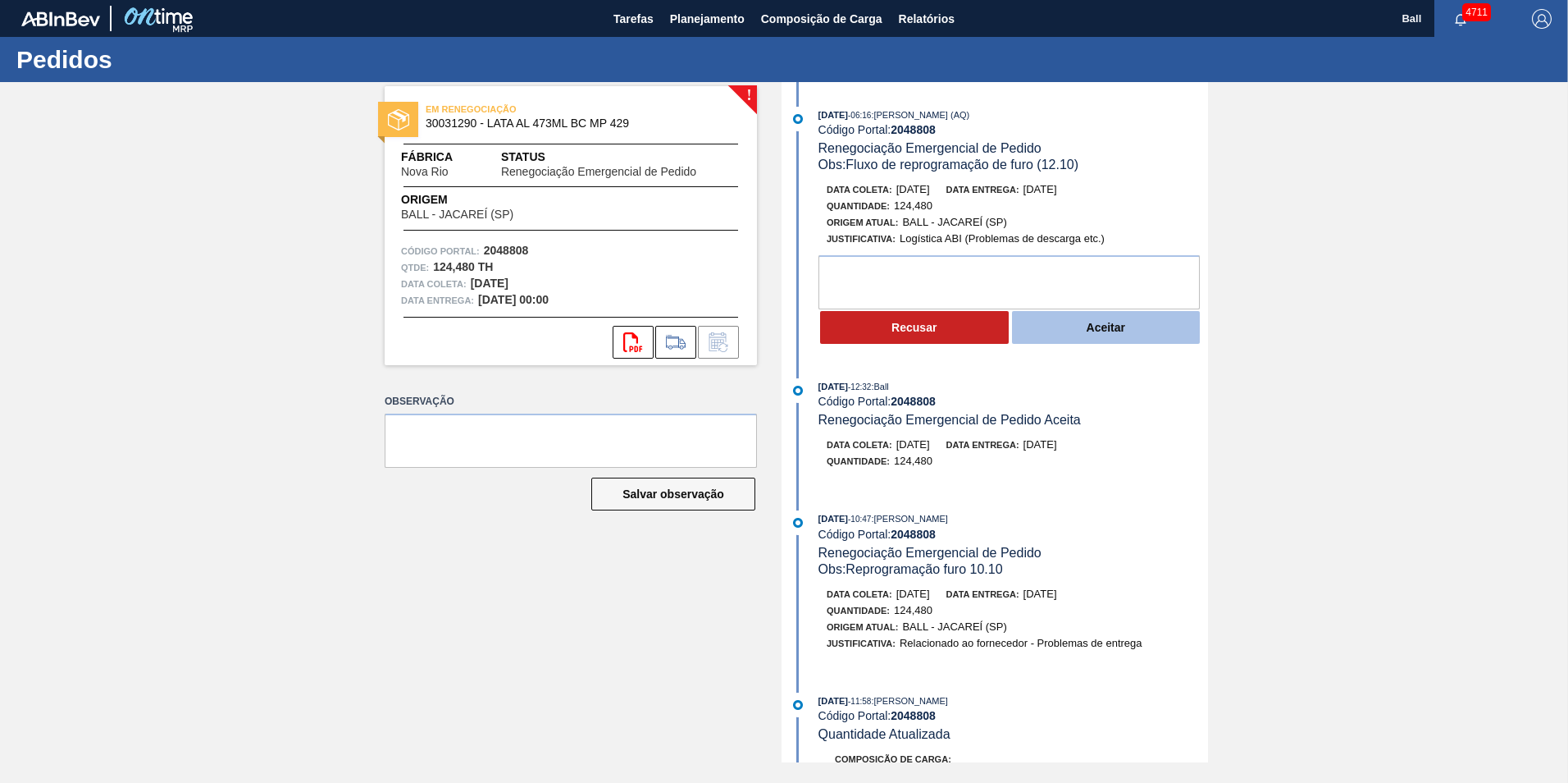
click at [1130, 332] on button "Aceitar" at bounding box center [1105, 328] width 189 height 33
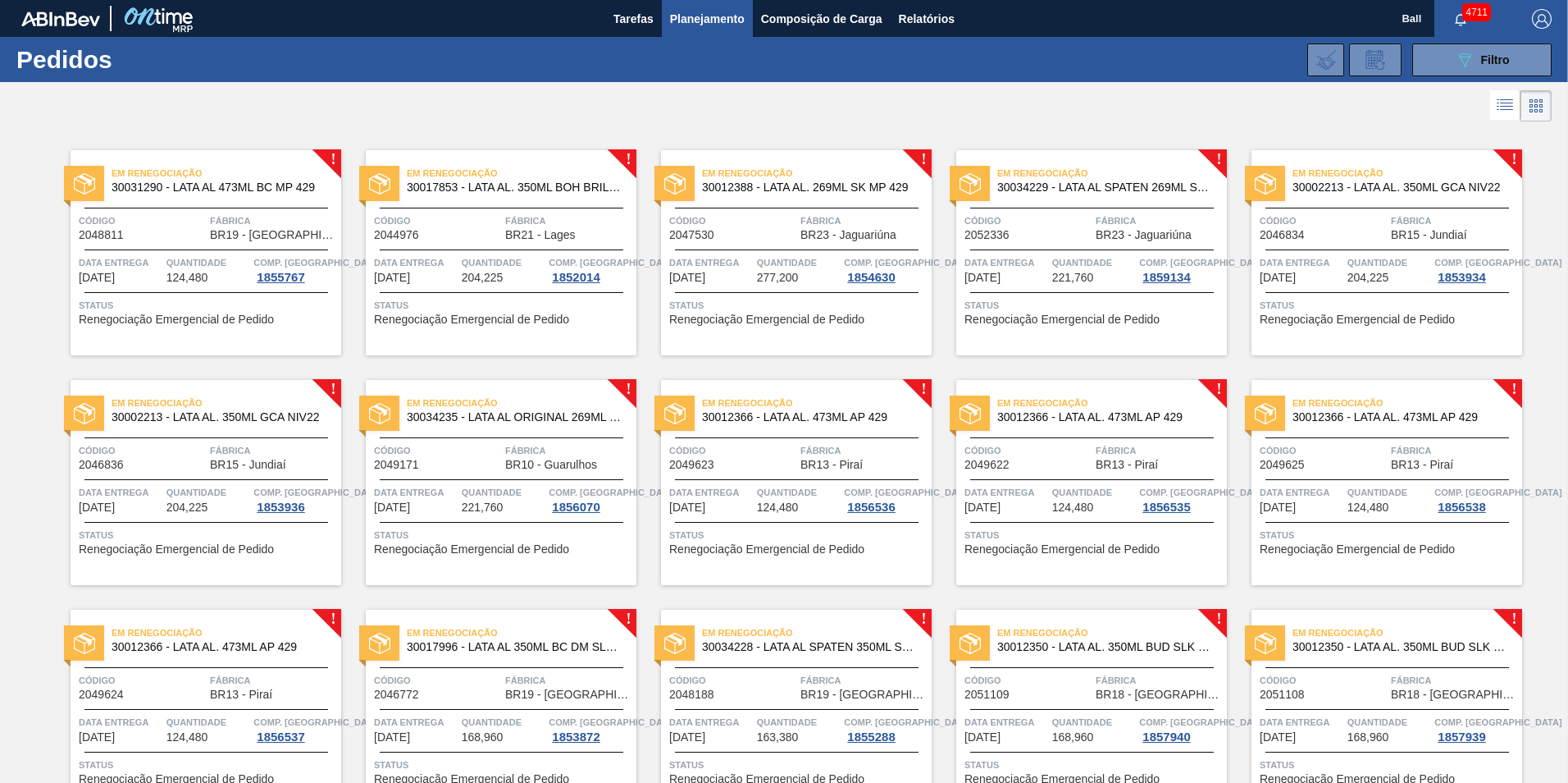
click at [177, 244] on div "Em Renegociação 30031290 - LATA AL 473ML BC MP 429 Código 2048811 Fábrica BR19 …" at bounding box center [206, 252] width 270 height 205
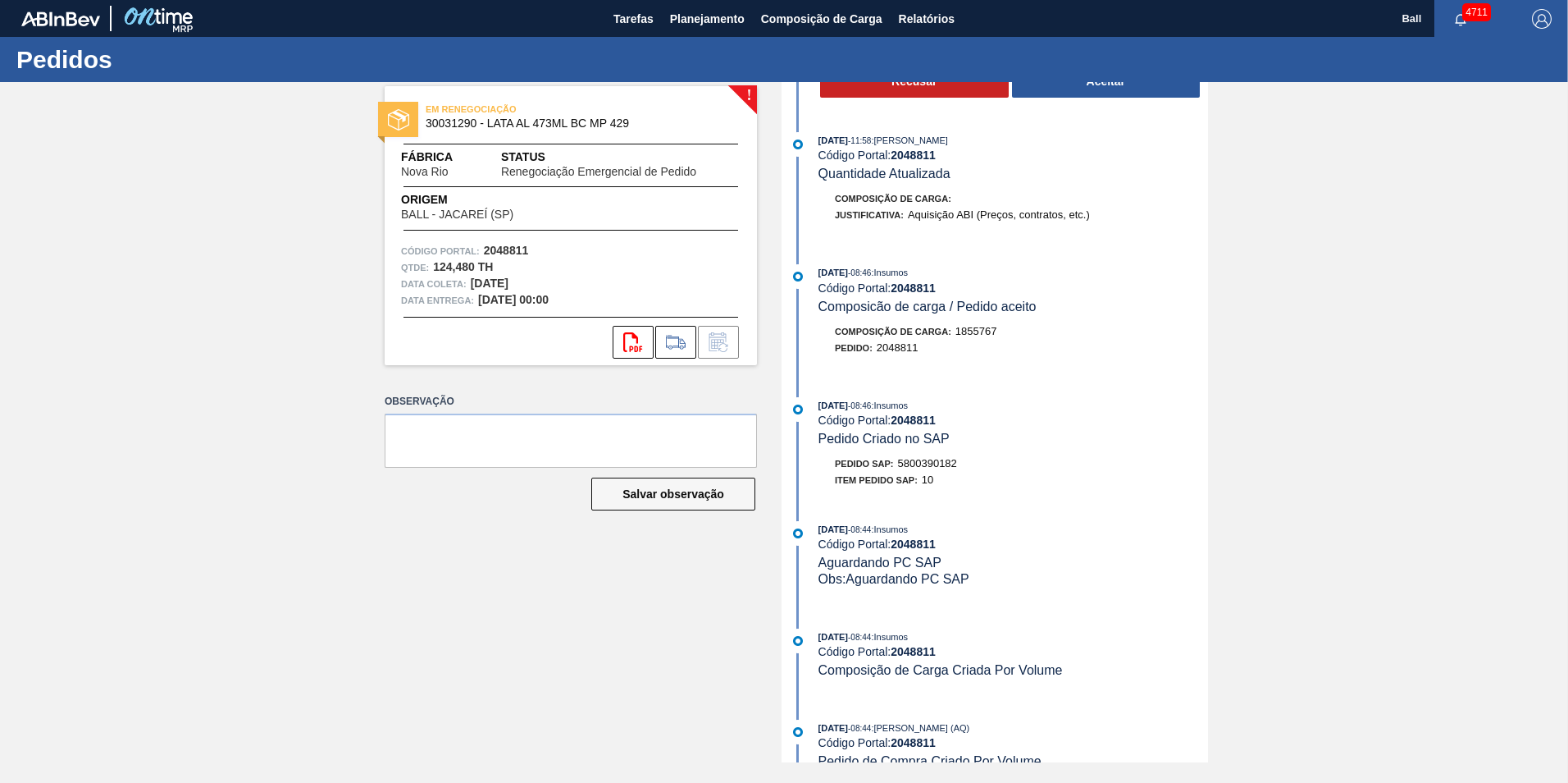
scroll to position [270, 0]
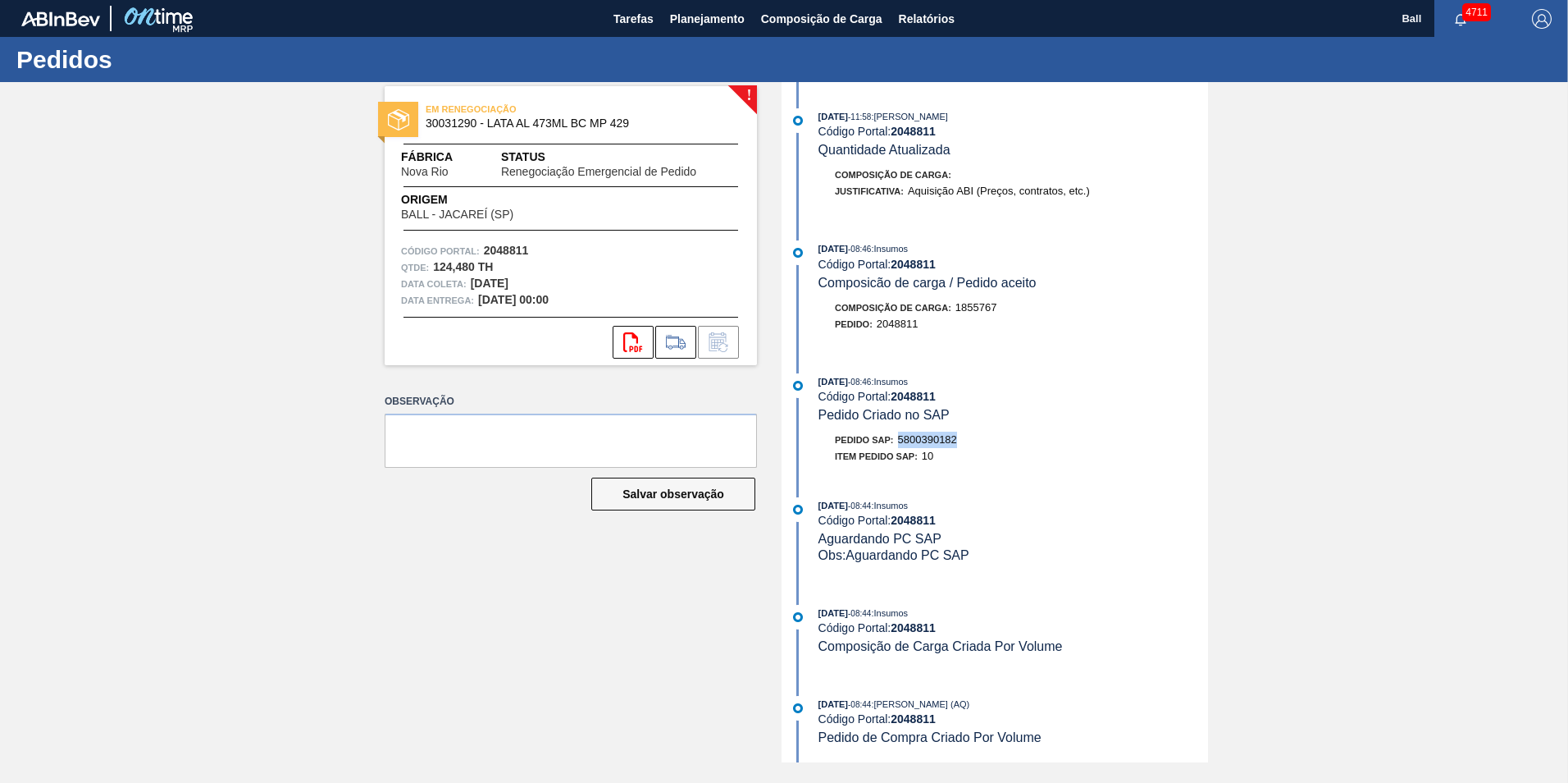
drag, startPoint x: 901, startPoint y: 430, endPoint x: 970, endPoint y: 438, distance: 69.5
click at [970, 438] on div "07/10/2025 - 08:46 : Insumos Código Portal: 2048811 Pedido Criado no SAP Pedido…" at bounding box center [996, 423] width 422 height 99
drag, startPoint x: 970, startPoint y: 438, endPoint x: 952, endPoint y: 437, distance: 18.0
copy span "5800390182"
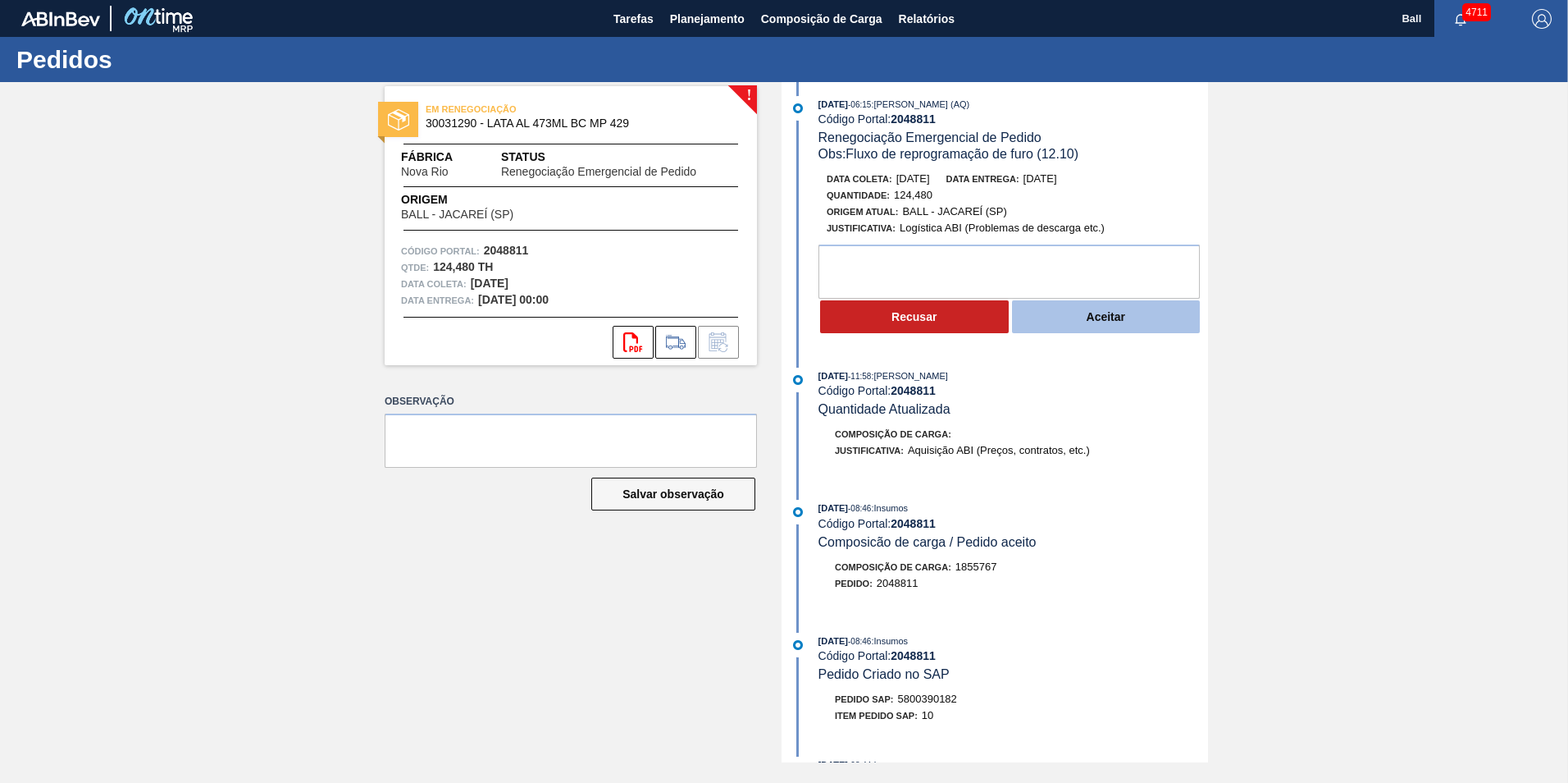
scroll to position [19, 0]
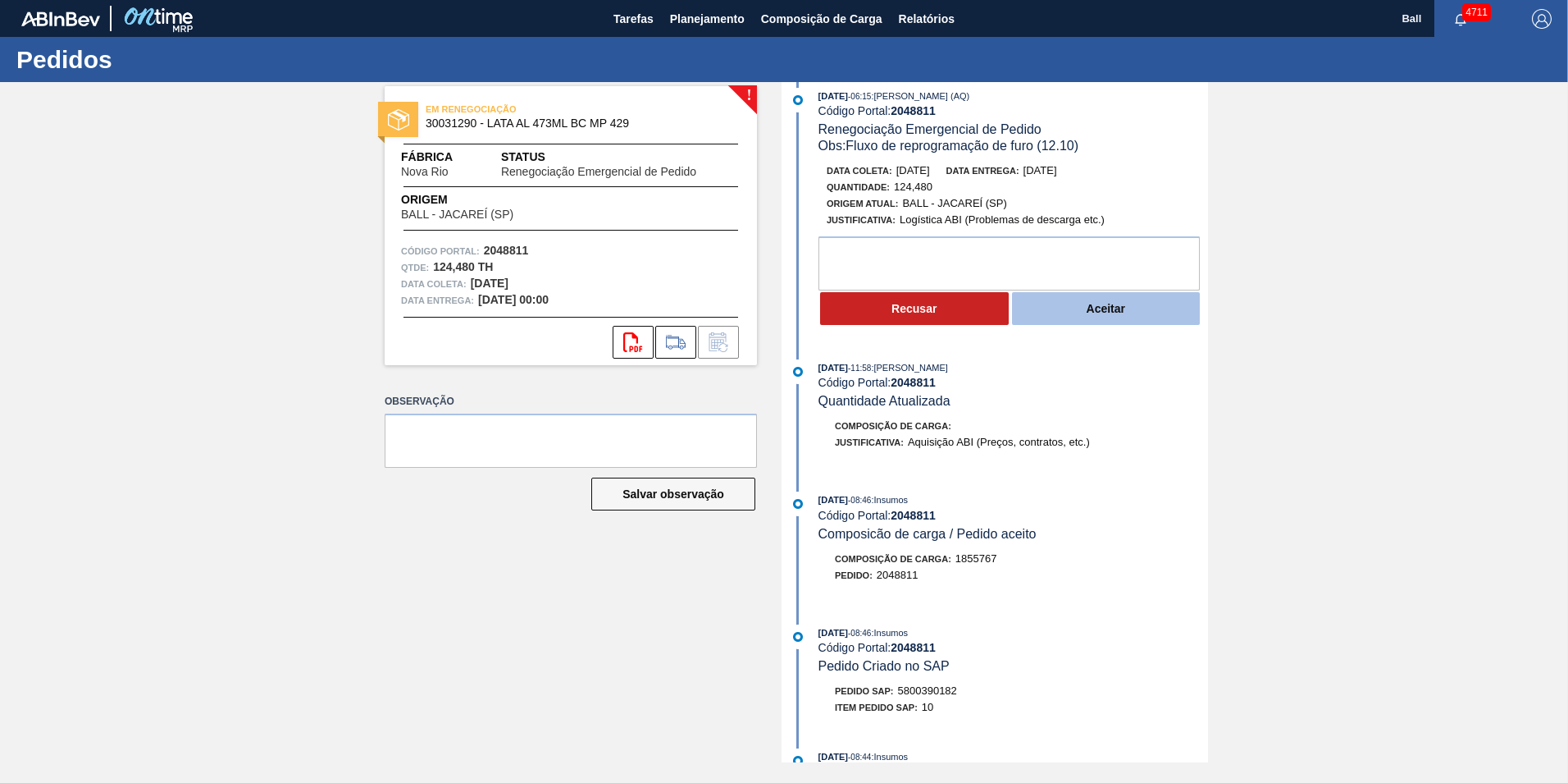
click at [1095, 308] on button "Aceitar" at bounding box center [1105, 308] width 189 height 33
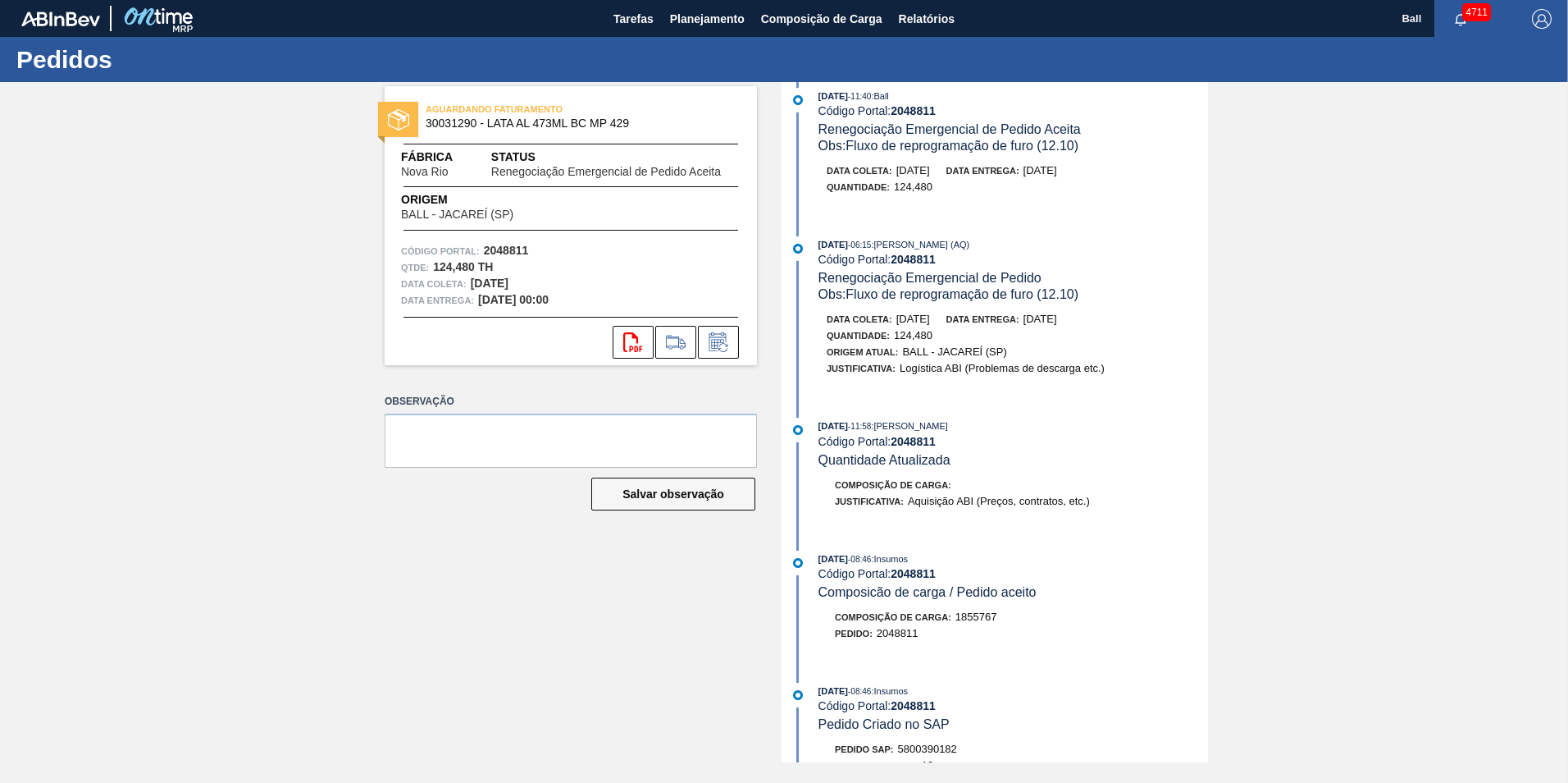
scroll to position [167, 0]
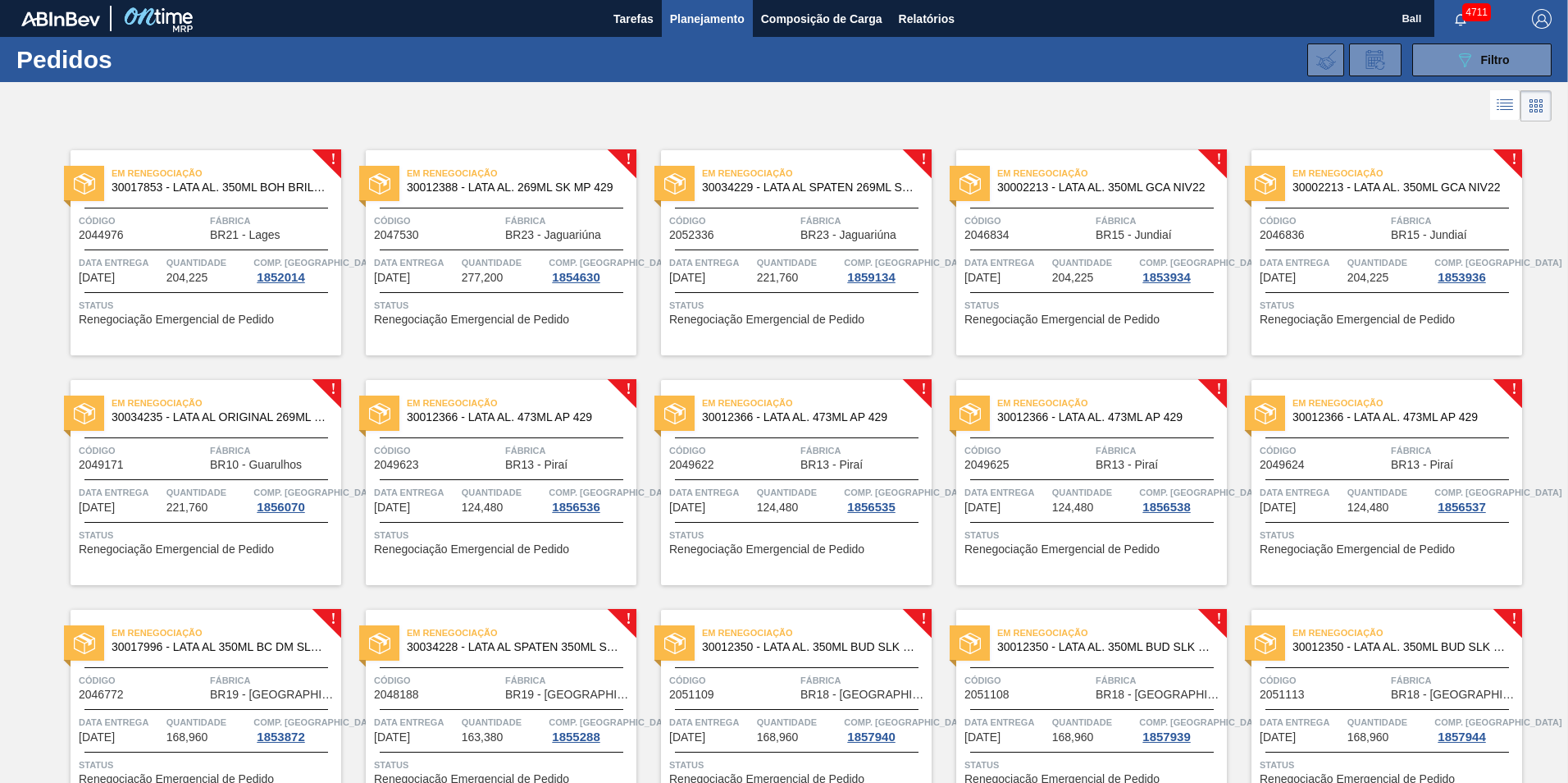
click at [206, 261] on span "Quantidade" at bounding box center [208, 262] width 84 height 17
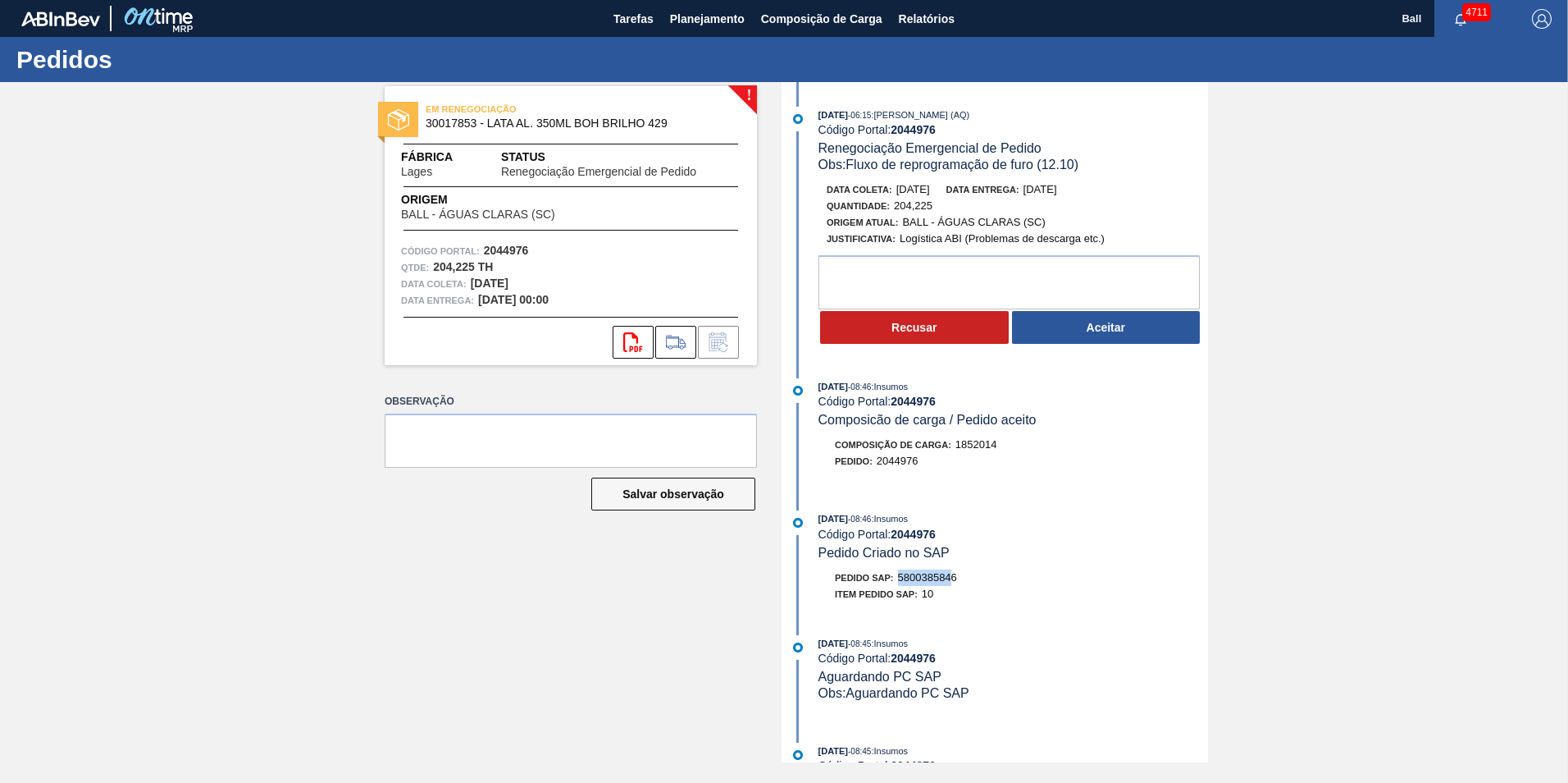
drag, startPoint x: 899, startPoint y: 573, endPoint x: 956, endPoint y: 579, distance: 57.3
click at [956, 579] on div "Pedido SAP: 5800385846" at bounding box center [896, 578] width 122 height 17
drag, startPoint x: 956, startPoint y: 579, endPoint x: 901, endPoint y: 579, distance: 55.0
click at [901, 579] on div "Pedido SAP: 5800385846" at bounding box center [1013, 578] width 390 height 17
copy span "5800385846"
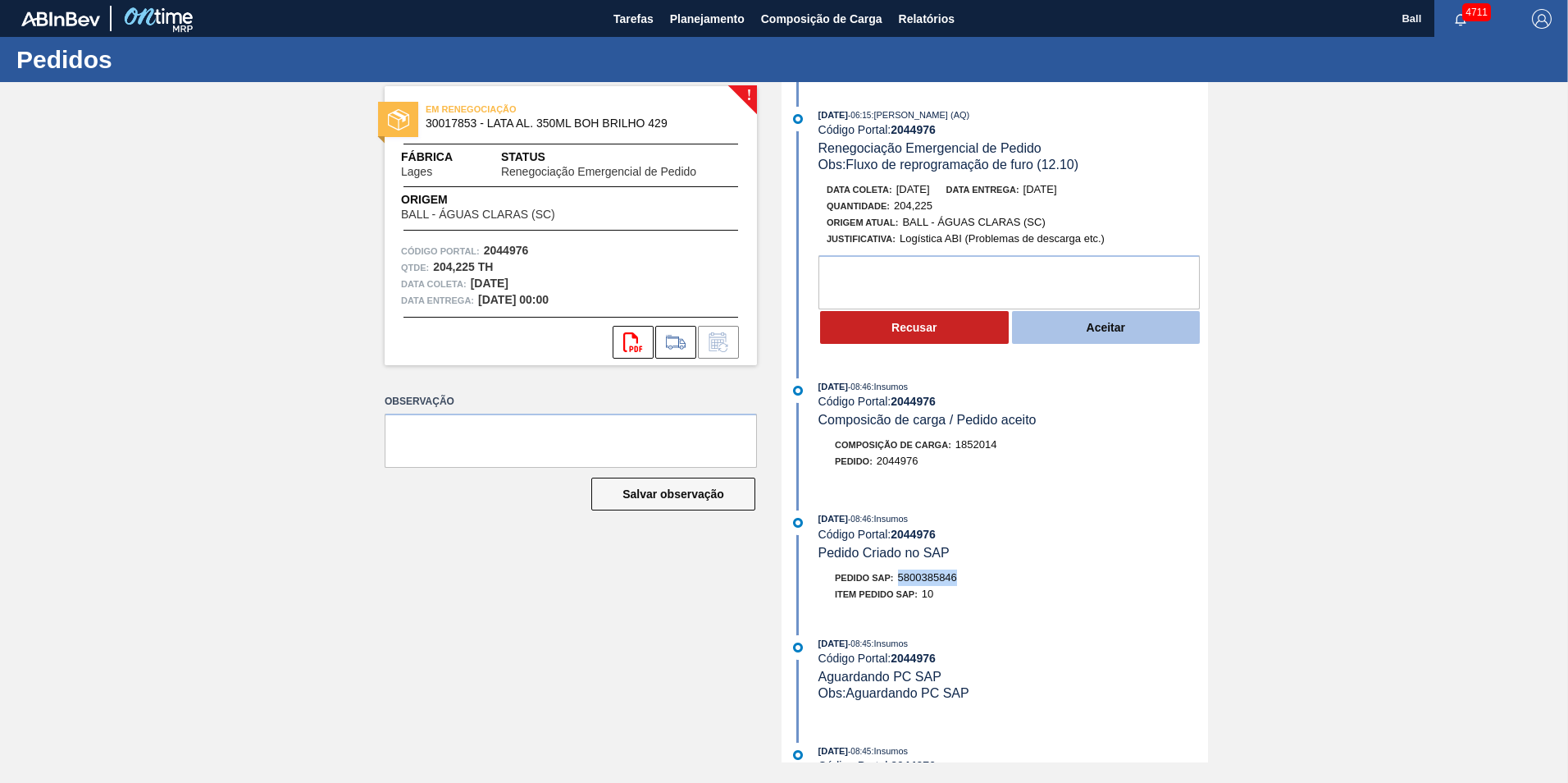
click at [1105, 318] on button "Aceitar" at bounding box center [1105, 328] width 189 height 33
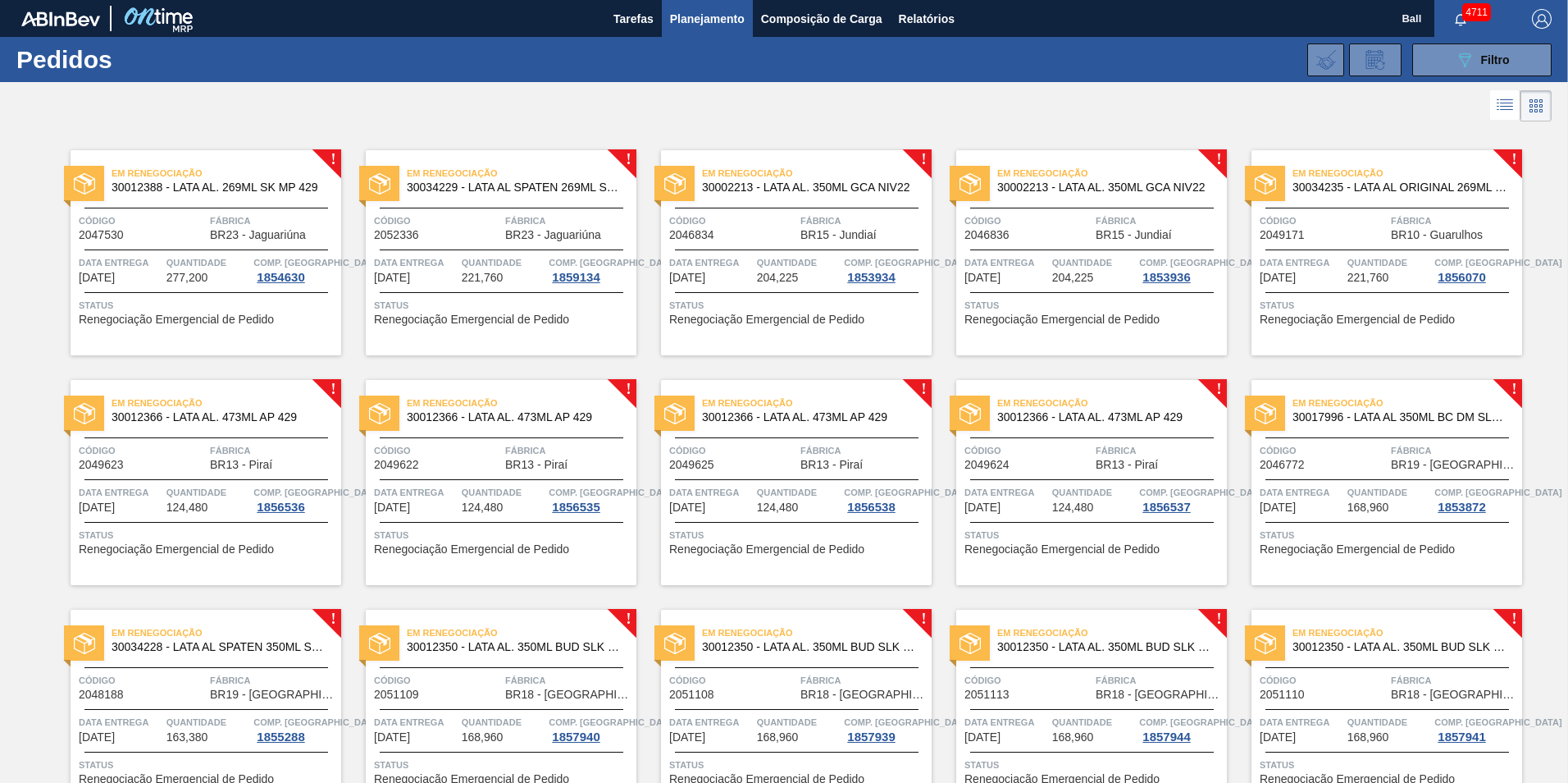
click at [136, 269] on span "Data Entrega" at bounding box center [120, 262] width 84 height 17
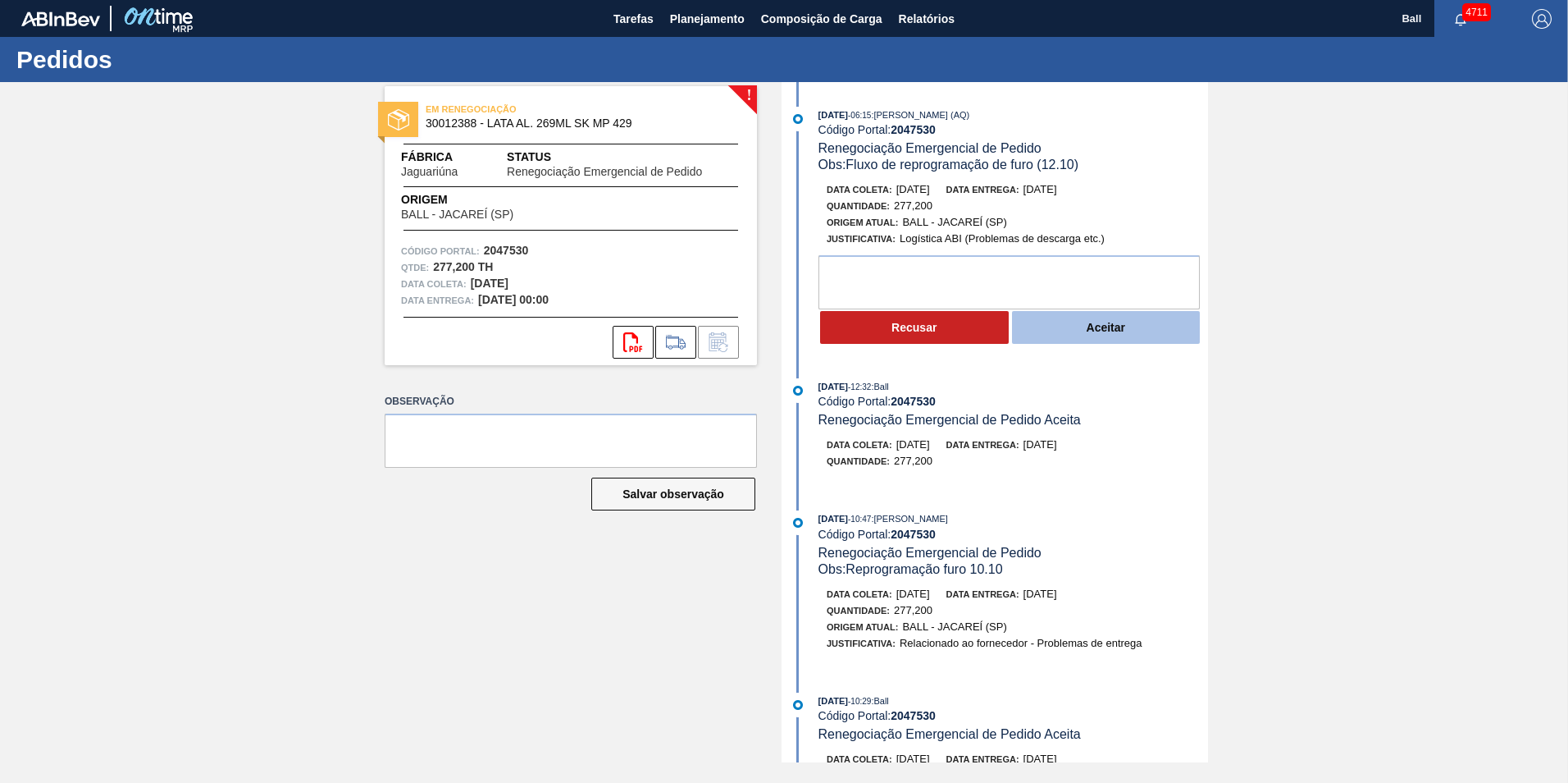
click at [1111, 337] on button "Aceitar" at bounding box center [1105, 328] width 189 height 33
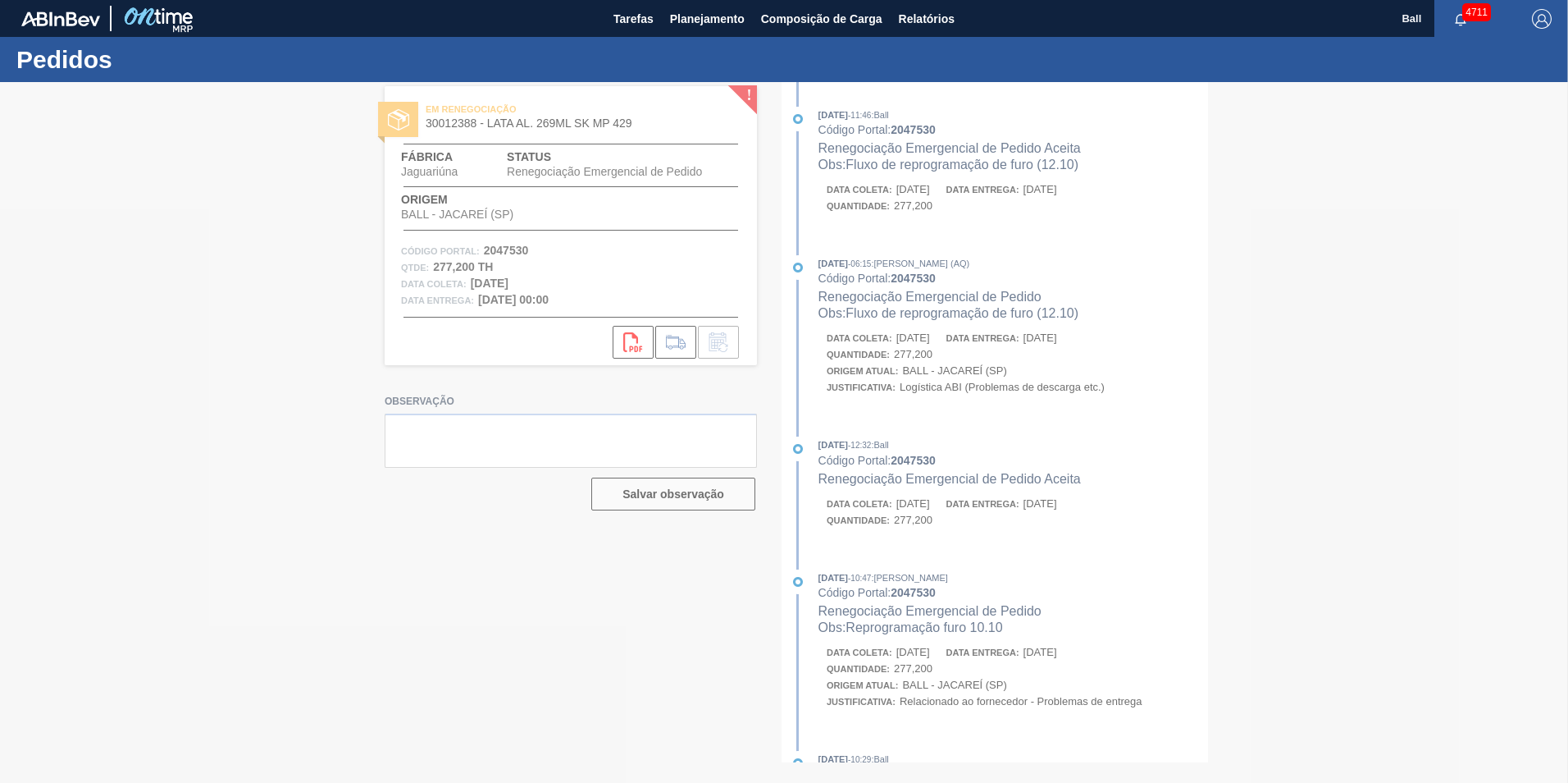
click at [967, 454] on div at bounding box center [784, 432] width 1568 height 700
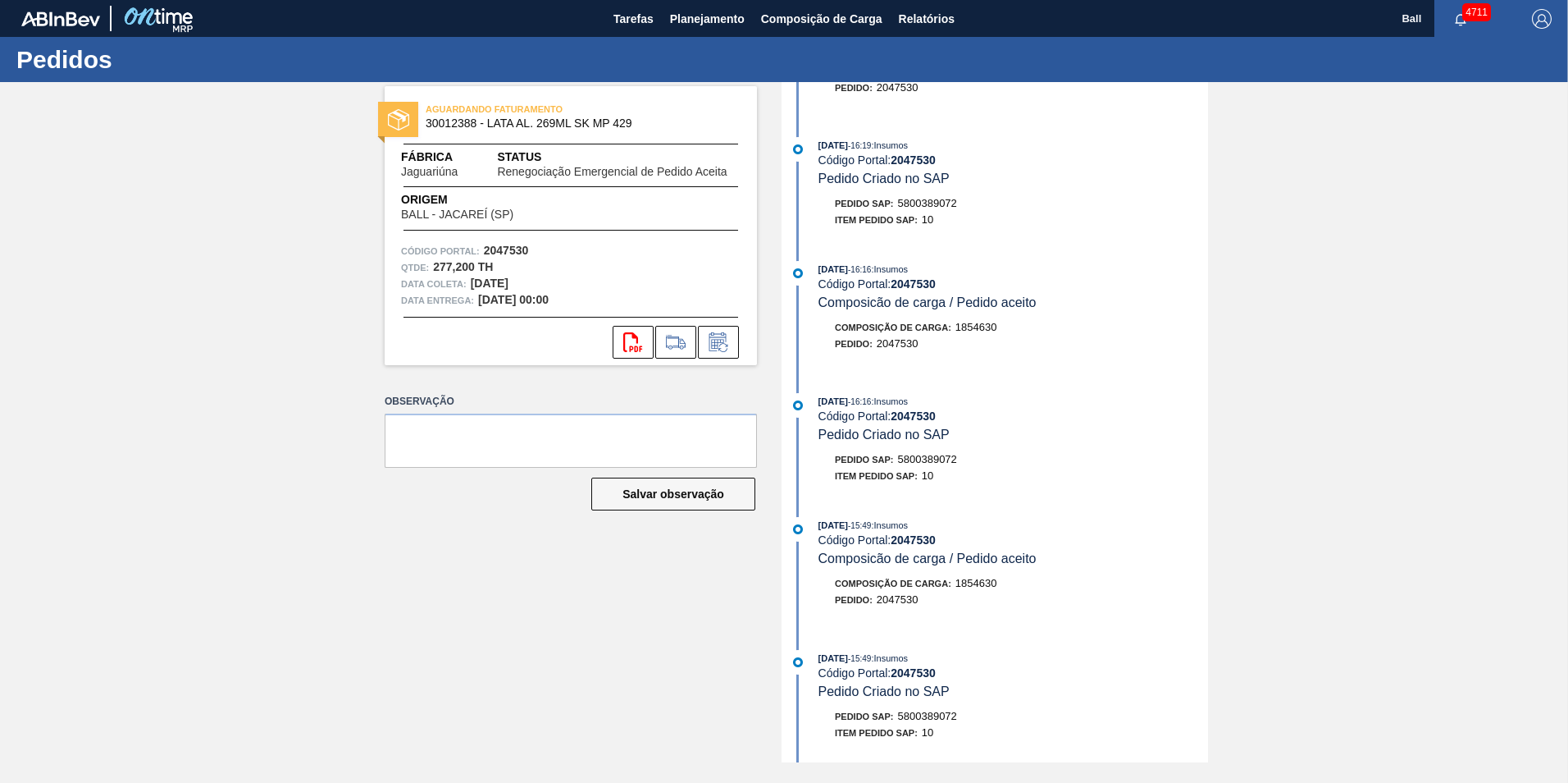
scroll to position [1066, 0]
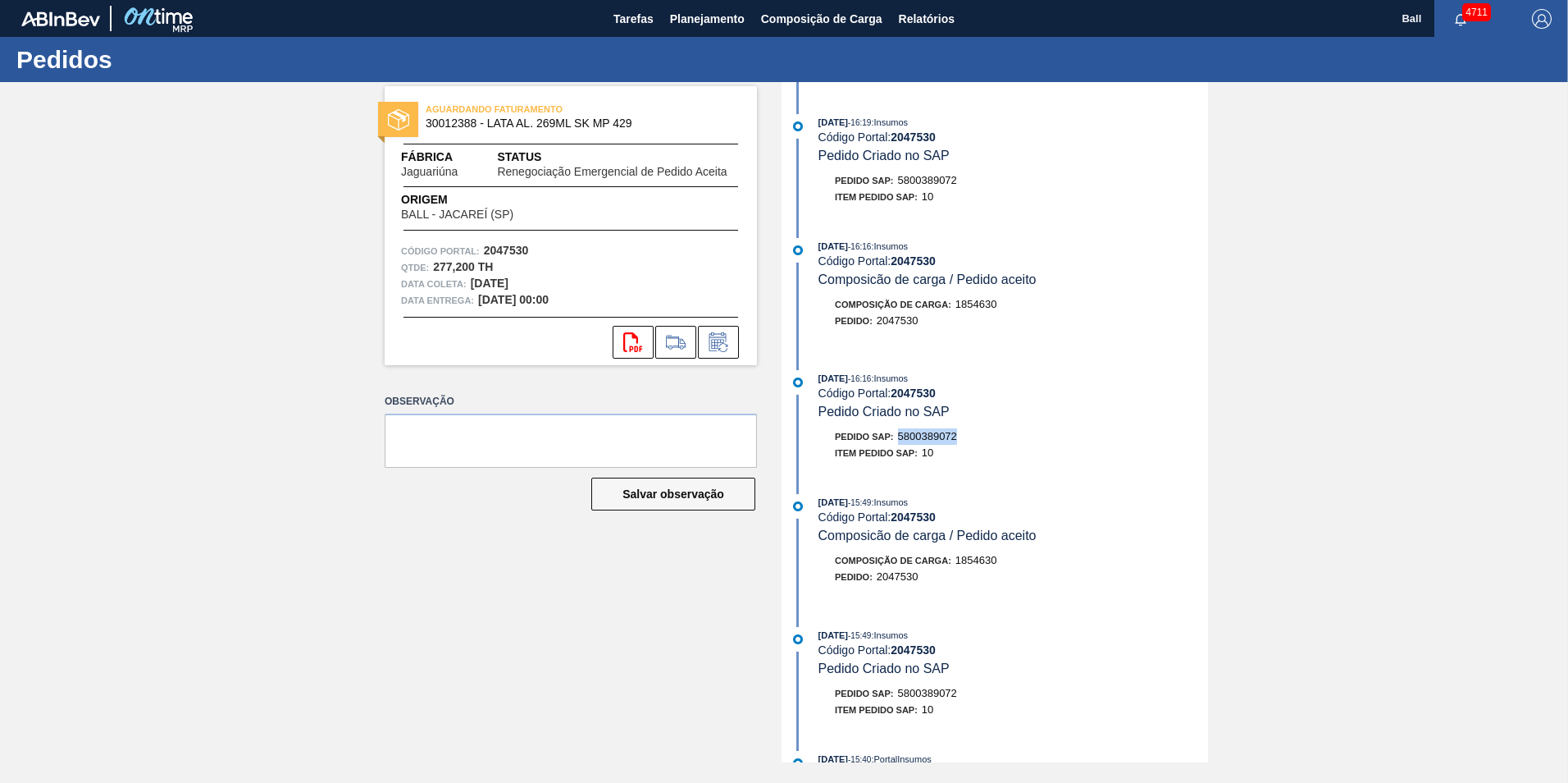
drag, startPoint x: 898, startPoint y: 437, endPoint x: 957, endPoint y: 431, distance: 59.3
click at [956, 431] on div "Pedido SAP: 5800389072" at bounding box center [896, 436] width 122 height 17
drag, startPoint x: 957, startPoint y: 431, endPoint x: 947, endPoint y: 431, distance: 10.0
copy span "5800389072"
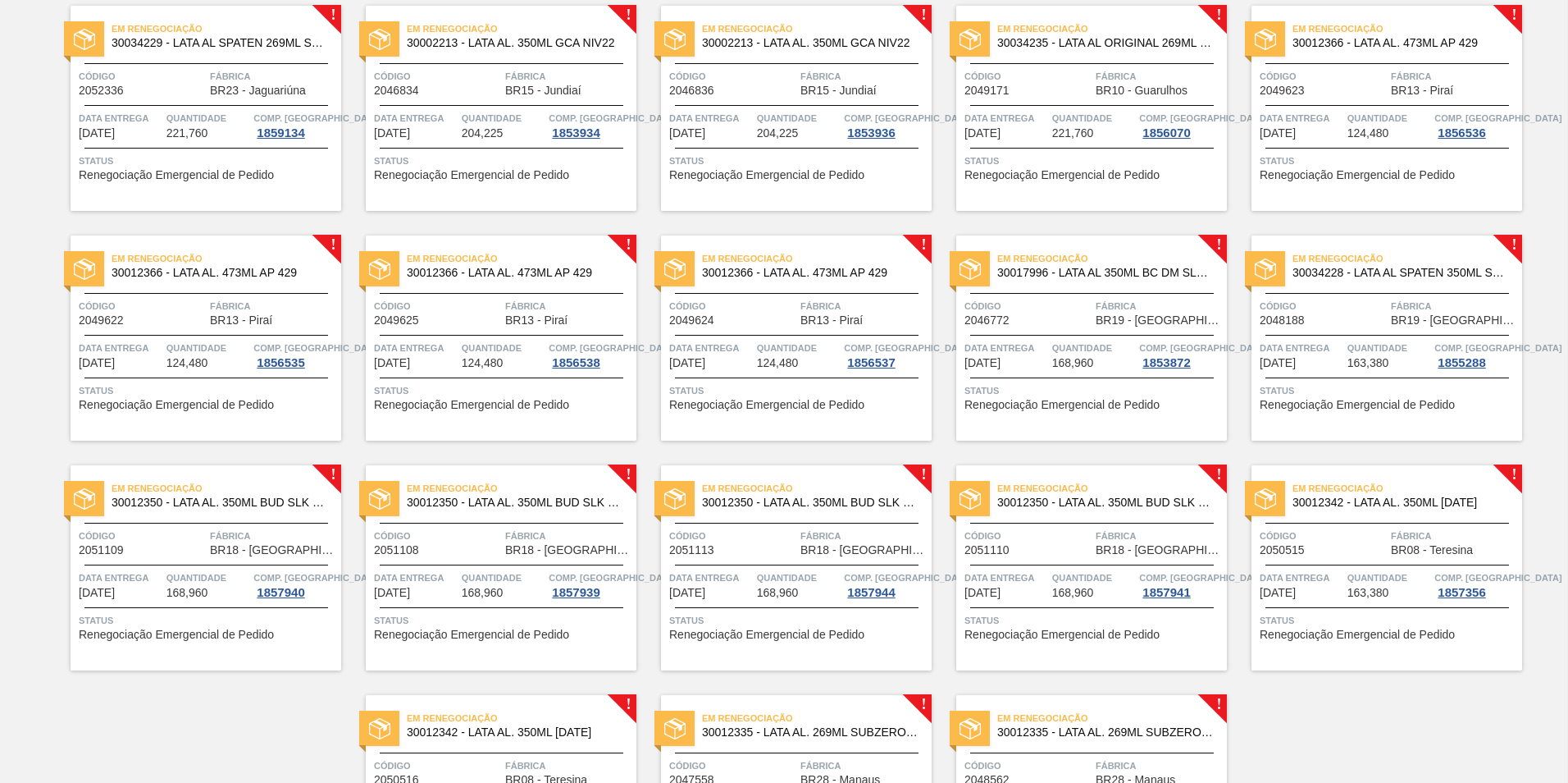
scroll to position [164, 0]
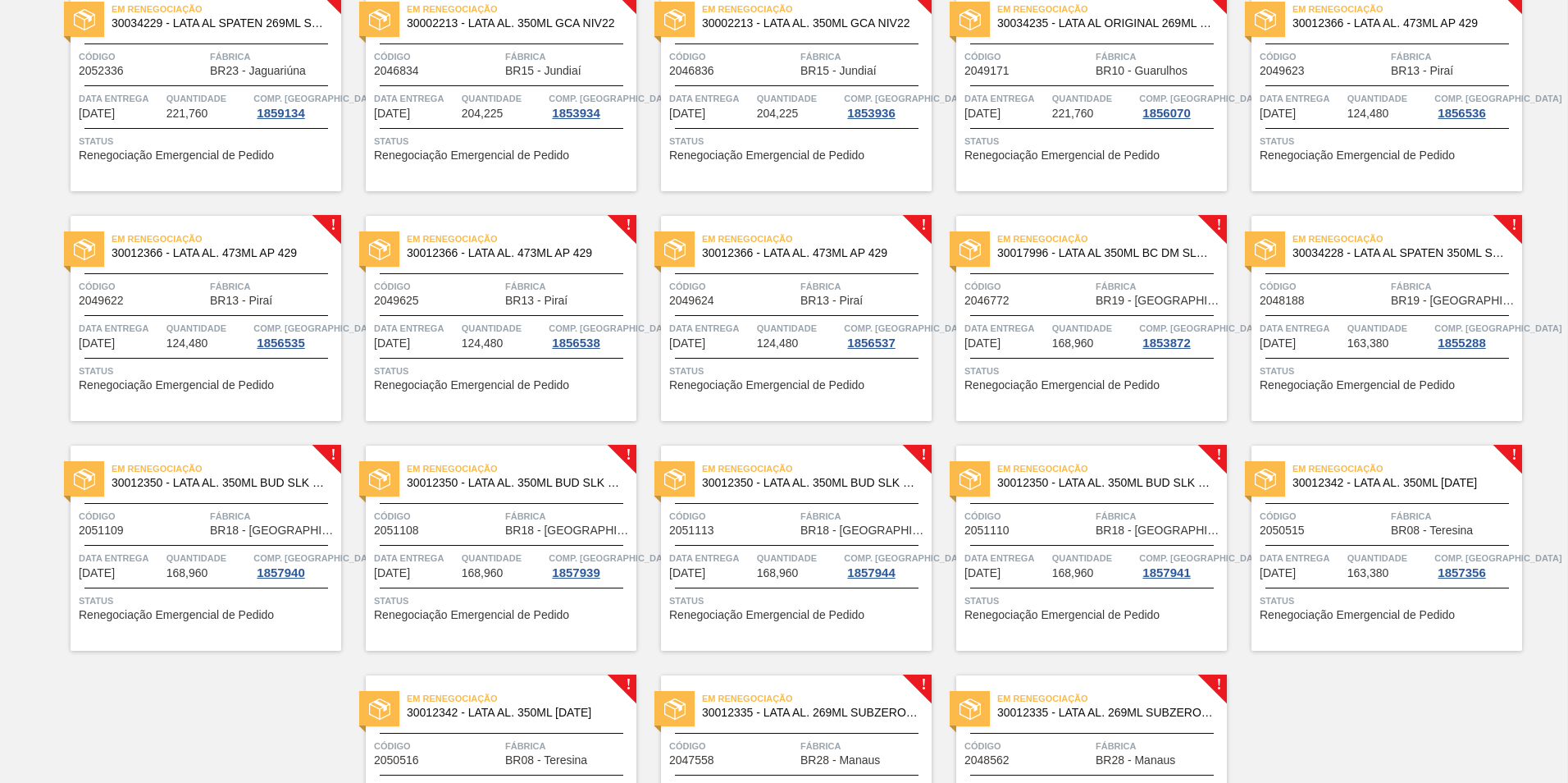
click at [223, 121] on div "Em Renegociação 30034229 - LATA AL SPATEN 269ML SLK BRILHO Código 2052336 Fábri…" at bounding box center [206, 88] width 270 height 205
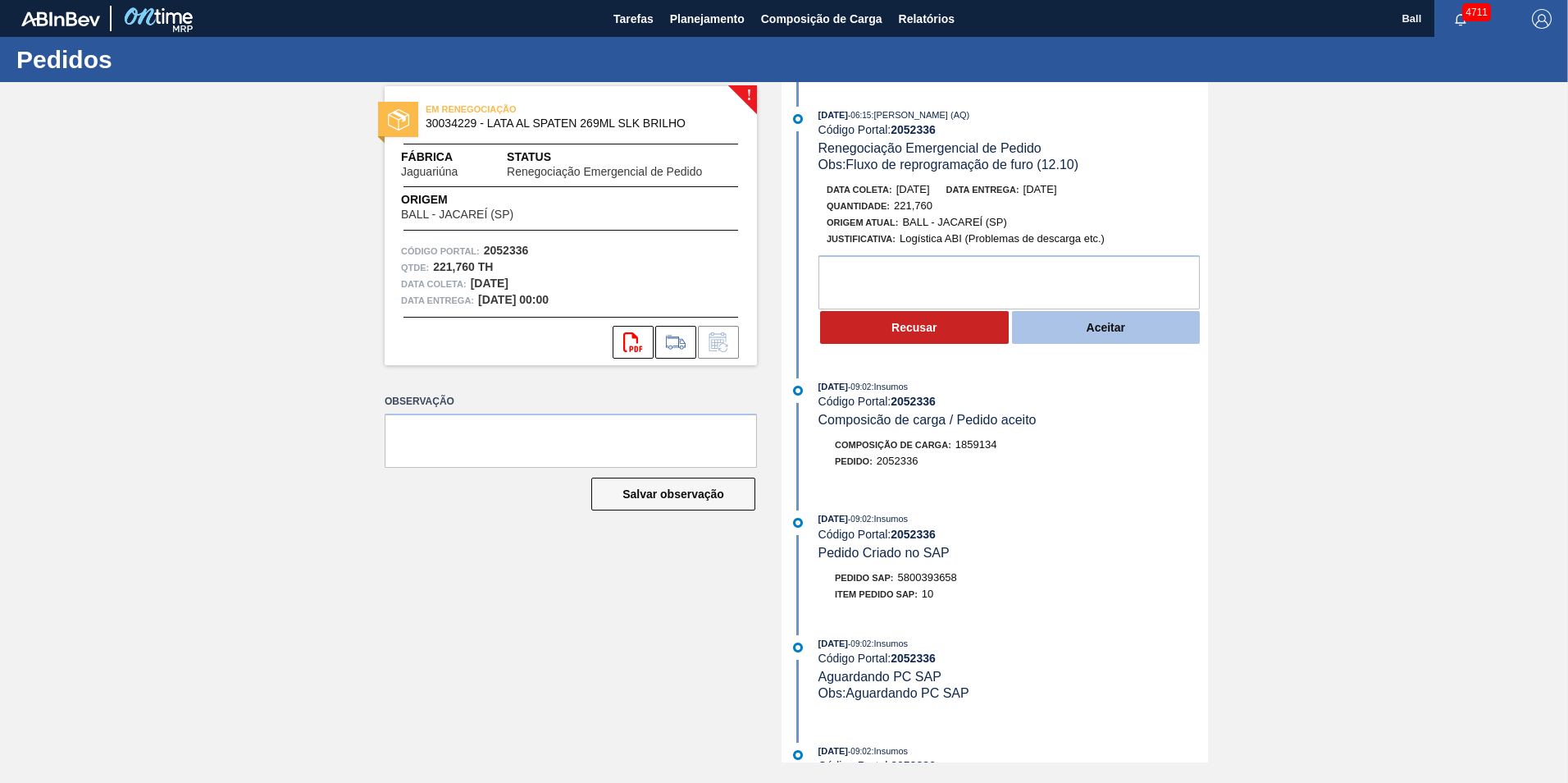
click at [1078, 323] on button "Aceitar" at bounding box center [1105, 328] width 189 height 33
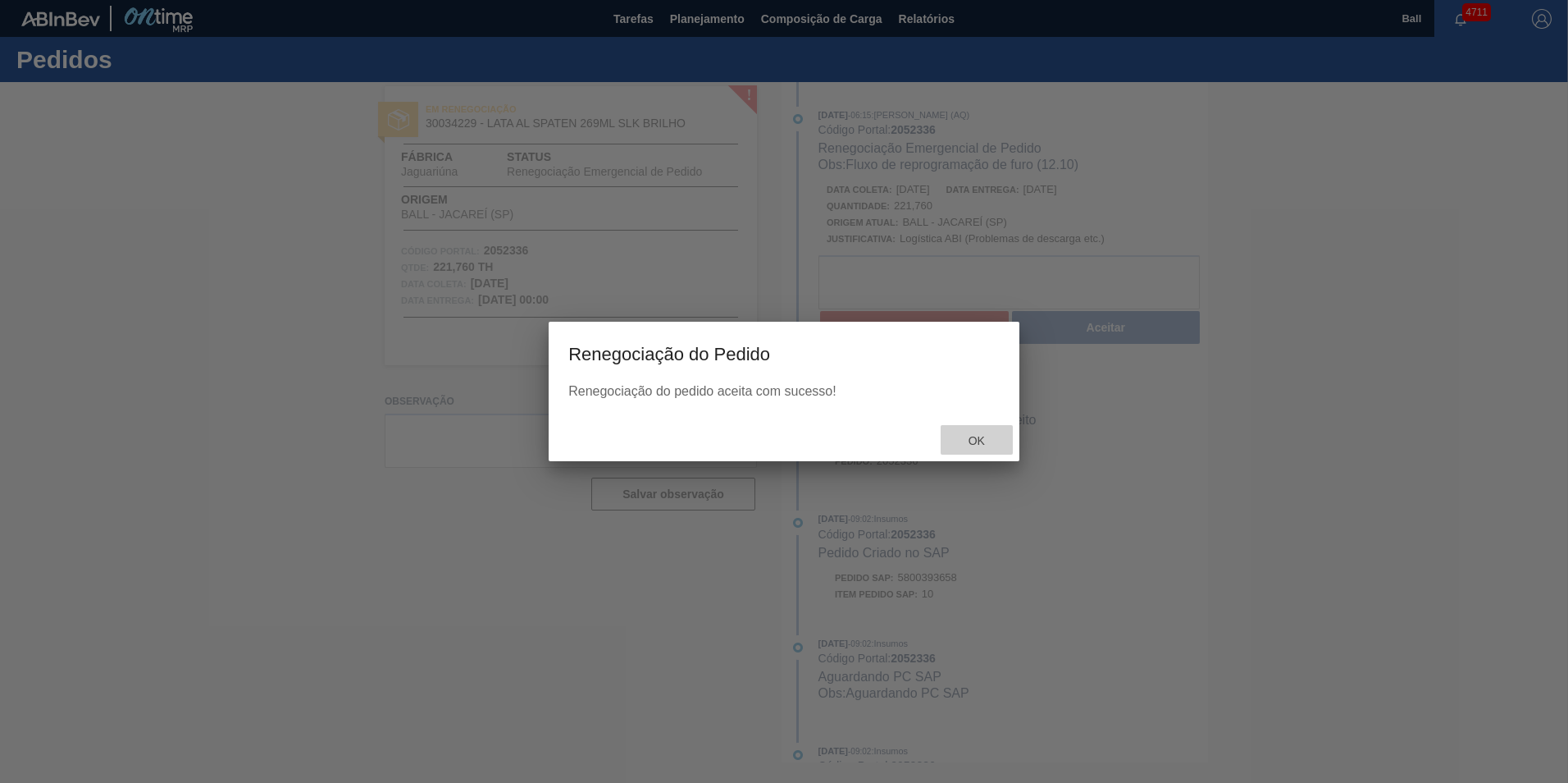
click at [987, 435] on span "Ok" at bounding box center [977, 441] width 42 height 13
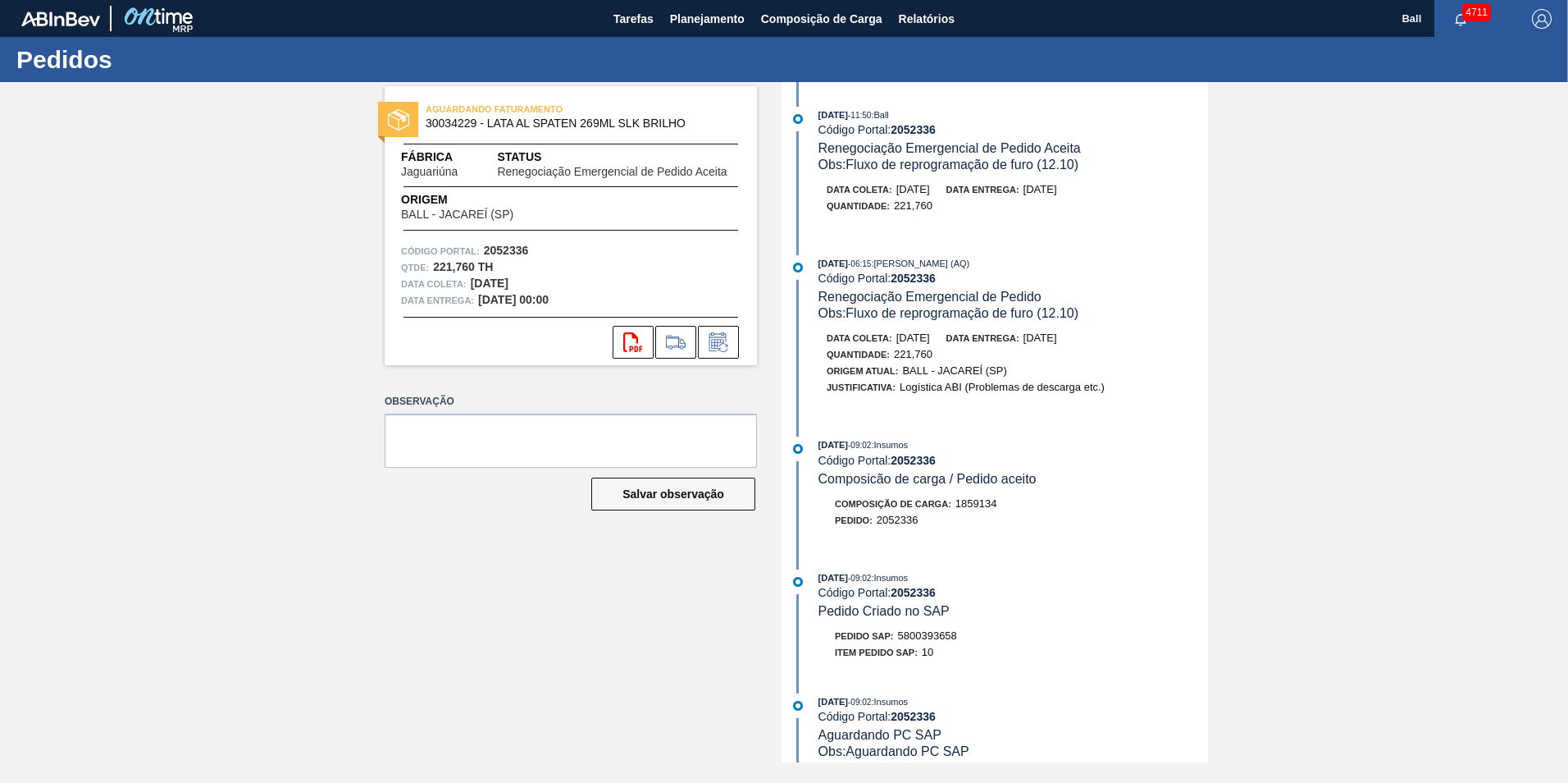
scroll to position [164, 0]
drag, startPoint x: 897, startPoint y: 629, endPoint x: 967, endPoint y: 630, distance: 70.0
click at [967, 630] on div "Pedido SAP: 5800393658" at bounding box center [1013, 636] width 390 height 17
drag, startPoint x: 967, startPoint y: 630, endPoint x: 948, endPoint y: 631, distance: 19.0
copy span "5800393658"
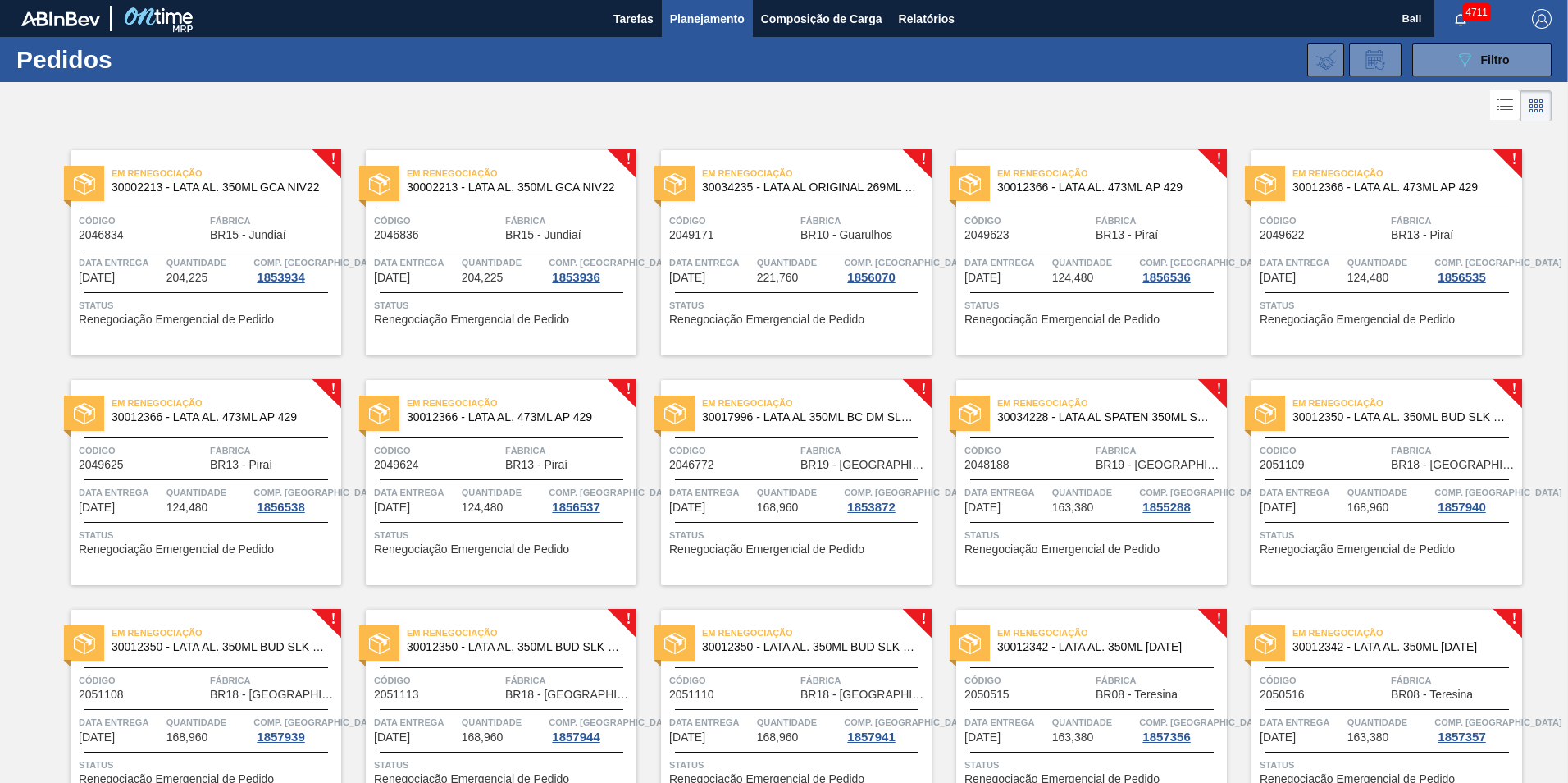
click at [223, 209] on div "Em Renegociação 30002213 - LATA AL. 350ML GCA NIV22 Código 2046834 Fábrica BR15…" at bounding box center [206, 252] width 270 height 205
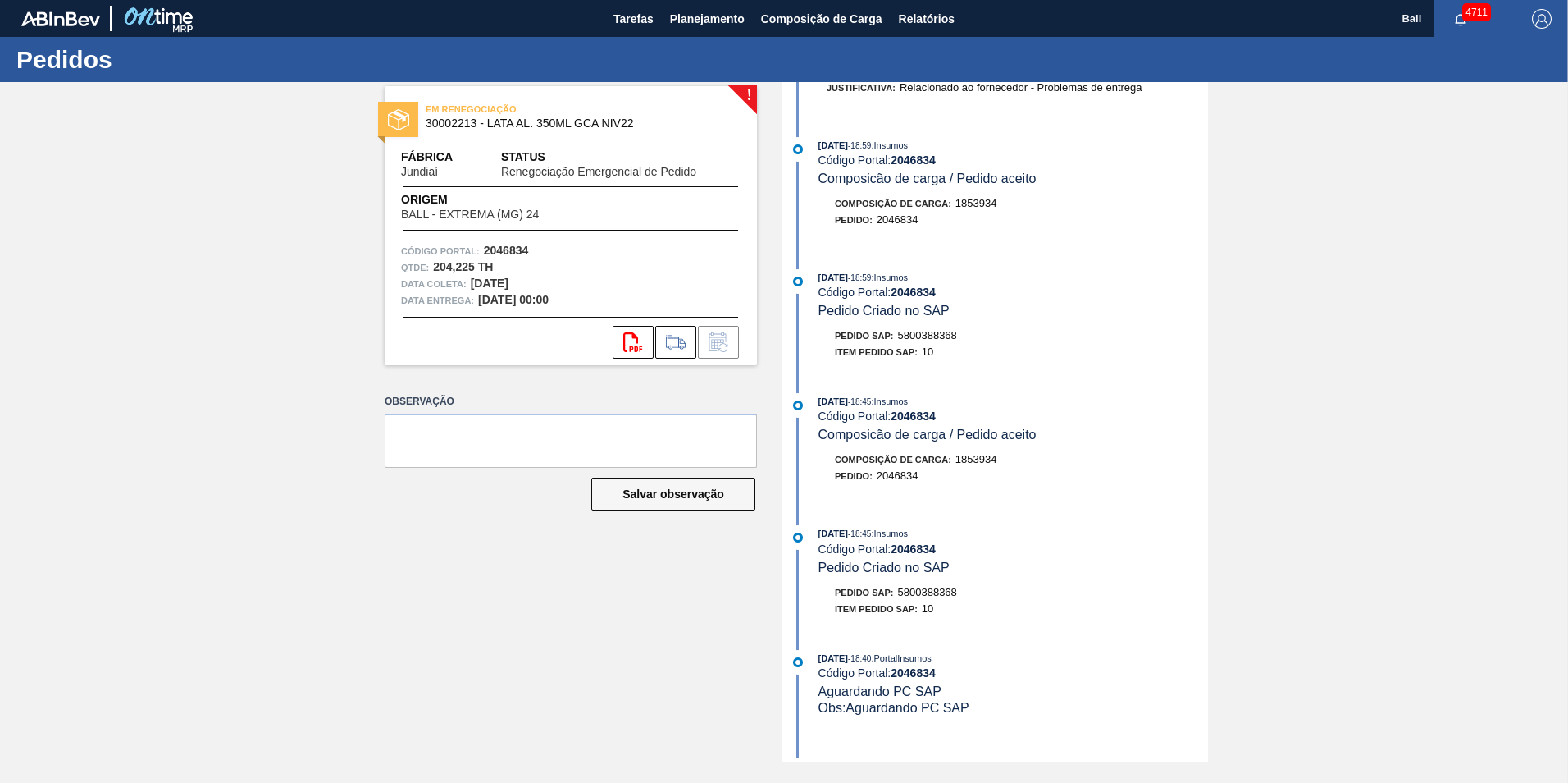
scroll to position [574, 0]
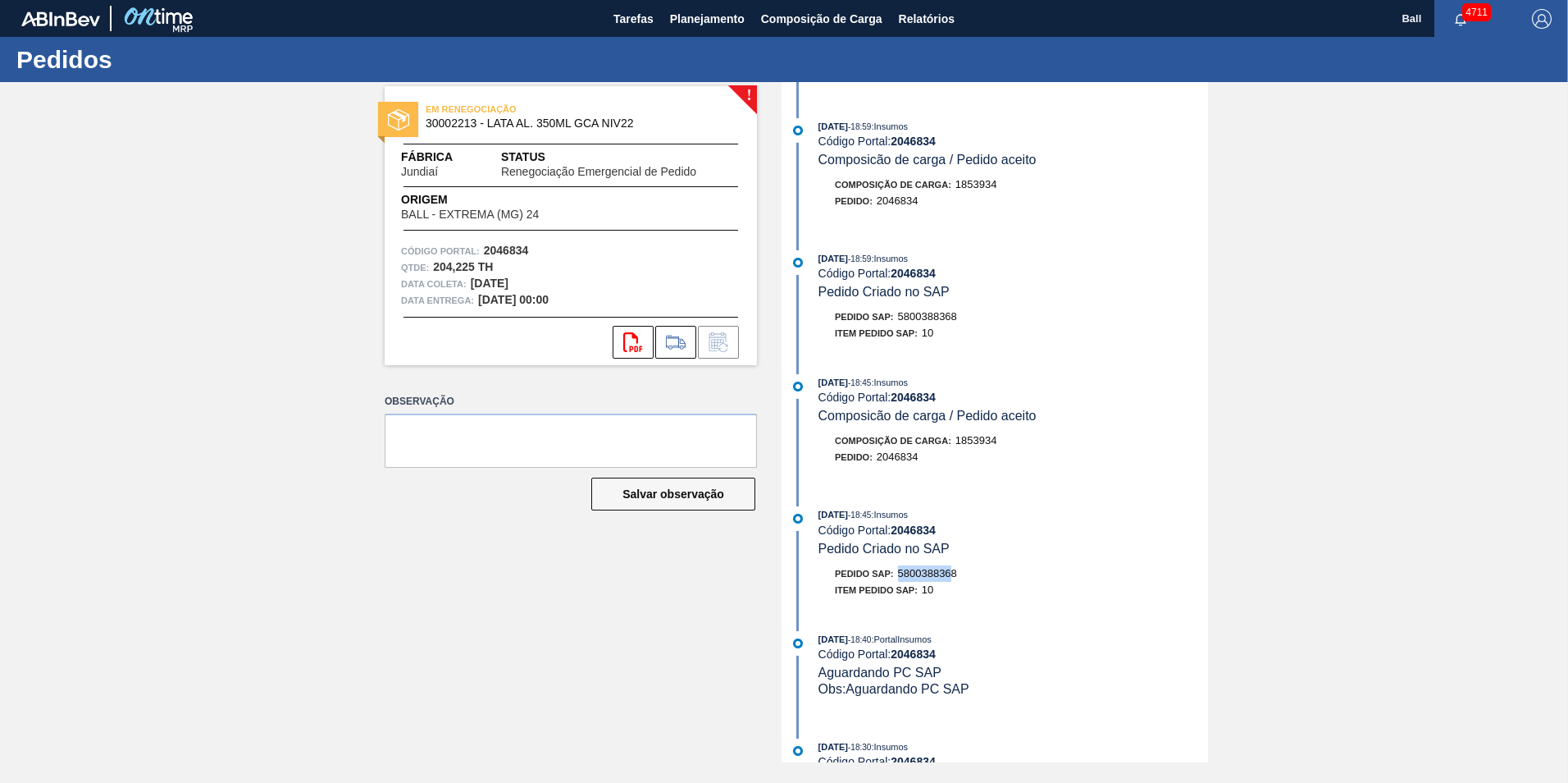
drag, startPoint x: 903, startPoint y: 572, endPoint x: 956, endPoint y: 570, distance: 53.0
click at [956, 570] on span "5800388368" at bounding box center [927, 572] width 59 height 12
drag, startPoint x: 956, startPoint y: 570, endPoint x: 938, endPoint y: 571, distance: 18.0
drag, startPoint x: 938, startPoint y: 571, endPoint x: 906, endPoint y: 584, distance: 34.5
click at [906, 585] on span "Item pedido SAP:" at bounding box center [876, 590] width 83 height 10
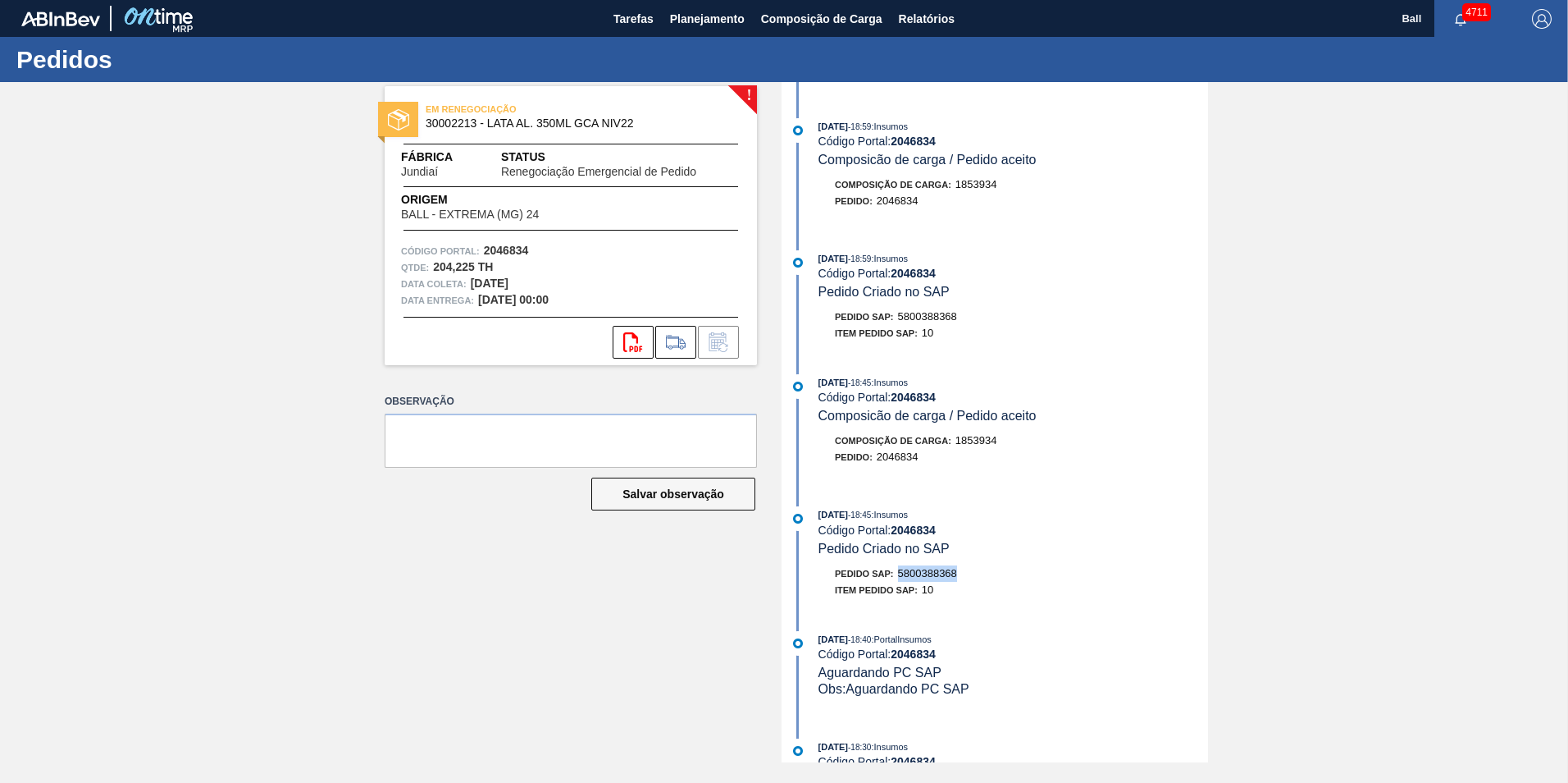
drag, startPoint x: 901, startPoint y: 568, endPoint x: 962, endPoint y: 568, distance: 61.0
click at [962, 568] on div "Pedido SAP: 5800388368" at bounding box center [1013, 573] width 390 height 17
drag, startPoint x: 962, startPoint y: 568, endPoint x: 952, endPoint y: 569, distance: 10.0
copy span "5800388368"
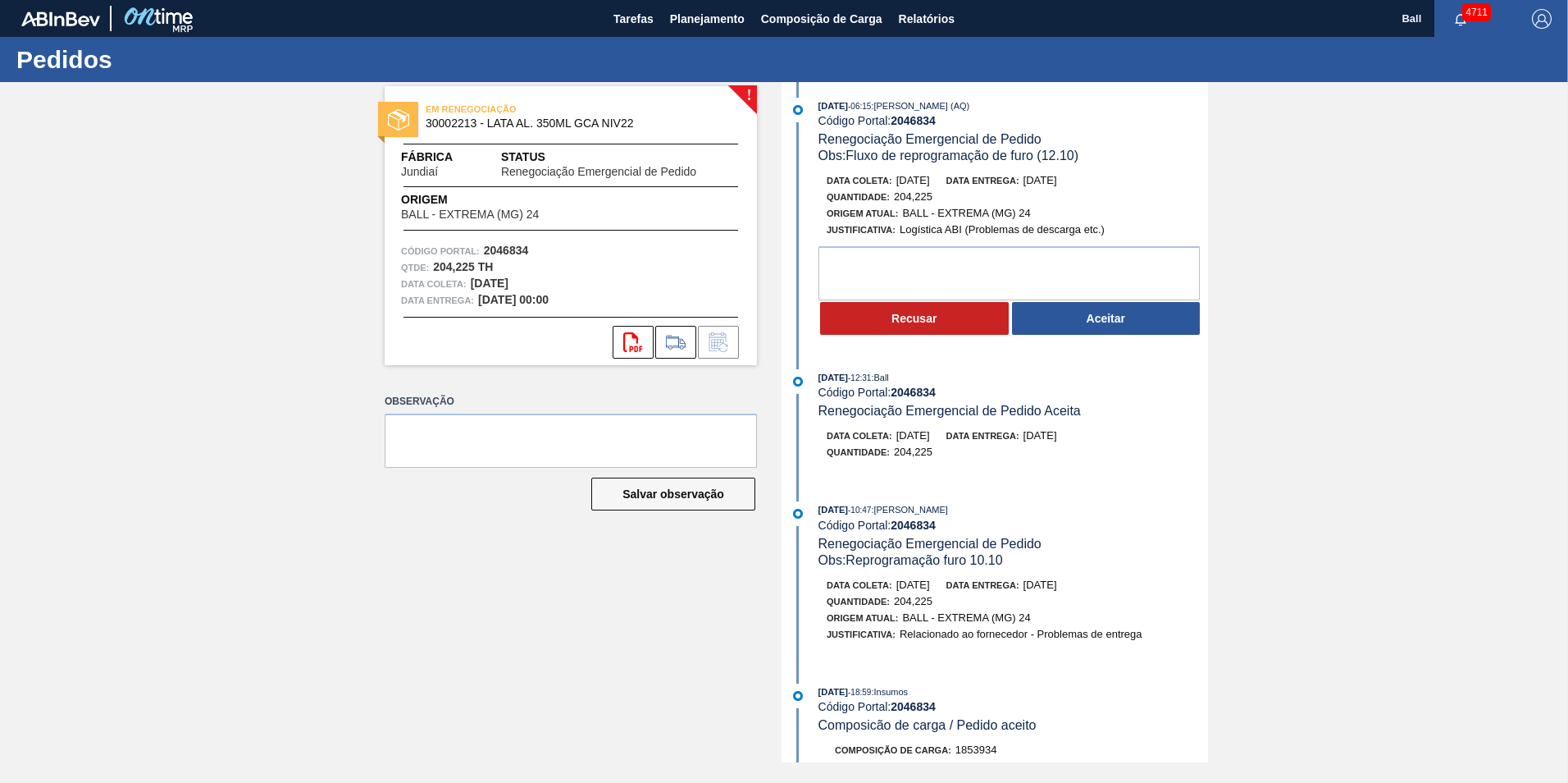
scroll to position [6, 0]
click at [1096, 317] on button "Aceitar" at bounding box center [1105, 321] width 189 height 33
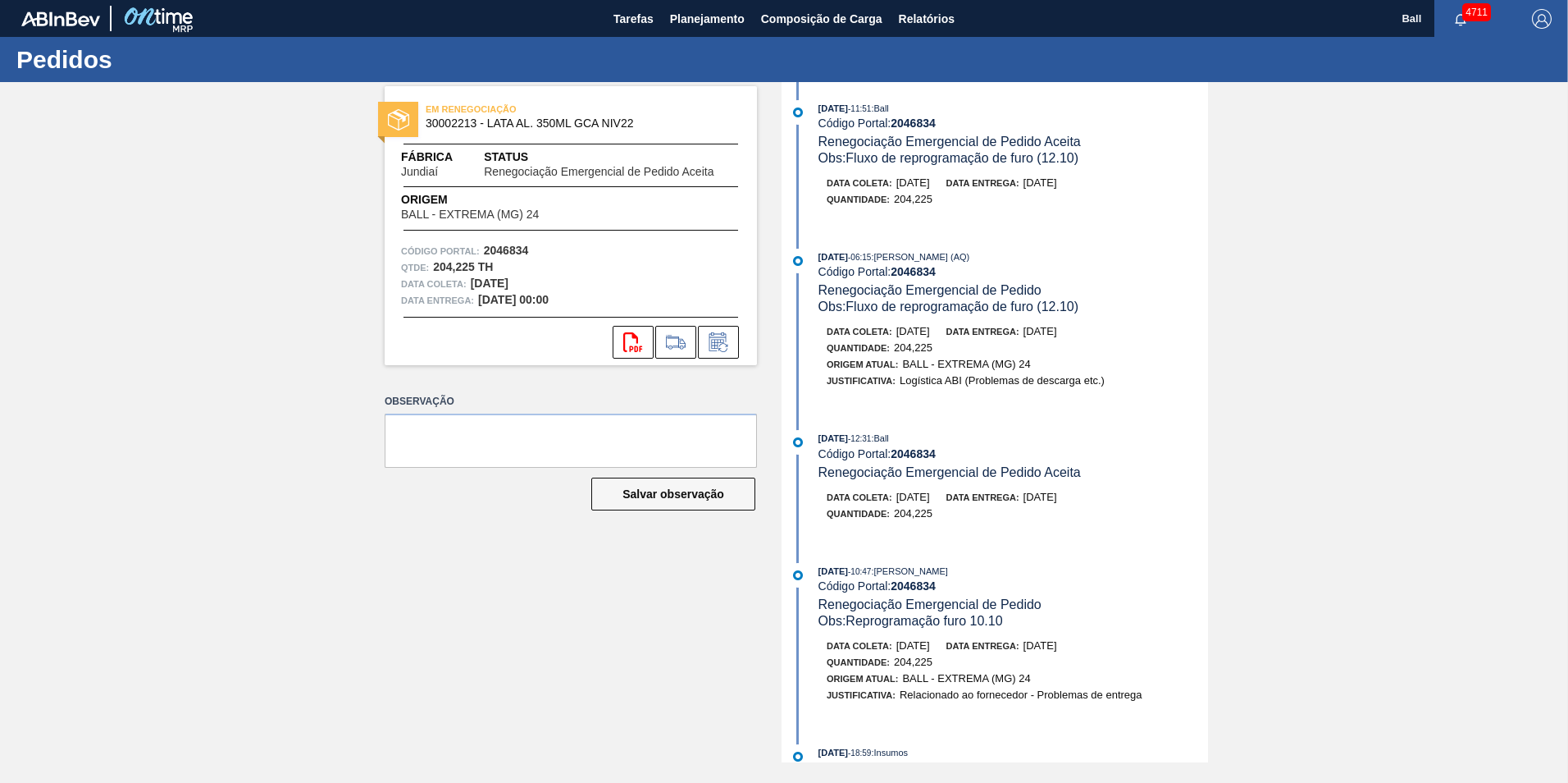
scroll to position [155, 0]
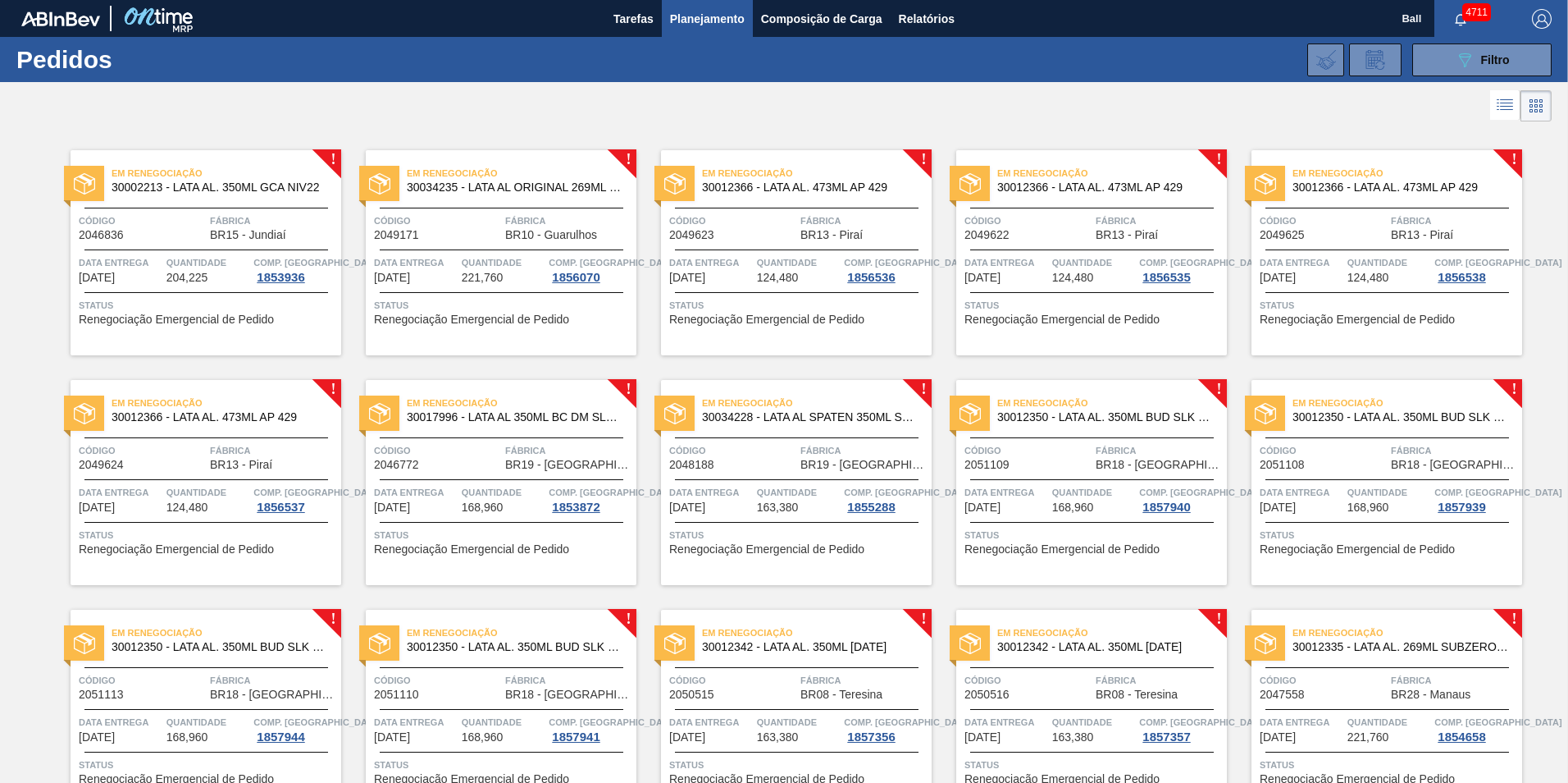
click at [276, 269] on span "Comp. [GEOGRAPHIC_DATA]" at bounding box center [316, 262] width 127 height 17
click at [224, 273] on div "Quantidade 204,225" at bounding box center [208, 269] width 84 height 29
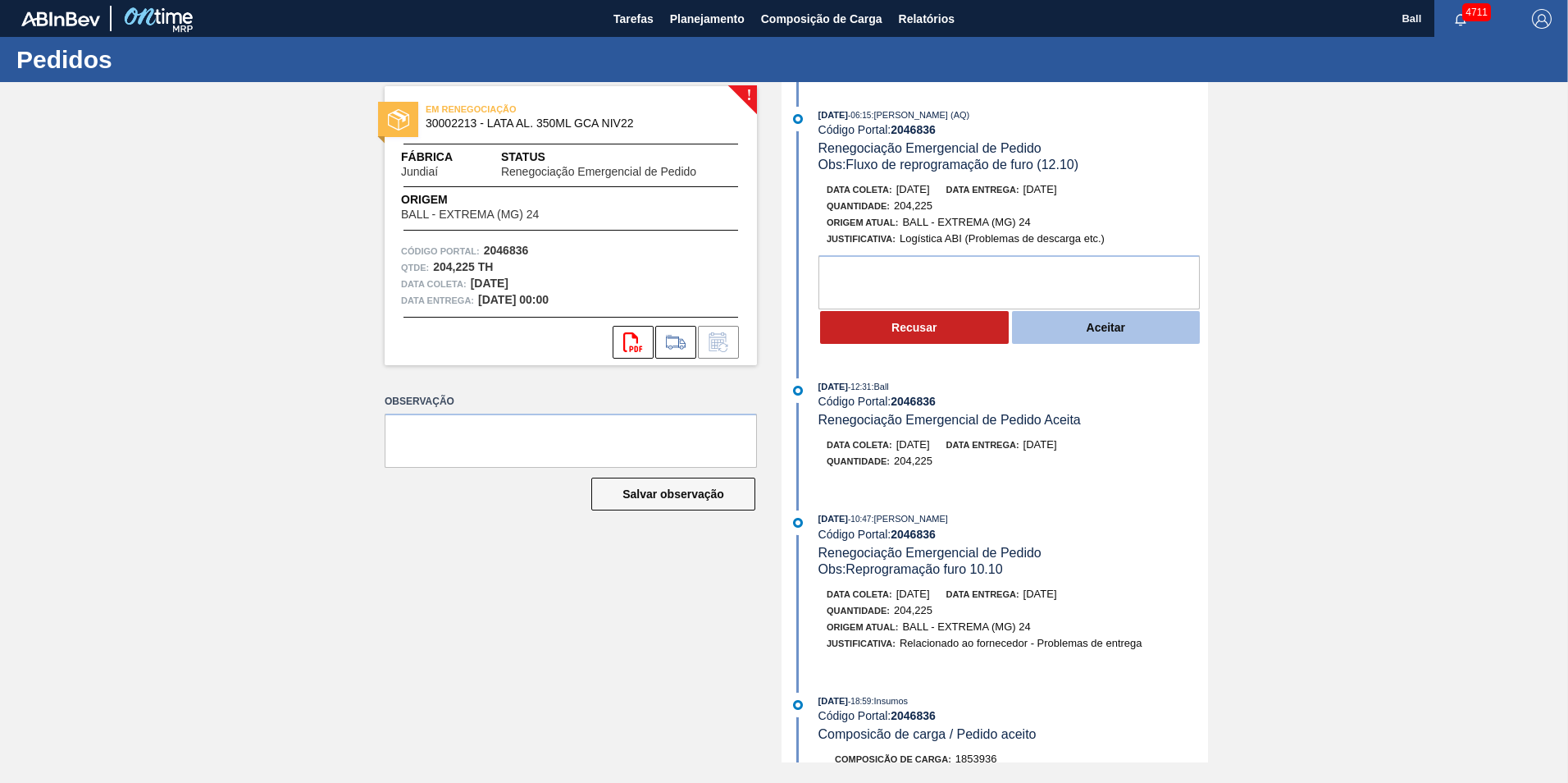
click at [1131, 328] on button "Aceitar" at bounding box center [1105, 328] width 189 height 33
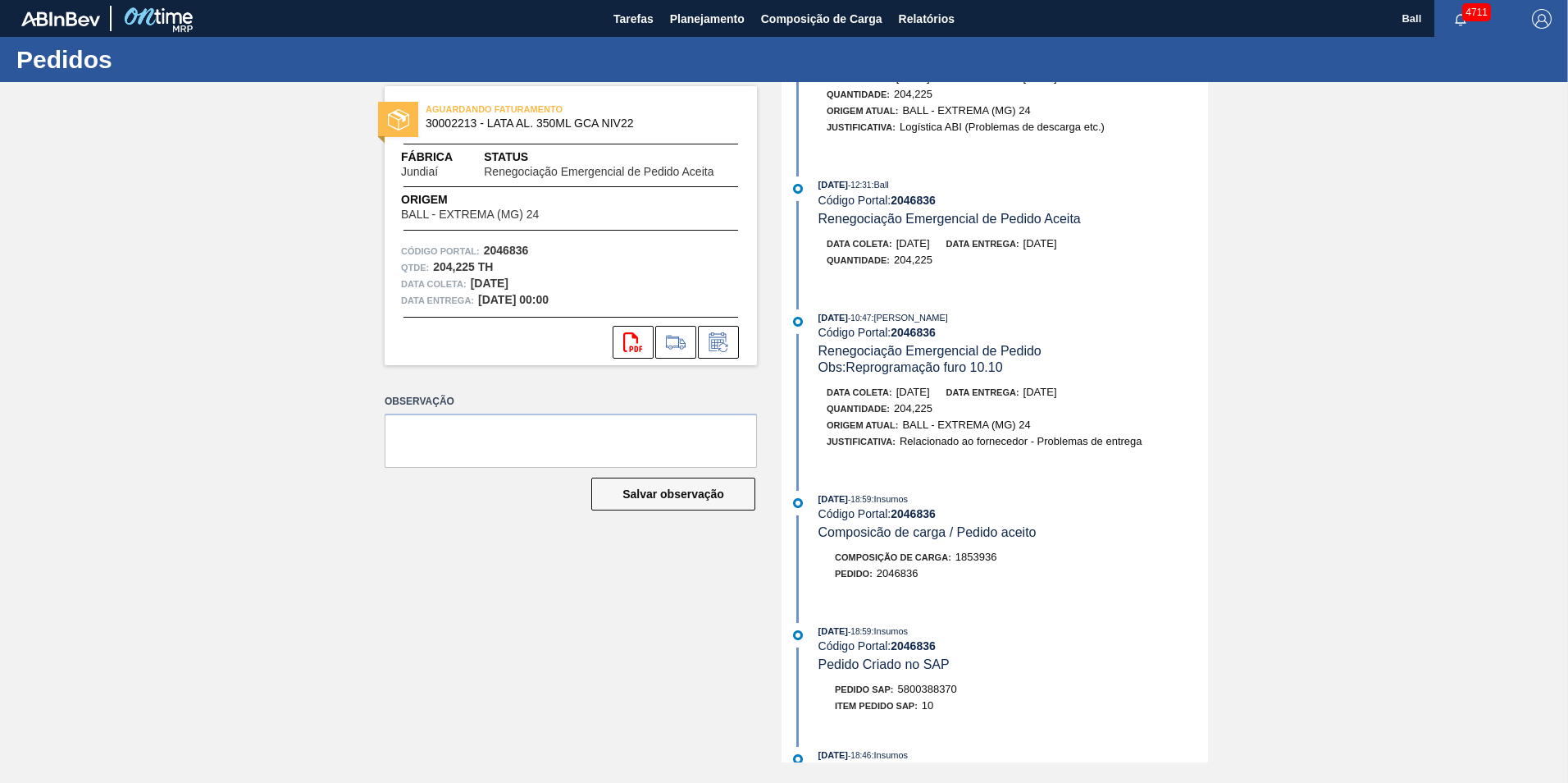
scroll to position [328, 0]
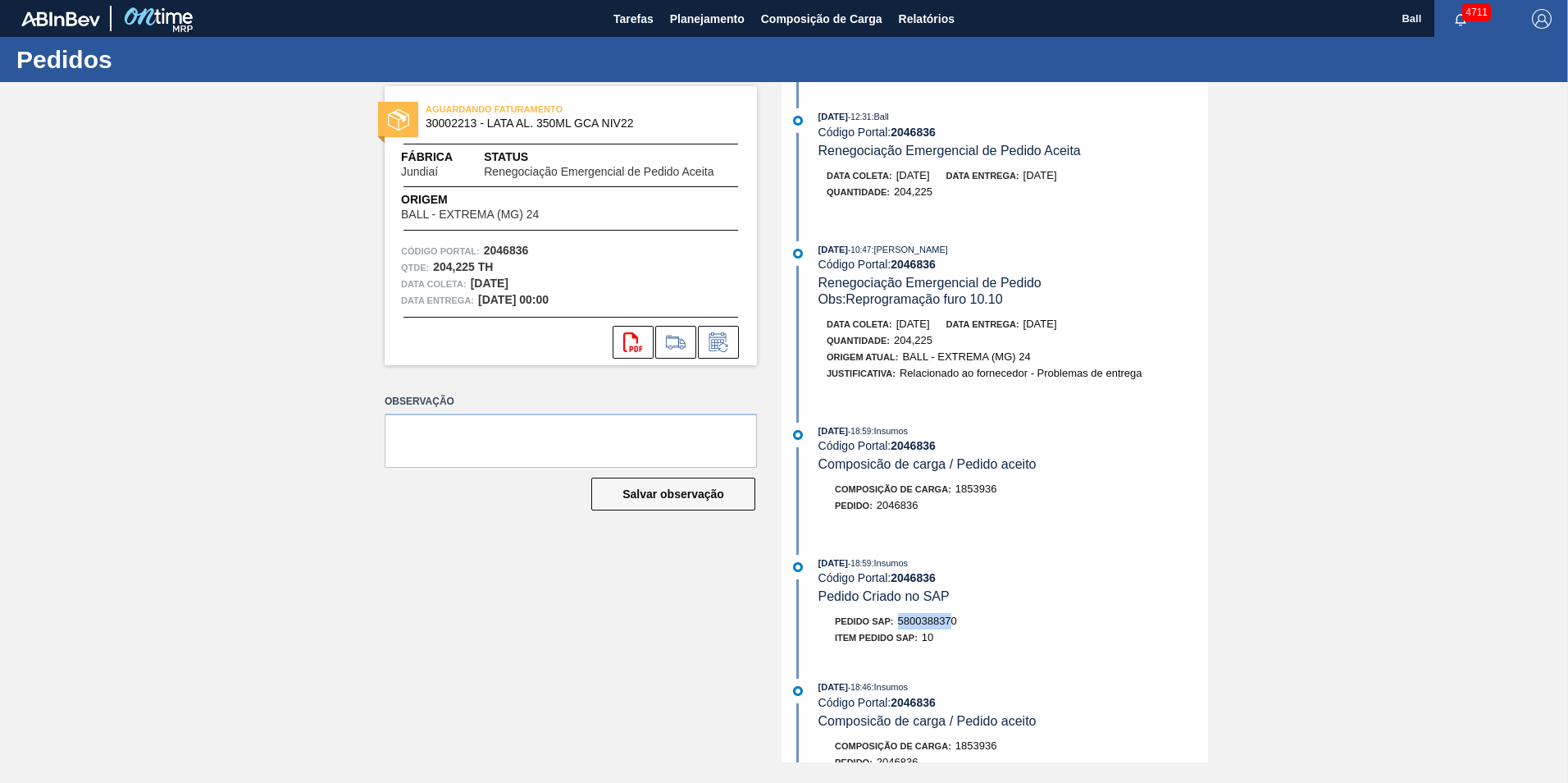
drag, startPoint x: 899, startPoint y: 616, endPoint x: 956, endPoint y: 616, distance: 57.0
click at [956, 616] on div "Pedido SAP: 5800388370" at bounding box center [896, 621] width 122 height 17
drag, startPoint x: 956, startPoint y: 616, endPoint x: 948, endPoint y: 616, distance: 8.0
drag, startPoint x: 948, startPoint y: 616, endPoint x: 921, endPoint y: 608, distance: 28.2
click at [931, 602] on span "Pedido Criado no SAP" at bounding box center [884, 595] width 132 height 14
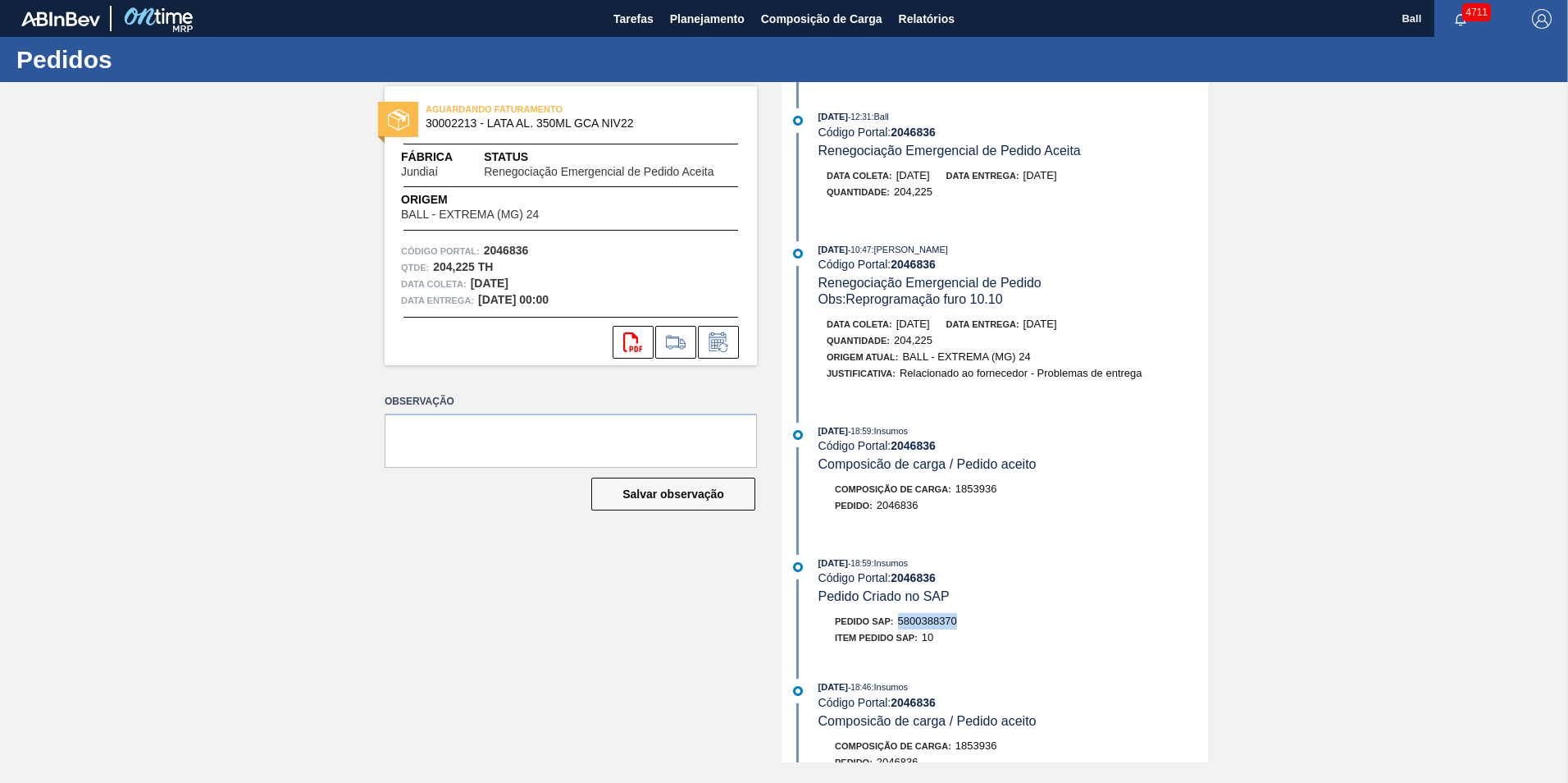
drag, startPoint x: 899, startPoint y: 618, endPoint x: 963, endPoint y: 620, distance: 64.0
click at [963, 620] on div "Pedido SAP: 5800388370" at bounding box center [1013, 621] width 390 height 17
drag, startPoint x: 963, startPoint y: 620, endPoint x: 949, endPoint y: 619, distance: 14.0
copy span "5800388370"
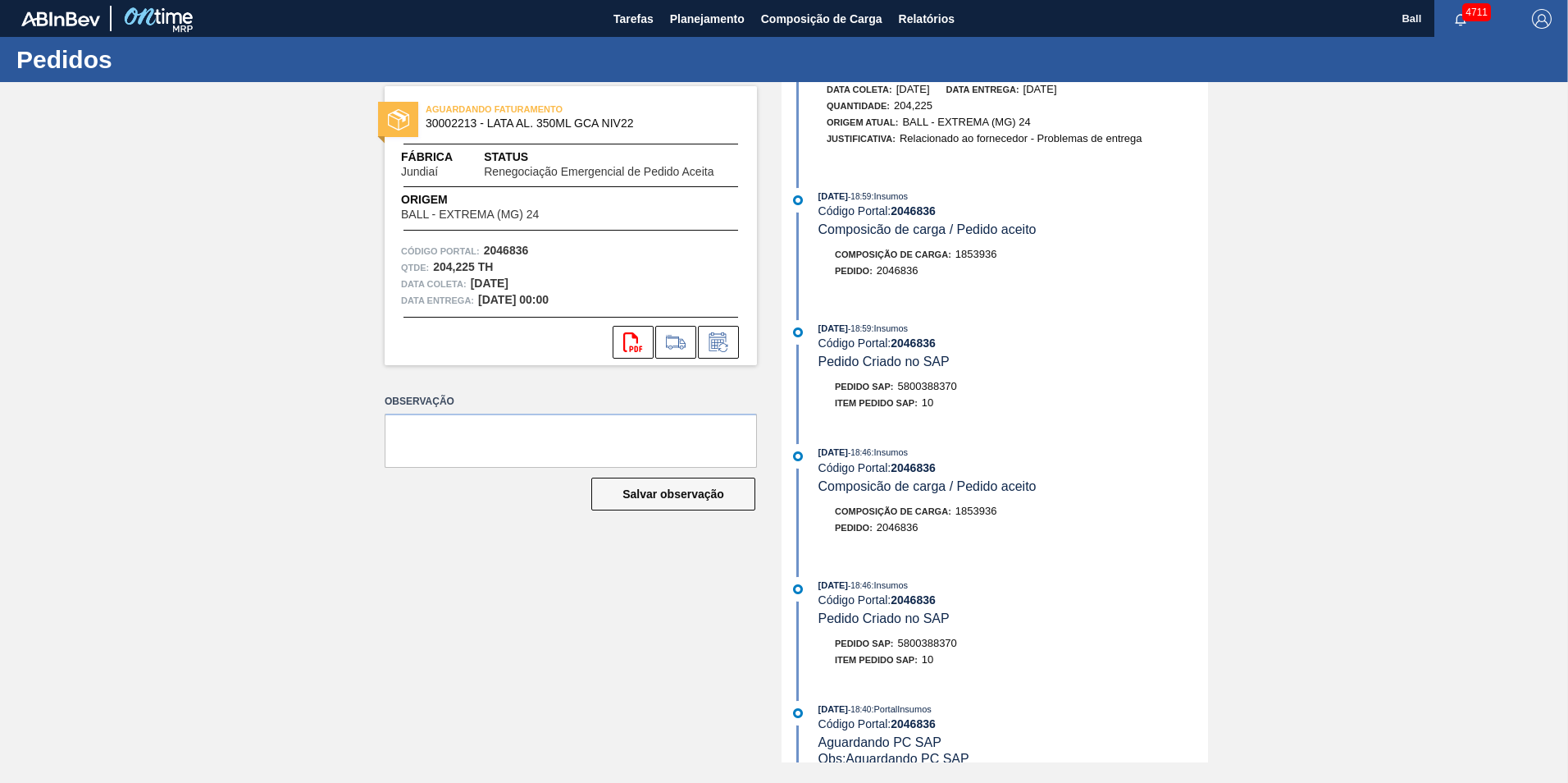
scroll to position [874, 0]
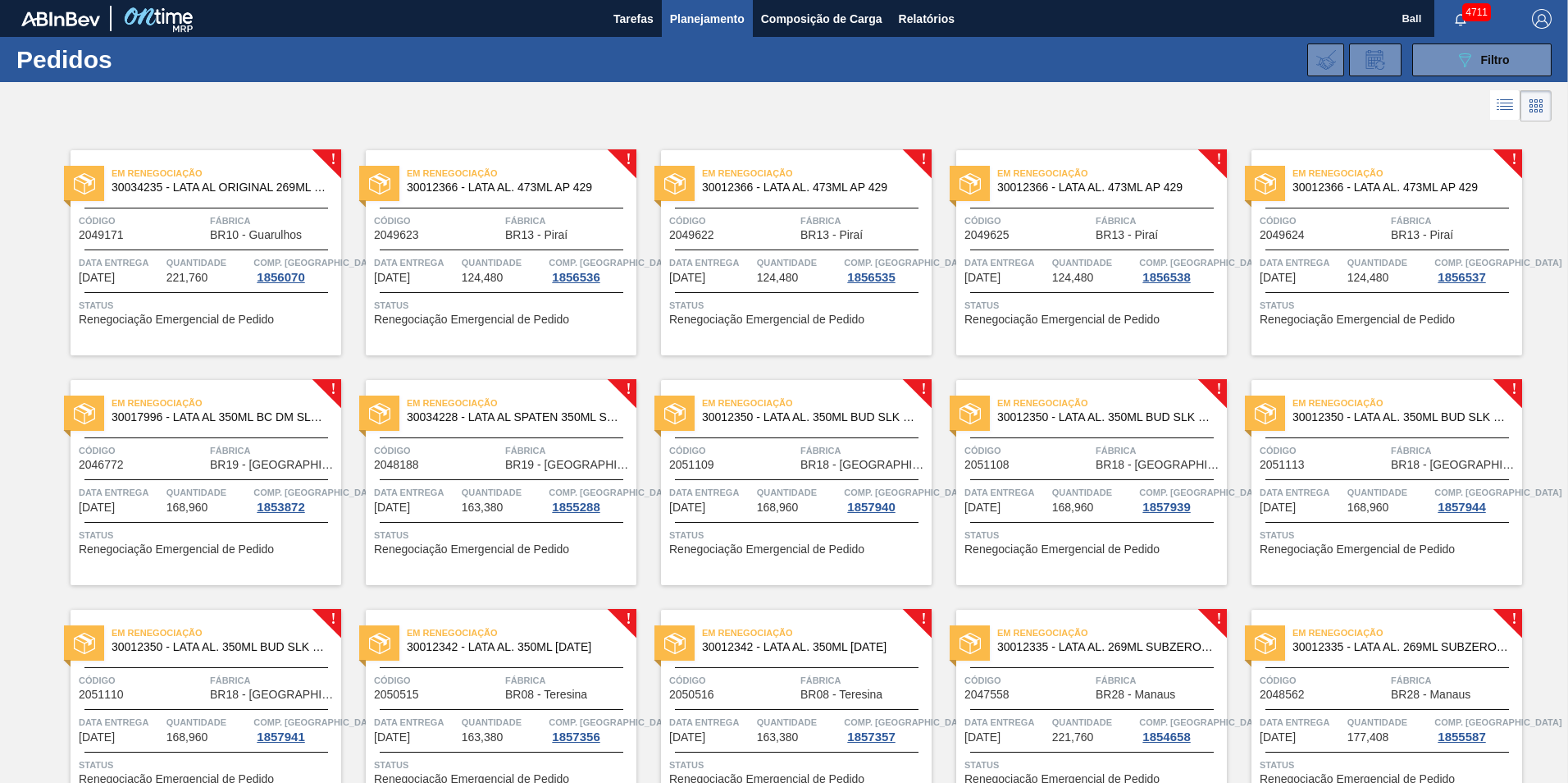
click at [196, 286] on div "Em Renegociação 30034235 - LATA AL ORIGINAL 269ML MP BRILHO Código 2049171 Fábr…" at bounding box center [206, 252] width 270 height 205
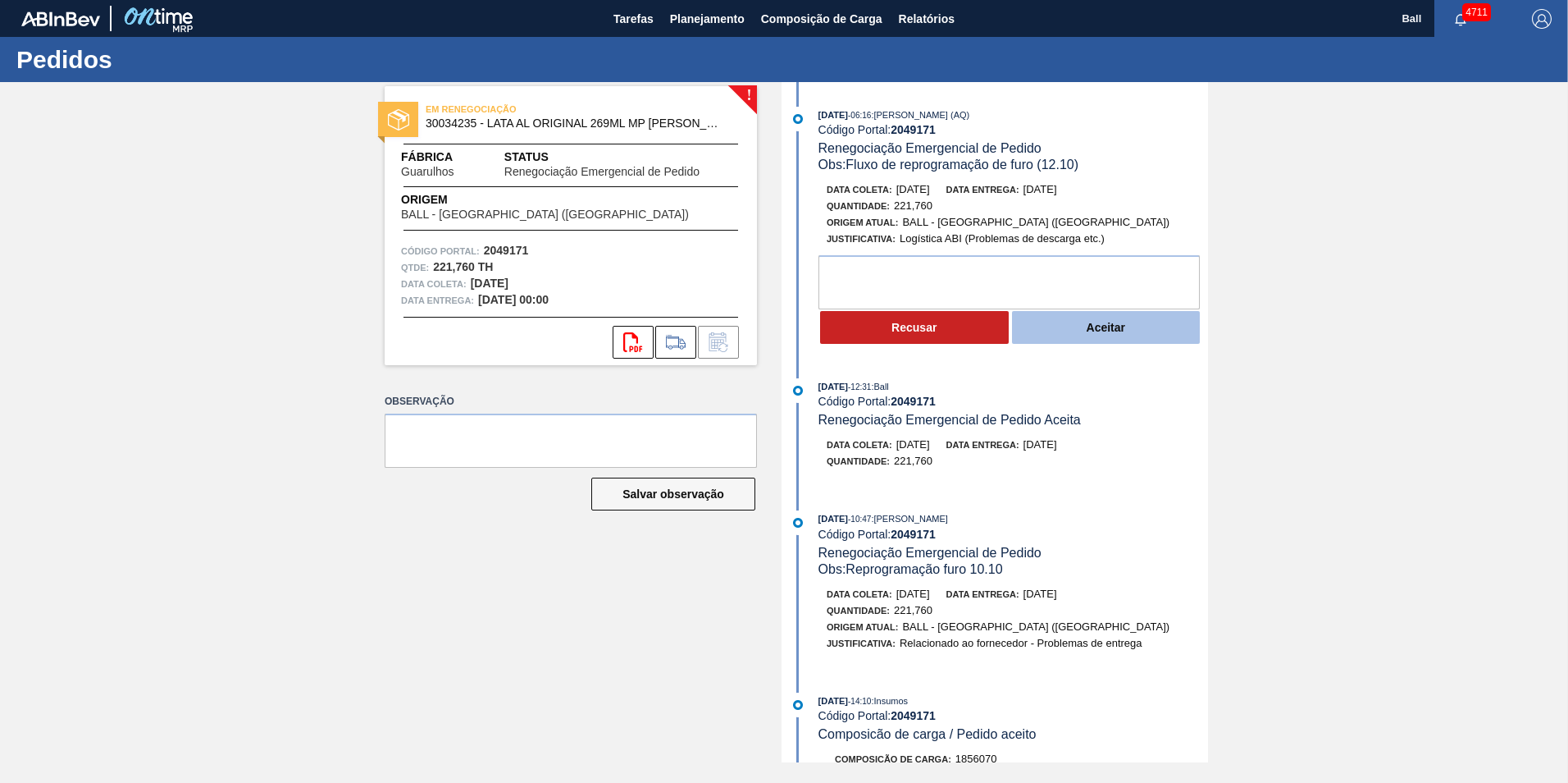
click at [1037, 330] on button "Aceitar" at bounding box center [1105, 328] width 189 height 33
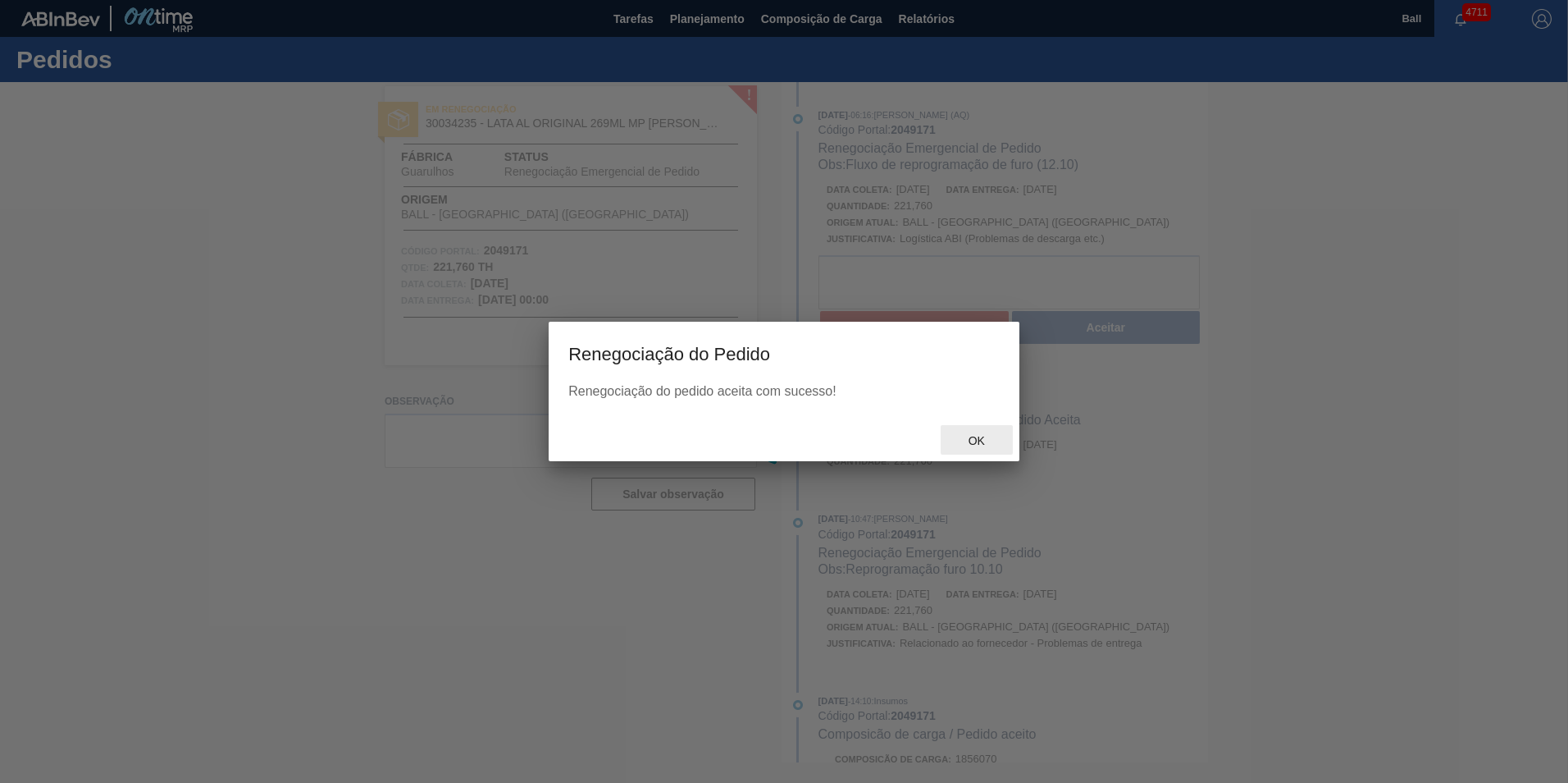
click at [977, 432] on div "Ok" at bounding box center [977, 440] width 72 height 30
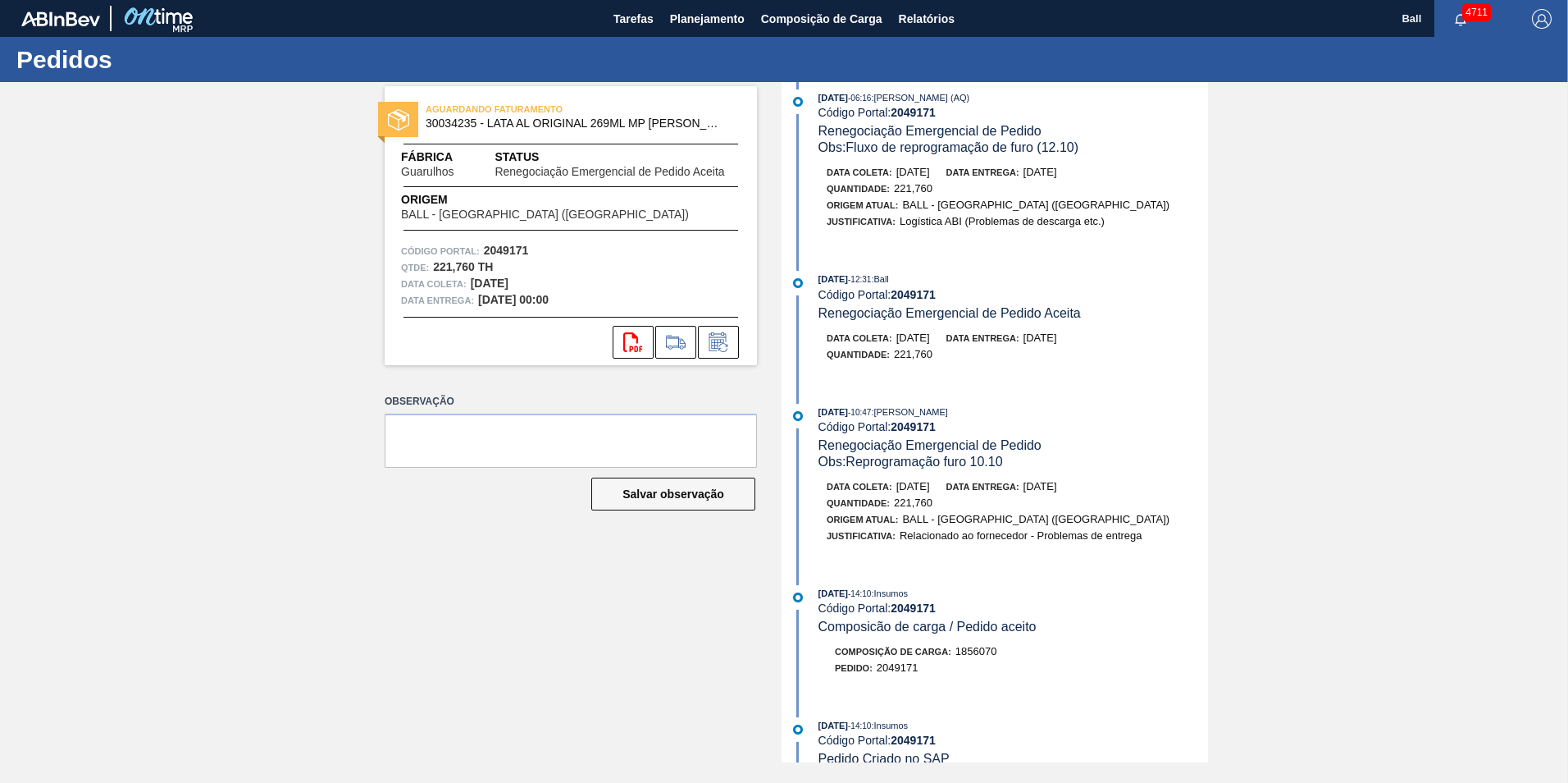
scroll to position [328, 0]
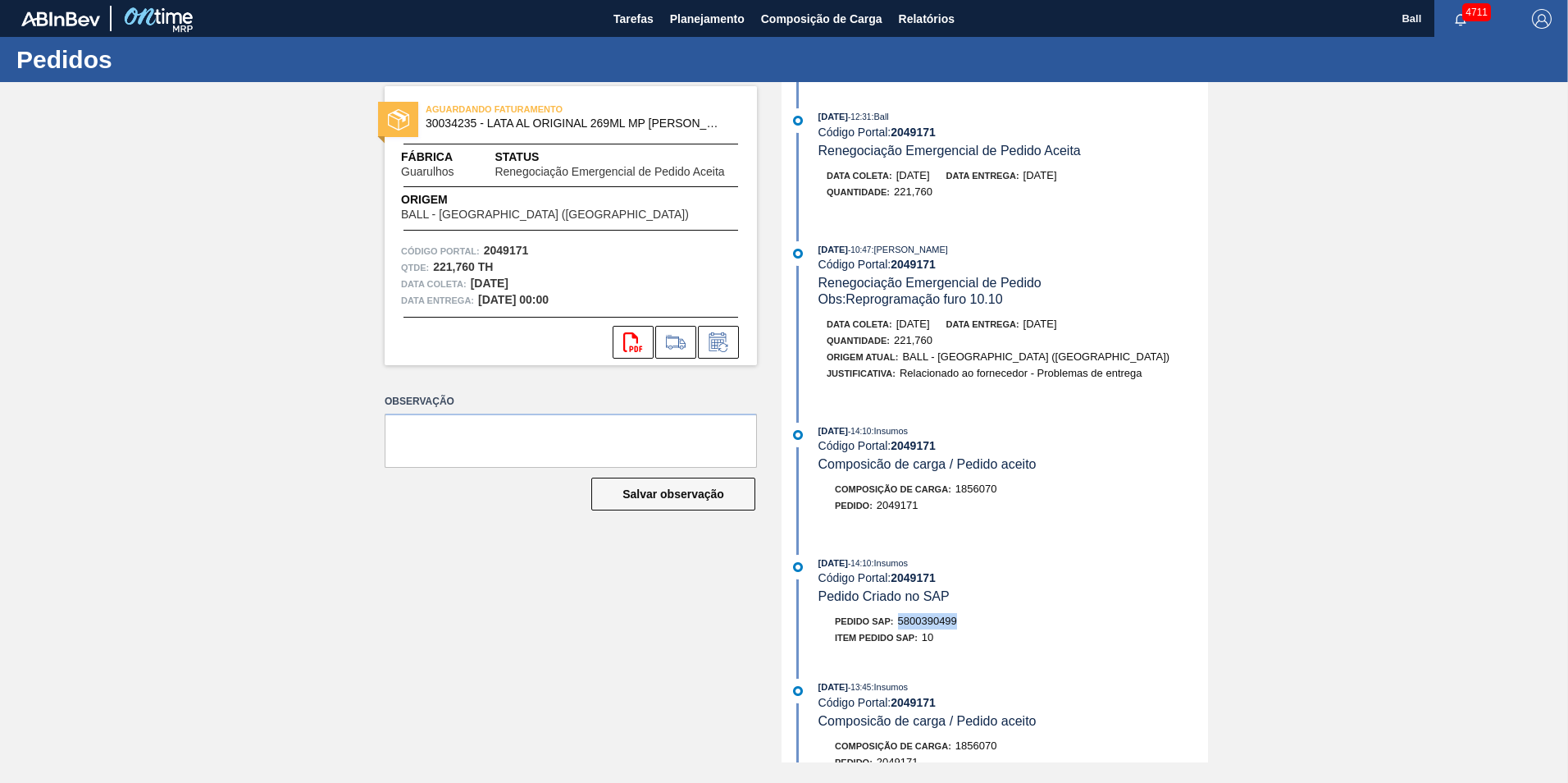
drag, startPoint x: 900, startPoint y: 617, endPoint x: 961, endPoint y: 617, distance: 61.0
click at [961, 617] on div "Pedido SAP: 5800390499" at bounding box center [1013, 621] width 390 height 17
drag, startPoint x: 961, startPoint y: 617, endPoint x: 945, endPoint y: 619, distance: 16.1
copy span "5800390499"
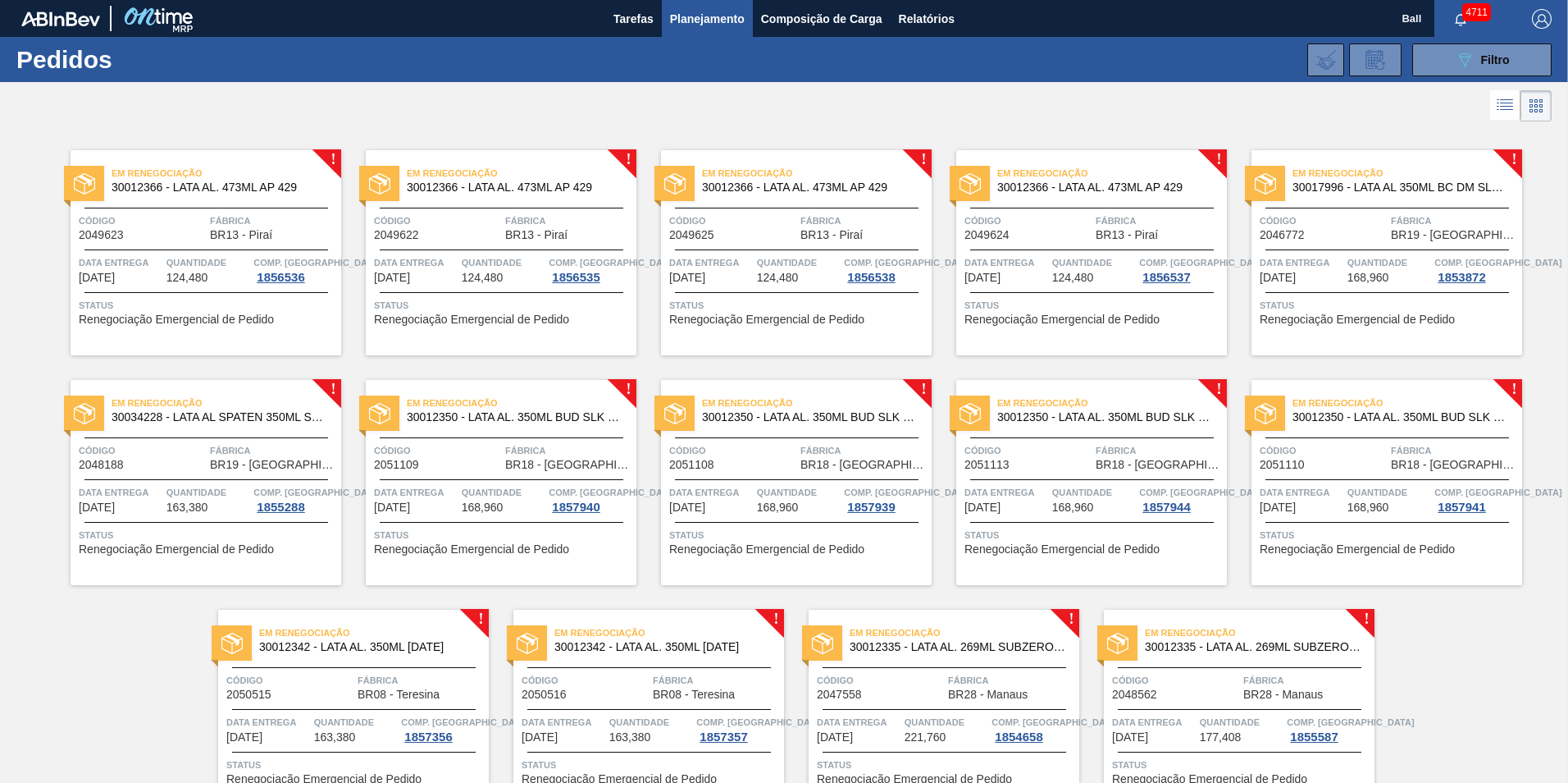
click at [232, 231] on span "BR13 - Piraí" at bounding box center [241, 235] width 63 height 12
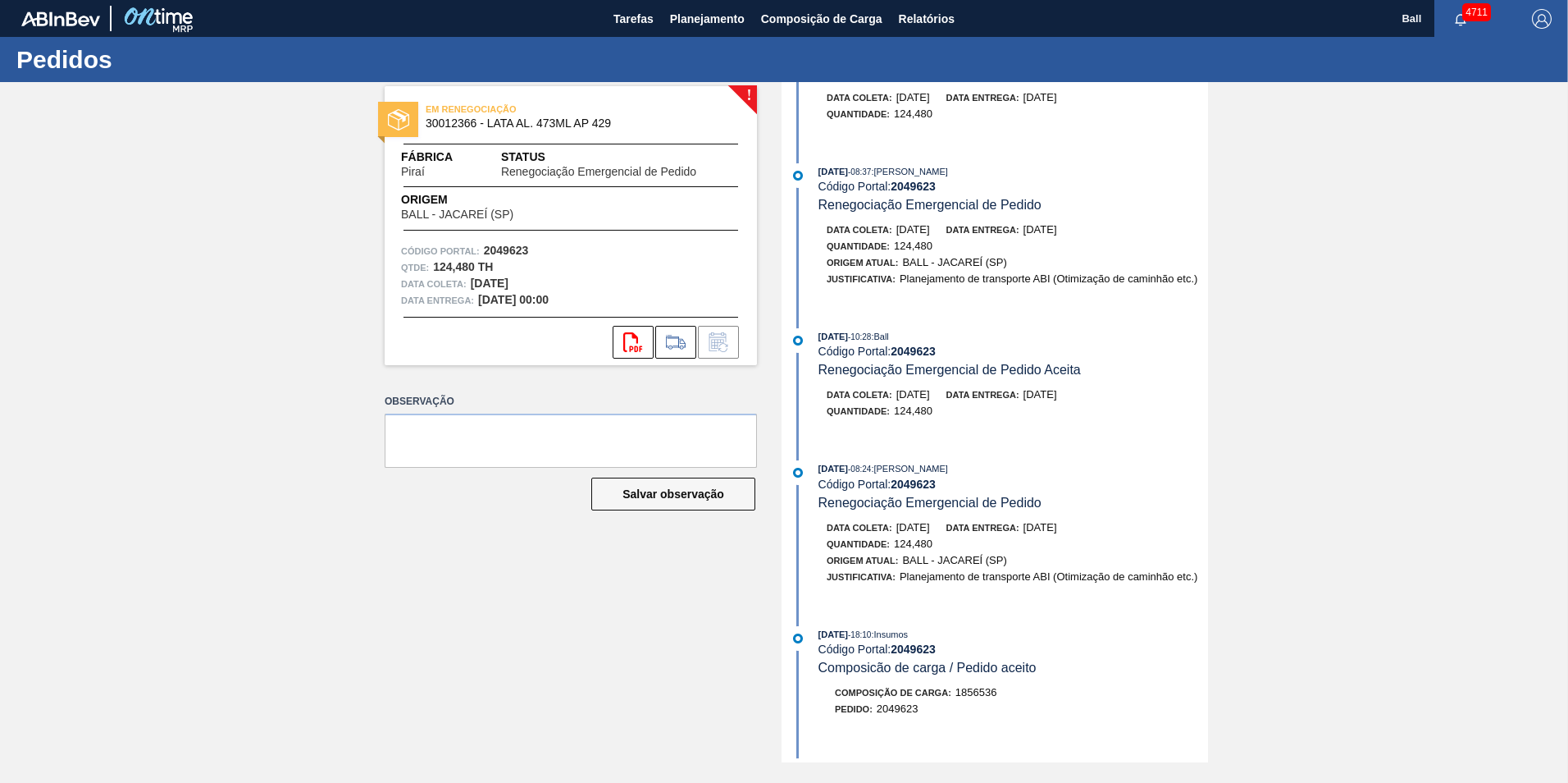
scroll to position [821, 0]
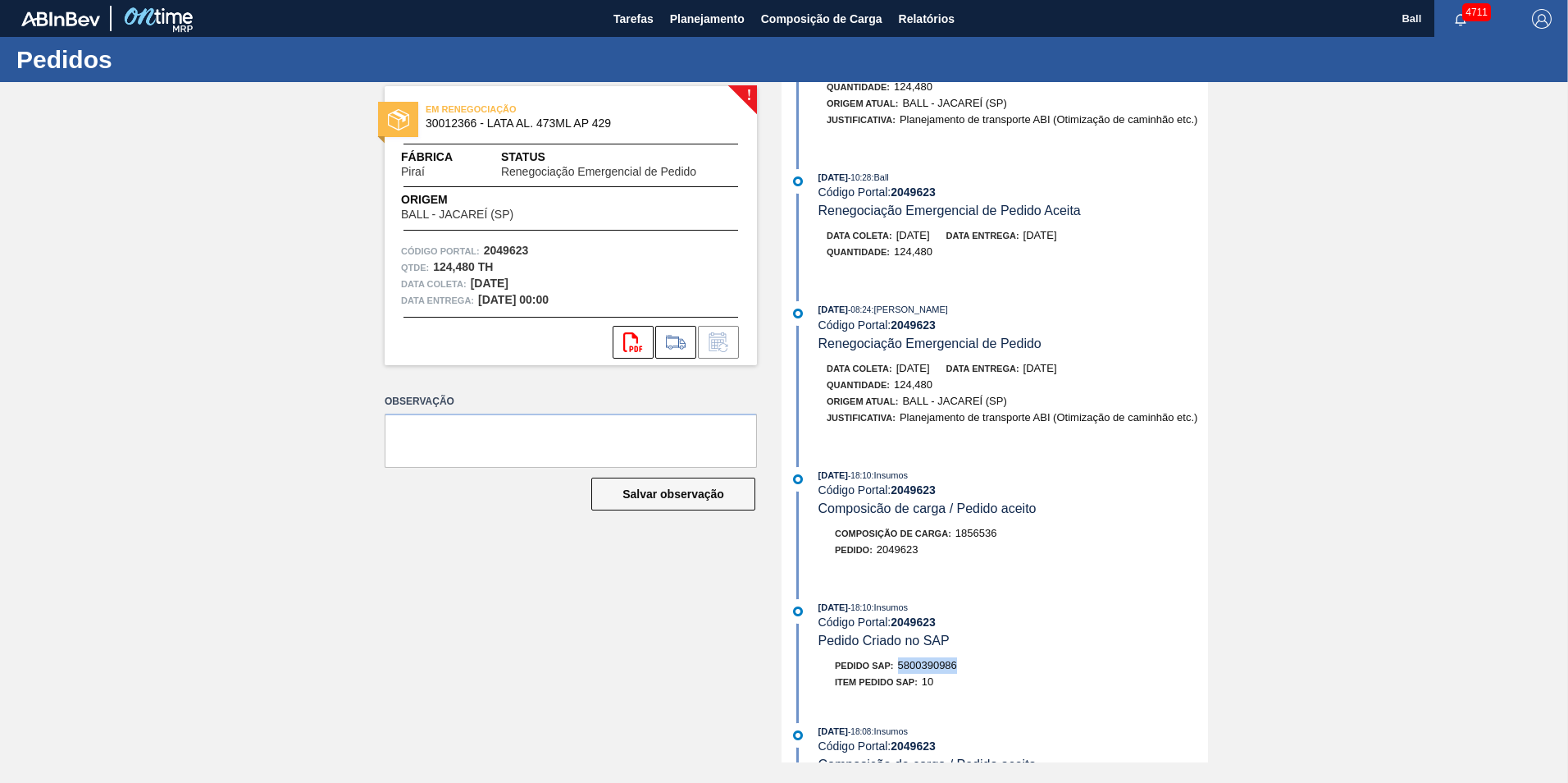
drag, startPoint x: 916, startPoint y: 666, endPoint x: 980, endPoint y: 664, distance: 64.0
click at [980, 664] on div "Pedido SAP: 5800390986" at bounding box center [1013, 665] width 390 height 17
drag, startPoint x: 980, startPoint y: 664, endPoint x: 953, endPoint y: 659, distance: 27.5
copy span "5800390986"
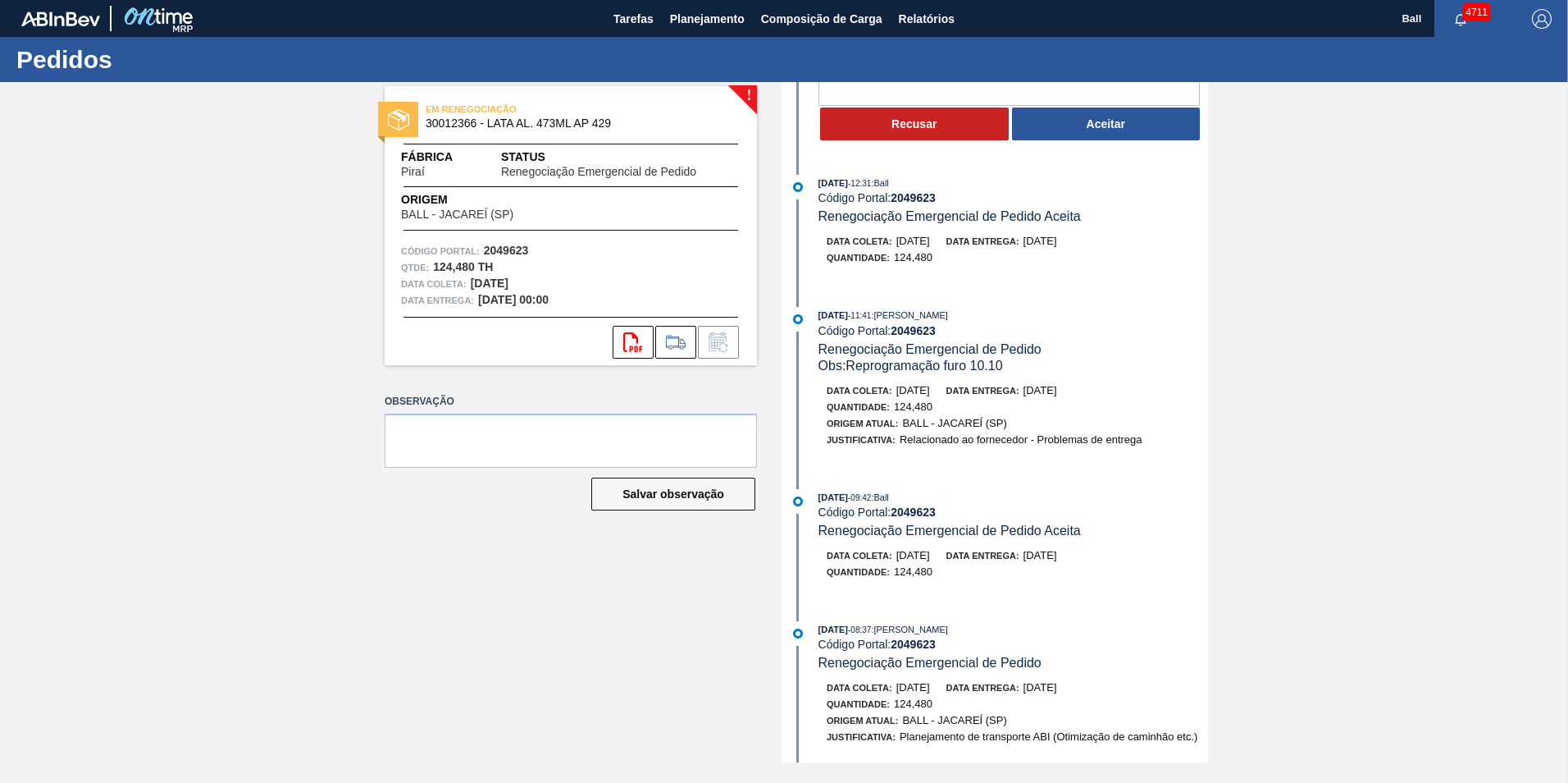
scroll to position [0, 0]
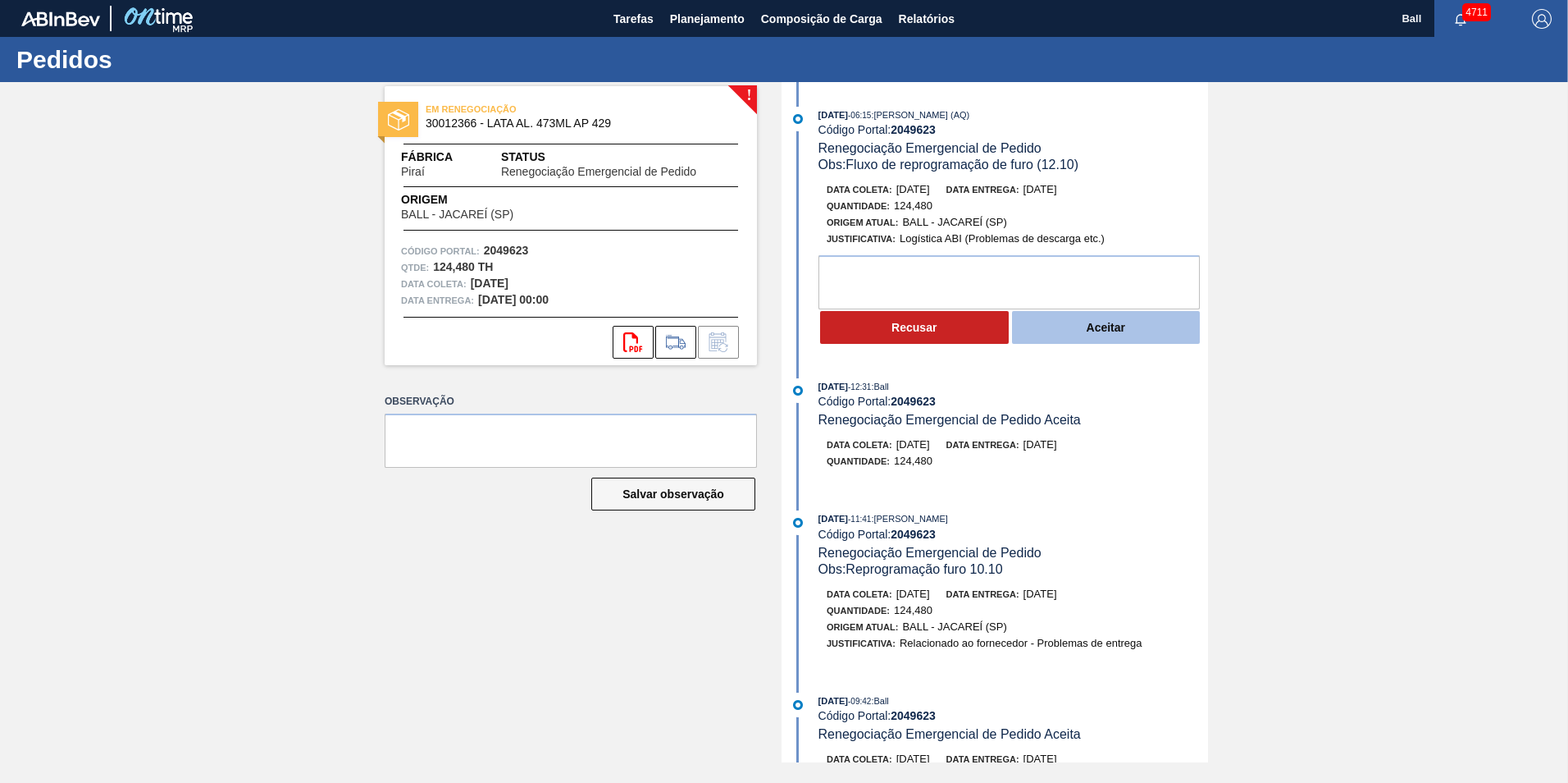
click at [1127, 324] on button "Aceitar" at bounding box center [1105, 328] width 189 height 33
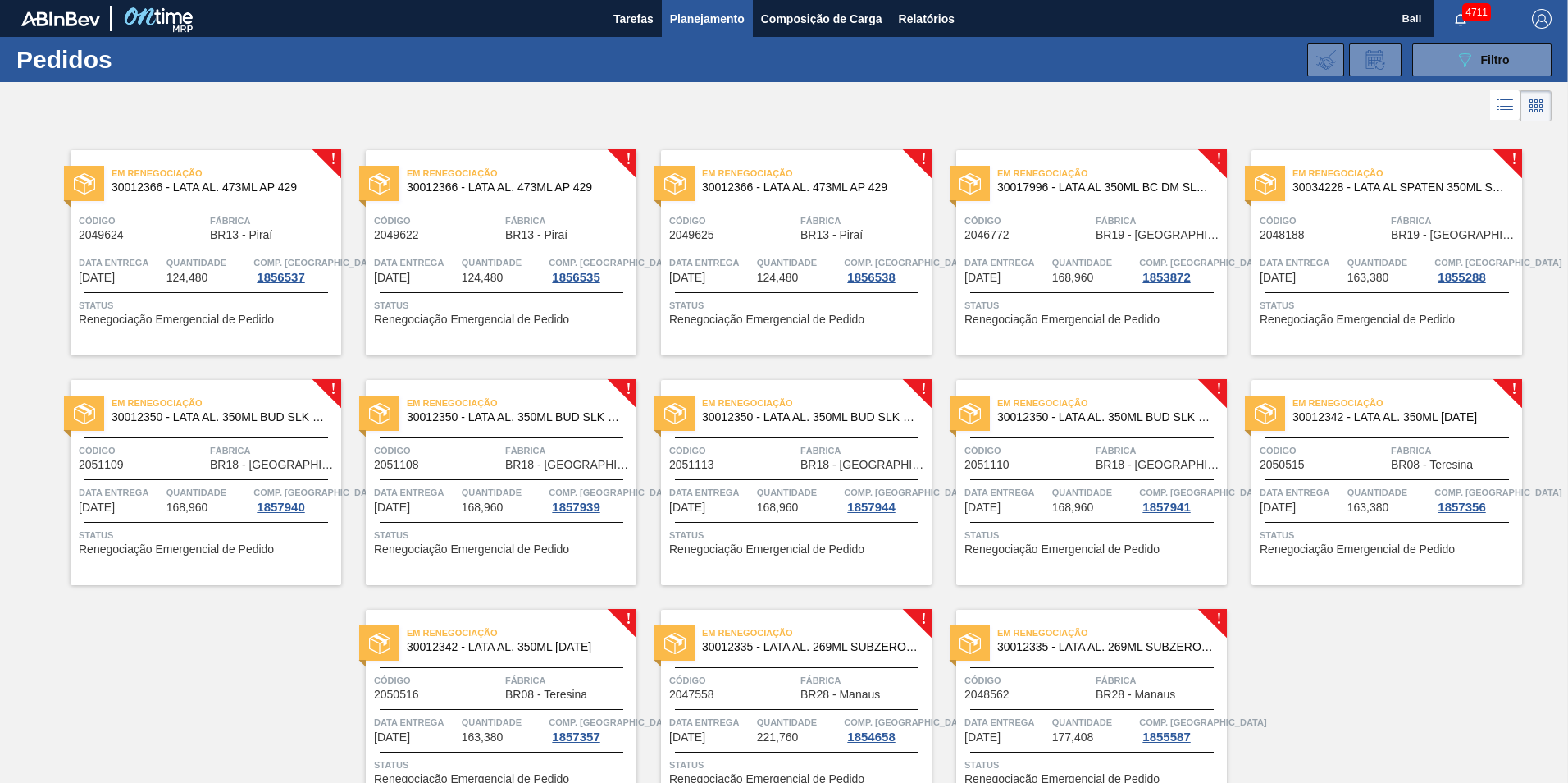
click at [258, 316] on span "Renegociação Emergencial de Pedido" at bounding box center [177, 319] width 195 height 12
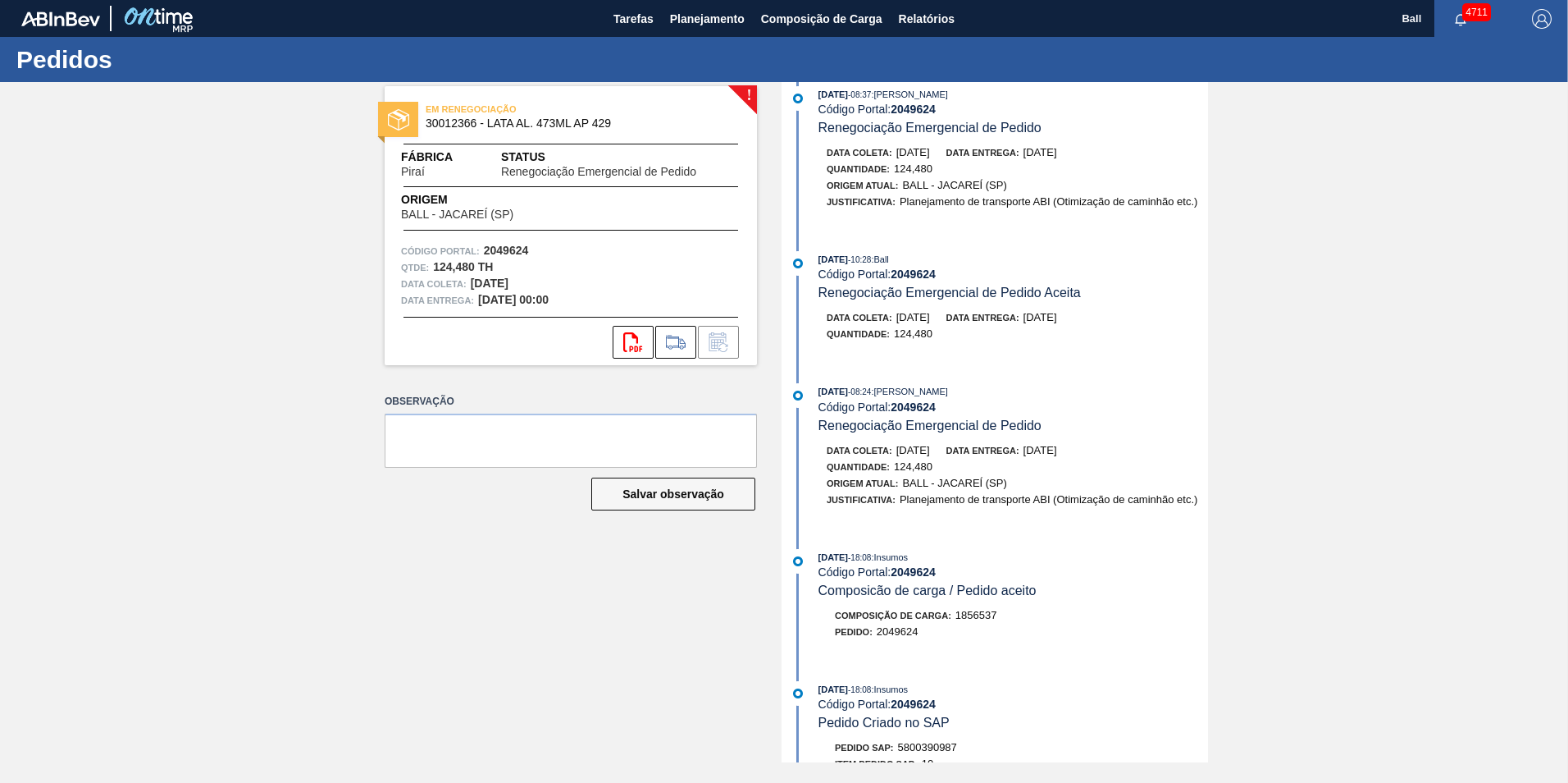
scroll to position [821, 0]
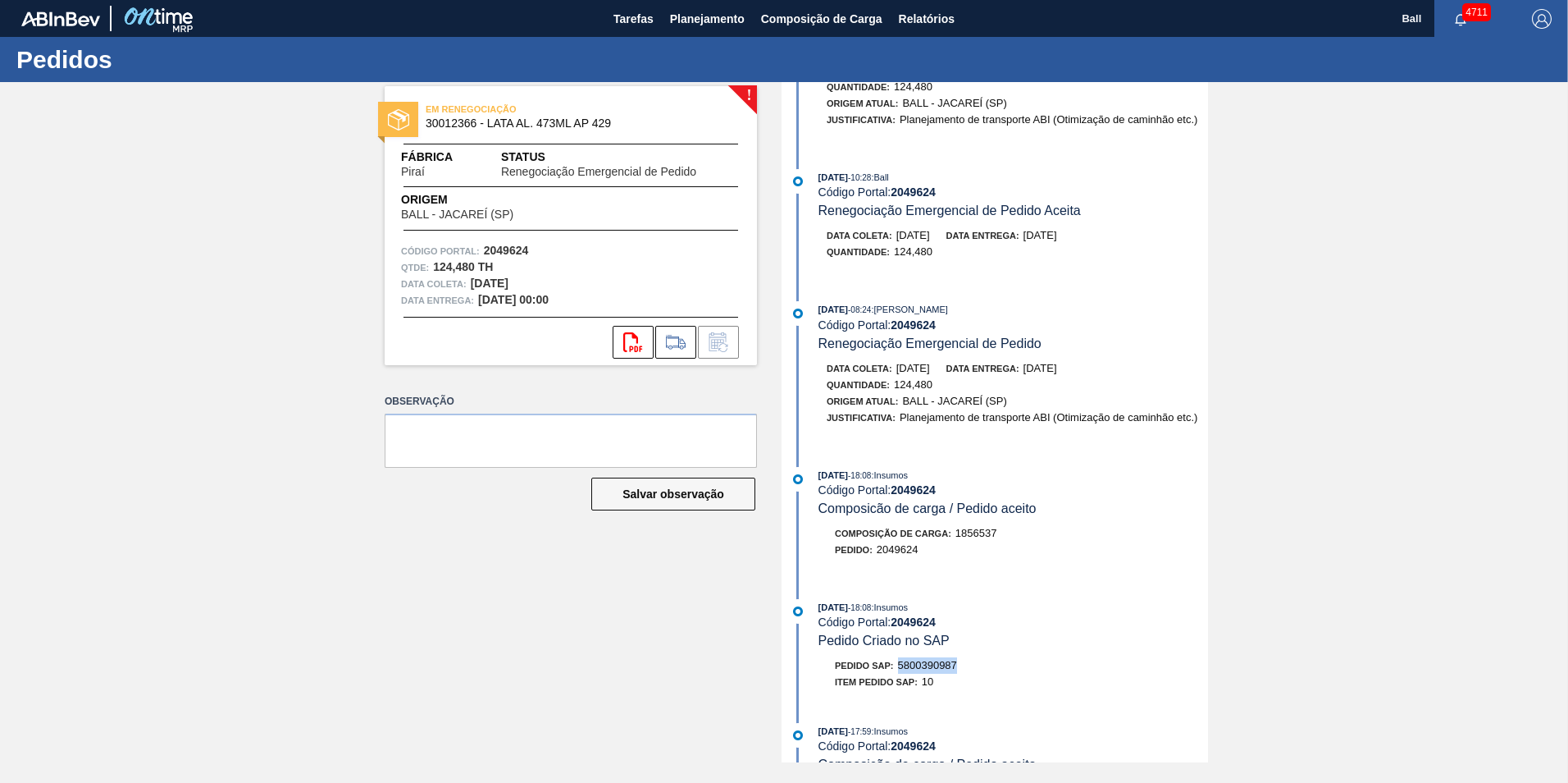
drag, startPoint x: 898, startPoint y: 660, endPoint x: 962, endPoint y: 662, distance: 64.0
click at [962, 662] on div "Pedido SAP: 5800390987" at bounding box center [1013, 665] width 390 height 17
drag, startPoint x: 962, startPoint y: 662, endPoint x: 952, endPoint y: 662, distance: 10.0
copy span "5800390987"
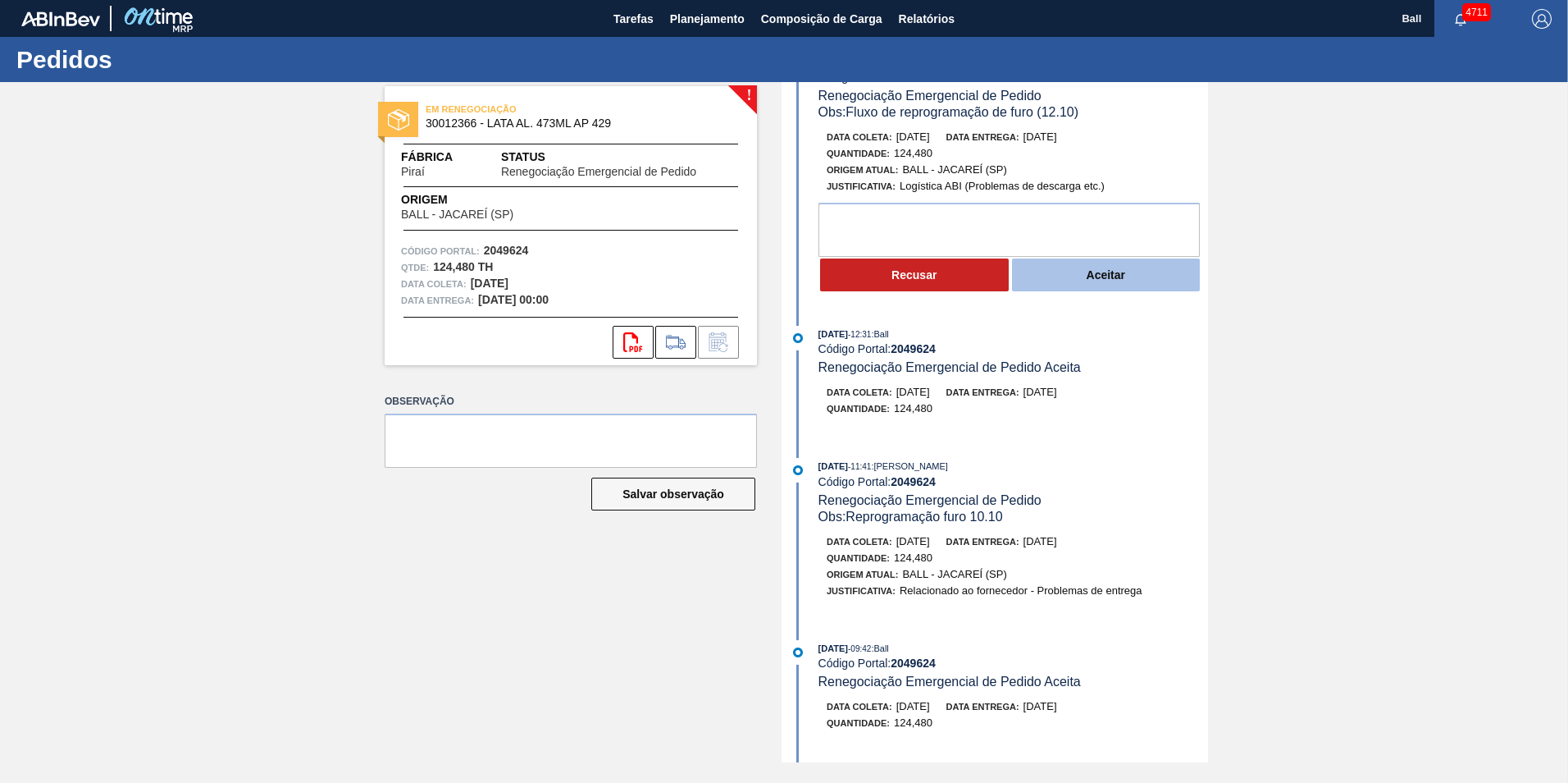
scroll to position [0, 0]
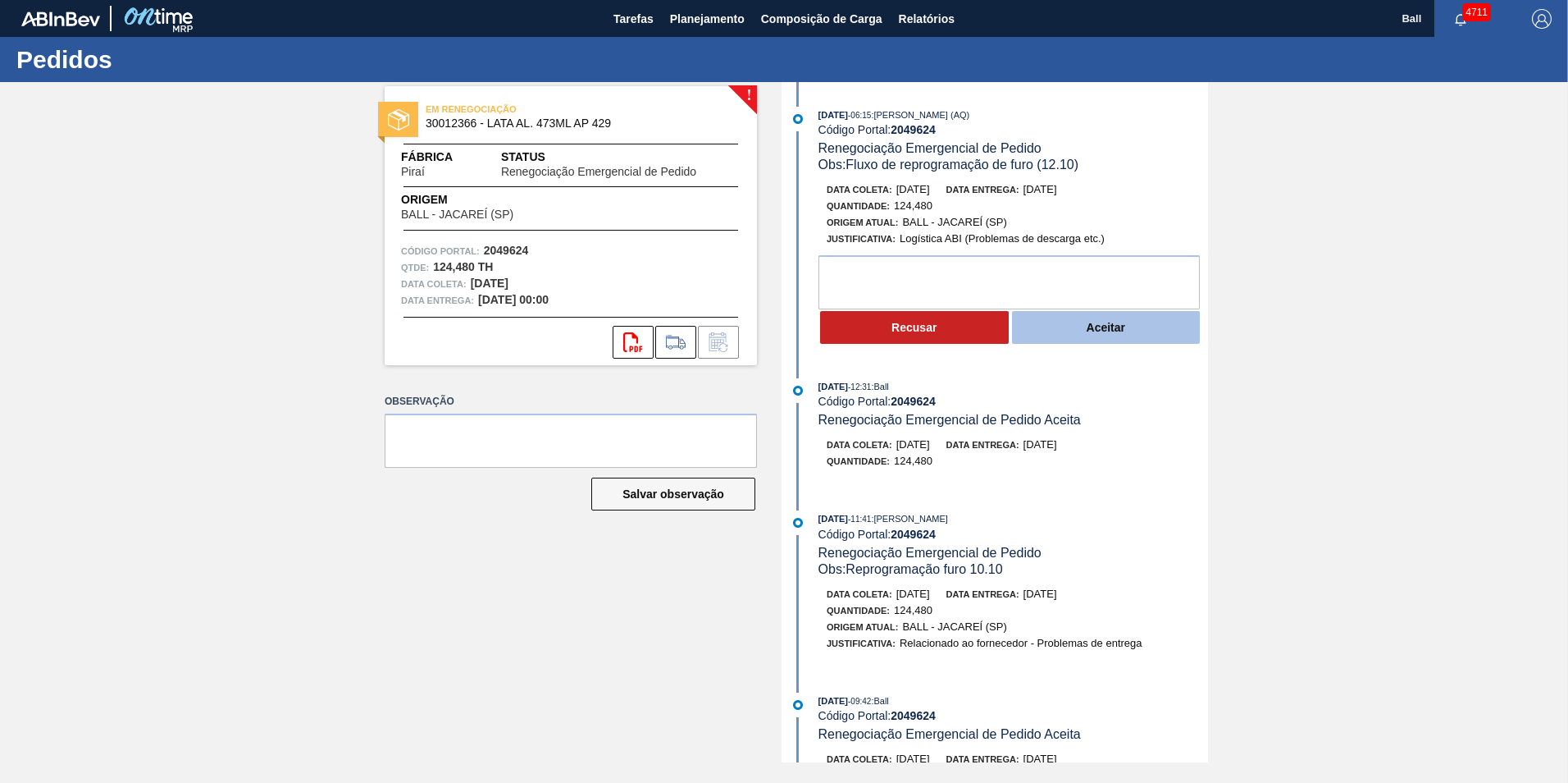
click at [1131, 329] on button "Aceitar" at bounding box center [1105, 328] width 189 height 33
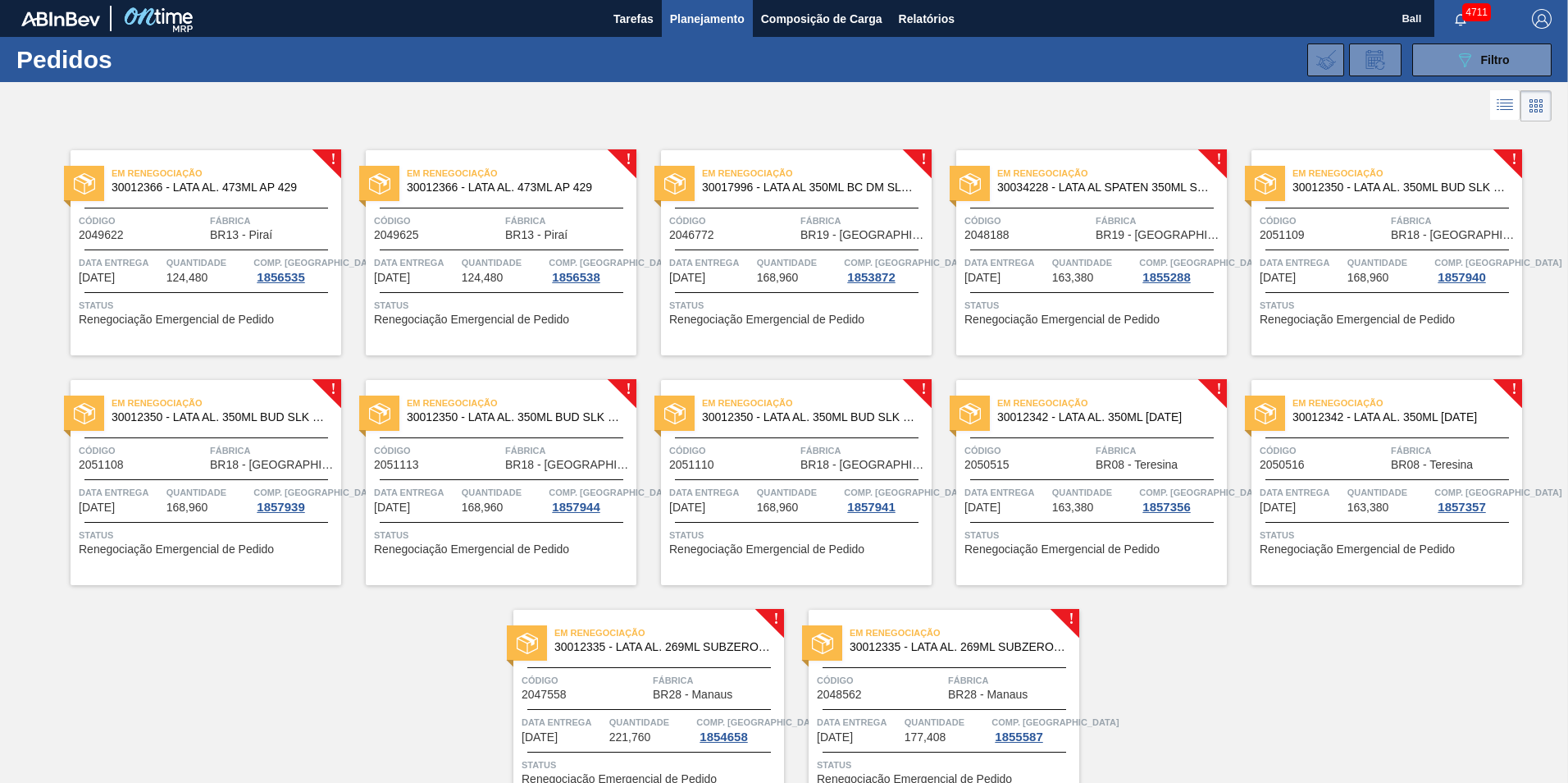
click at [236, 286] on div "Em Renegociação 30012366 - LATA AL. 473ML AP 429 Código 2049622 Fábrica BR13 - …" at bounding box center [206, 252] width 270 height 205
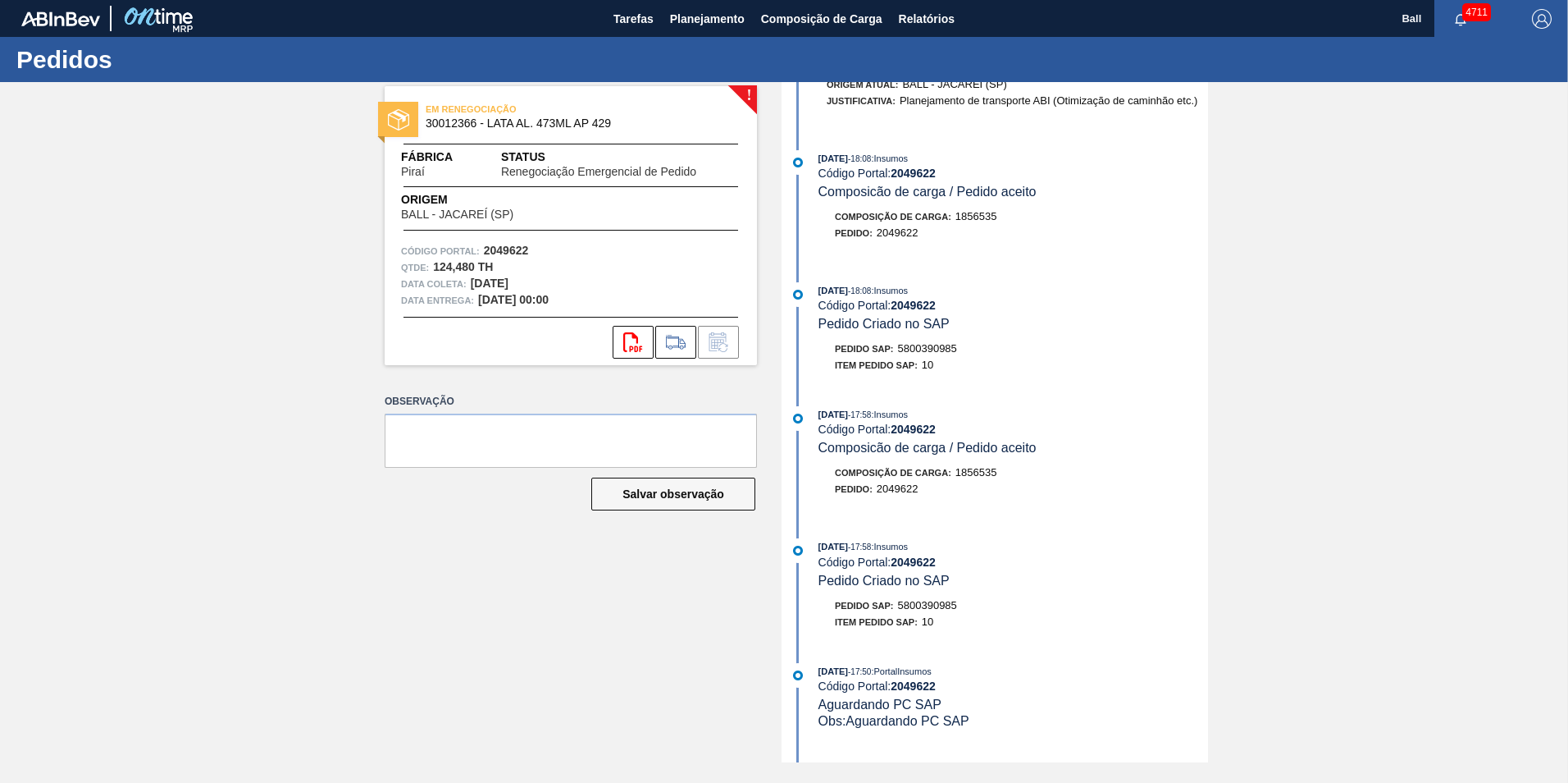
scroll to position [1148, 0]
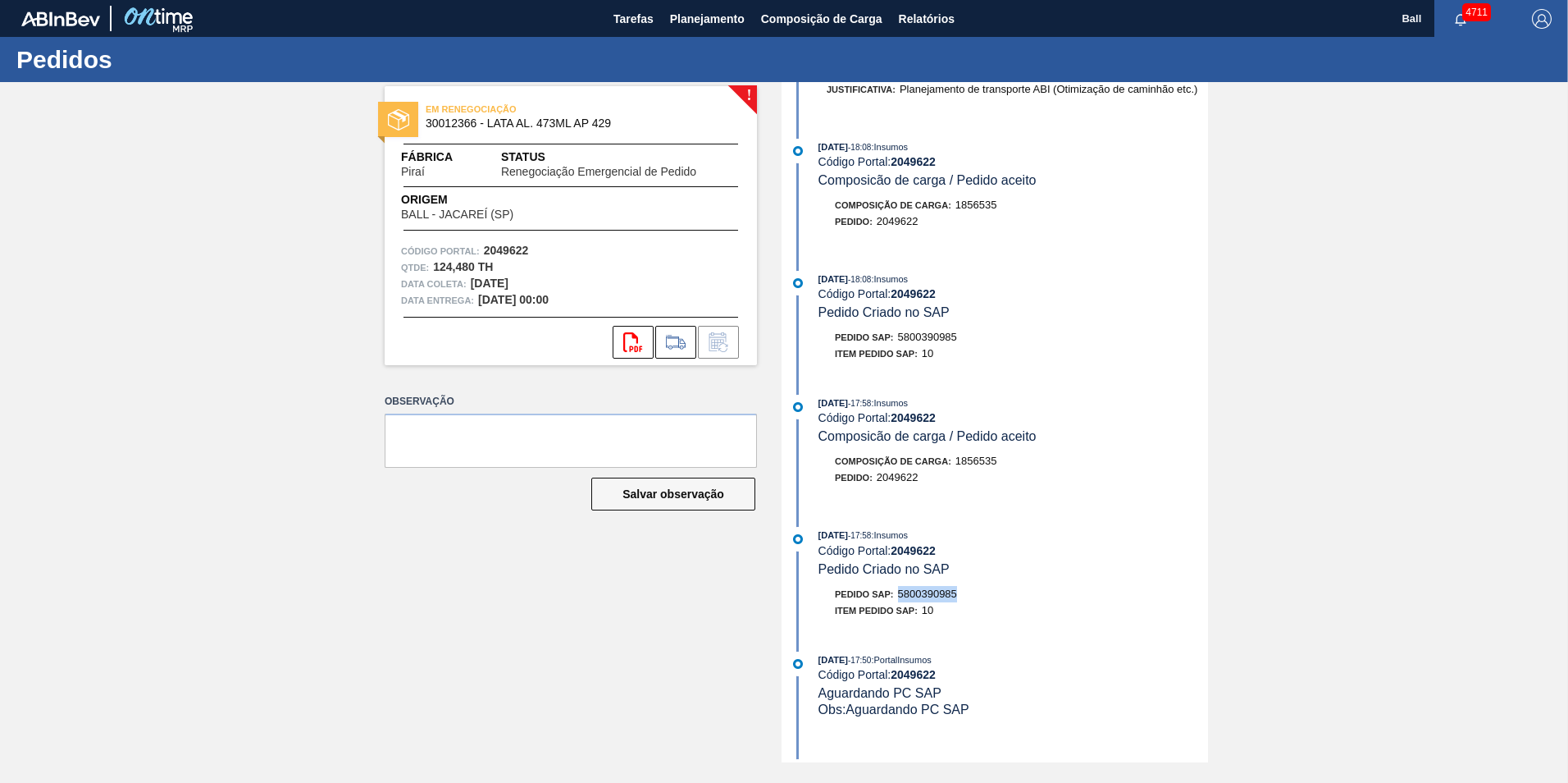
drag, startPoint x: 899, startPoint y: 587, endPoint x: 959, endPoint y: 587, distance: 60.0
click at [959, 587] on div "Pedido SAP: 5800390985" at bounding box center [1013, 594] width 390 height 17
copy span "5800390985"
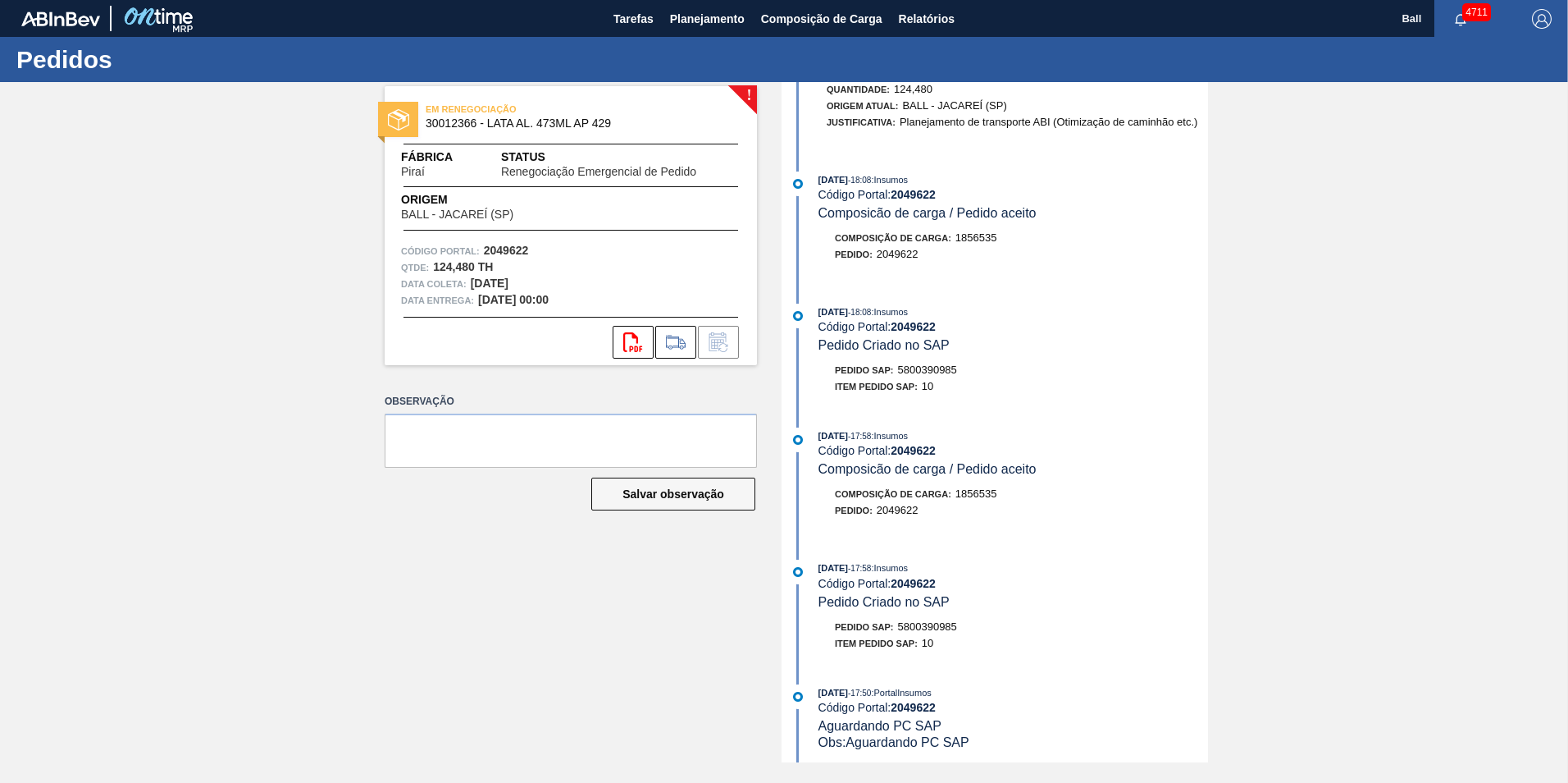
drag, startPoint x: 1011, startPoint y: 396, endPoint x: 1009, endPoint y: 387, distance: 9.2
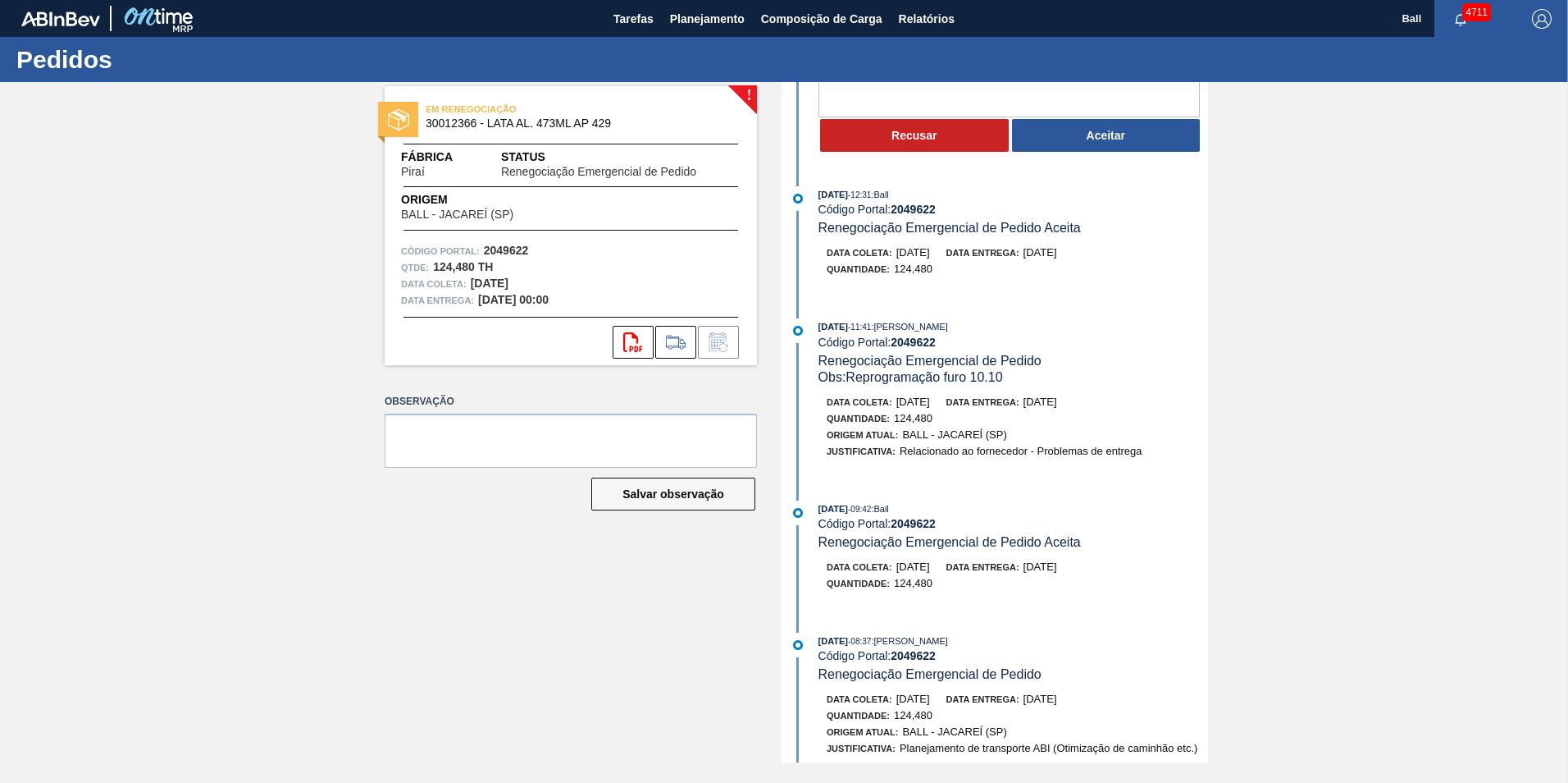
scroll to position [0, 0]
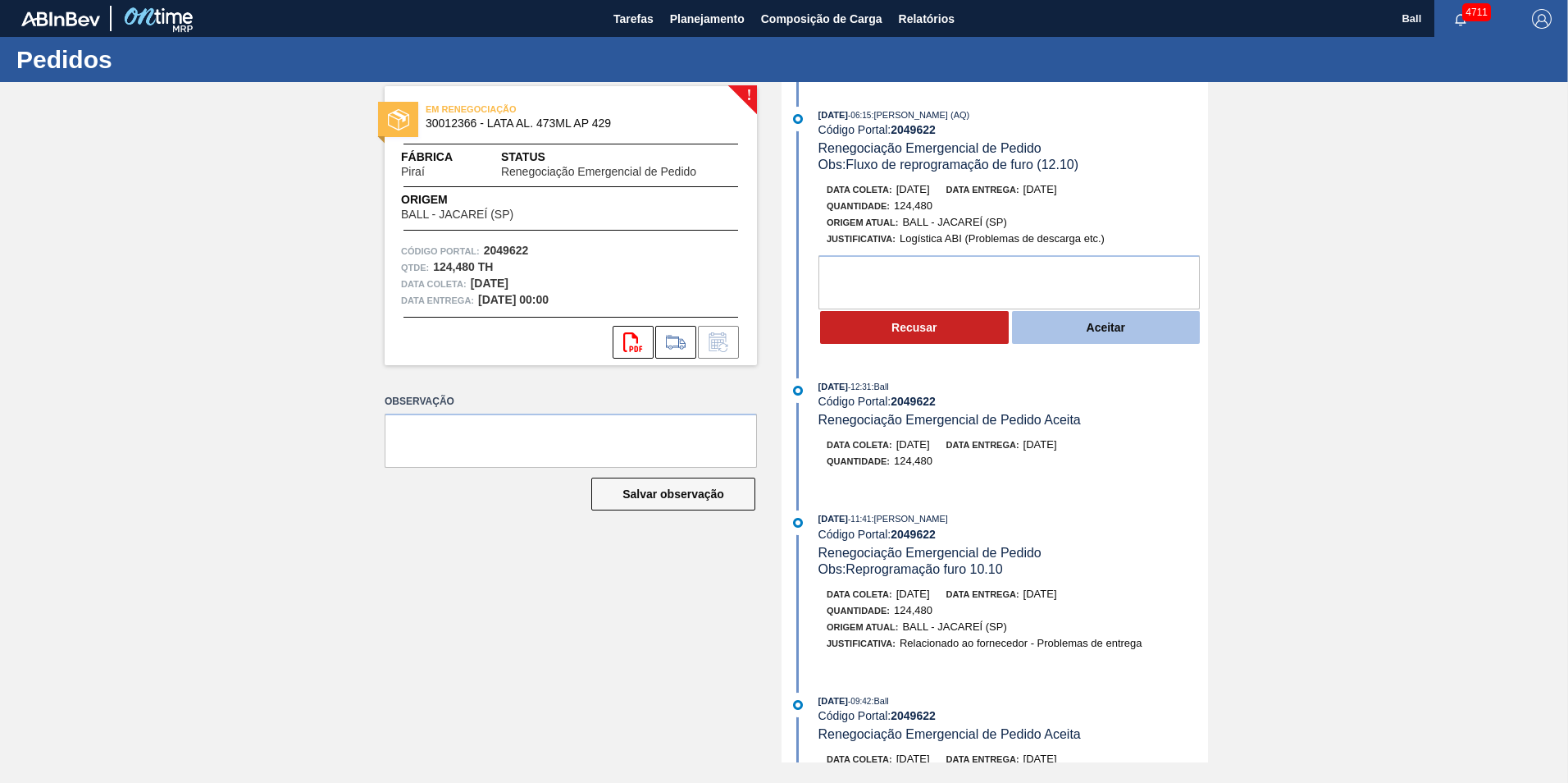
click at [1092, 317] on button "Aceitar" at bounding box center [1105, 328] width 189 height 33
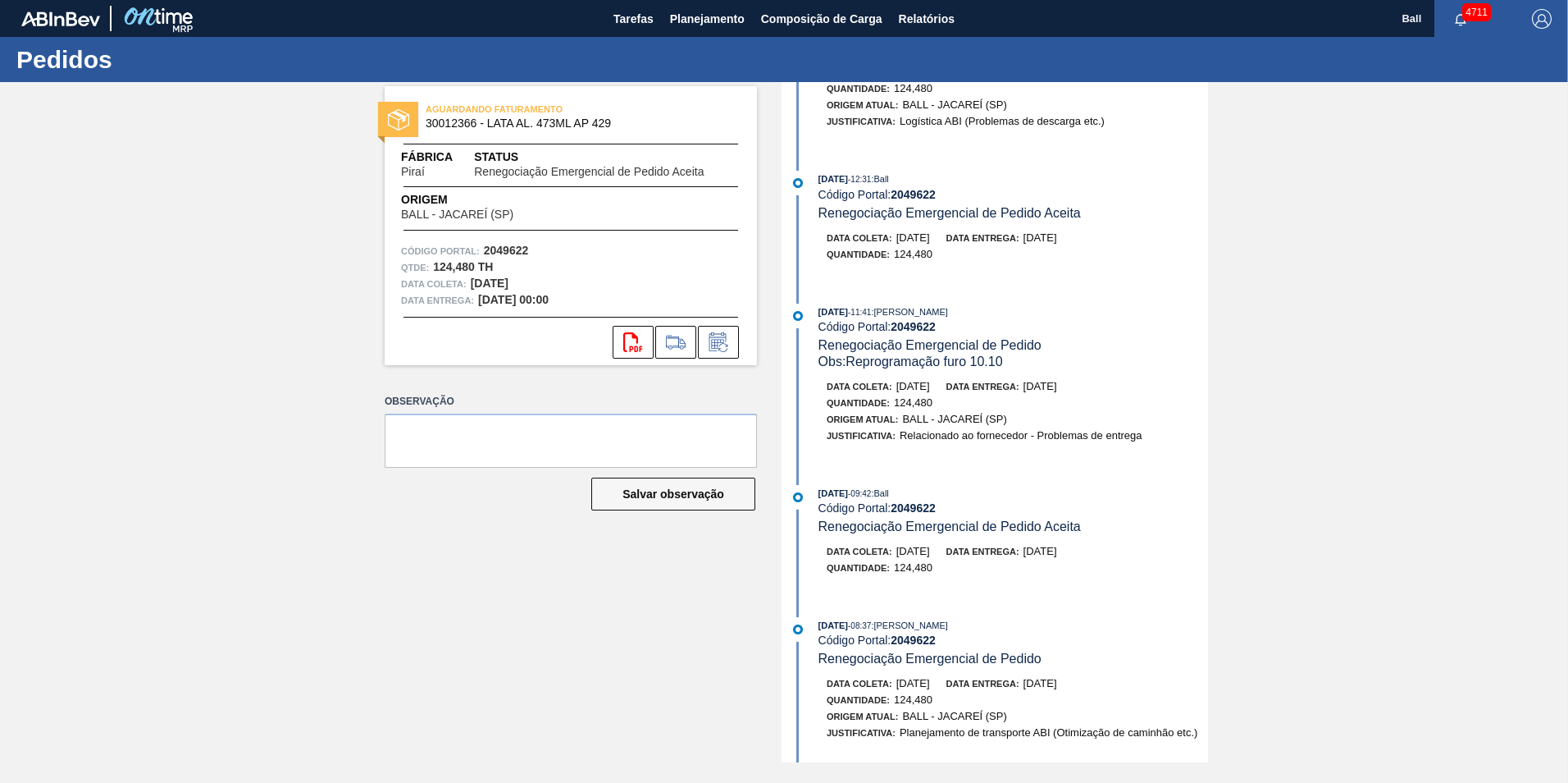
scroll to position [164, 0]
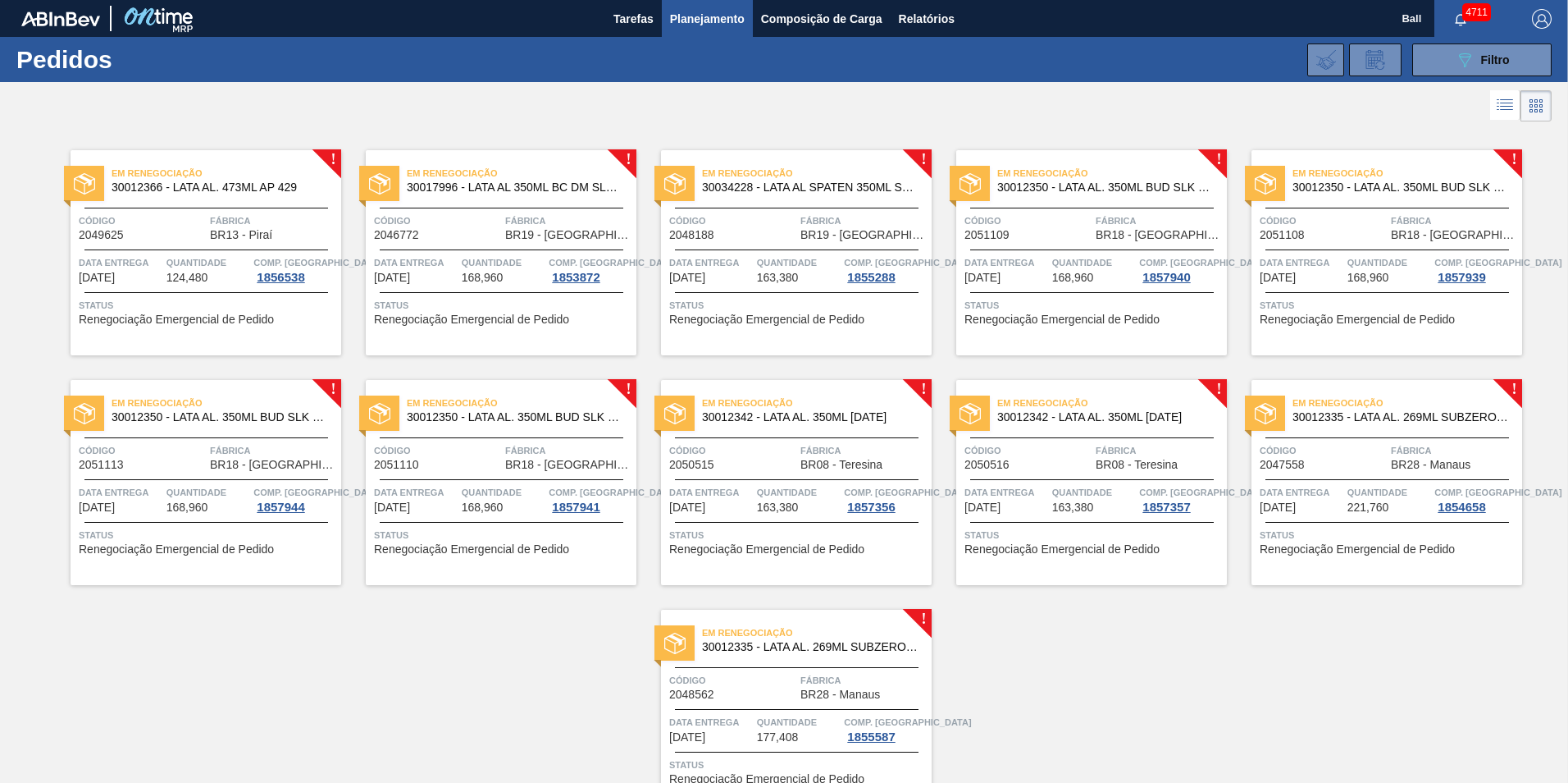
click at [140, 231] on div "Código 2049625" at bounding box center [143, 226] width 127 height 29
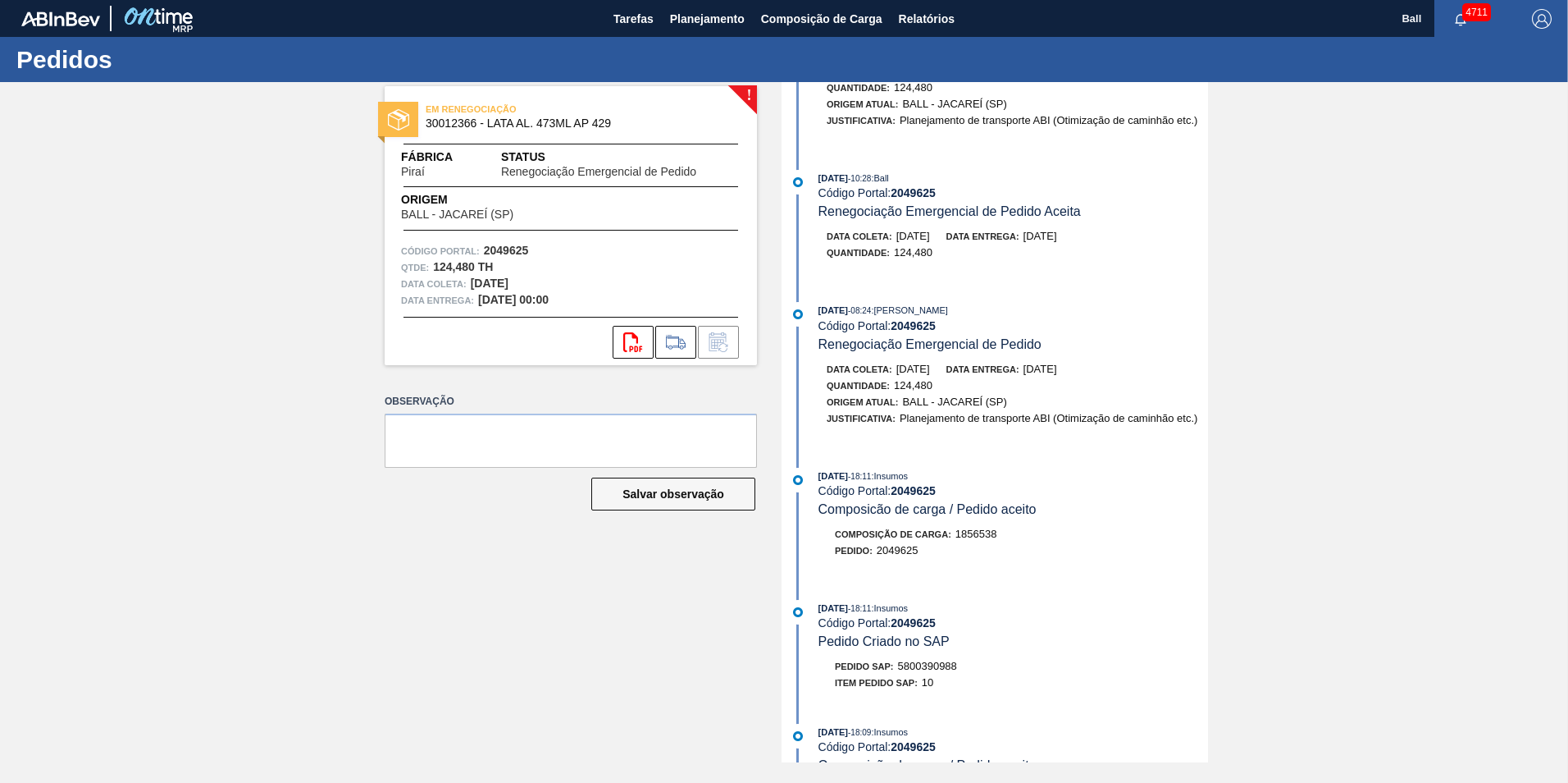
scroll to position [821, 0]
drag, startPoint x: 900, startPoint y: 661, endPoint x: 958, endPoint y: 661, distance: 58.0
click at [956, 661] on span "5800390988" at bounding box center [927, 664] width 59 height 12
copy span "5800390988"
drag, startPoint x: 1018, startPoint y: 442, endPoint x: 1026, endPoint y: 389, distance: 53.6
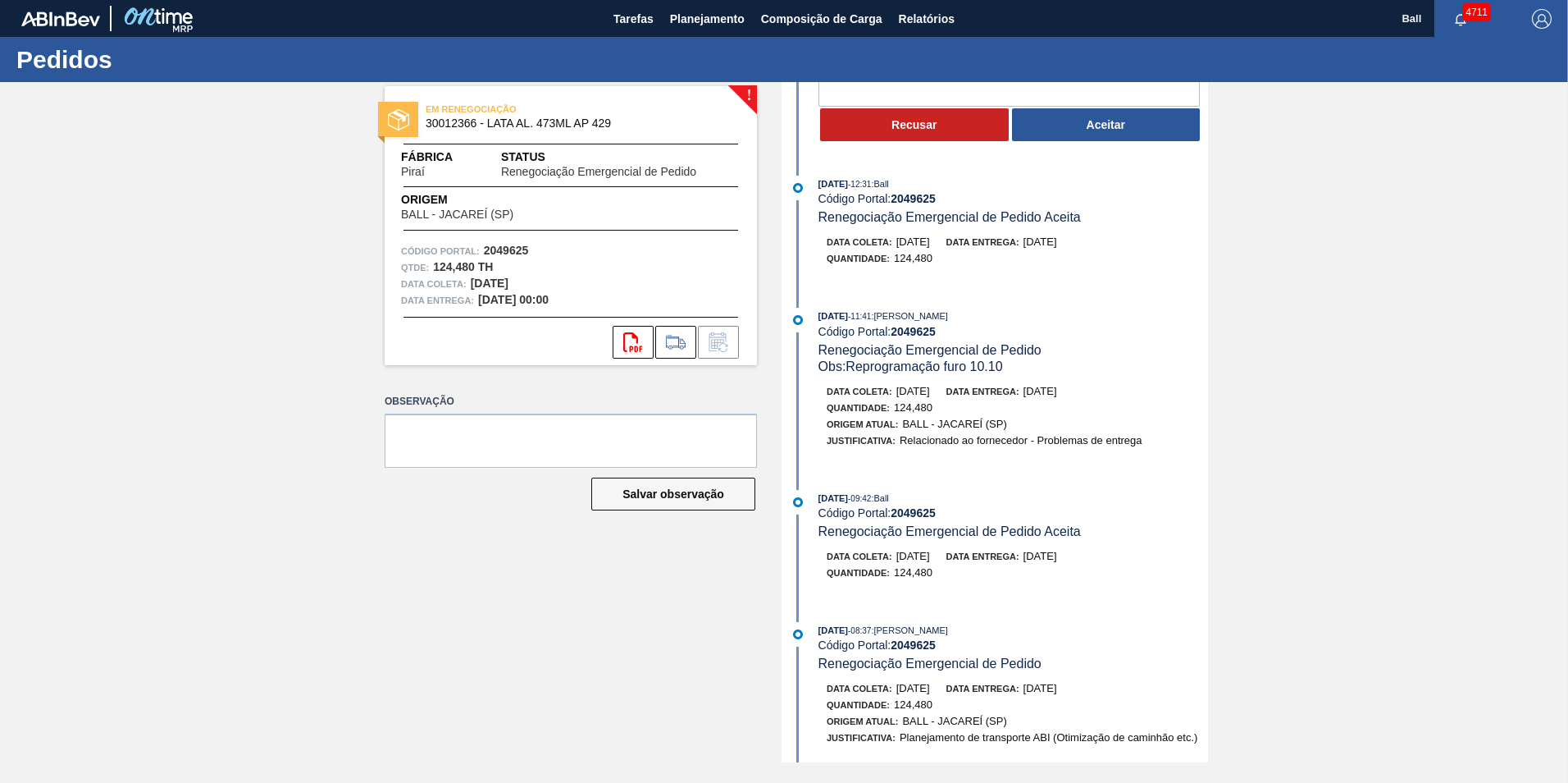
scroll to position [0, 0]
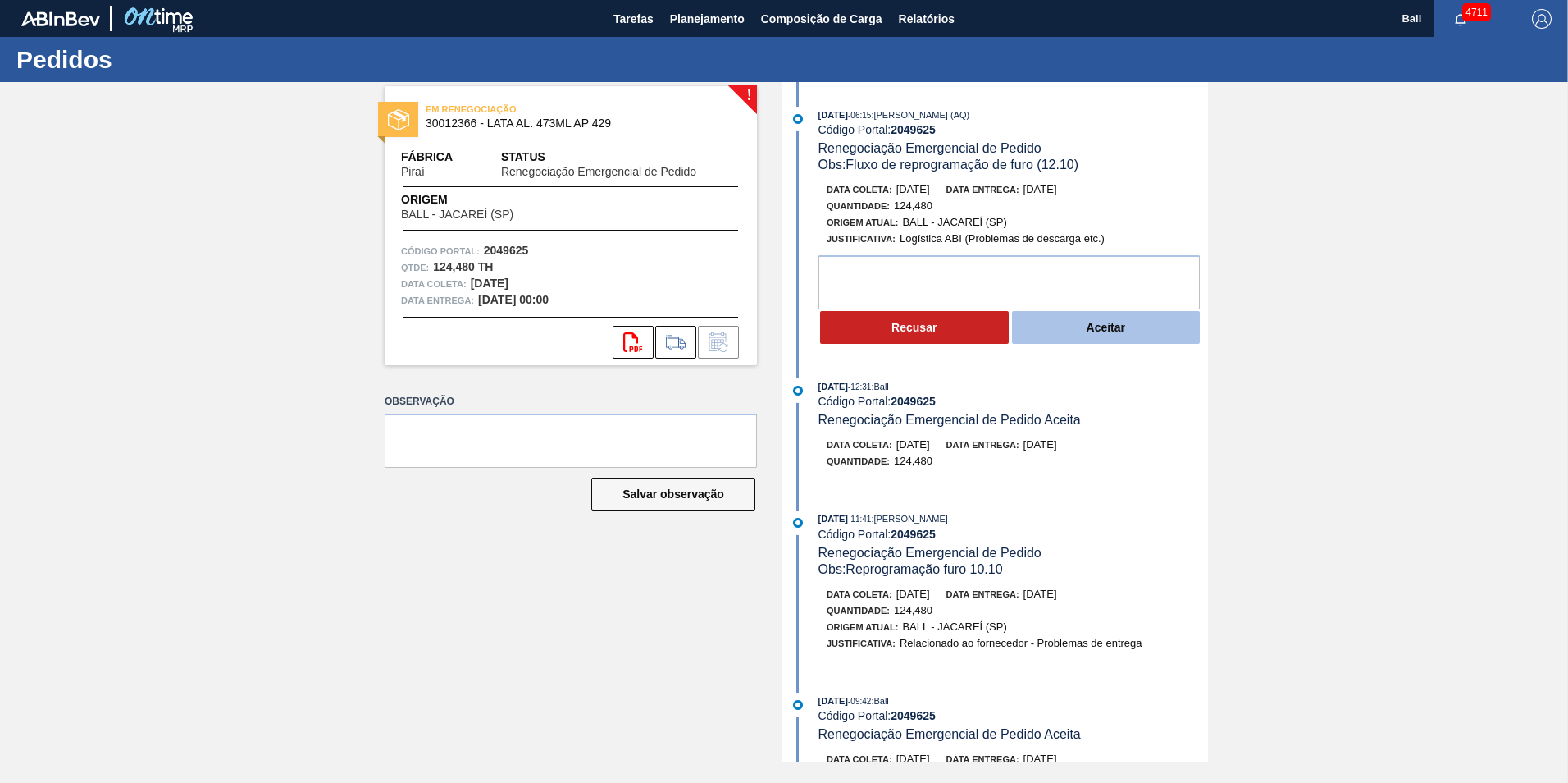
click at [1097, 325] on button "Aceitar" at bounding box center [1105, 328] width 189 height 33
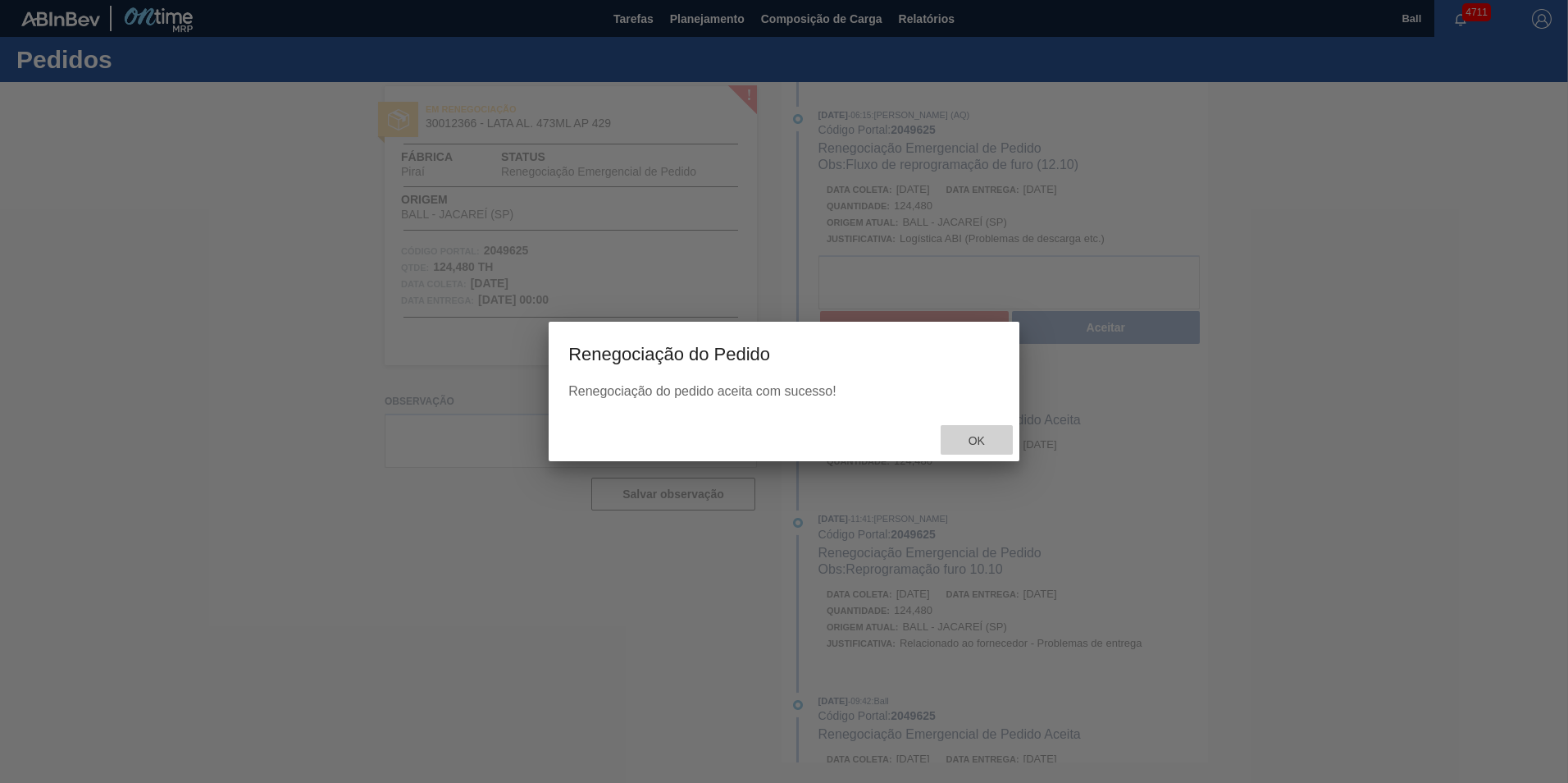
click at [971, 441] on span "Ok" at bounding box center [977, 441] width 42 height 13
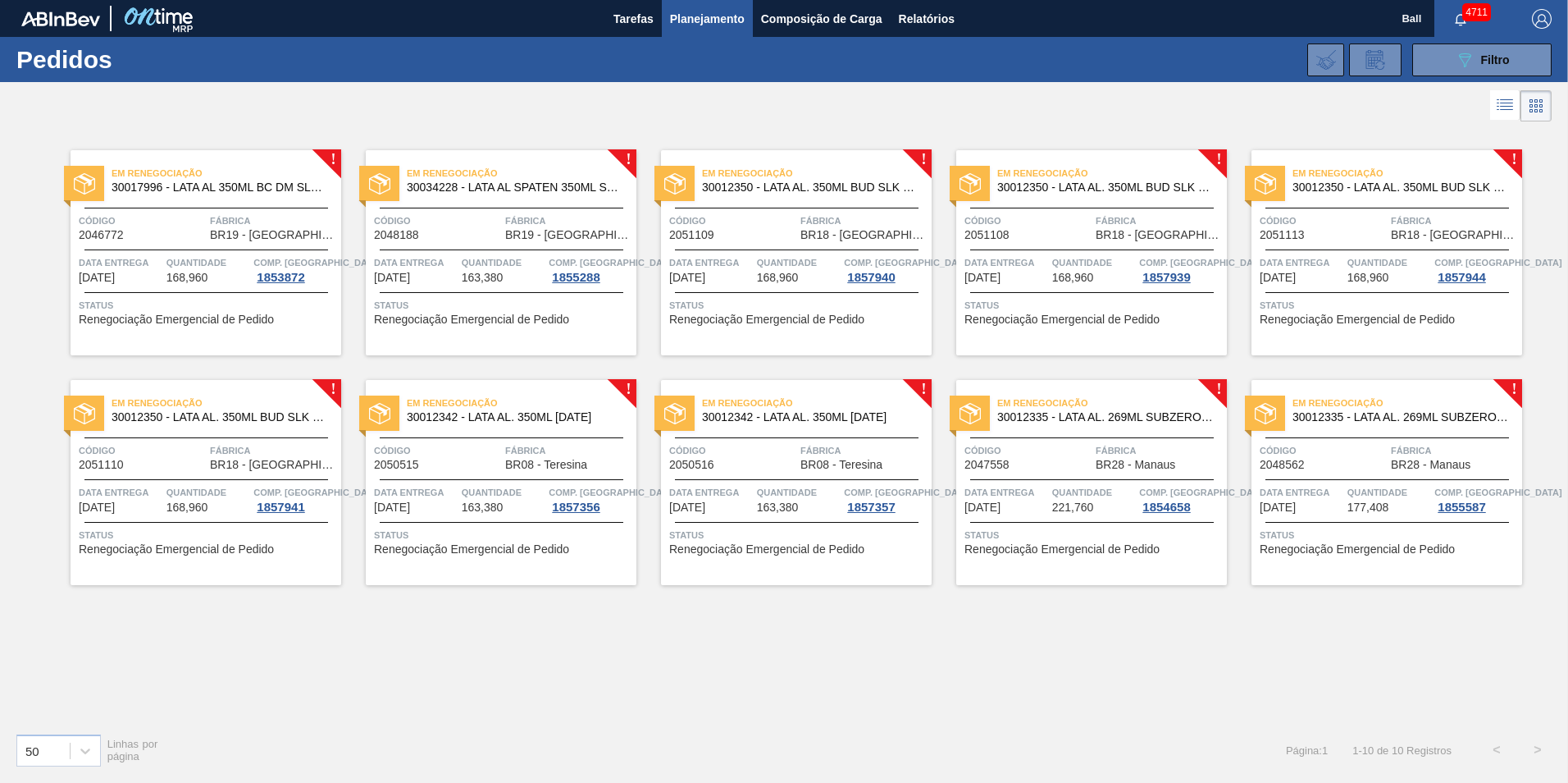
click at [312, 658] on div "! Em Renegociação 30017996 - LATA AL 350ML BC DM SLK 429 BRILHO Código 2046772 …" at bounding box center [784, 422] width 1568 height 594
click at [206, 226] on div "Código 2046772 Fábrica BR19 - Nova Rio" at bounding box center [206, 226] width 270 height 29
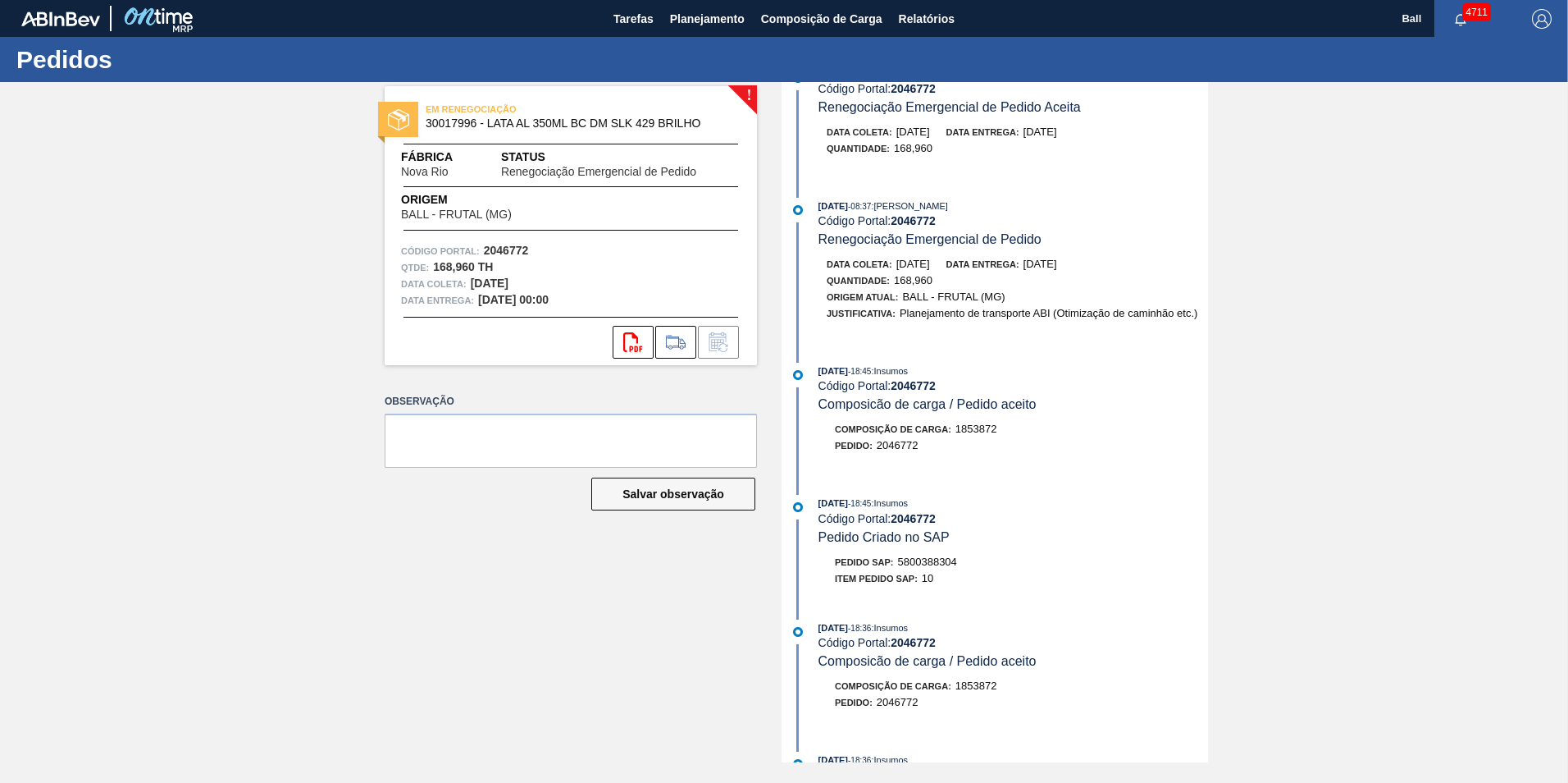
scroll to position [656, 0]
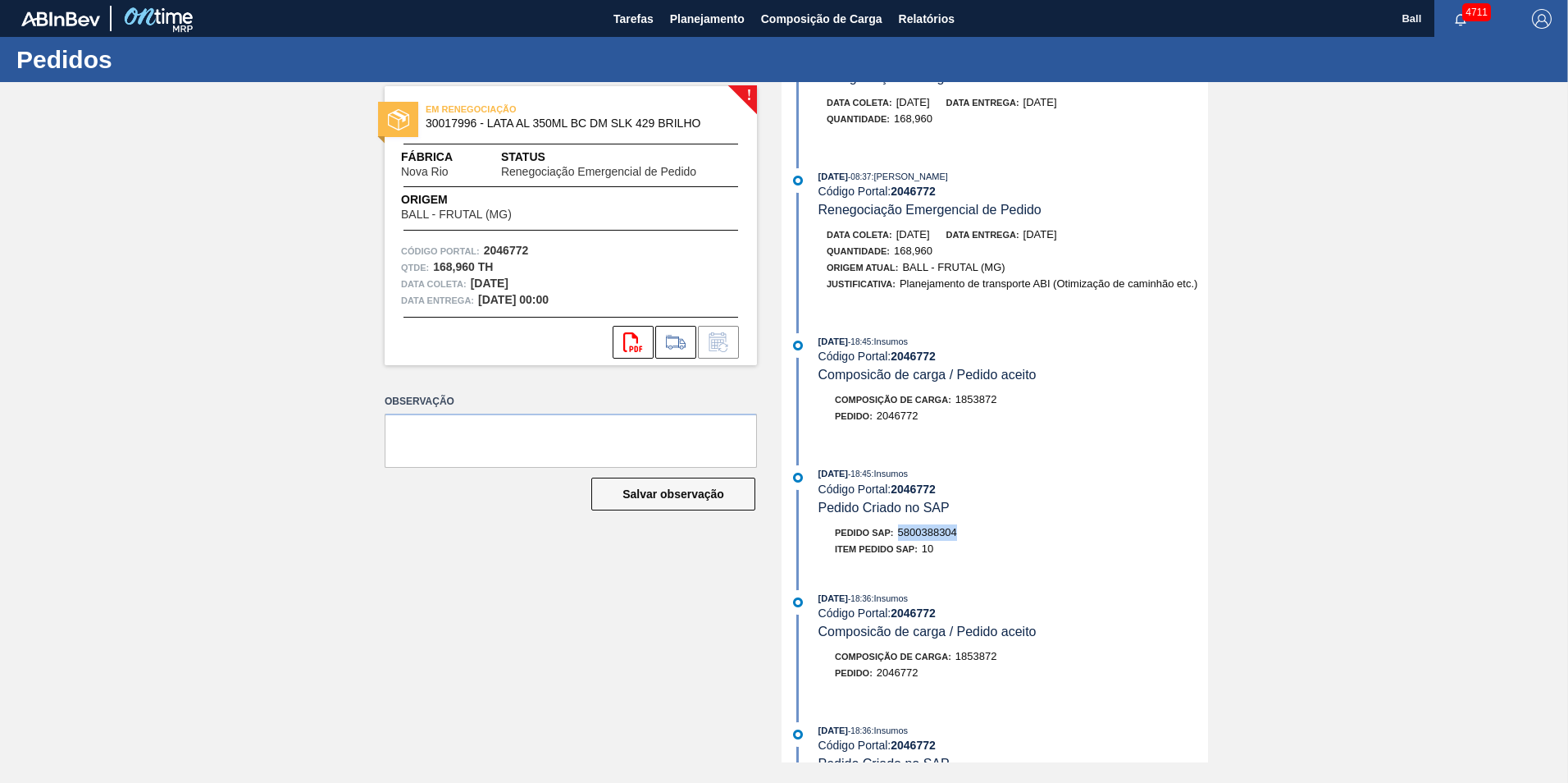
drag, startPoint x: 895, startPoint y: 530, endPoint x: 972, endPoint y: 533, distance: 77.1
click at [973, 532] on div "Pedido SAP: 5800388304" at bounding box center [1013, 533] width 390 height 17
drag, startPoint x: 972, startPoint y: 533, endPoint x: 956, endPoint y: 539, distance: 17.1
click at [969, 534] on div "Pedido SAP: 5800388304" at bounding box center [1013, 533] width 390 height 17
drag, startPoint x: 900, startPoint y: 528, endPoint x: 956, endPoint y: 528, distance: 56.0
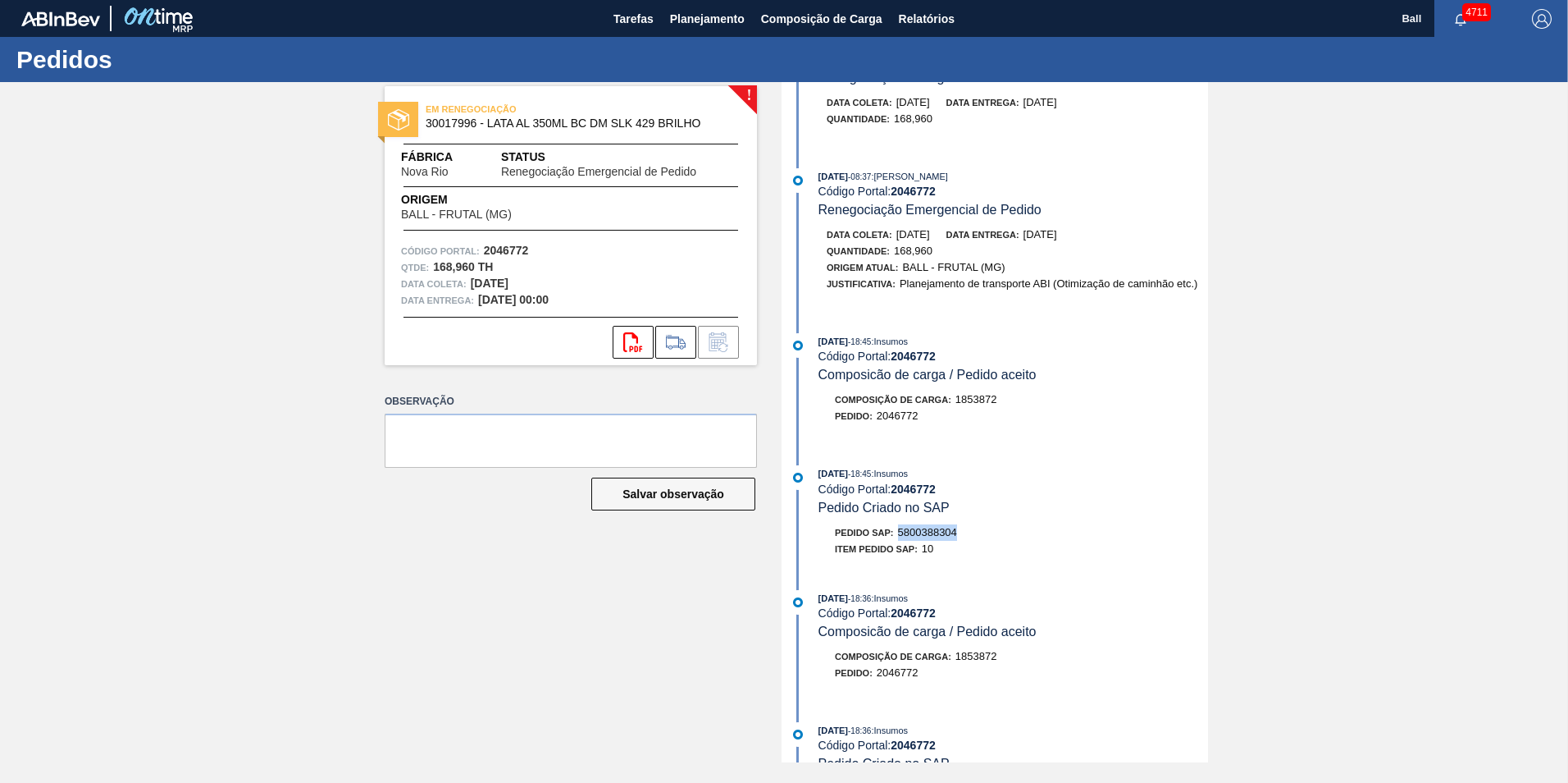
click at [956, 528] on span "5800388304" at bounding box center [927, 532] width 59 height 12
drag, startPoint x: 956, startPoint y: 528, endPoint x: 947, endPoint y: 527, distance: 9.1
copy span "5800388304"
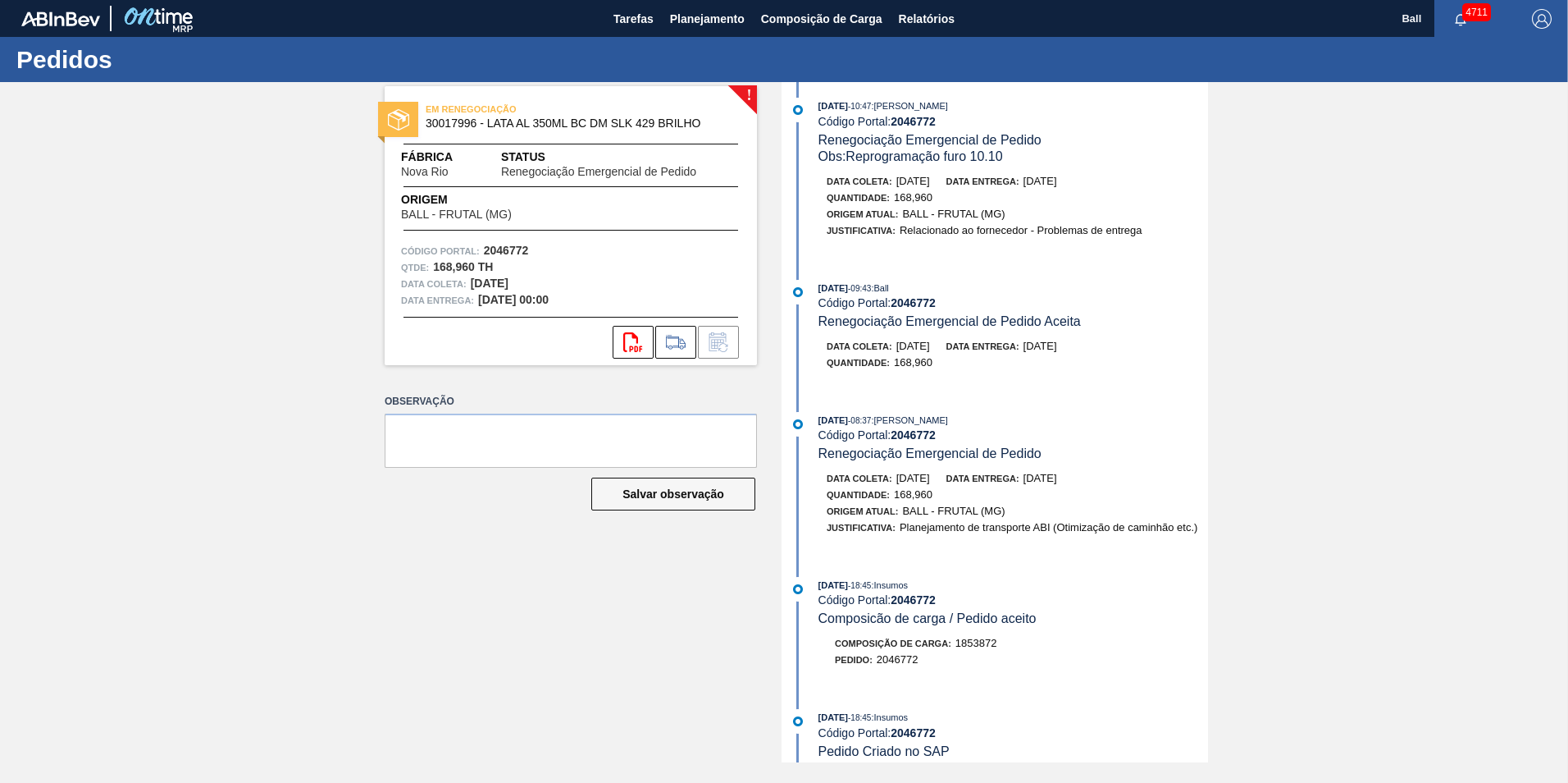
scroll to position [0, 0]
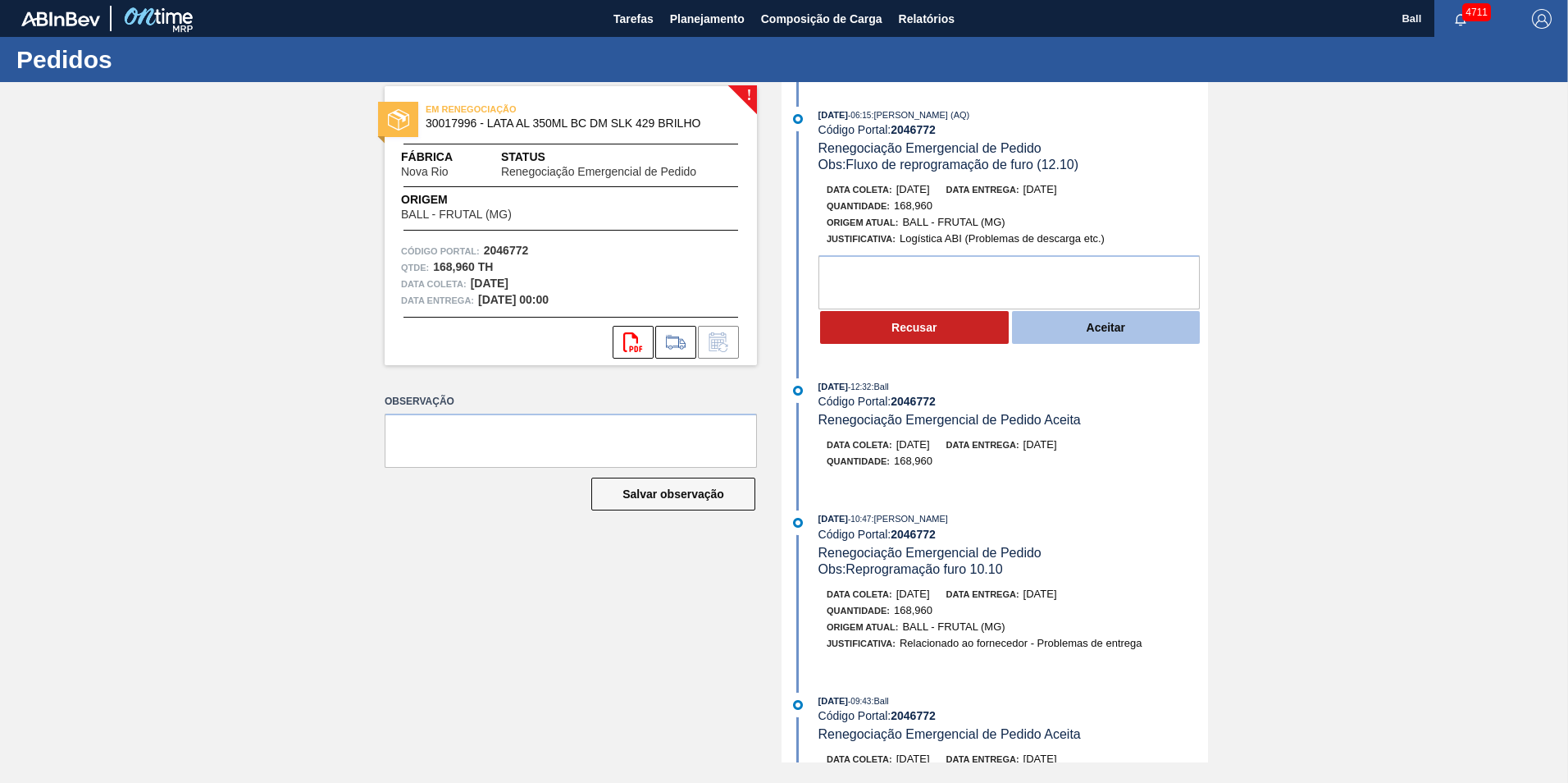
click at [1134, 328] on button "Aceitar" at bounding box center [1105, 328] width 189 height 33
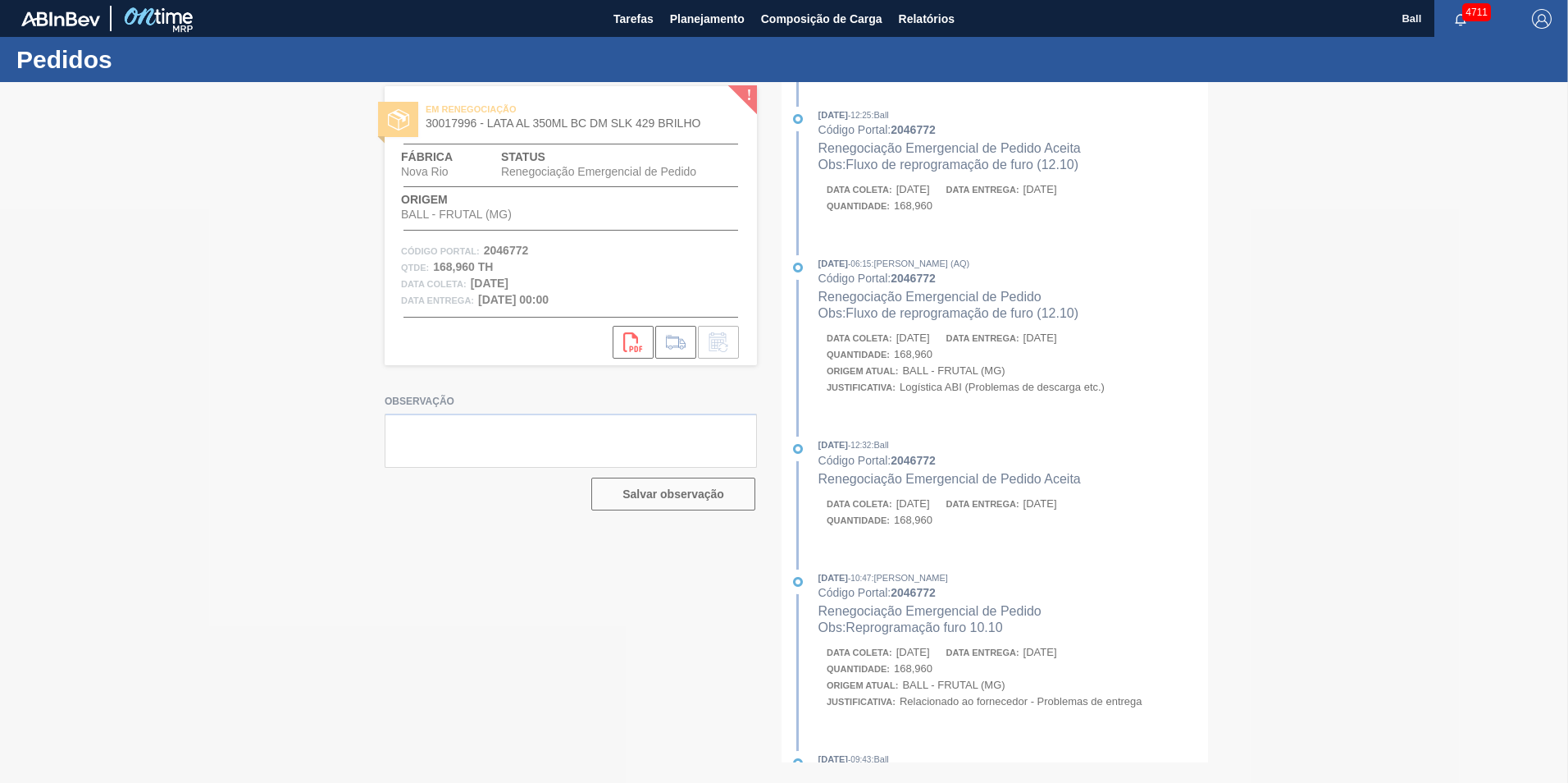
click at [967, 442] on div at bounding box center [784, 432] width 1568 height 700
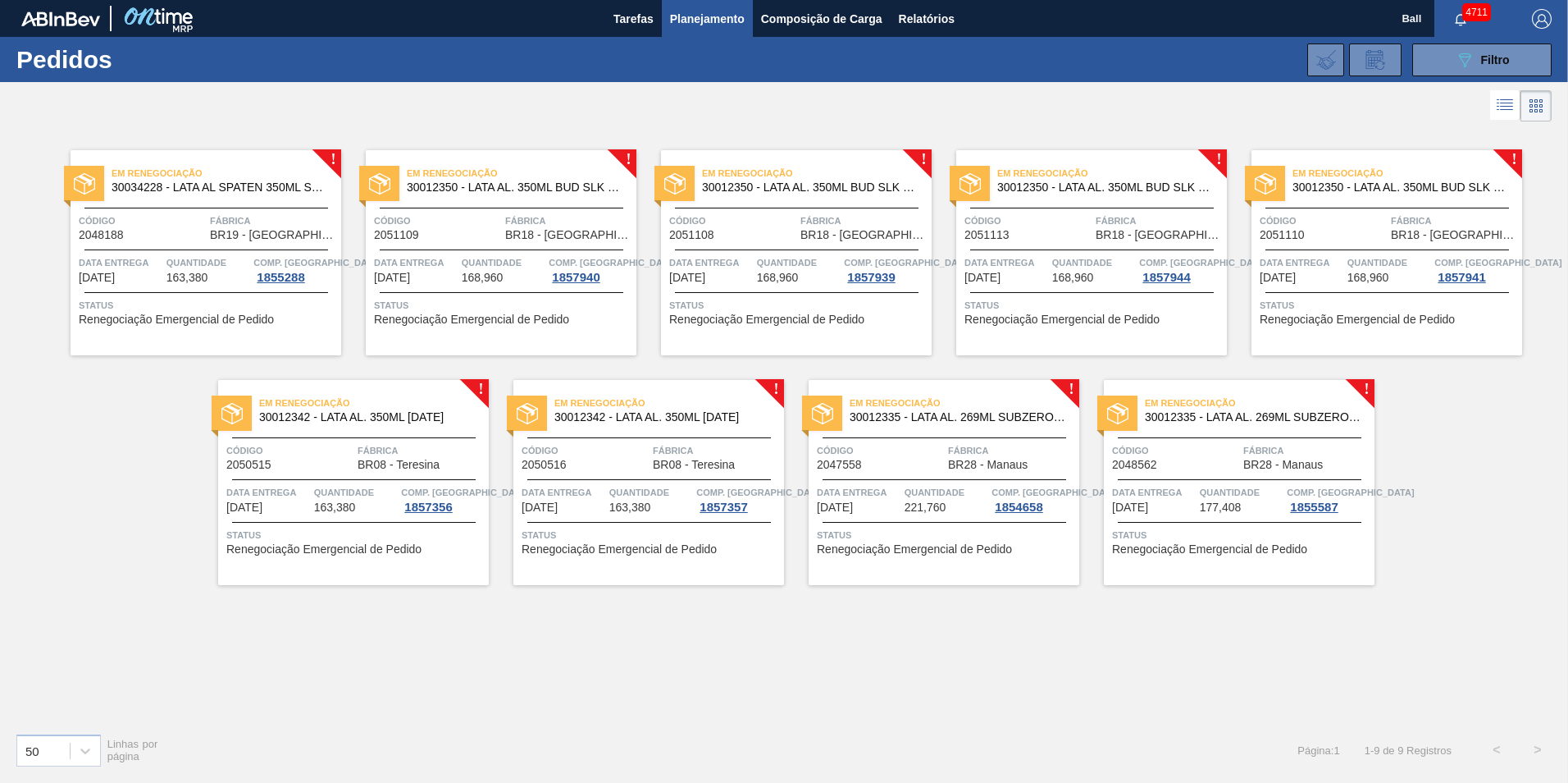
click at [243, 282] on div "Quantidade 163,380" at bounding box center [208, 269] width 84 height 29
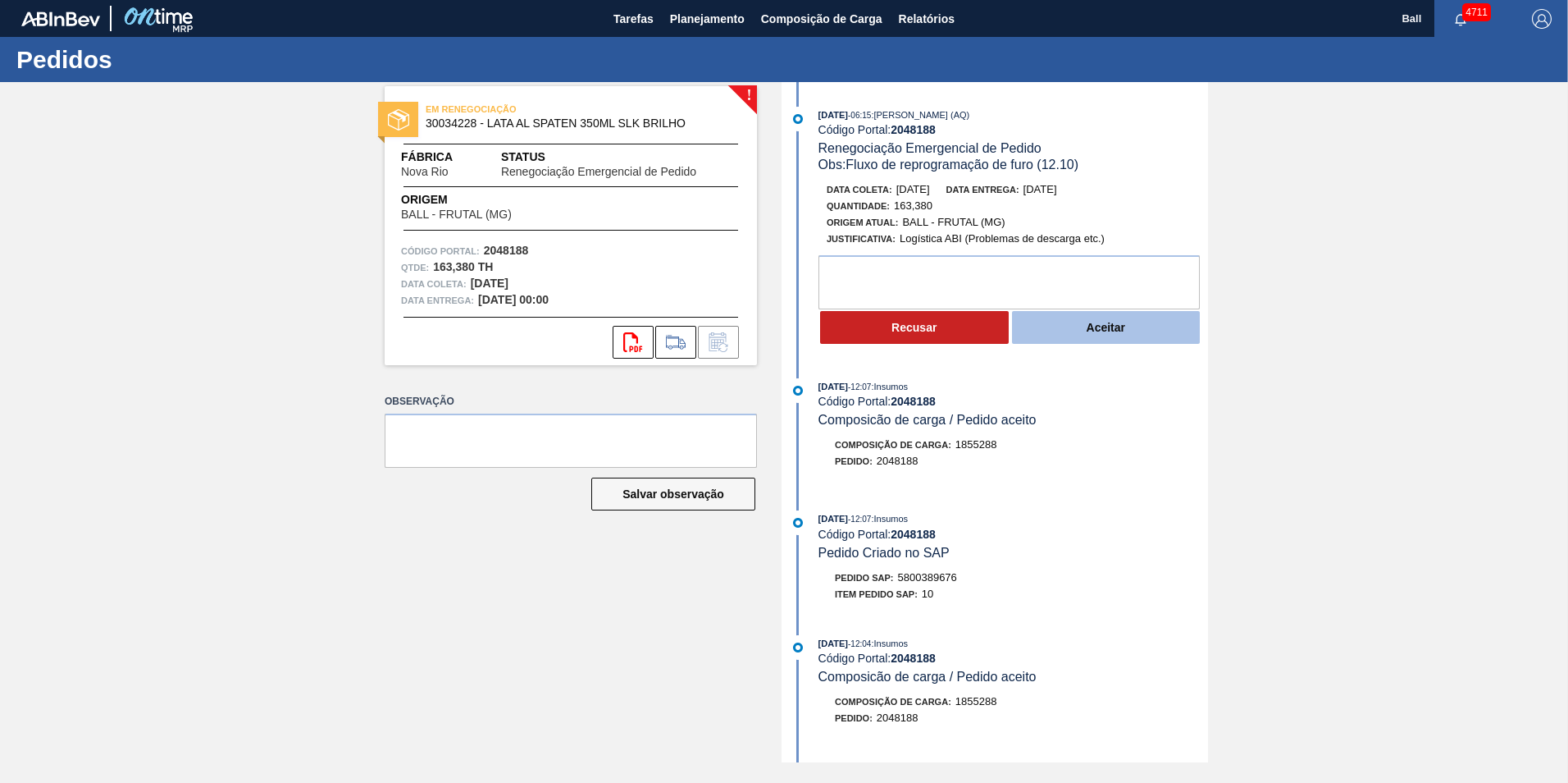
click at [1082, 339] on button "Aceitar" at bounding box center [1105, 328] width 189 height 33
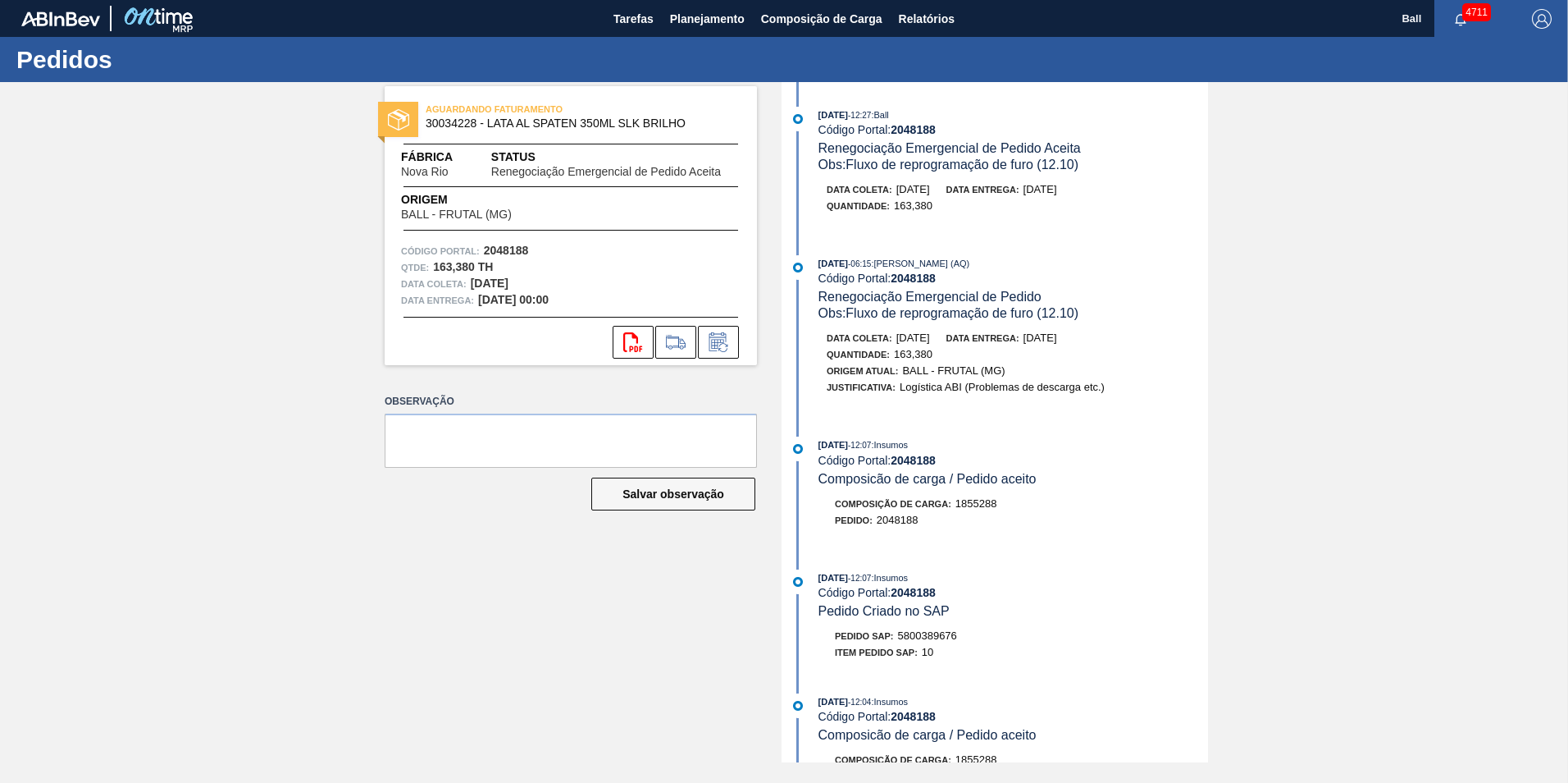
scroll to position [82, 0]
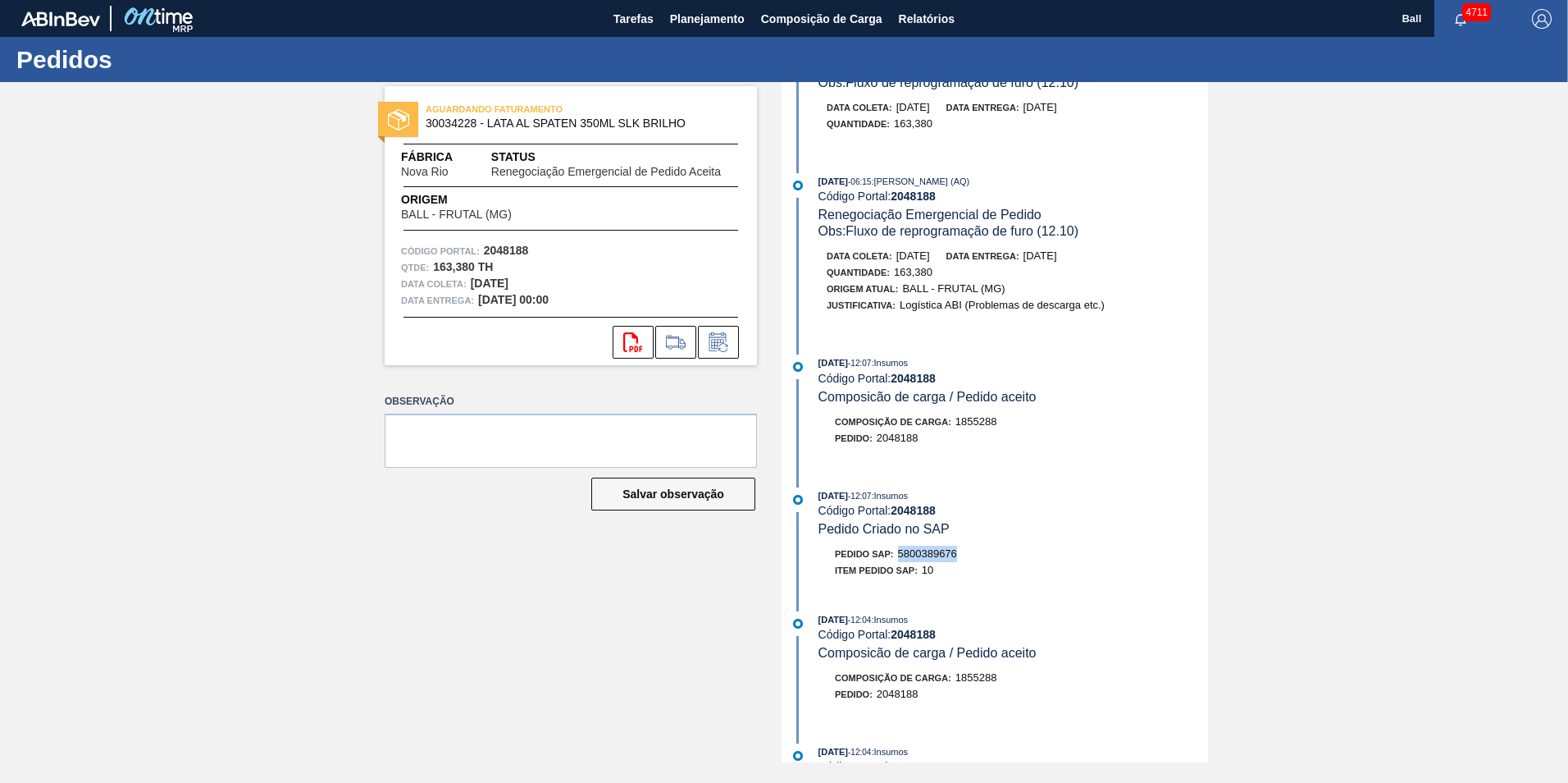
drag, startPoint x: 919, startPoint y: 556, endPoint x: 971, endPoint y: 558, distance: 52.0
click at [971, 558] on div "Pedido SAP: 5800389676" at bounding box center [1013, 554] width 390 height 17
drag, startPoint x: 971, startPoint y: 558, endPoint x: 949, endPoint y: 556, distance: 22.1
copy span "5800389676"
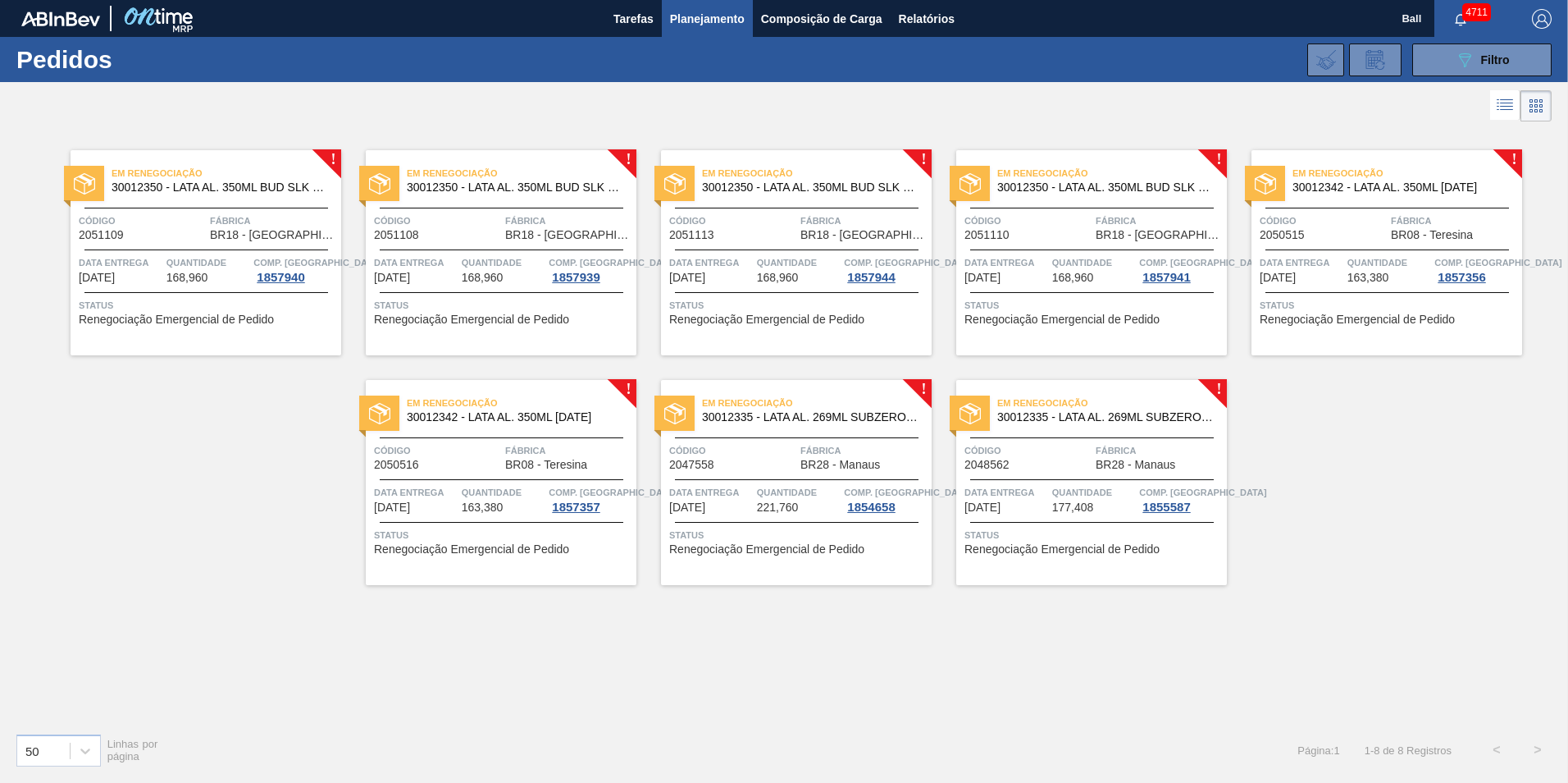
click at [207, 255] on span "Quantidade" at bounding box center [208, 262] width 84 height 17
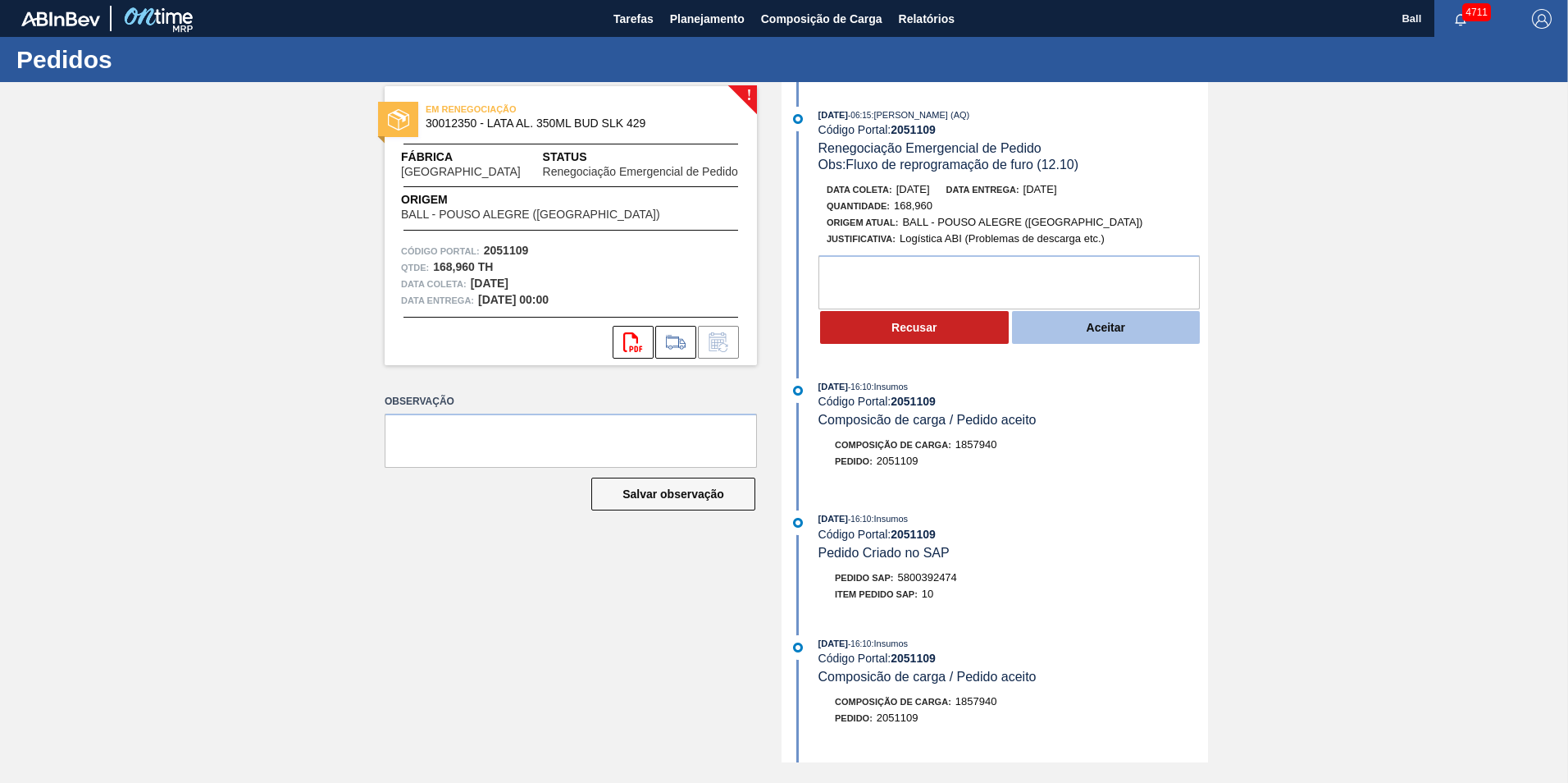
click at [1137, 330] on button "Aceitar" at bounding box center [1105, 328] width 189 height 33
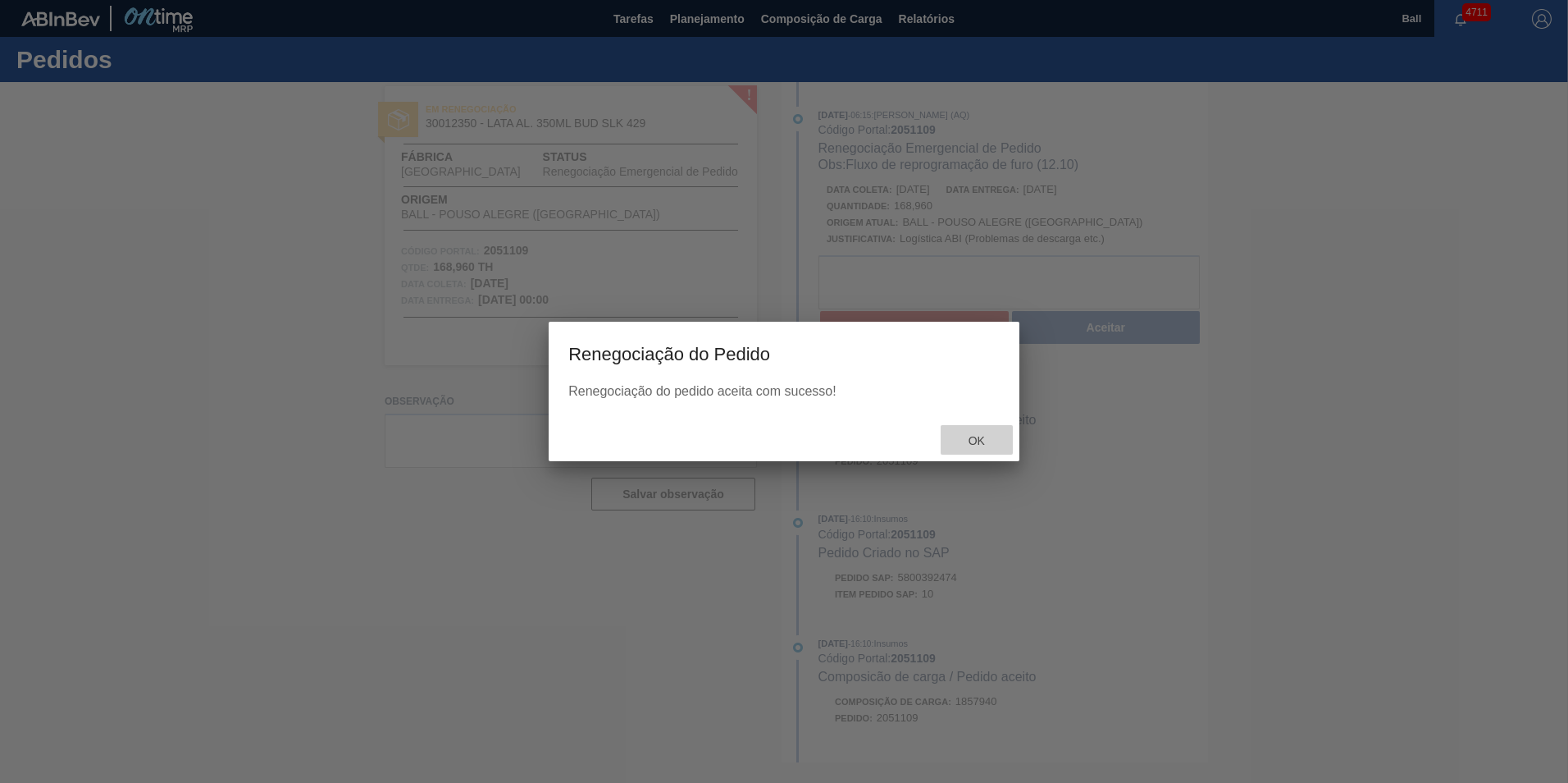
click at [981, 446] on span "Ok" at bounding box center [977, 441] width 42 height 13
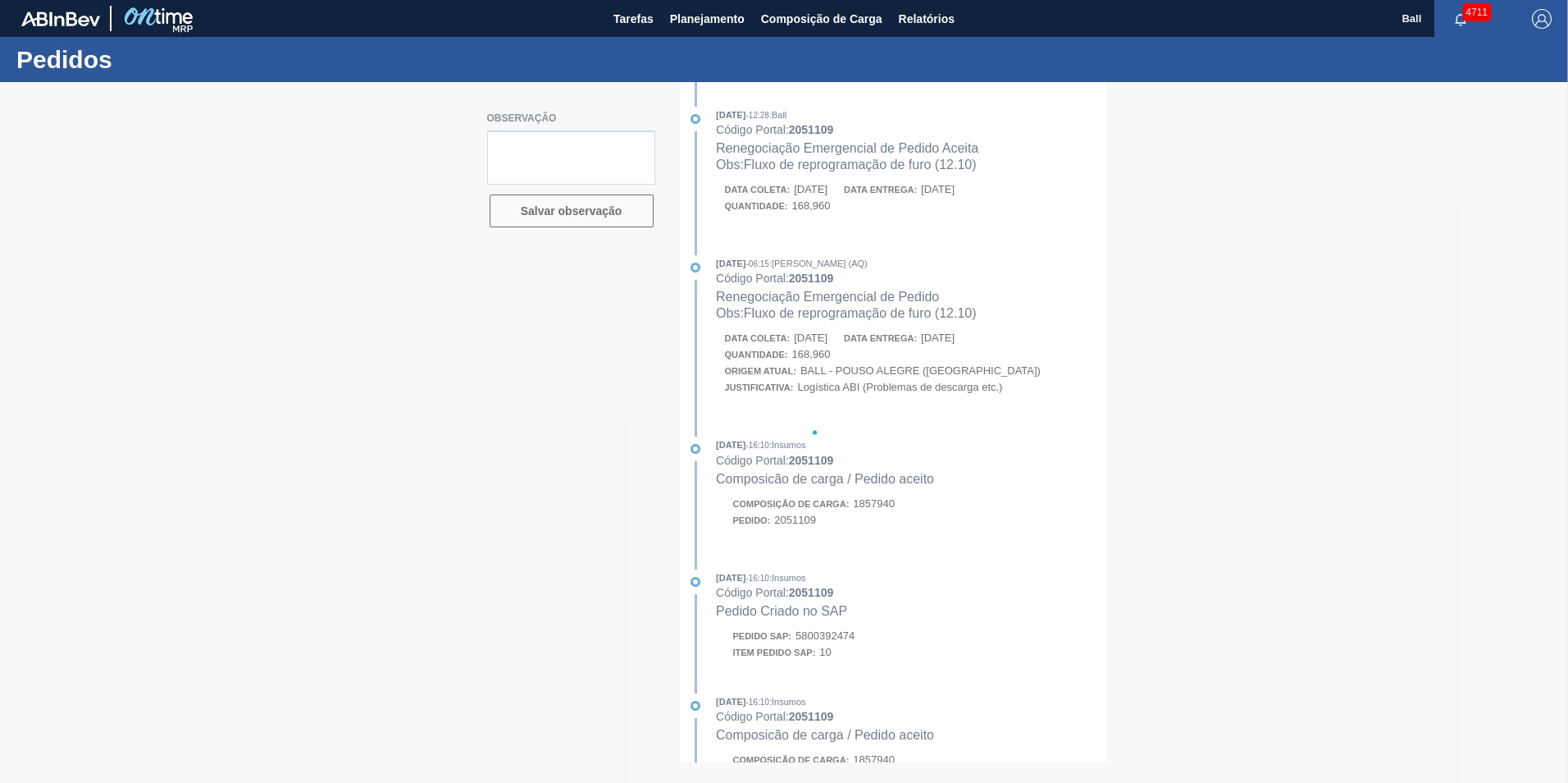
click at [1090, 566] on div at bounding box center [784, 432] width 1568 height 700
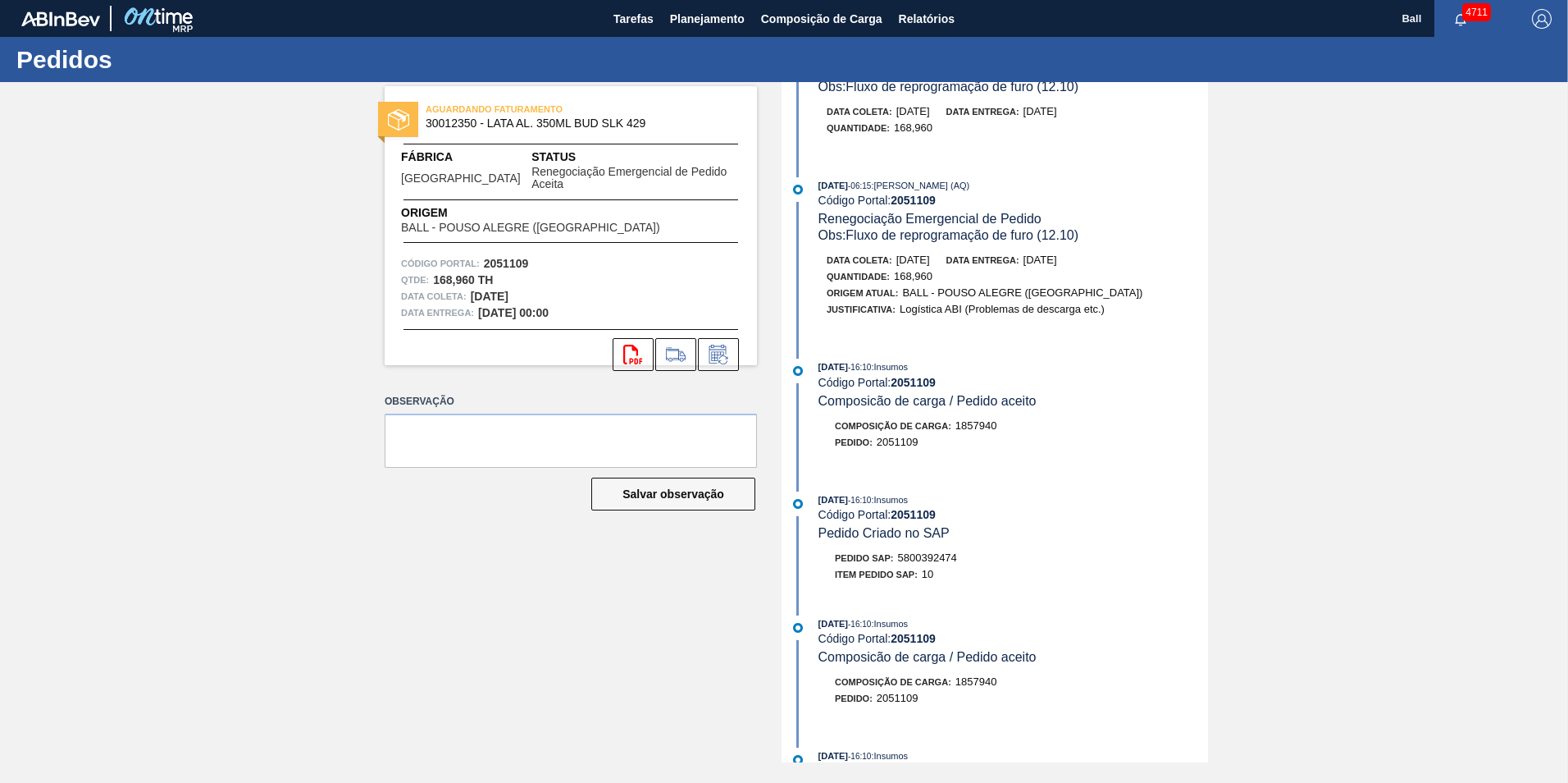
scroll to position [164, 0]
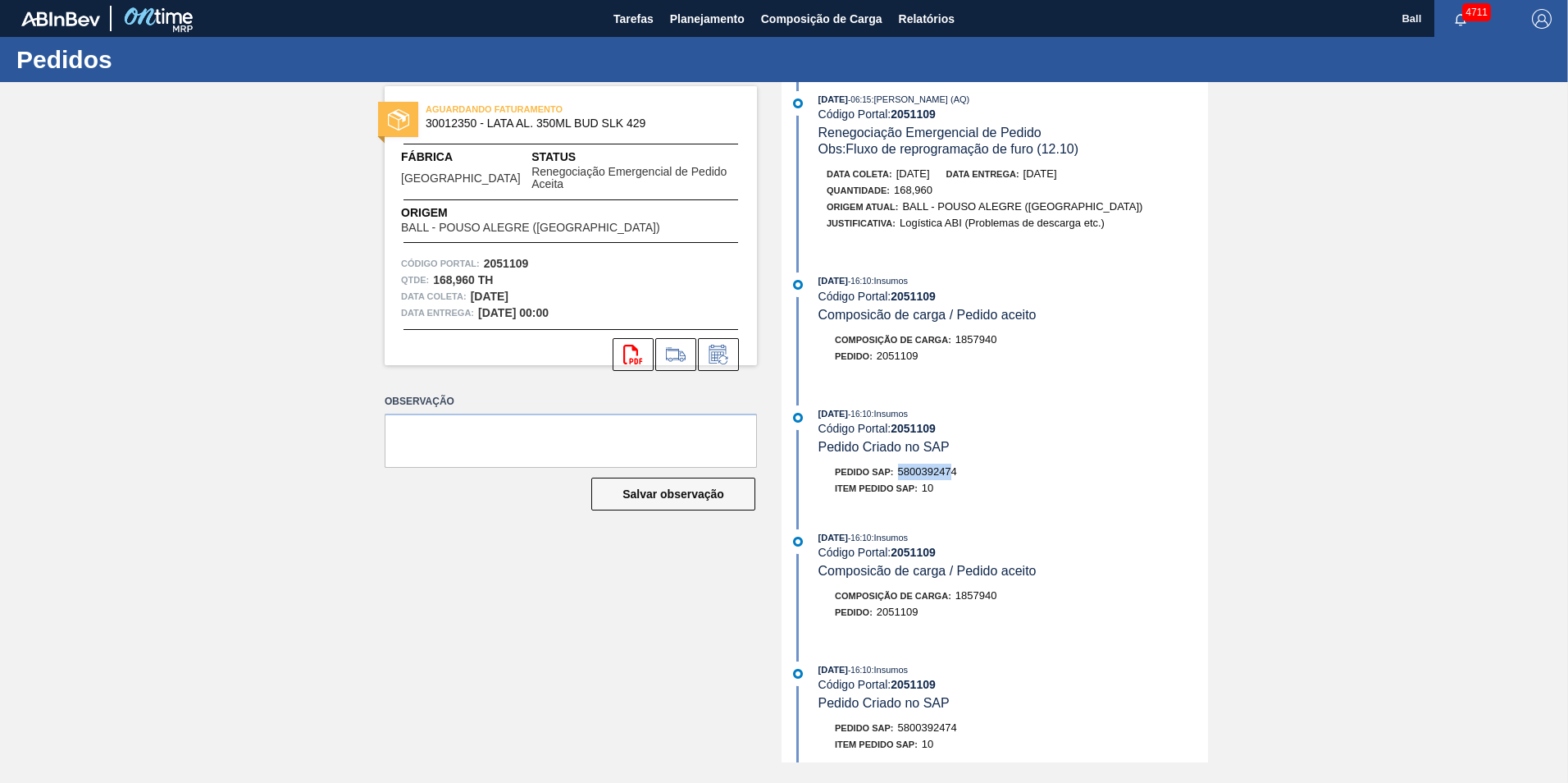
drag, startPoint x: 898, startPoint y: 469, endPoint x: 956, endPoint y: 470, distance: 58.0
click at [956, 470] on div "Pedido SAP: 5800392474" at bounding box center [896, 472] width 122 height 17
drag, startPoint x: 956, startPoint y: 470, endPoint x: 944, endPoint y: 470, distance: 12.0
drag, startPoint x: 944, startPoint y: 470, endPoint x: 953, endPoint y: 454, distance: 18.4
click at [953, 454] on div "[DATE] 16:10 : Insumos Código Portal: 2051109 Pedido Criado no SAP" at bounding box center [1013, 430] width 390 height 50
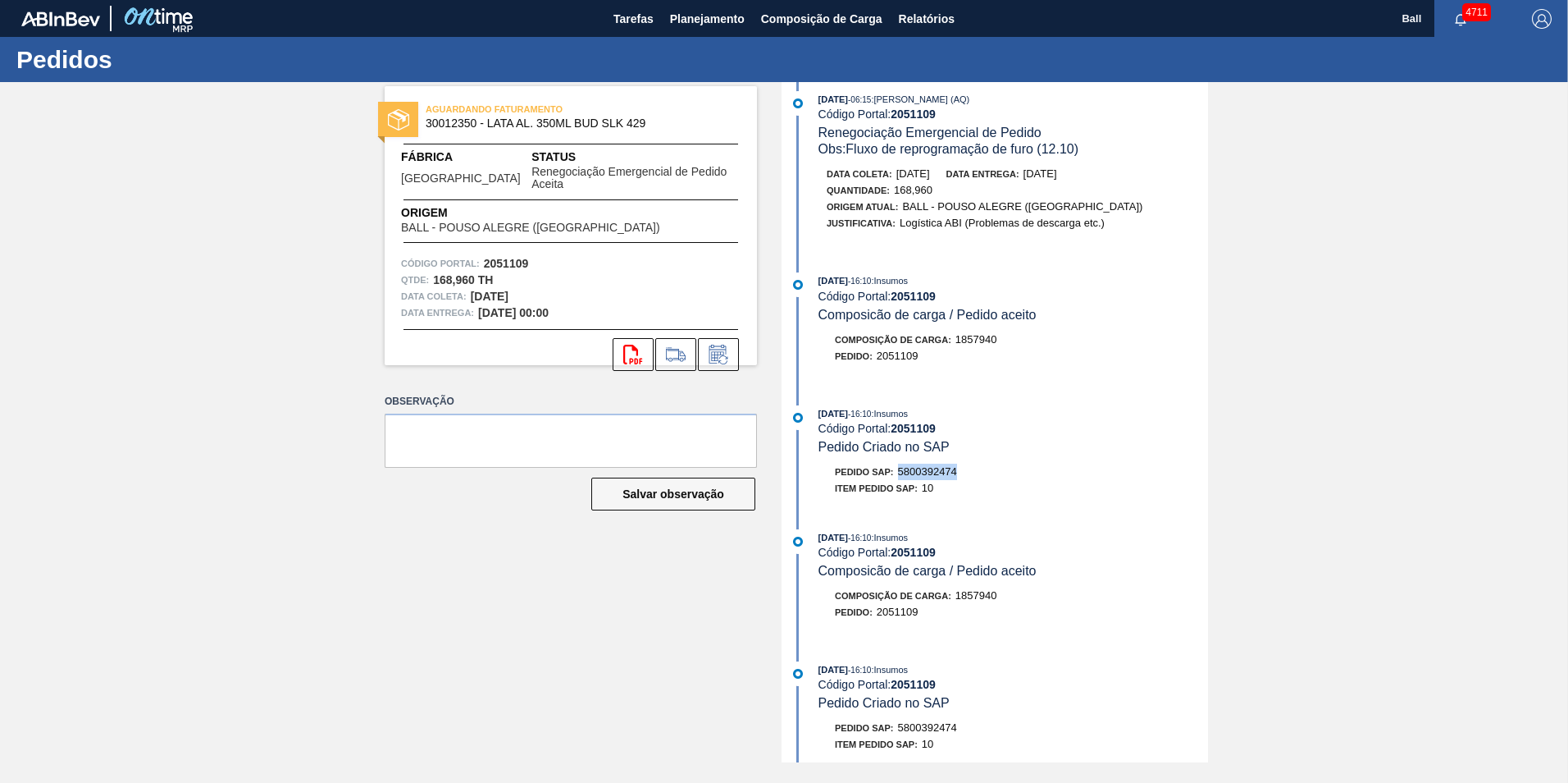
drag, startPoint x: 904, startPoint y: 471, endPoint x: 970, endPoint y: 470, distance: 66.0
click at [972, 470] on div "Pedido SAP: 5800392474" at bounding box center [1013, 472] width 390 height 17
drag, startPoint x: 970, startPoint y: 470, endPoint x: 951, endPoint y: 470, distance: 19.0
copy span "5800392474"
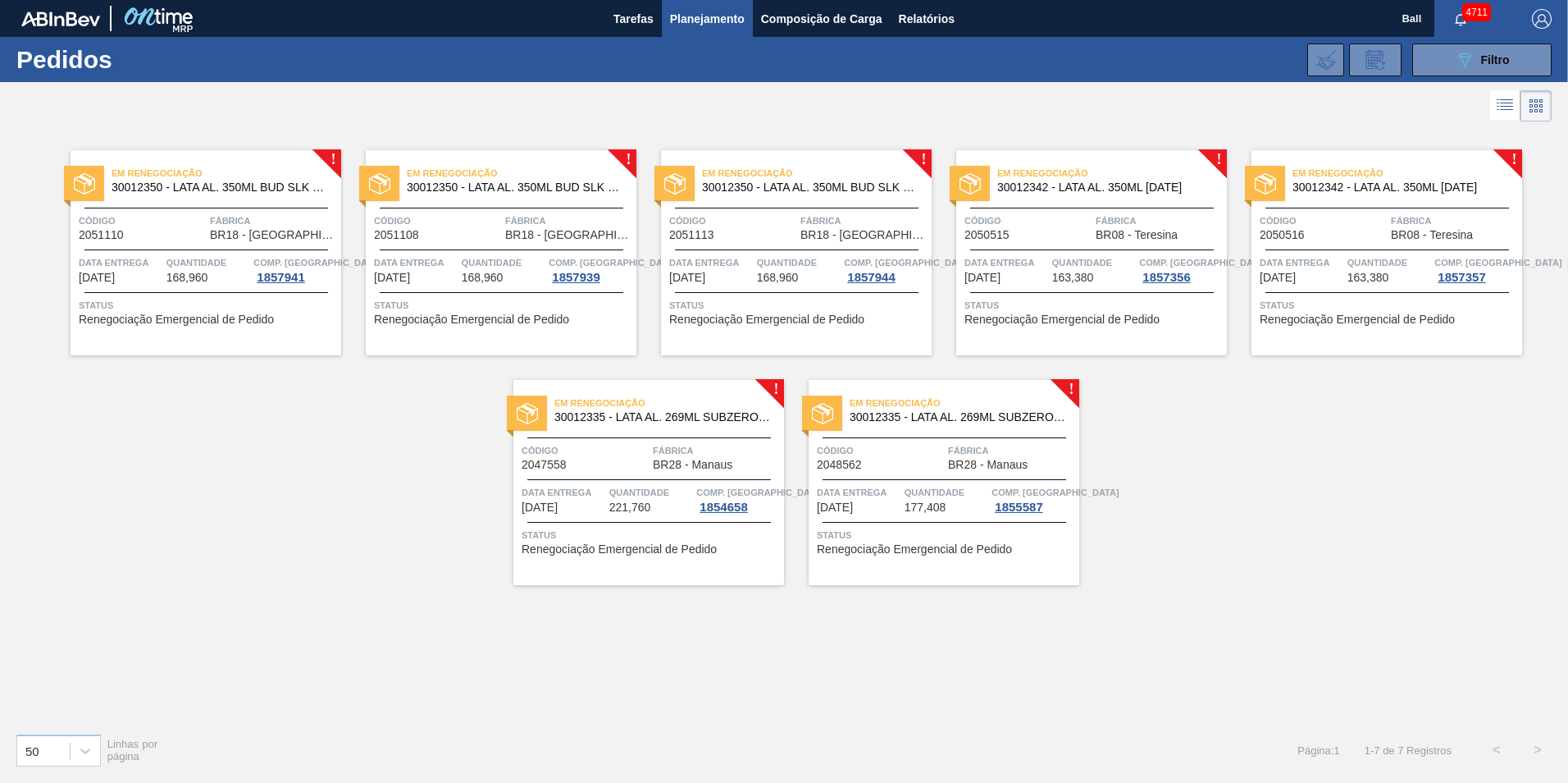
click at [298, 215] on span "Fábrica" at bounding box center [273, 221] width 127 height 17
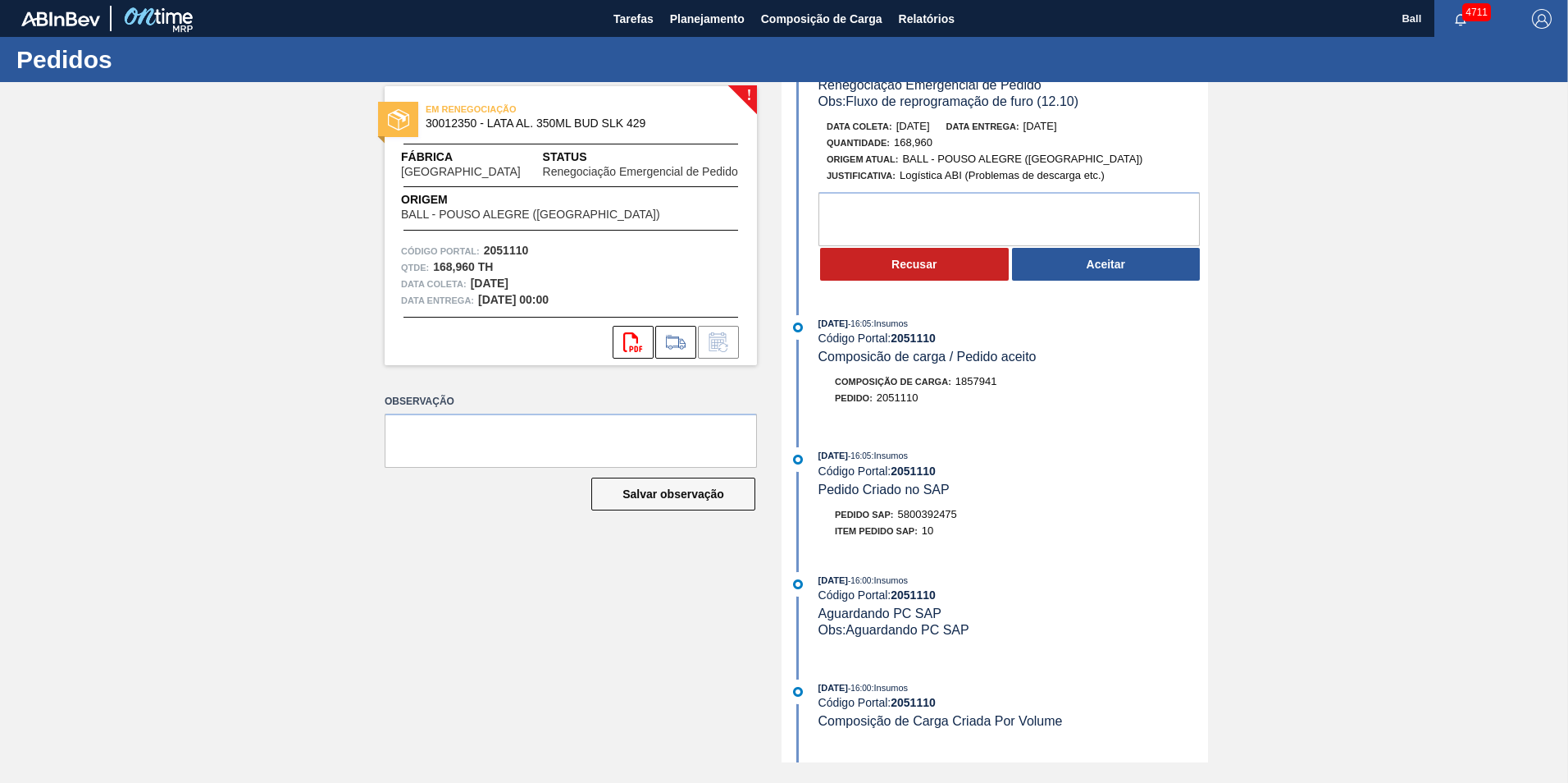
scroll to position [82, 0]
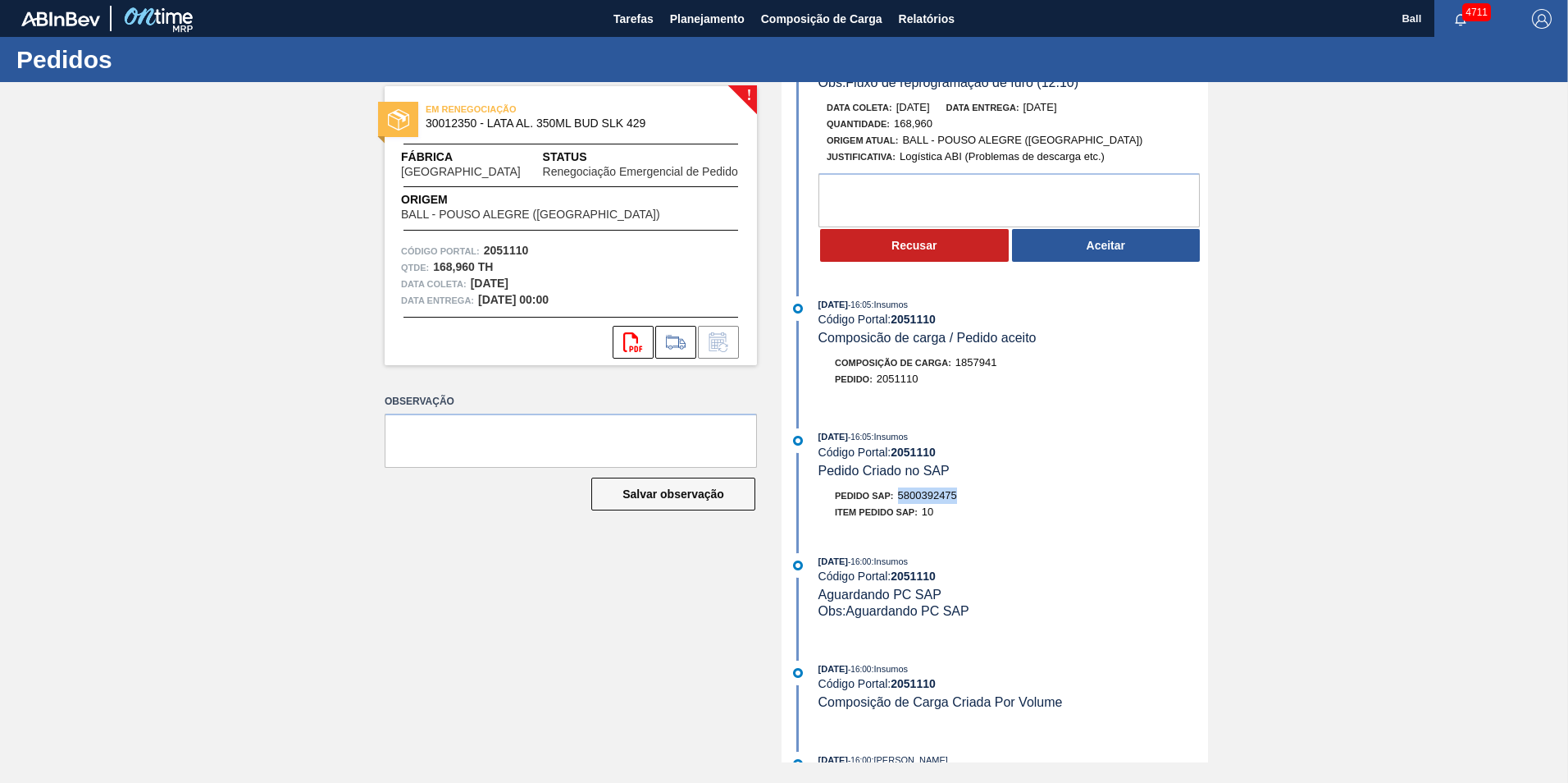
drag, startPoint x: 898, startPoint y: 494, endPoint x: 958, endPoint y: 496, distance: 60.0
click at [962, 496] on div "Pedido SAP: 5800392475" at bounding box center [1013, 496] width 390 height 17
drag, startPoint x: 958, startPoint y: 496, endPoint x: 942, endPoint y: 494, distance: 16.1
copy span "5800392475"
click at [1114, 247] on button "Aceitar" at bounding box center [1105, 246] width 189 height 33
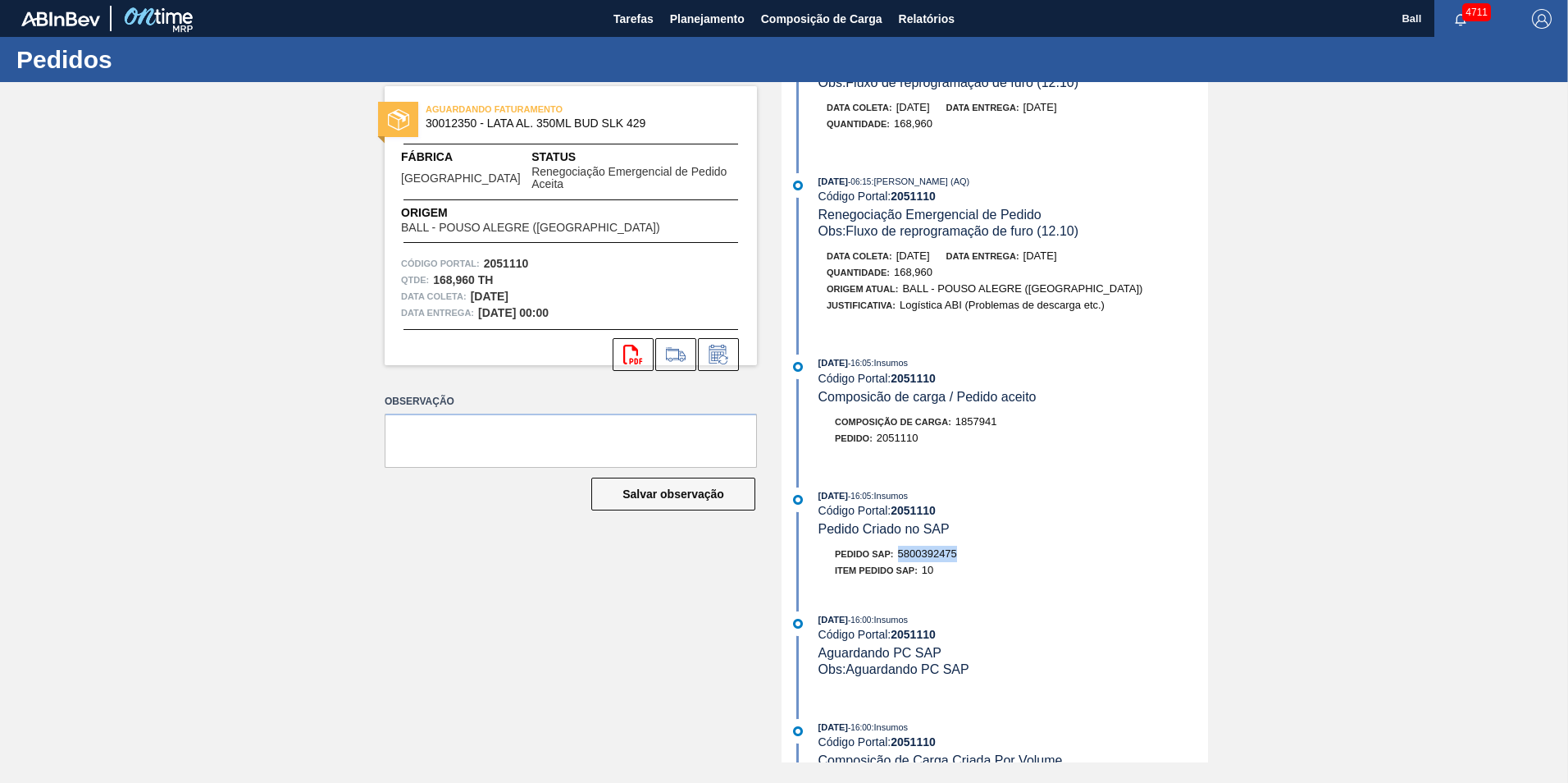
scroll to position [196, 0]
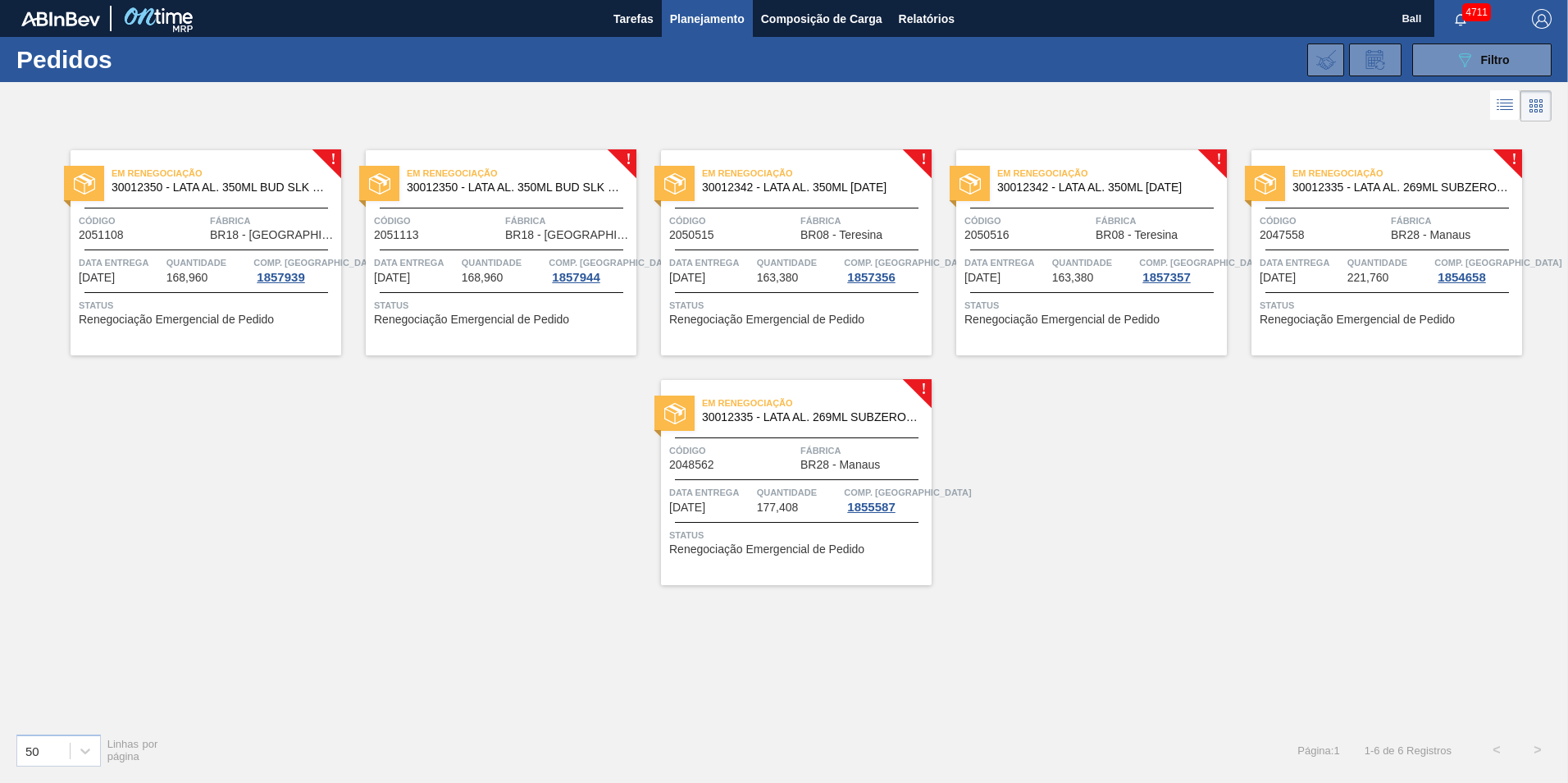
click at [196, 240] on div "Código 2051108" at bounding box center [143, 226] width 127 height 29
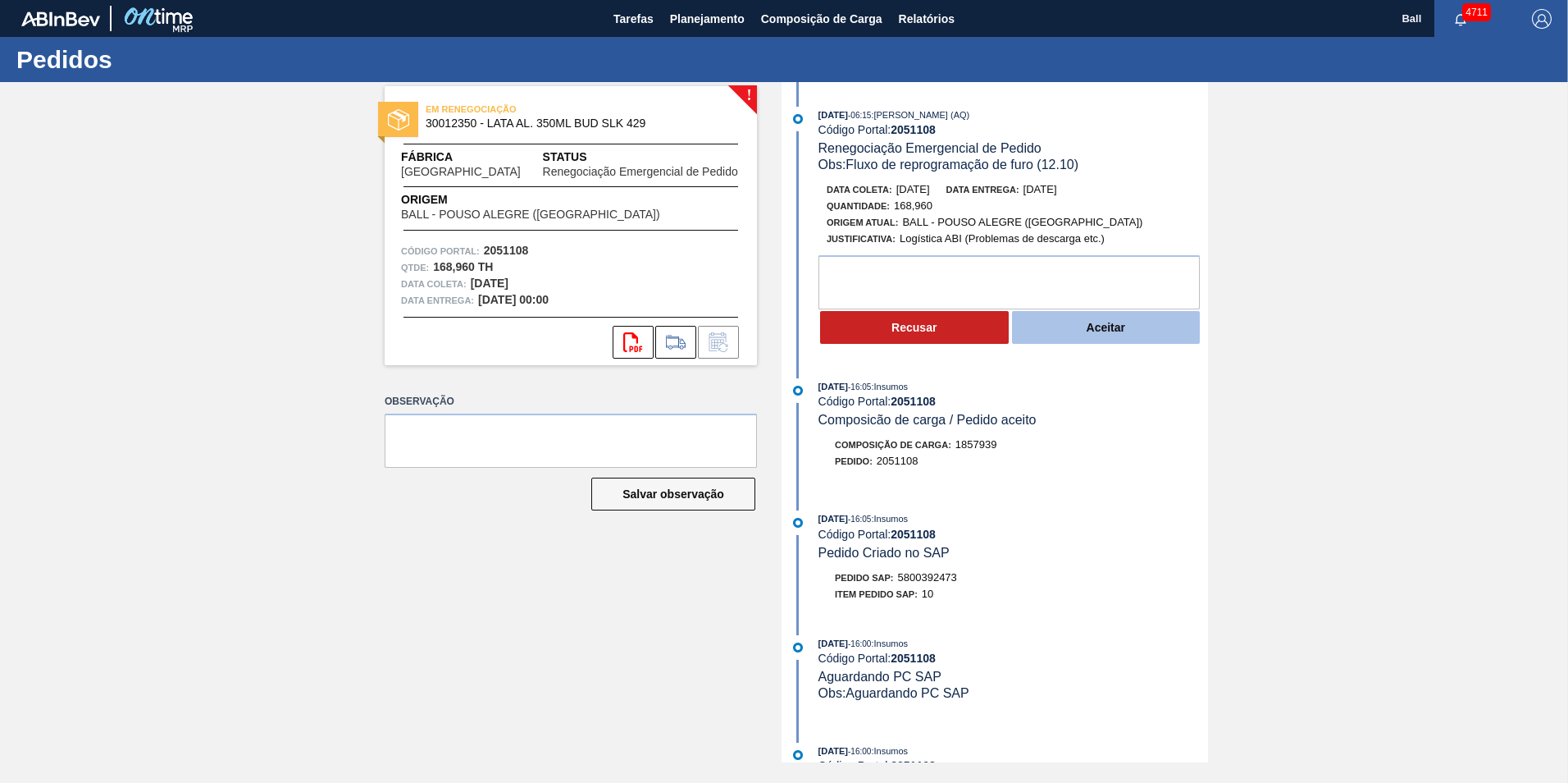
click at [1061, 329] on button "Aceitar" at bounding box center [1105, 328] width 189 height 33
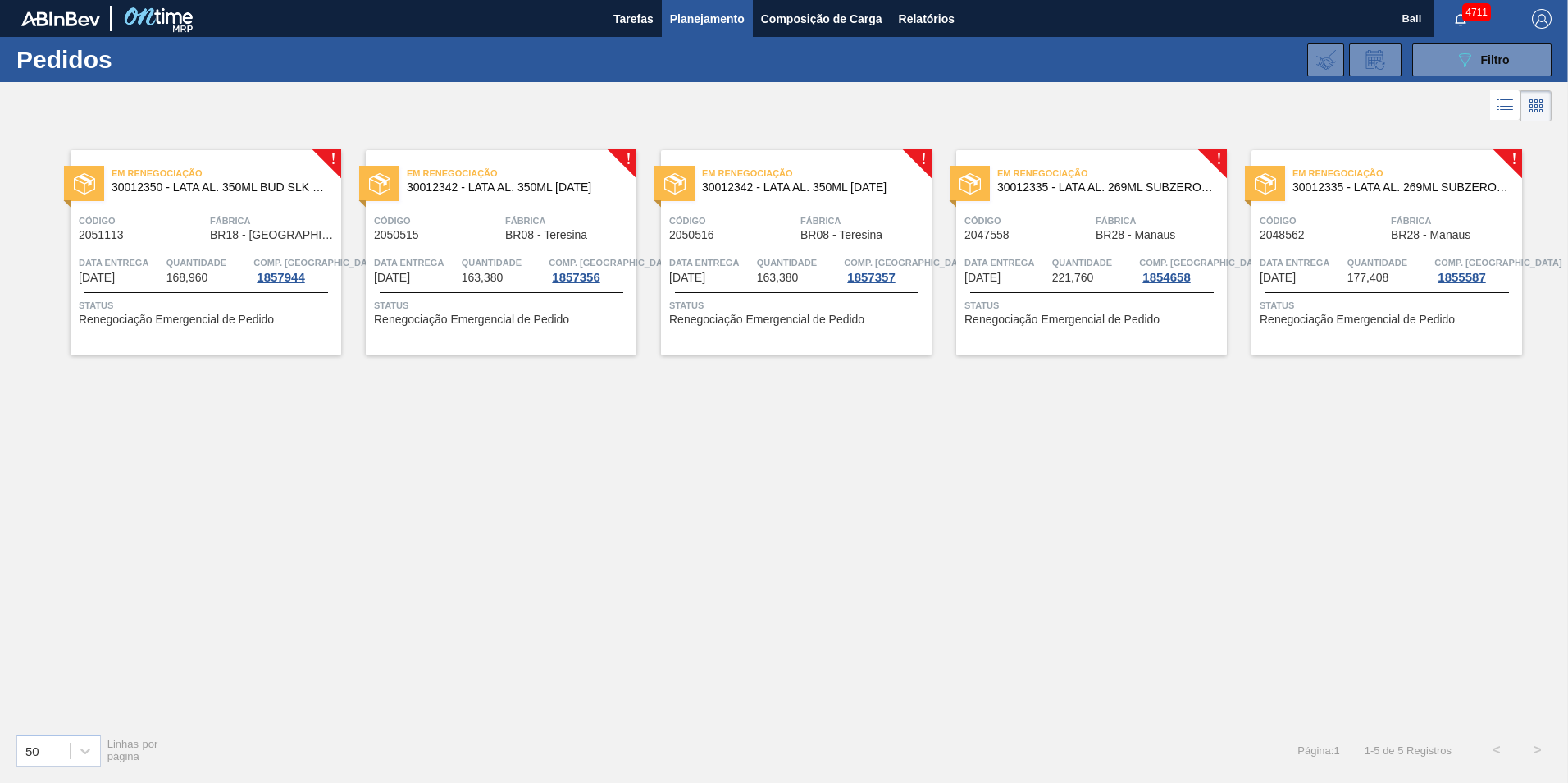
click at [253, 228] on span "Fábrica" at bounding box center [273, 221] width 127 height 17
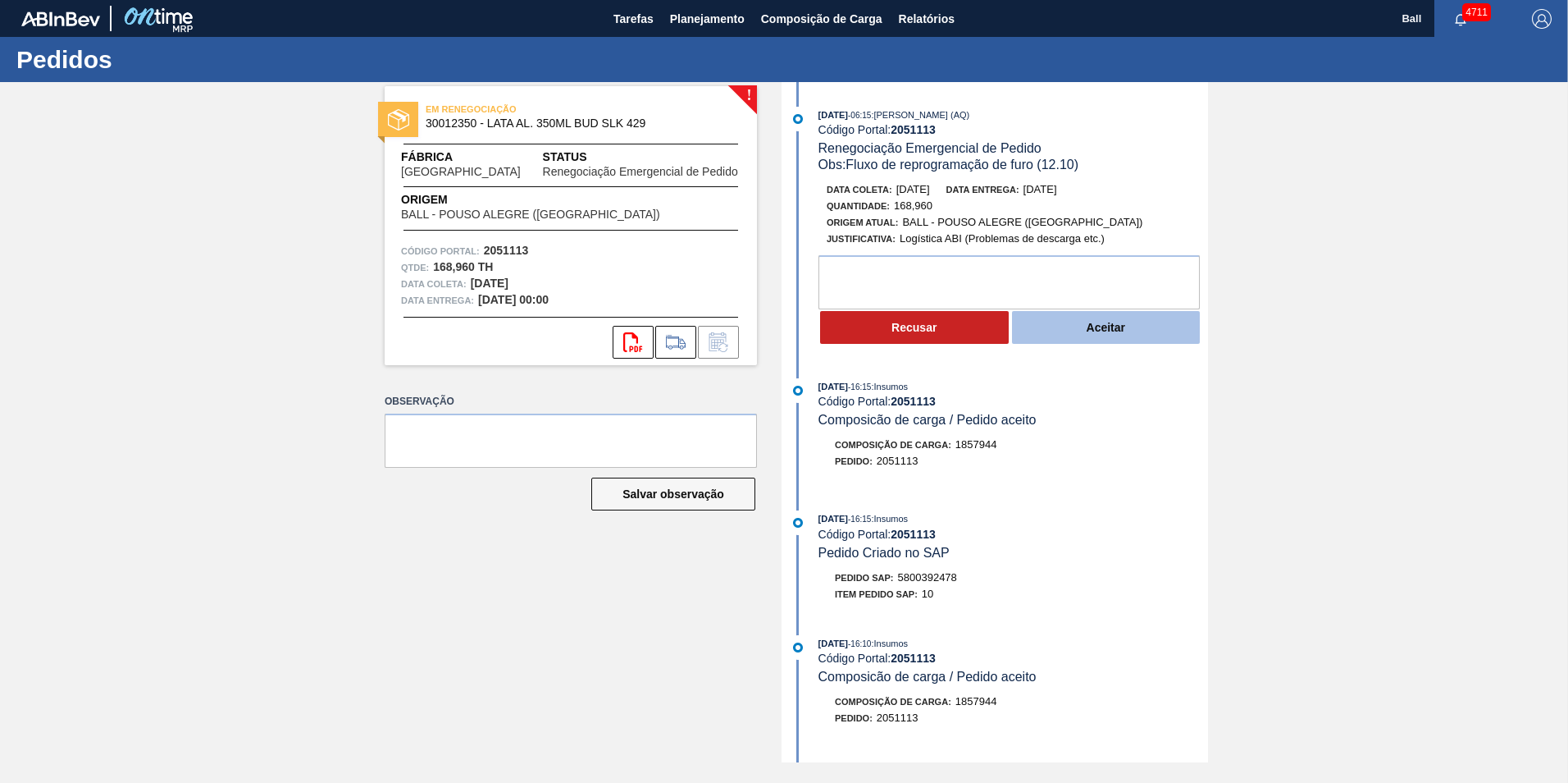
click at [1073, 328] on button "Aceitar" at bounding box center [1105, 328] width 189 height 33
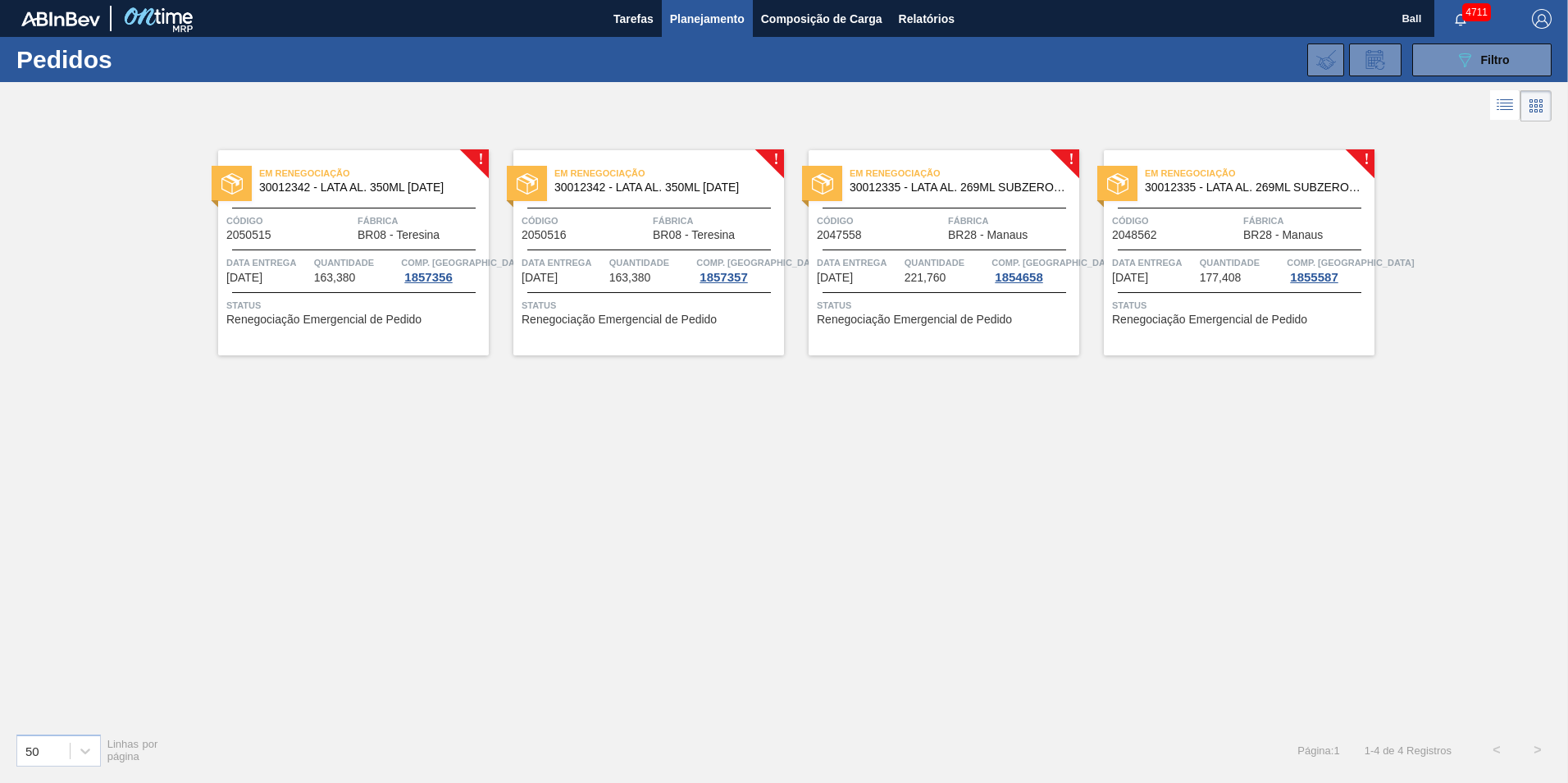
click at [444, 322] on div "Status Renegociação Emergencial de Pedido" at bounding box center [355, 310] width 258 height 27
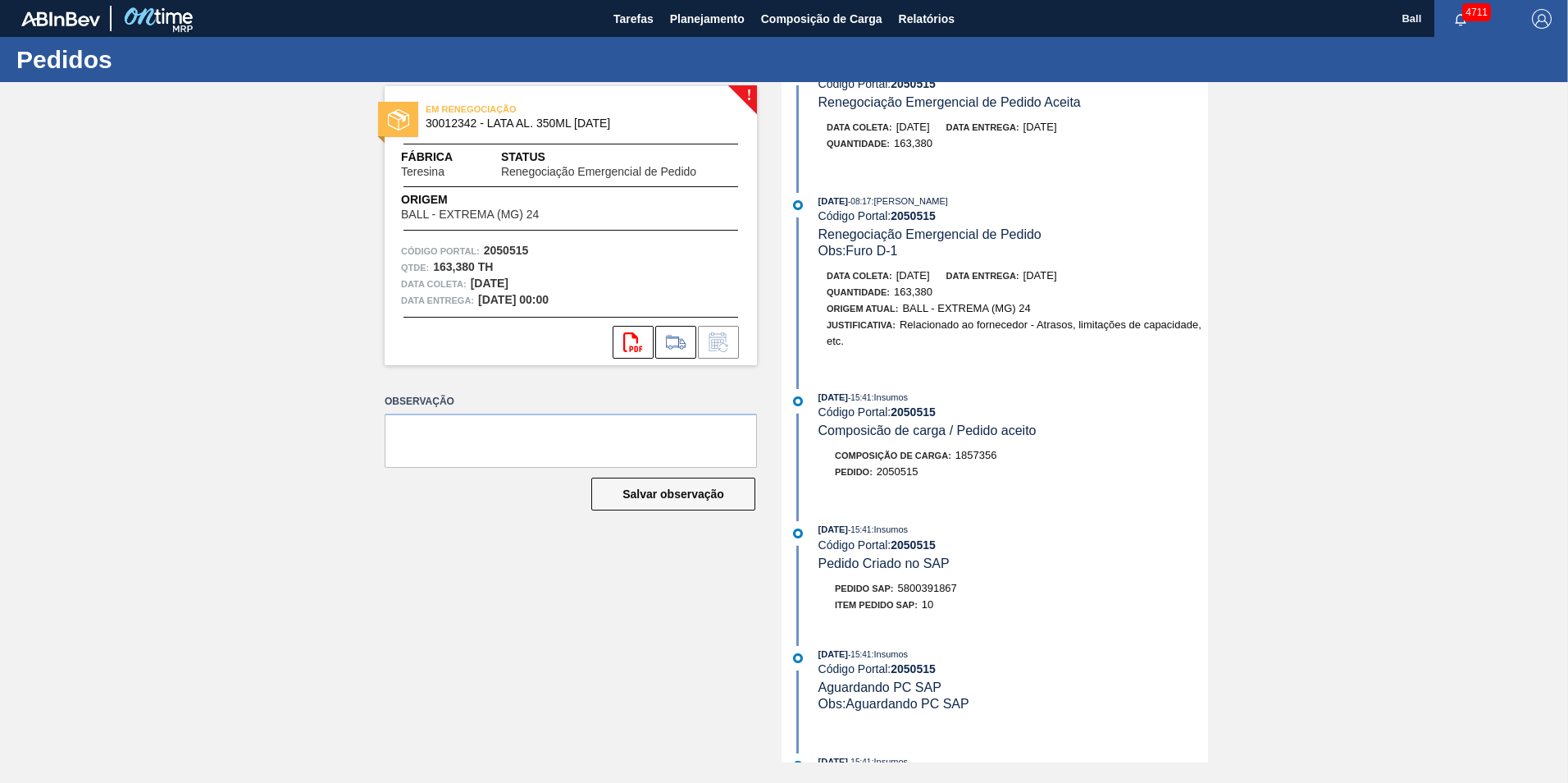
scroll to position [656, 0]
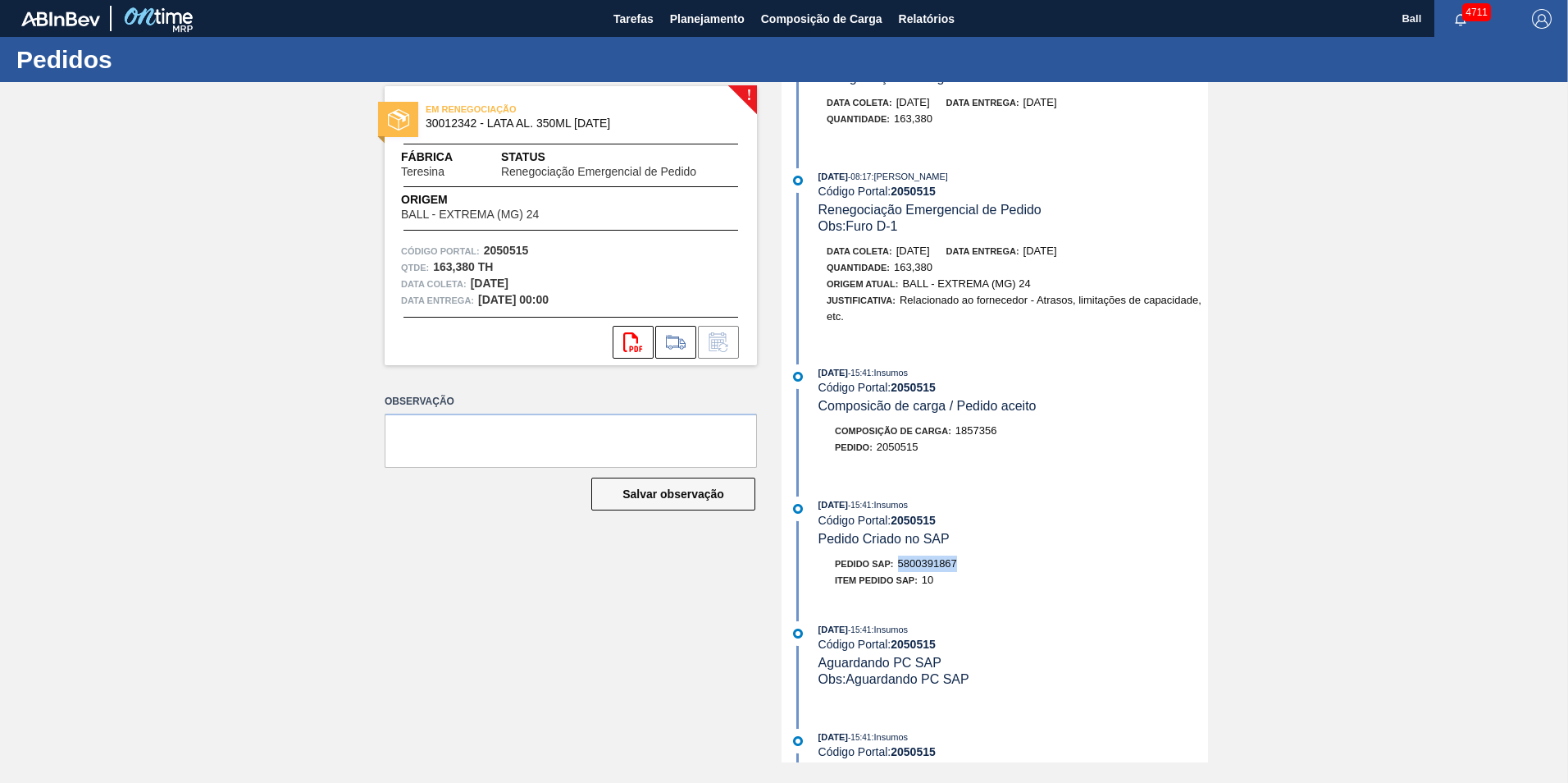
drag, startPoint x: 898, startPoint y: 558, endPoint x: 966, endPoint y: 563, distance: 68.2
click at [966, 563] on div "Pedido SAP: 5800391867" at bounding box center [1013, 564] width 390 height 17
drag, startPoint x: 966, startPoint y: 563, endPoint x: 943, endPoint y: 561, distance: 23.1
copy span "5800391867"
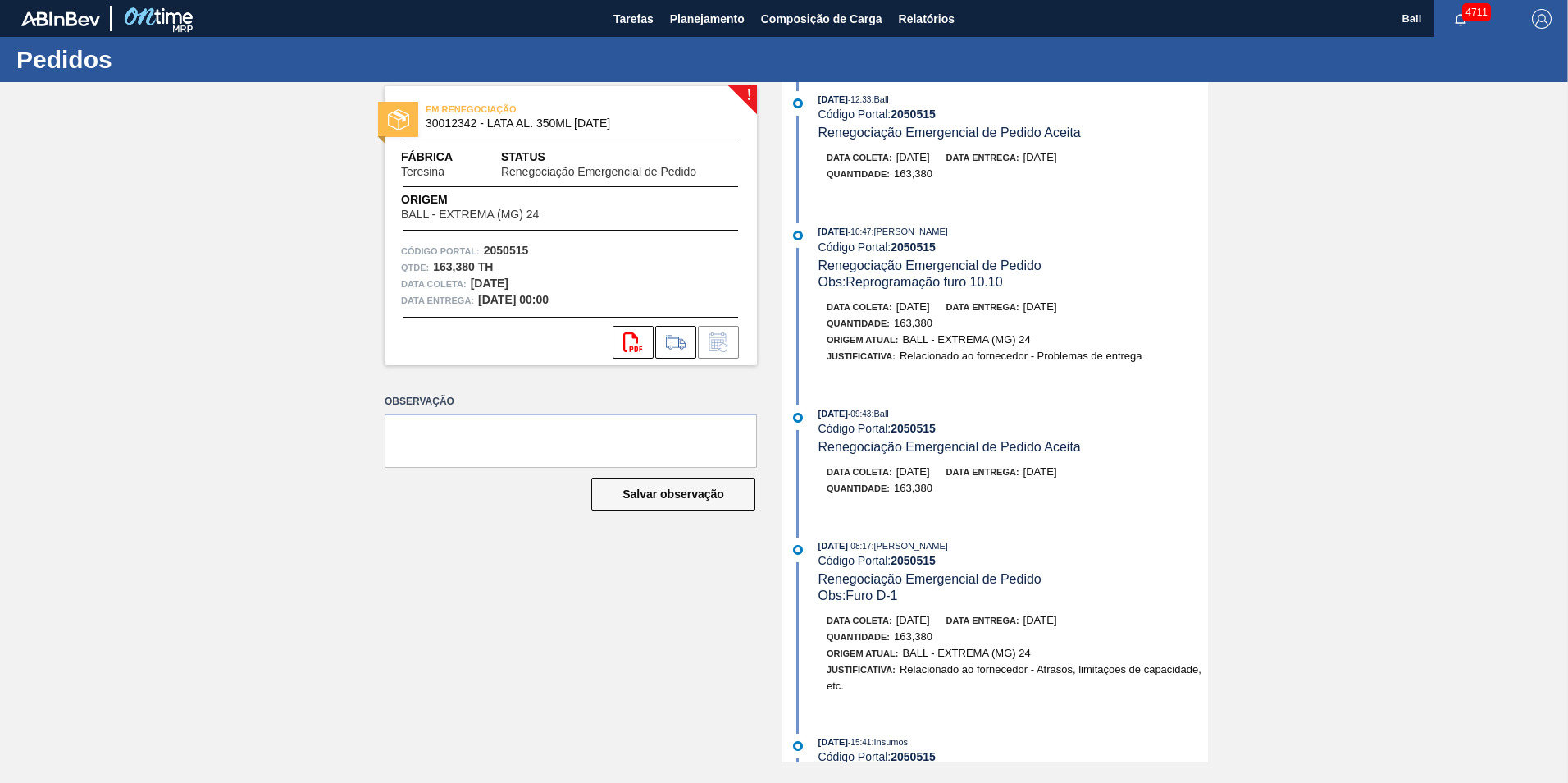
scroll to position [0, 0]
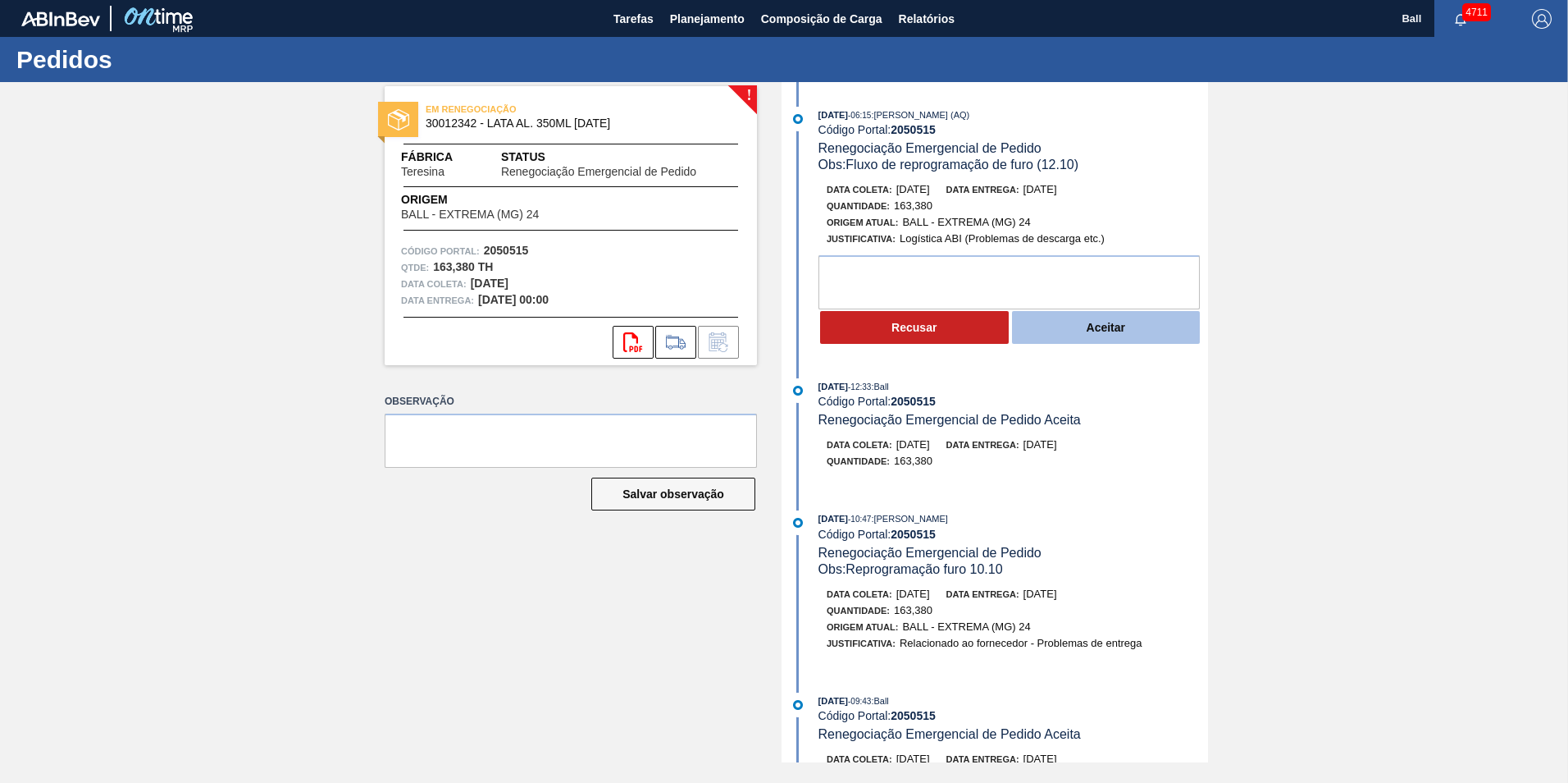
click at [1123, 341] on button "Aceitar" at bounding box center [1105, 328] width 189 height 33
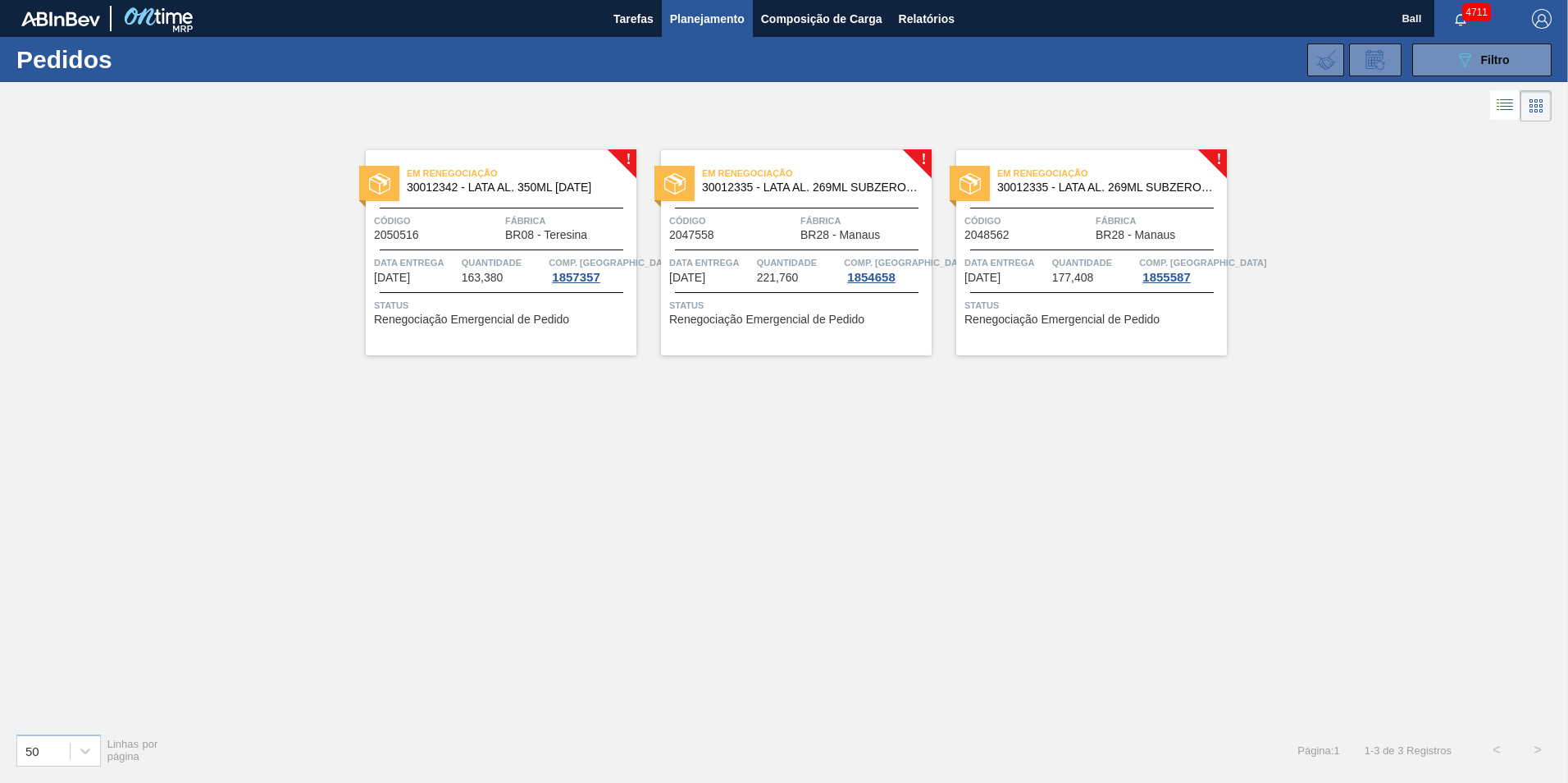
click at [783, 519] on div "! Em Renegociação 30012342 - LATA AL. 350ML [DATE] Código 2050516 Fábrica BR08 …" at bounding box center [784, 422] width 1568 height 594
click at [512, 257] on span "Quantidade" at bounding box center [503, 262] width 84 height 17
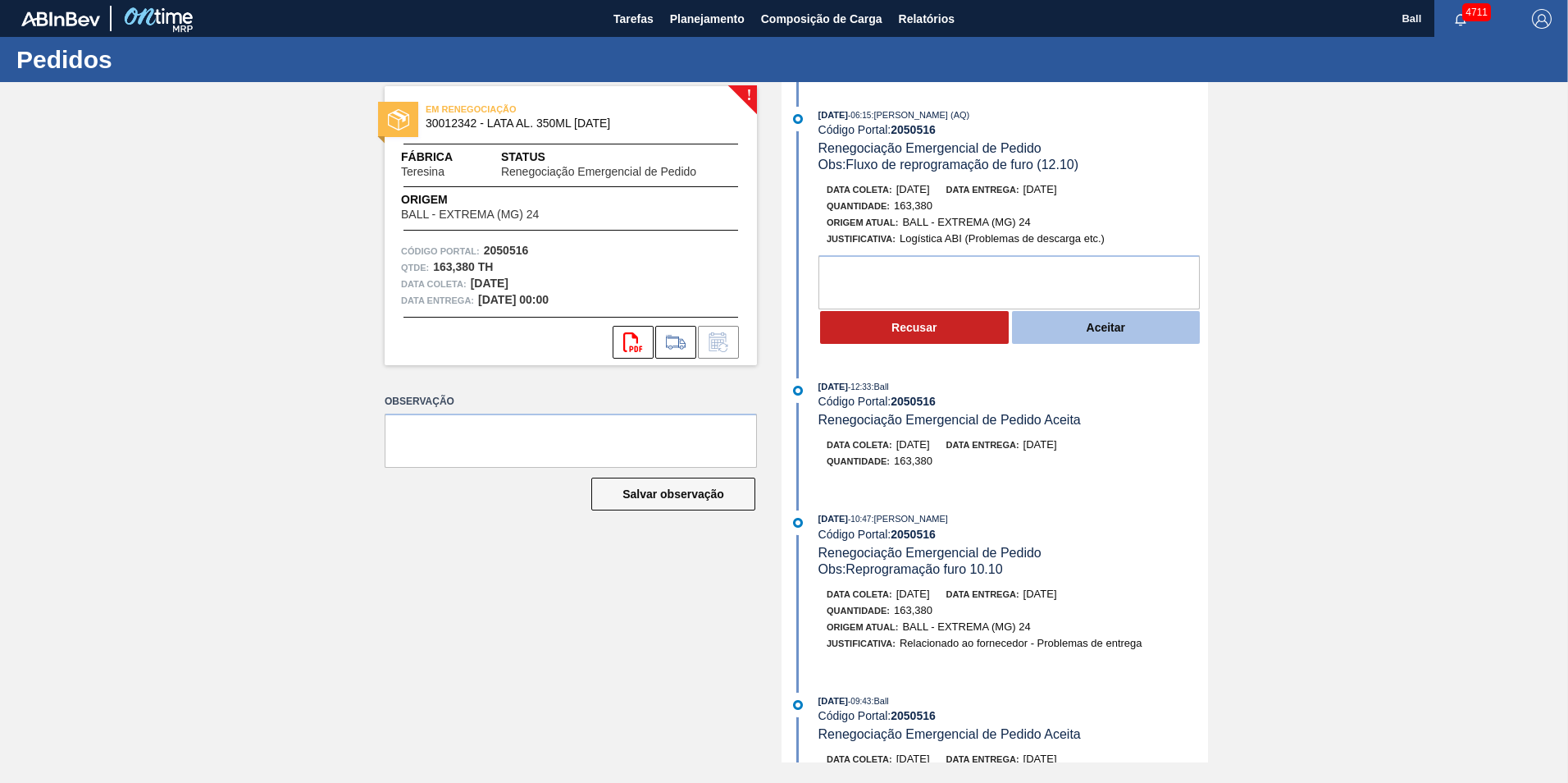
click at [1075, 331] on button "Aceitar" at bounding box center [1105, 328] width 189 height 33
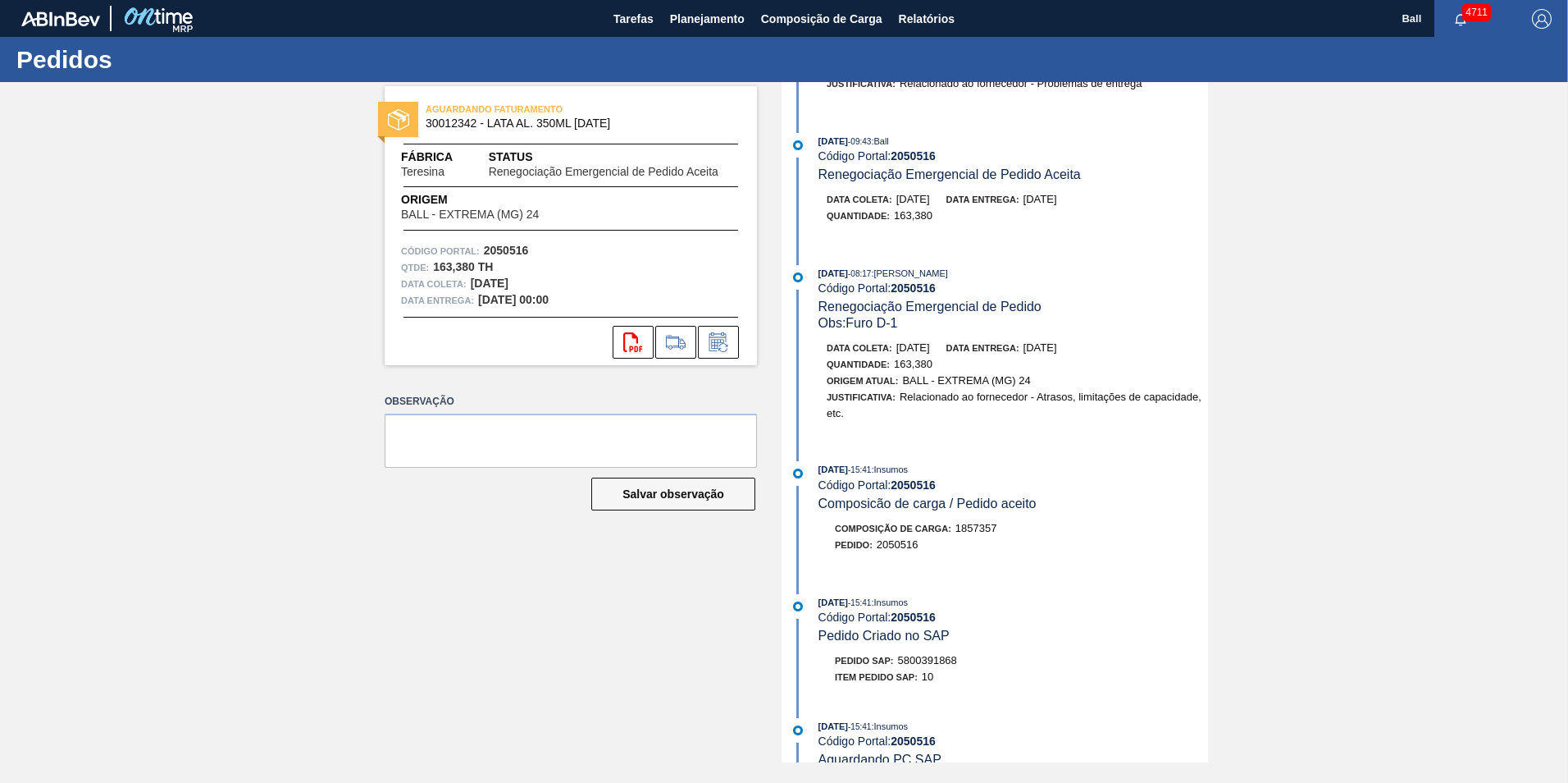
scroll to position [656, 0]
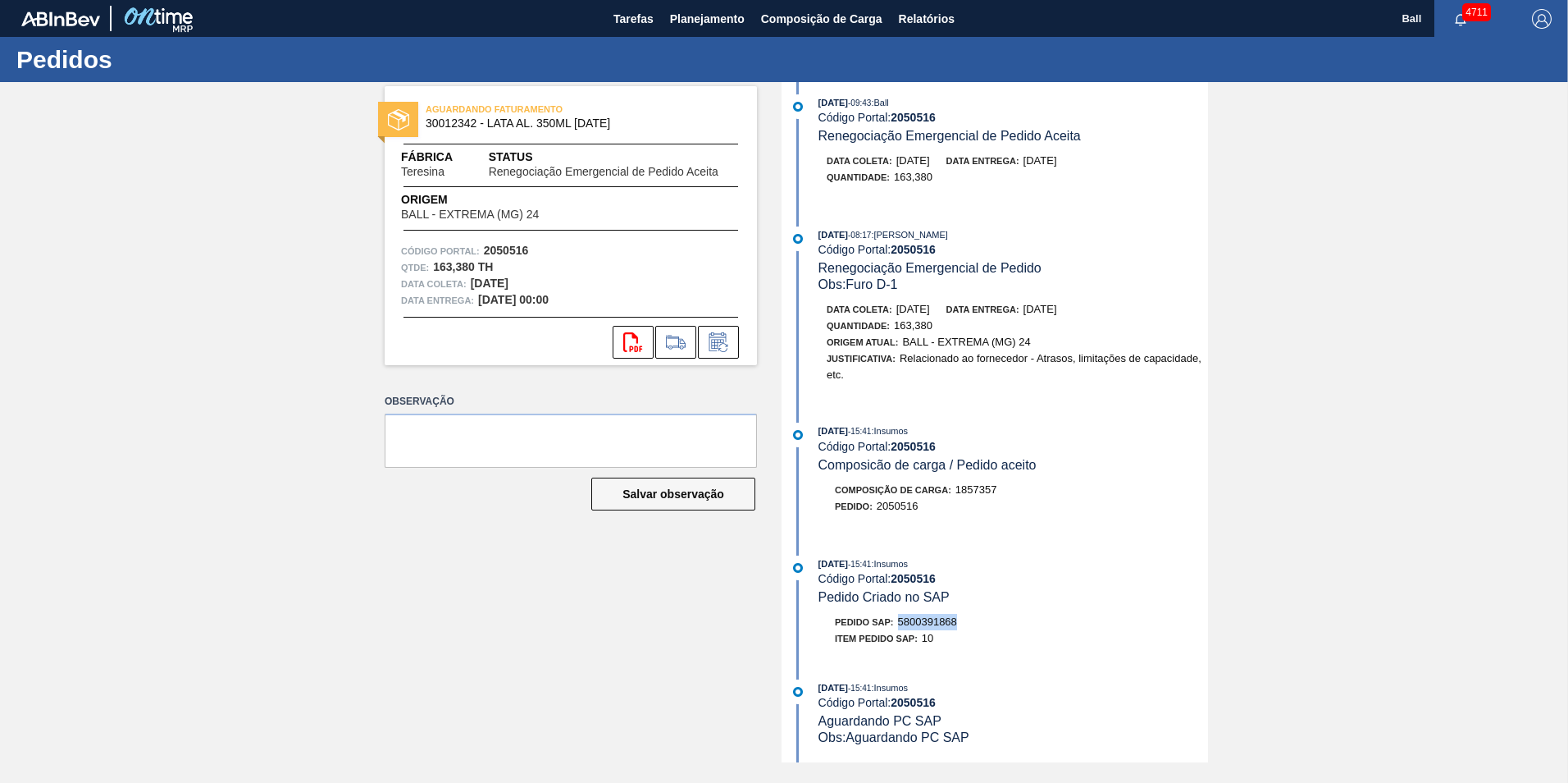
drag, startPoint x: 897, startPoint y: 620, endPoint x: 964, endPoint y: 620, distance: 67.0
click at [964, 620] on div "Pedido SAP: 5800391868" at bounding box center [1013, 622] width 390 height 17
drag, startPoint x: 961, startPoint y: 620, endPoint x: 942, endPoint y: 622, distance: 19.1
copy span "5800391868"
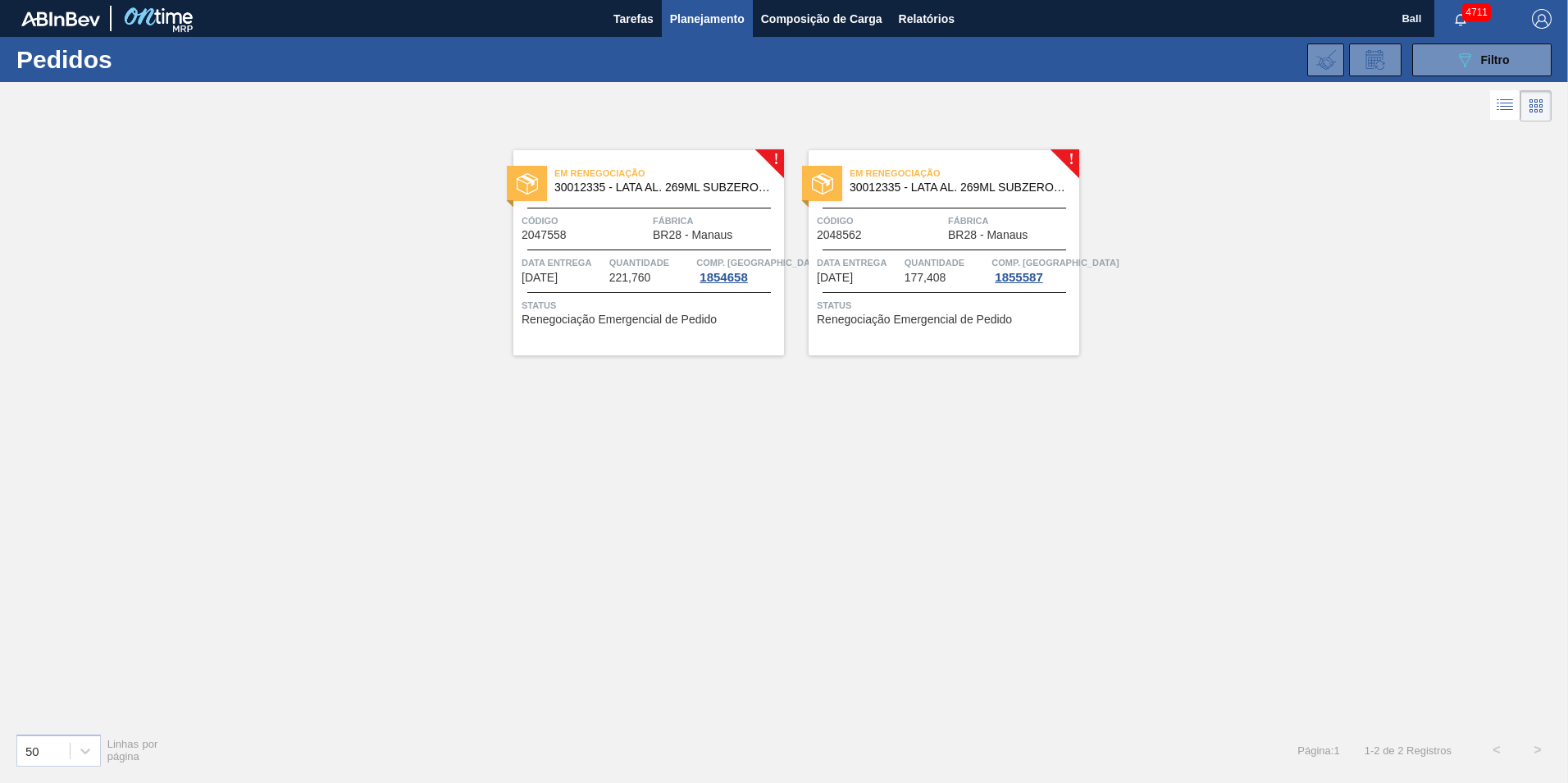
click at [680, 198] on div "Em Renegociação 30012335 - LATA AL. 269ML SUBZERO 429" at bounding box center [648, 181] width 270 height 37
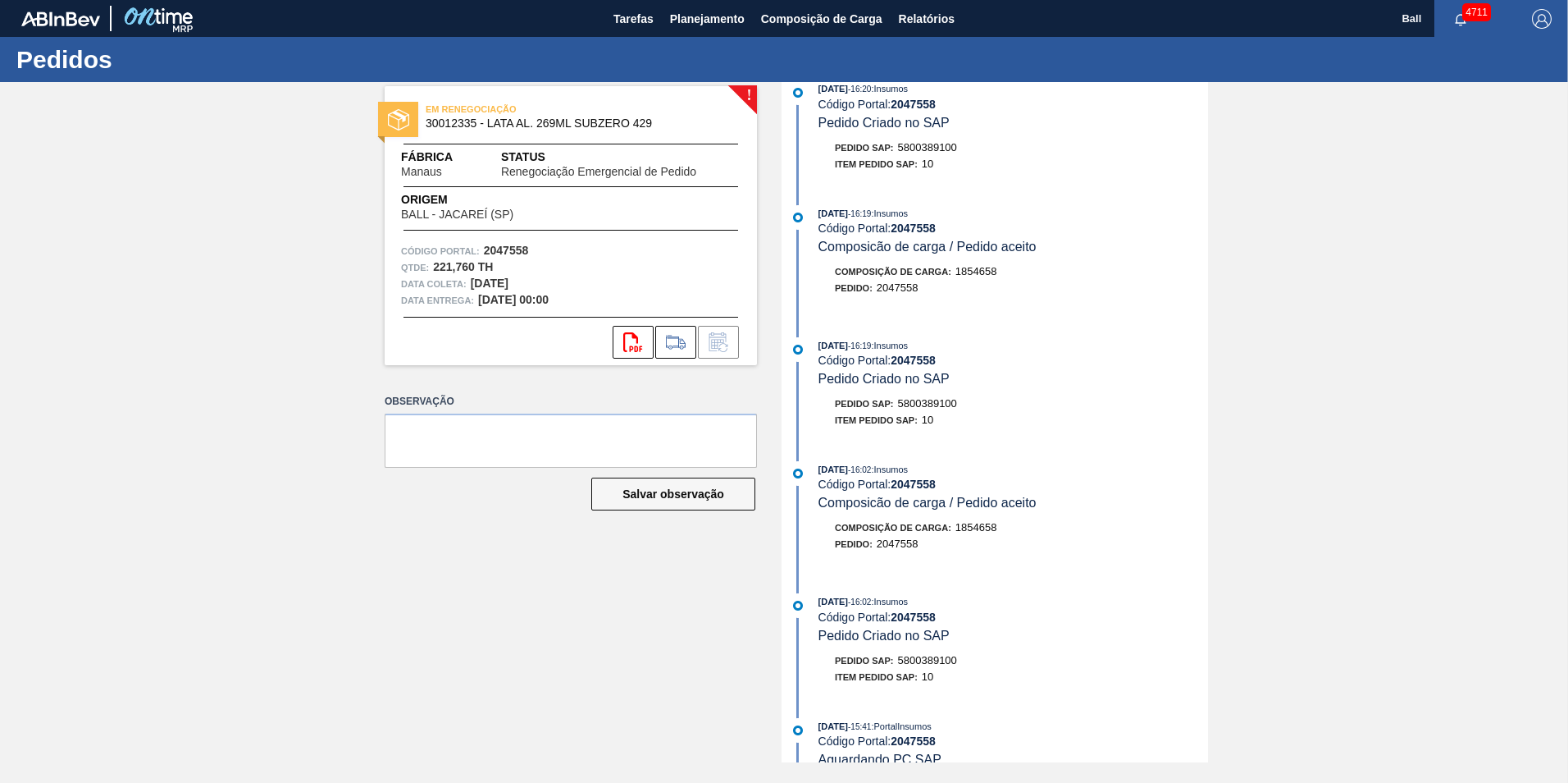
scroll to position [656, 0]
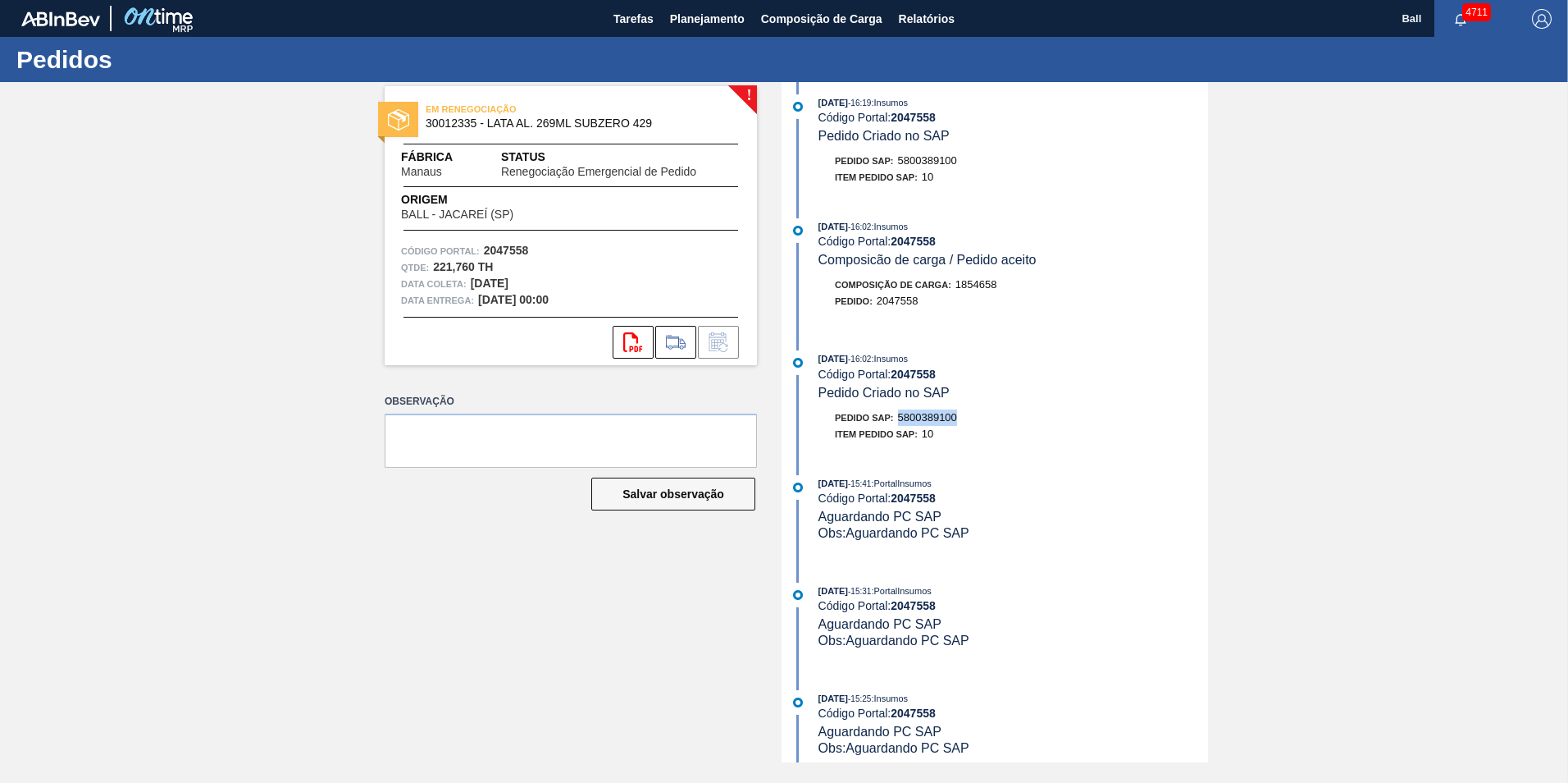
drag, startPoint x: 897, startPoint y: 410, endPoint x: 970, endPoint y: 415, distance: 73.2
click at [972, 414] on div "Pedido SAP: 5800389100" at bounding box center [1013, 418] width 390 height 17
drag, startPoint x: 970, startPoint y: 415, endPoint x: 944, endPoint y: 418, distance: 26.2
copy span "5800389100"
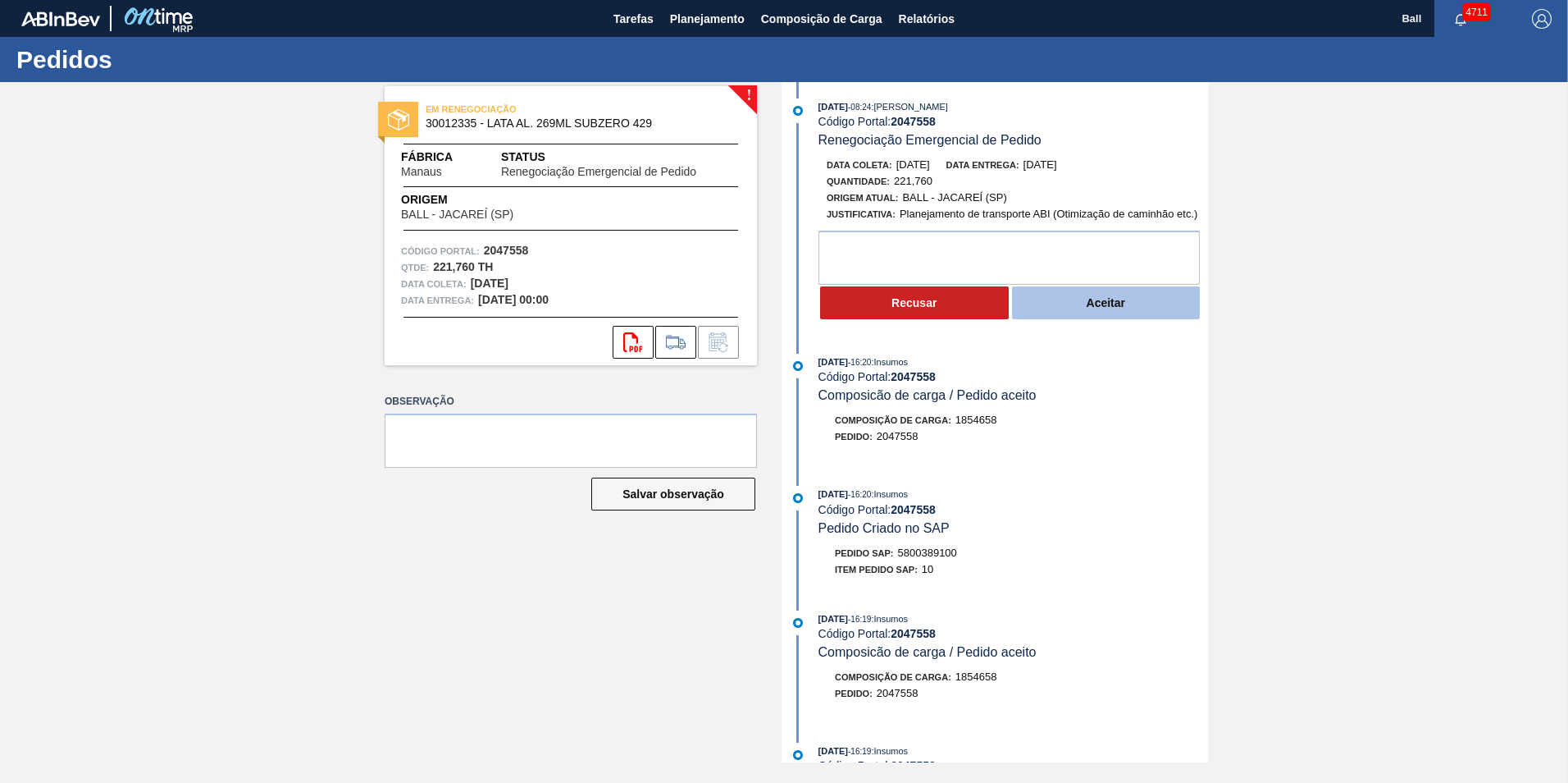
scroll to position [10, 0]
click at [1070, 299] on button "Aceitar" at bounding box center [1105, 301] width 189 height 33
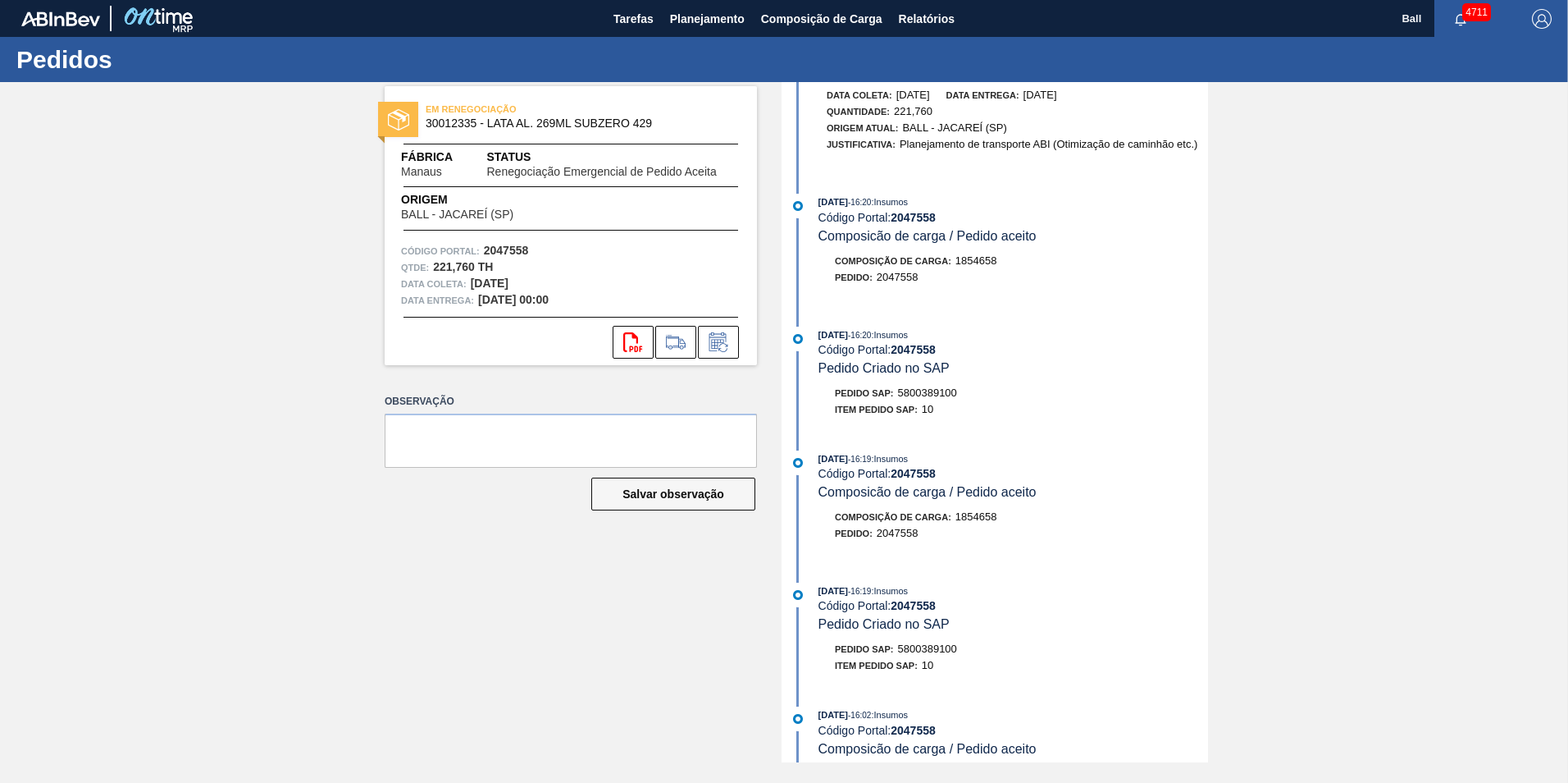
scroll to position [60, 0]
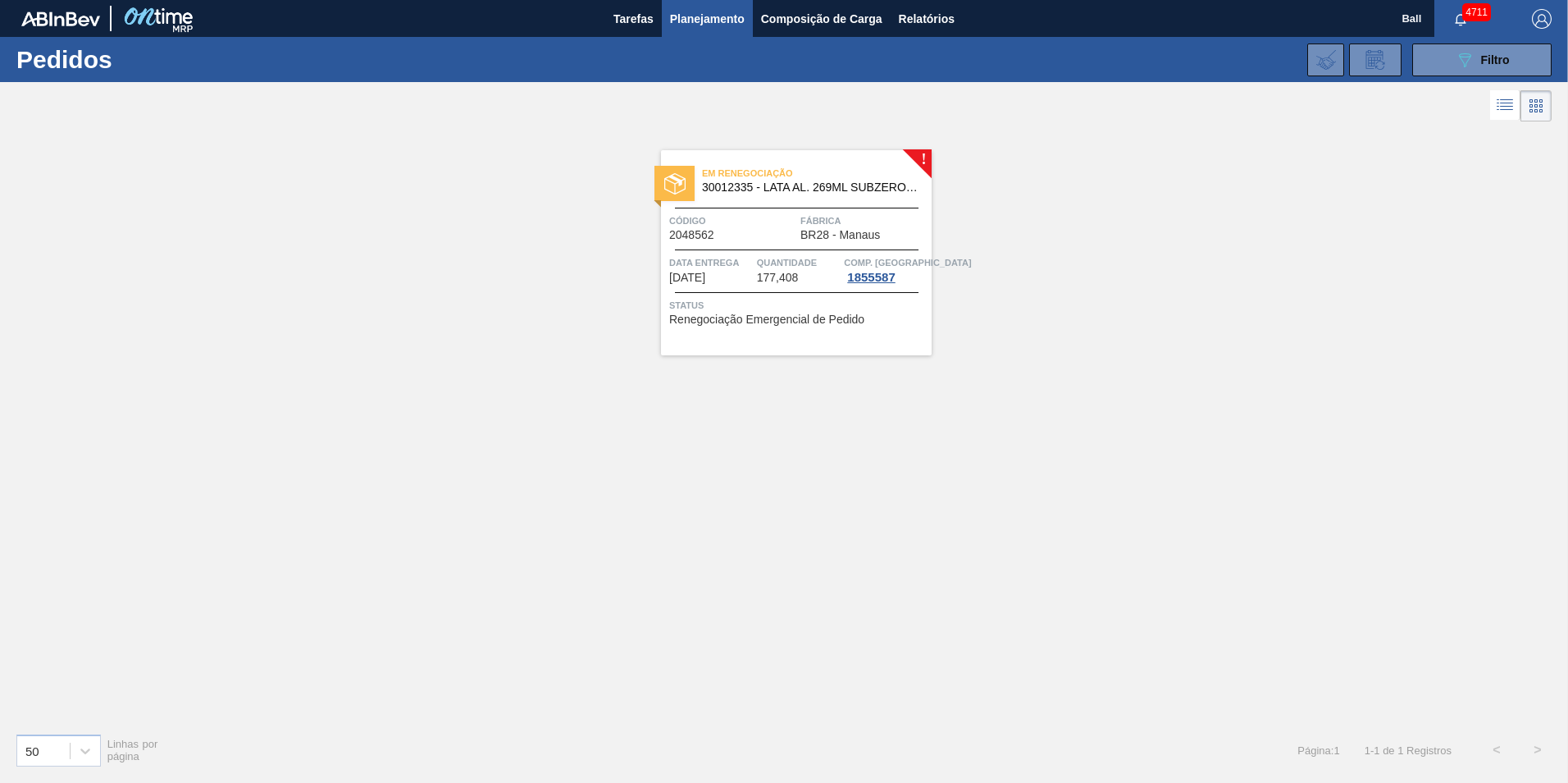
click at [820, 232] on span "BR28 - Manaus" at bounding box center [840, 235] width 79 height 12
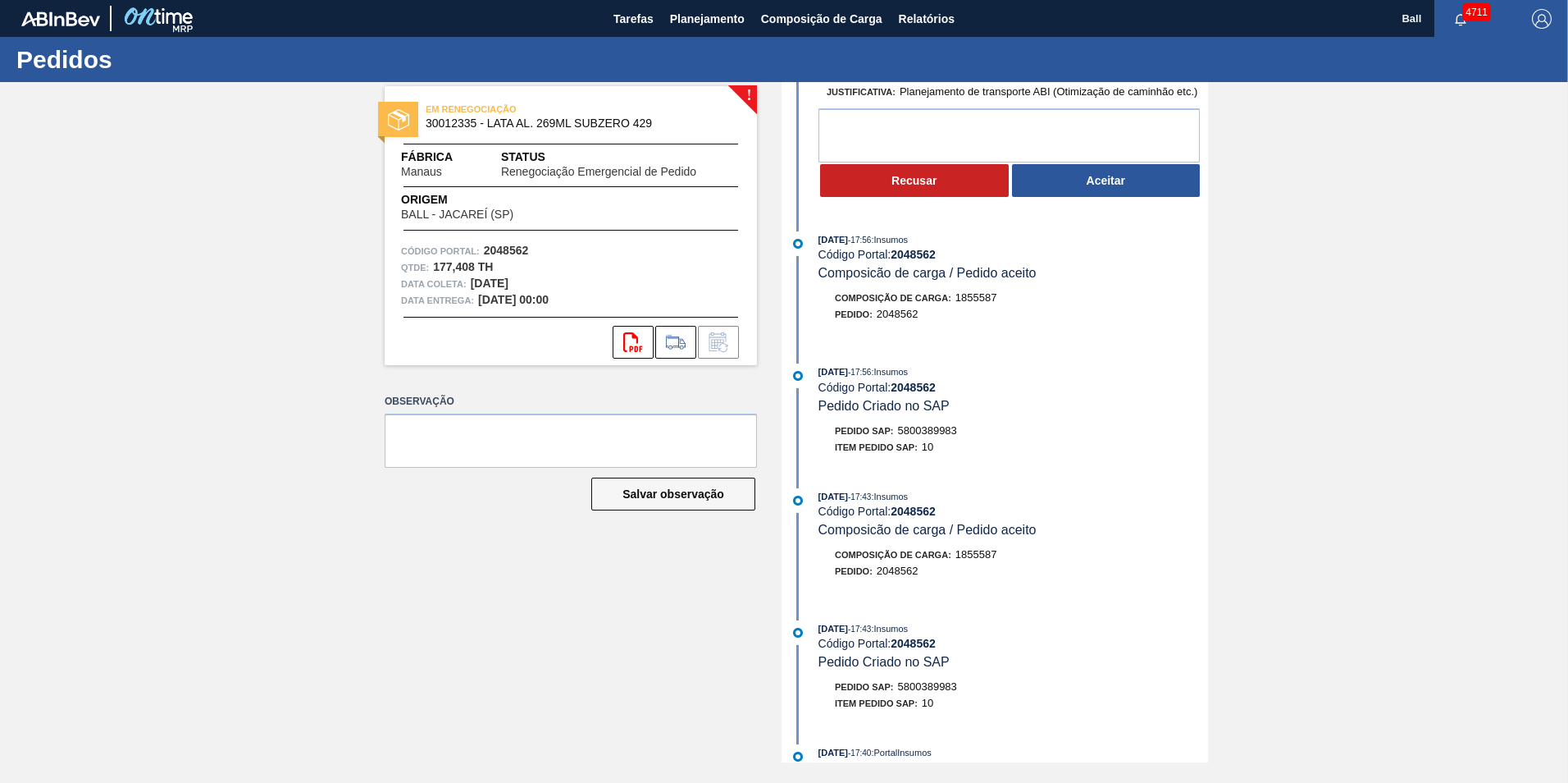
scroll to position [246, 0]
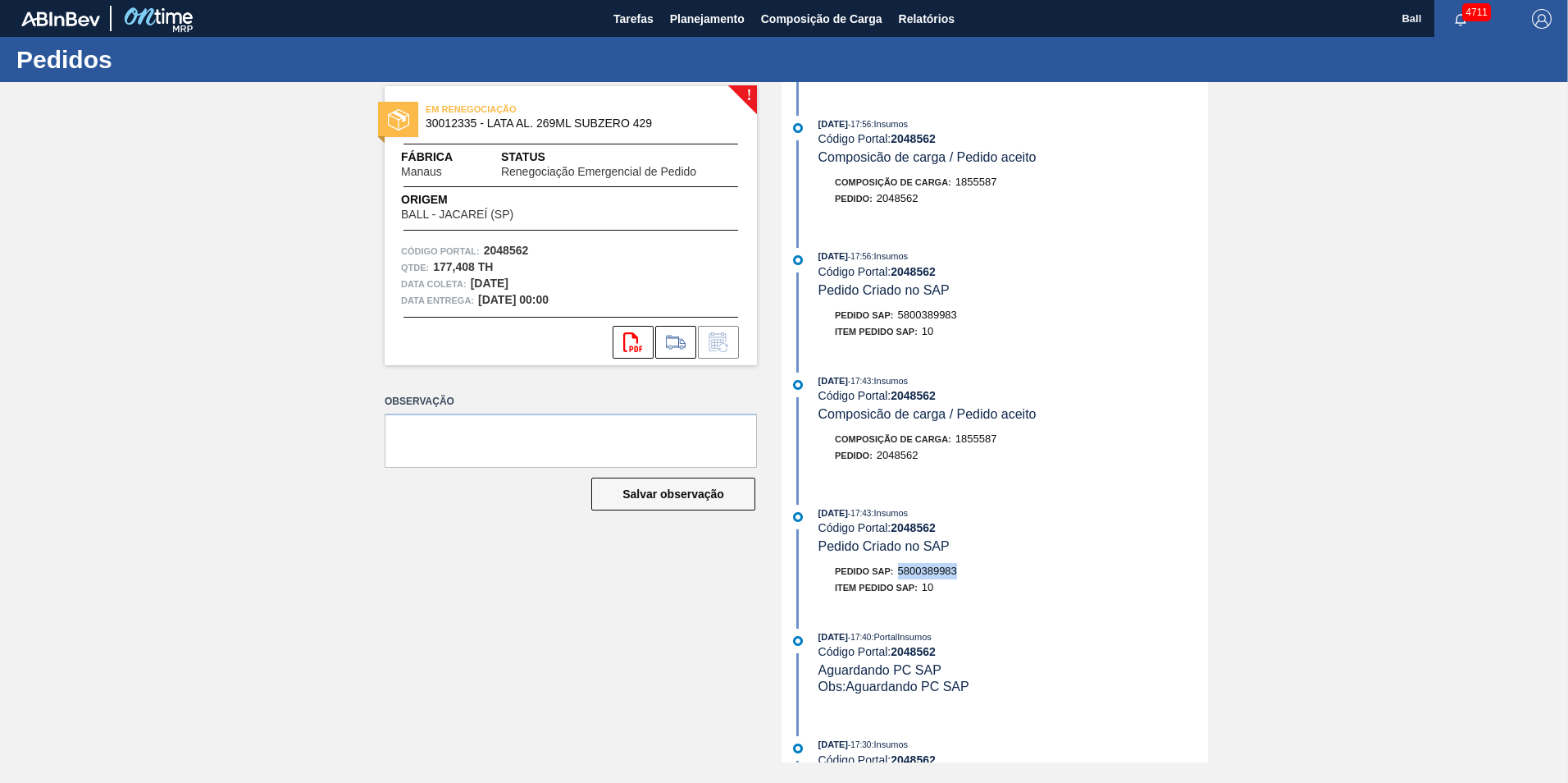
drag, startPoint x: 898, startPoint y: 574, endPoint x: 967, endPoint y: 571, distance: 69.1
click at [967, 571] on div "Pedido SAP: 5800389983" at bounding box center [1013, 571] width 390 height 17
drag, startPoint x: 967, startPoint y: 571, endPoint x: 955, endPoint y: 575, distance: 12.6
copy span "5800389983"
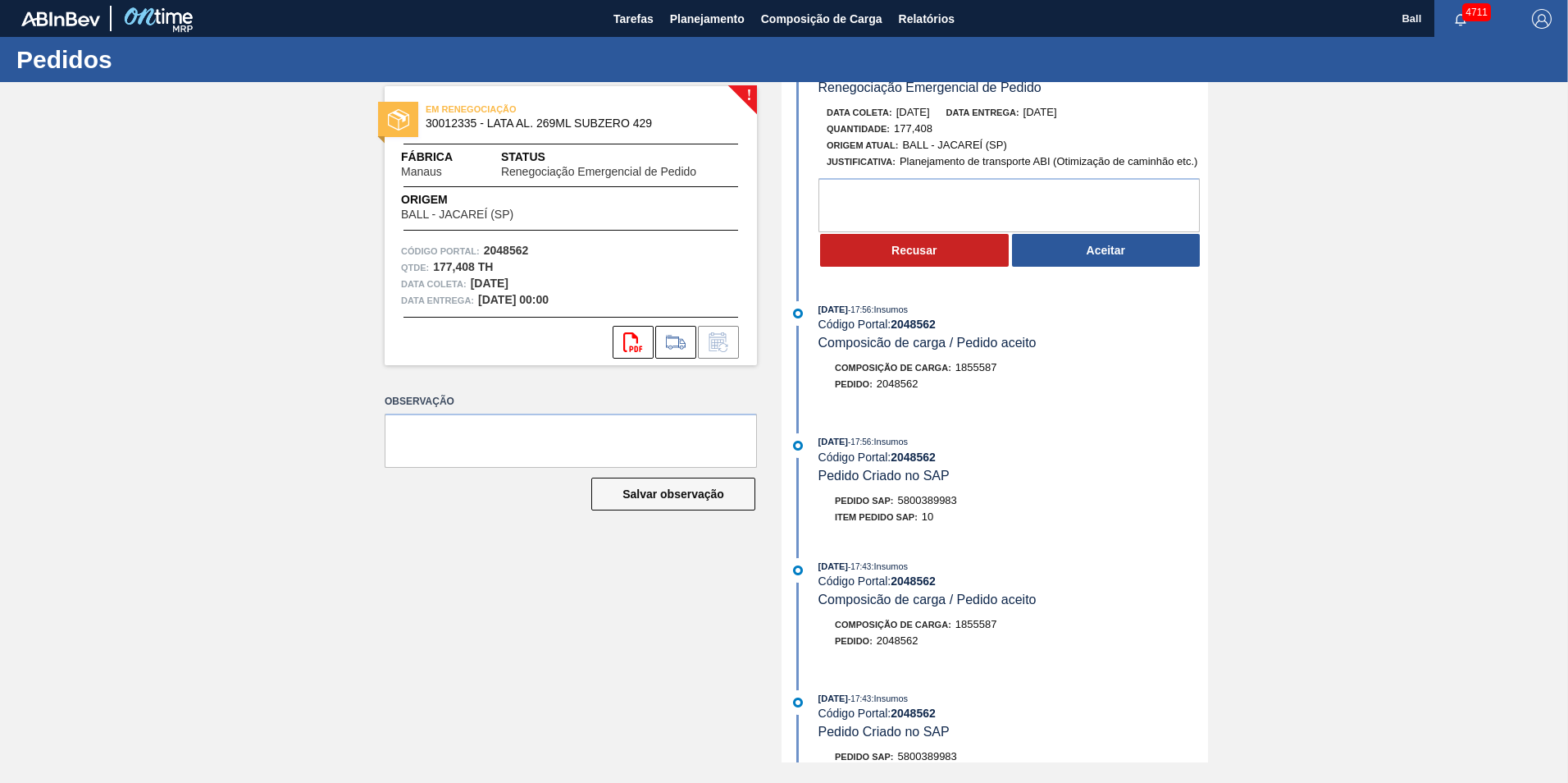
scroll to position [0, 0]
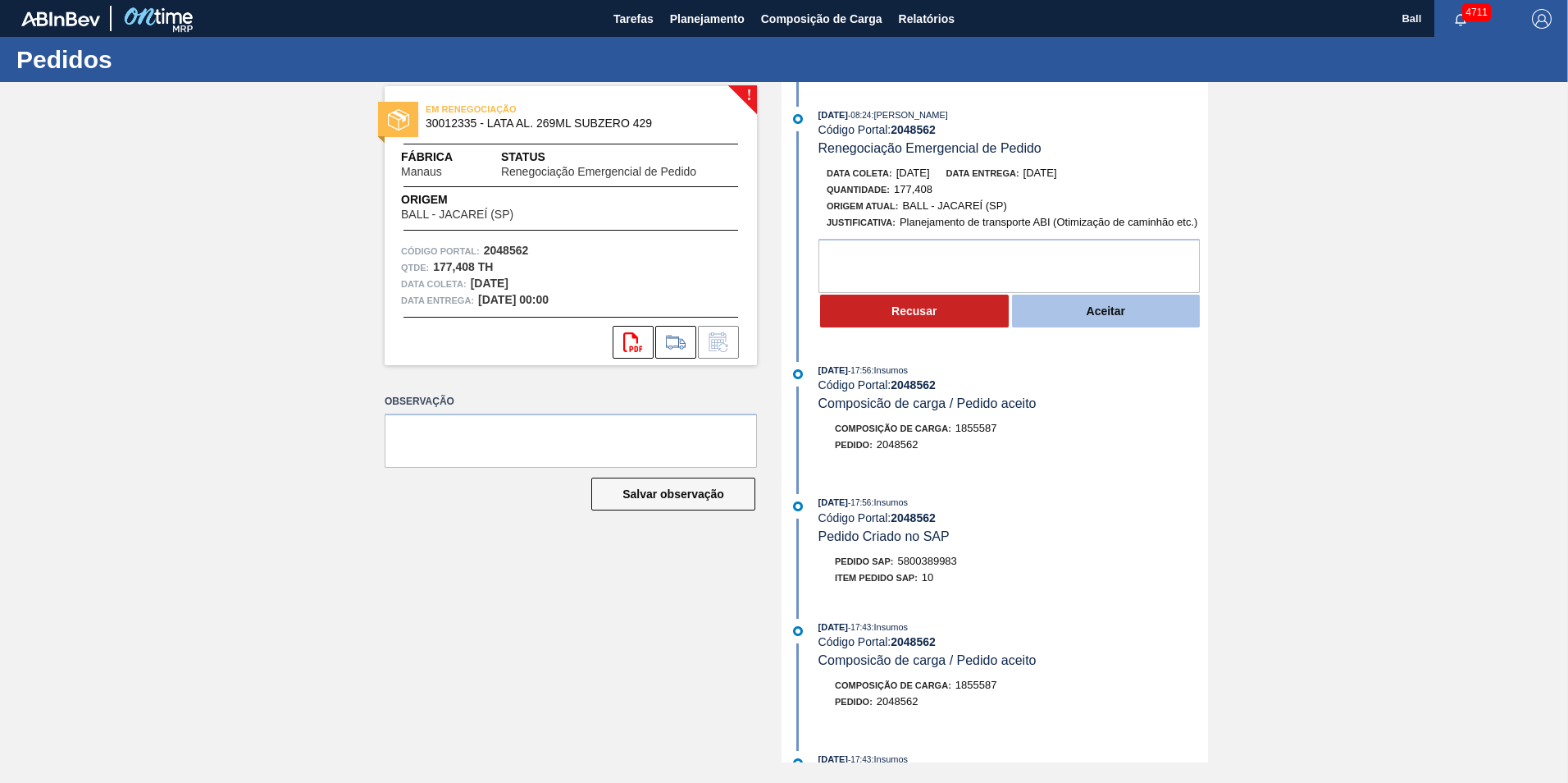
click at [1110, 311] on button "Aceitar" at bounding box center [1105, 311] width 189 height 33
